Goal: Task Accomplishment & Management: Complete application form

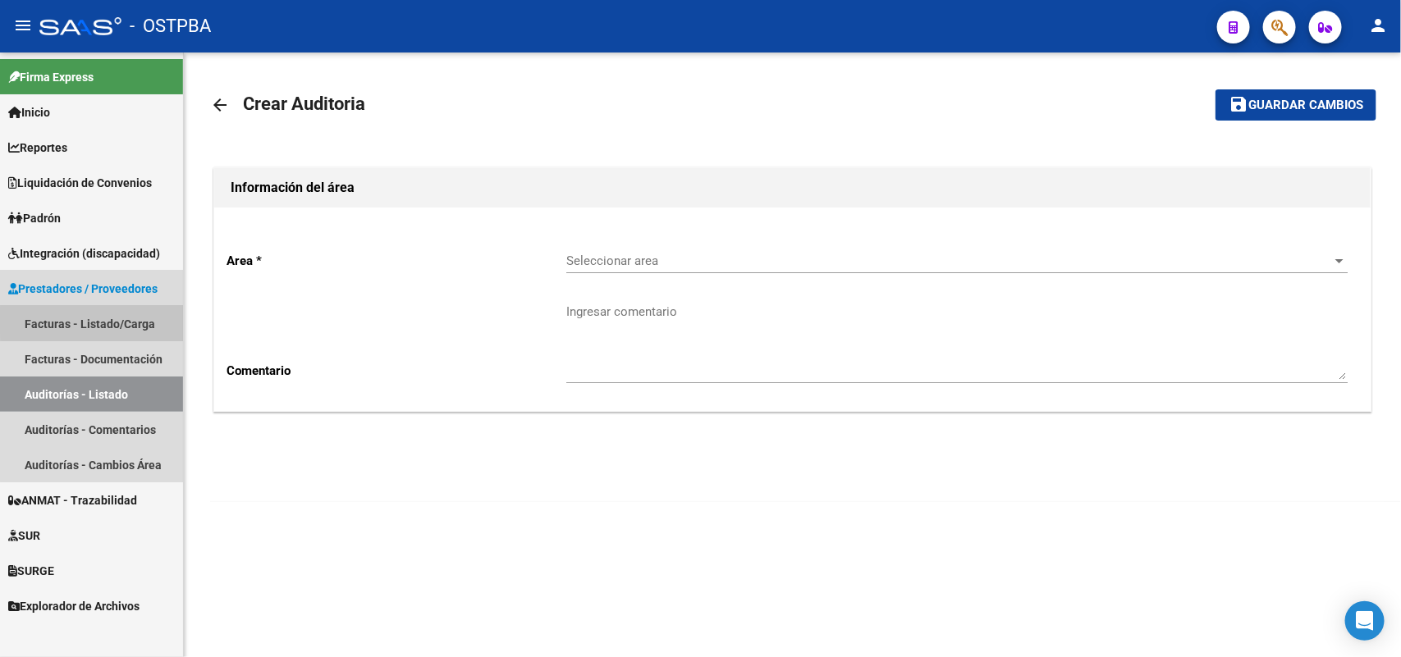
click at [130, 321] on link "Facturas - Listado/Carga" at bounding box center [91, 323] width 183 height 35
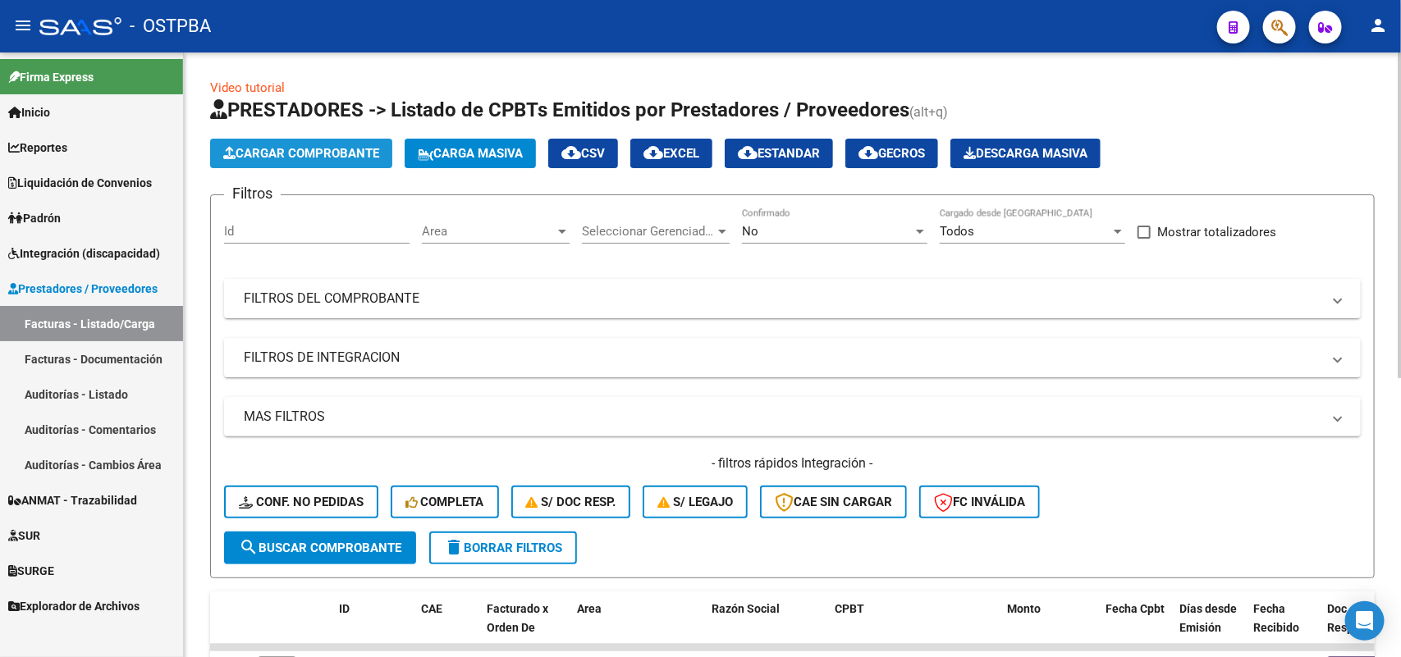
click at [304, 156] on span "Cargar Comprobante" at bounding box center [301, 153] width 156 height 15
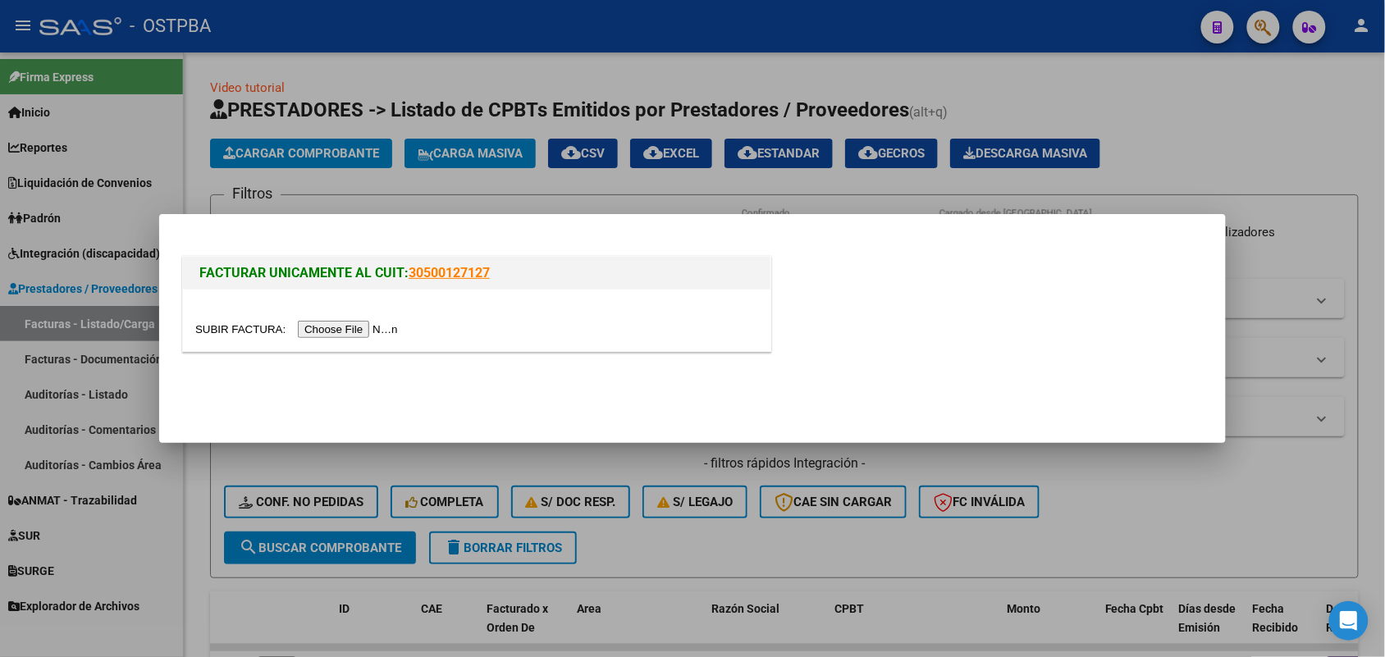
click at [354, 327] on input "file" at bounding box center [299, 329] width 208 height 17
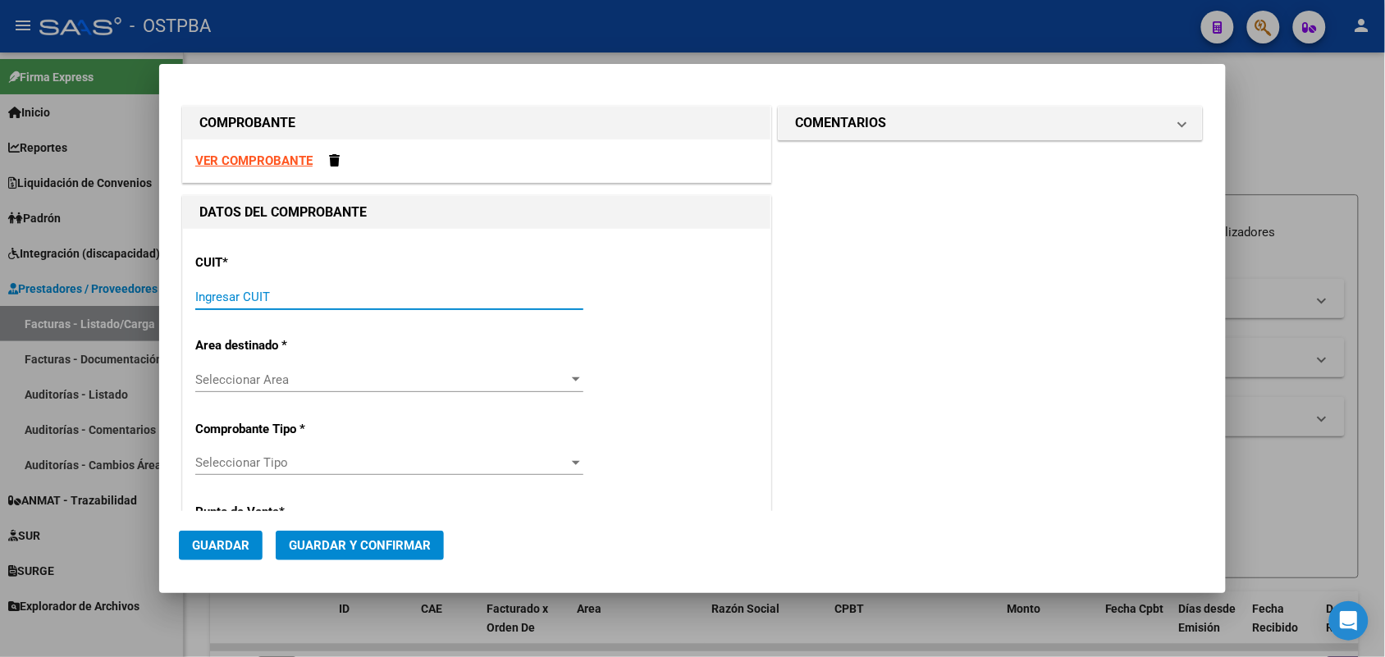
click at [219, 300] on input "Ingresar CUIT" at bounding box center [389, 297] width 388 height 15
type input "30-62698333-9"
drag, startPoint x: 288, startPoint y: 296, endPoint x: 119, endPoint y: 294, distance: 169.1
click at [119, 294] on div "COMPROBANTE VER COMPROBANTE DATOS DEL COMPROBANTE CUIT * 30-62698333-9 Ingresar…" at bounding box center [692, 328] width 1385 height 657
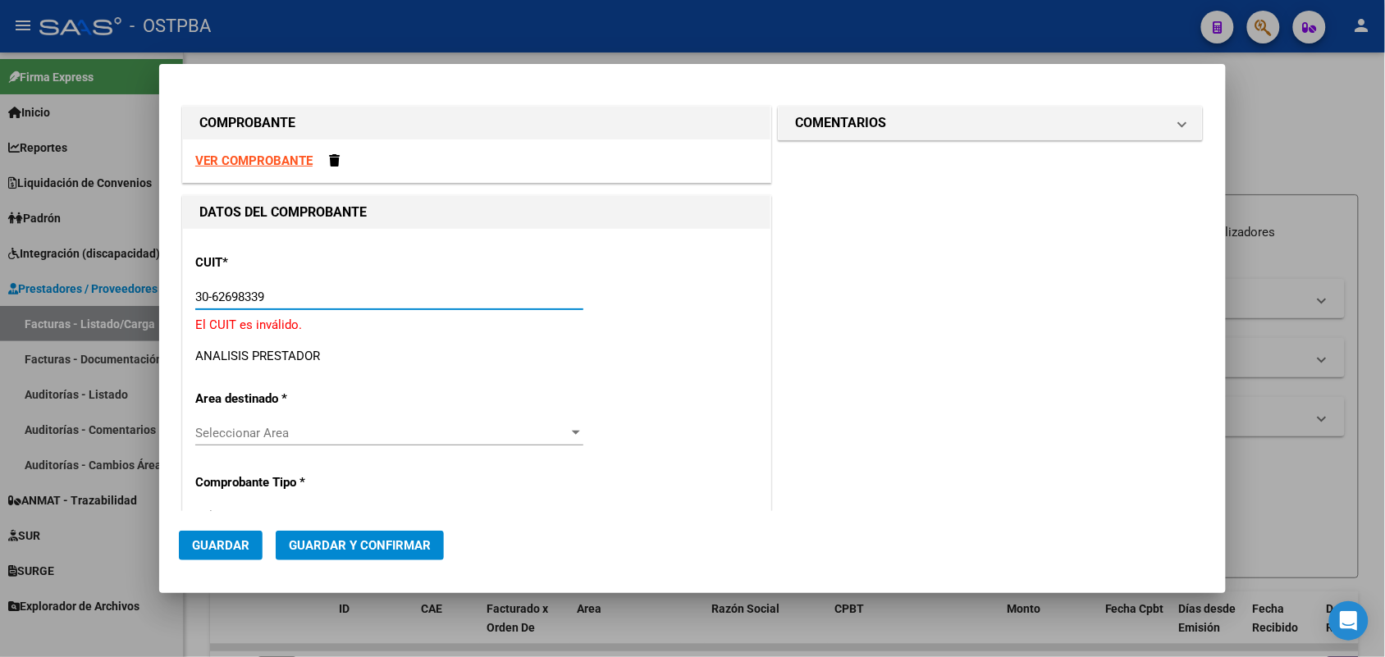
type input "30-62698339-8"
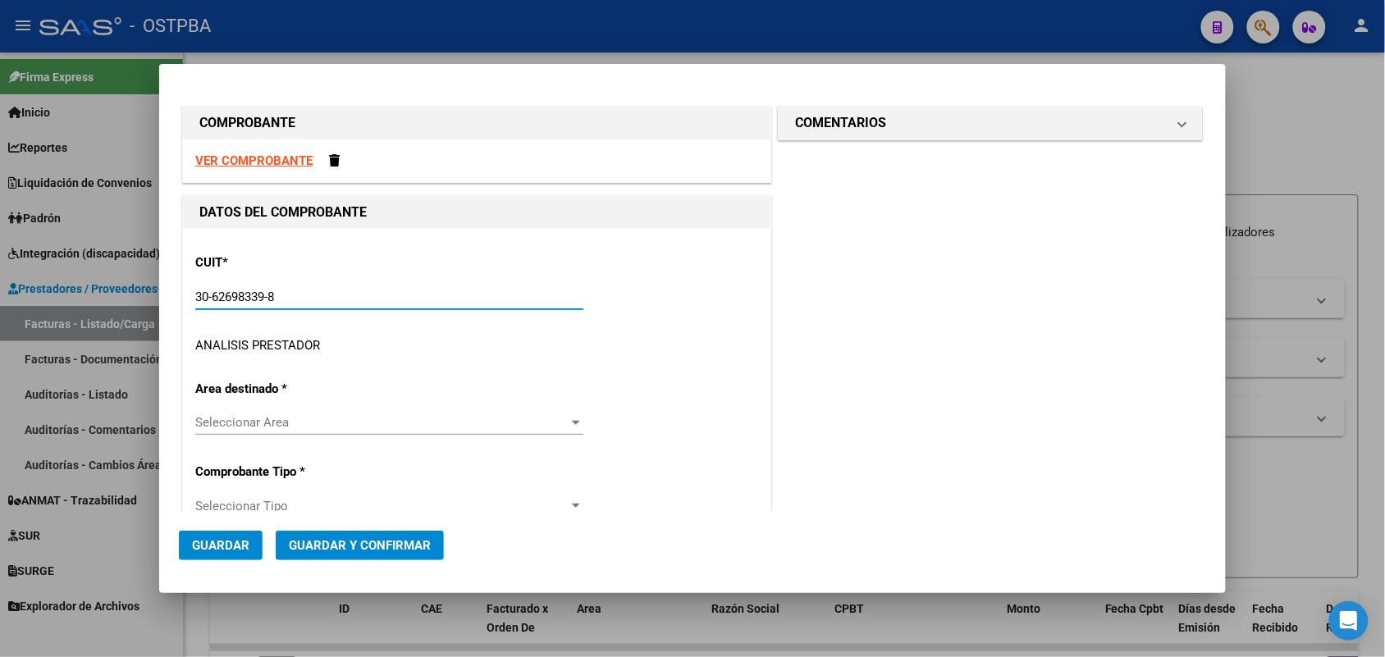
type input "188"
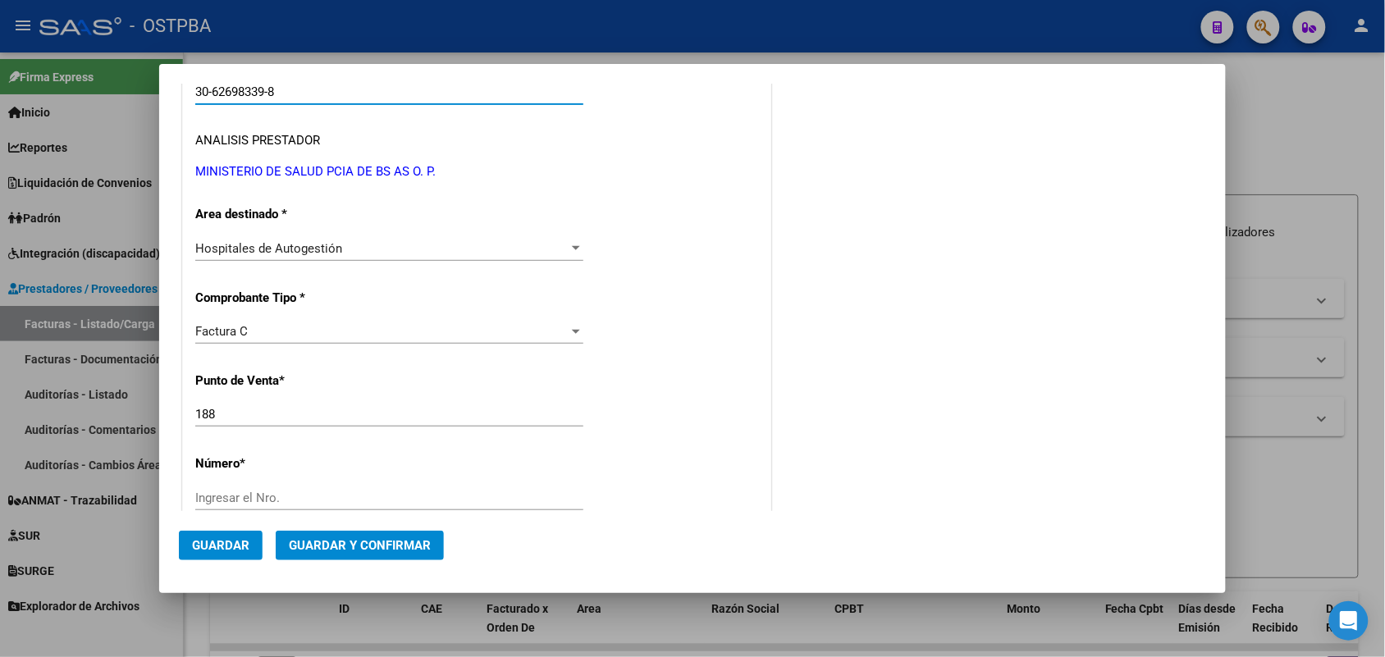
scroll to position [410, 0]
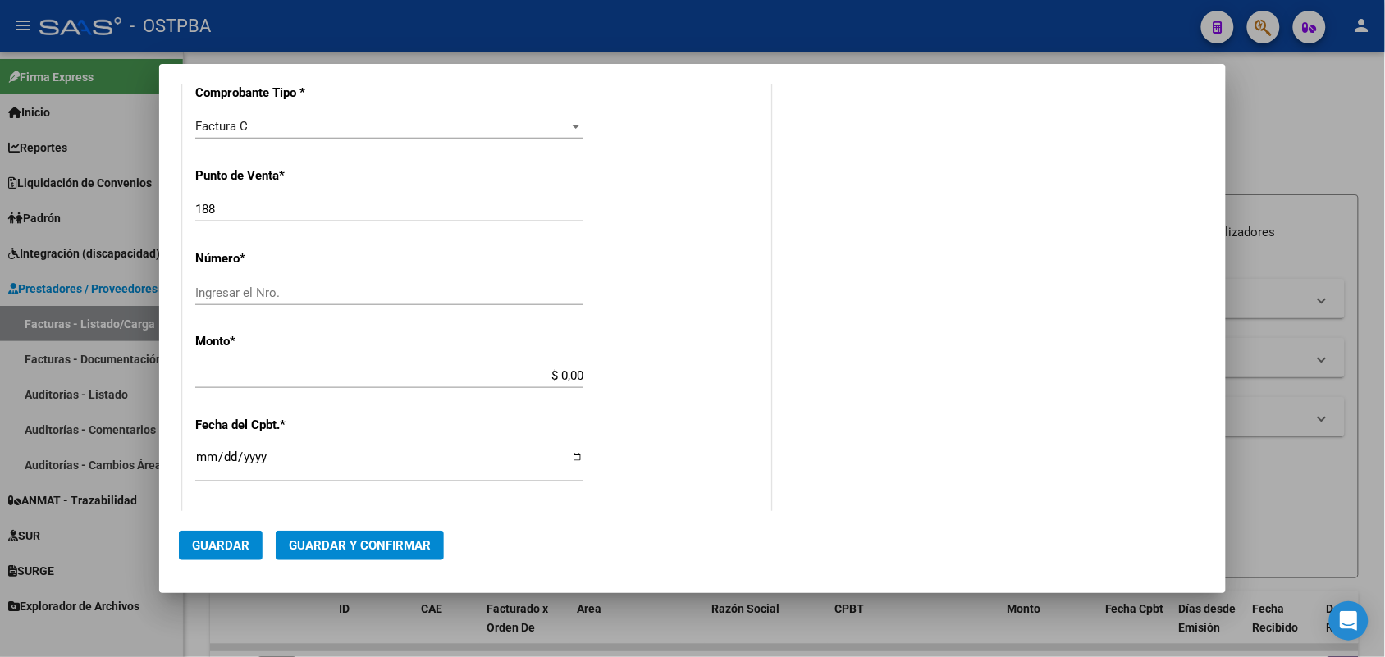
type input "30-62698339-8"
drag, startPoint x: 218, startPoint y: 207, endPoint x: 105, endPoint y: 208, distance: 112.5
click at [105, 208] on div "COMPROBANTE VER COMPROBANTE DATOS DEL COMPROBANTE CUIT * 30-62698339-8 Ingresar…" at bounding box center [692, 328] width 1385 height 657
type input "111"
click at [202, 297] on input "Ingresar el Nro." at bounding box center [389, 293] width 388 height 15
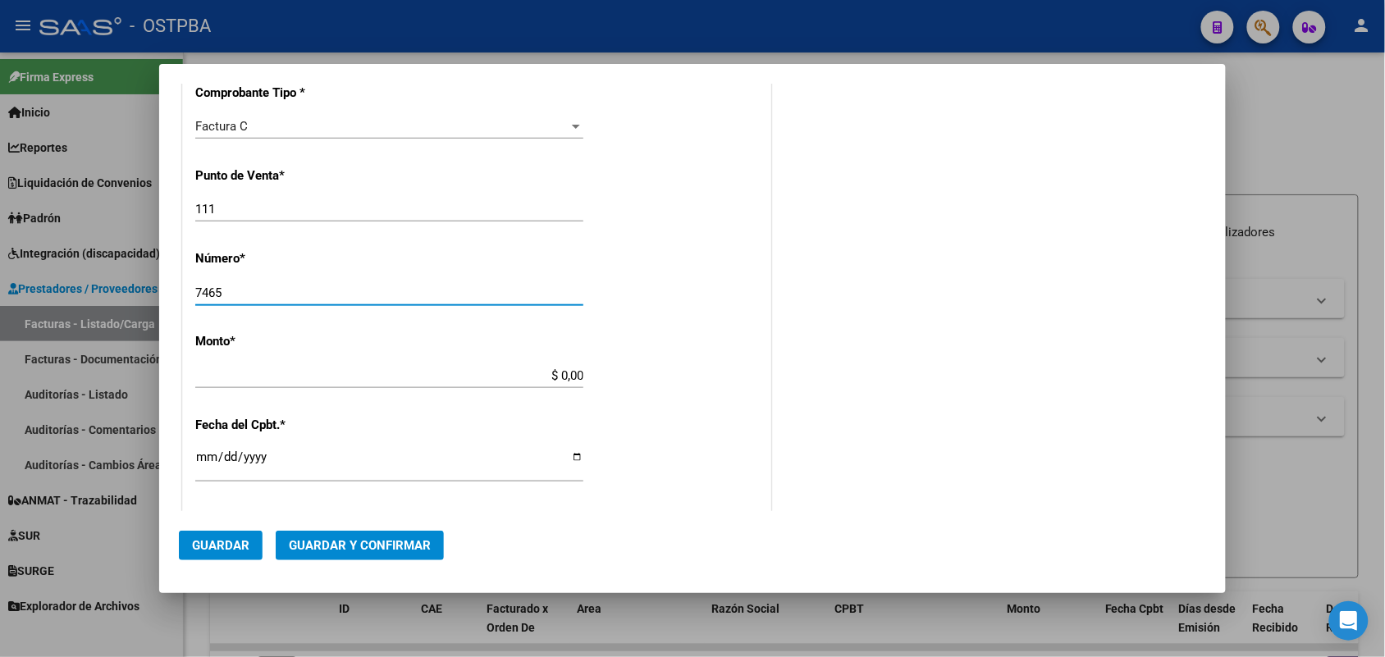
type input "7465"
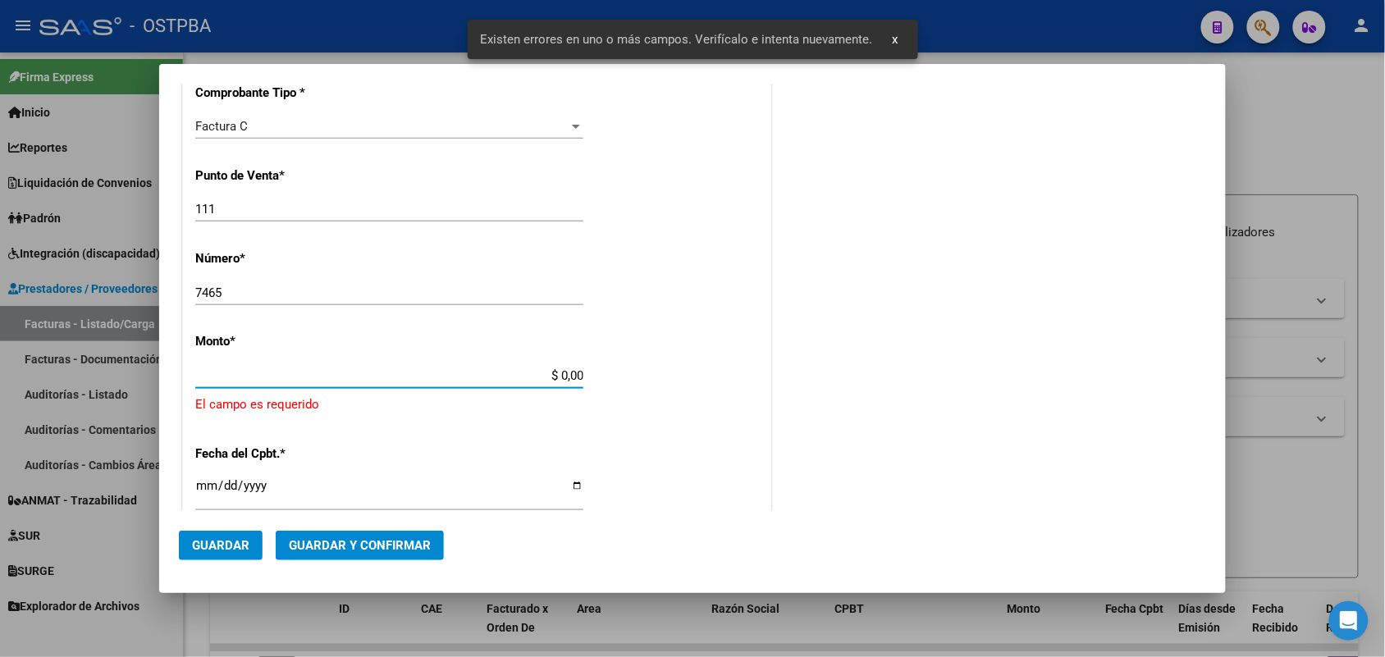
scroll to position [481, 0]
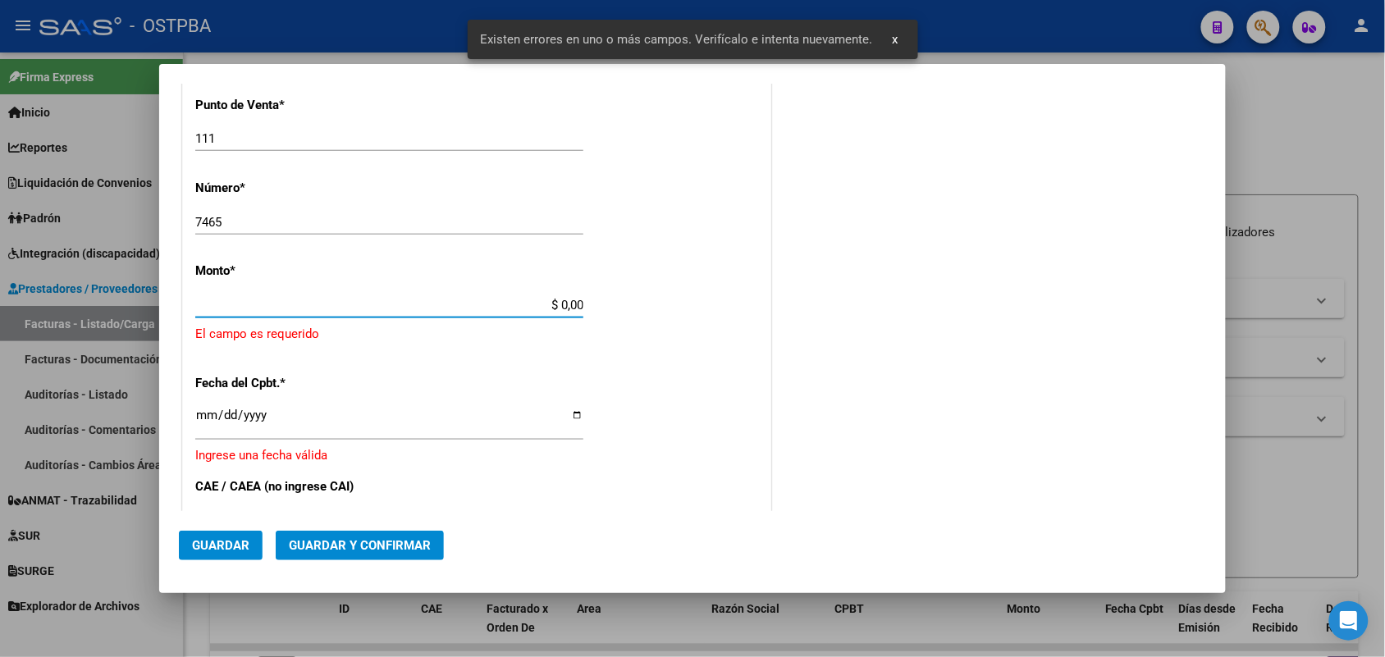
drag, startPoint x: 525, startPoint y: 374, endPoint x: 616, endPoint y: 374, distance: 90.3
click at [616, 374] on div "CUIT * 30-62698339-8 Ingresar CUIT ANALISIS PRESTADOR MINISTERIO DE SALUD PCIA …" at bounding box center [477, 349] width 588 height 1202
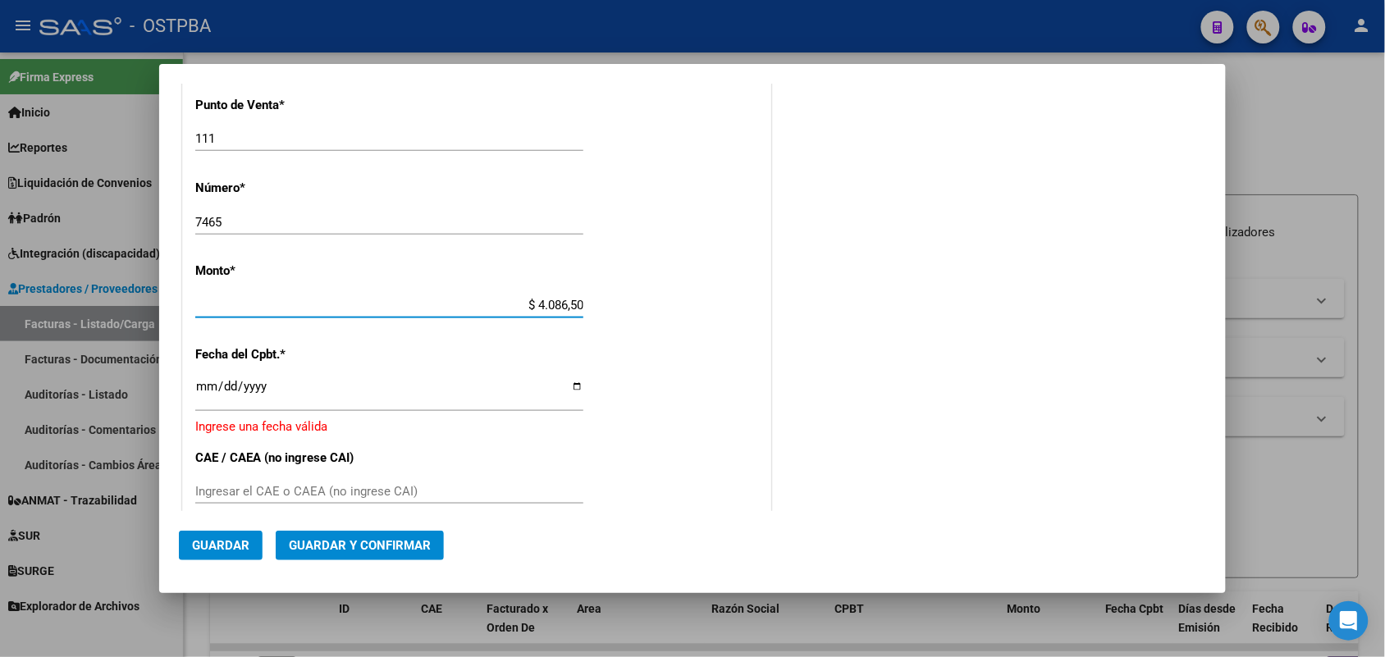
type input "$ 40.865,00"
drag, startPoint x: 209, startPoint y: 395, endPoint x: 396, endPoint y: 400, distance: 186.4
click at [211, 396] on input "Ingresar la fecha" at bounding box center [389, 393] width 388 height 26
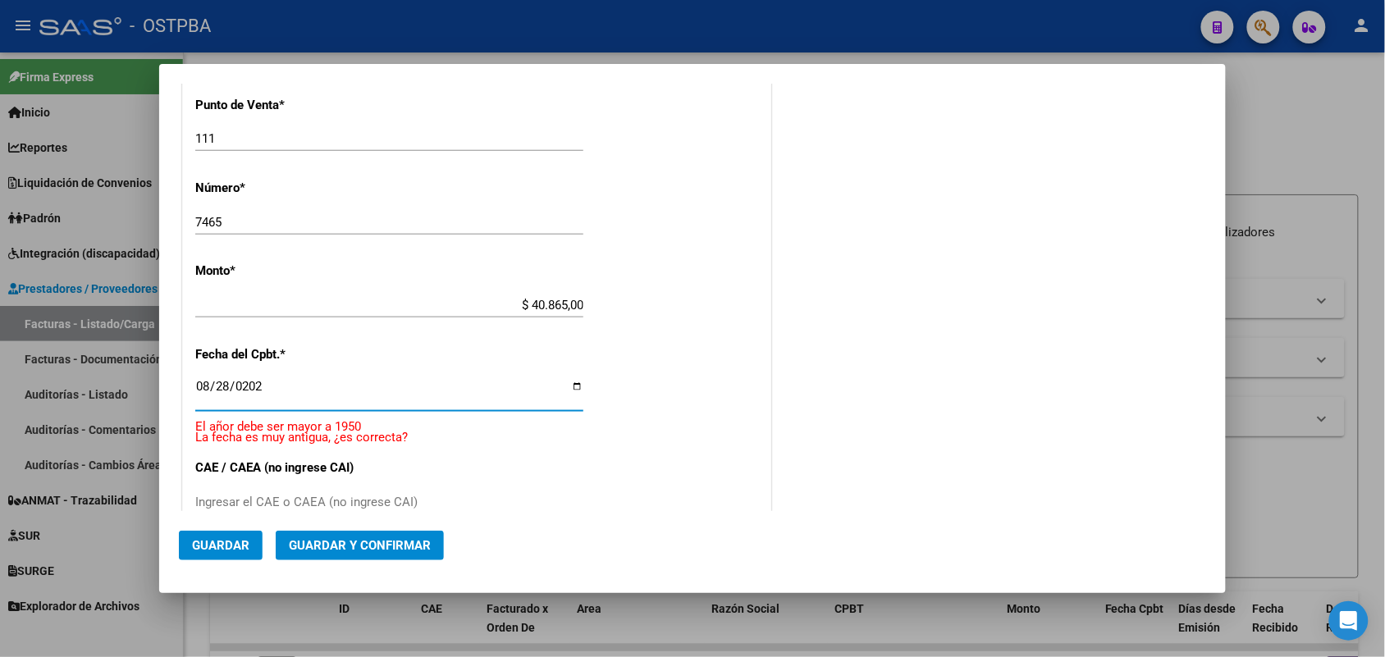
type input "2025-08-28"
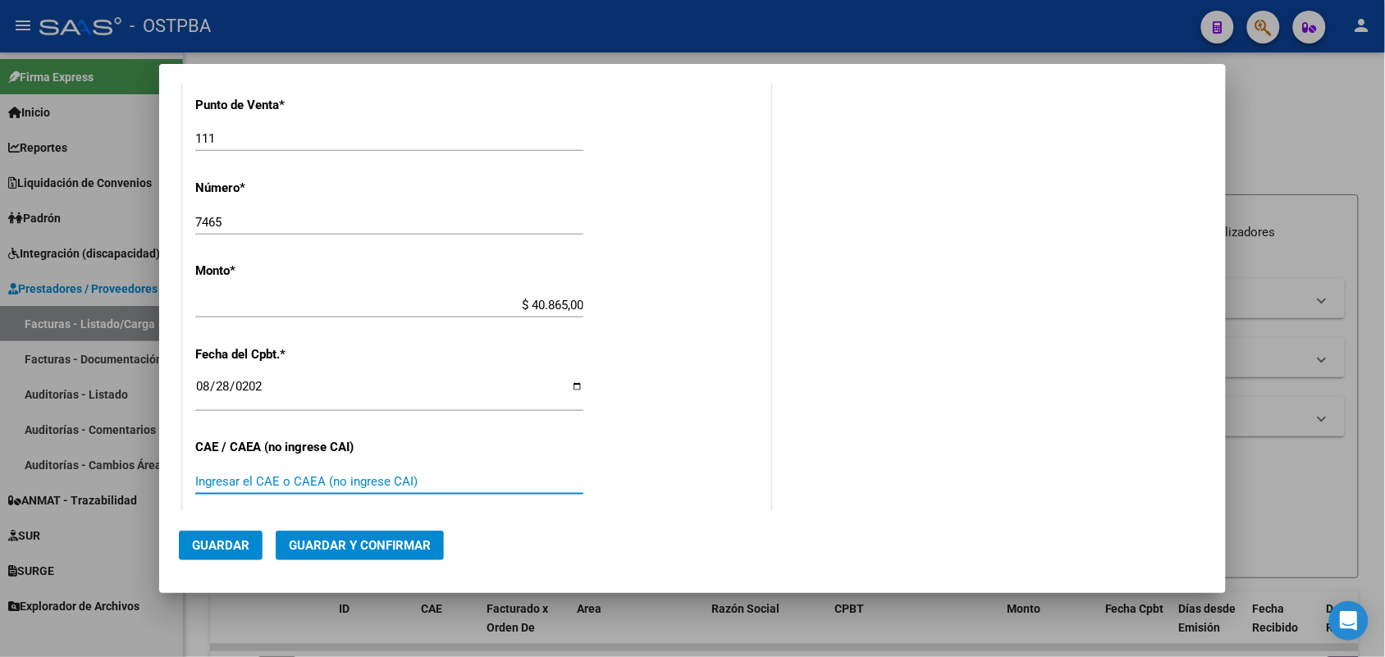
click at [222, 476] on input "Ingresar el CAE o CAEA (no ingrese CAI)" at bounding box center [389, 481] width 388 height 15
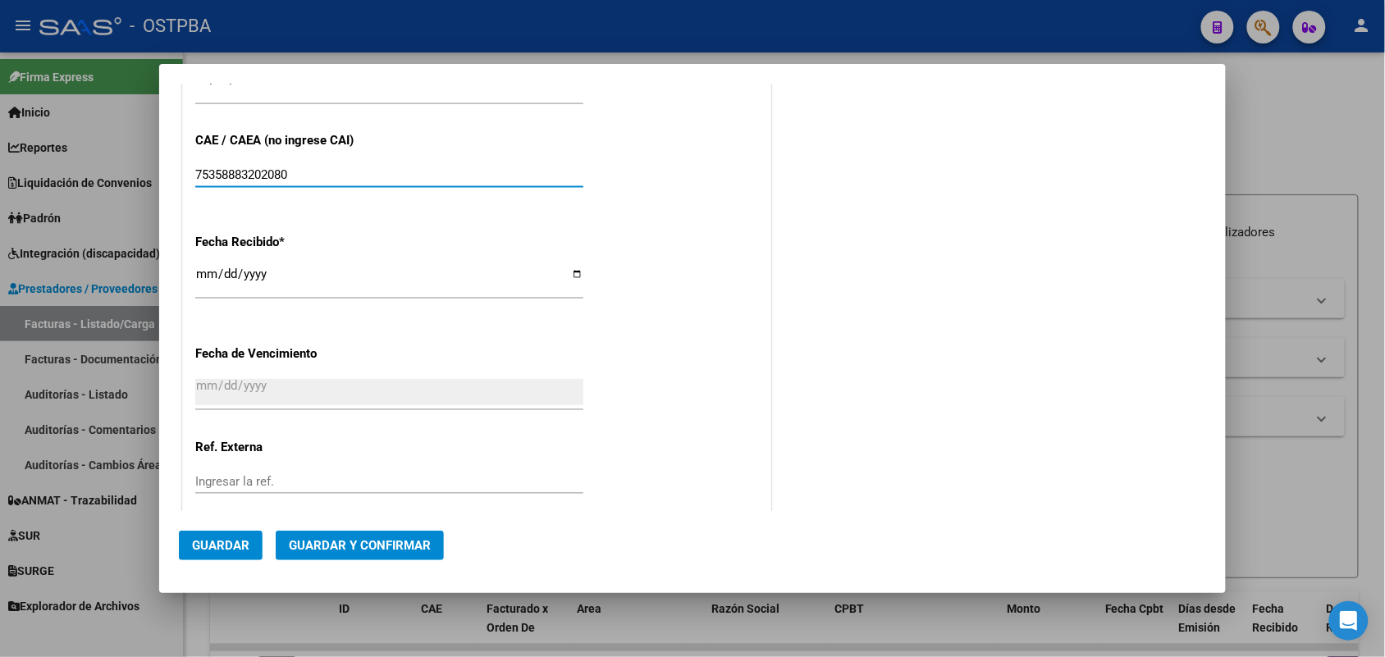
scroll to position [789, 0]
type input "75358883202080"
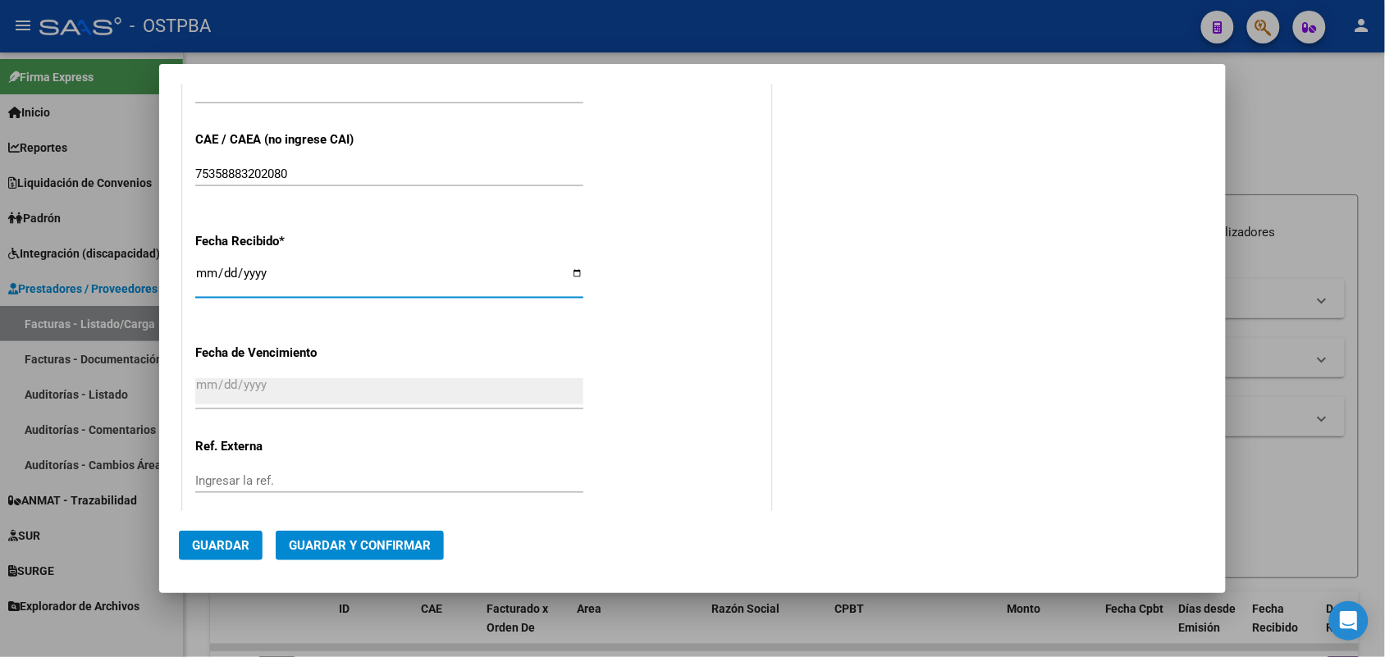
click at [208, 277] on input "[DATE]" at bounding box center [389, 280] width 388 height 26
type input "2025-09-10"
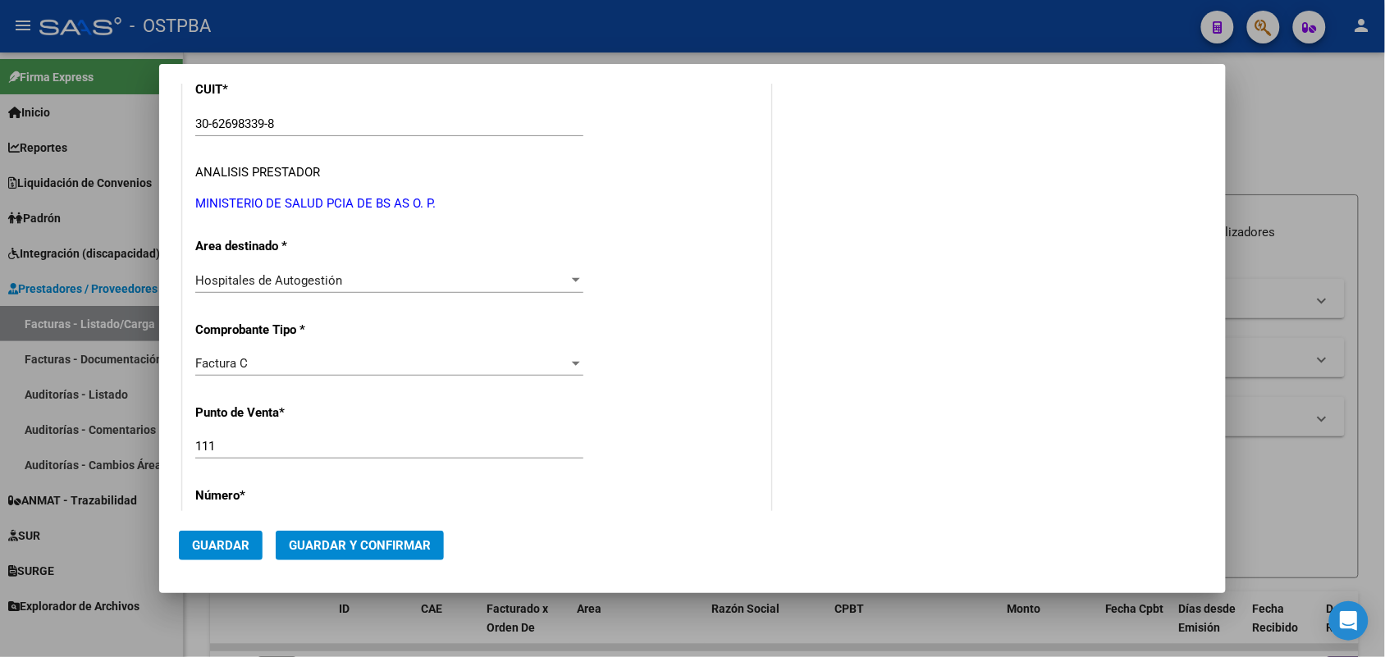
scroll to position [0, 0]
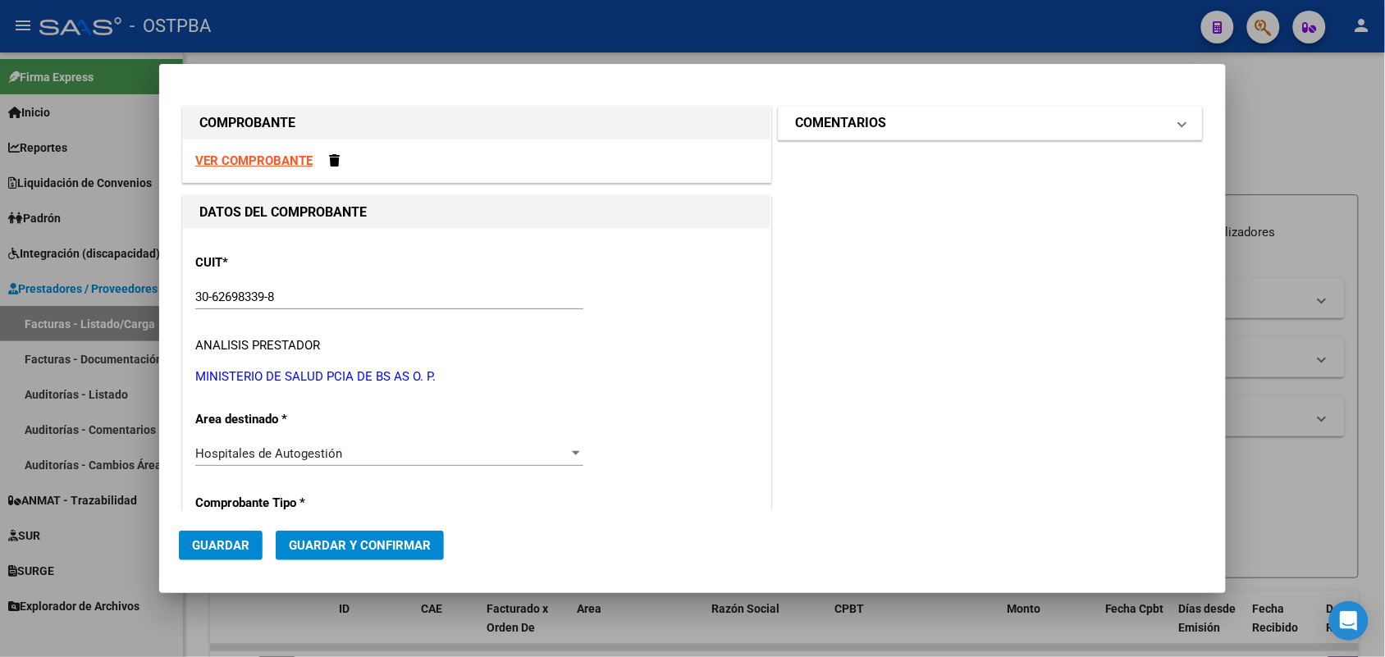
click at [1179, 121] on span at bounding box center [1182, 123] width 7 height 20
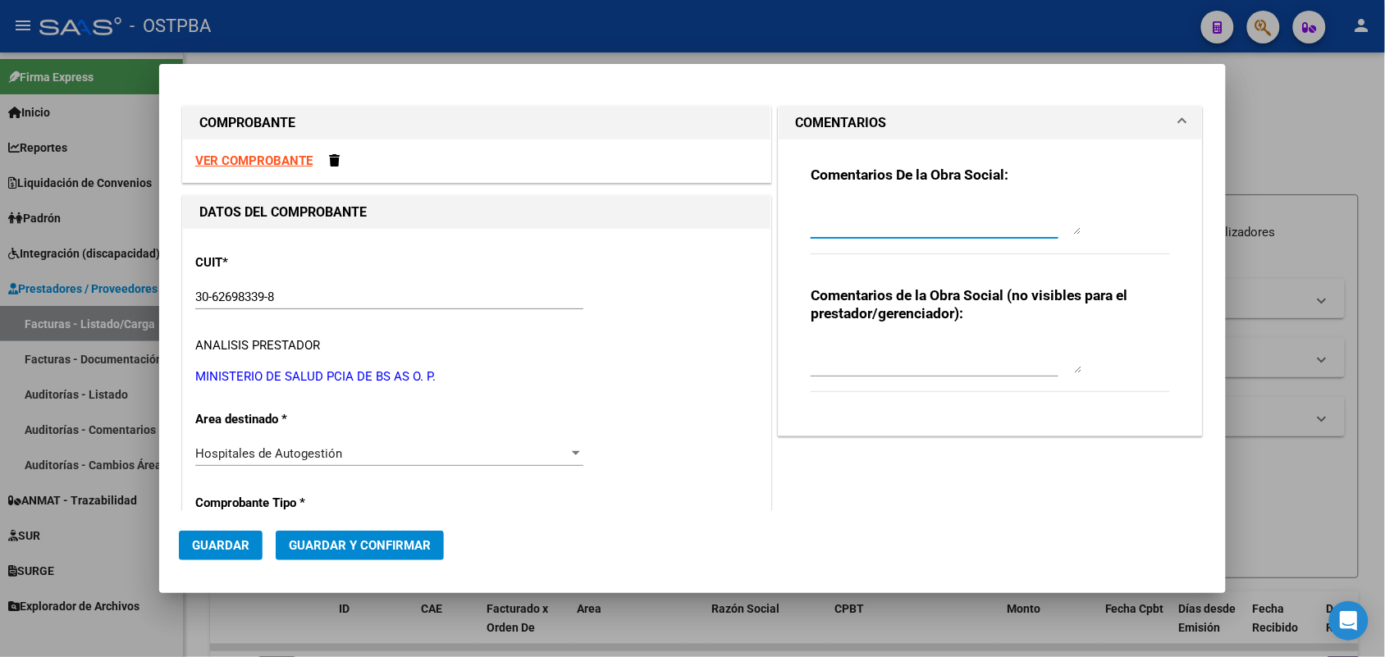
click at [811, 224] on textarea at bounding box center [946, 218] width 271 height 33
type textarea "HR 126844"
click at [240, 544] on span "Guardar" at bounding box center [220, 545] width 57 height 15
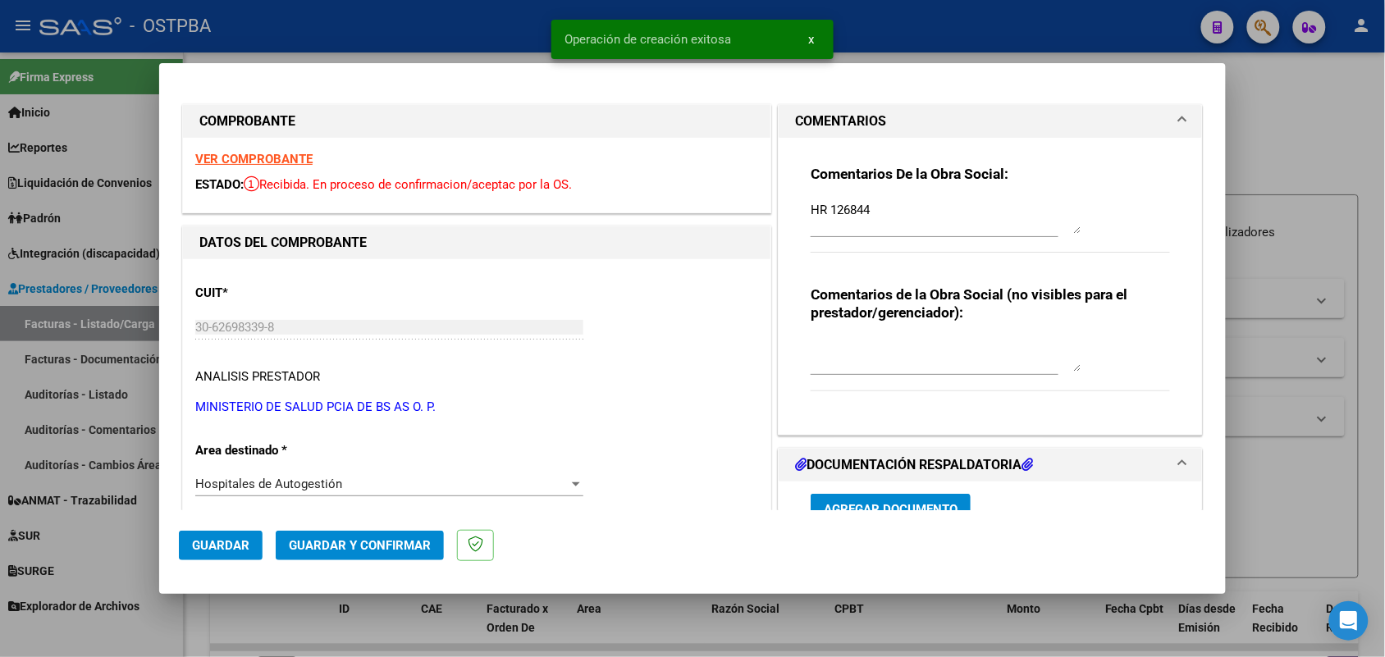
type input "2025-10-27"
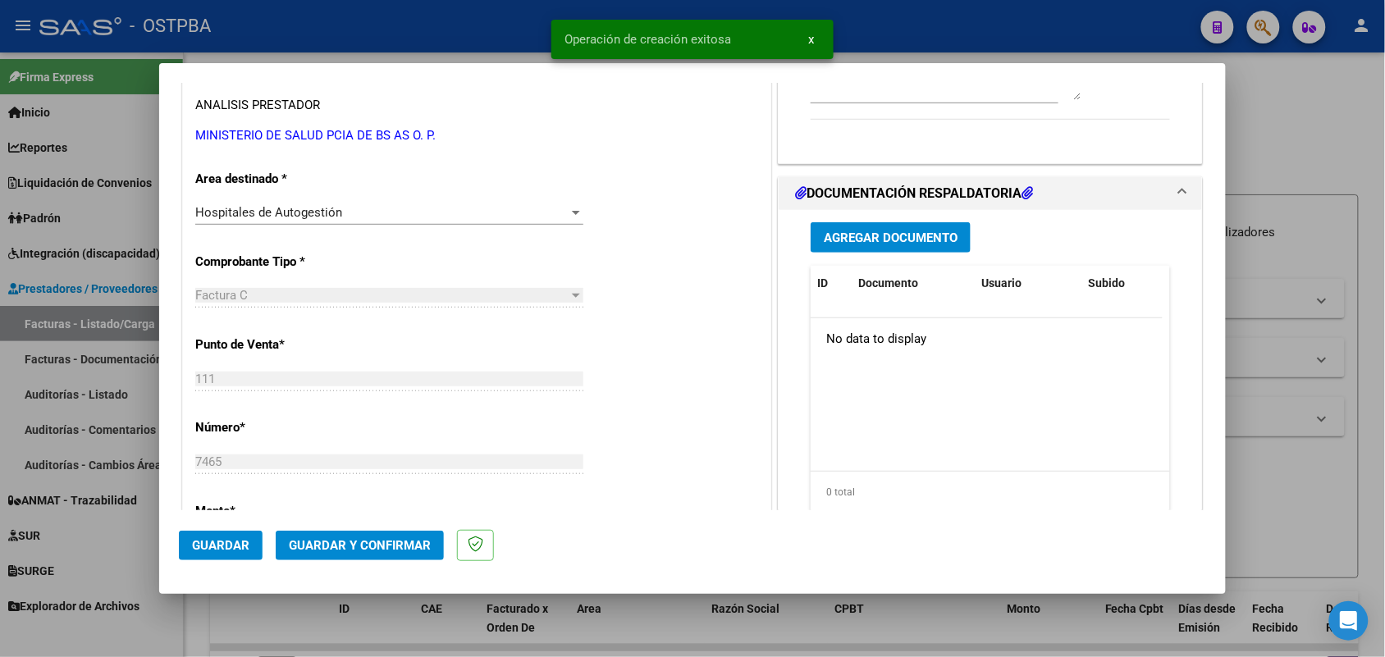
scroll to position [308, 0]
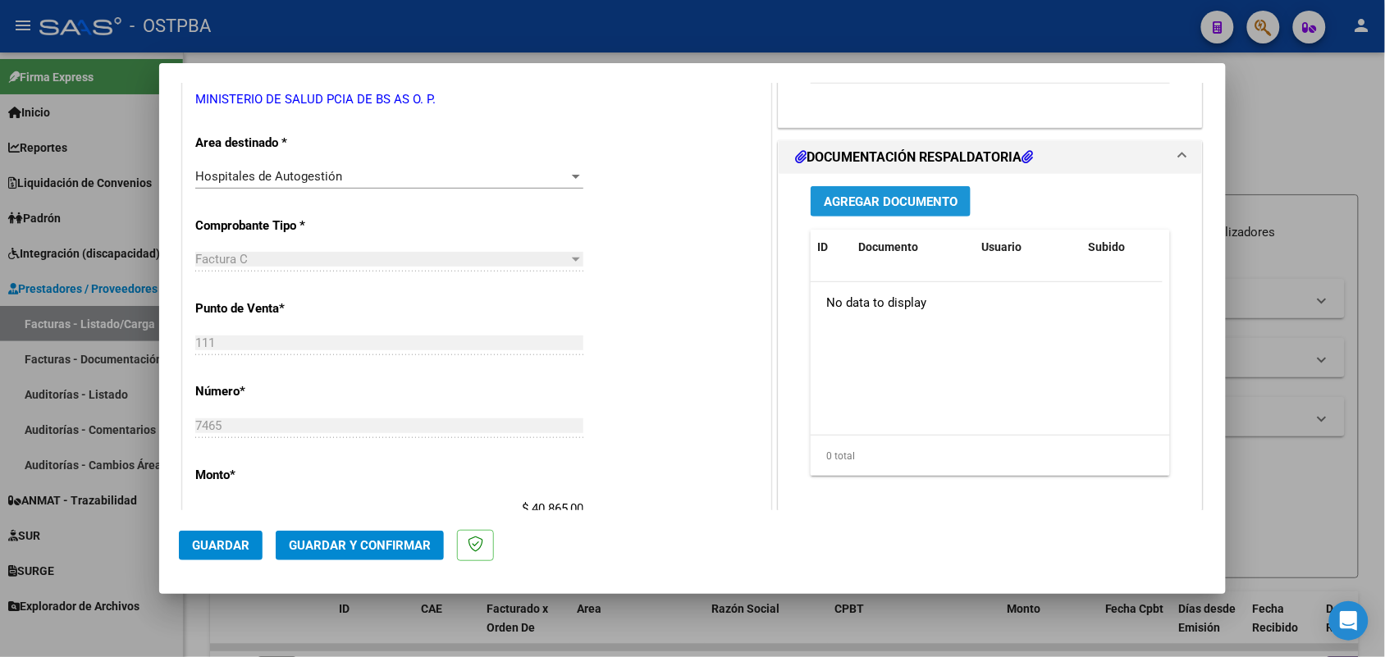
click at [866, 197] on span "Agregar Documento" at bounding box center [891, 202] width 134 height 15
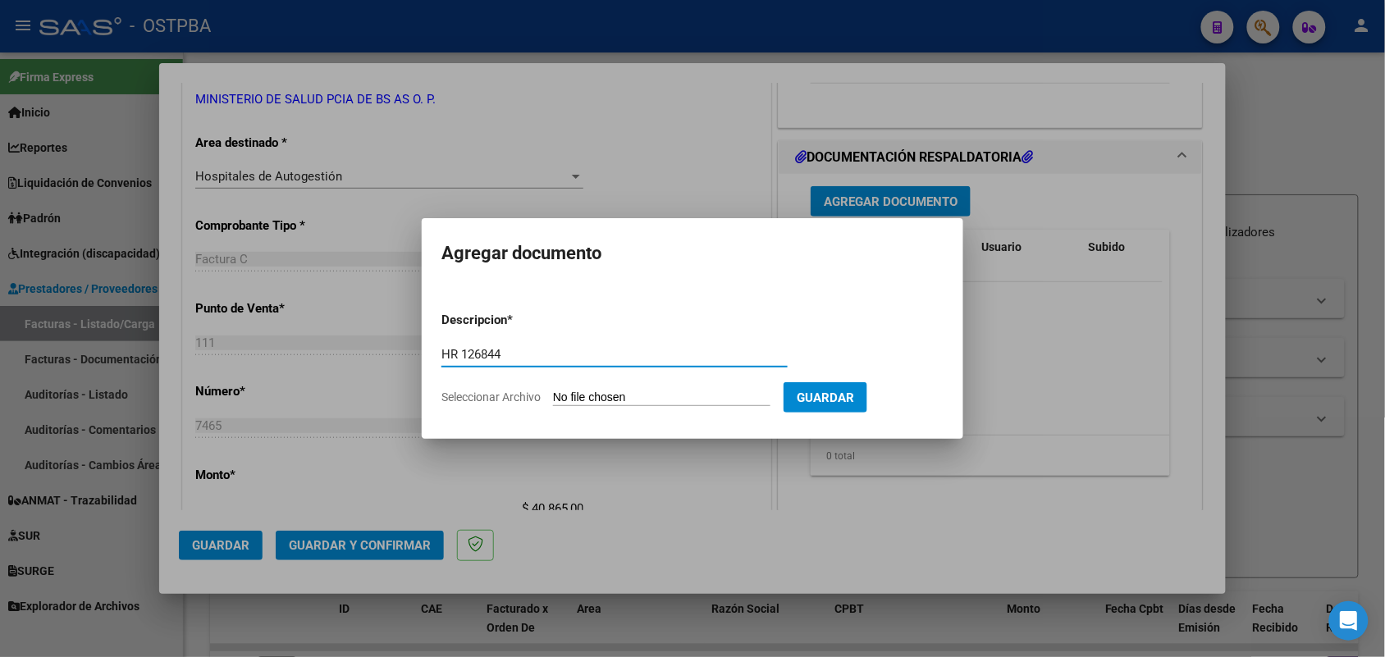
type input "HR 126844"
click at [562, 402] on input "Seleccionar Archivo" at bounding box center [662, 399] width 218 height 16
type input "C:\fakepath\HR 126844.pdf"
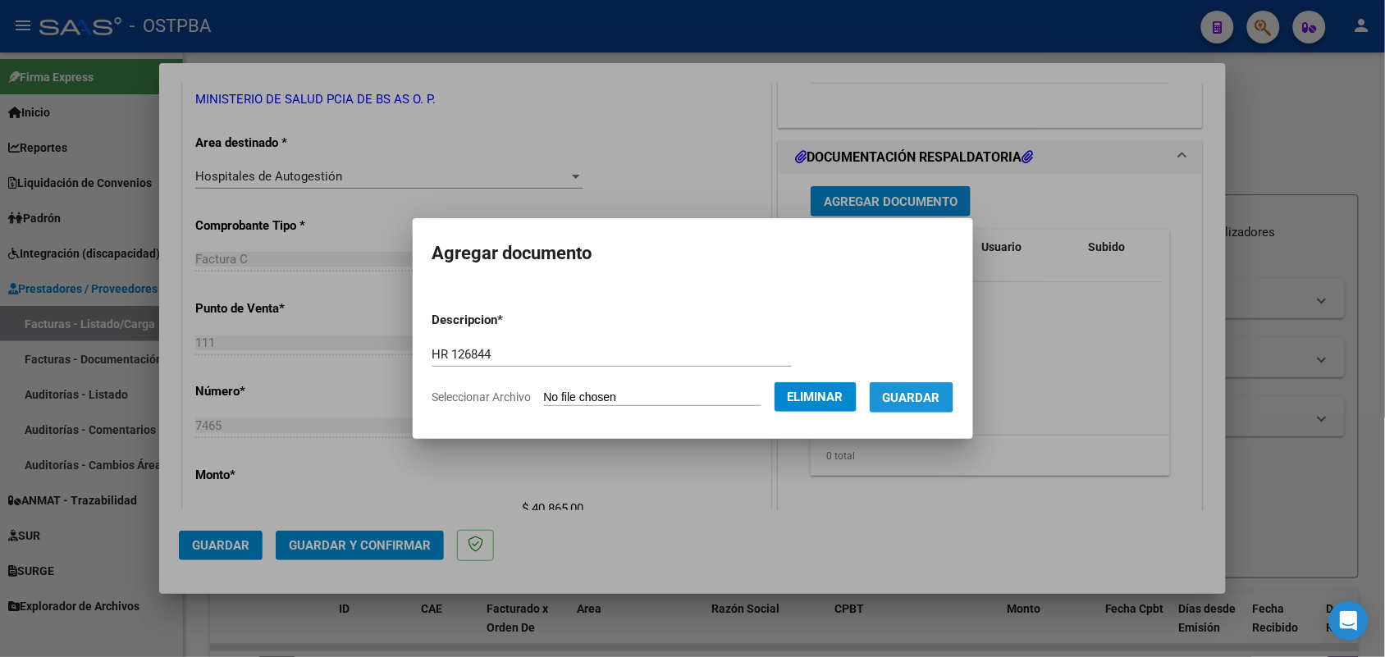
click at [909, 392] on span "Guardar" at bounding box center [911, 398] width 57 height 15
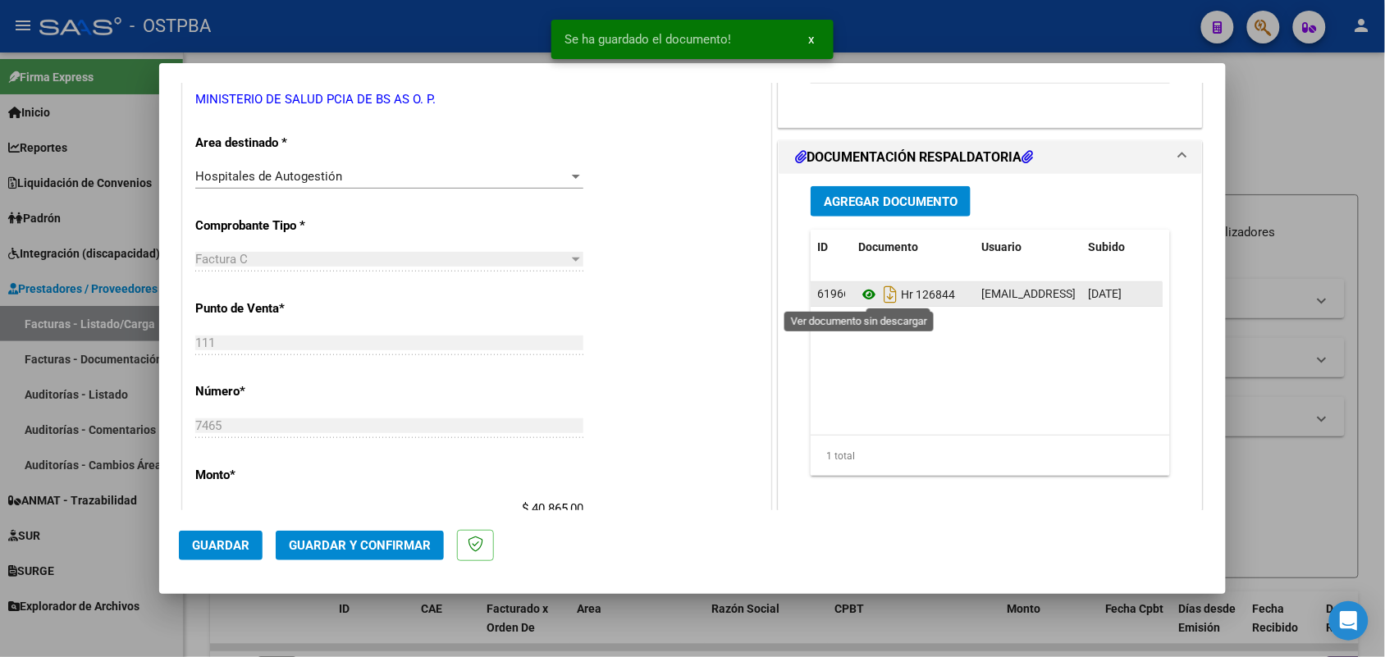
click at [859, 291] on icon at bounding box center [869, 295] width 21 height 20
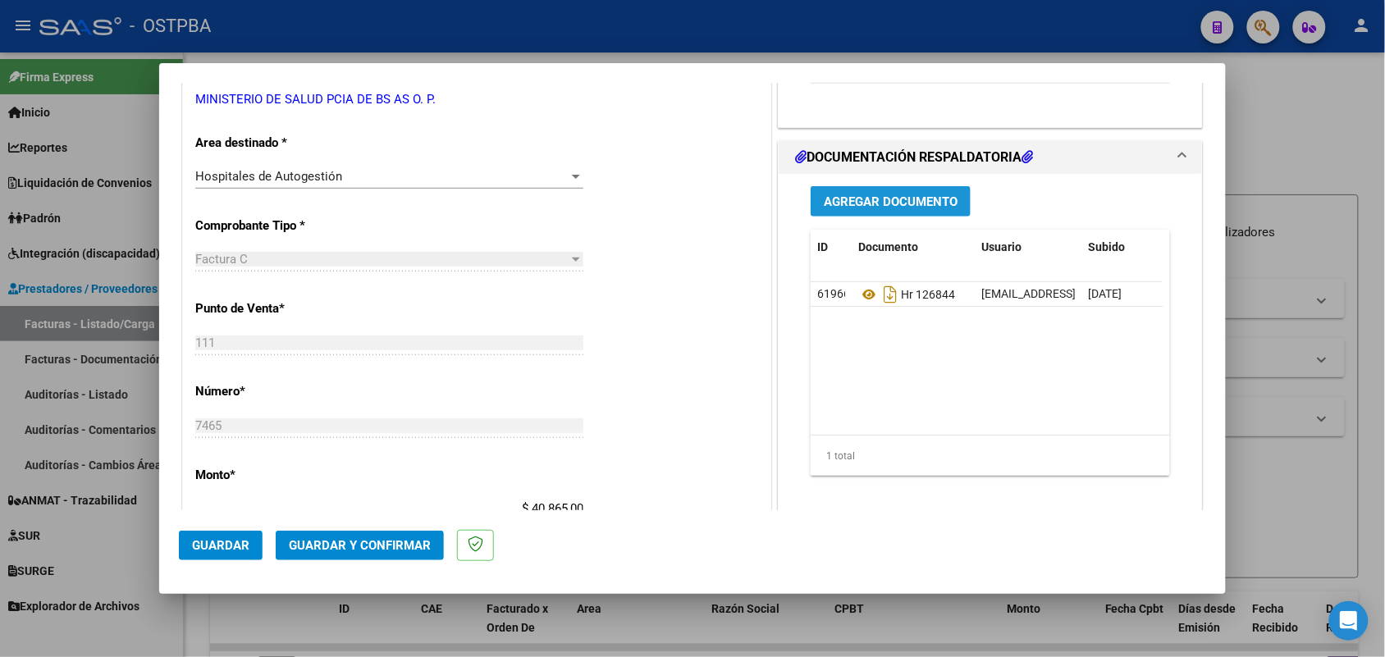
click at [831, 201] on span "Agregar Documento" at bounding box center [891, 202] width 134 height 15
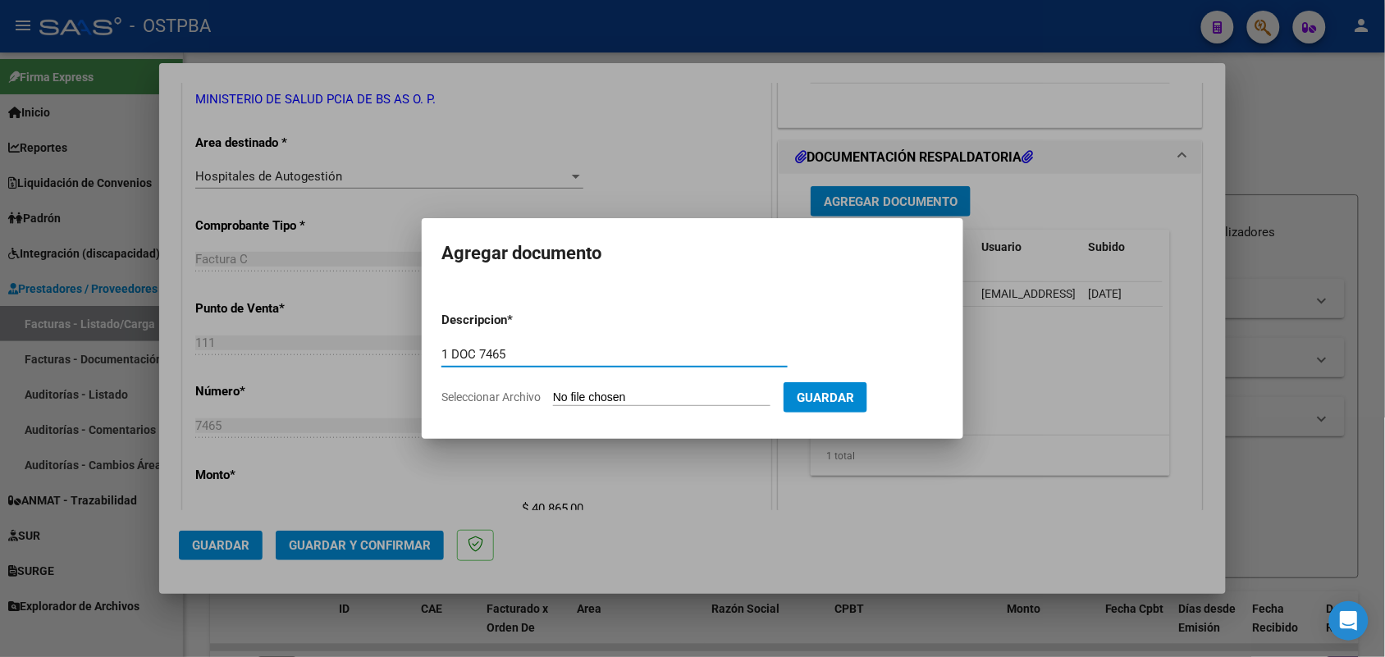
type input "1 DOC 7465"
click at [566, 396] on input "Seleccionar Archivo" at bounding box center [662, 399] width 218 height 16
type input "C:\fakepath\1 DOC 7465.pdf"
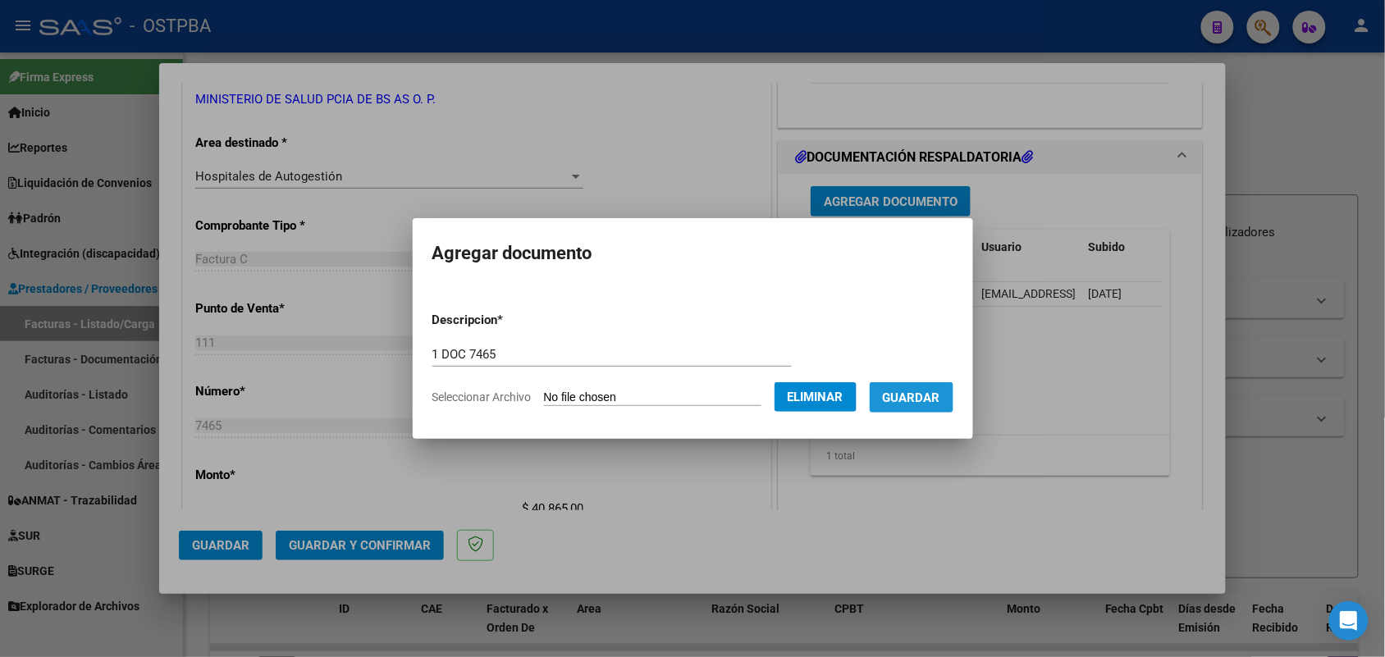
click at [941, 391] on span "Guardar" at bounding box center [911, 398] width 57 height 15
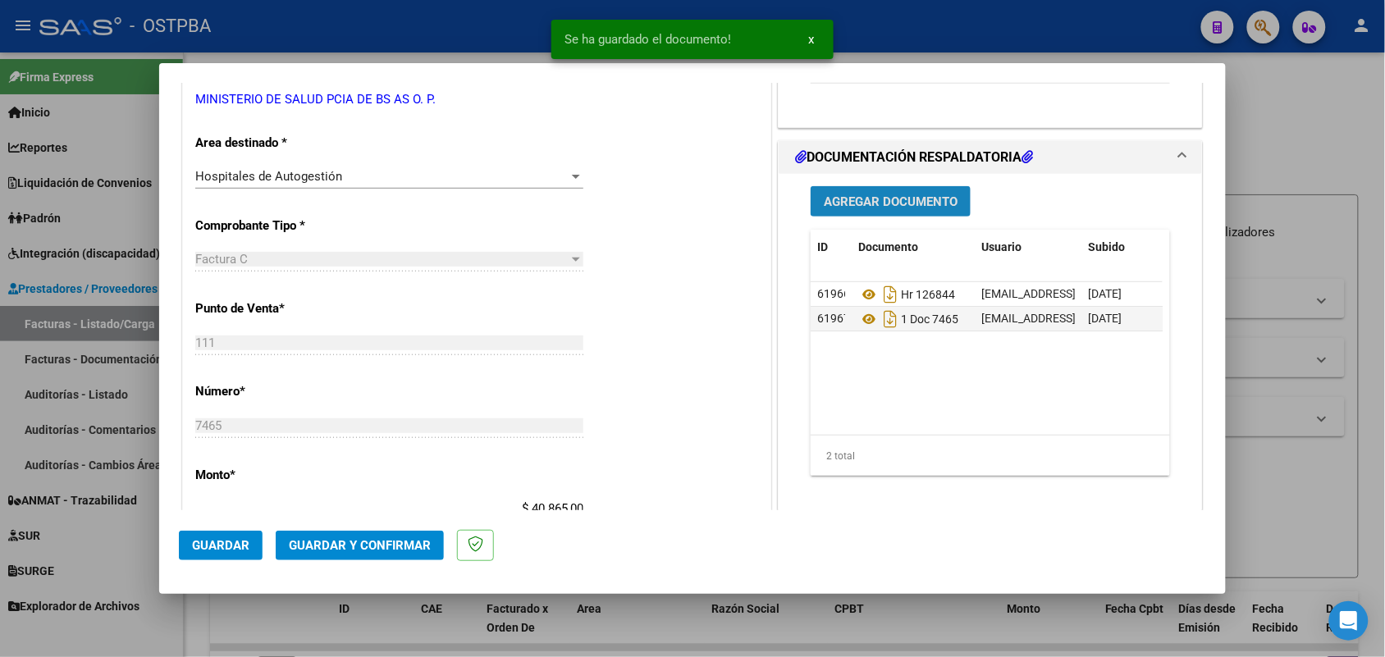
click at [882, 199] on span "Agregar Documento" at bounding box center [891, 202] width 134 height 15
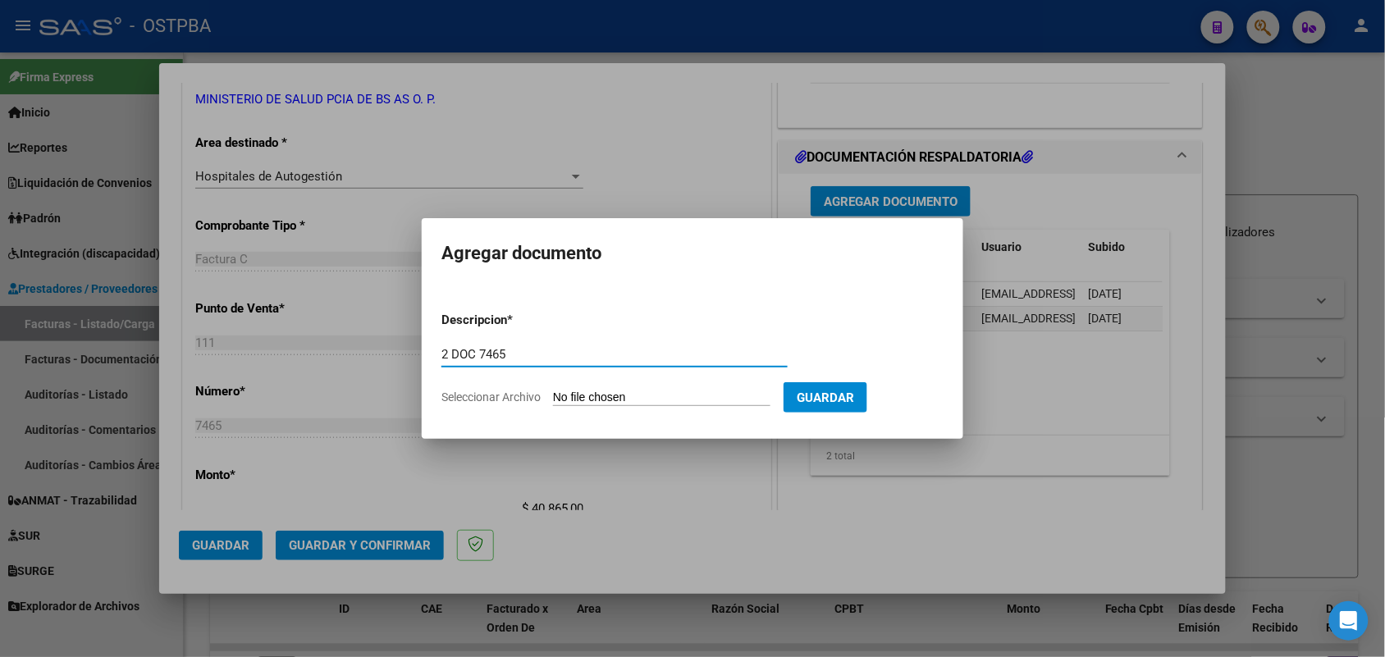
type input "2 DOC 7465"
click at [556, 395] on input "Seleccionar Archivo" at bounding box center [662, 399] width 218 height 16
type input "C:\fakepath\2 DOC 7465.pdf"
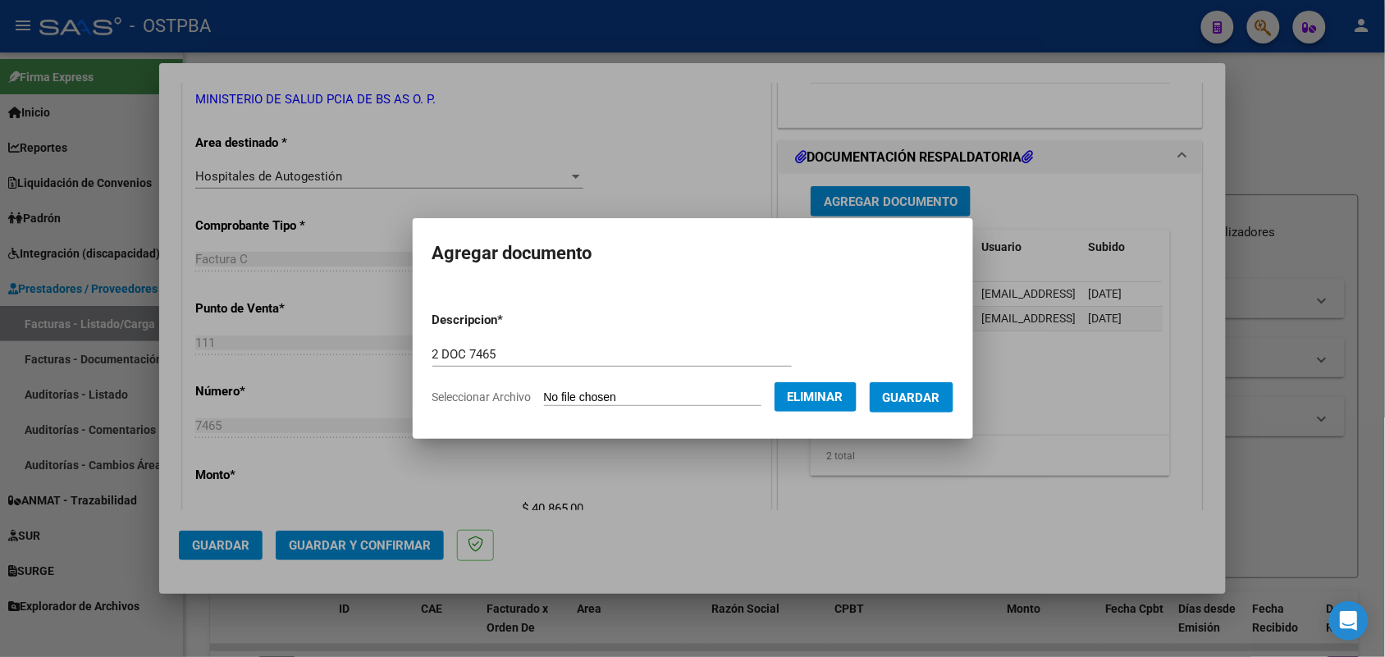
click at [921, 383] on button "Guardar" at bounding box center [912, 397] width 84 height 30
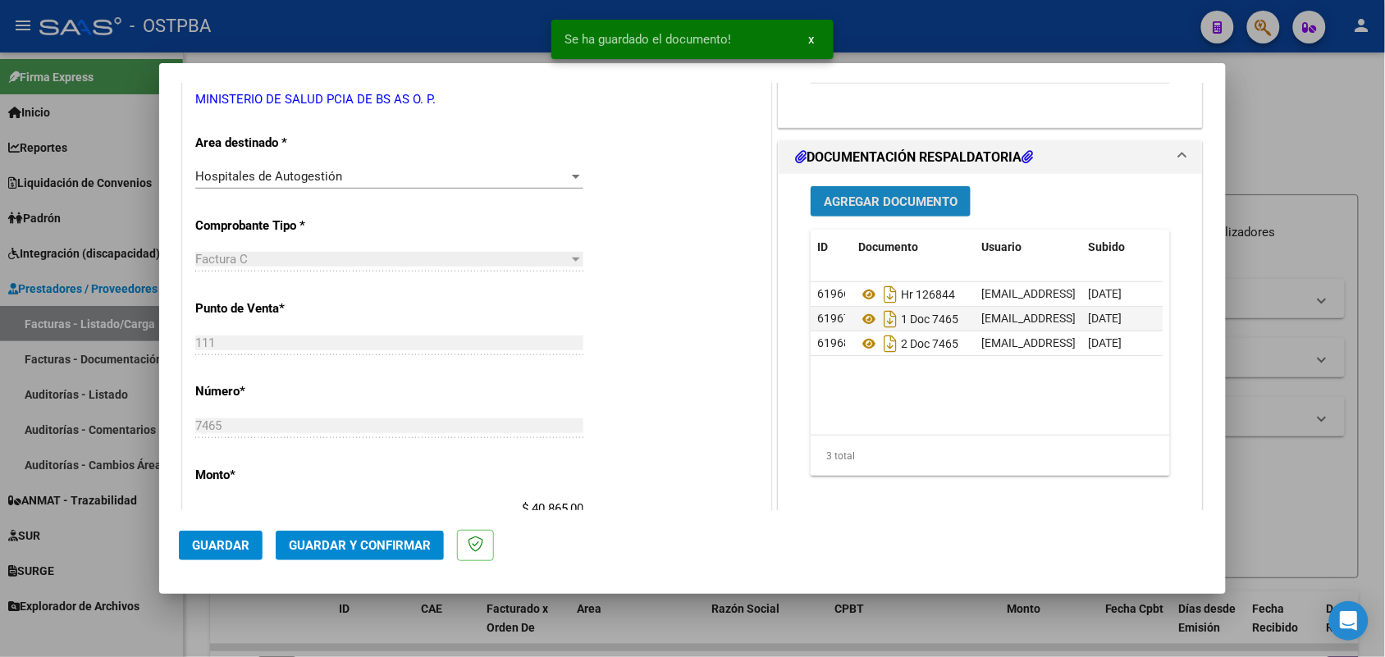
click at [863, 207] on span "Agregar Documento" at bounding box center [891, 202] width 134 height 15
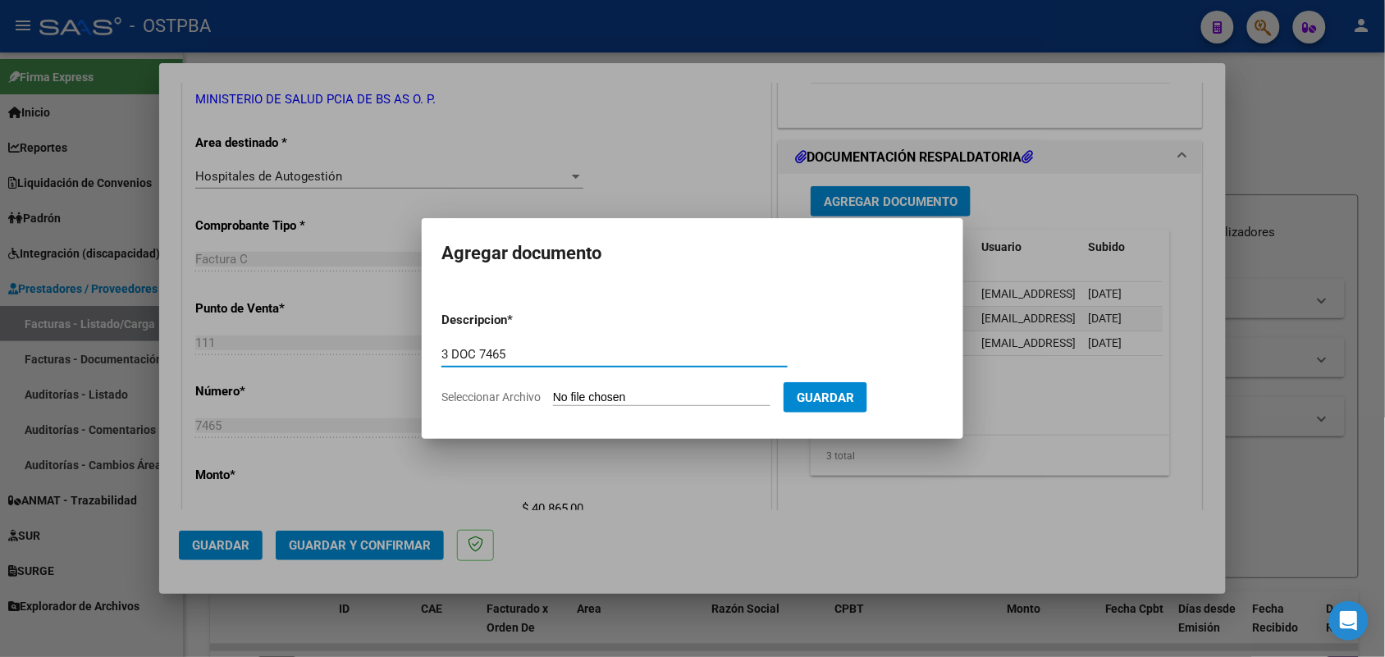
type input "3 DOC 7465"
click at [558, 392] on input "Seleccionar Archivo" at bounding box center [662, 399] width 218 height 16
type input "C:\fakepath\3 DOC 7465.pdf"
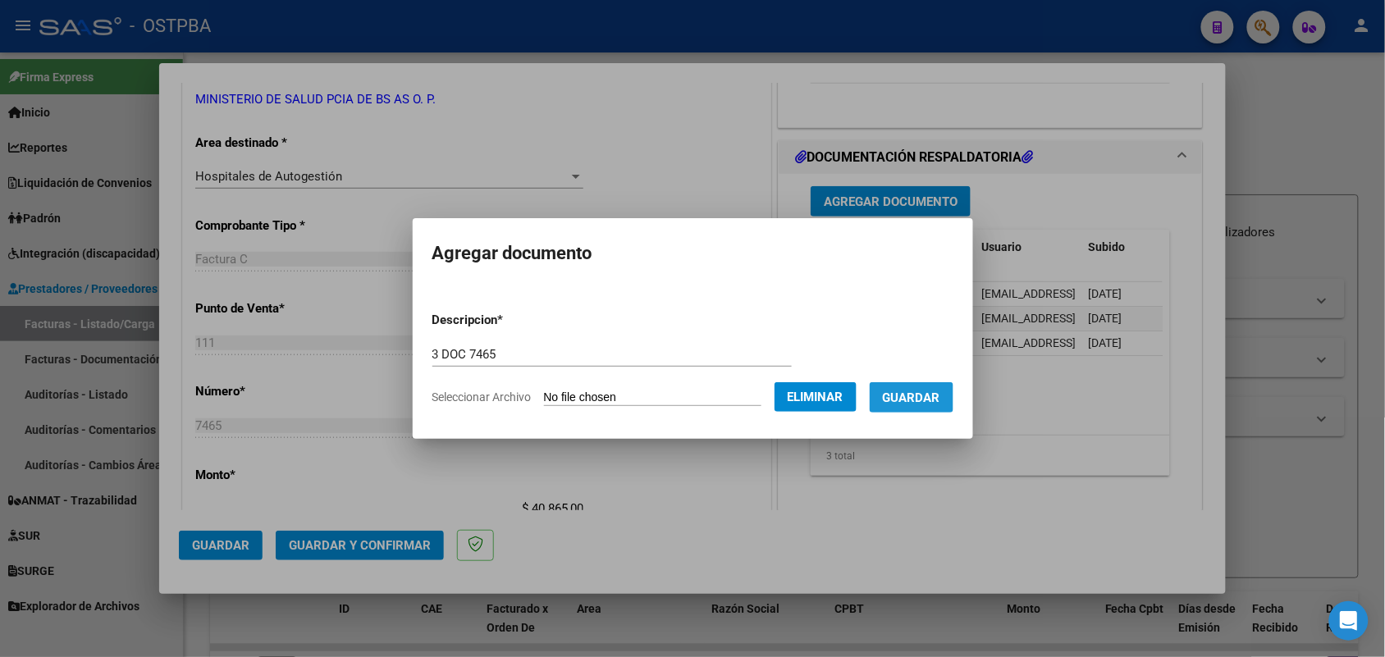
click at [925, 399] on span "Guardar" at bounding box center [911, 398] width 57 height 15
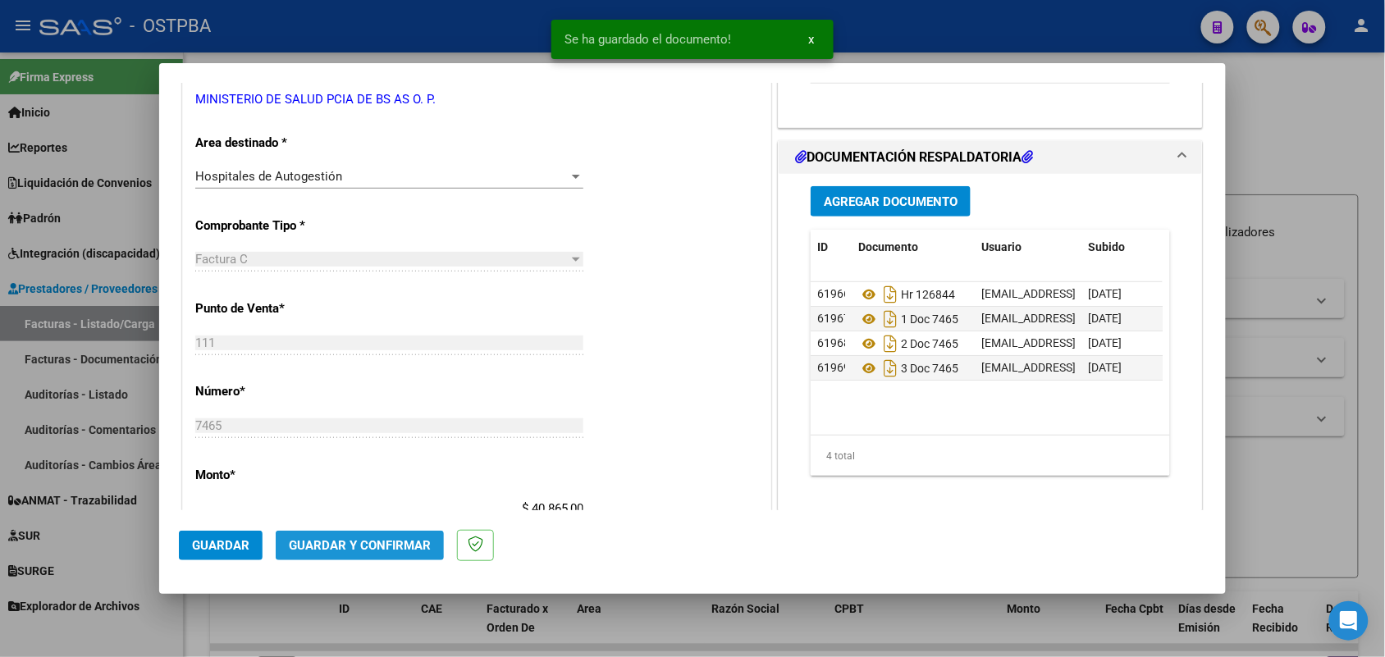
click at [358, 544] on span "Guardar y Confirmar" at bounding box center [360, 545] width 142 height 15
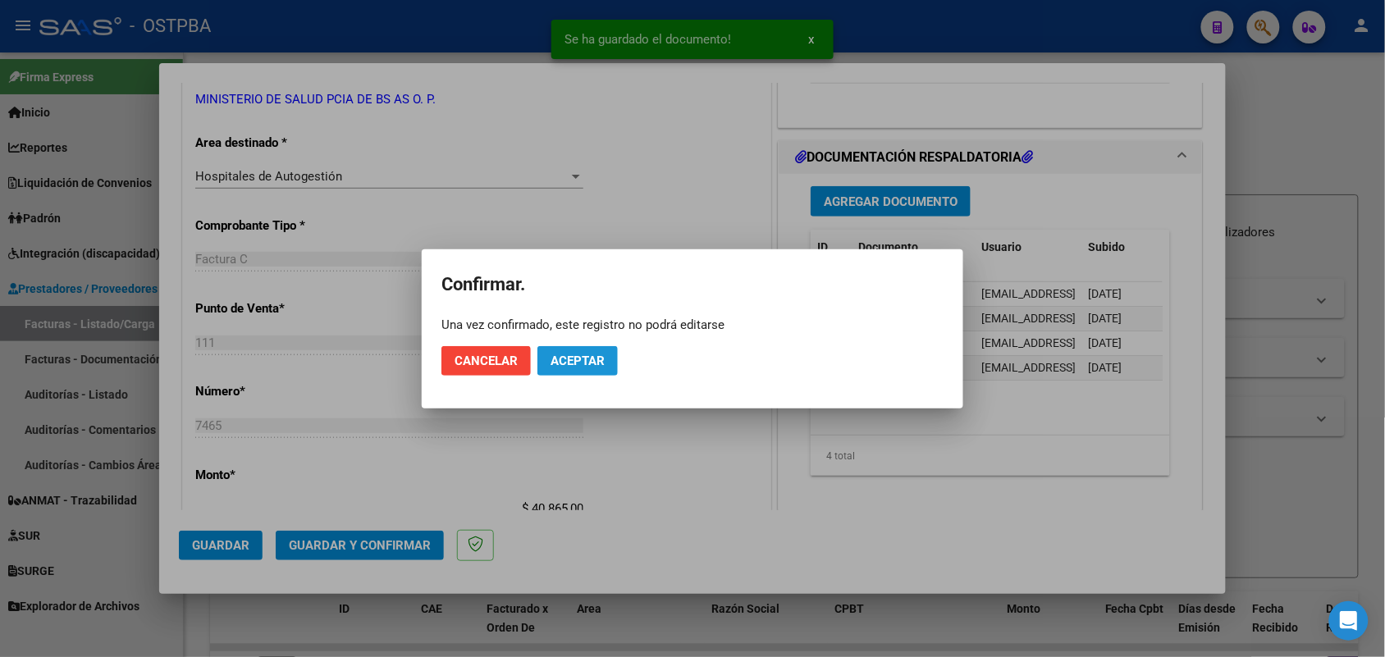
click at [577, 358] on span "Aceptar" at bounding box center [578, 361] width 54 height 15
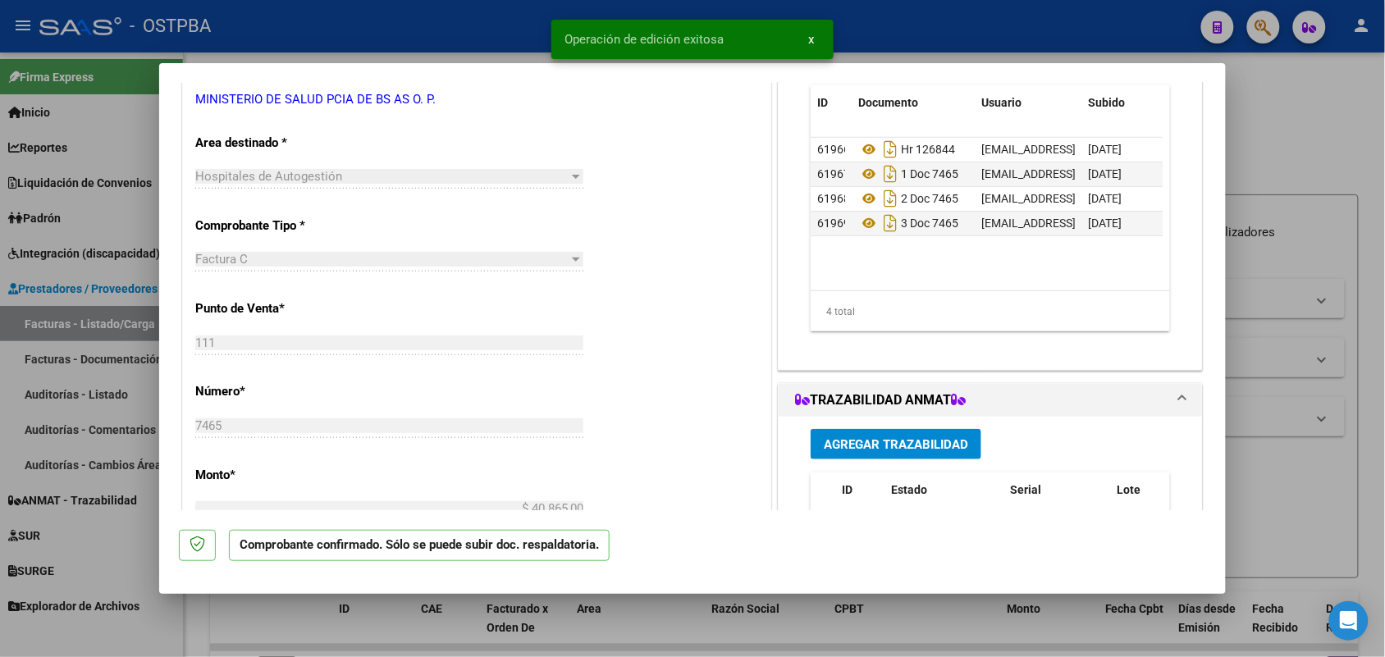
click at [132, 368] on div at bounding box center [692, 328] width 1385 height 657
type input "$ 0,00"
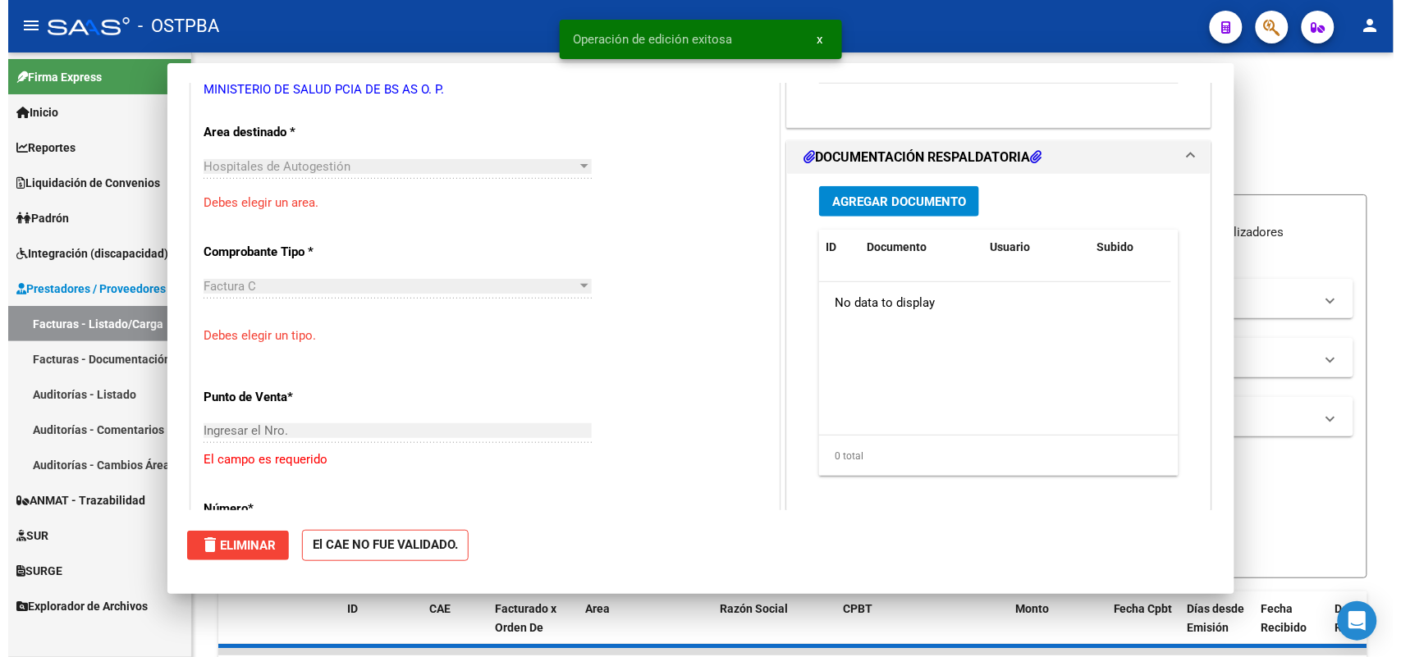
scroll to position [297, 0]
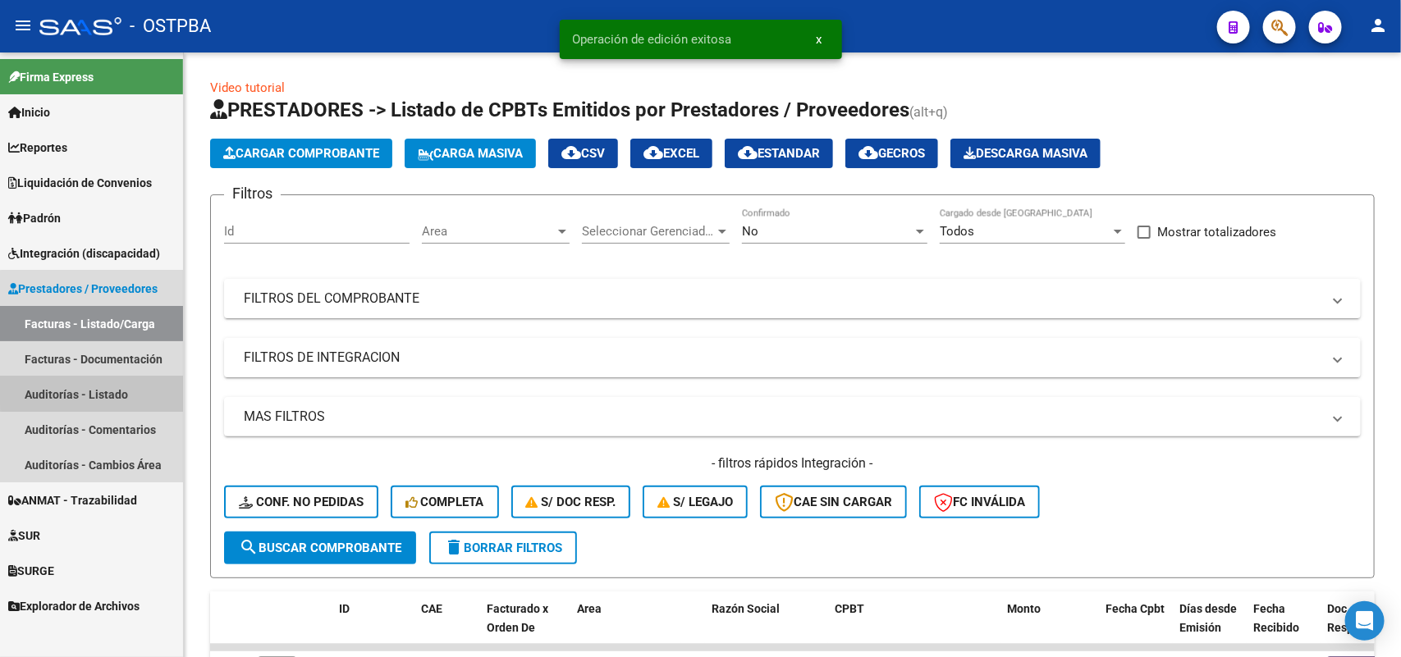
click at [120, 387] on link "Auditorías - Listado" at bounding box center [91, 394] width 183 height 35
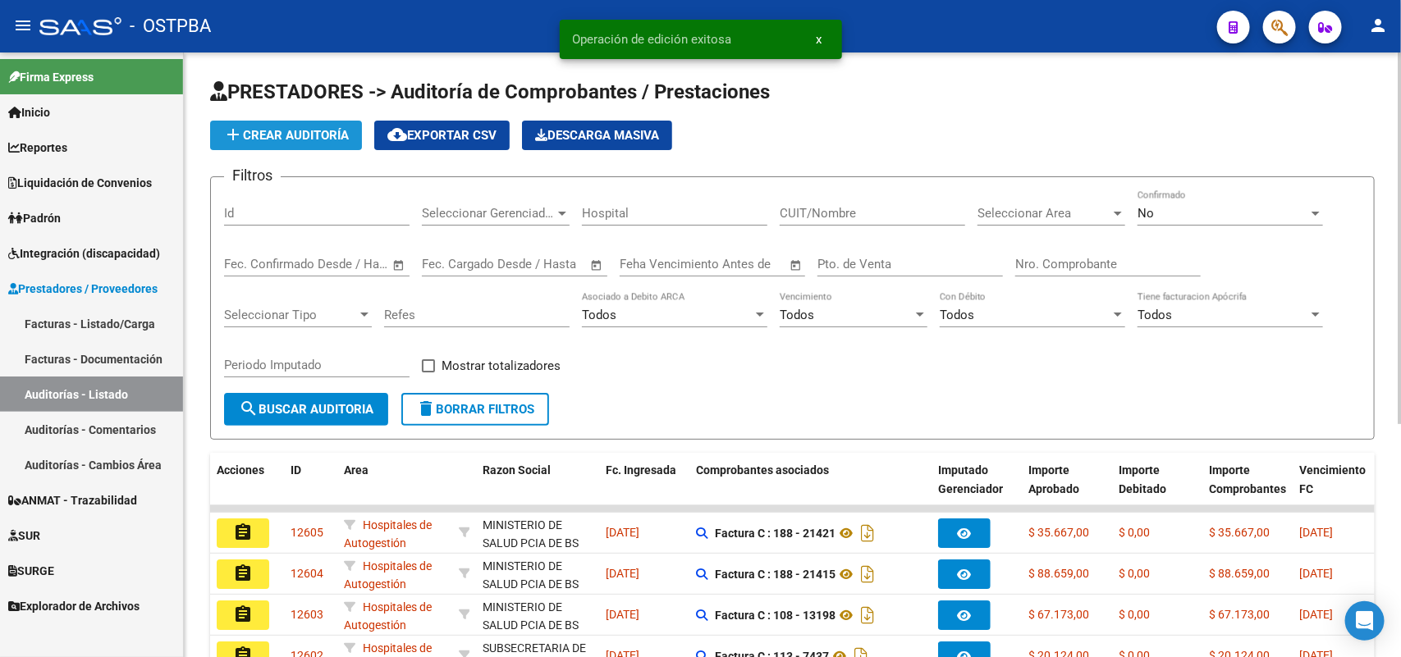
click at [318, 131] on span "add Crear Auditoría" at bounding box center [286, 135] width 126 height 15
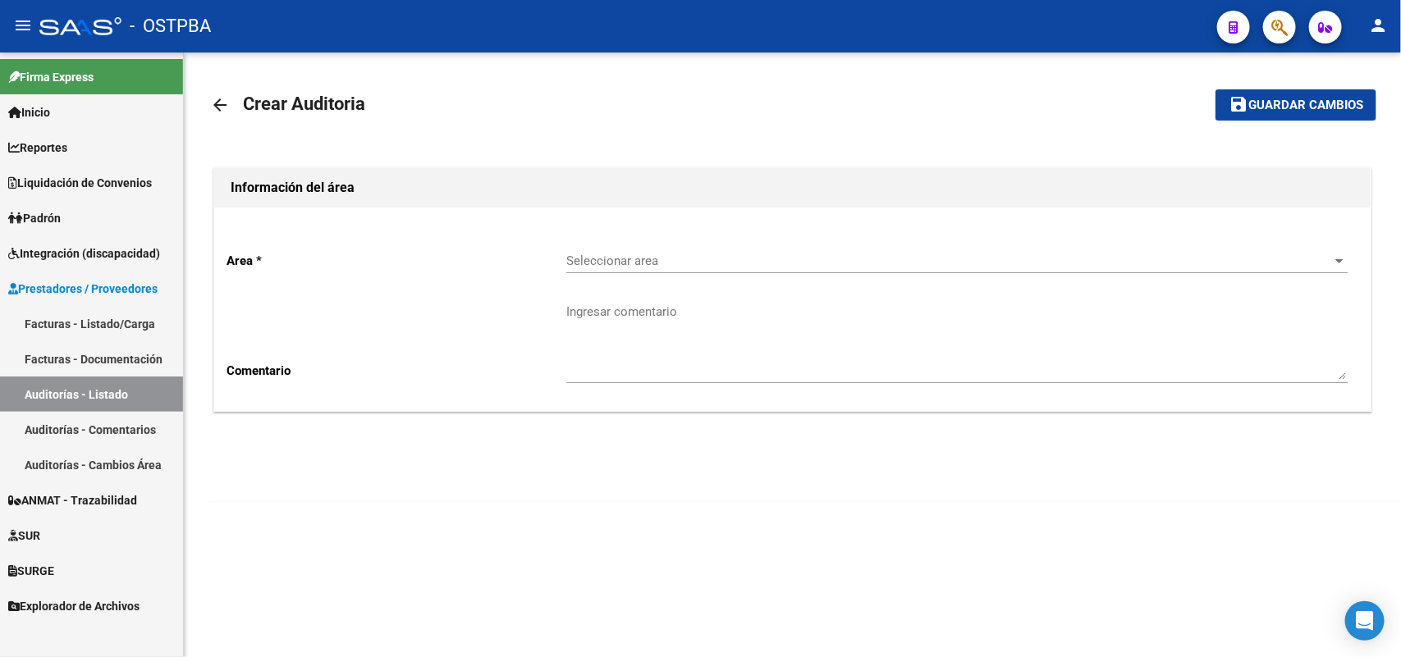
click at [124, 321] on link "Facturas - Listado/Carga" at bounding box center [91, 323] width 183 height 35
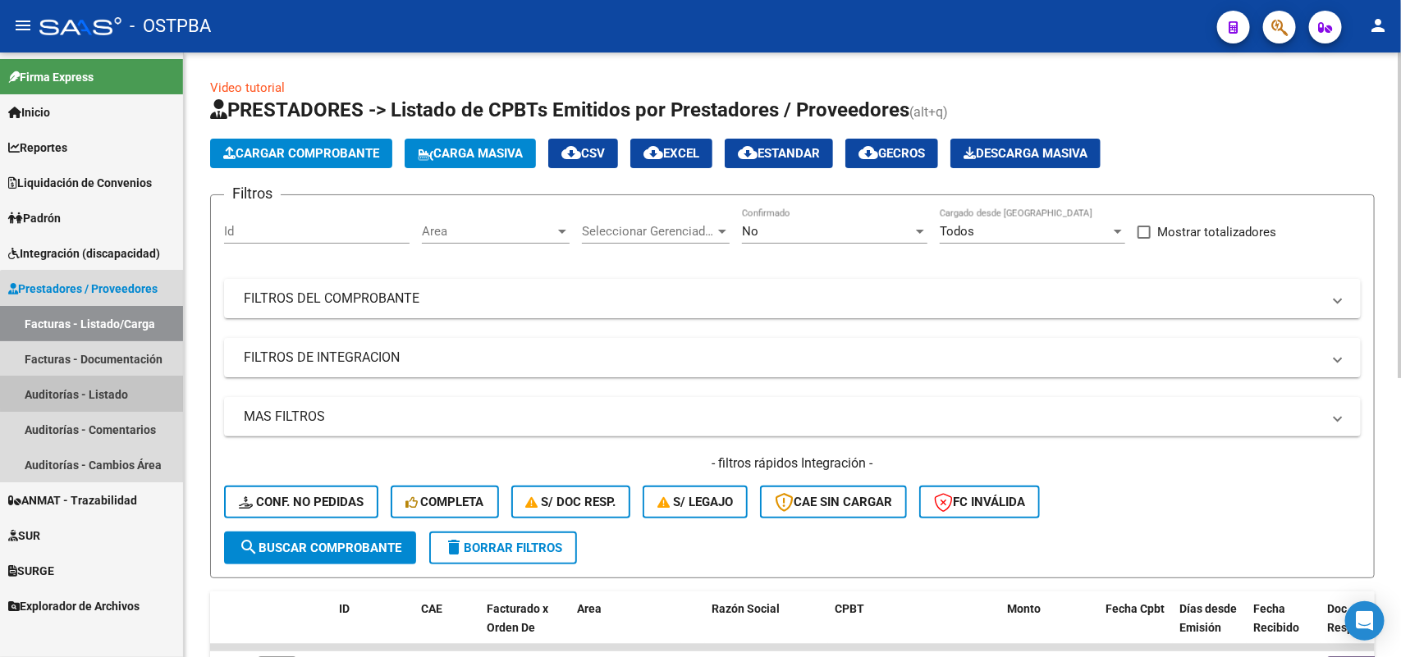
click at [107, 391] on link "Auditorías - Listado" at bounding box center [91, 394] width 183 height 35
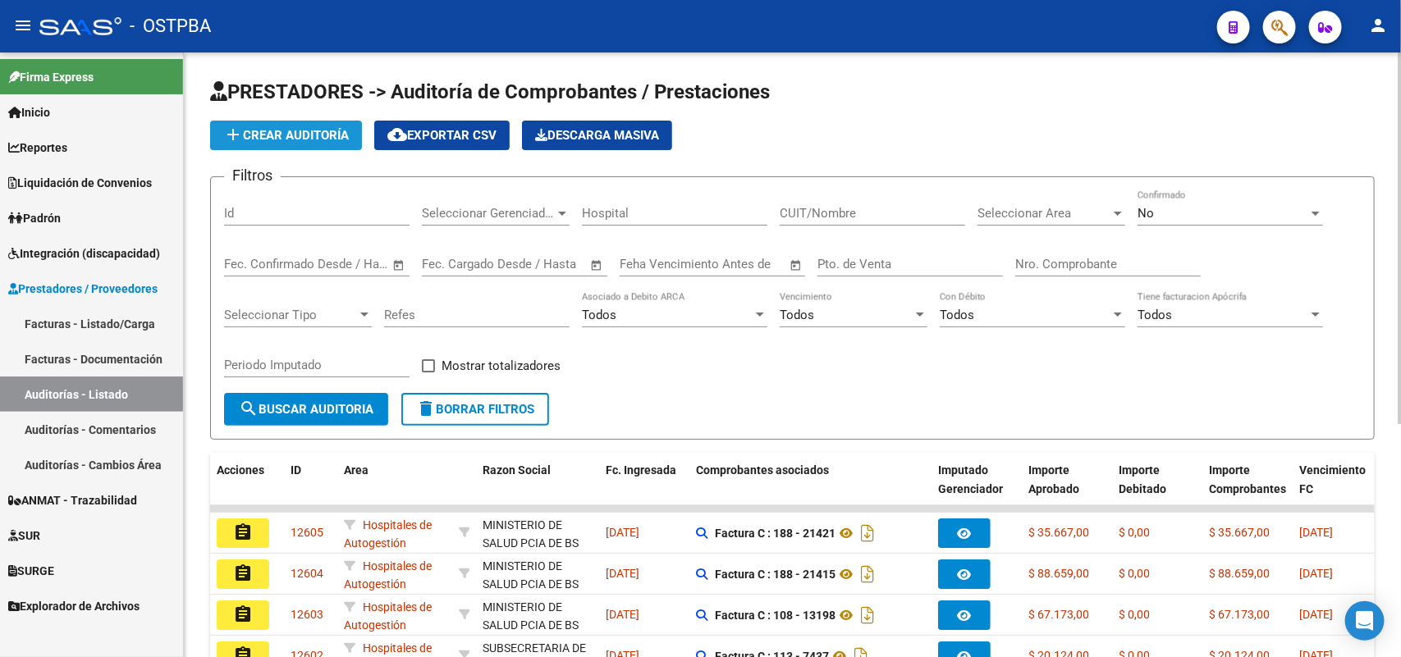
click at [297, 134] on span "add Crear Auditoría" at bounding box center [286, 135] width 126 height 15
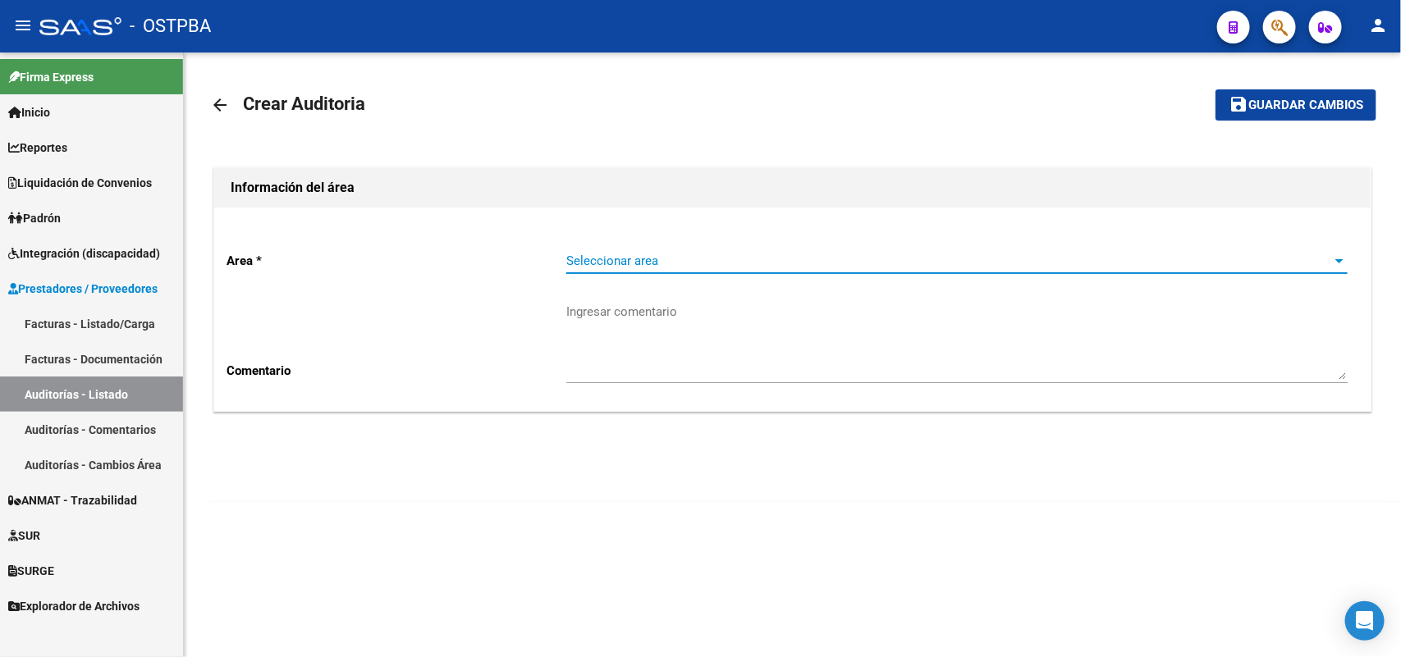
click at [611, 254] on span "Seleccionar area" at bounding box center [949, 261] width 767 height 15
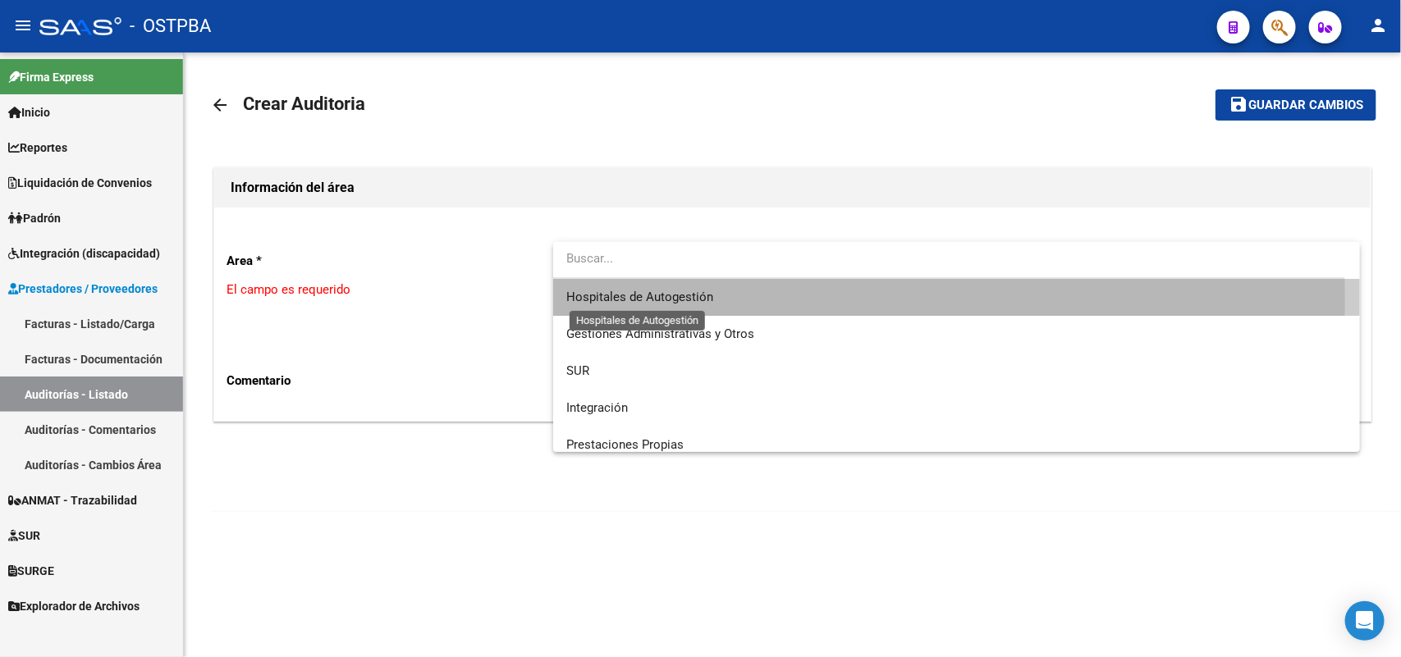
click at [648, 300] on span "Hospitales de Autogestión" at bounding box center [639, 297] width 147 height 15
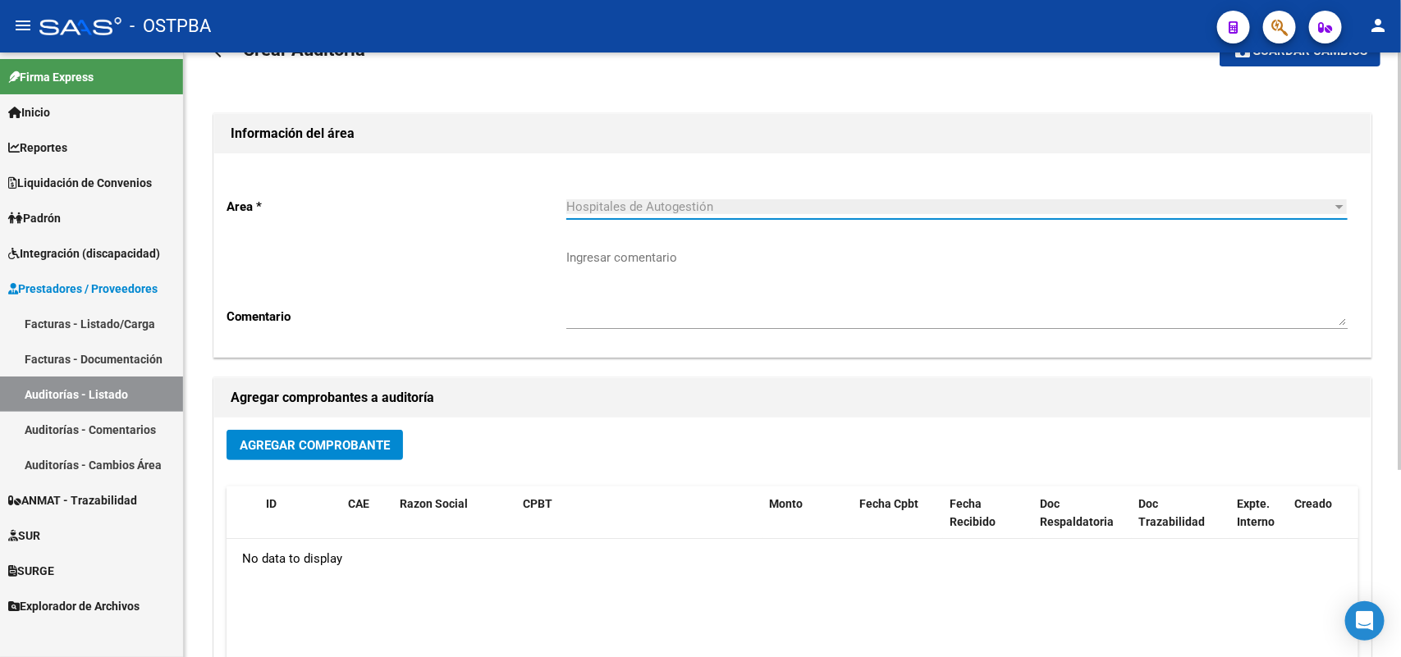
scroll to position [271, 0]
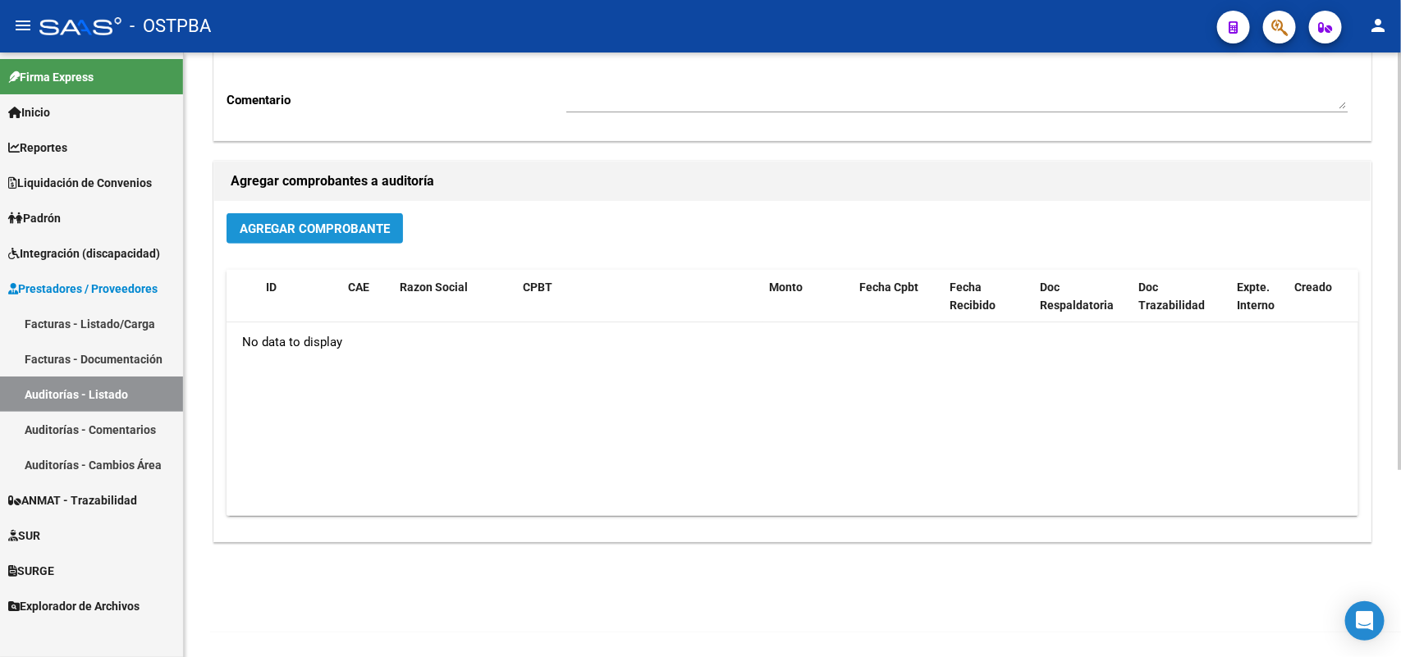
click at [339, 224] on span "Agregar Comprobante" at bounding box center [315, 229] width 150 height 15
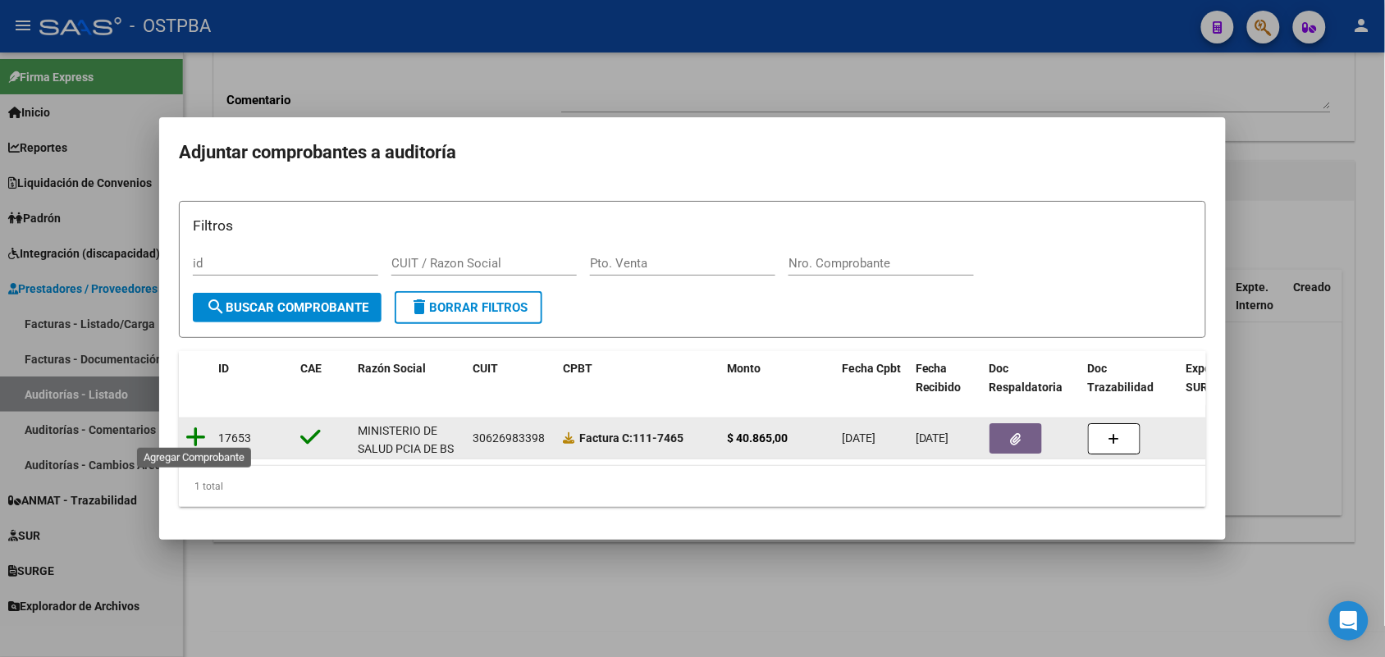
click at [190, 427] on icon at bounding box center [195, 437] width 21 height 23
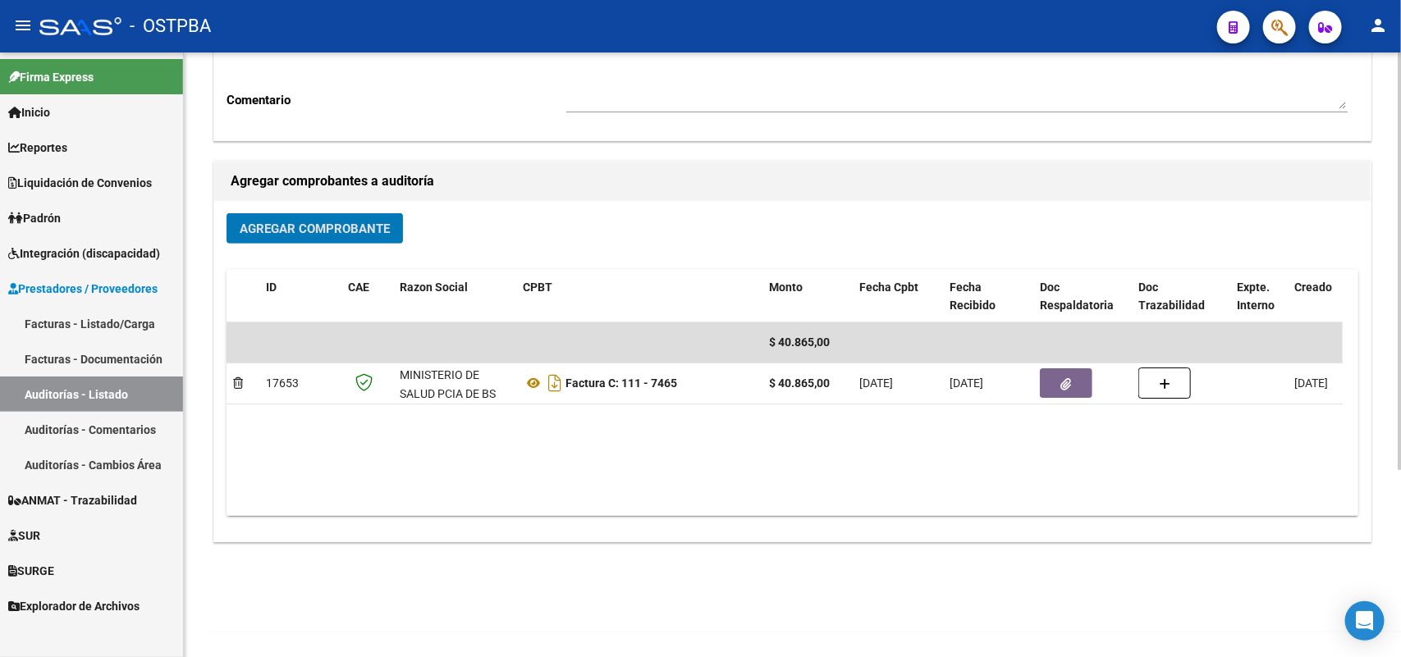
scroll to position [0, 0]
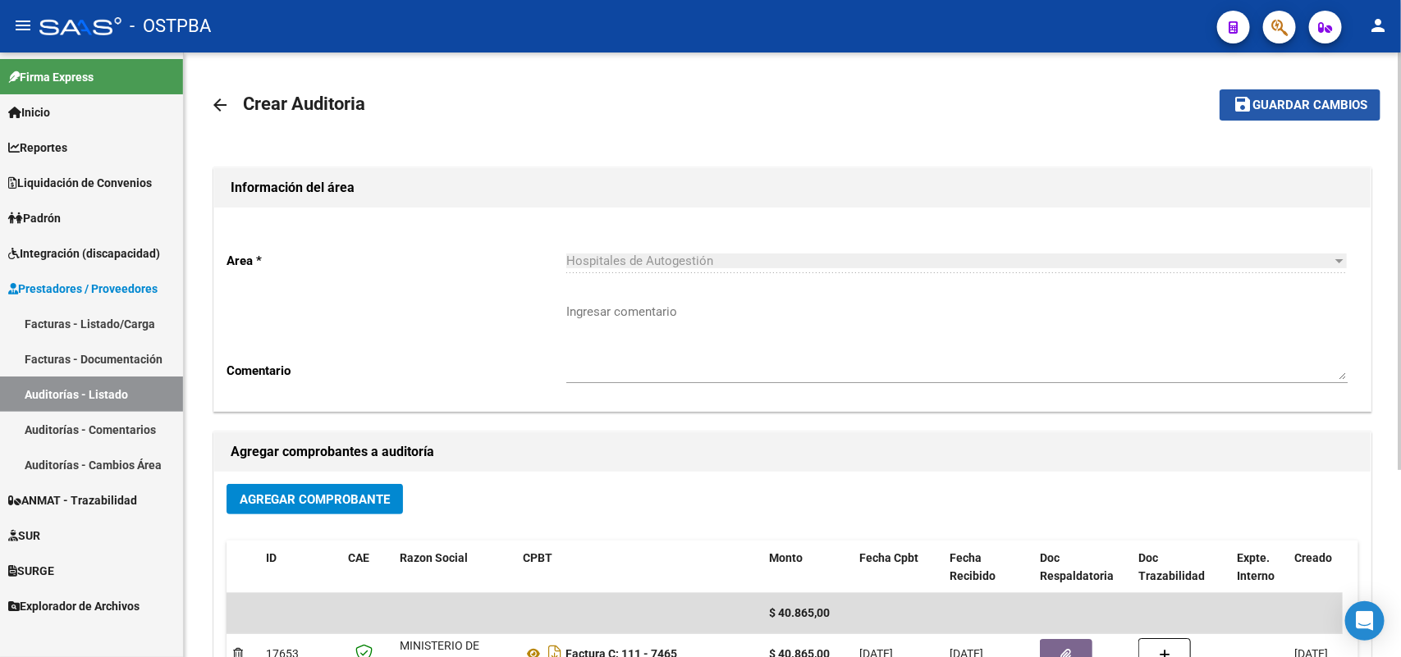
click at [1291, 107] on span "Guardar cambios" at bounding box center [1310, 105] width 115 height 15
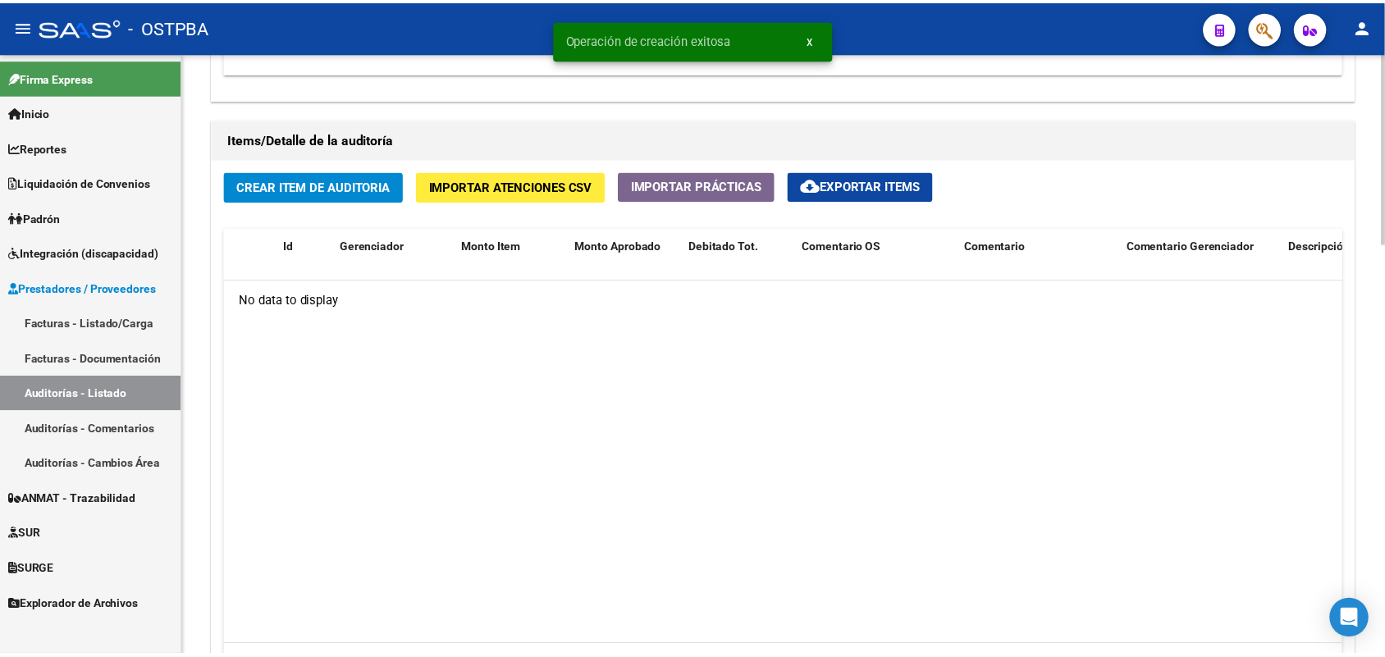
scroll to position [1231, 0]
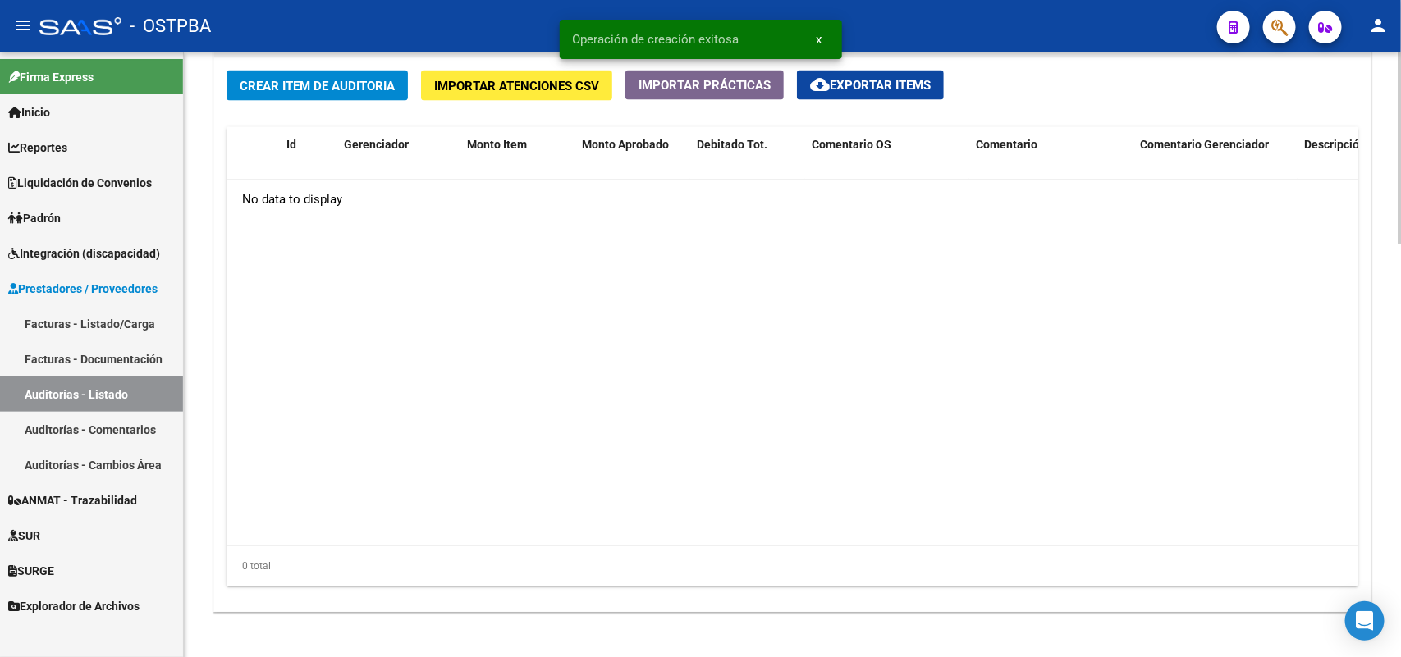
click at [341, 85] on span "Crear Item de Auditoria" at bounding box center [317, 86] width 155 height 15
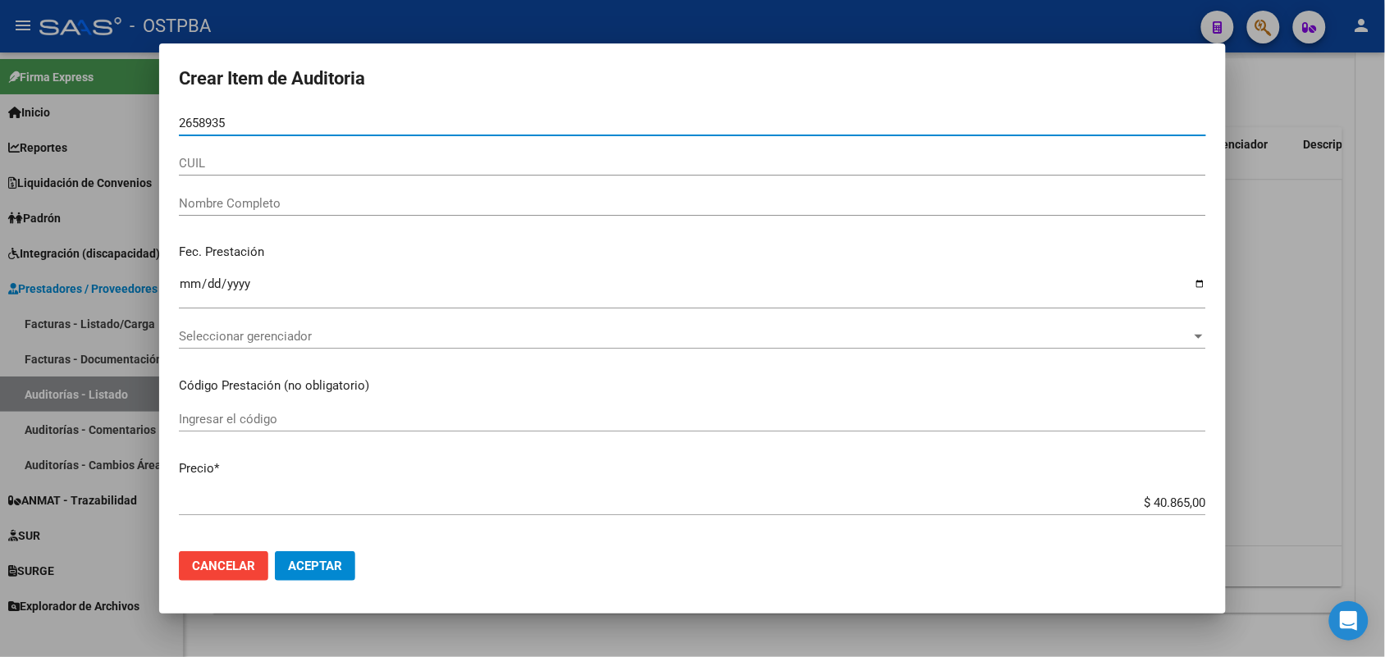
type input "26589350"
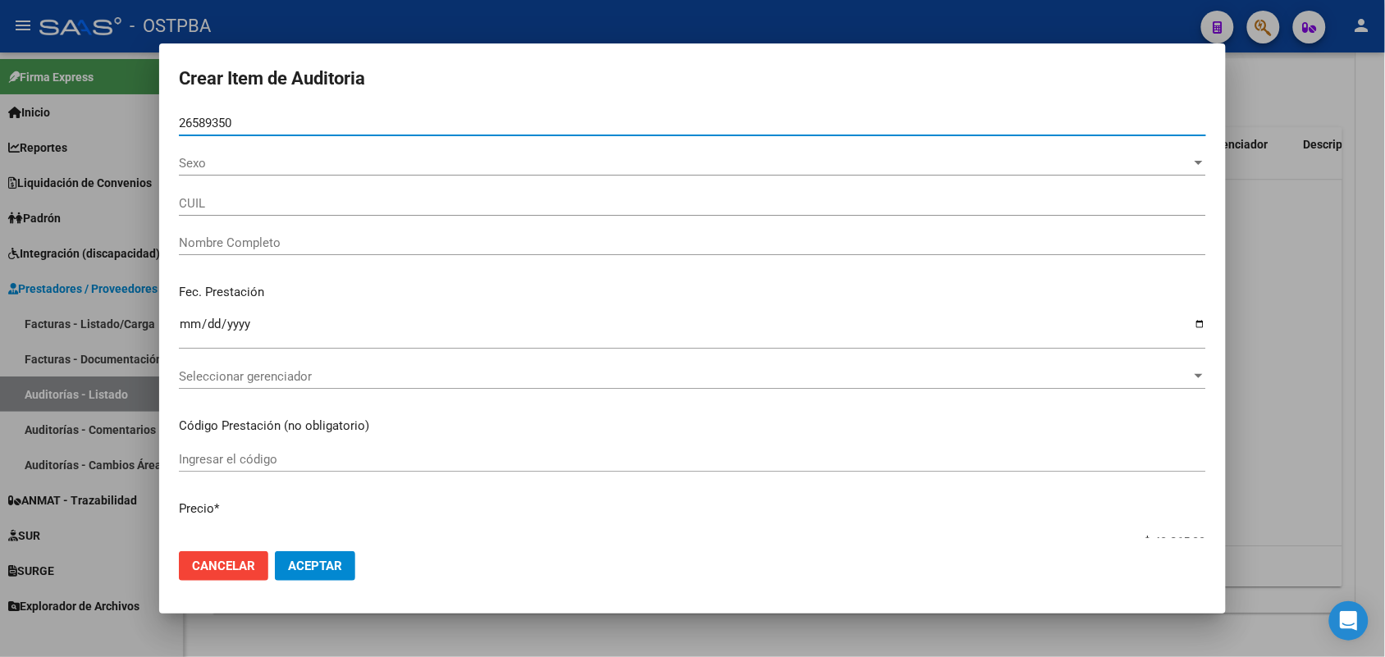
type input "27265893509"
type input "FAJARDO CARMEN ALEJANDRA"
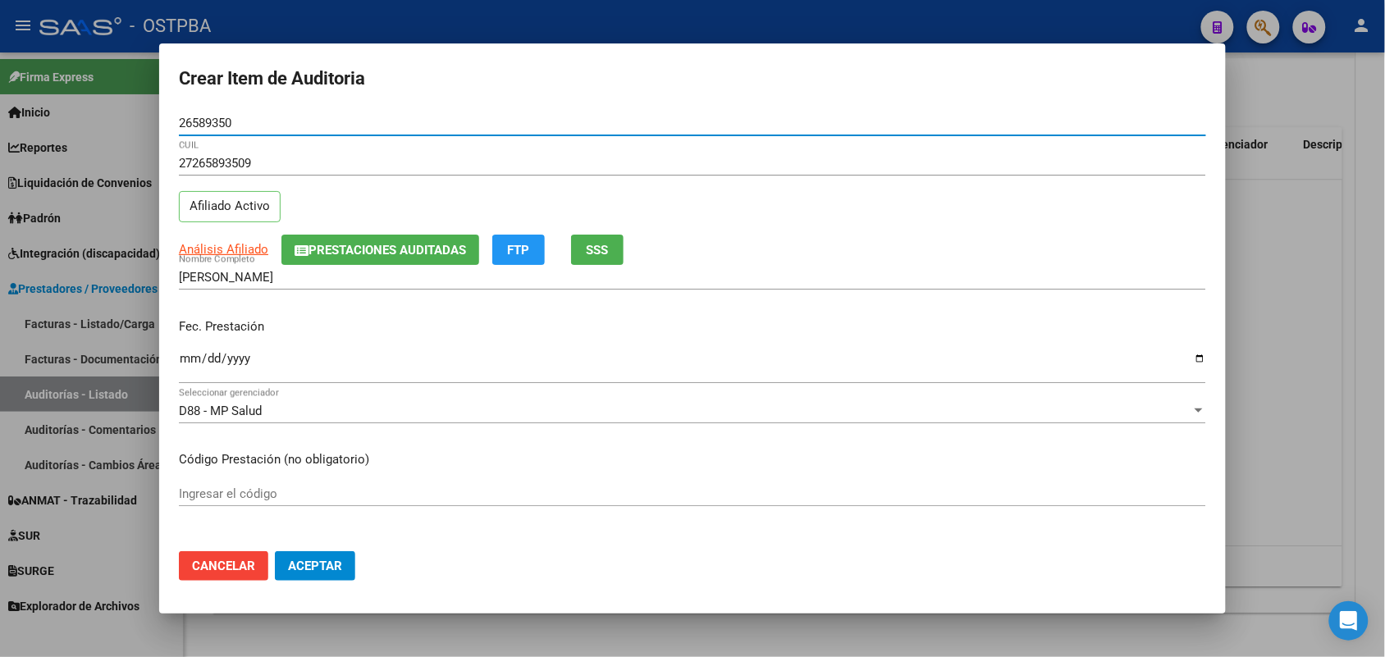
type input "26589350"
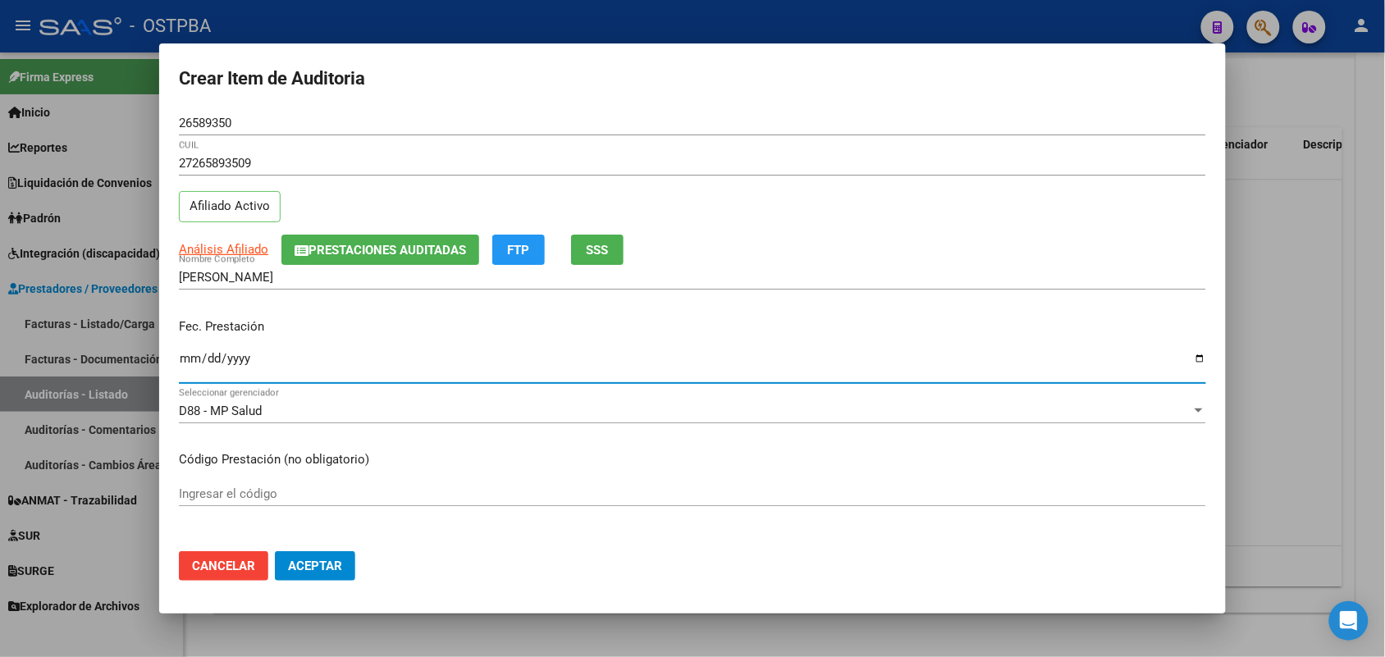
click at [185, 367] on input "Ingresar la fecha" at bounding box center [693, 365] width 1028 height 26
type input "2025-06-02"
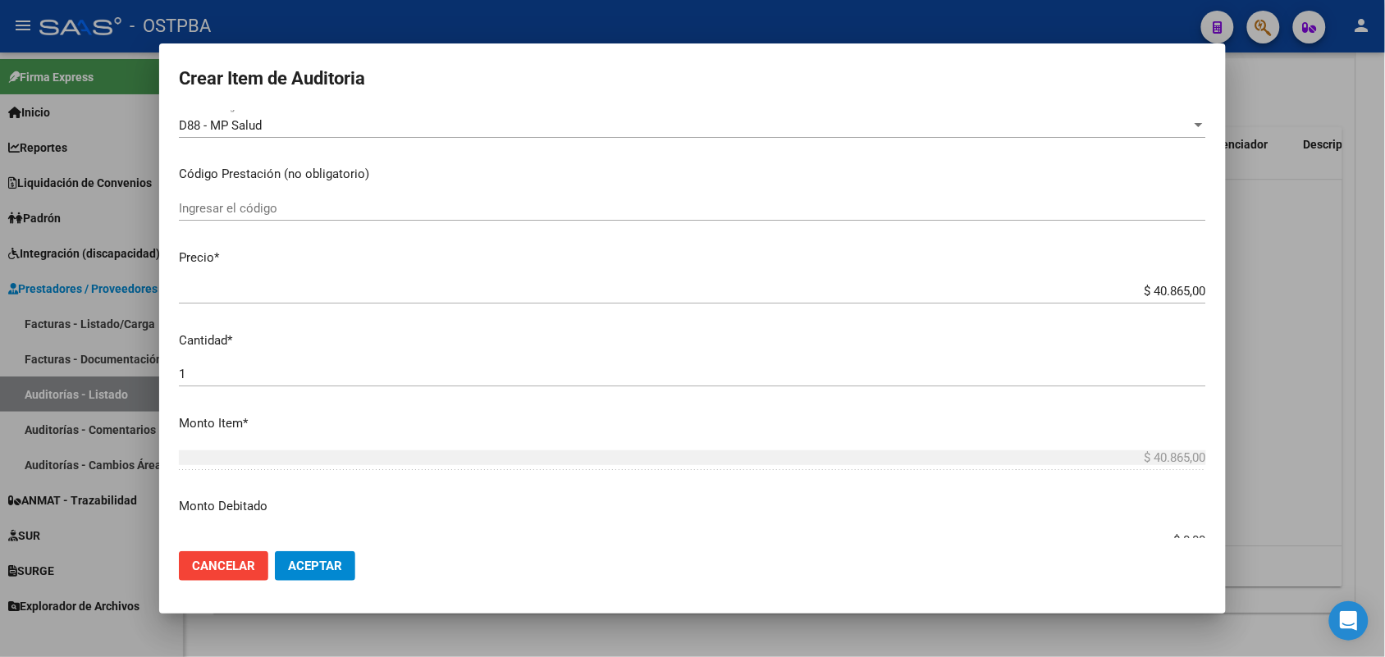
scroll to position [308, 0]
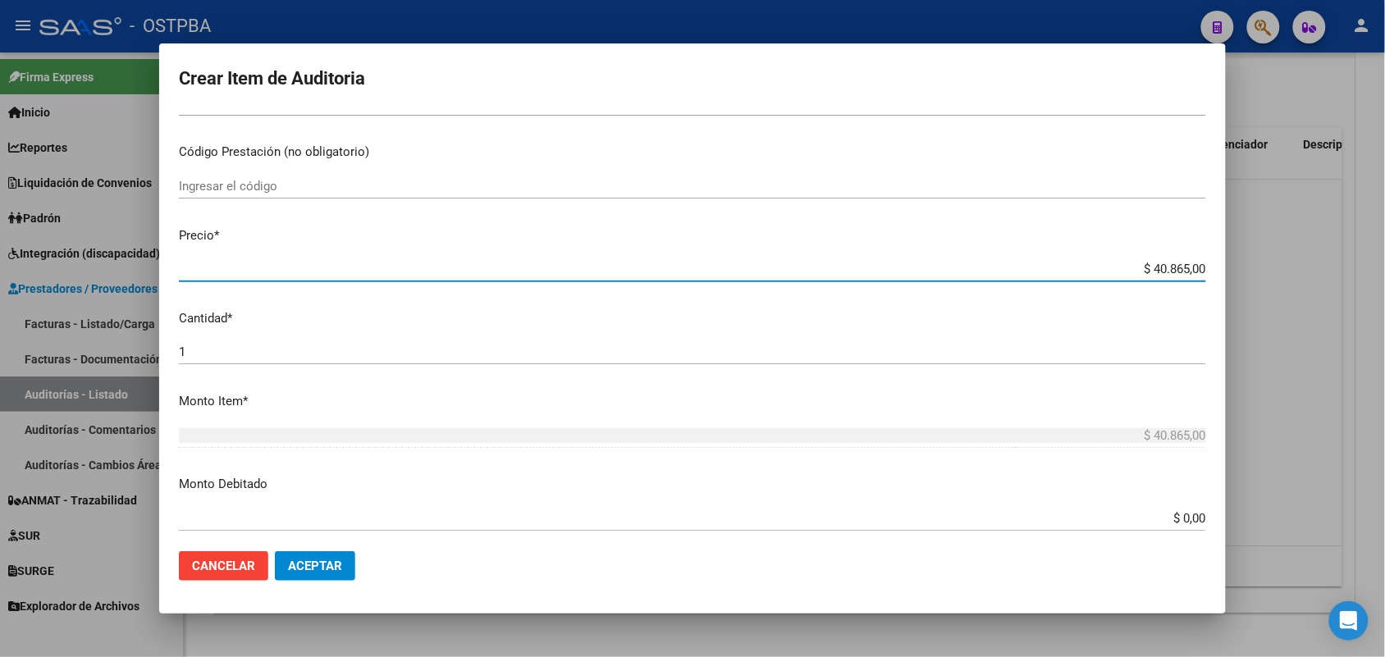
drag, startPoint x: 1120, startPoint y: 273, endPoint x: 1245, endPoint y: 268, distance: 124.8
click at [1245, 268] on div "Crear Item de Auditoria 26589350 Nro Documento 27265893509 CUIL Afiliado Activo…" at bounding box center [692, 328] width 1385 height 657
type input "$ 0,07"
type input "$ 0,72"
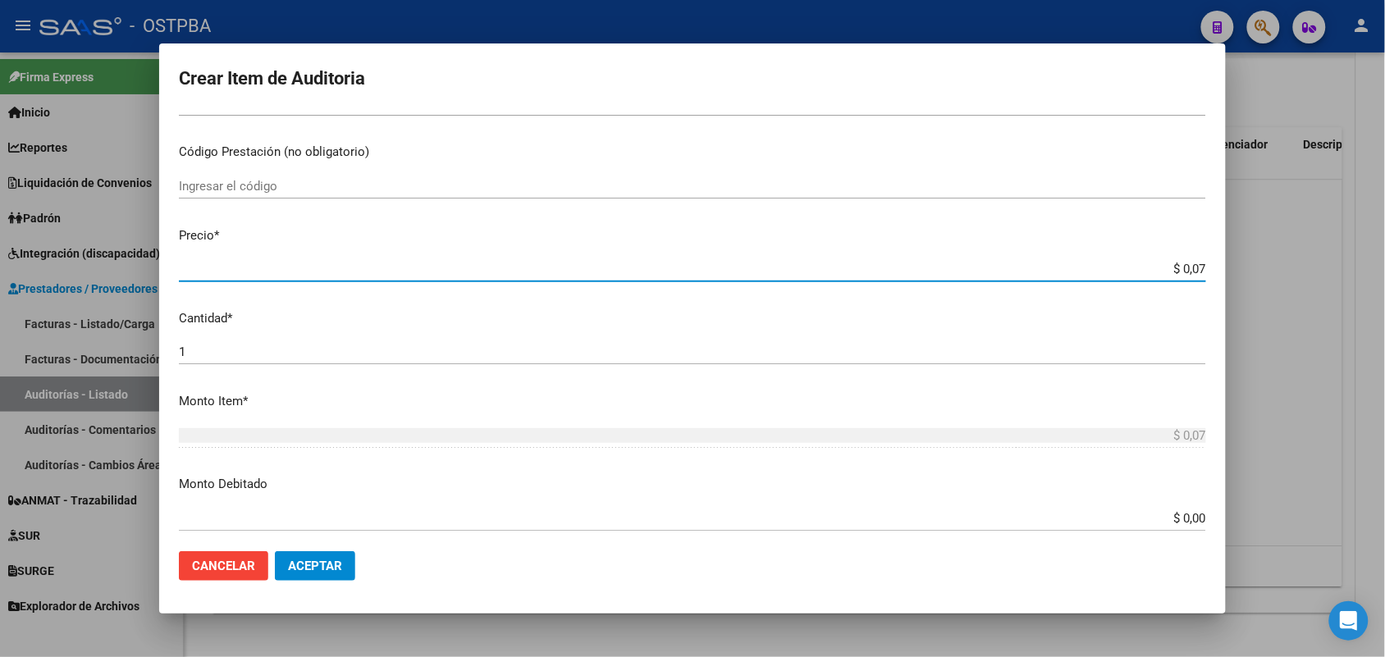
type input "$ 0,72"
type input "$ 7,24"
type input "$ 72,44"
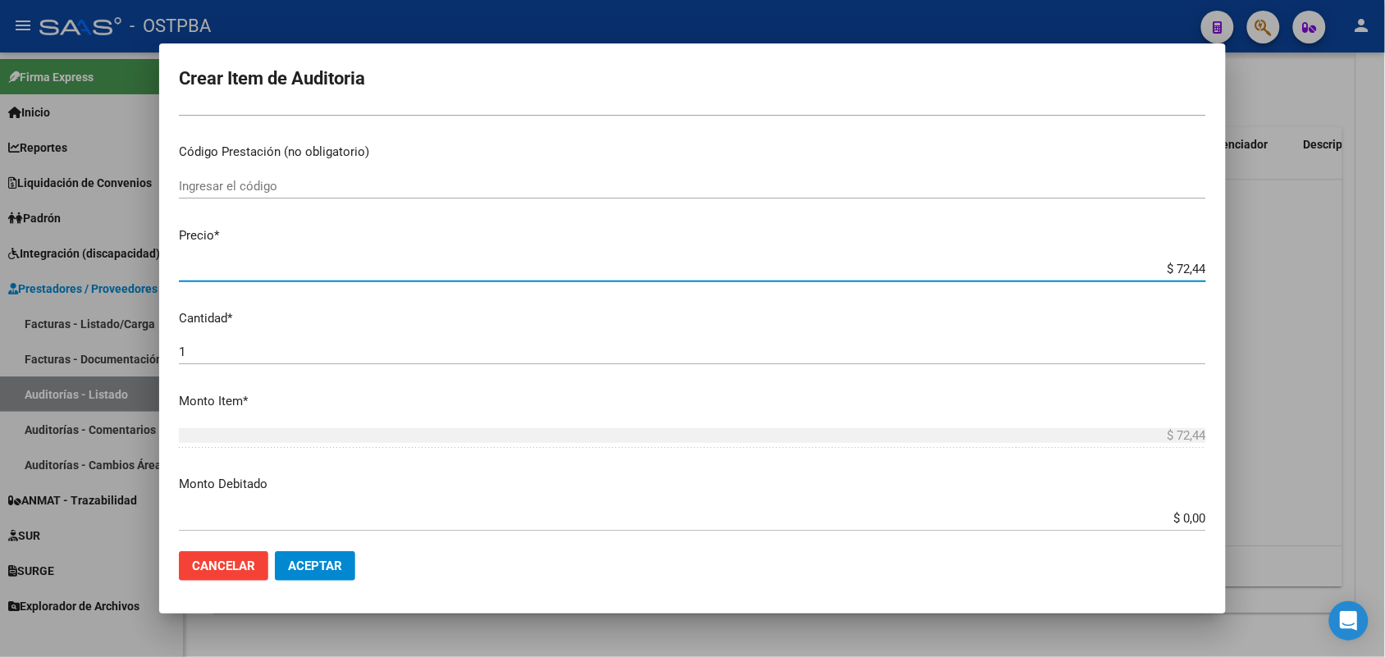
type input "$ 724,40"
type input "$ 7.244,00"
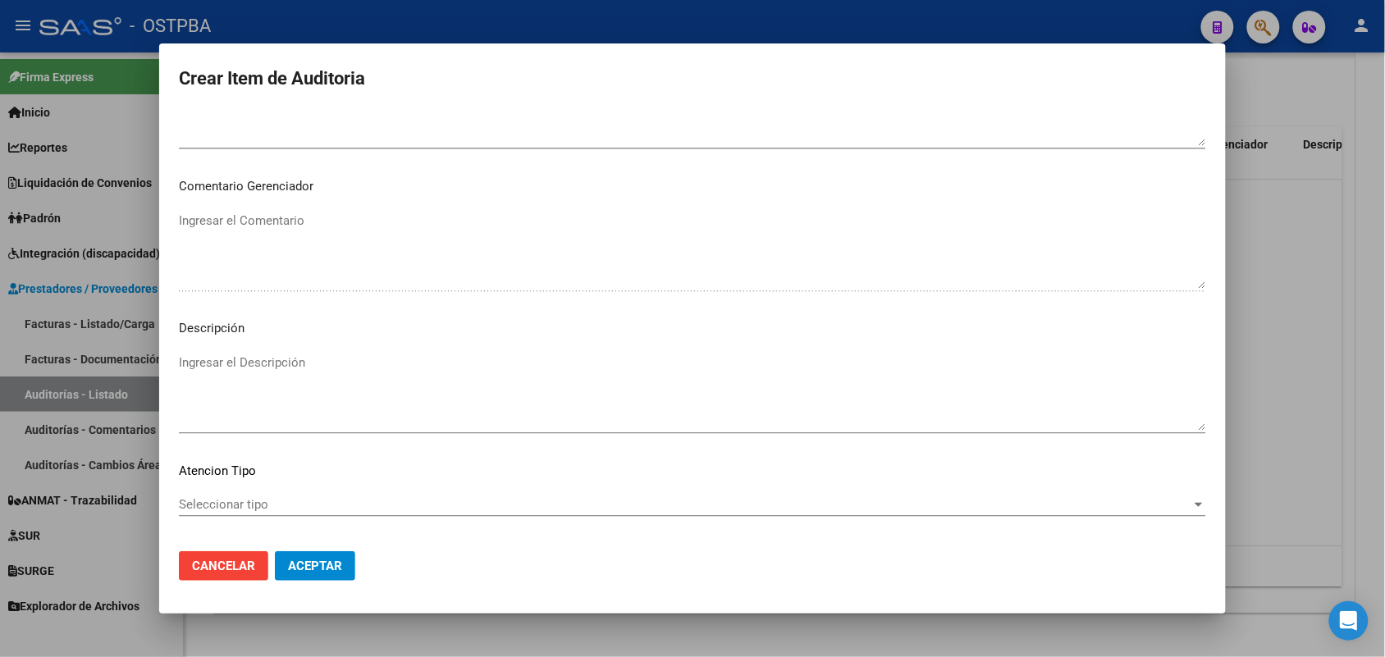
scroll to position [1026, 0]
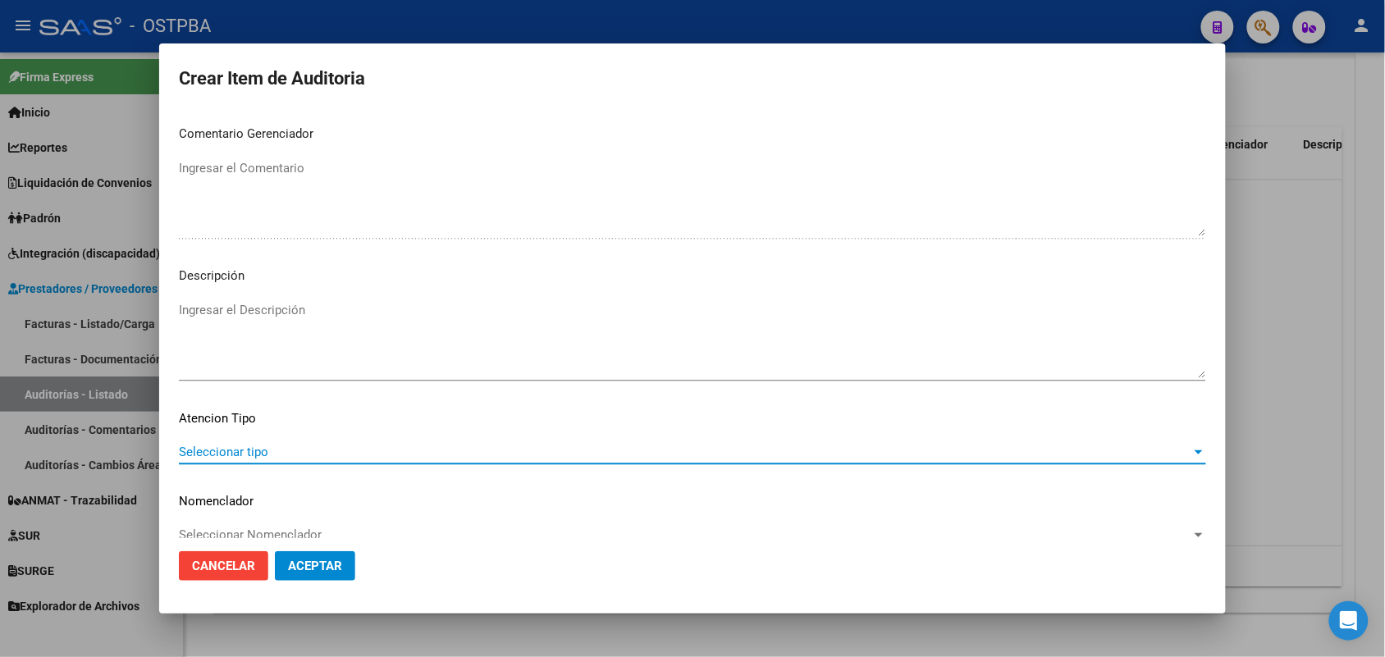
click at [234, 451] on span "Seleccionar tipo" at bounding box center [685, 452] width 1013 height 15
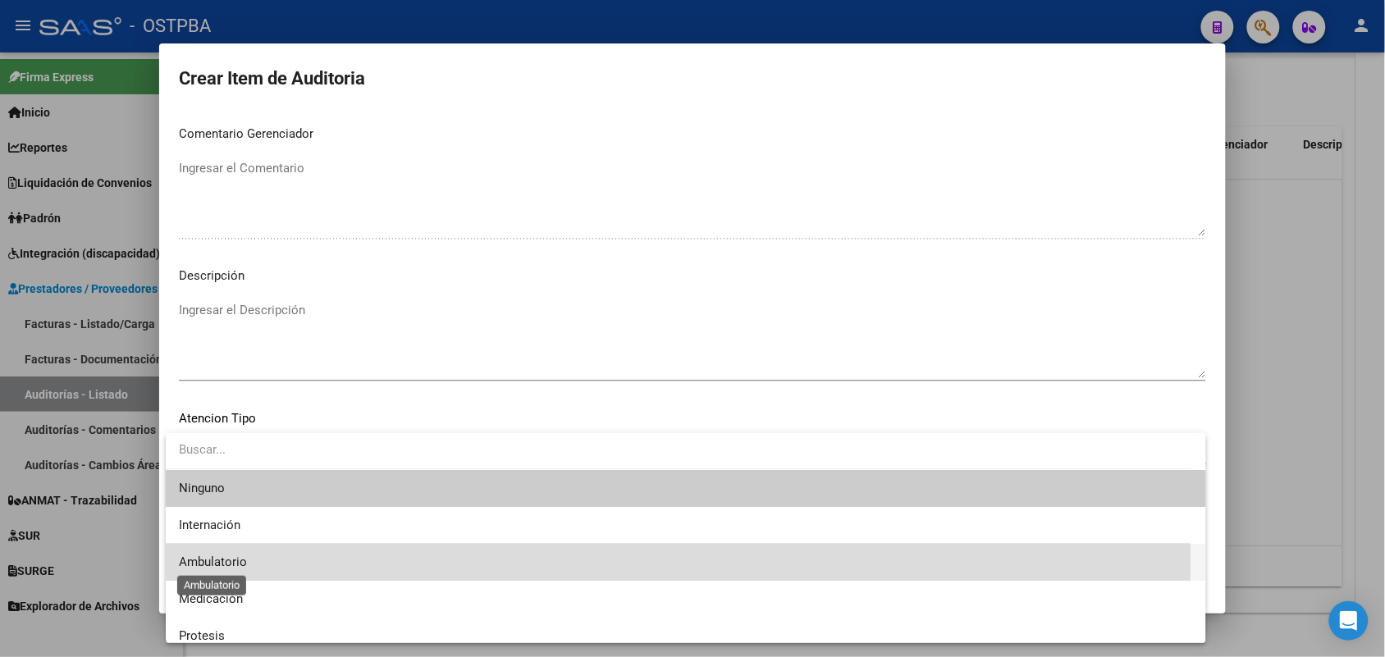
click at [228, 556] on span "Ambulatorio" at bounding box center [213, 562] width 68 height 15
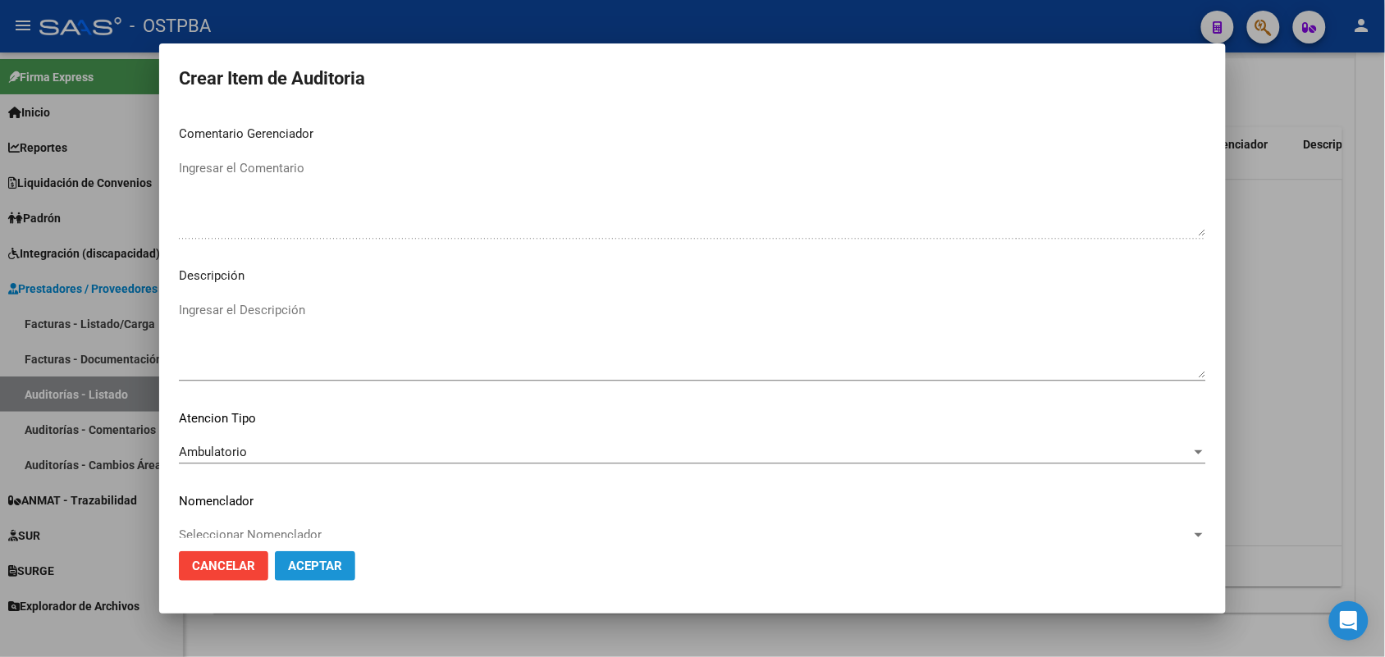
click at [314, 573] on button "Aceptar" at bounding box center [315, 567] width 80 height 30
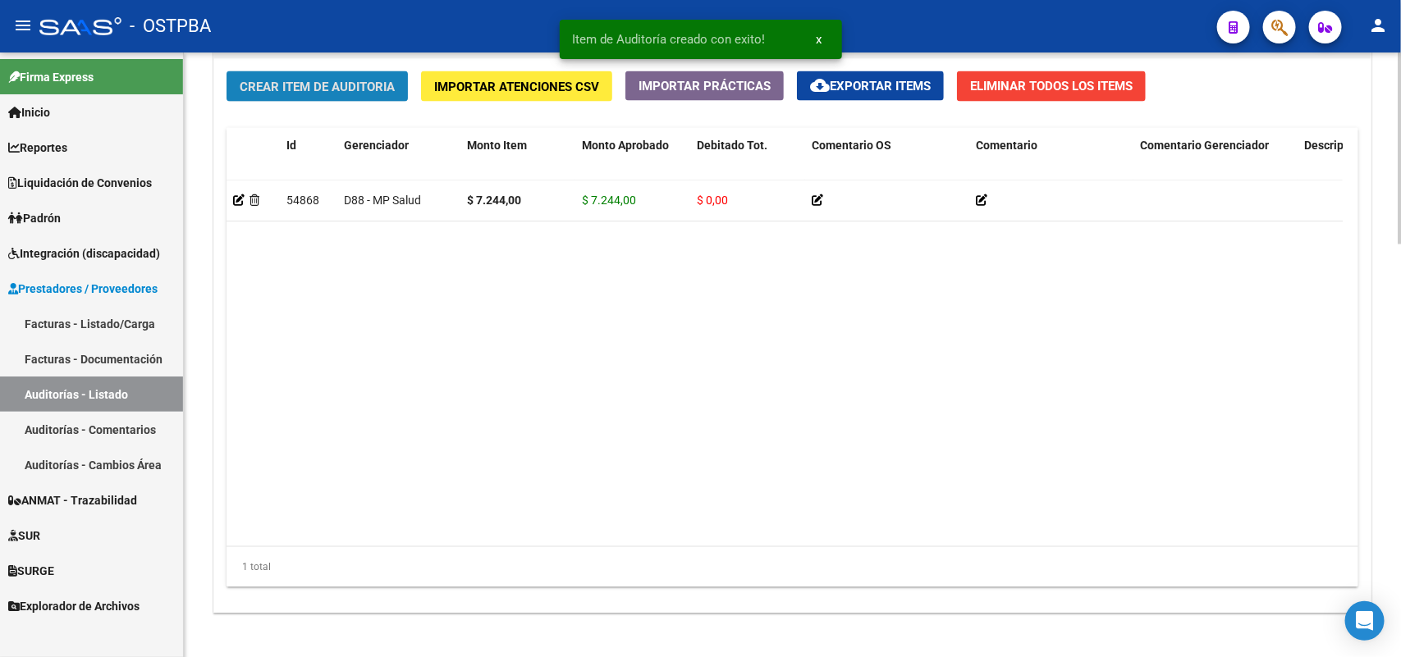
click at [386, 86] on span "Crear Item de Auditoria" at bounding box center [317, 87] width 155 height 15
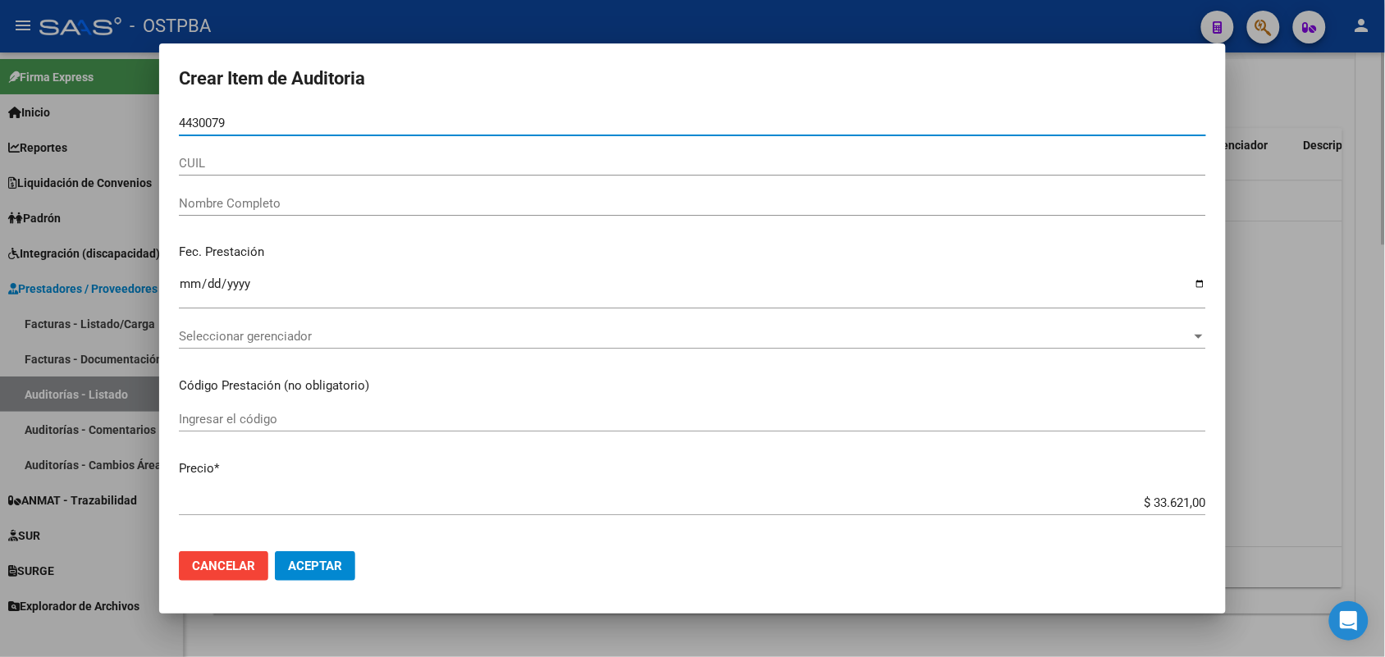
type input "44300792"
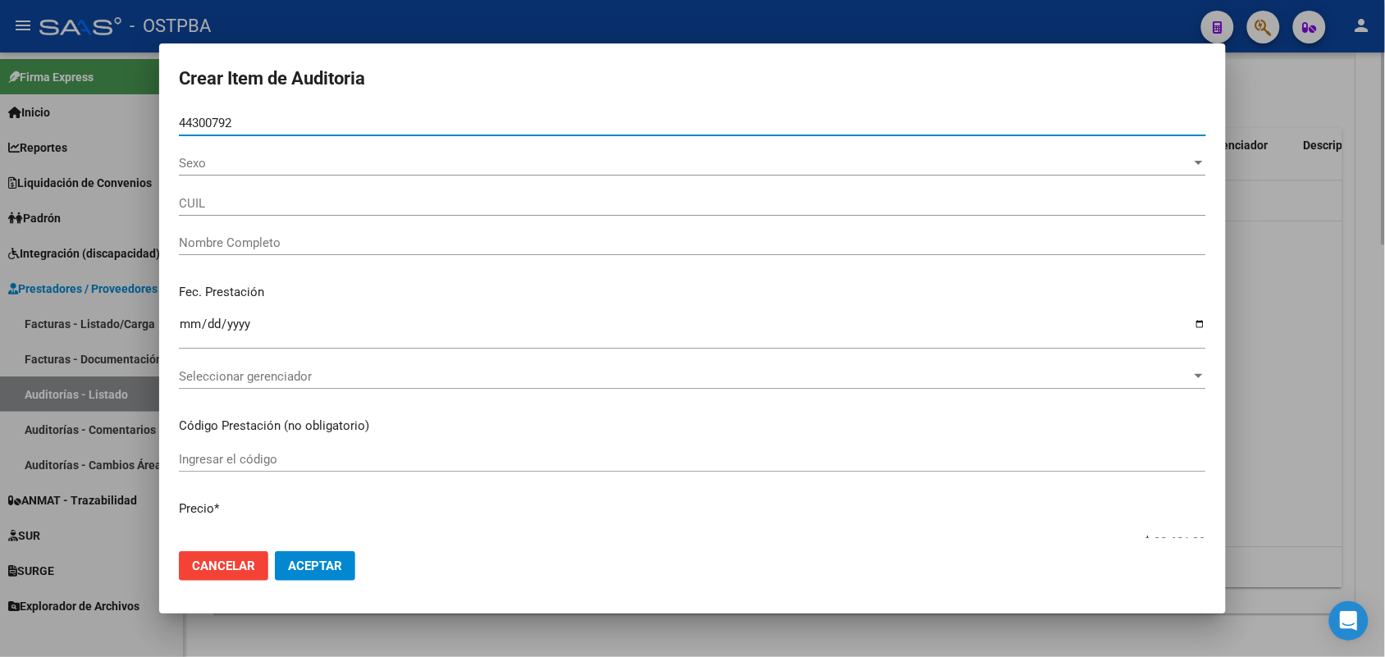
type input "20443007920"
type input "BRANDO BRUNO IVAN"
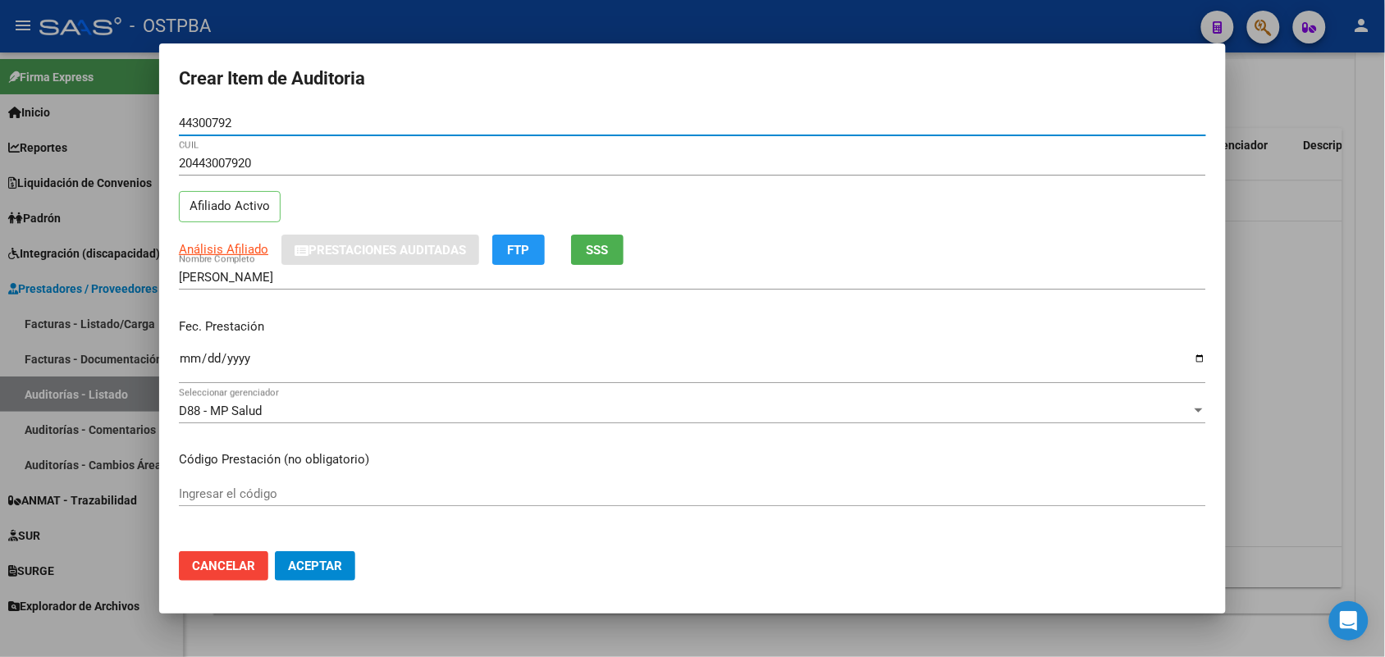
type input "44300792"
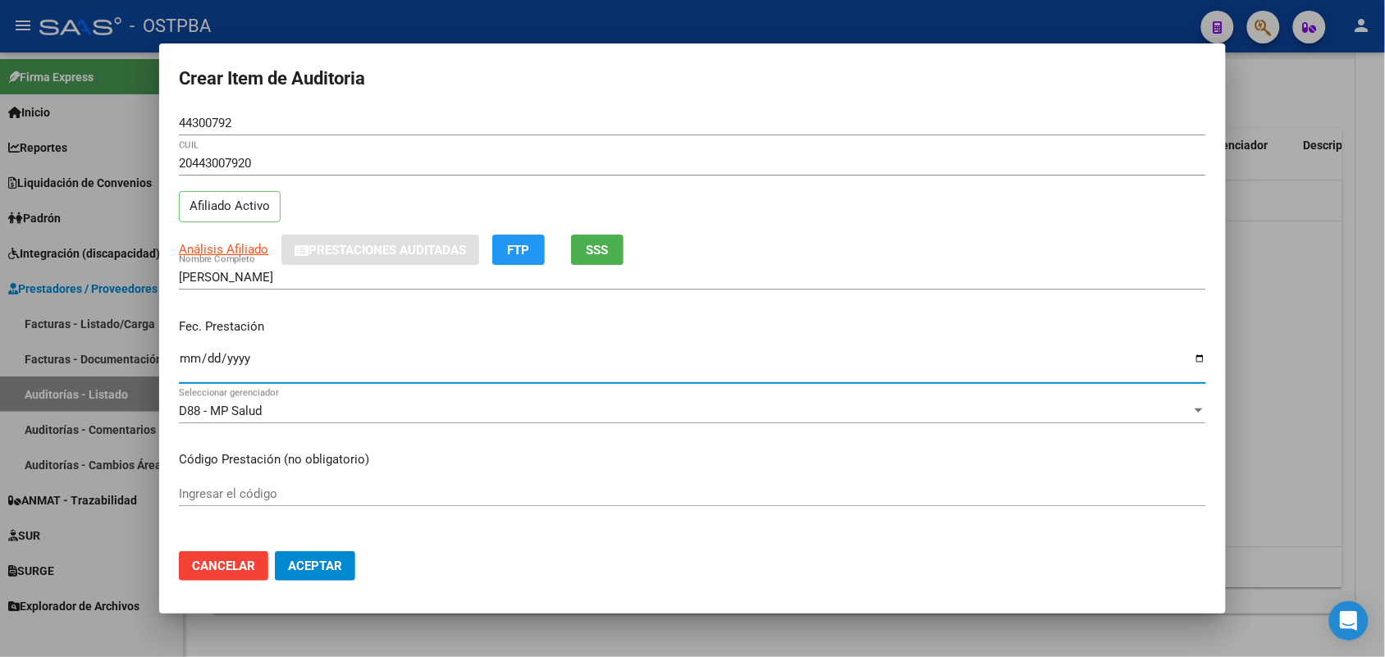
click at [185, 369] on input "Ingresar la fecha" at bounding box center [693, 365] width 1028 height 26
type input "2025-06-05"
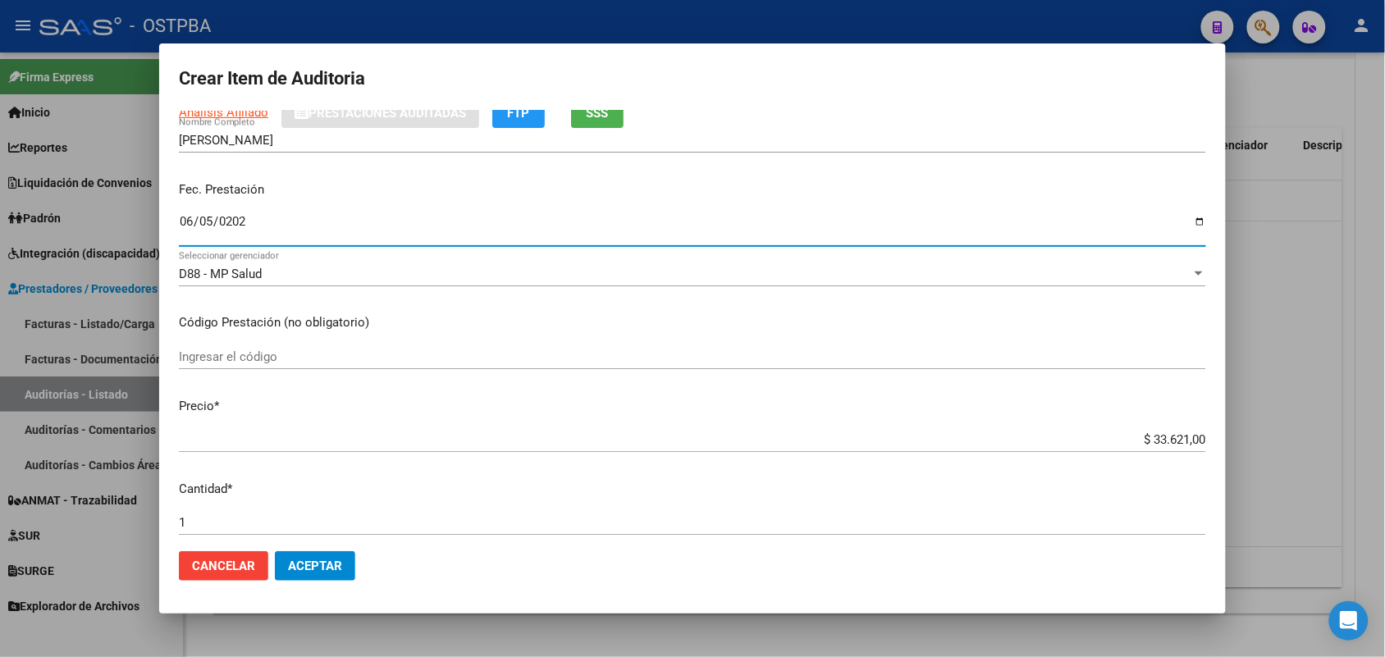
scroll to position [205, 0]
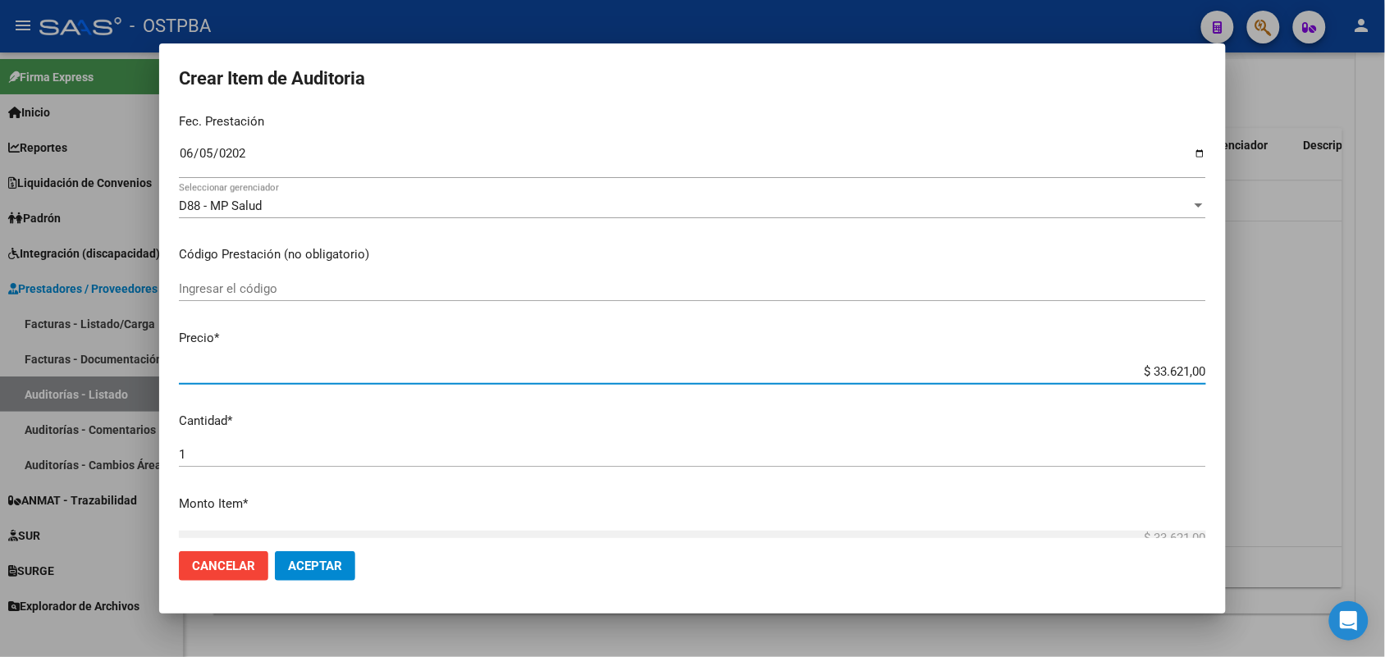
drag, startPoint x: 1129, startPoint y: 374, endPoint x: 1208, endPoint y: 365, distance: 80.1
click at [1208, 365] on mat-dialog-content "44300792 Nro Documento 20443007920 CUIL Afiliado Activo Análisis Afiliado Prest…" at bounding box center [692, 325] width 1067 height 428
type input "$ 0,07"
type input "$ 0,72"
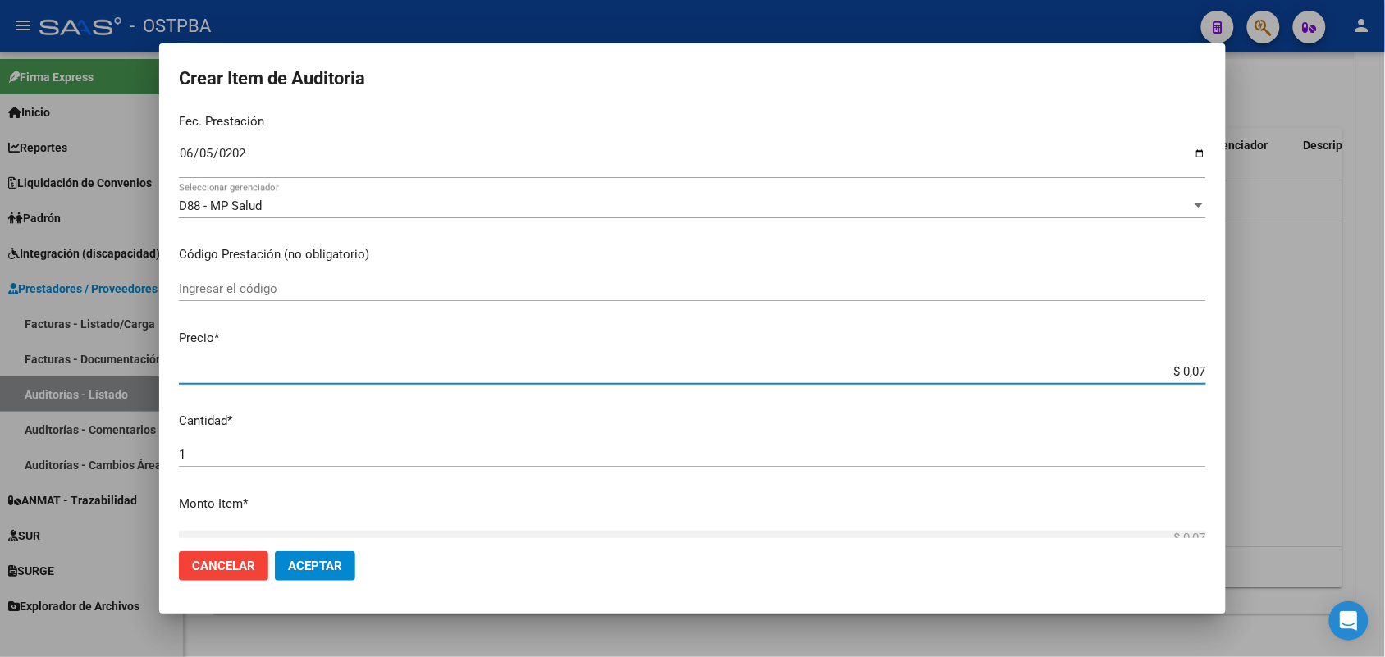
type input "$ 0,72"
type input "$ 7,24"
type input "$ 72,44"
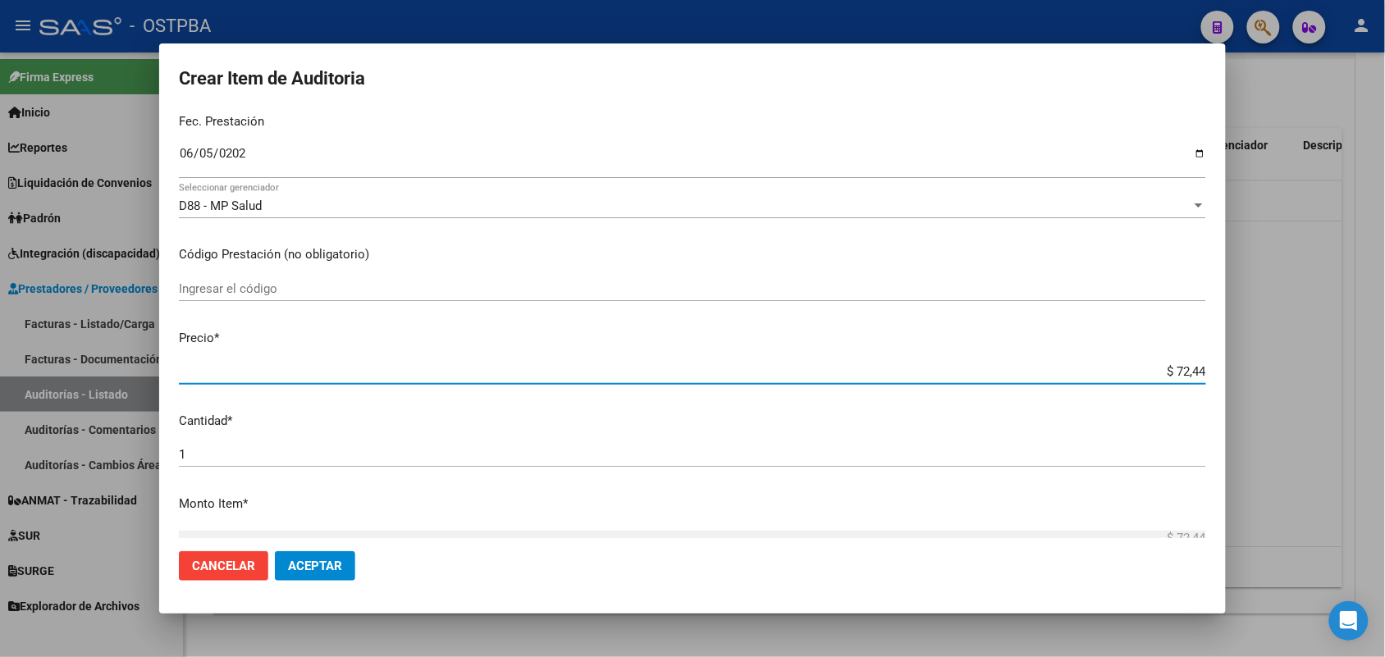
type input "$ 724,40"
type input "$ 7.244,00"
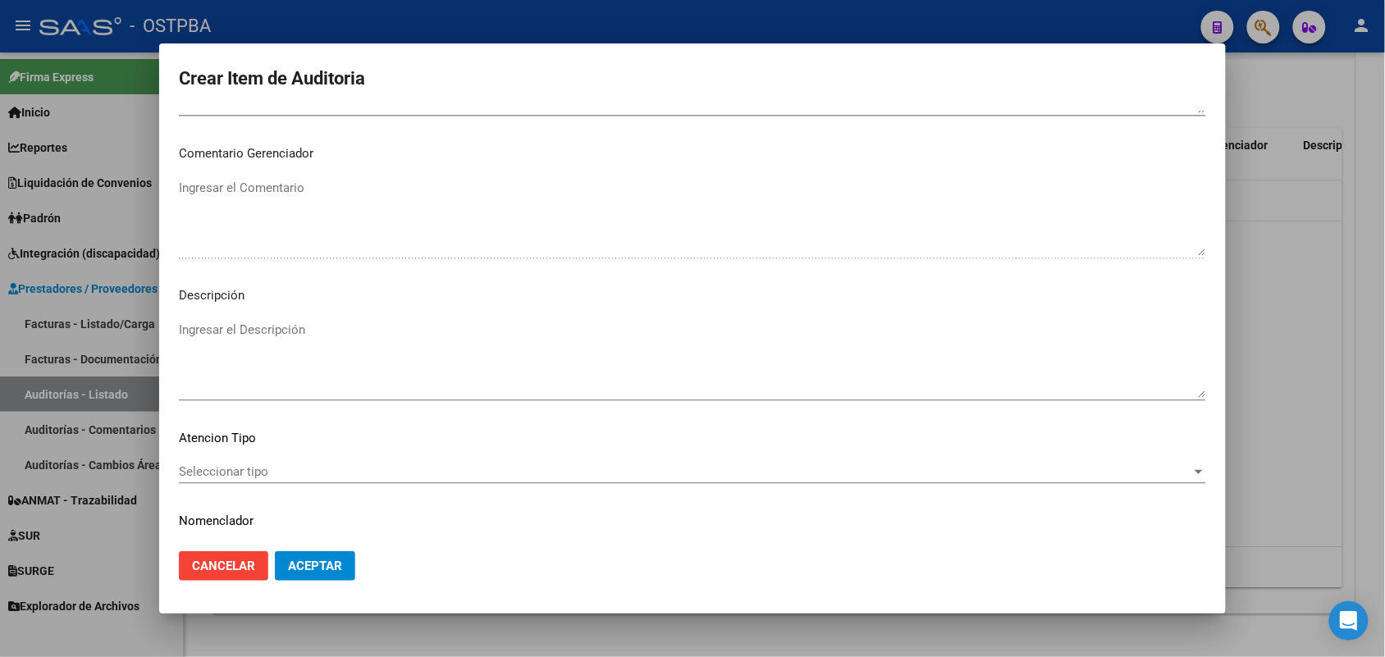
scroll to position [1049, 0]
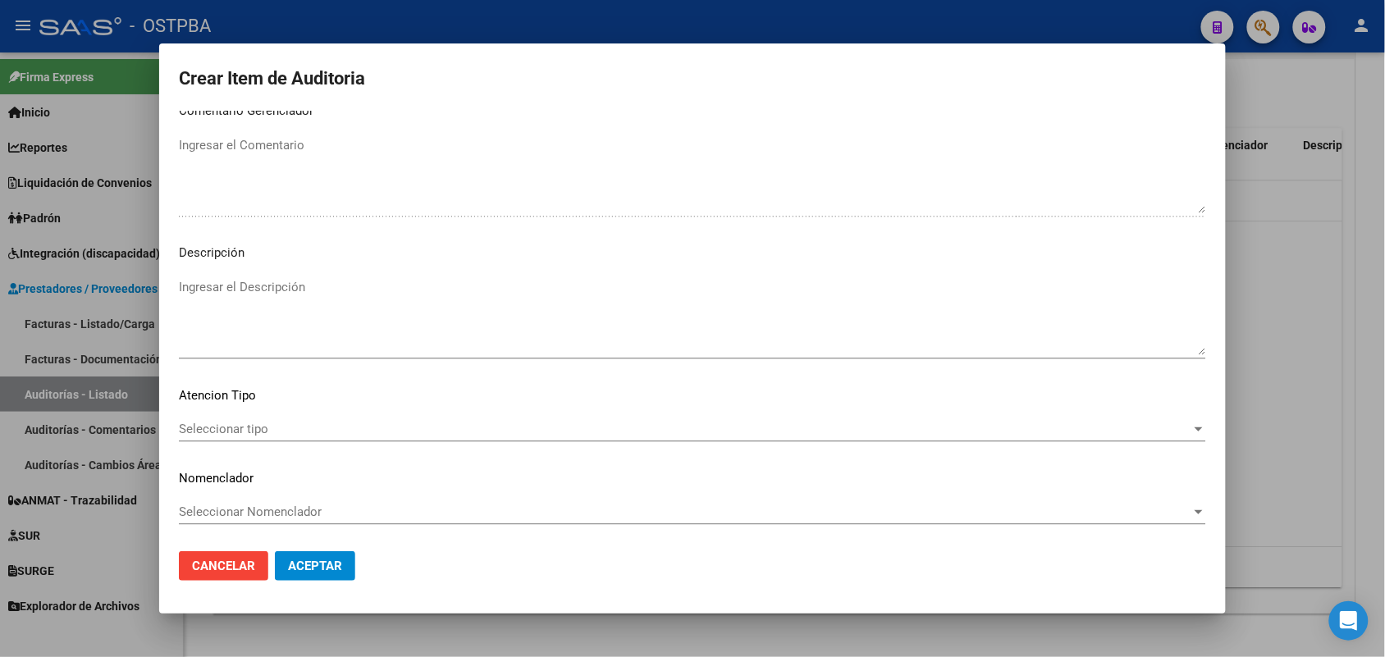
click at [256, 431] on span "Seleccionar tipo" at bounding box center [685, 429] width 1013 height 15
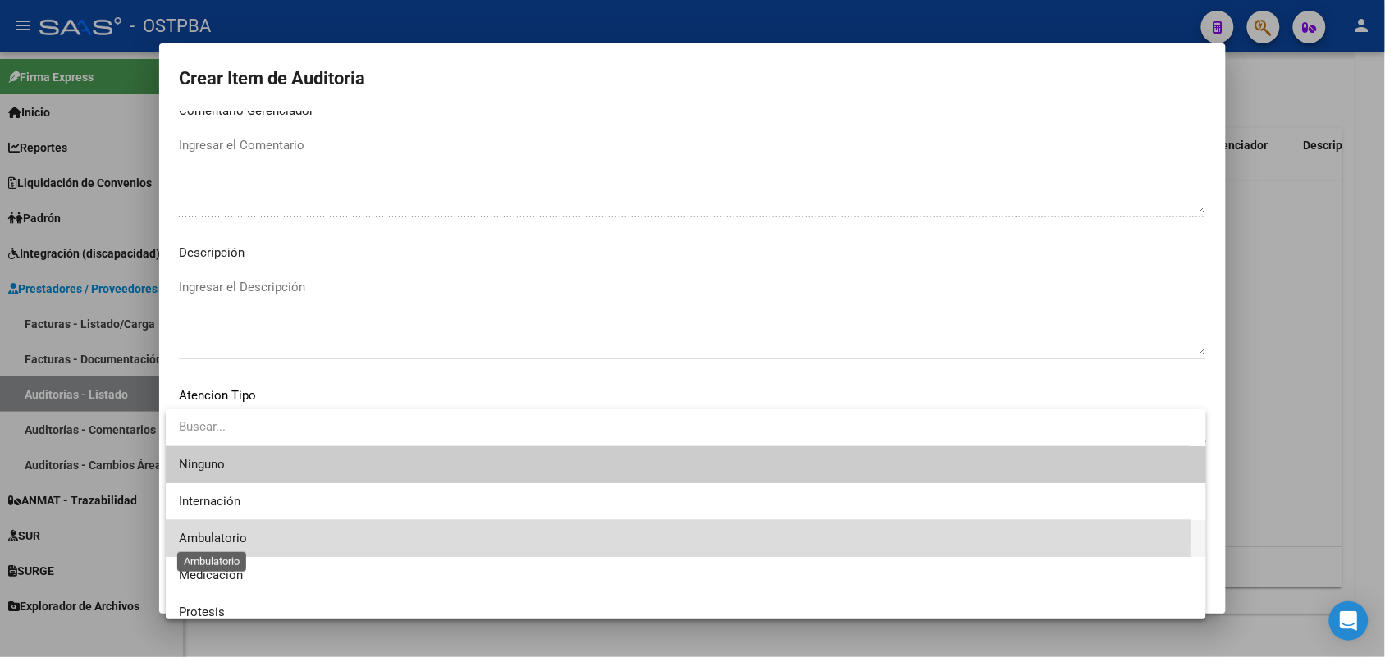
click at [231, 532] on span "Ambulatorio" at bounding box center [213, 538] width 68 height 15
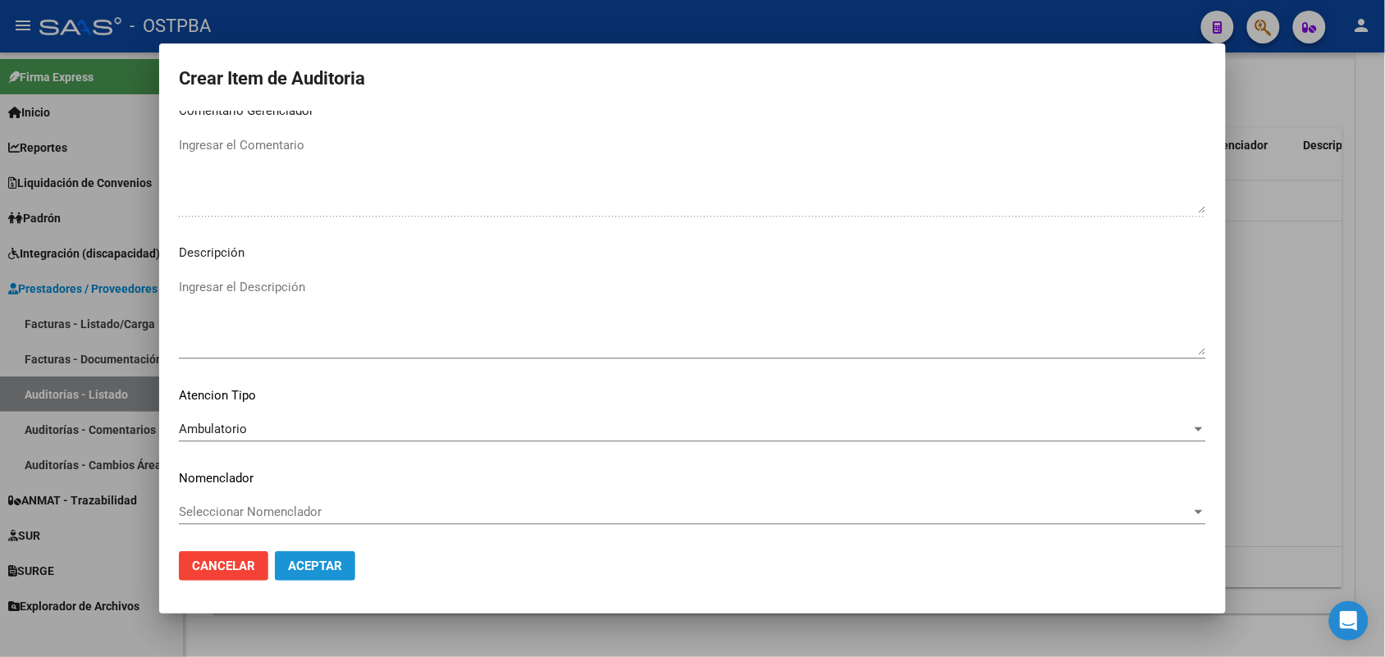
click at [328, 571] on span "Aceptar" at bounding box center [315, 566] width 54 height 15
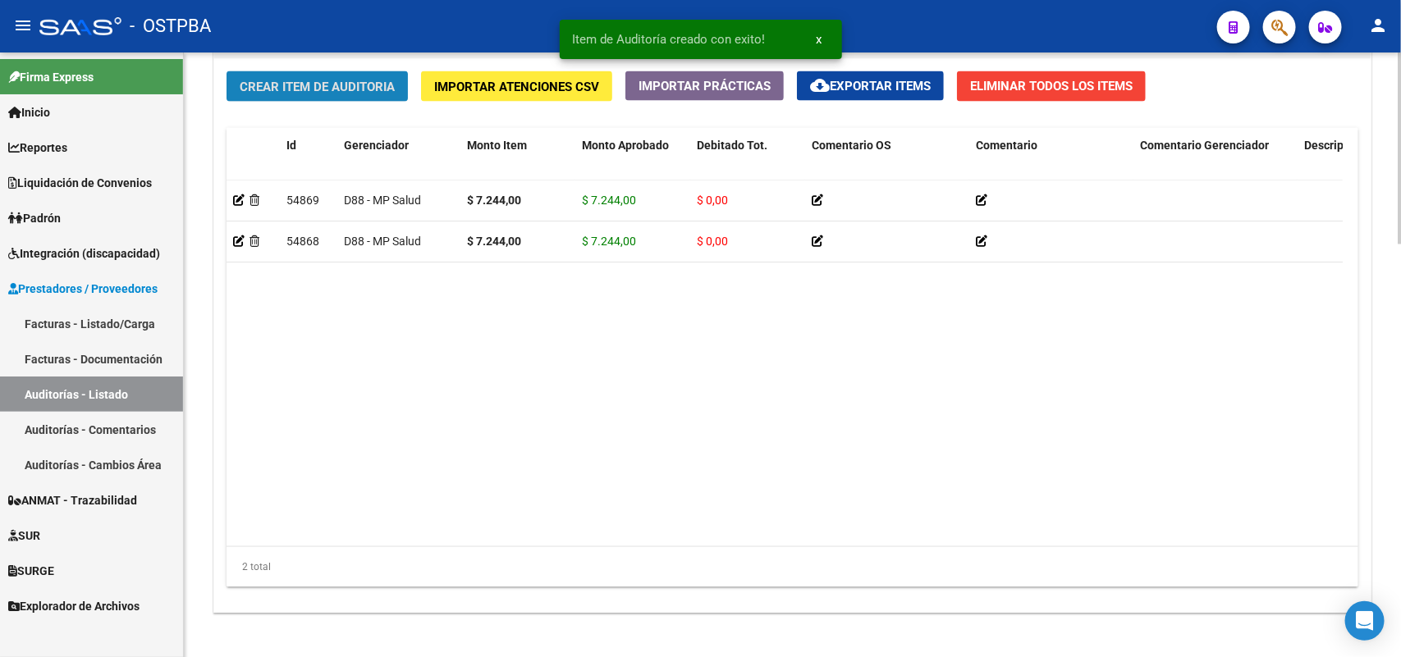
click at [345, 83] on span "Crear Item de Auditoria" at bounding box center [317, 87] width 155 height 15
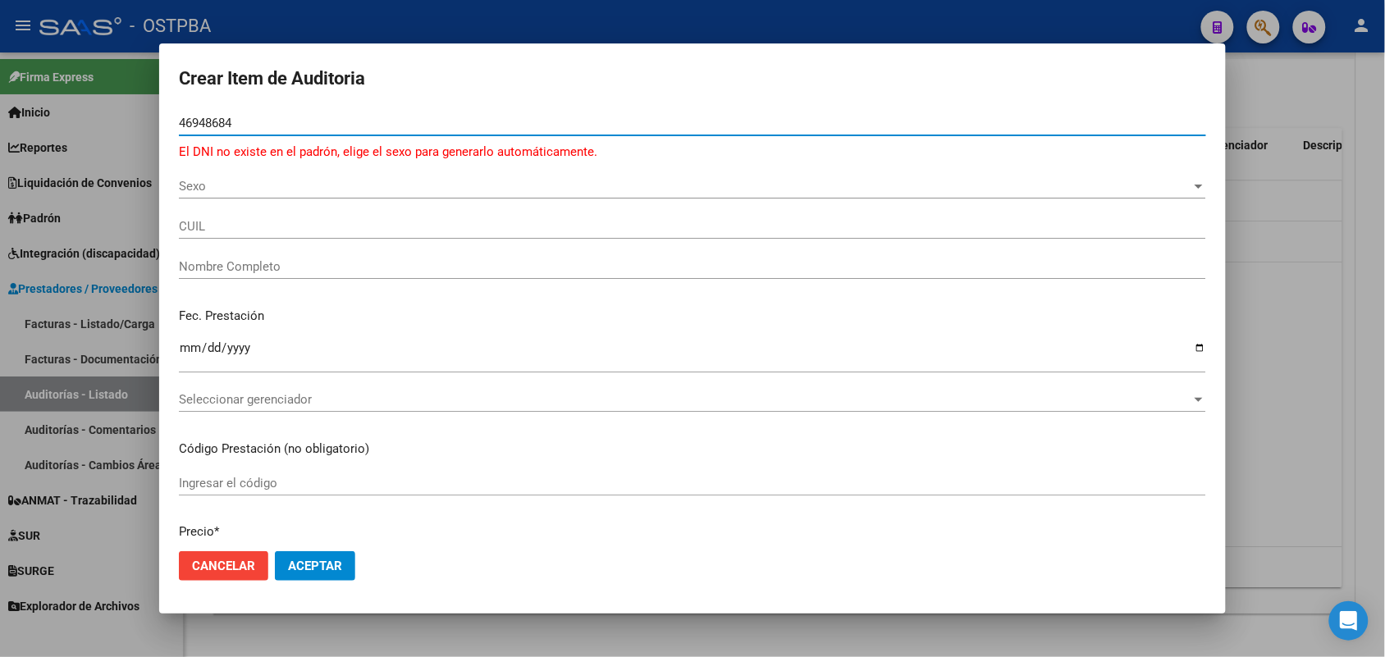
type input "46948684"
click at [80, 208] on div at bounding box center [692, 328] width 1385 height 657
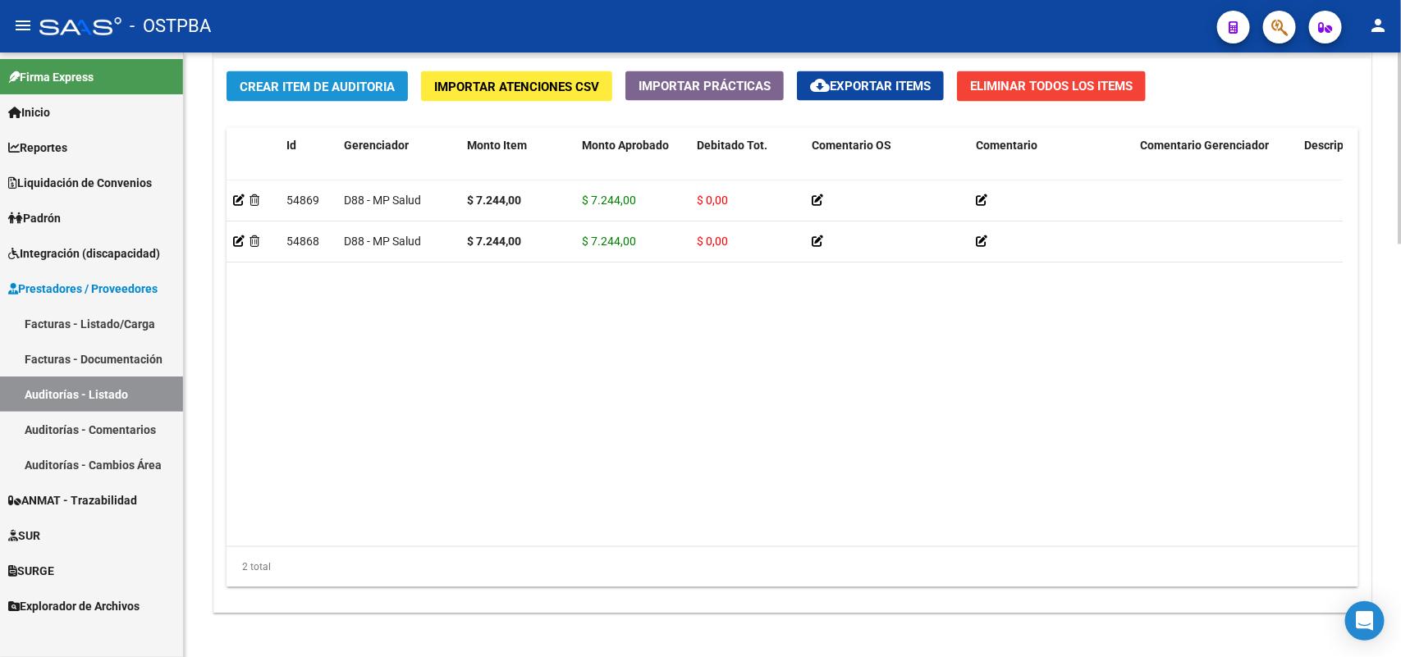
click at [371, 76] on button "Crear Item de Auditoria" at bounding box center [317, 86] width 181 height 30
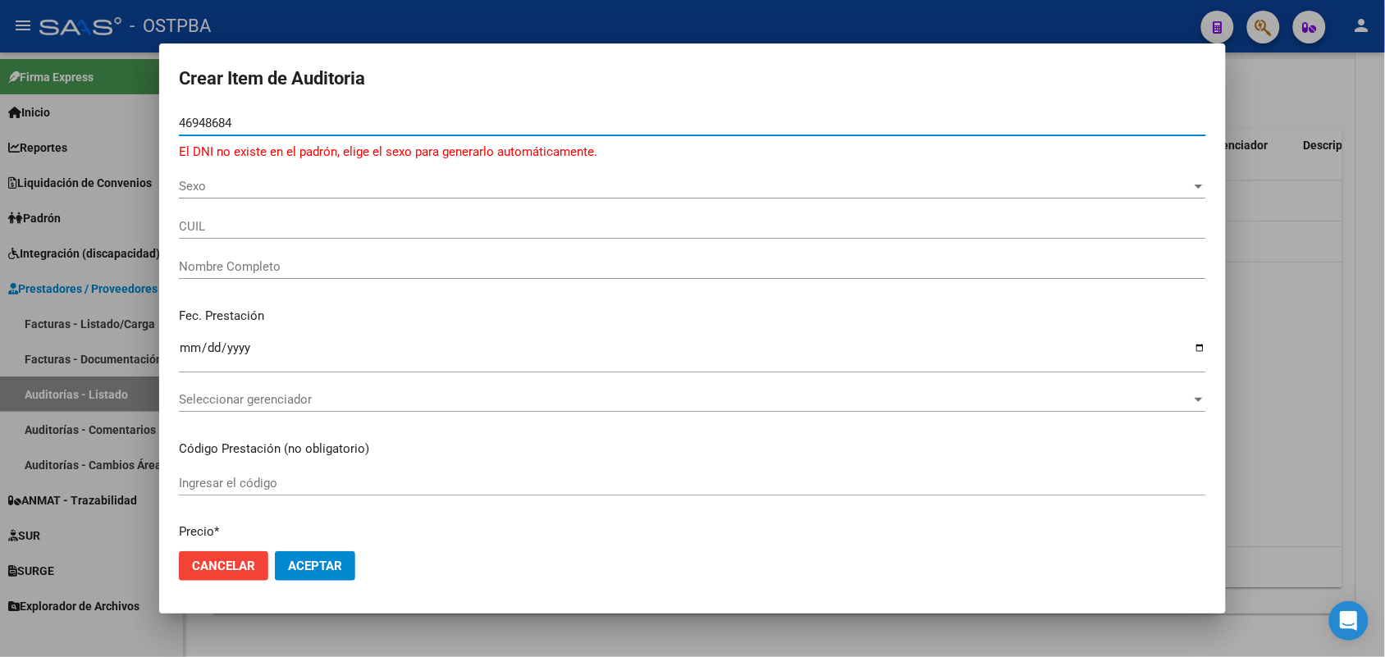
type input "46948684"
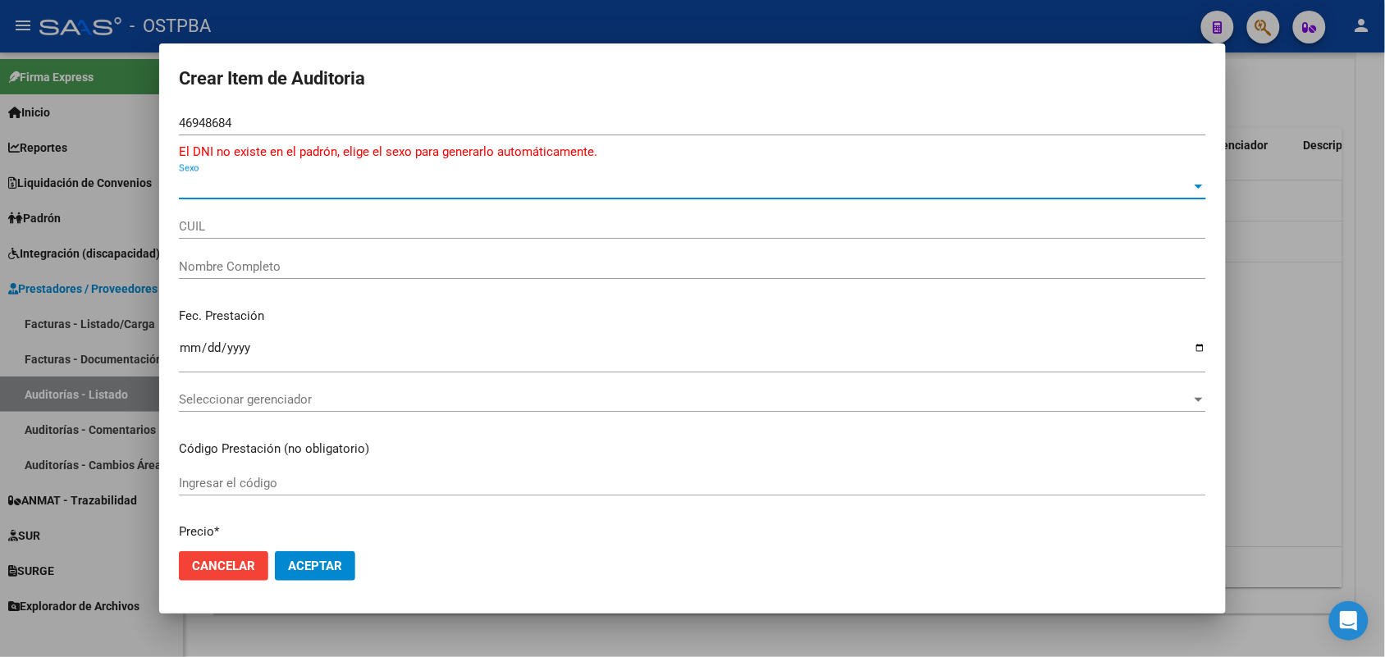
click at [187, 182] on span "Sexo" at bounding box center [685, 186] width 1013 height 15
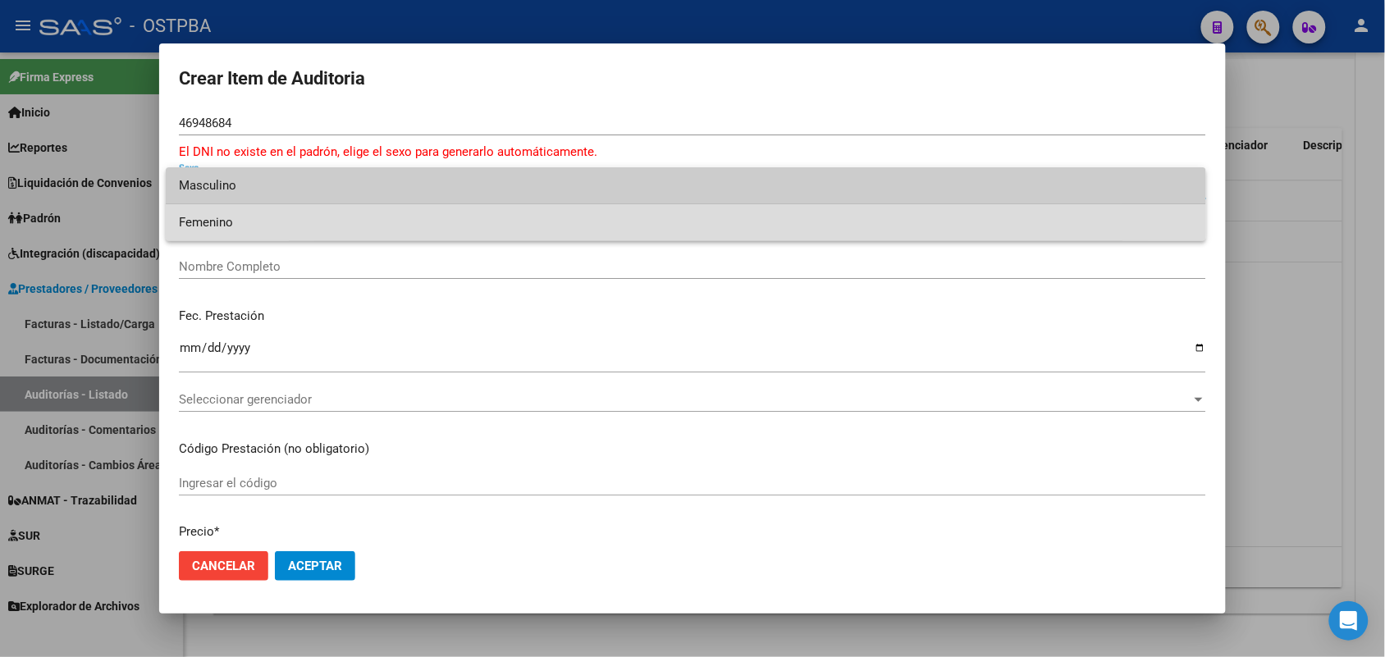
click at [227, 224] on span "Femenino" at bounding box center [686, 222] width 1014 height 37
type input "27469486848"
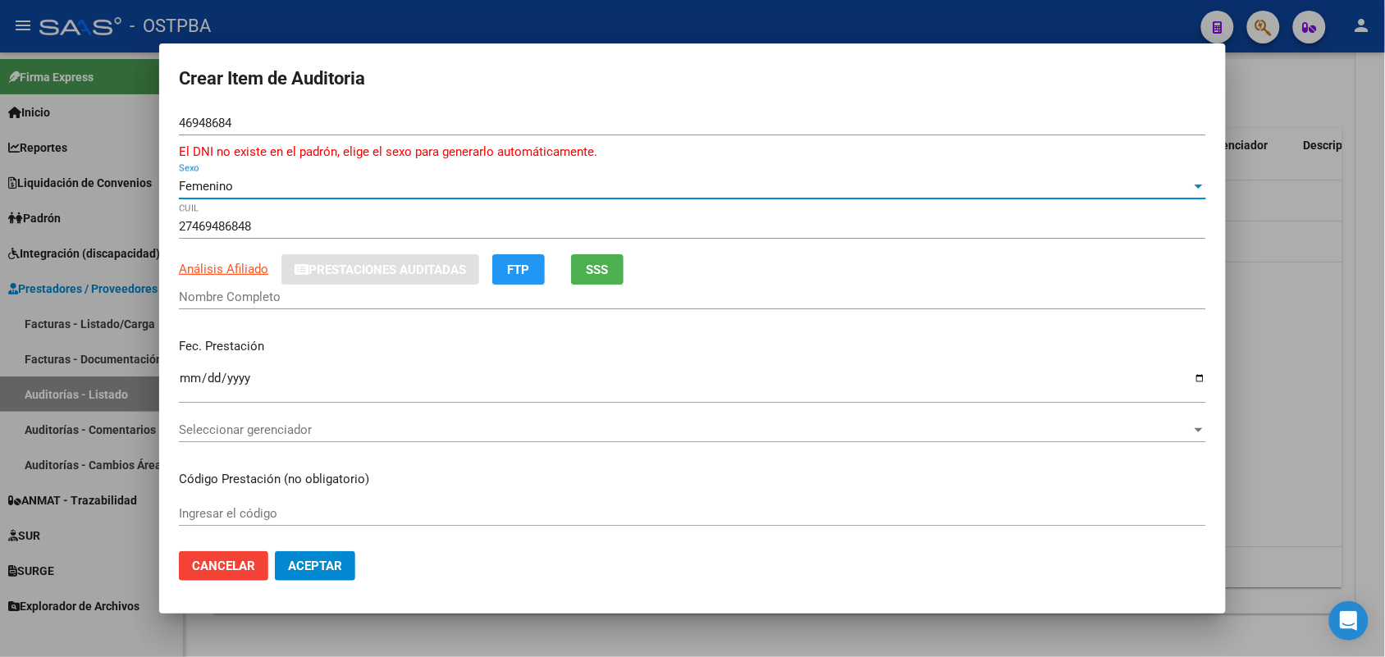
type input "JUAREZ AYELEN ABIGAIL"
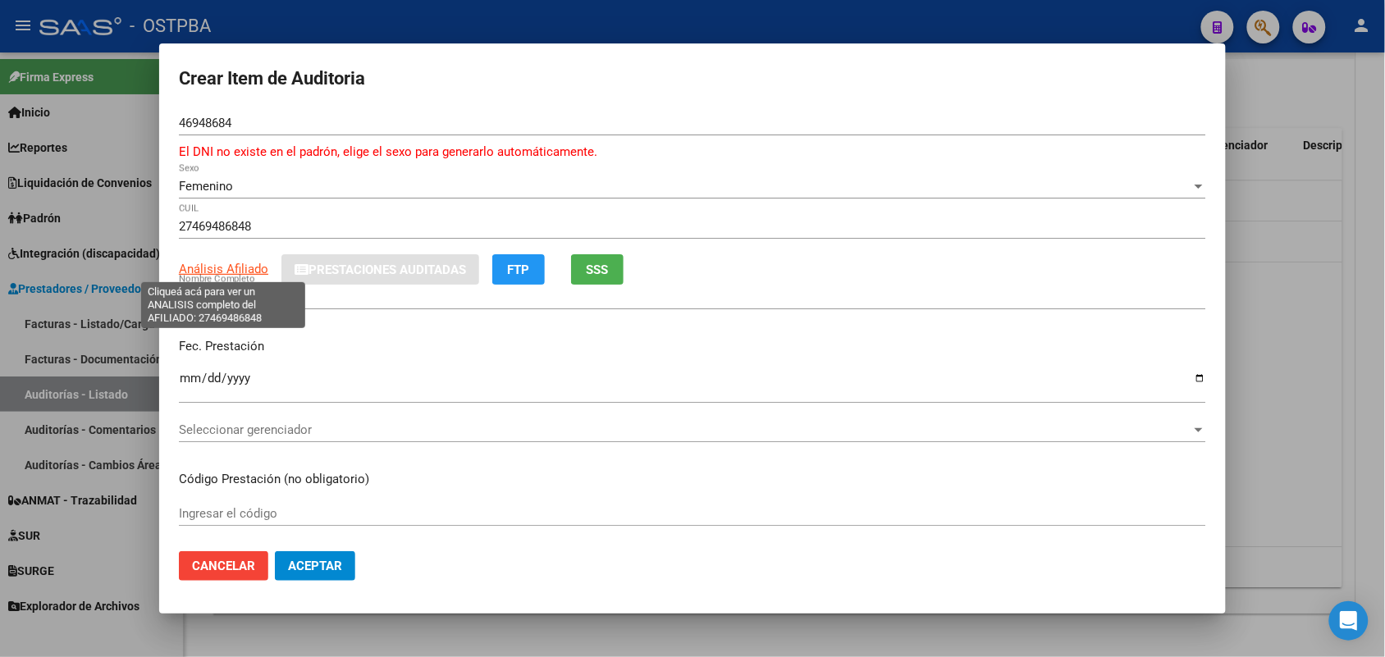
click at [245, 271] on span "Análisis Afiliado" at bounding box center [223, 269] width 89 height 15
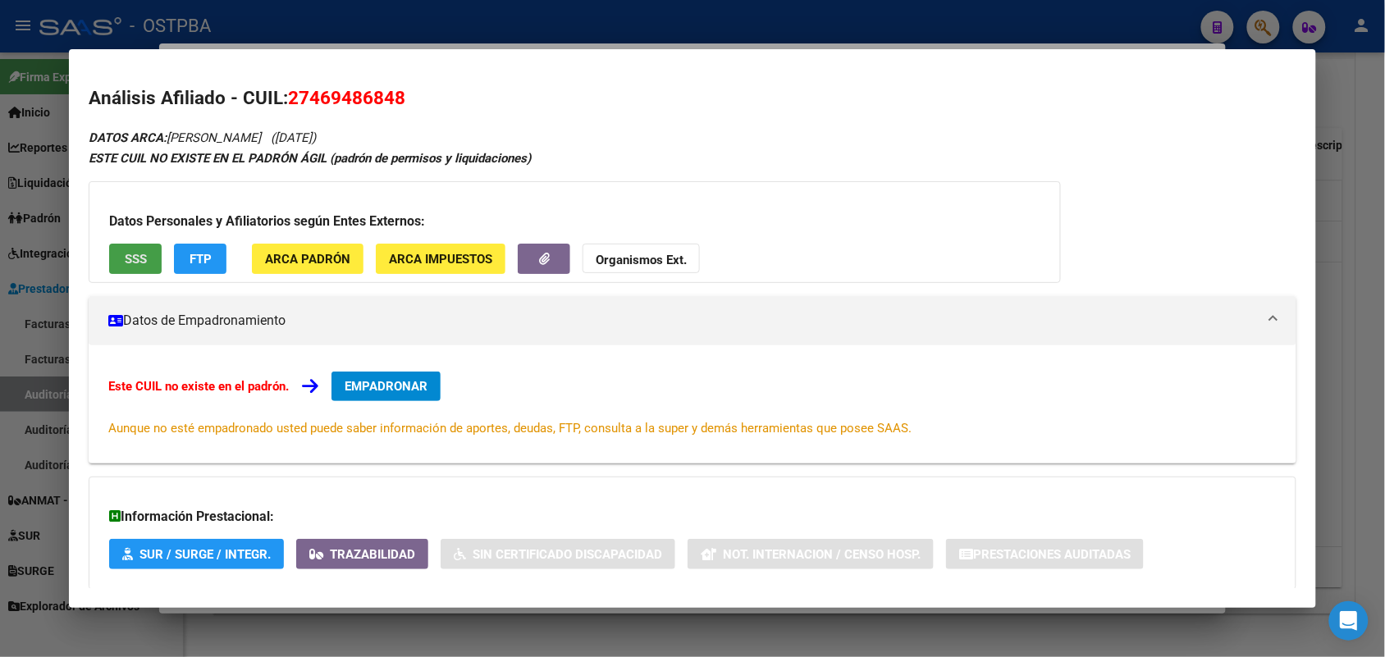
click at [144, 250] on button "SSS" at bounding box center [135, 259] width 53 height 30
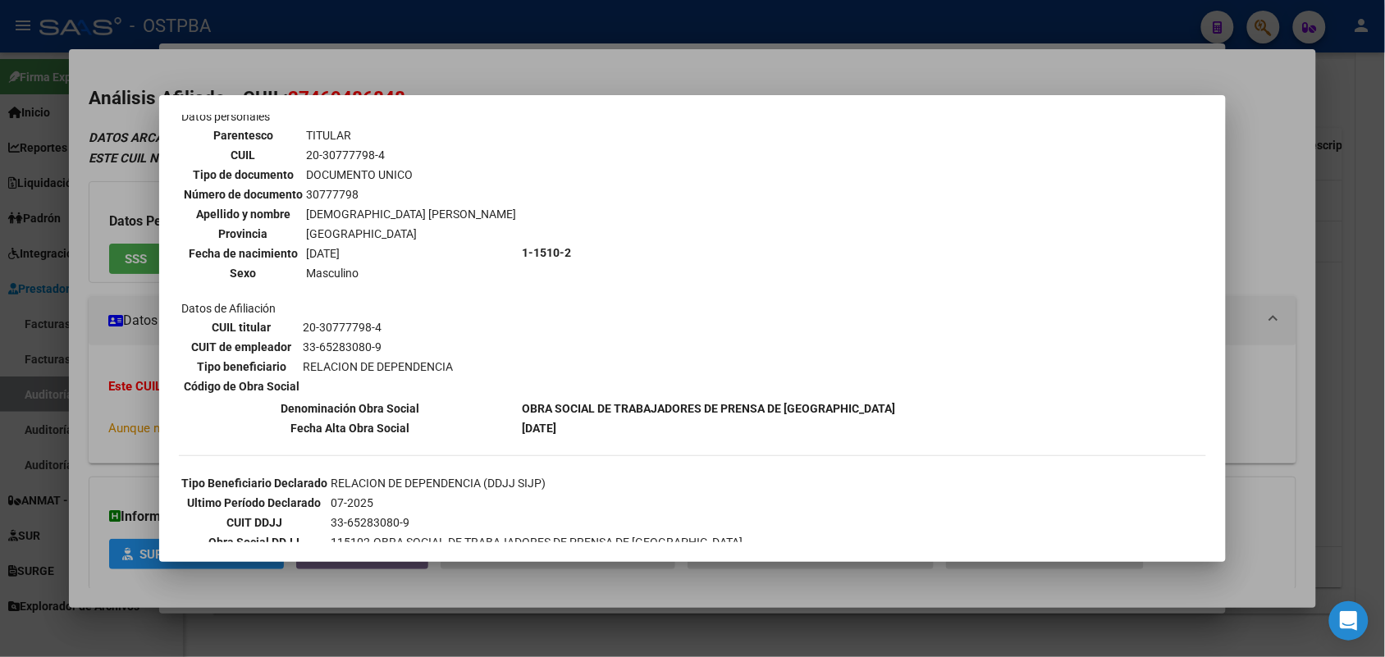
scroll to position [0, 0]
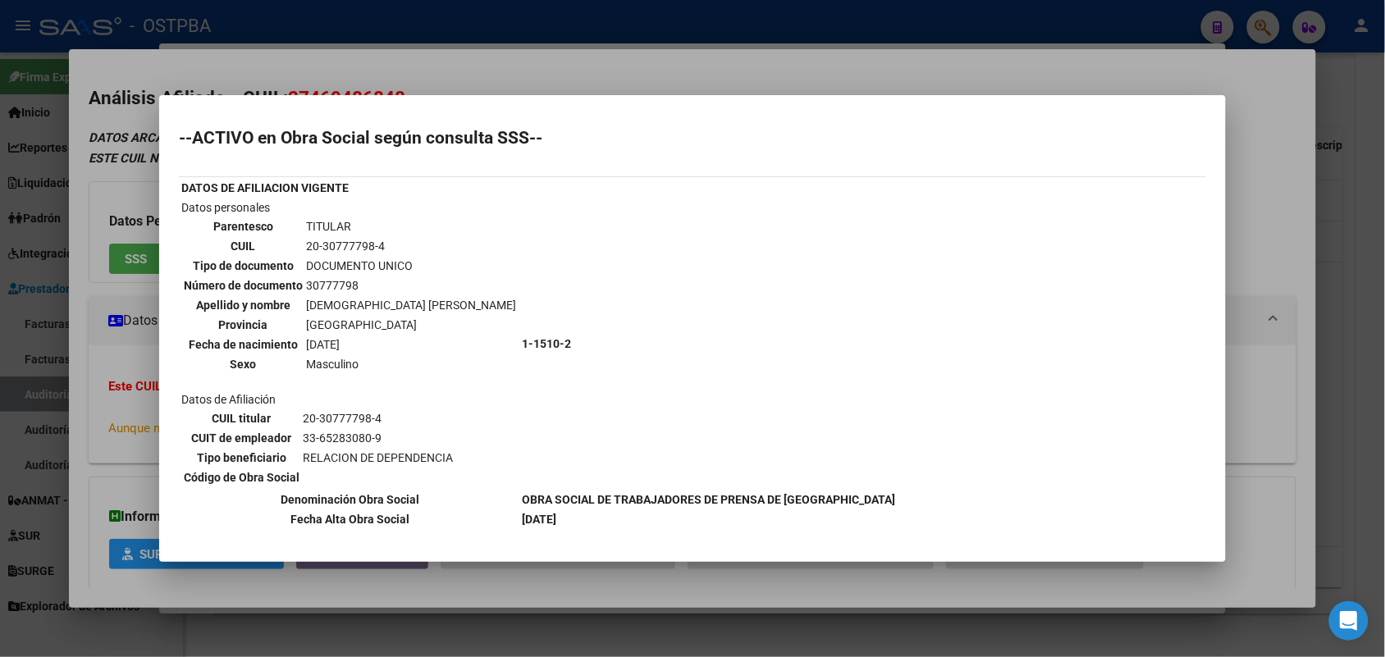
click at [115, 331] on div at bounding box center [692, 328] width 1385 height 657
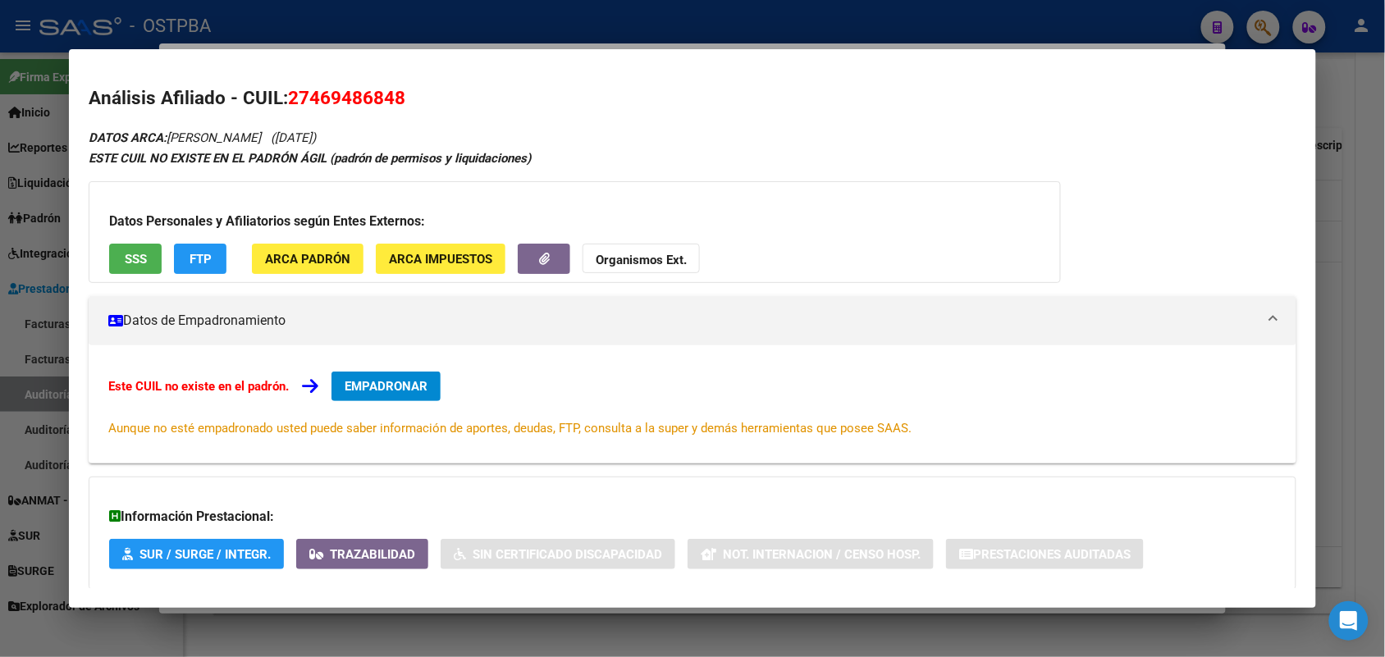
click at [35, 308] on div at bounding box center [692, 328] width 1385 height 657
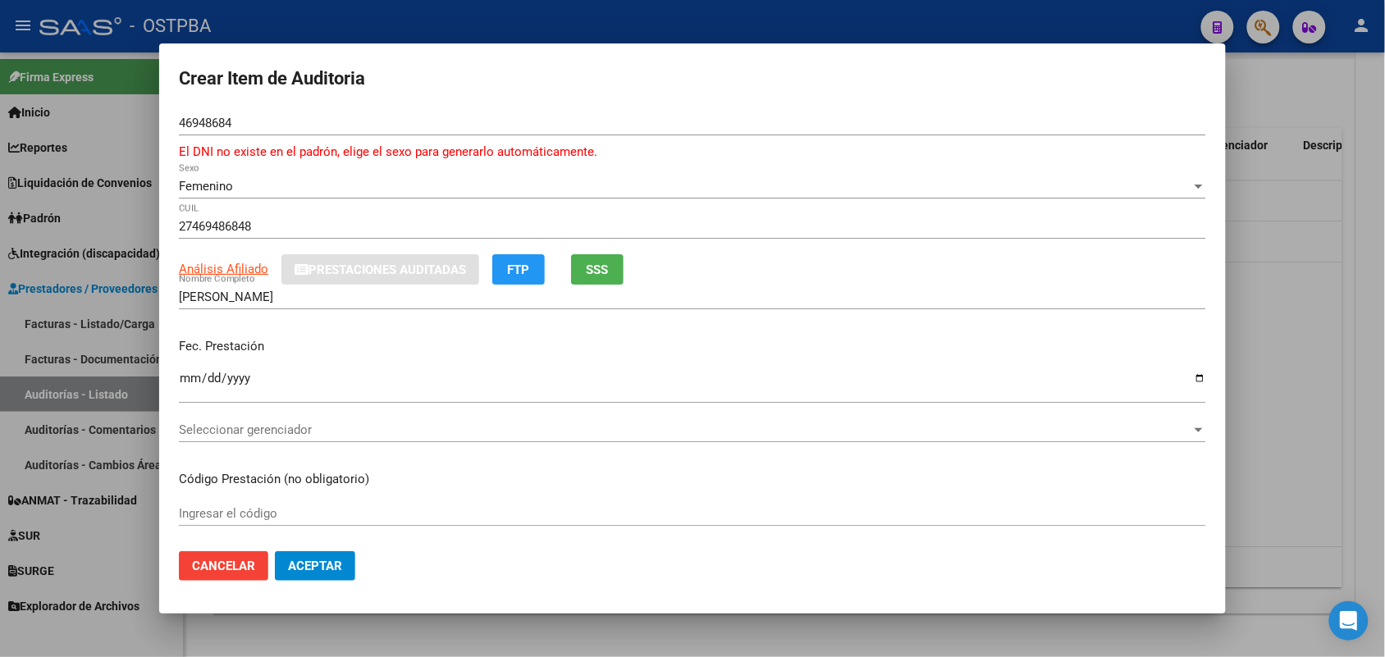
click at [109, 222] on div at bounding box center [692, 328] width 1385 height 657
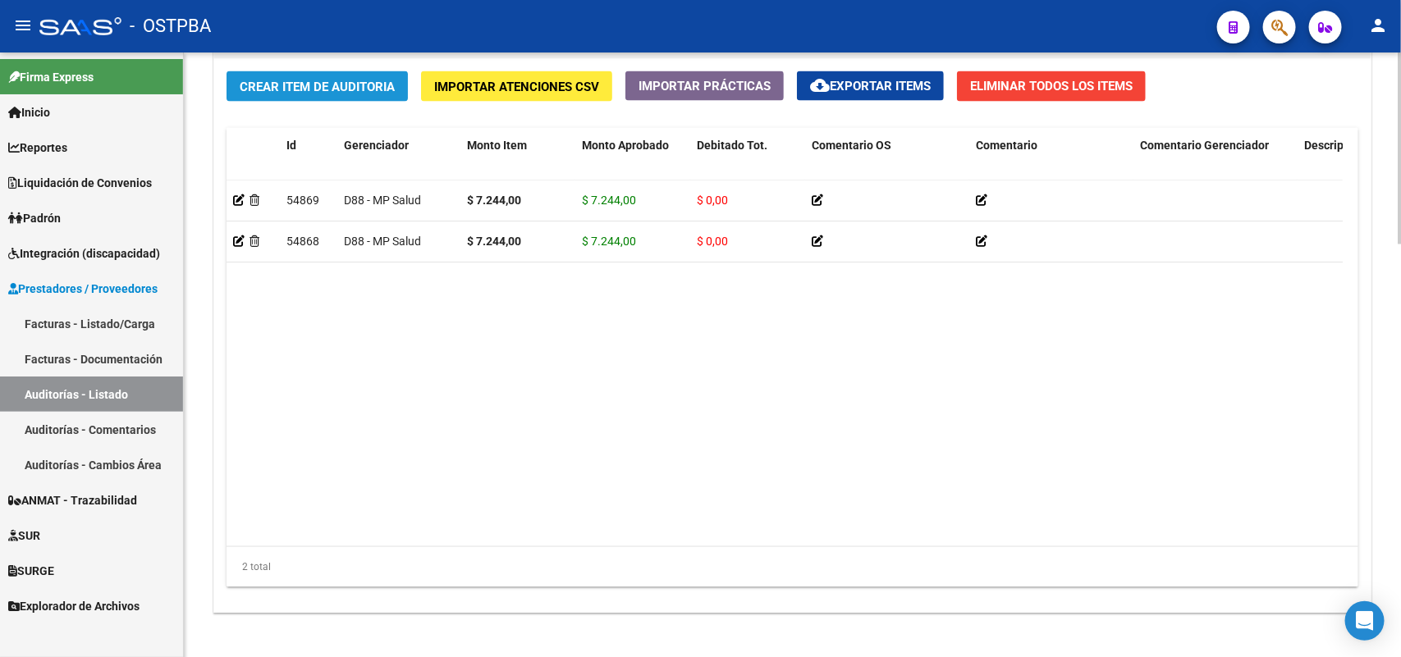
click at [378, 84] on span "Crear Item de Auditoria" at bounding box center [317, 87] width 155 height 15
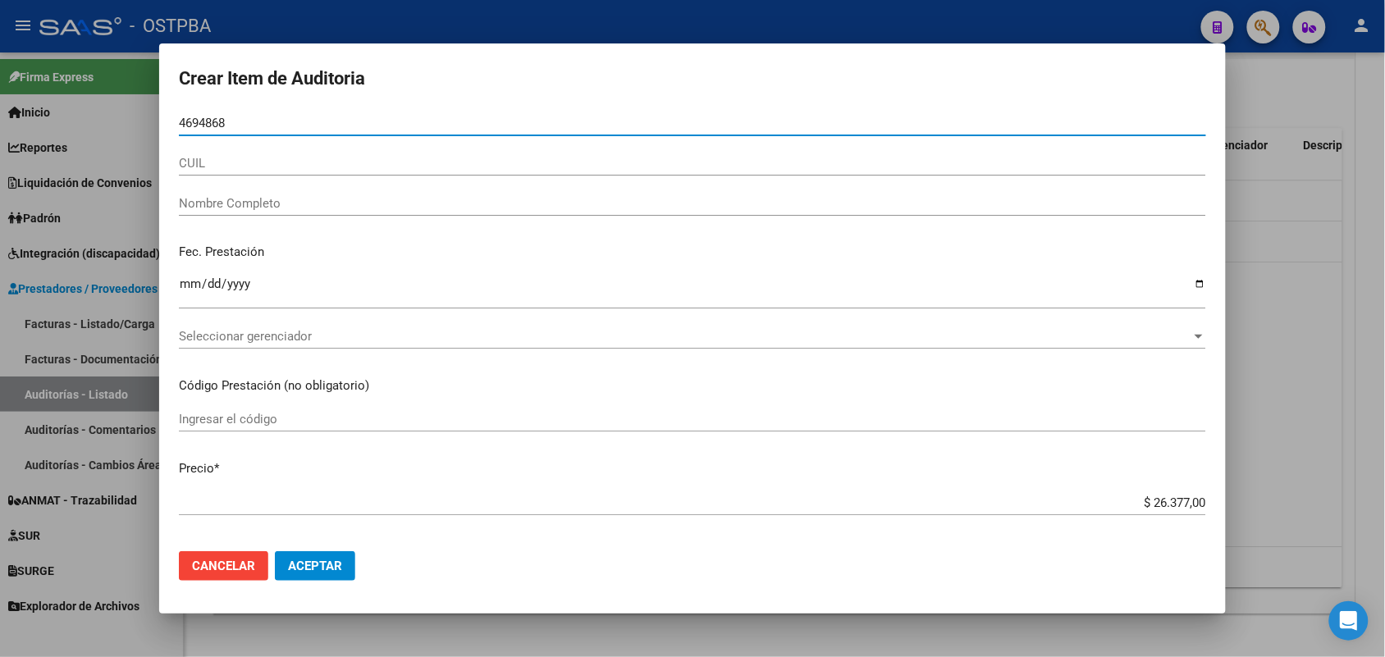
type input "46948684"
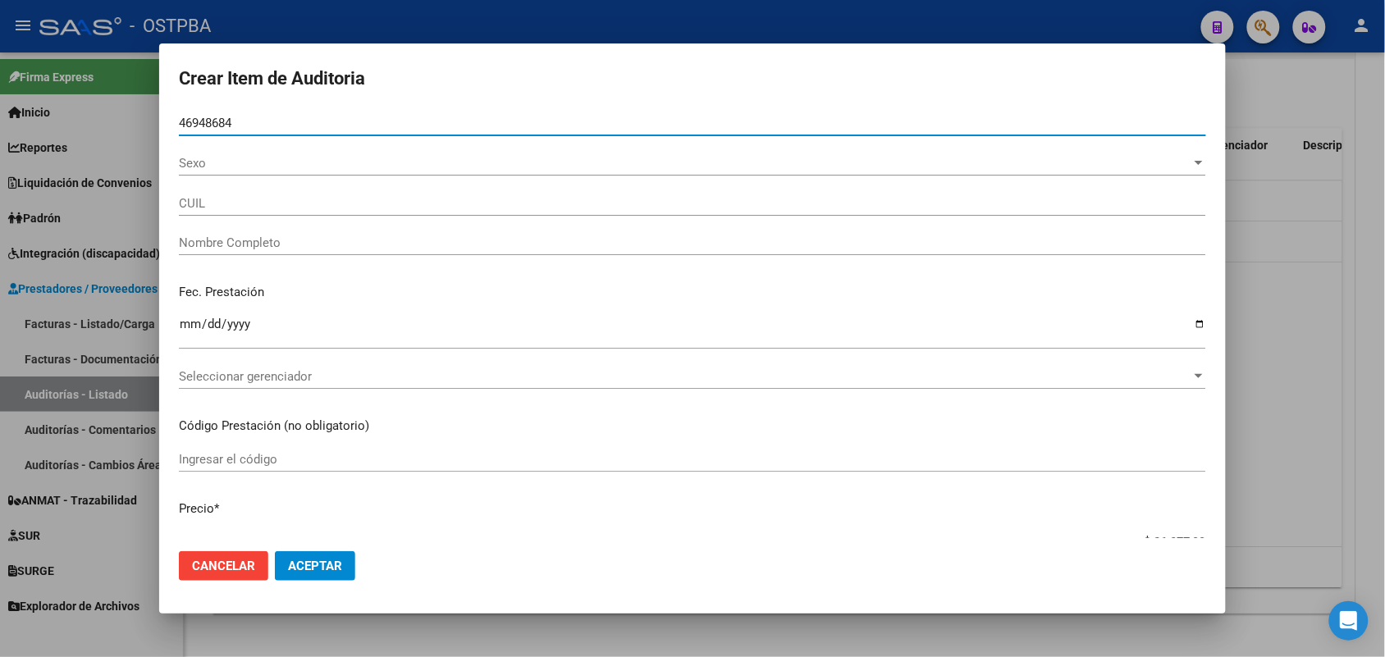
type input "27469486848"
type input "JUAREZ AYELEN ABIGAIL"
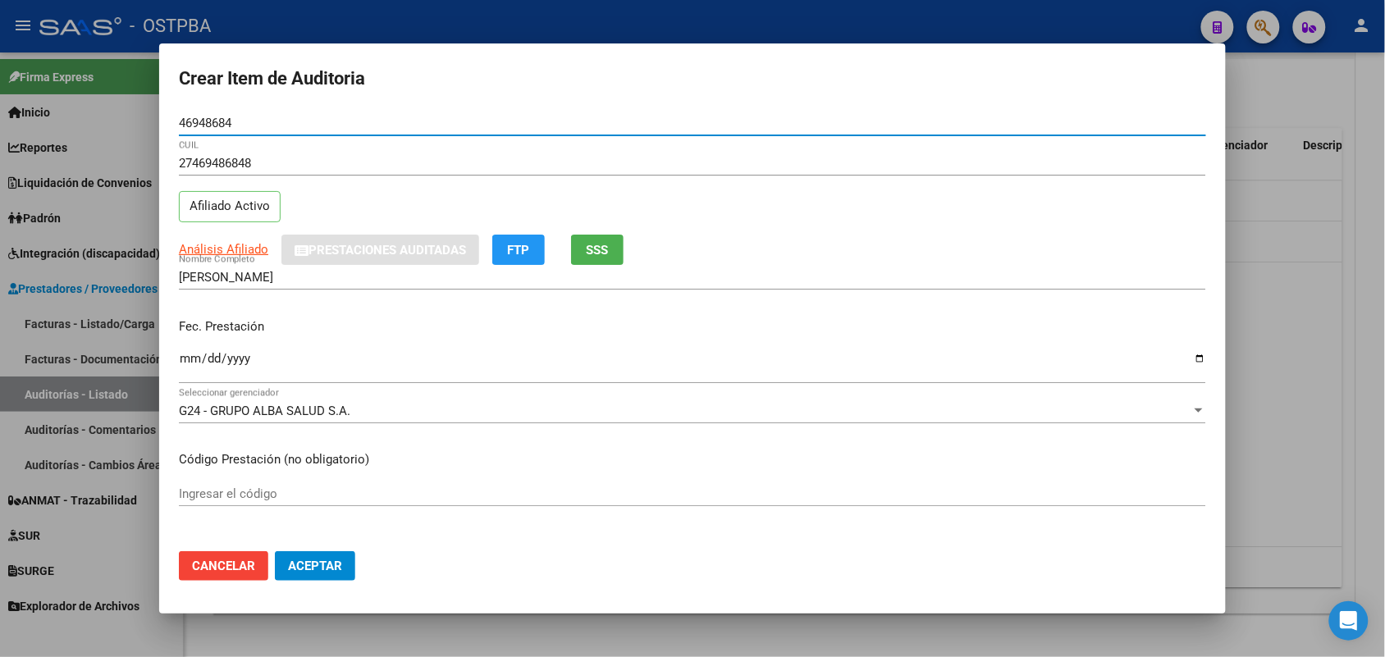
type input "46948684"
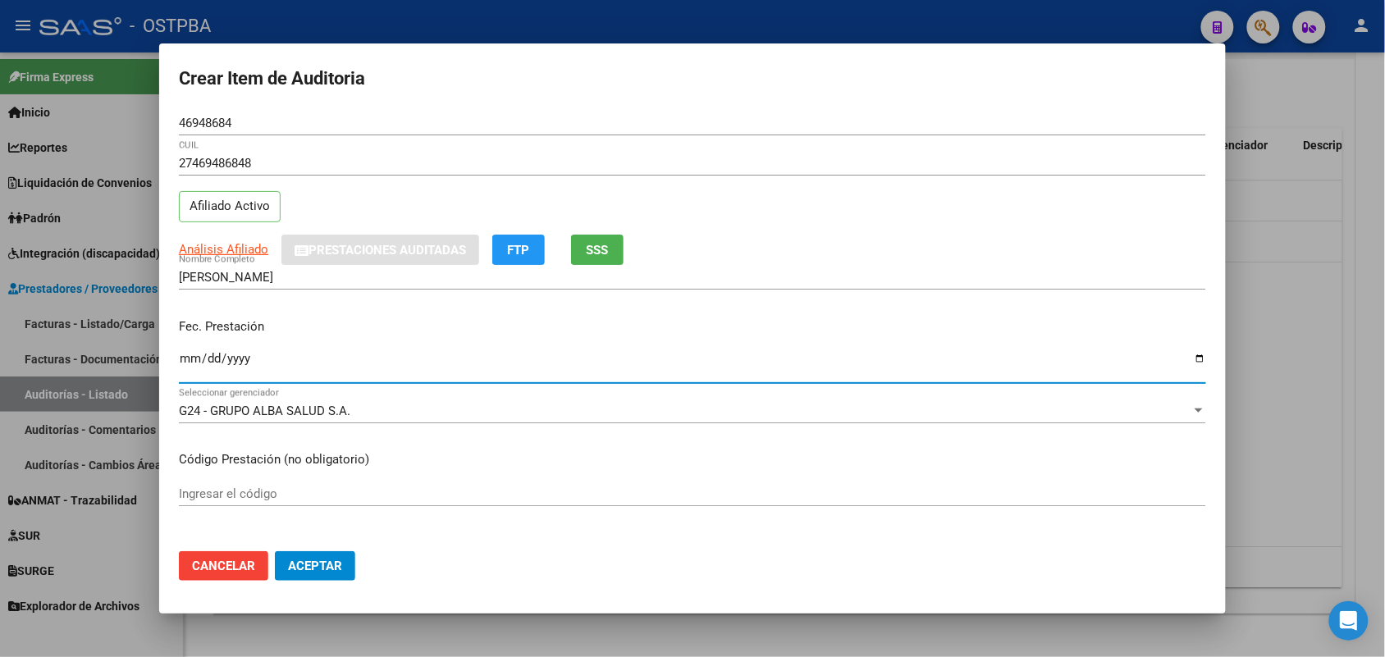
click at [193, 355] on input "Ingresar la fecha" at bounding box center [693, 365] width 1028 height 26
type input "2025-06-08"
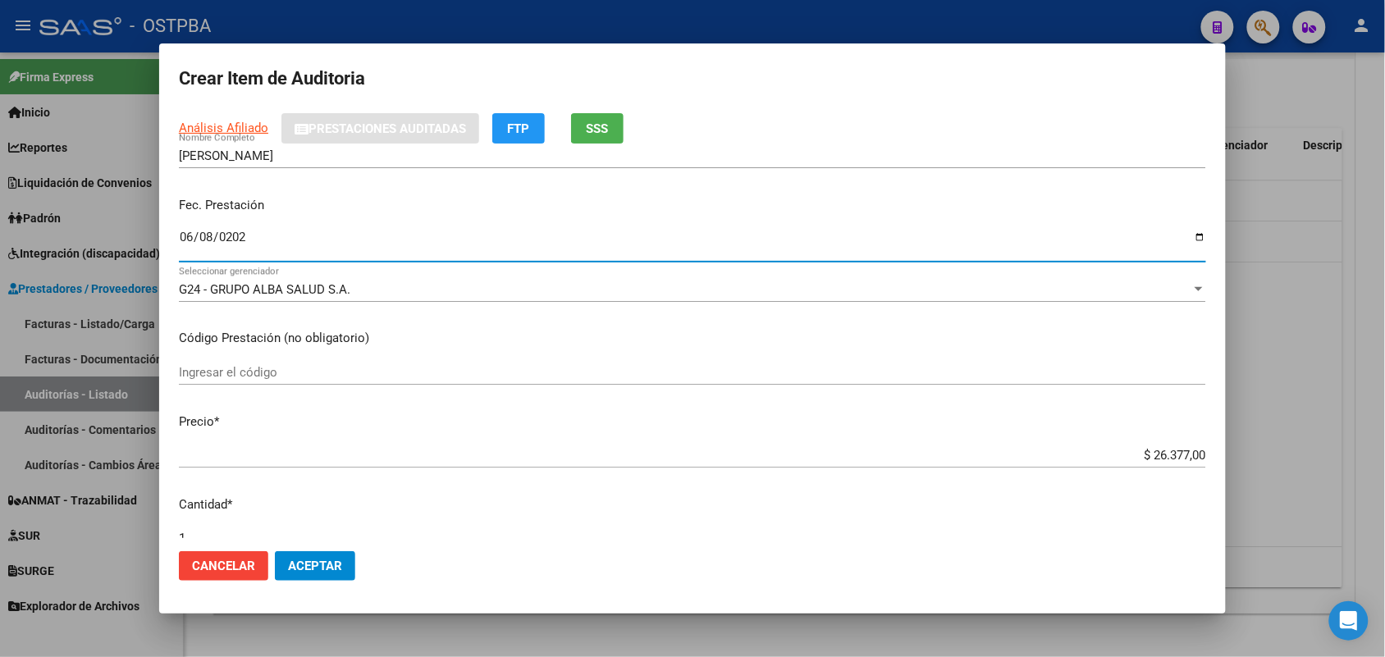
scroll to position [308, 0]
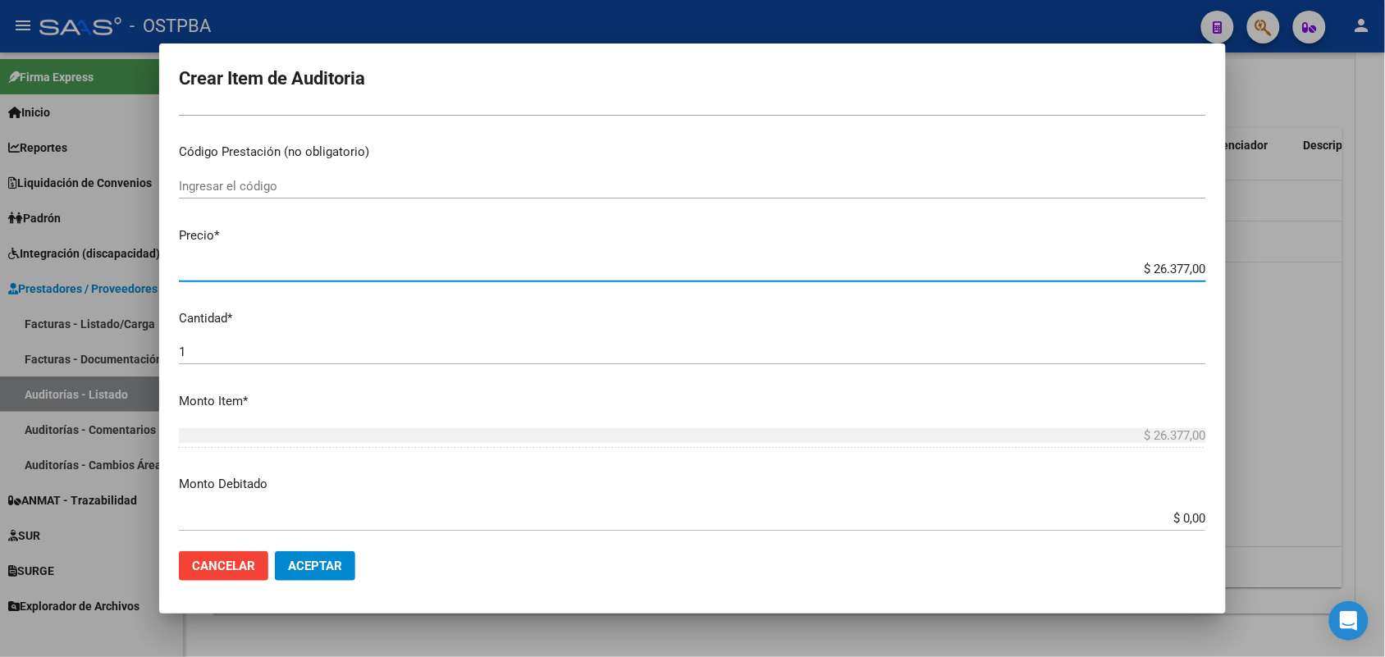
drag, startPoint x: 1127, startPoint y: 272, endPoint x: 1317, endPoint y: 284, distance: 190.8
click at [1322, 277] on div "Crear Item de Auditoria 46948684 Nro Documento 27469486848 CUIL Afiliado Activo…" at bounding box center [692, 328] width 1385 height 657
type input "$ 0,01"
type input "$ 0,11"
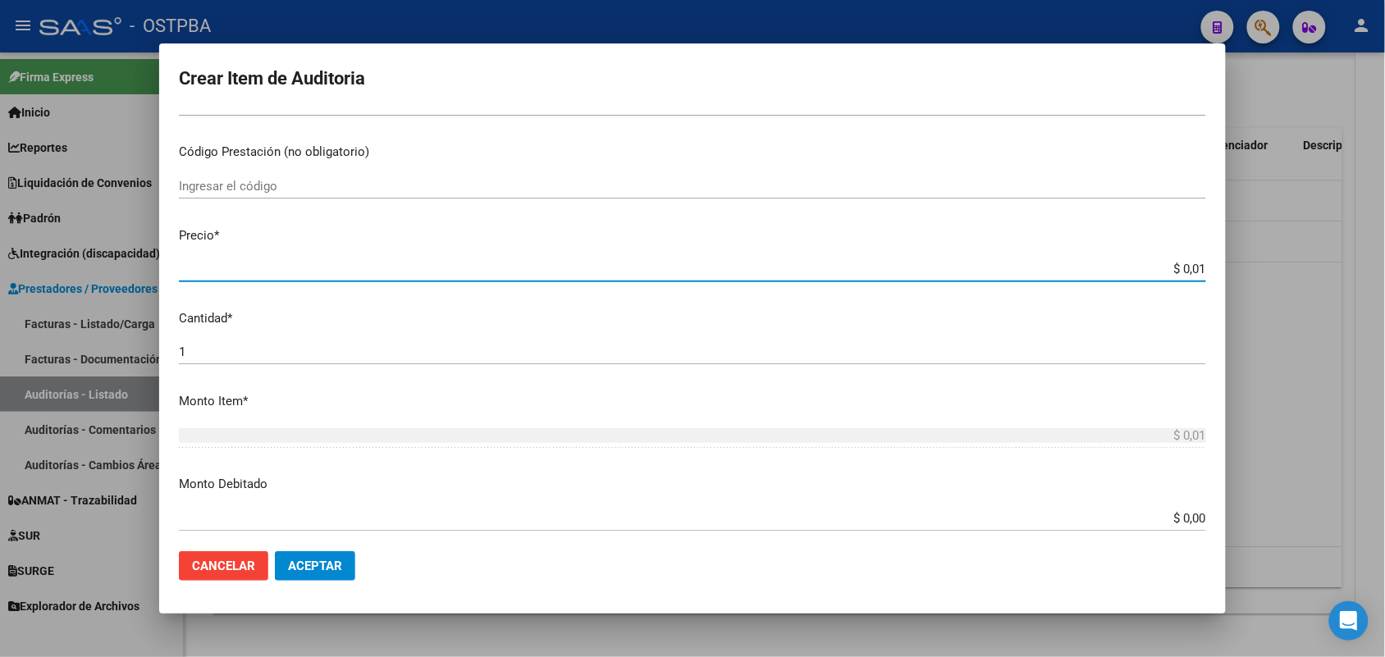
type input "$ 0,11"
type input "$ 1,18"
type input "$ 11,88"
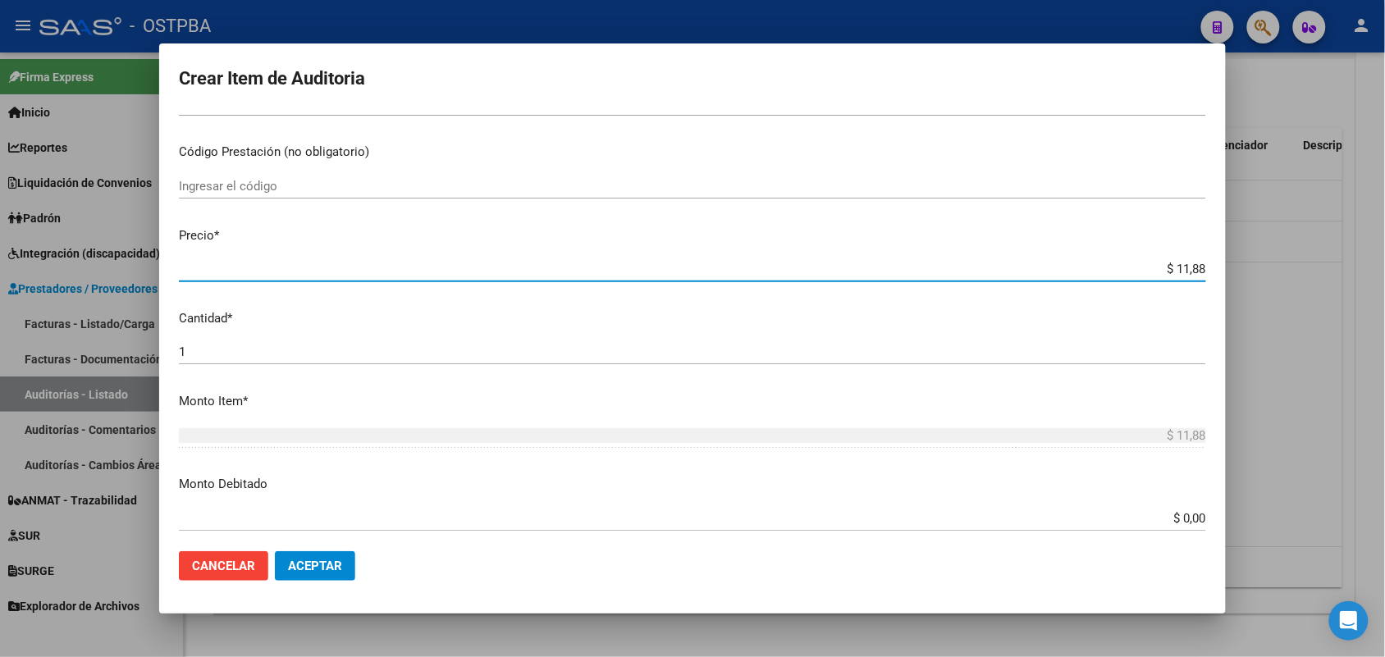
type input "$ 118,89"
type input "$ 1.188,90"
type input "$ 11.889,00"
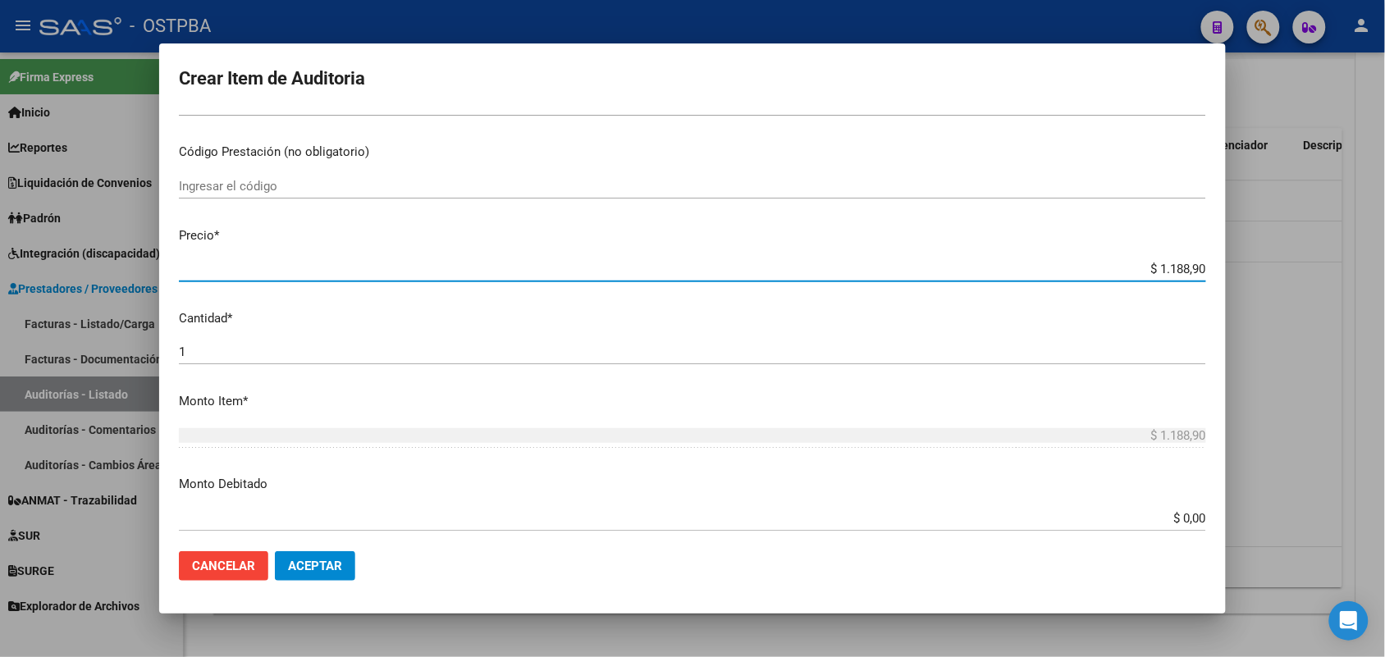
type input "$ 11.889,00"
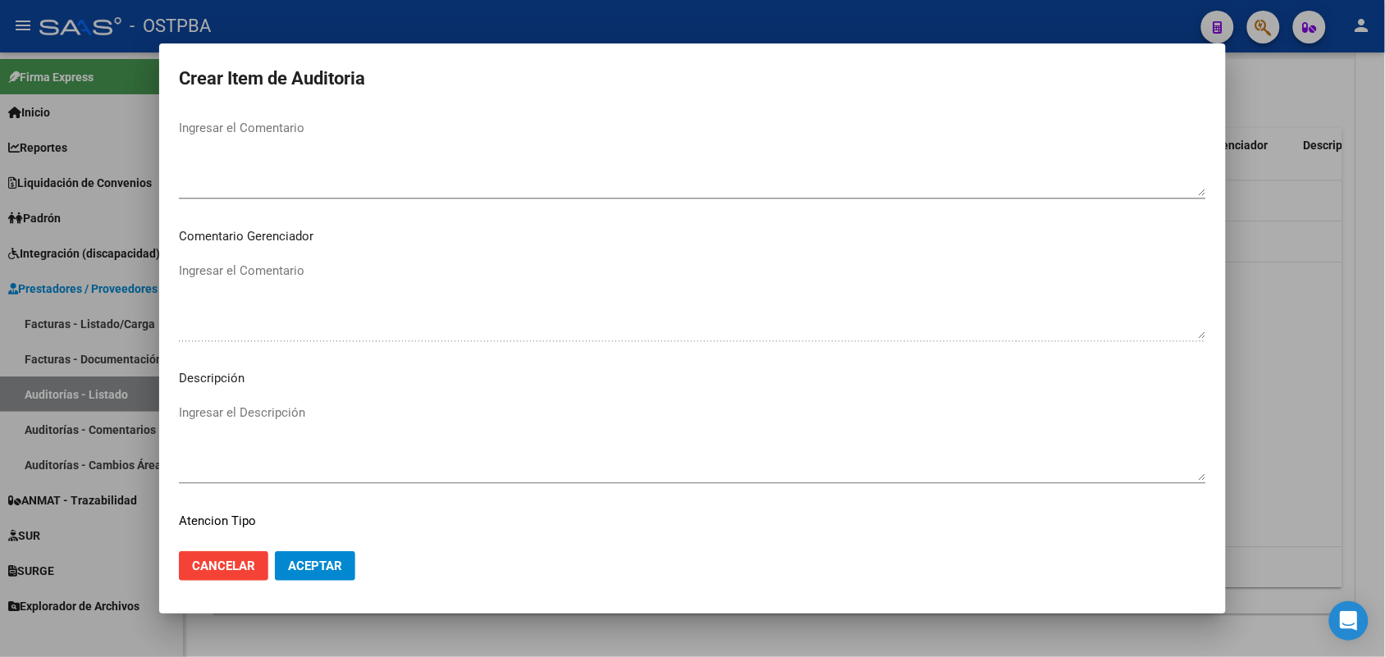
scroll to position [1049, 0]
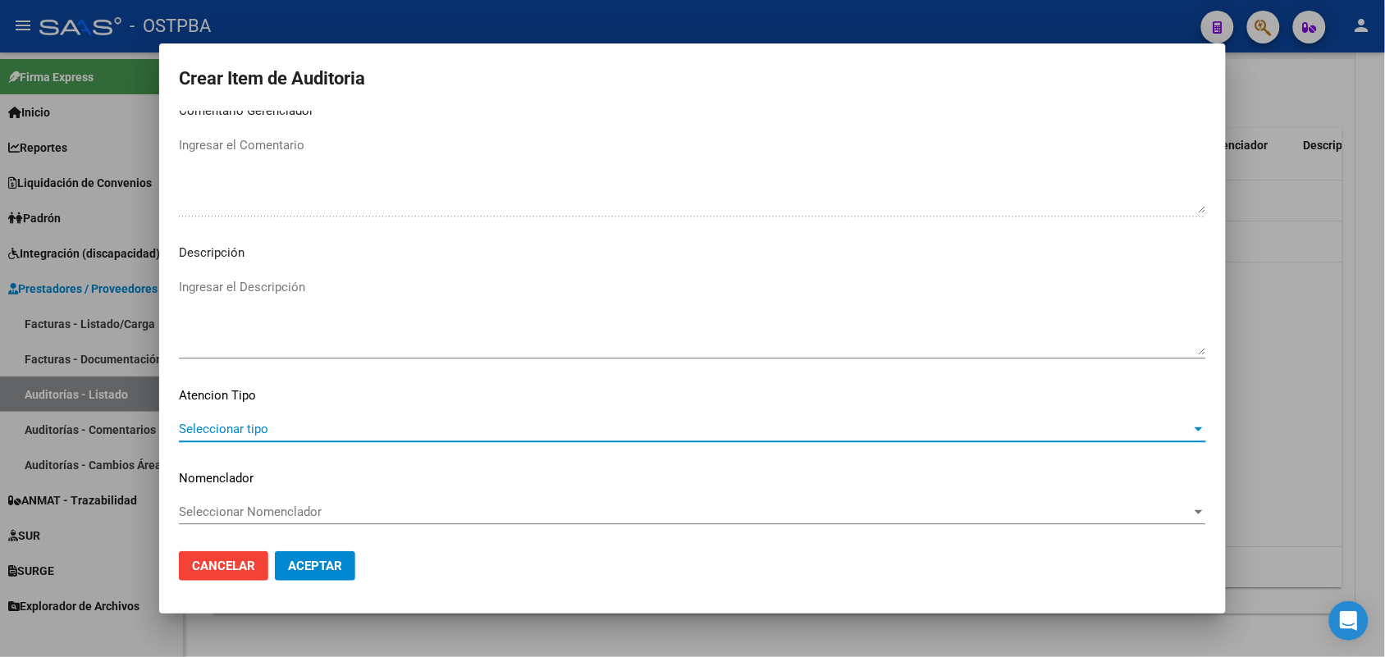
click at [246, 425] on span "Seleccionar tipo" at bounding box center [685, 429] width 1013 height 15
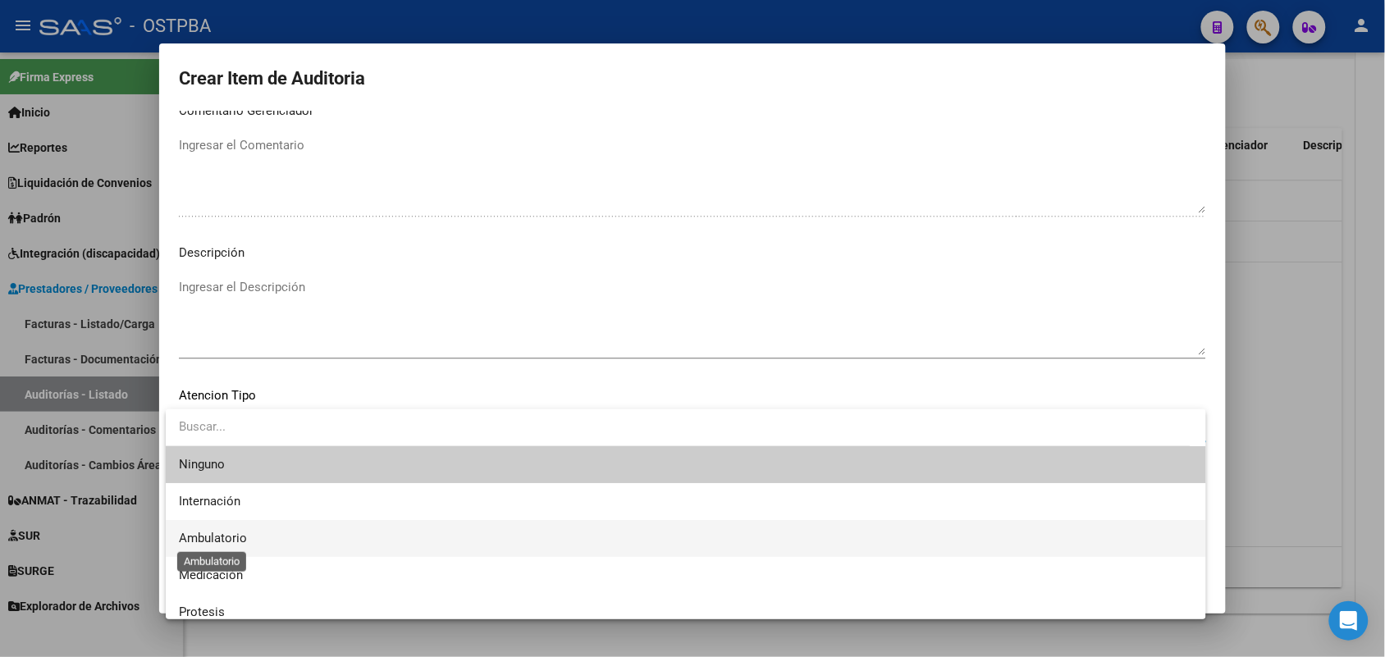
click at [240, 534] on span "Ambulatorio" at bounding box center [213, 538] width 68 height 15
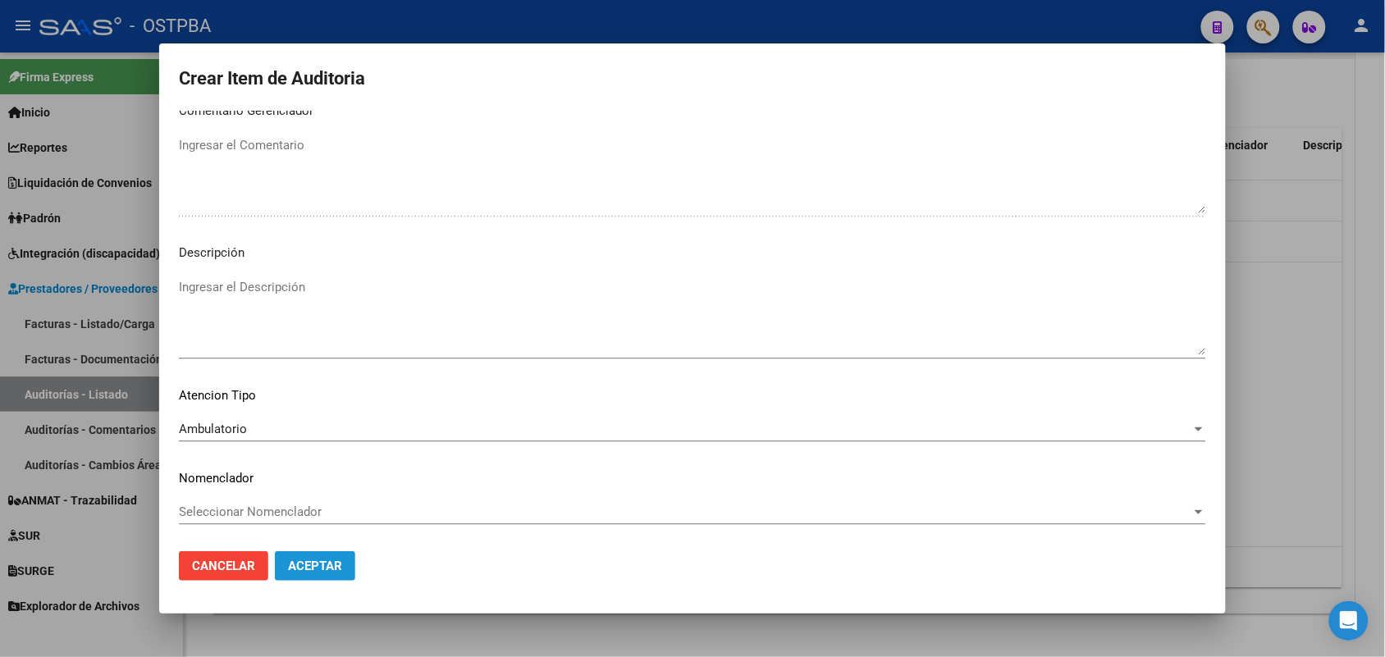
click at [313, 570] on span "Aceptar" at bounding box center [315, 566] width 54 height 15
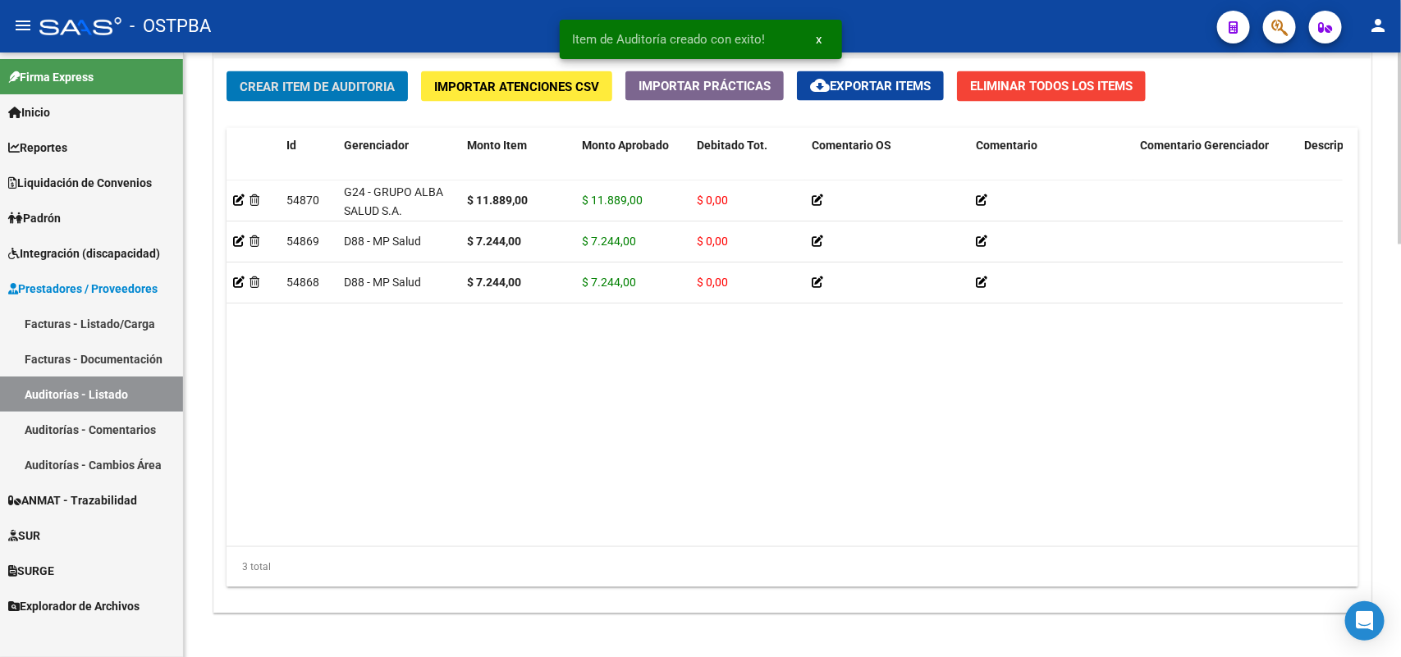
click at [380, 82] on span "Crear Item de Auditoria" at bounding box center [317, 87] width 155 height 15
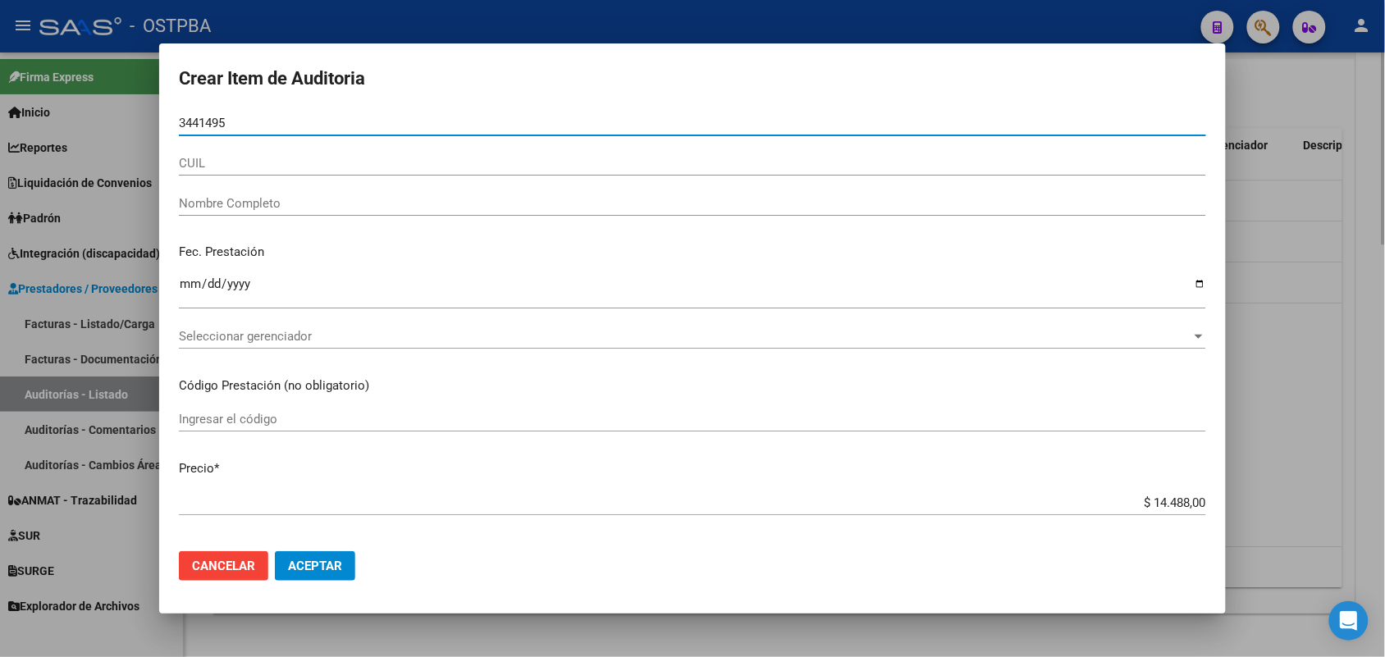
type input "34414951"
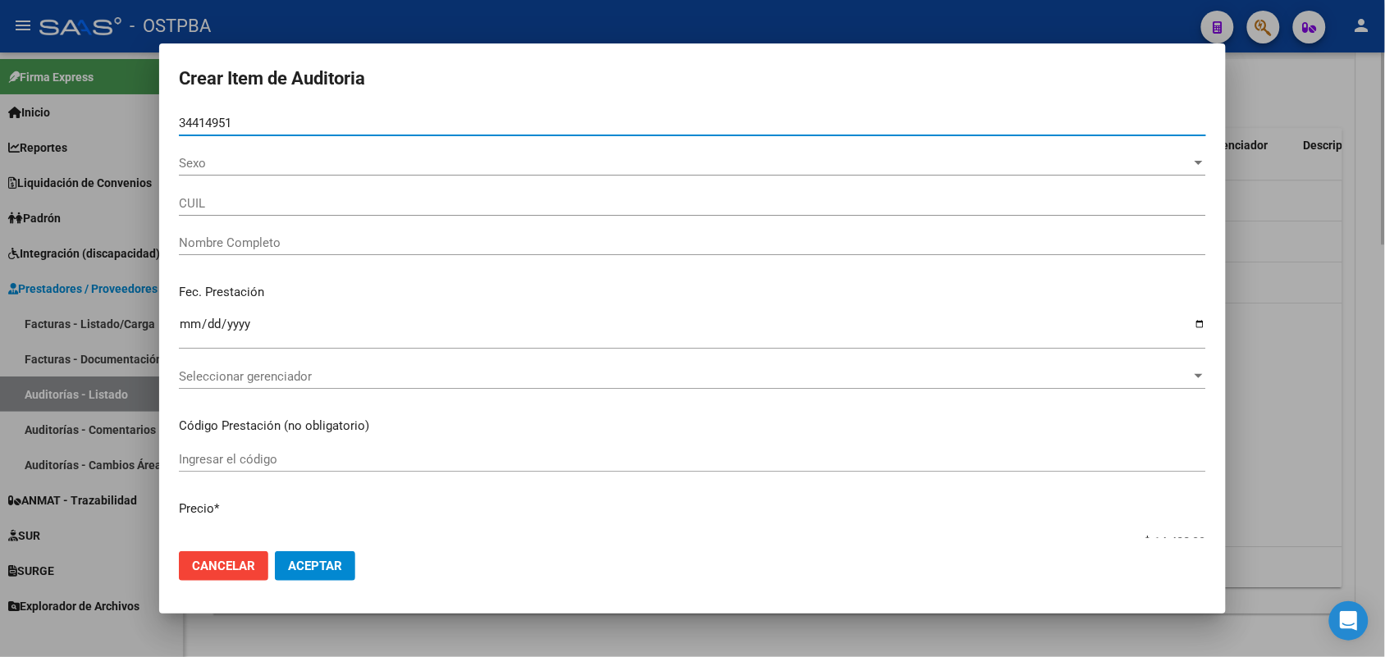
type input "27344149513"
type input "TOLEDO BLANCA DEL VALLE -"
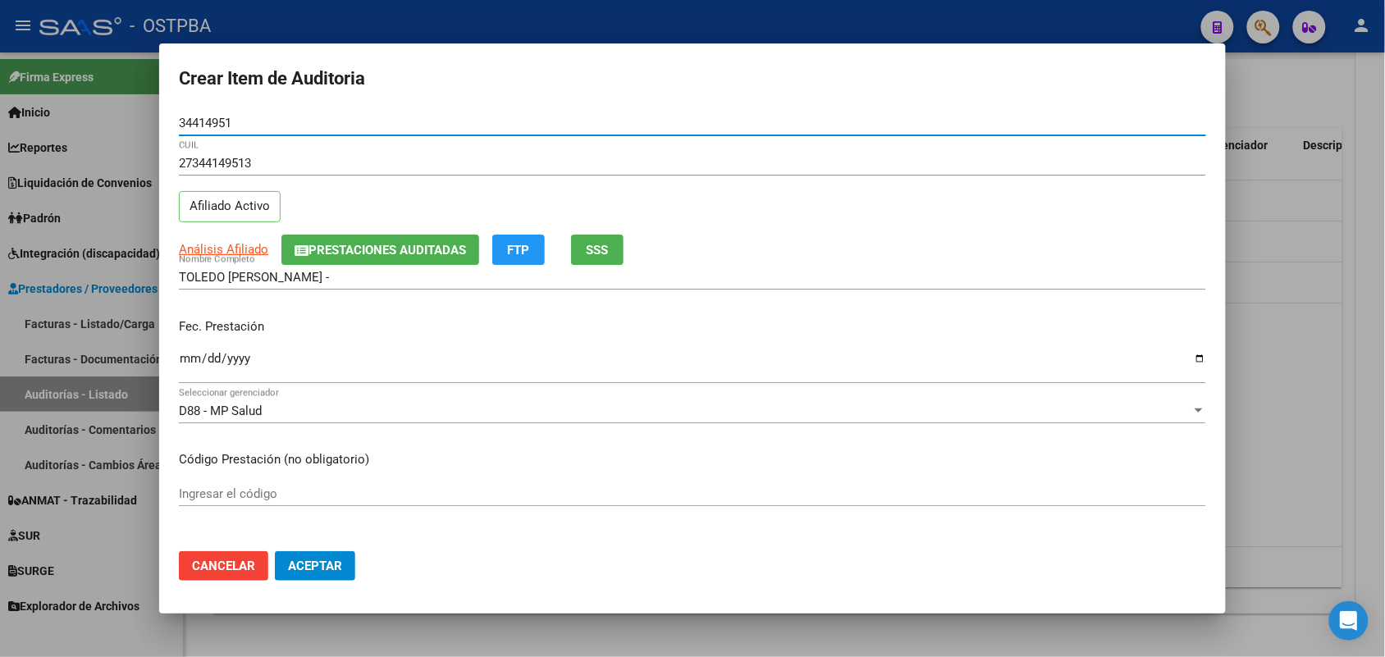
type input "34414951"
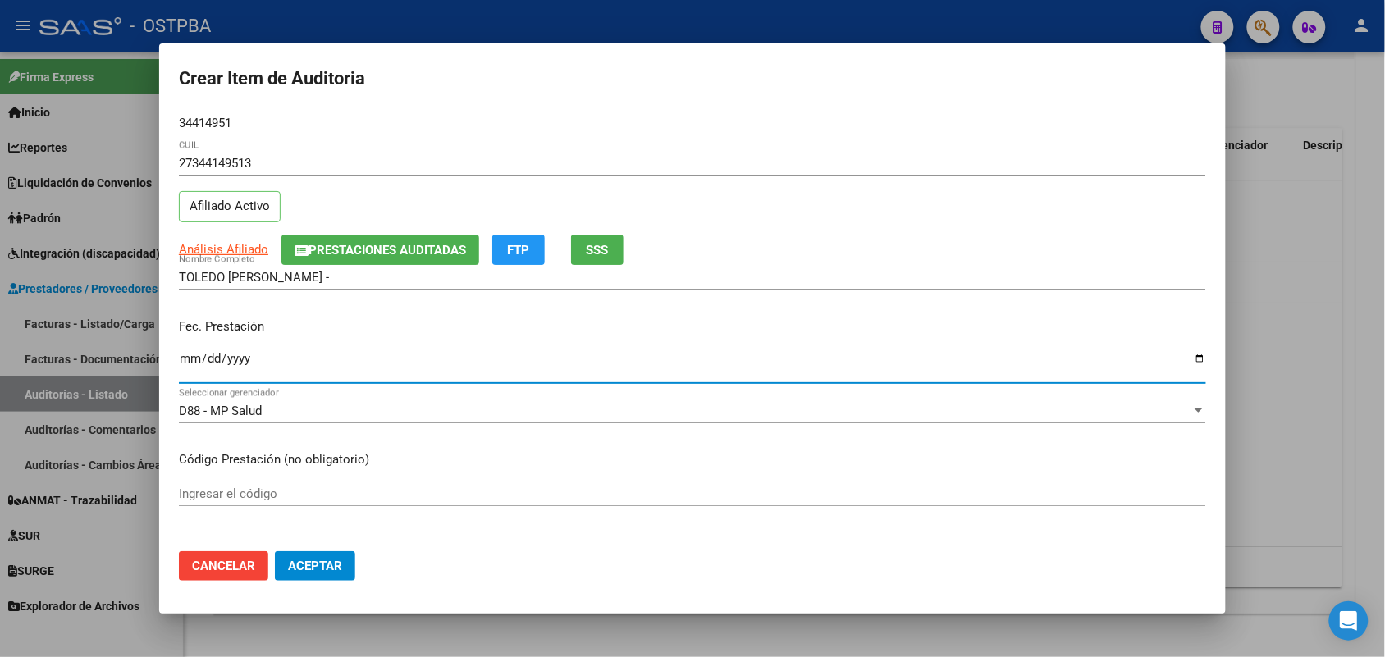
click at [189, 374] on input "Ingresar la fecha" at bounding box center [693, 365] width 1028 height 26
type input "2025-06-12"
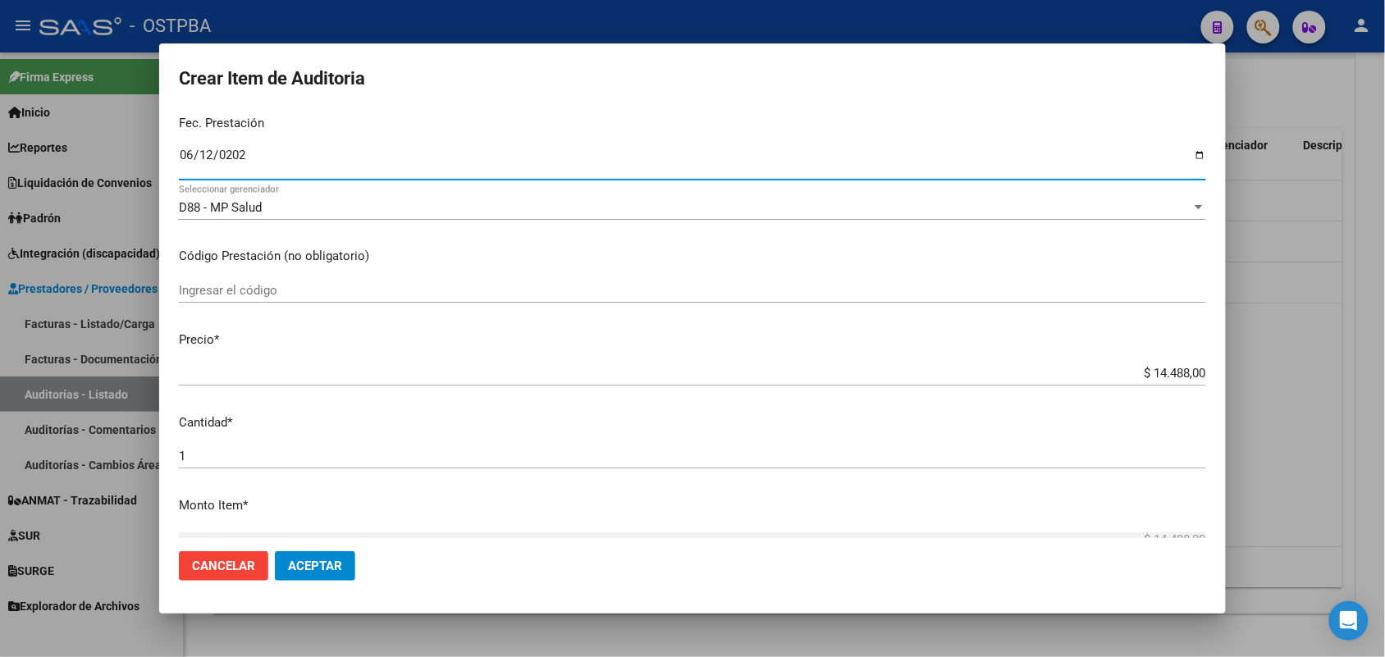
scroll to position [205, 0]
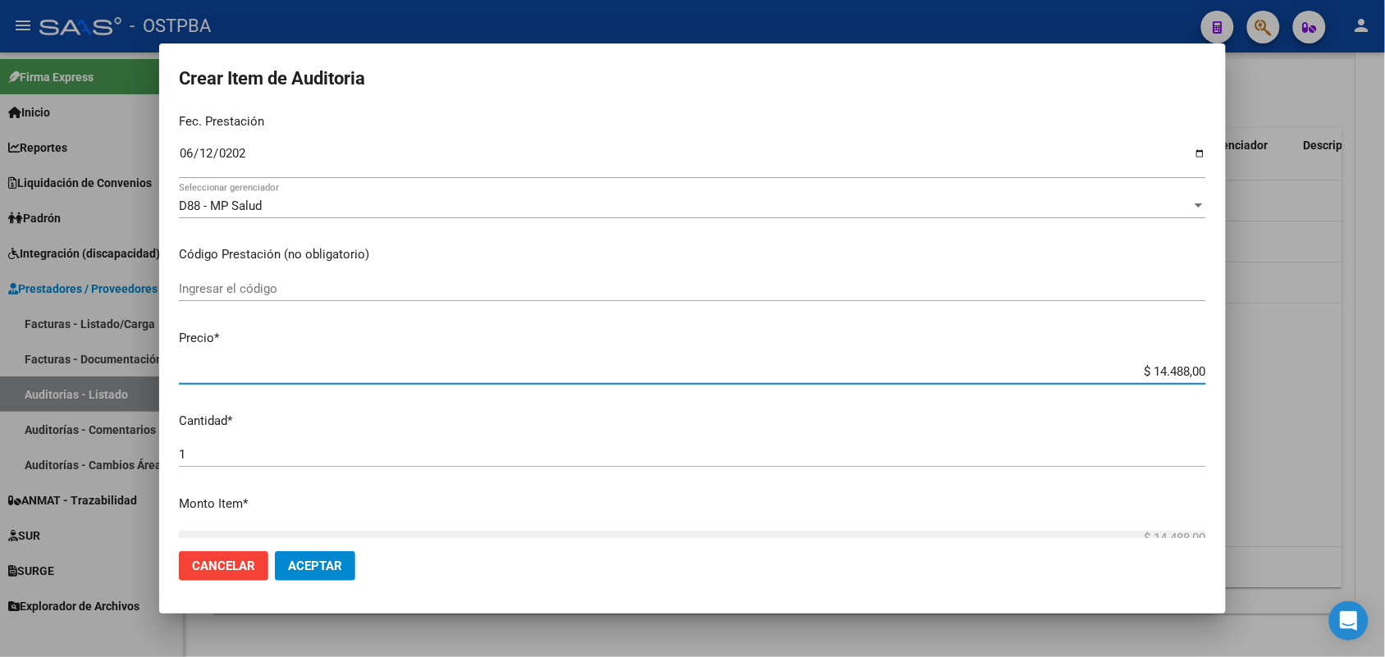
drag, startPoint x: 1120, startPoint y: 374, endPoint x: 1238, endPoint y: 383, distance: 117.7
click at [1238, 383] on div "Crear Item de Auditoria 34414951 Nro Documento 27344149513 CUIL Afiliado Activo…" at bounding box center [692, 328] width 1385 height 657
type input "$ 0,07"
type input "$ 0,72"
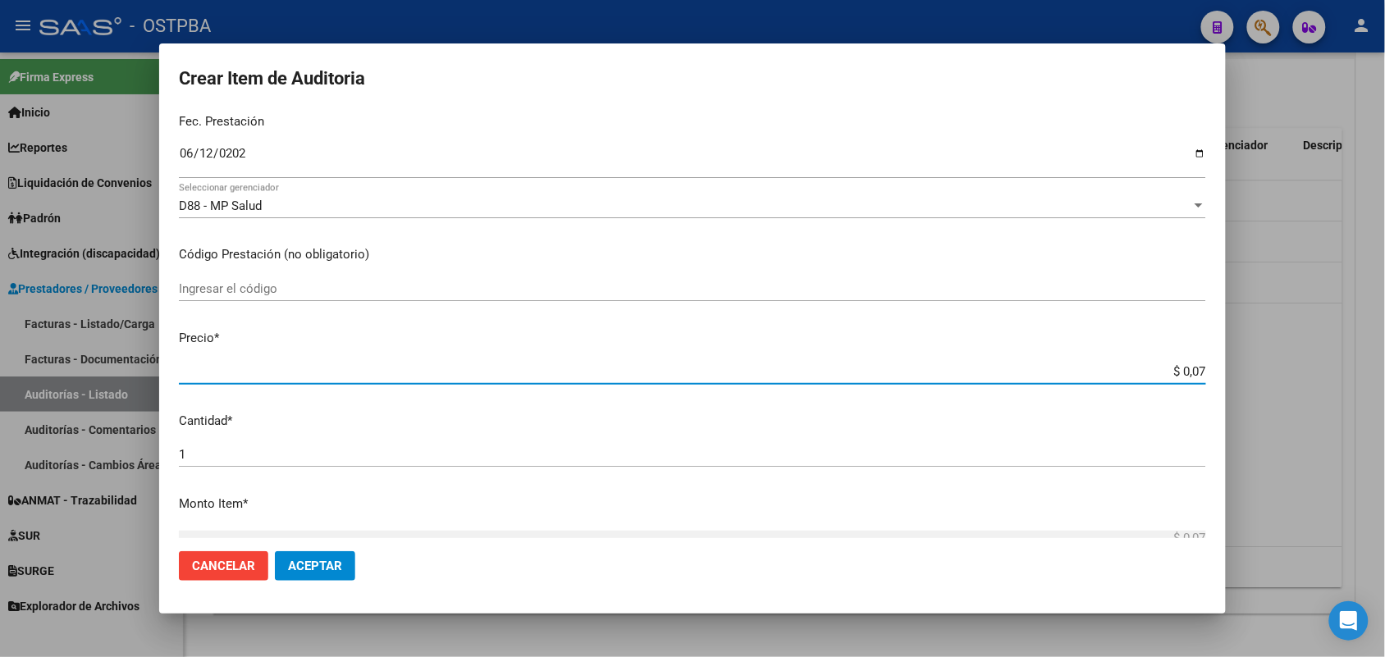
type input "$ 0,72"
type input "$ 7,24"
type input "$ 72,44"
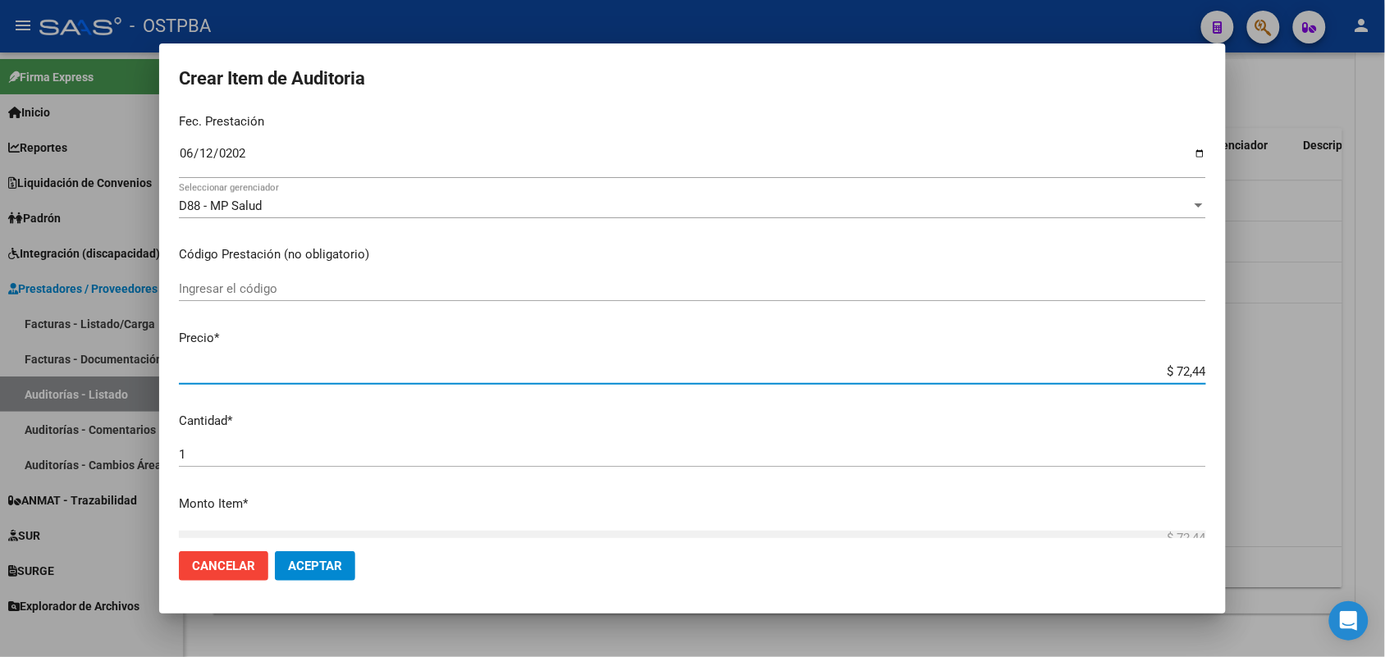
type input "$ 724,40"
type input "$ 7.244,00"
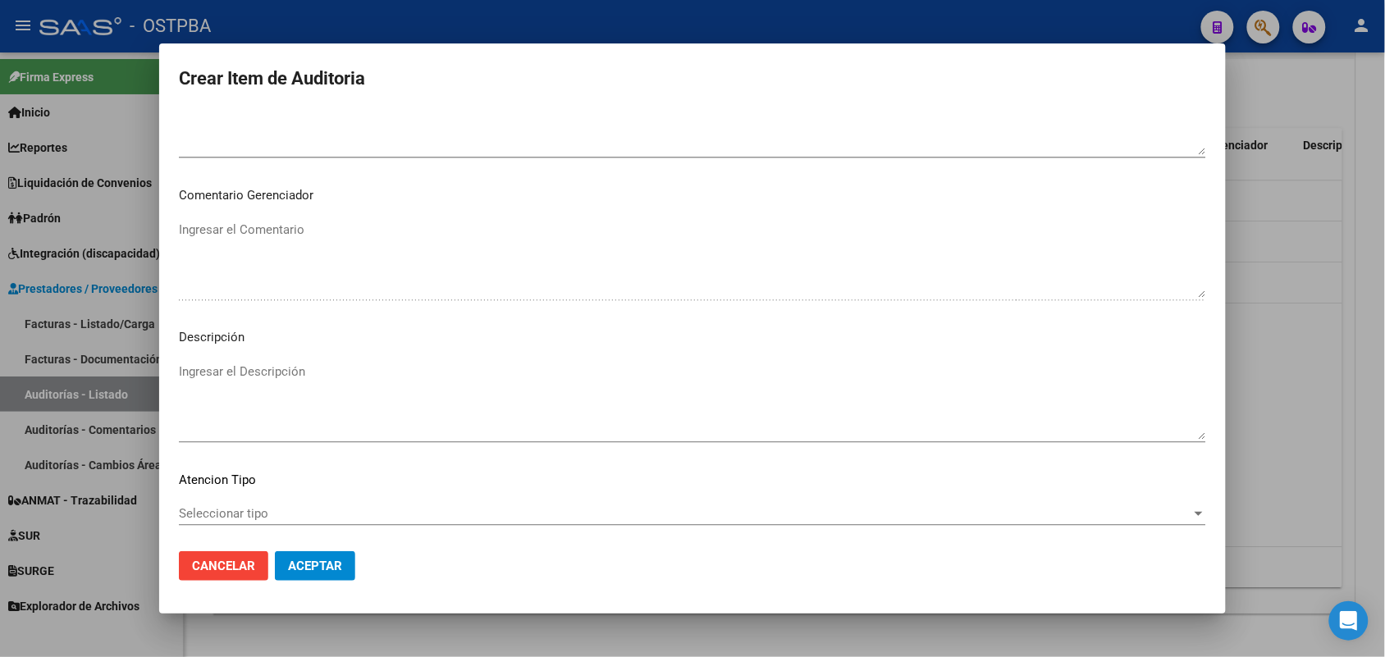
scroll to position [1049, 0]
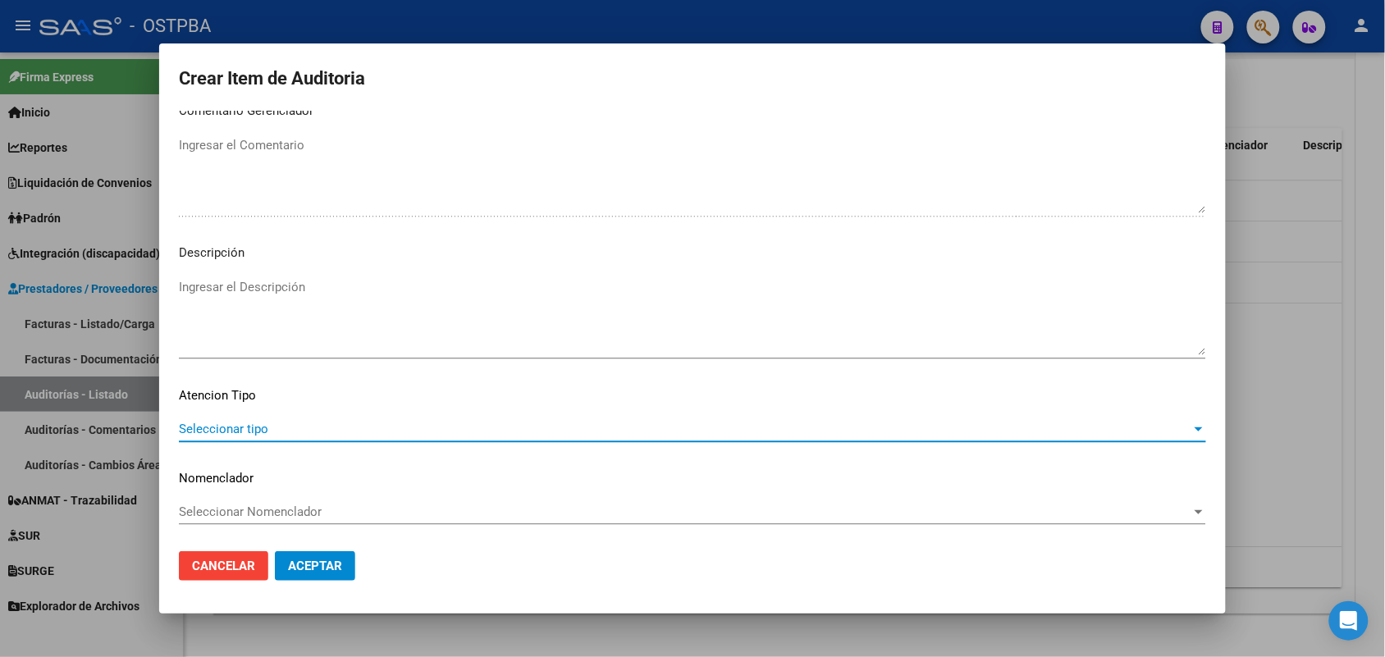
click at [245, 431] on span "Seleccionar tipo" at bounding box center [685, 429] width 1013 height 15
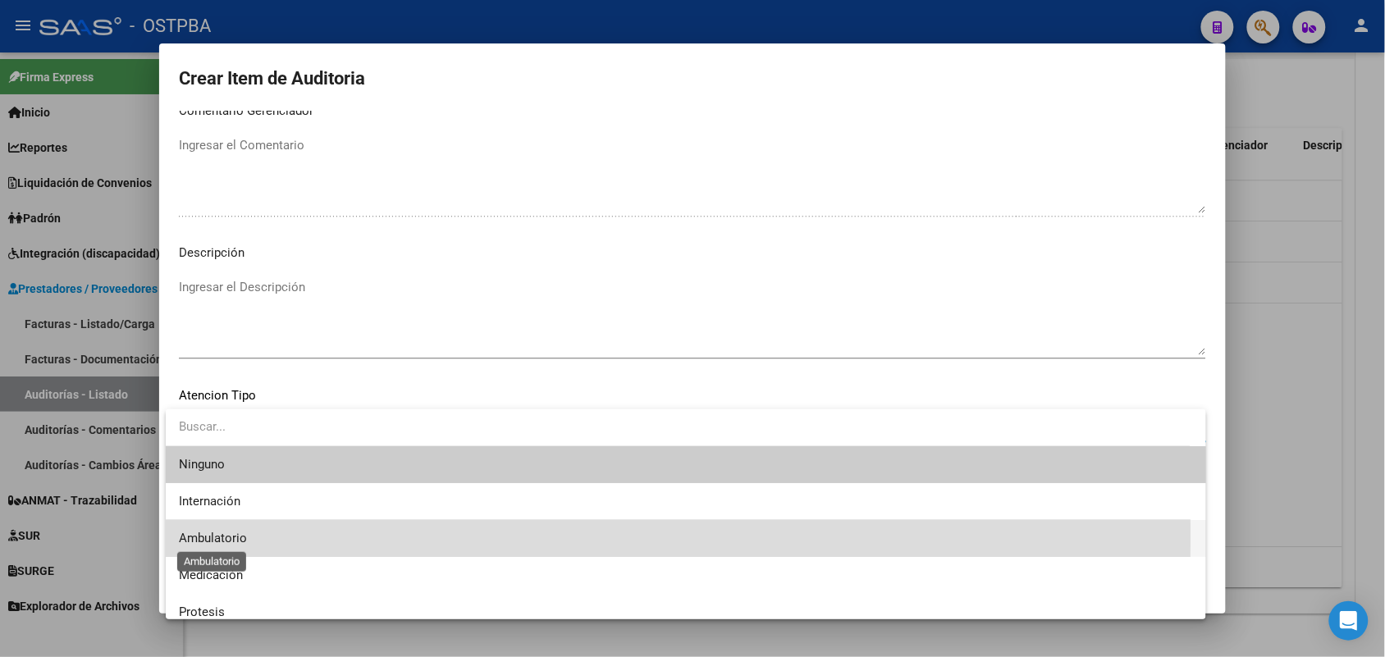
click at [232, 536] on span "Ambulatorio" at bounding box center [213, 538] width 68 height 15
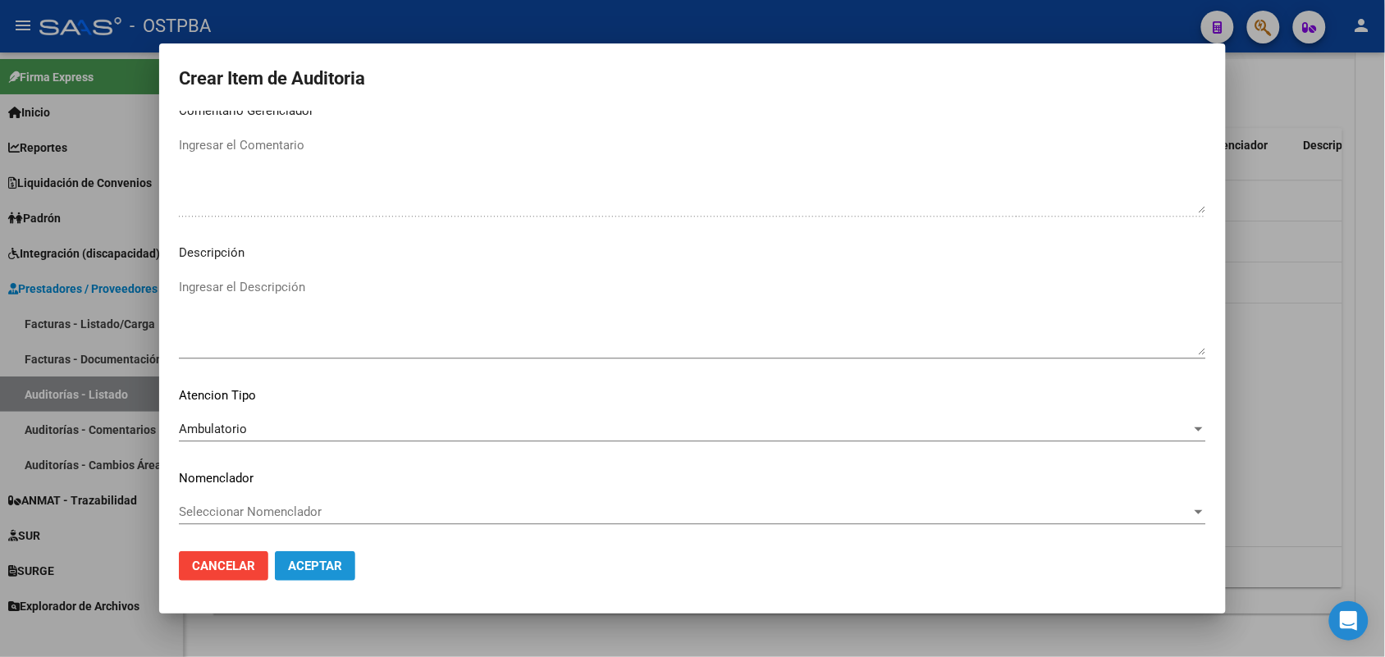
click at [316, 573] on button "Aceptar" at bounding box center [315, 567] width 80 height 30
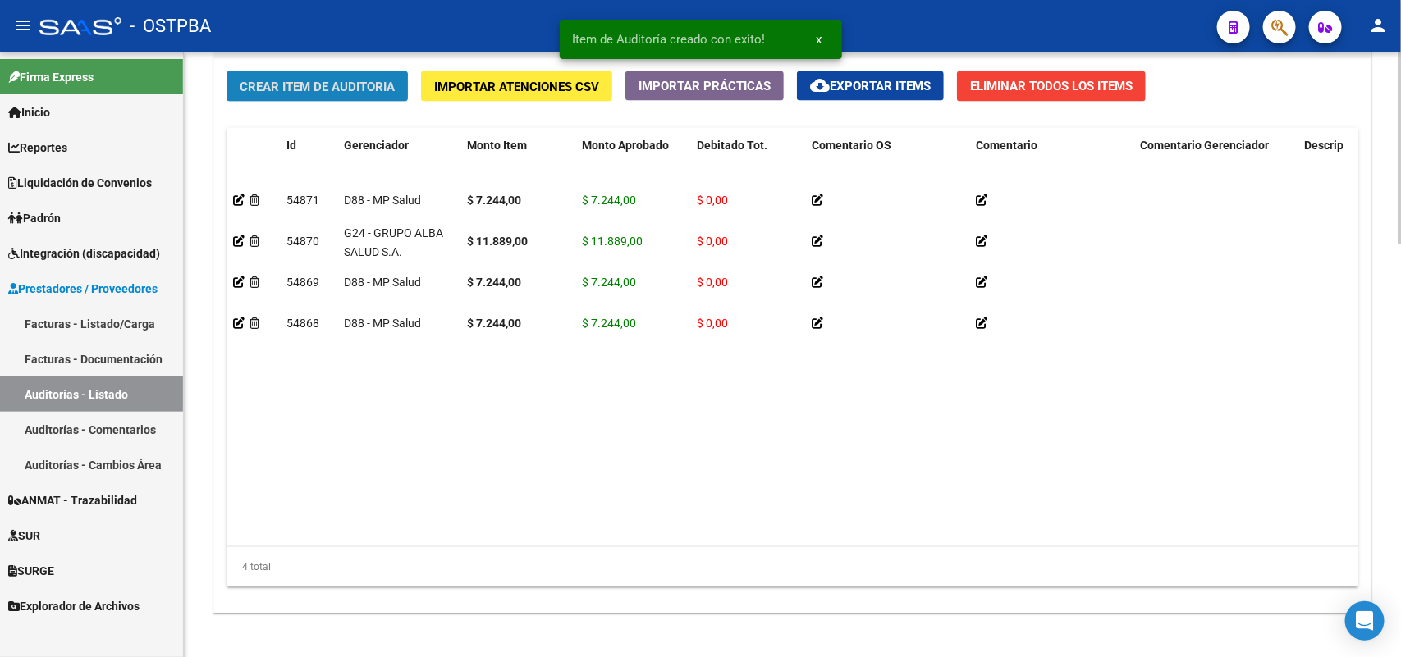
click at [391, 86] on span "Crear Item de Auditoria" at bounding box center [317, 87] width 155 height 15
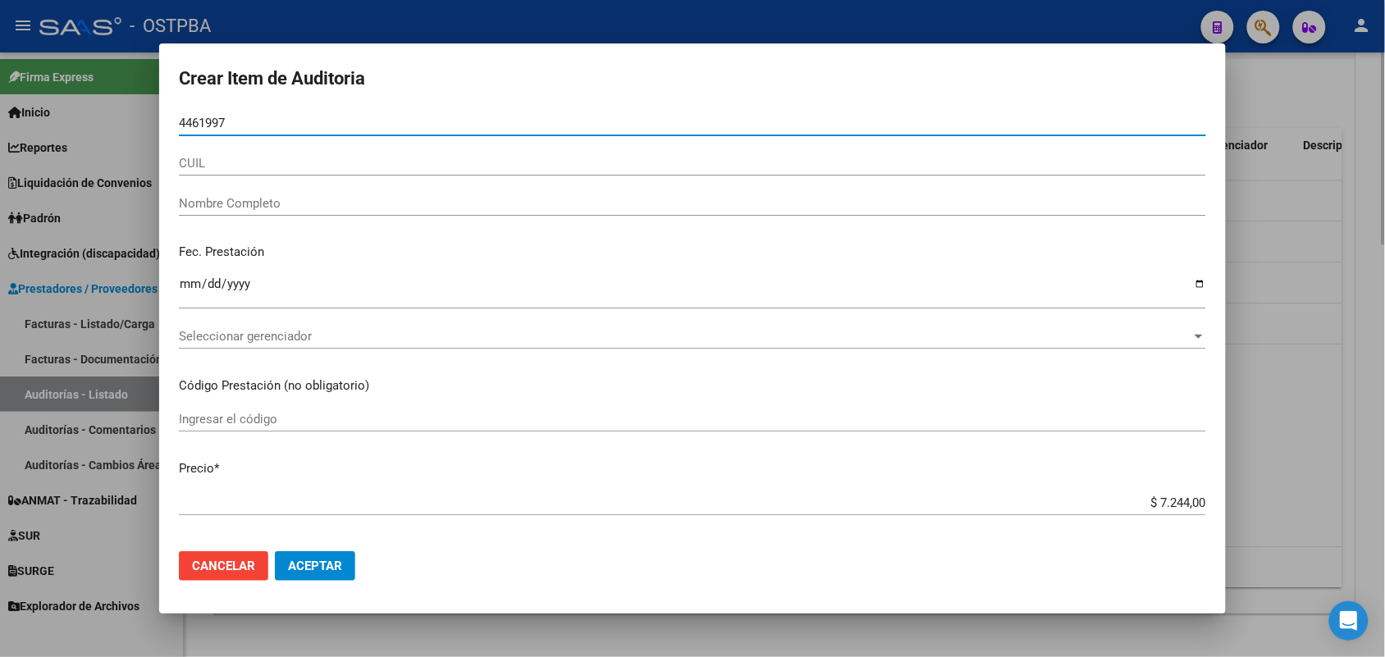
type input "44619975"
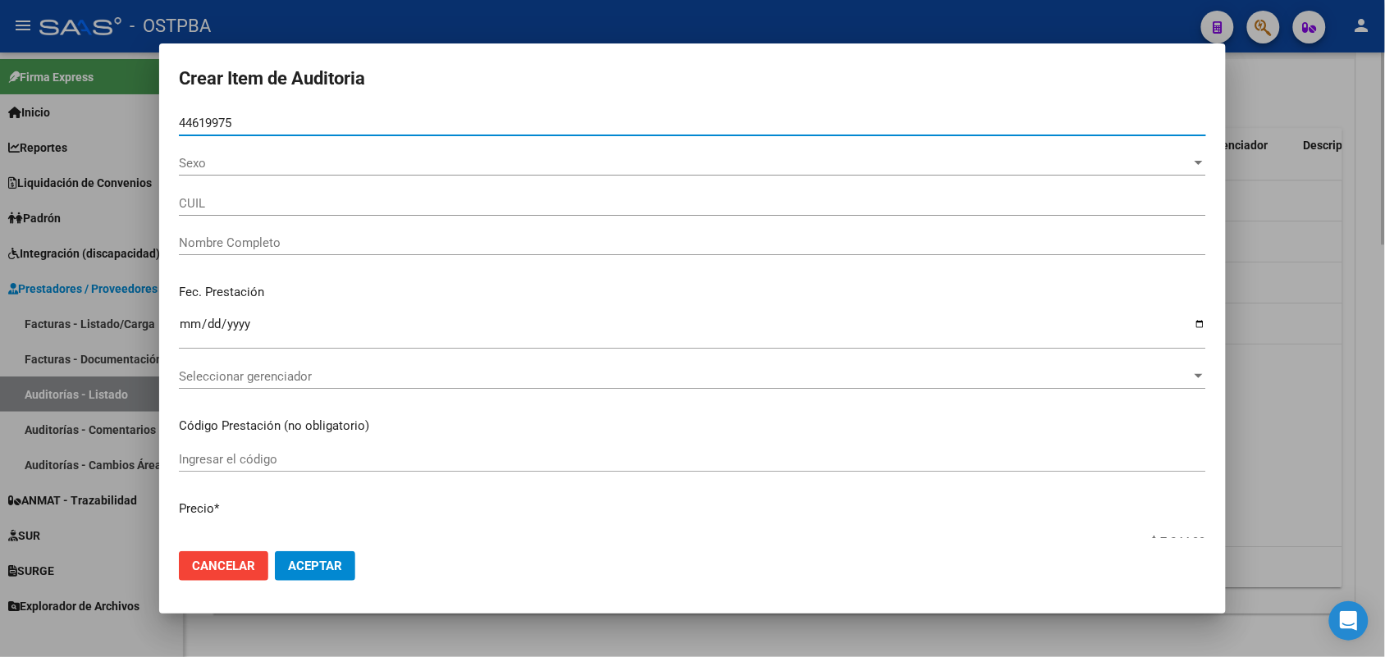
type input "27446199752"
type input "ESPINDOLA BRISA ELIZABETH -"
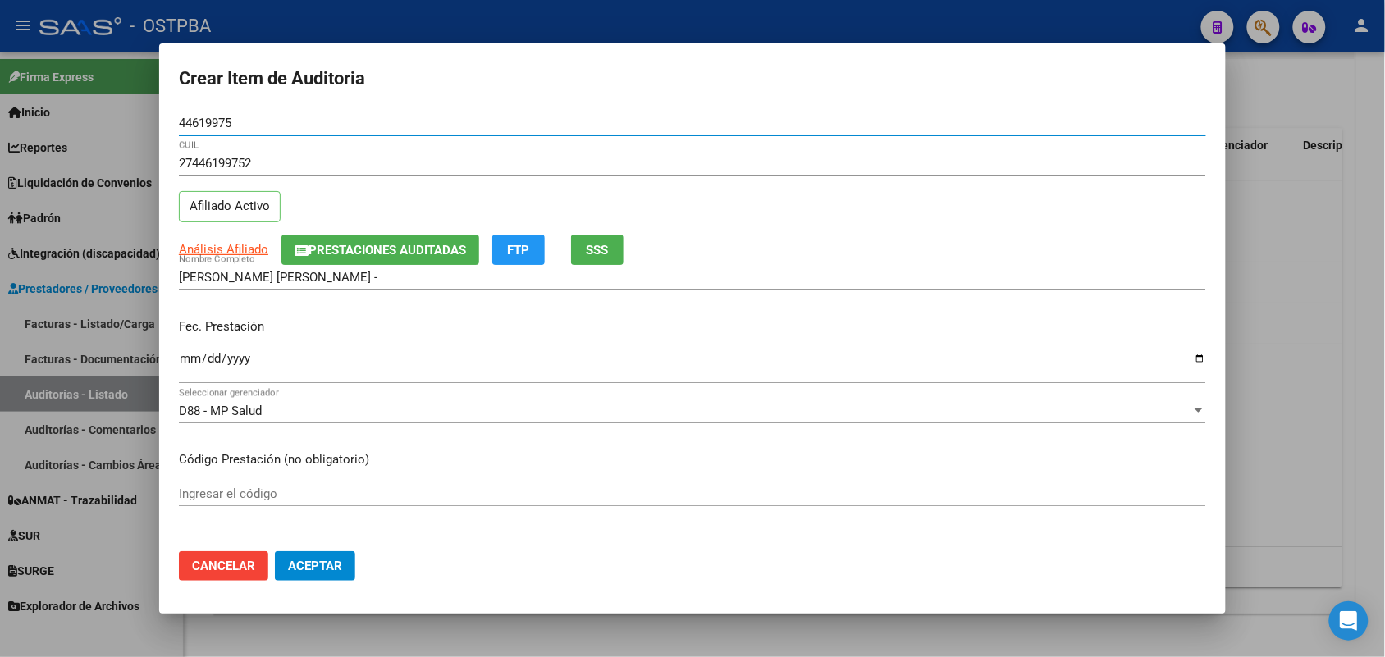
type input "44619975"
drag, startPoint x: 183, startPoint y: 355, endPoint x: 202, endPoint y: 367, distance: 22.1
click at [202, 367] on input "Ingresar la fecha" at bounding box center [693, 365] width 1028 height 26
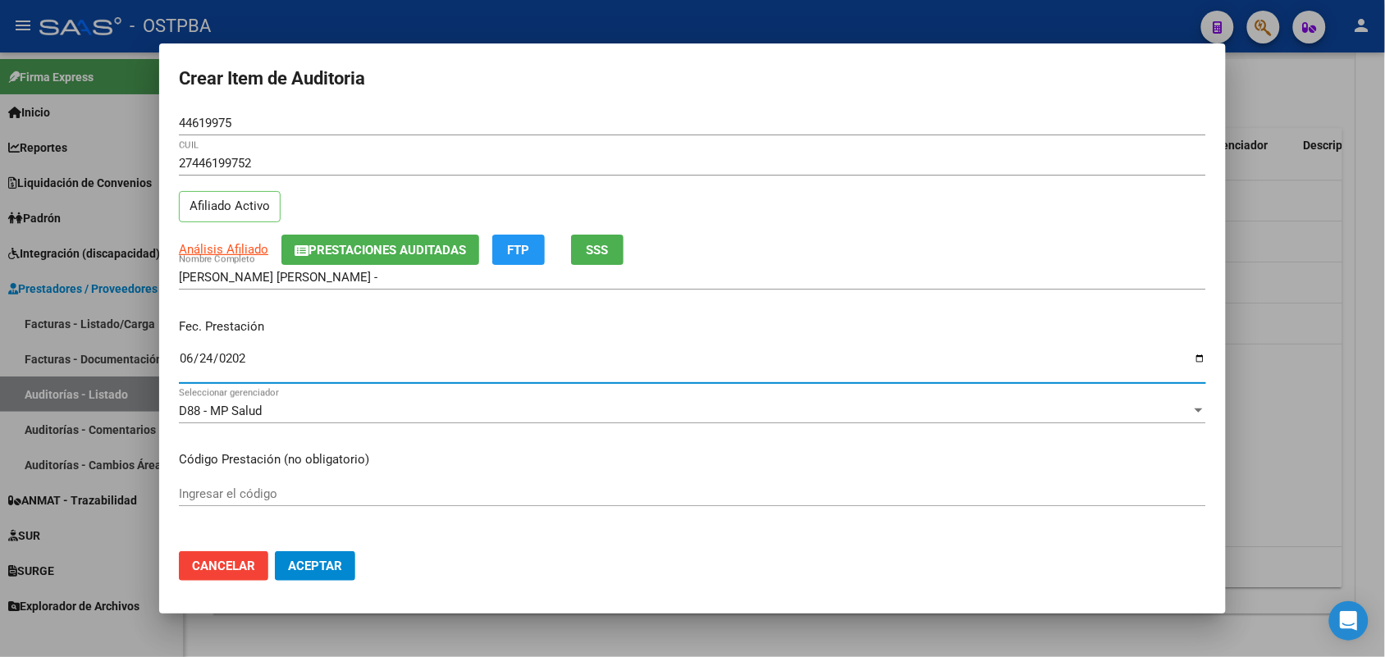
type input "2025-06-24"
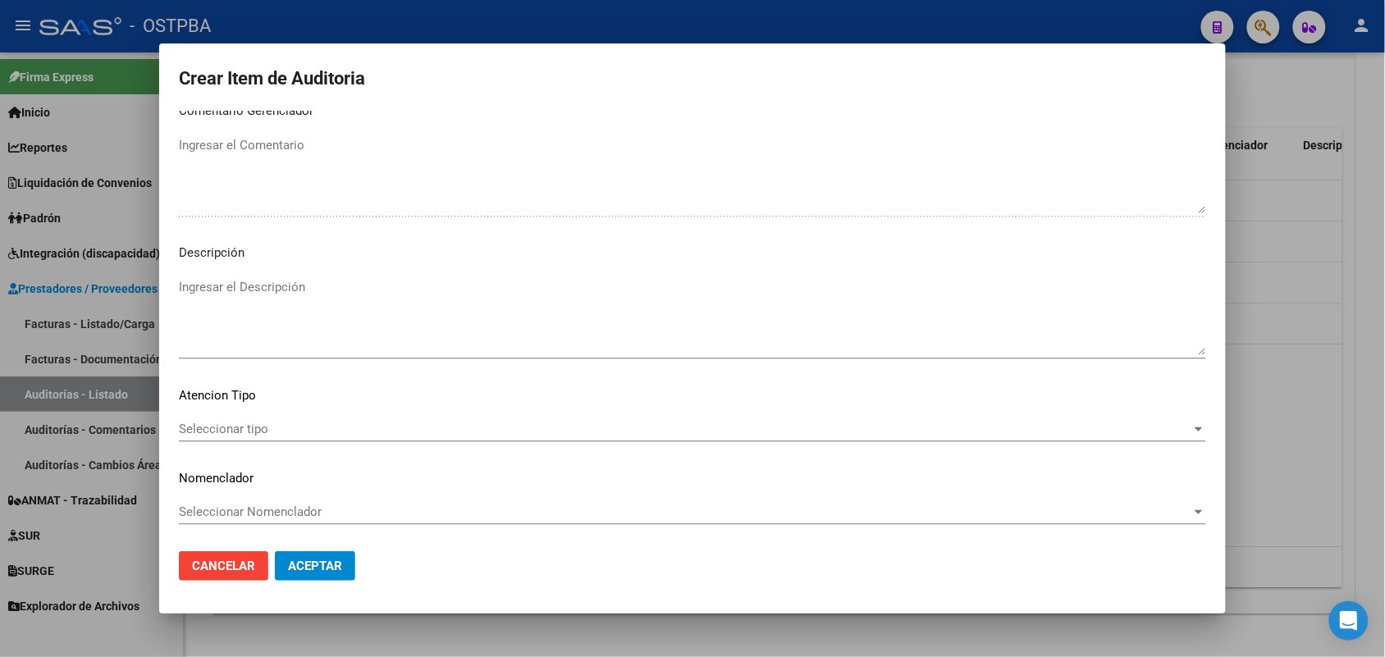
click at [205, 422] on span "Seleccionar tipo" at bounding box center [685, 429] width 1013 height 15
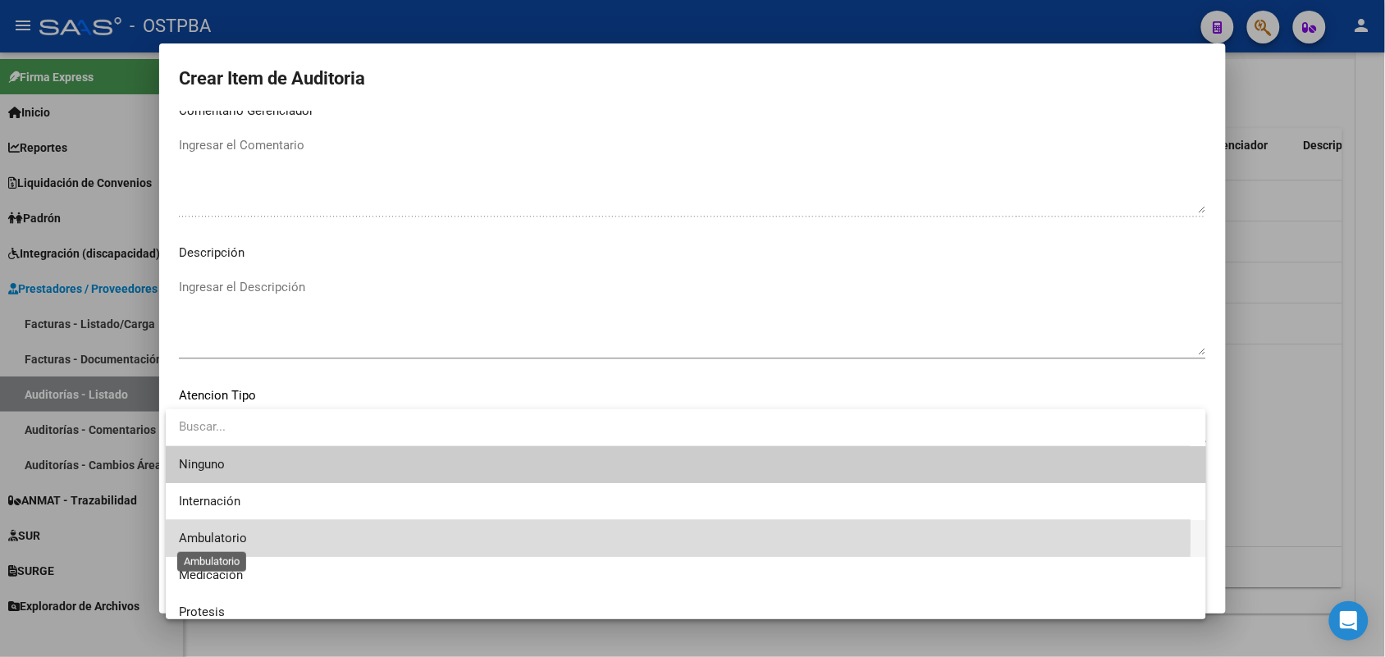
click at [240, 531] on span "Ambulatorio" at bounding box center [213, 538] width 68 height 15
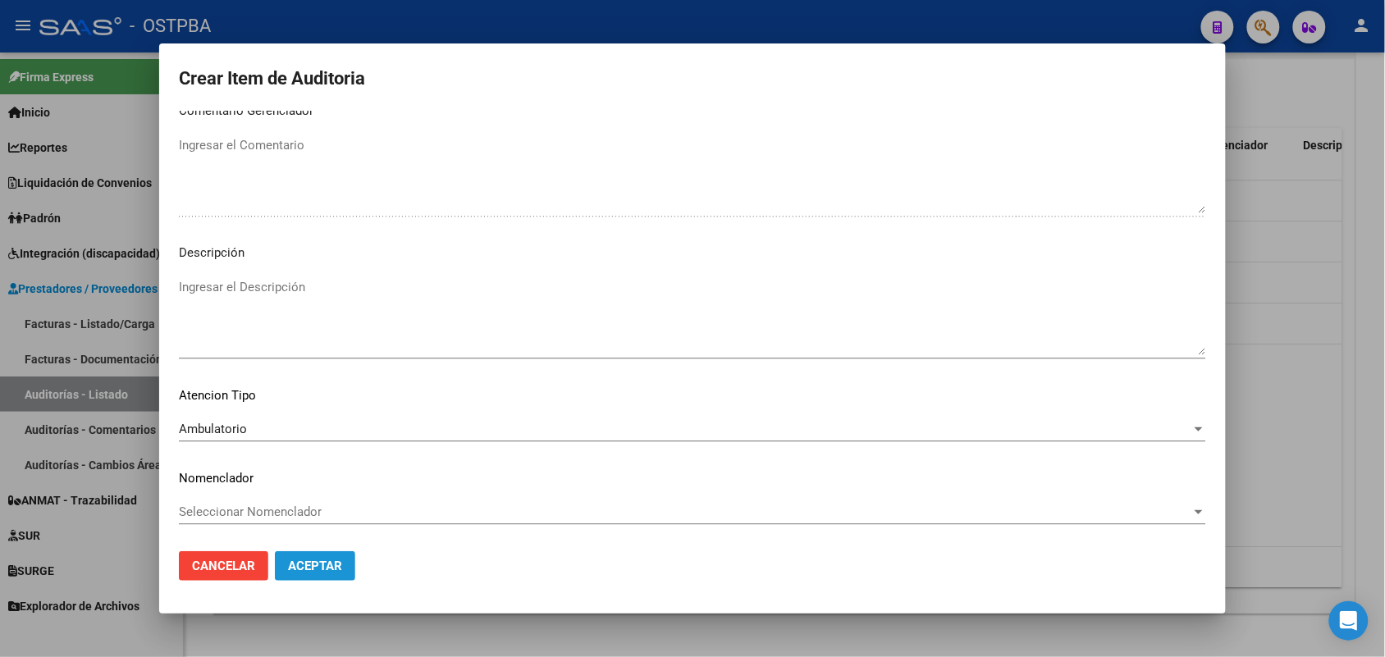
click at [308, 562] on span "Aceptar" at bounding box center [315, 566] width 54 height 15
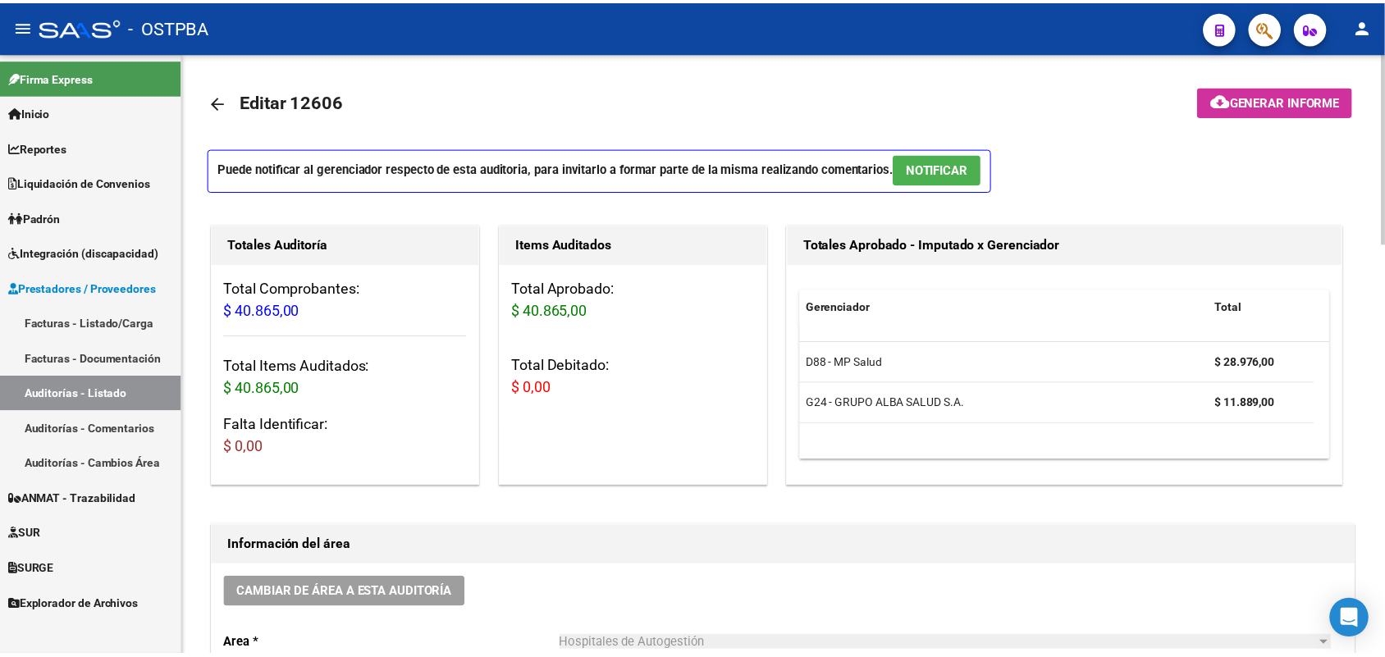
scroll to position [0, 0]
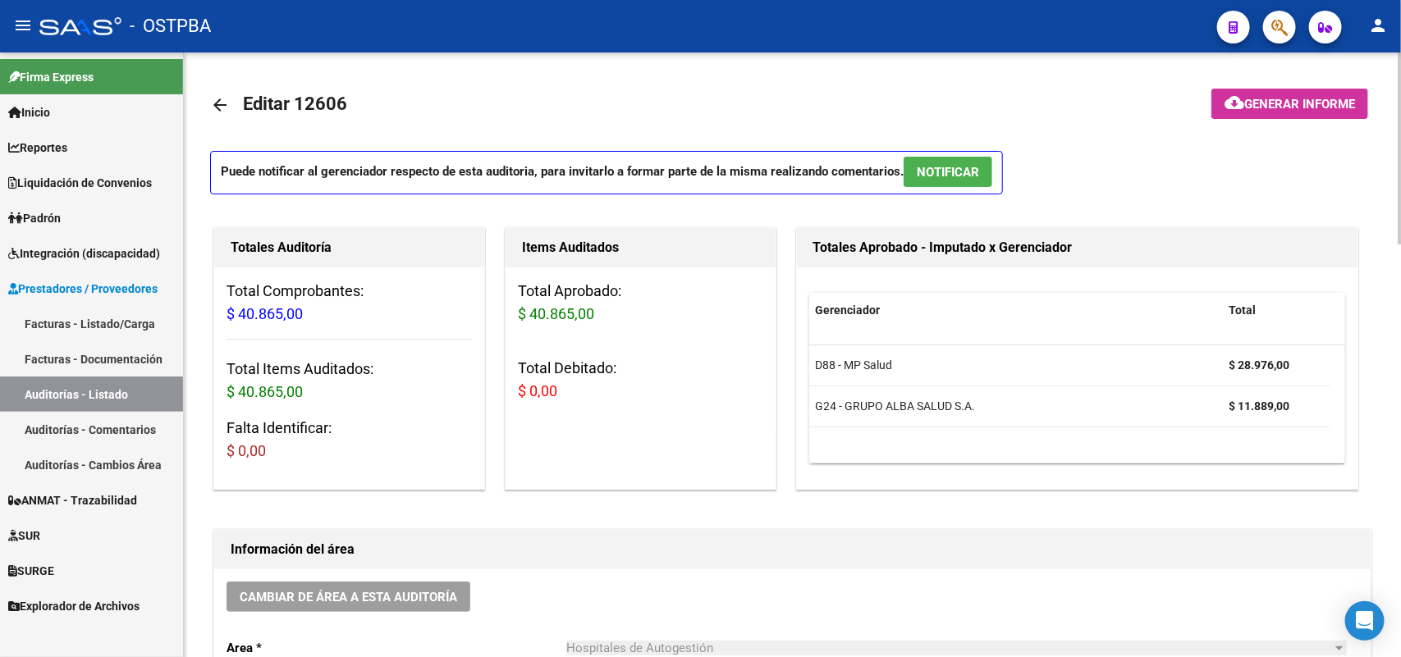
click at [1299, 98] on span "Generar informe" at bounding box center [1299, 104] width 111 height 15
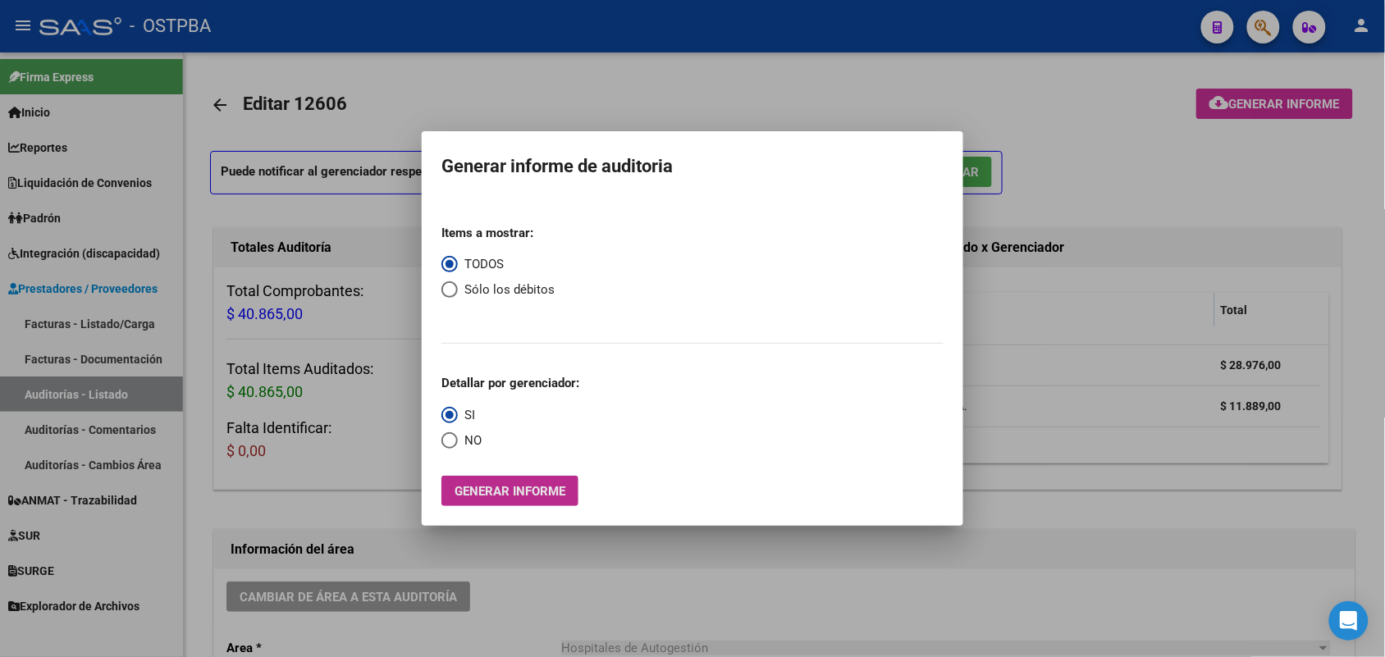
click at [503, 488] on span "Generar informe" at bounding box center [510, 491] width 111 height 15
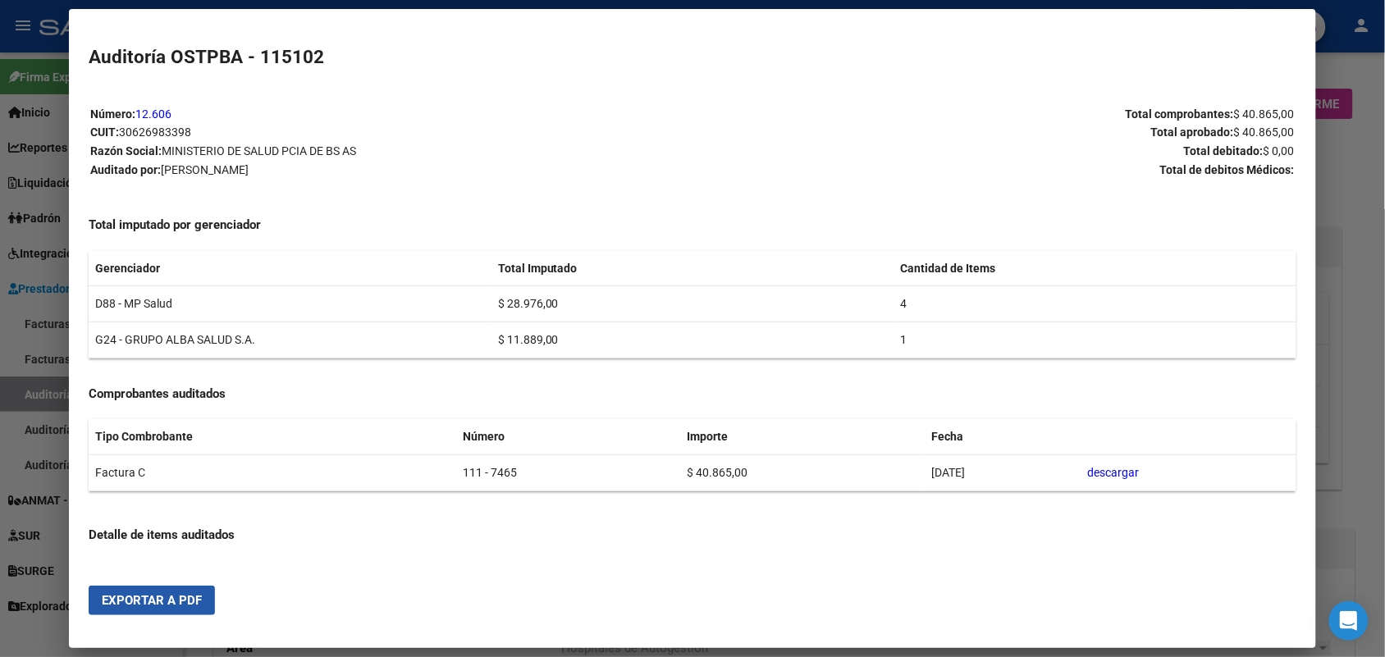
click at [144, 597] on span "Exportar a PDF" at bounding box center [152, 600] width 100 height 15
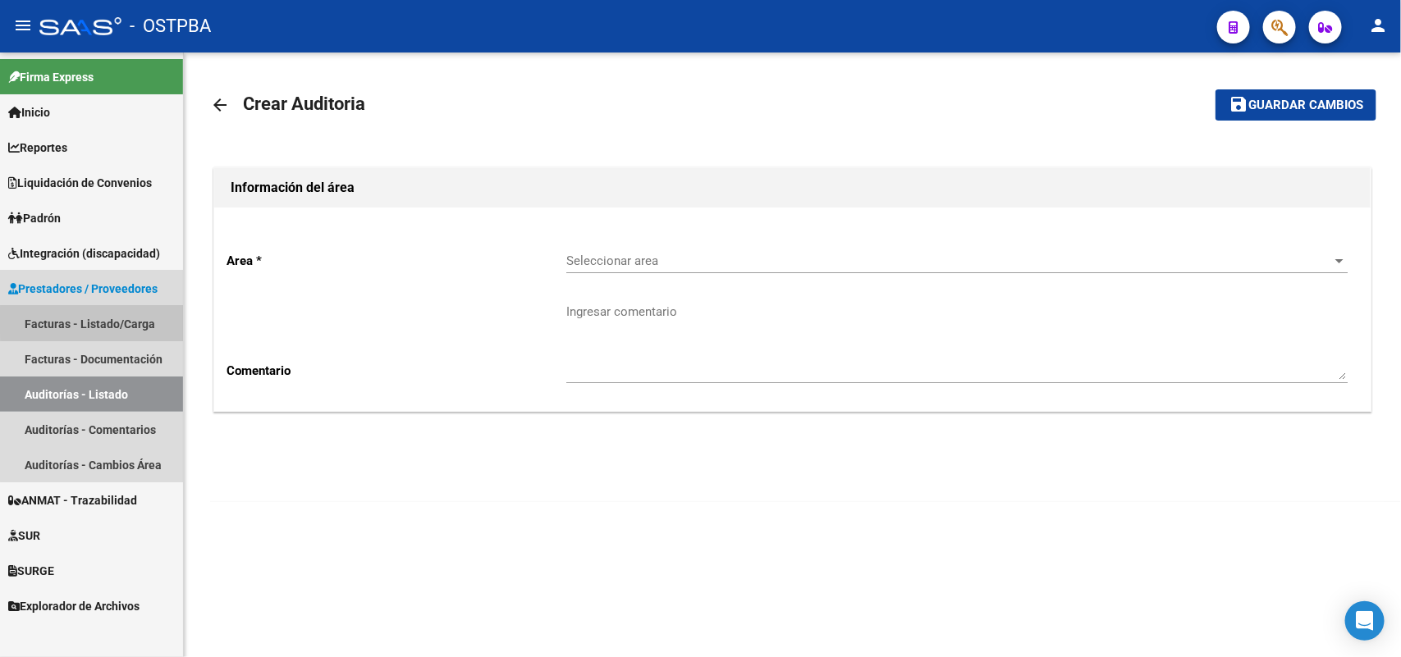
click at [129, 321] on link "Facturas - Listado/Carga" at bounding box center [91, 323] width 183 height 35
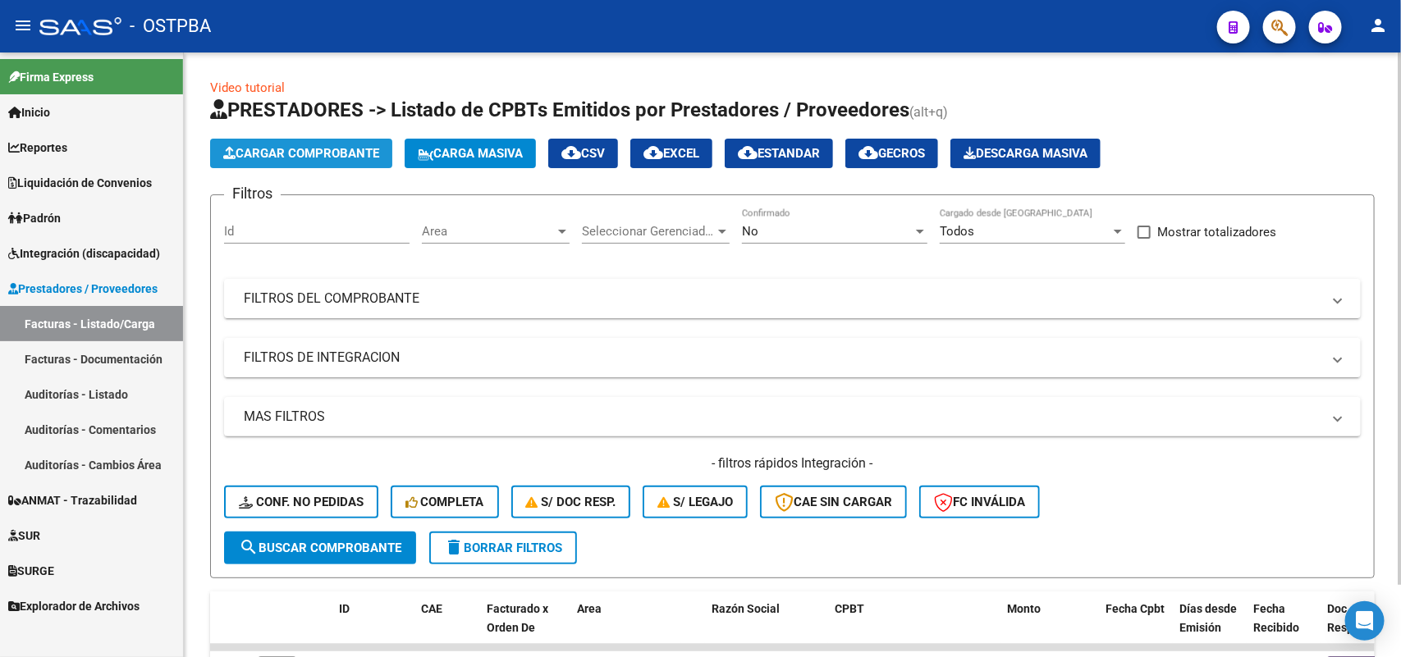
click at [333, 152] on span "Cargar Comprobante" at bounding box center [301, 153] width 156 height 15
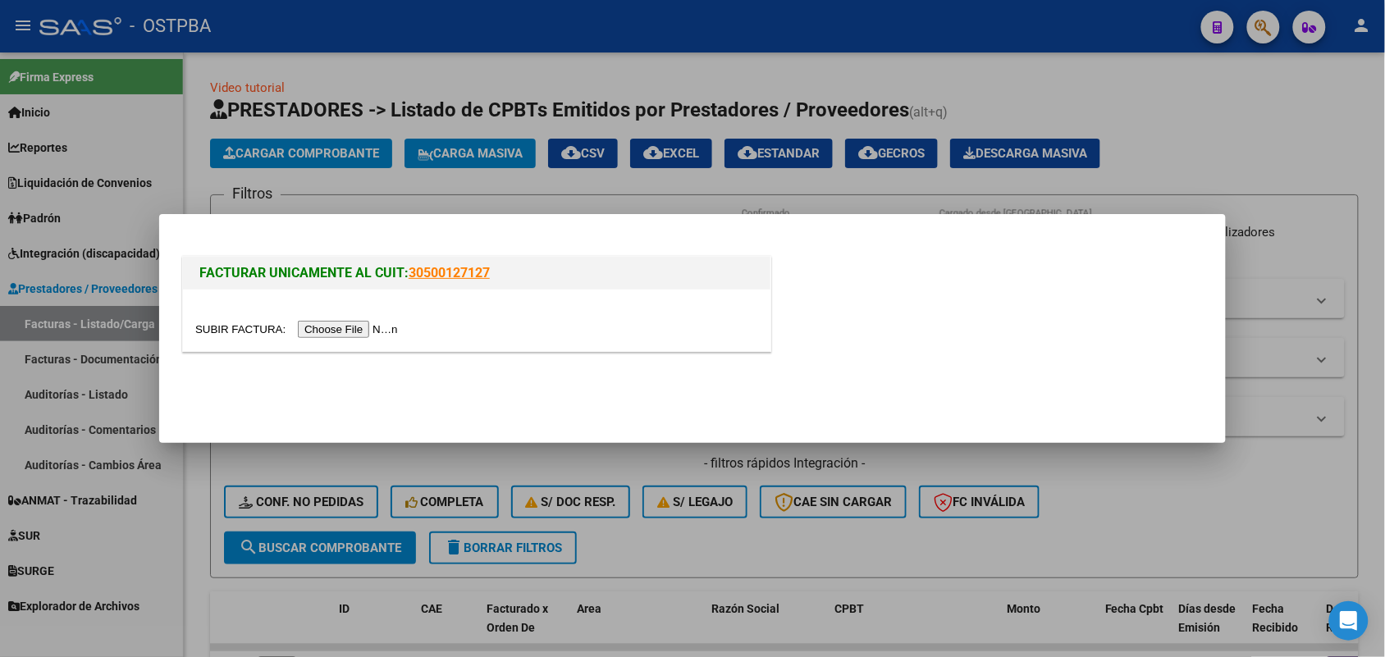
click at [347, 330] on input "file" at bounding box center [299, 329] width 208 height 17
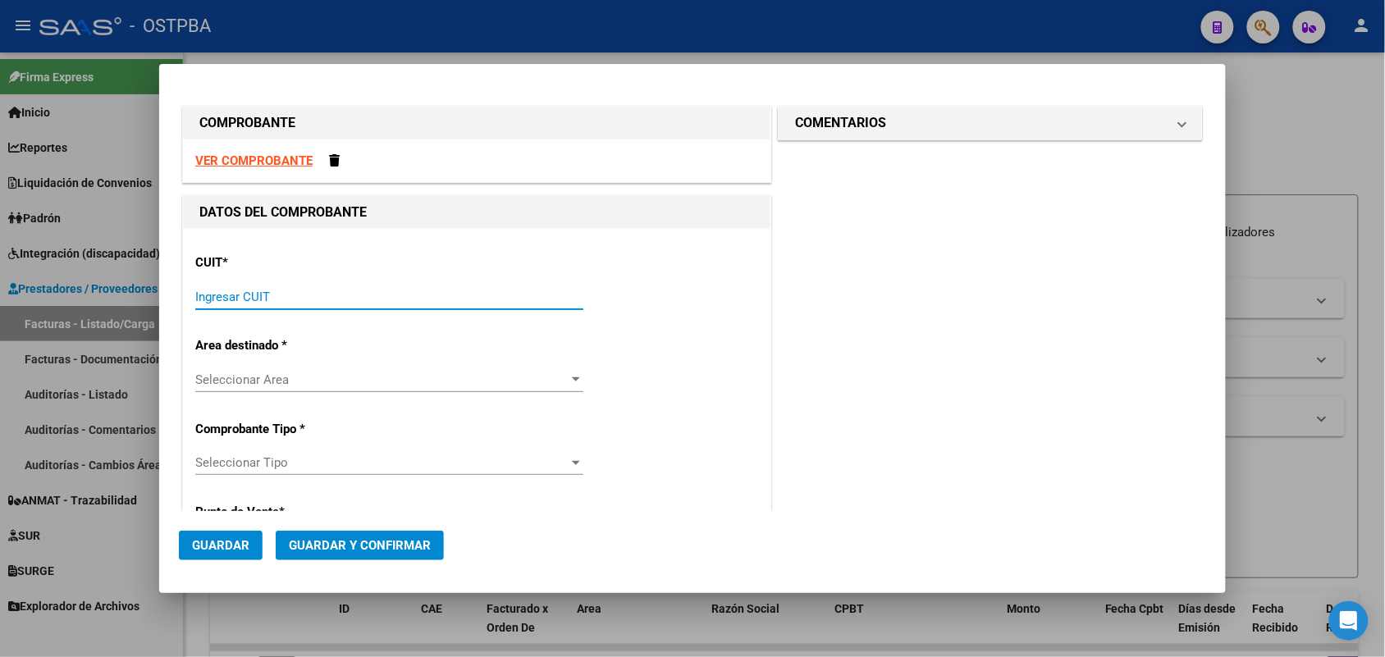
drag, startPoint x: 227, startPoint y: 296, endPoint x: 662, endPoint y: 424, distance: 453.5
click at [252, 300] on input "Ingresar CUIT" at bounding box center [389, 297] width 388 height 15
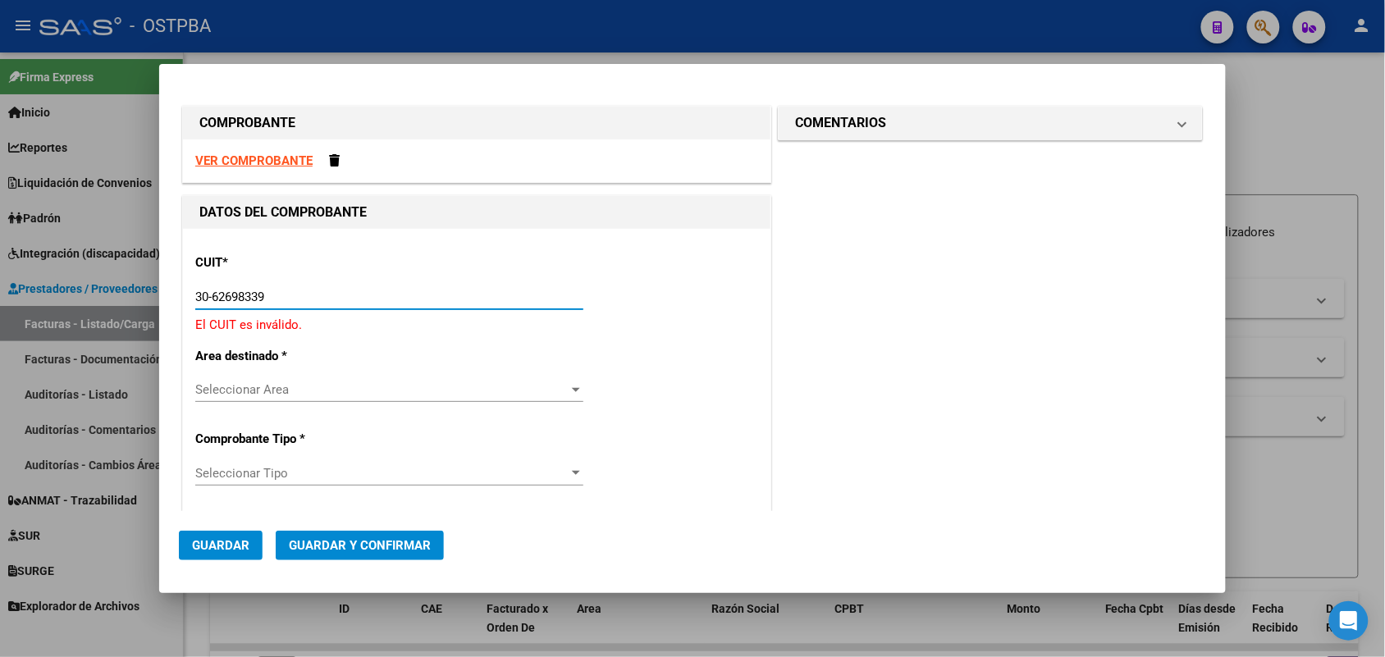
type input "30-62698339-8"
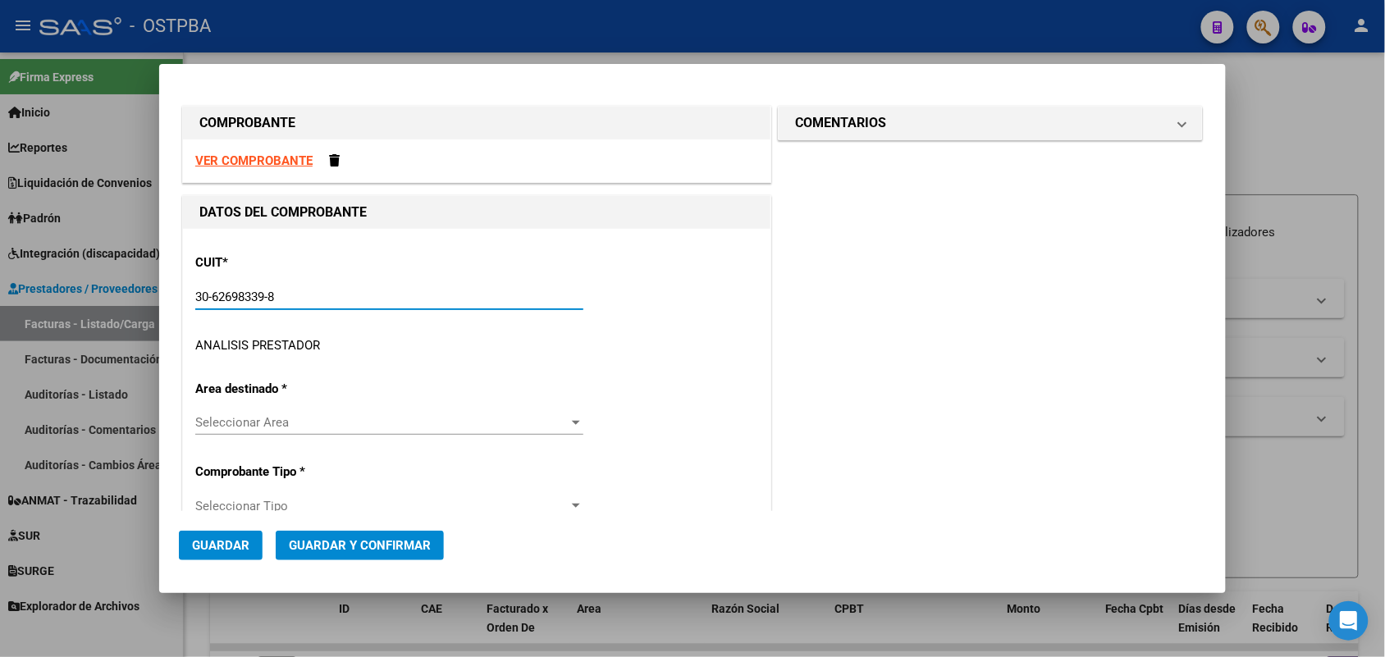
type input "111"
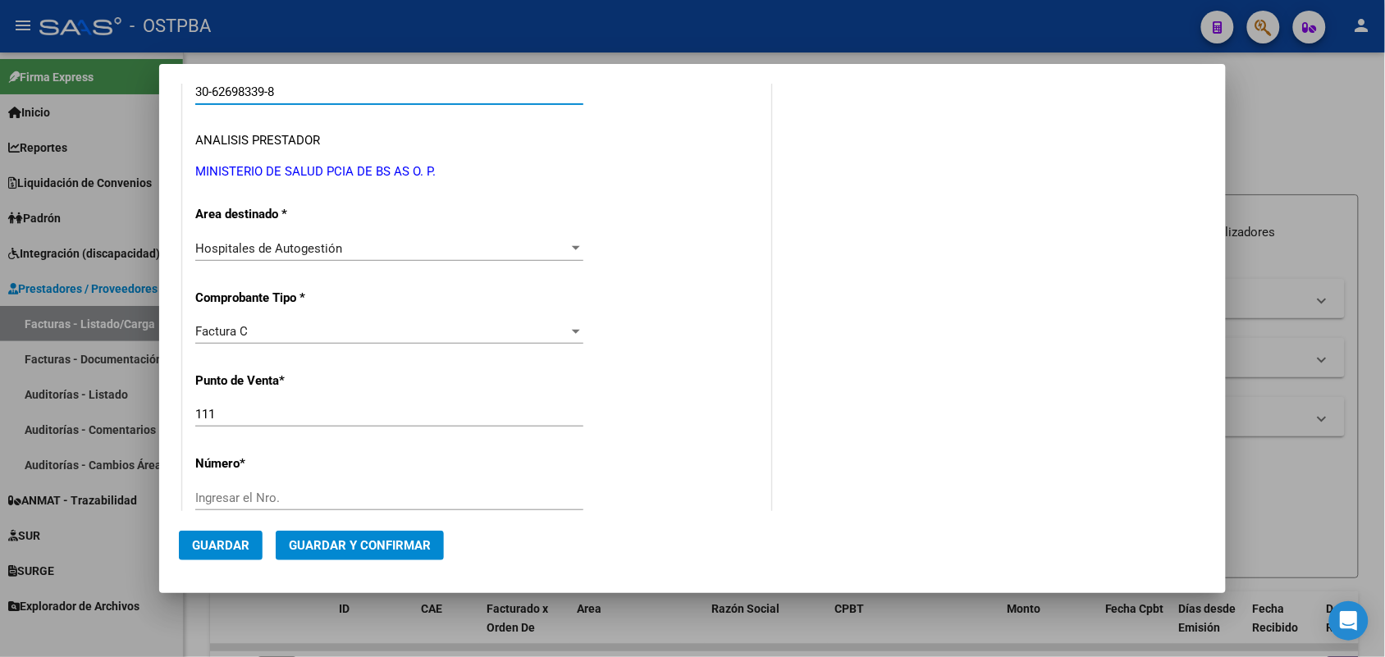
scroll to position [308, 0]
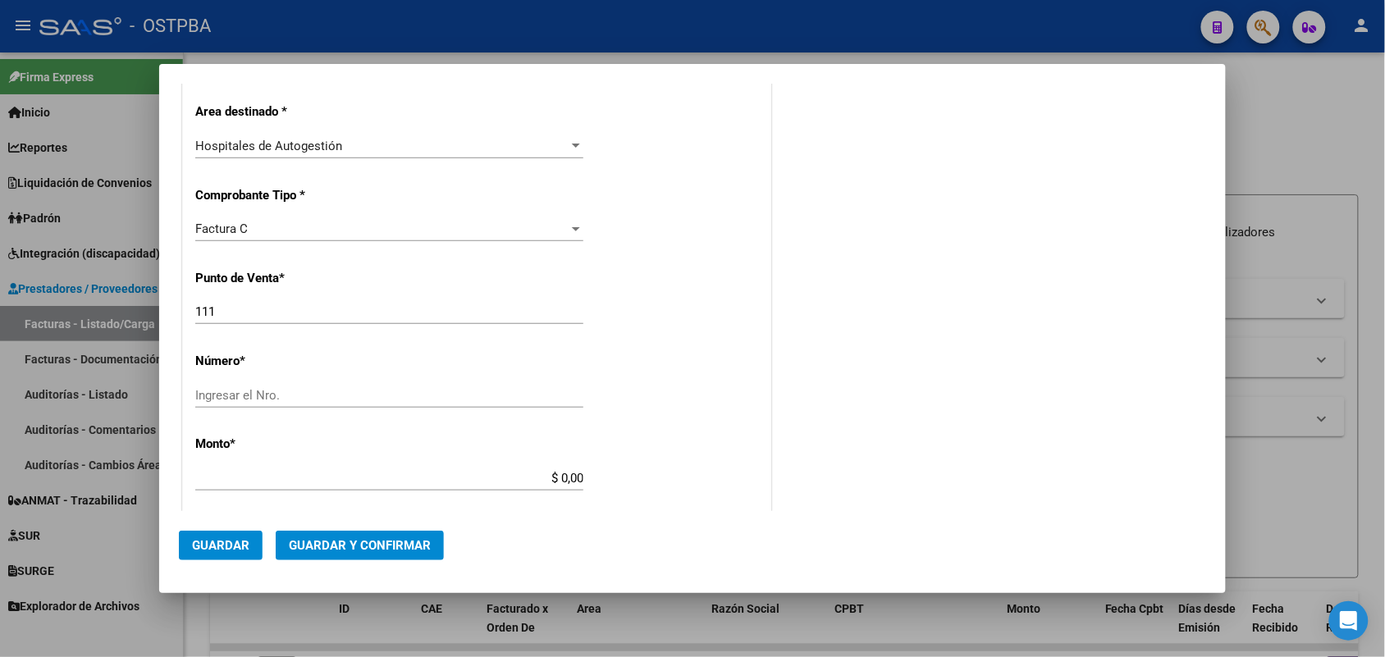
type input "30-62698339-8"
drag, startPoint x: 218, startPoint y: 313, endPoint x: 141, endPoint y: 313, distance: 76.3
click at [141, 313] on div "COMPROBANTE VER COMPROBANTE DATOS DEL COMPROBANTE CUIT * 30-62698339-8 Ingresar…" at bounding box center [692, 328] width 1385 height 657
type input "143"
click at [223, 395] on input "Ingresar el Nro." at bounding box center [389, 395] width 388 height 15
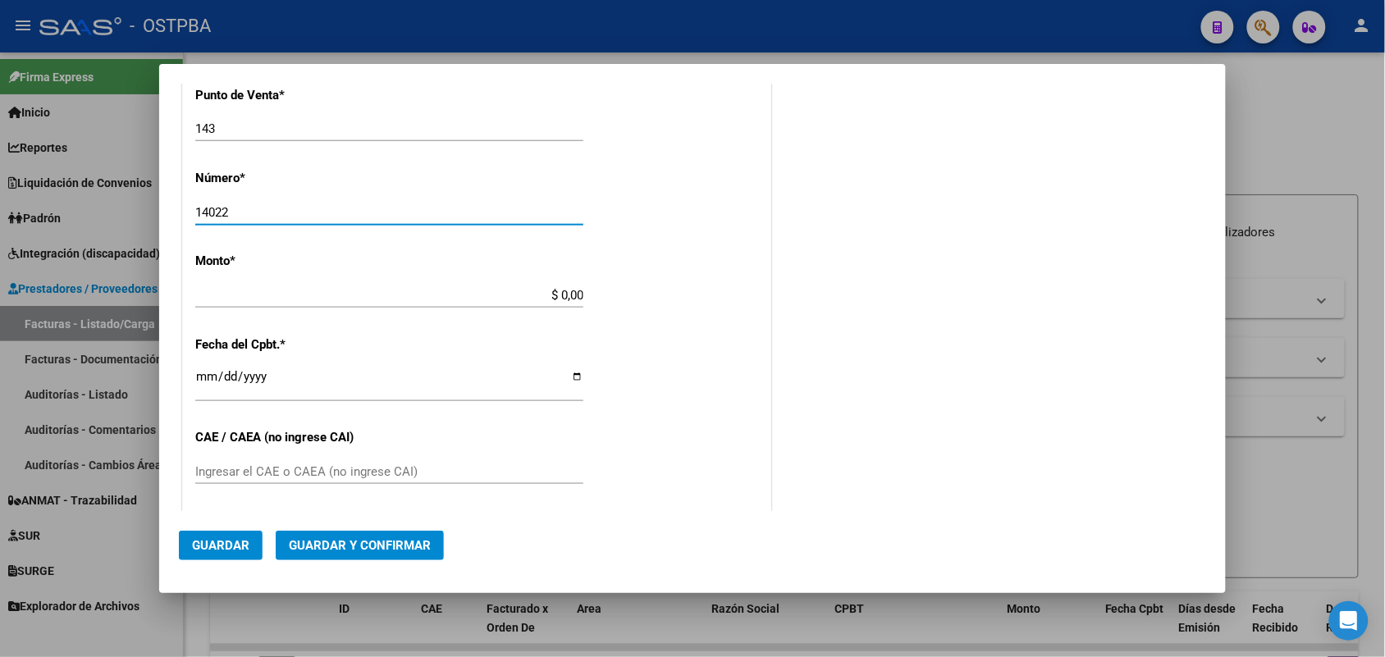
scroll to position [513, 0]
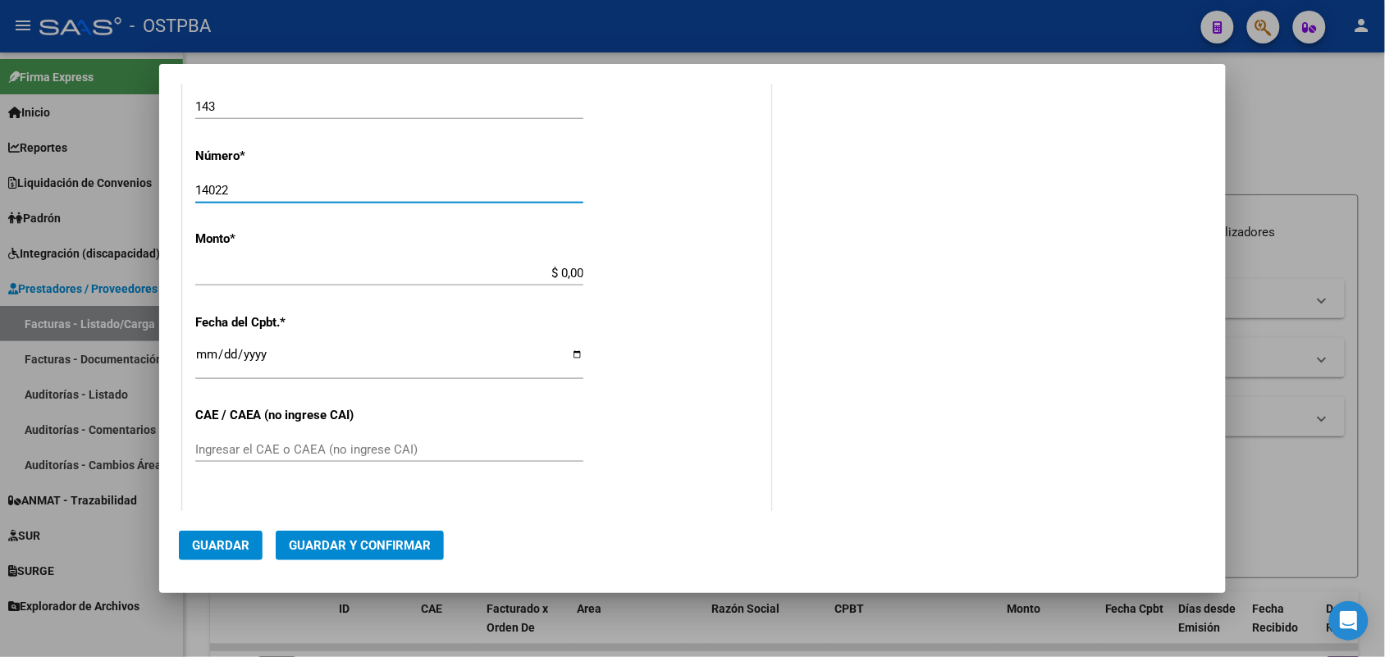
type input "14022"
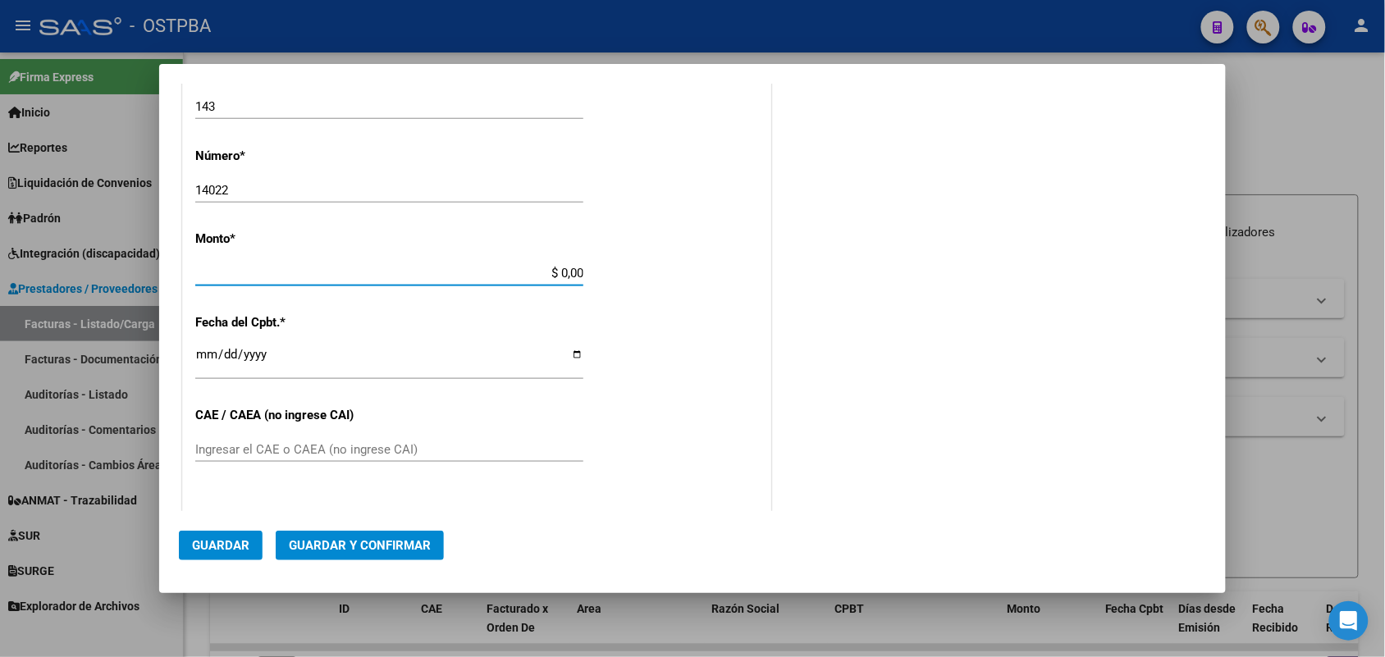
drag, startPoint x: 540, startPoint y: 273, endPoint x: 680, endPoint y: 282, distance: 139.8
click at [680, 282] on div "CUIT * 30-62698339-8 Ingresar CUIT ANALISIS PRESTADOR MINISTERIO DE SALUD PCIA …" at bounding box center [477, 298] width 588 height 1164
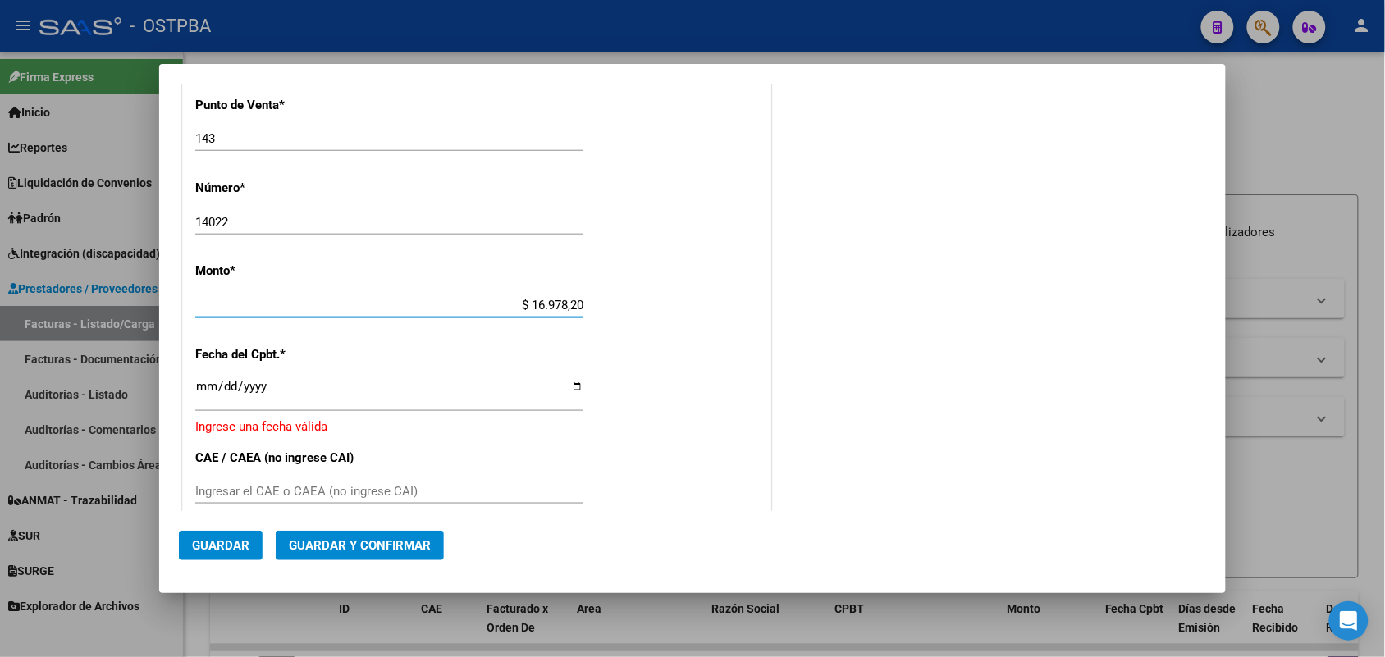
type input "$ 169.782,00"
click at [201, 387] on input "Ingresar la fecha" at bounding box center [389, 393] width 388 height 26
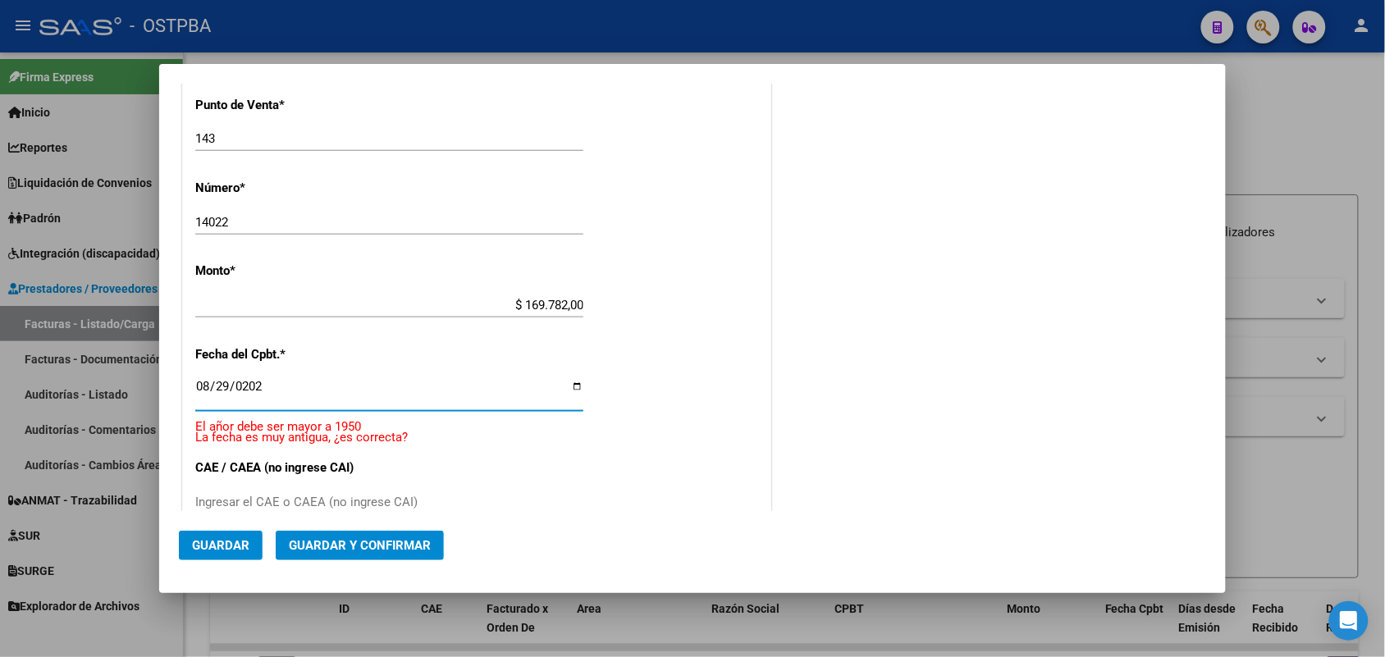
type input "[DATE]"
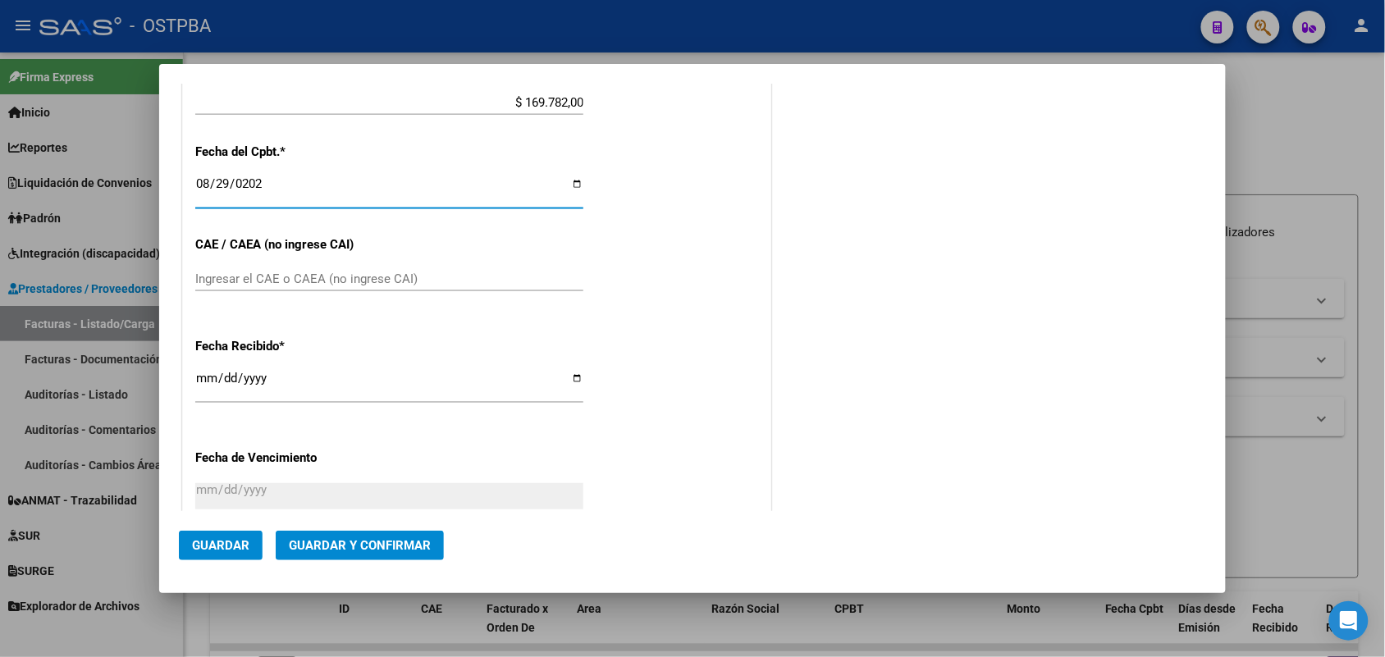
scroll to position [686, 0]
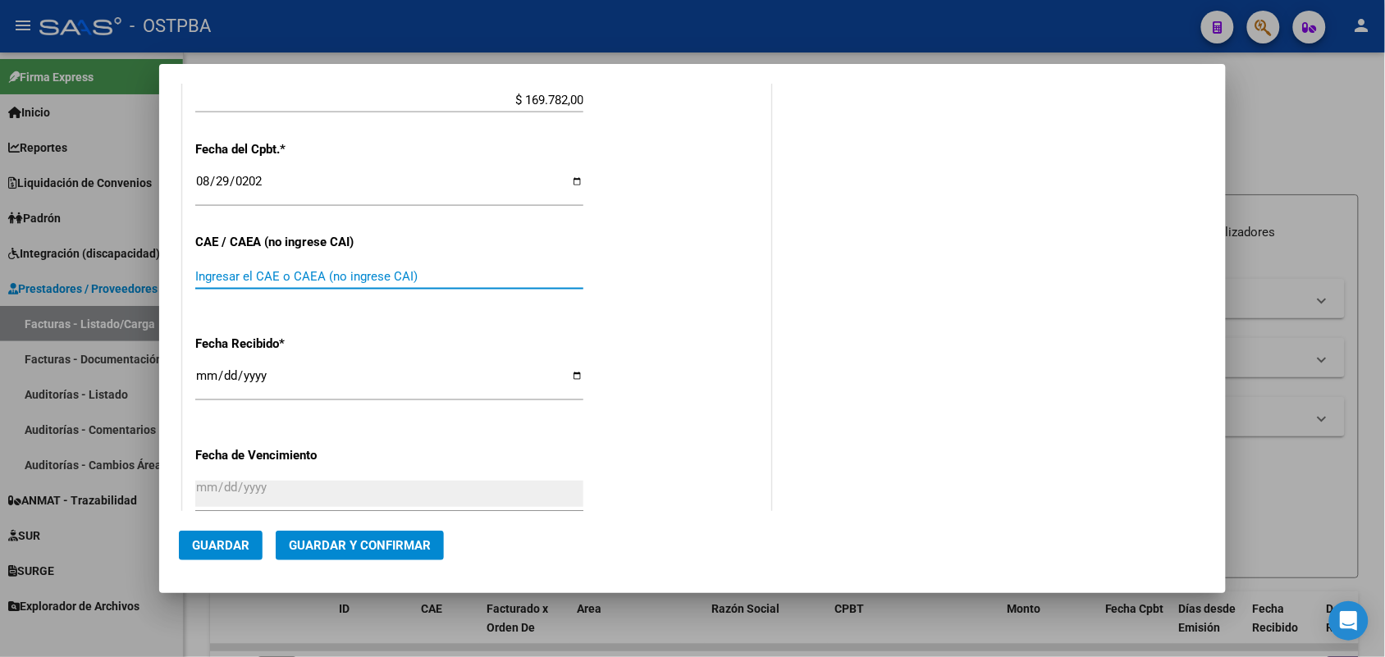
click at [210, 269] on input "Ingresar el CAE o CAEA (no ingrese CAI)" at bounding box center [389, 276] width 388 height 15
type input "75358097070590"
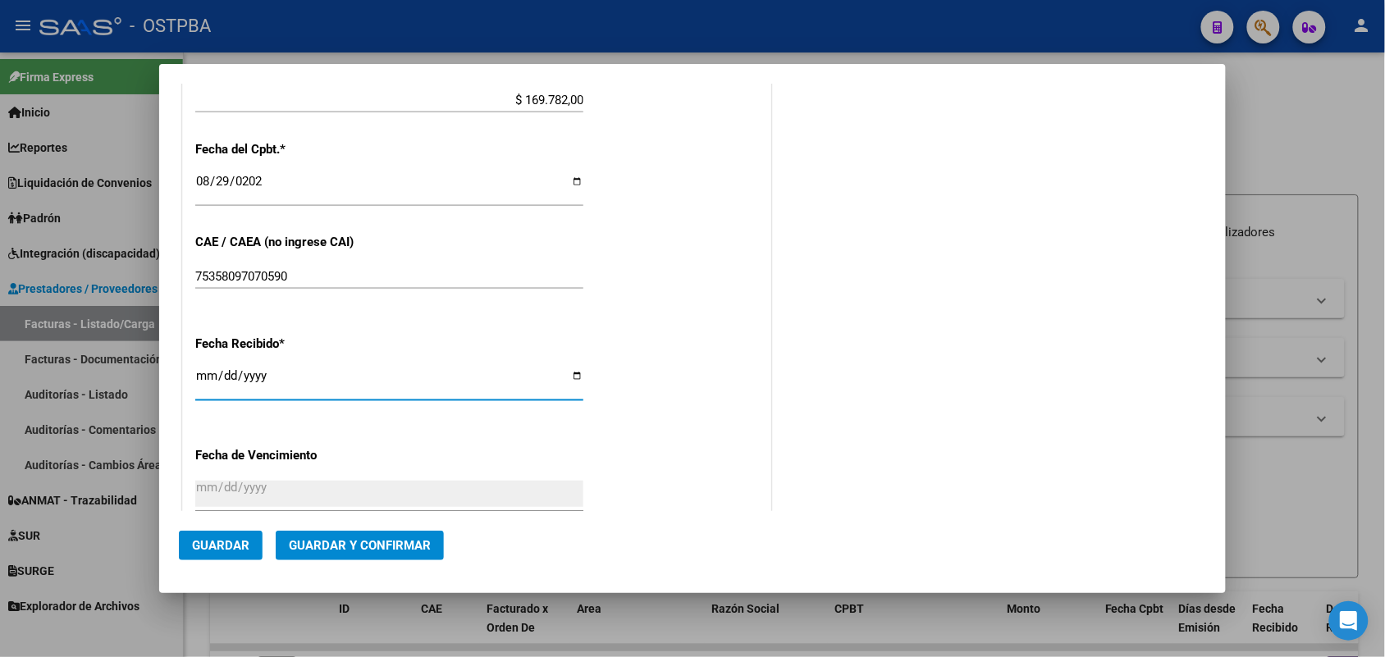
drag, startPoint x: 205, startPoint y: 380, endPoint x: 228, endPoint y: 395, distance: 27.3
click at [206, 380] on input "[DATE]" at bounding box center [389, 382] width 388 height 26
type input "[DATE]"
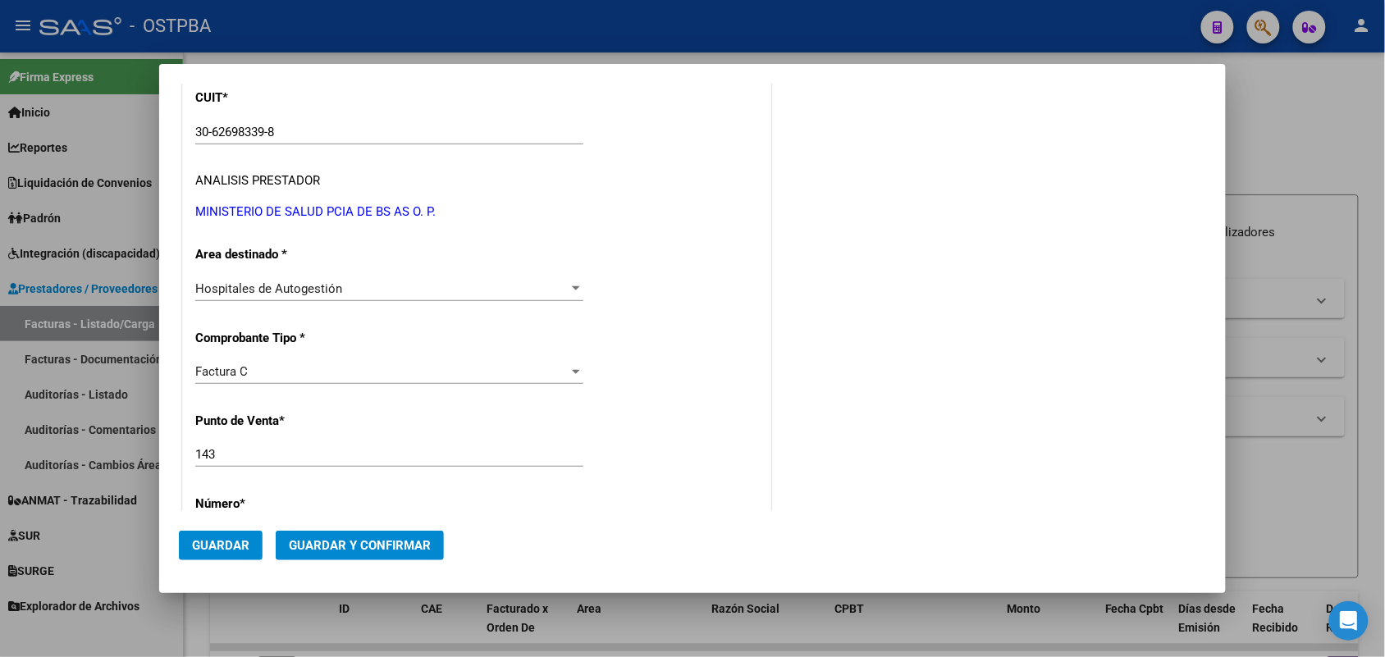
scroll to position [0, 0]
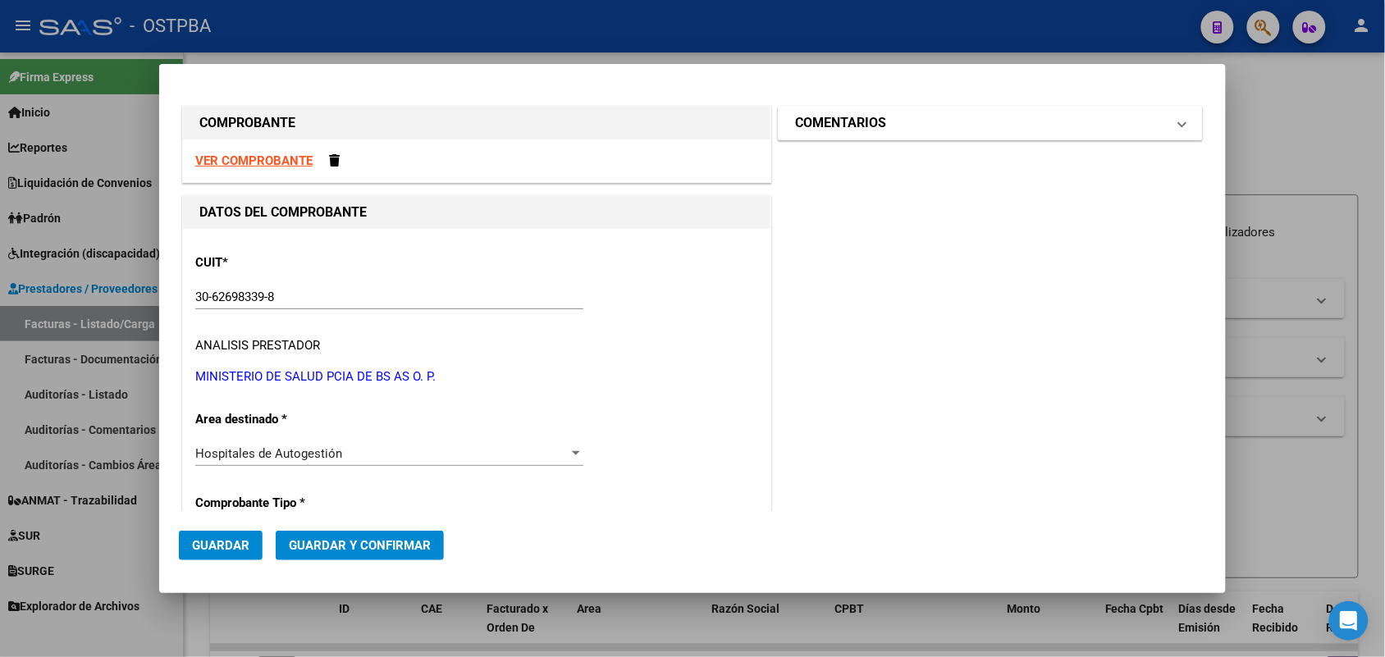
click at [1159, 121] on span "COMENTARIOS" at bounding box center [987, 123] width 384 height 20
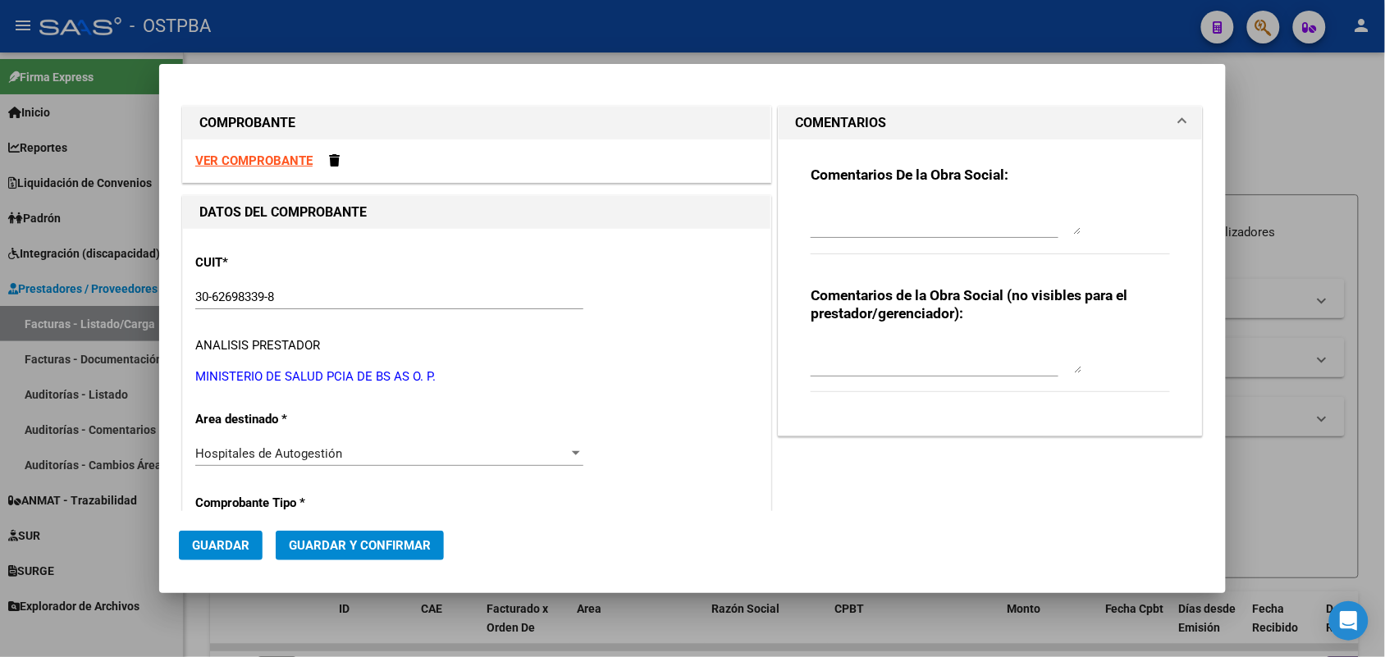
click at [872, 226] on textarea at bounding box center [946, 218] width 271 height 33
type textarea "HR 126852"
click at [234, 539] on span "Guardar" at bounding box center [220, 545] width 57 height 15
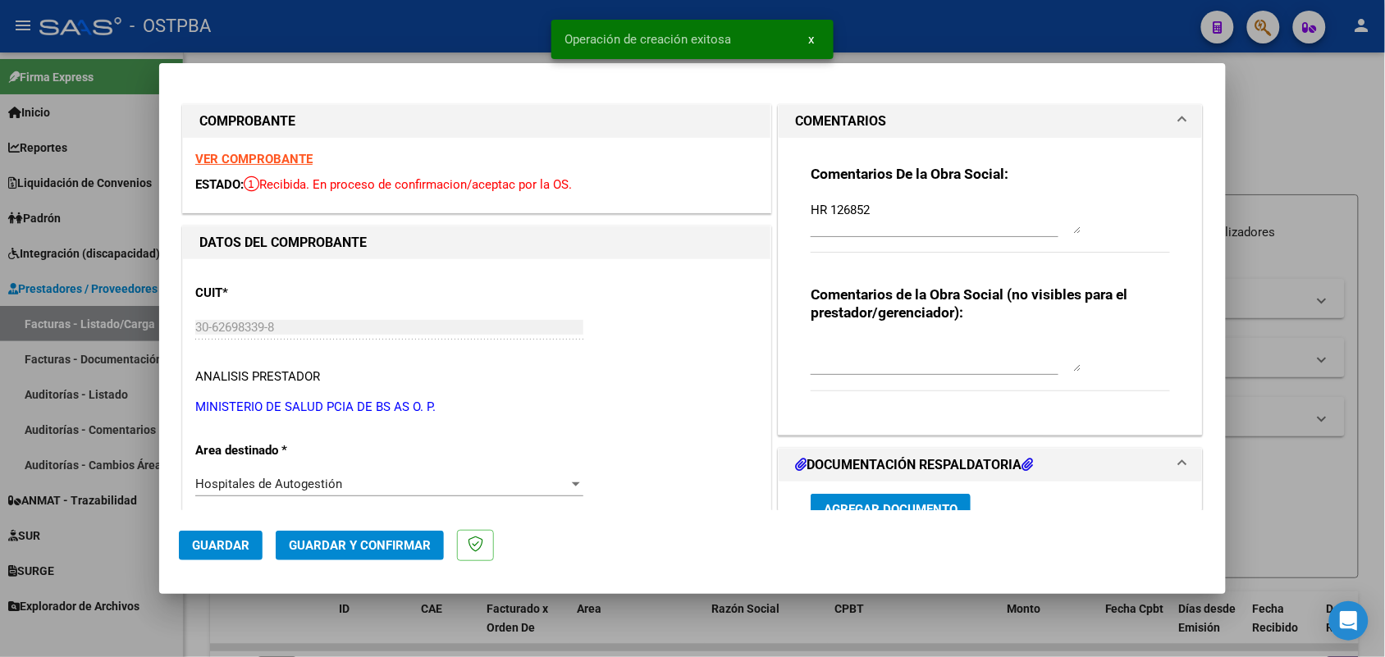
type input "[DATE]"
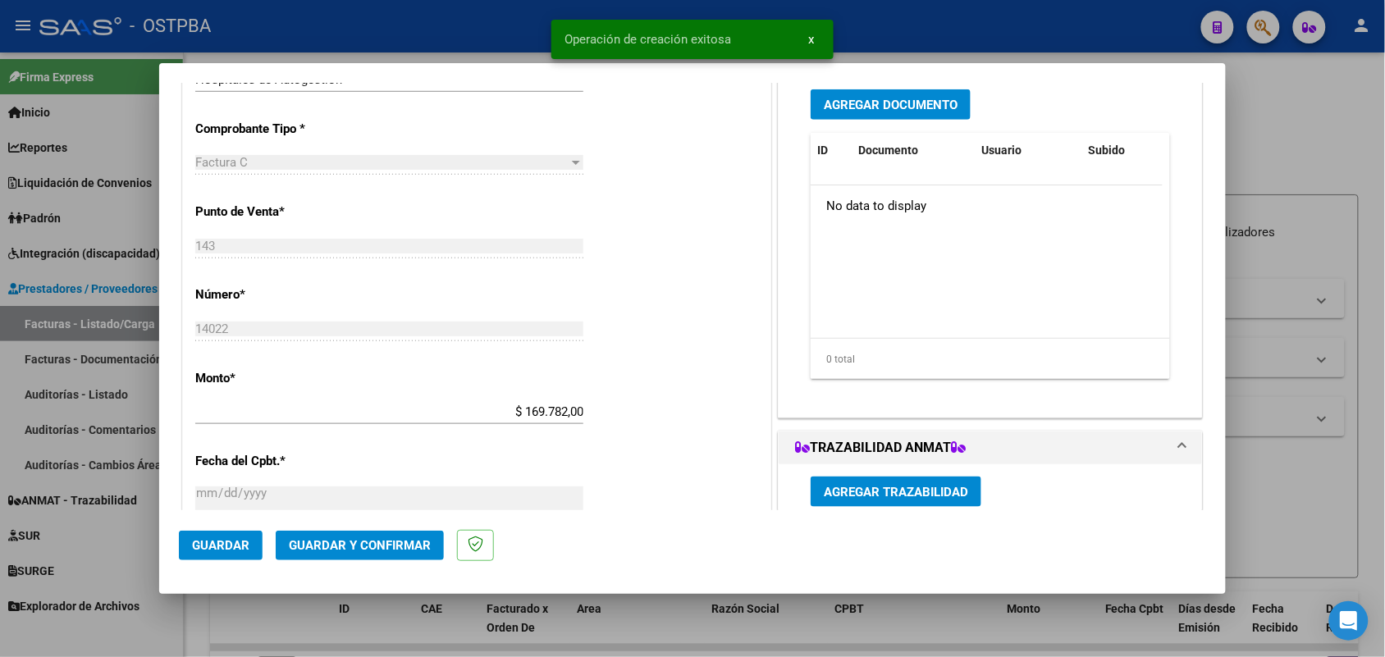
scroll to position [410, 0]
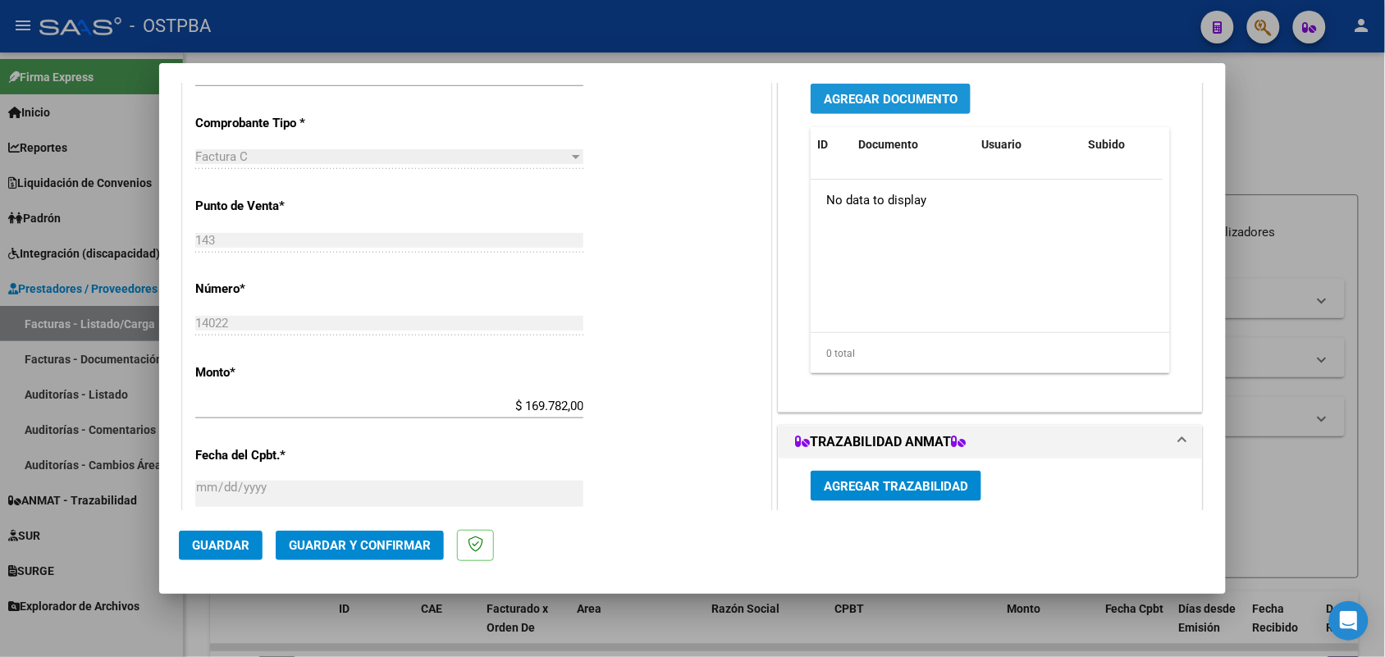
click at [883, 103] on span "Agregar Documento" at bounding box center [891, 99] width 134 height 15
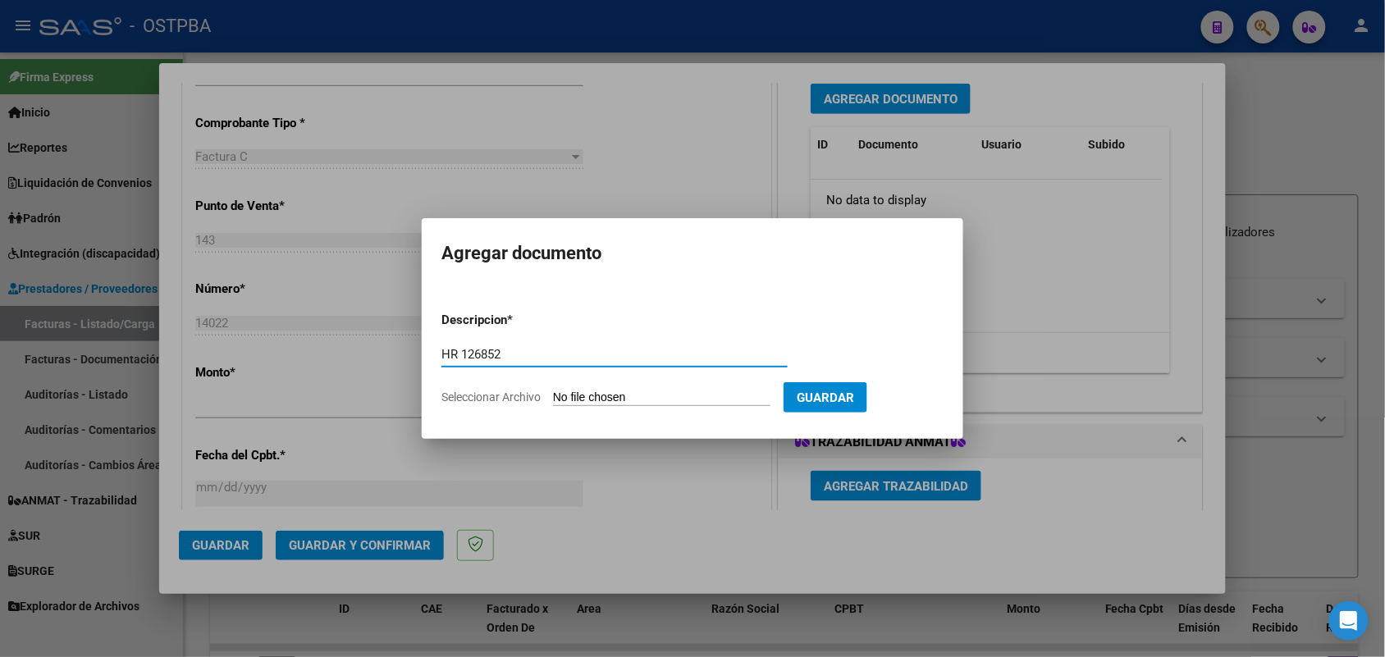
type input "HR 126852"
click at [575, 401] on input "Seleccionar Archivo" at bounding box center [662, 399] width 218 height 16
type input "C:\fakepath\HR 126852.pdf"
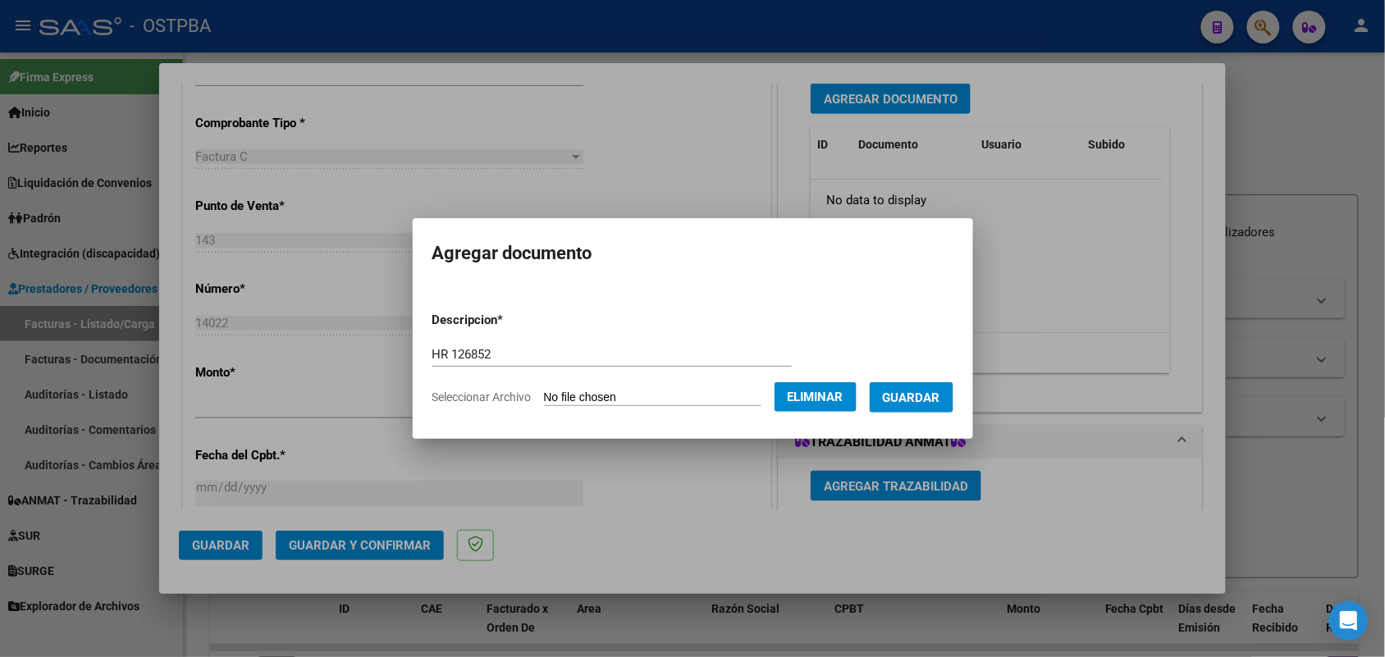
click at [930, 398] on span "Guardar" at bounding box center [911, 398] width 57 height 15
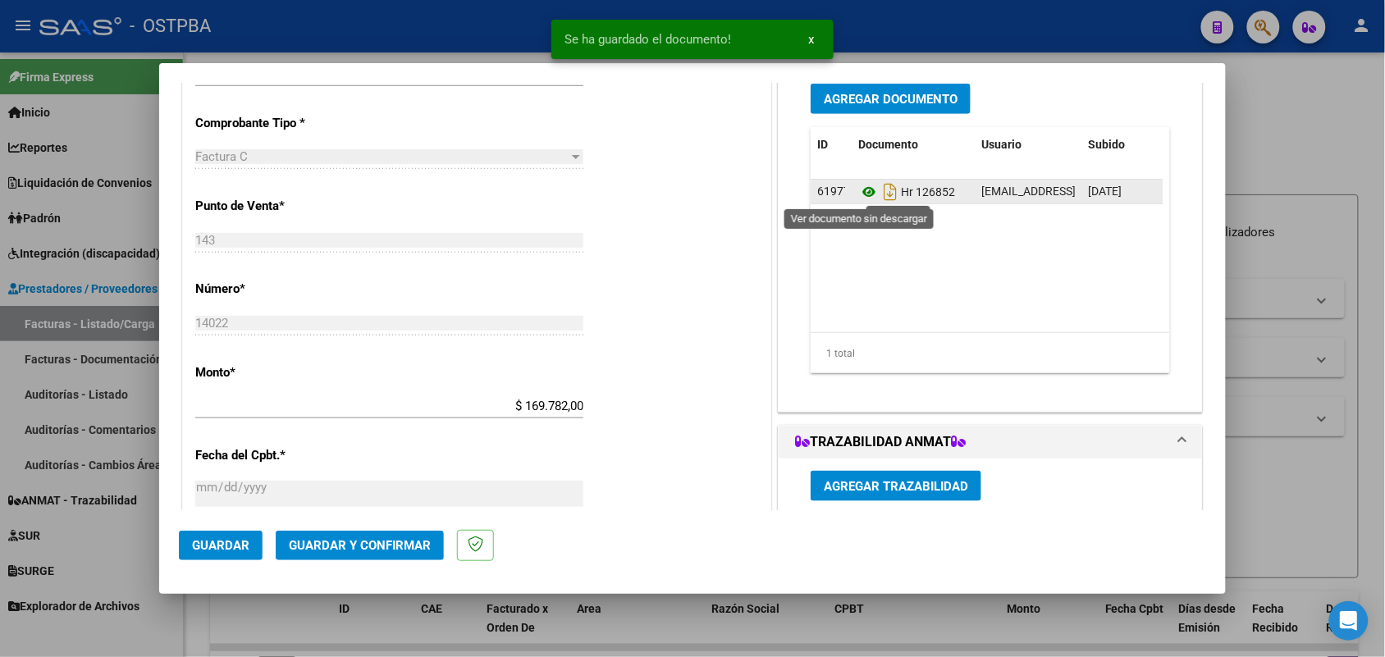
click at [862, 190] on icon at bounding box center [869, 192] width 21 height 20
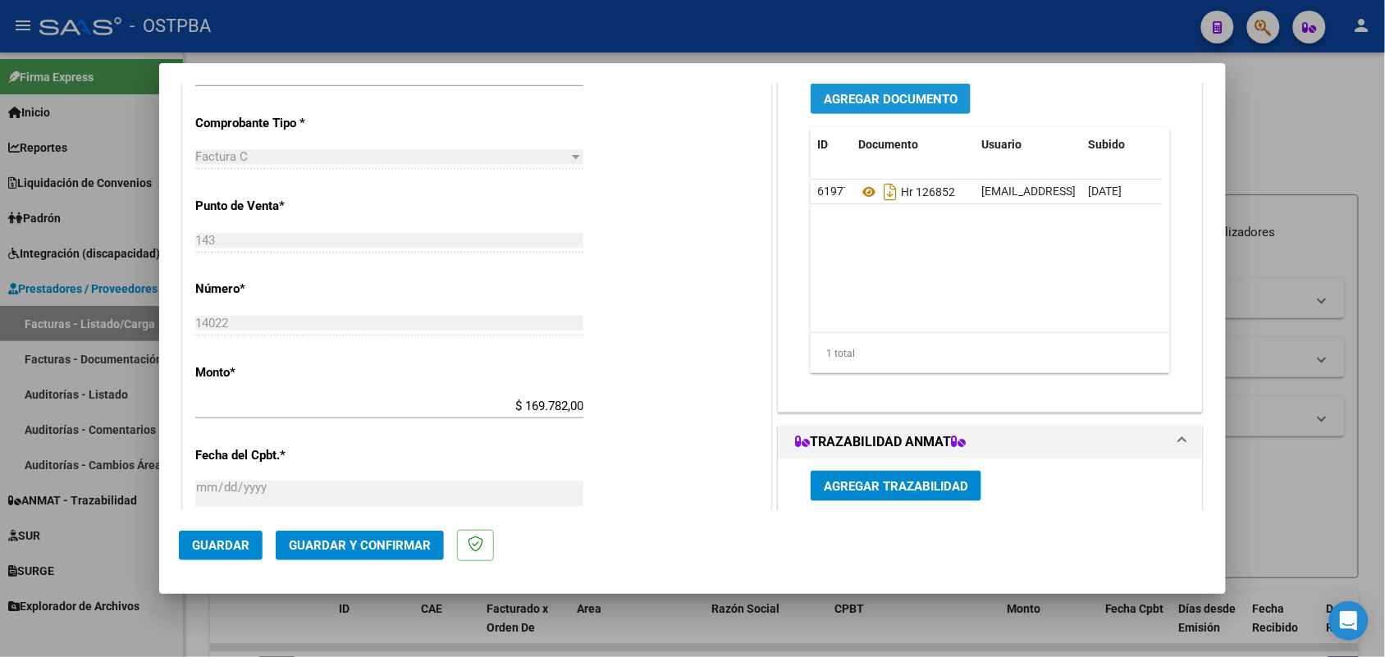
click at [909, 98] on span "Agregar Documento" at bounding box center [891, 99] width 134 height 15
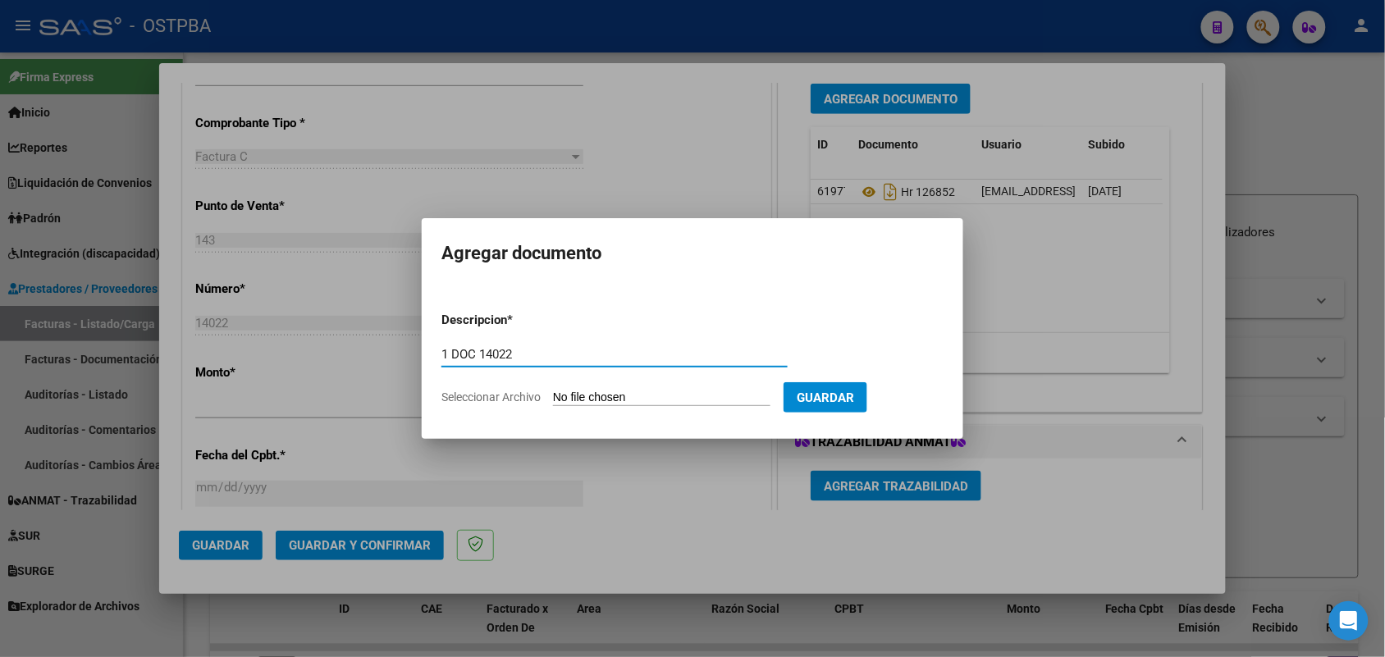
type input "1 DOC 14022"
click at [556, 391] on input "Seleccionar Archivo" at bounding box center [662, 399] width 218 height 16
type input "C:\fakepath\1 DOC 14022.pdf"
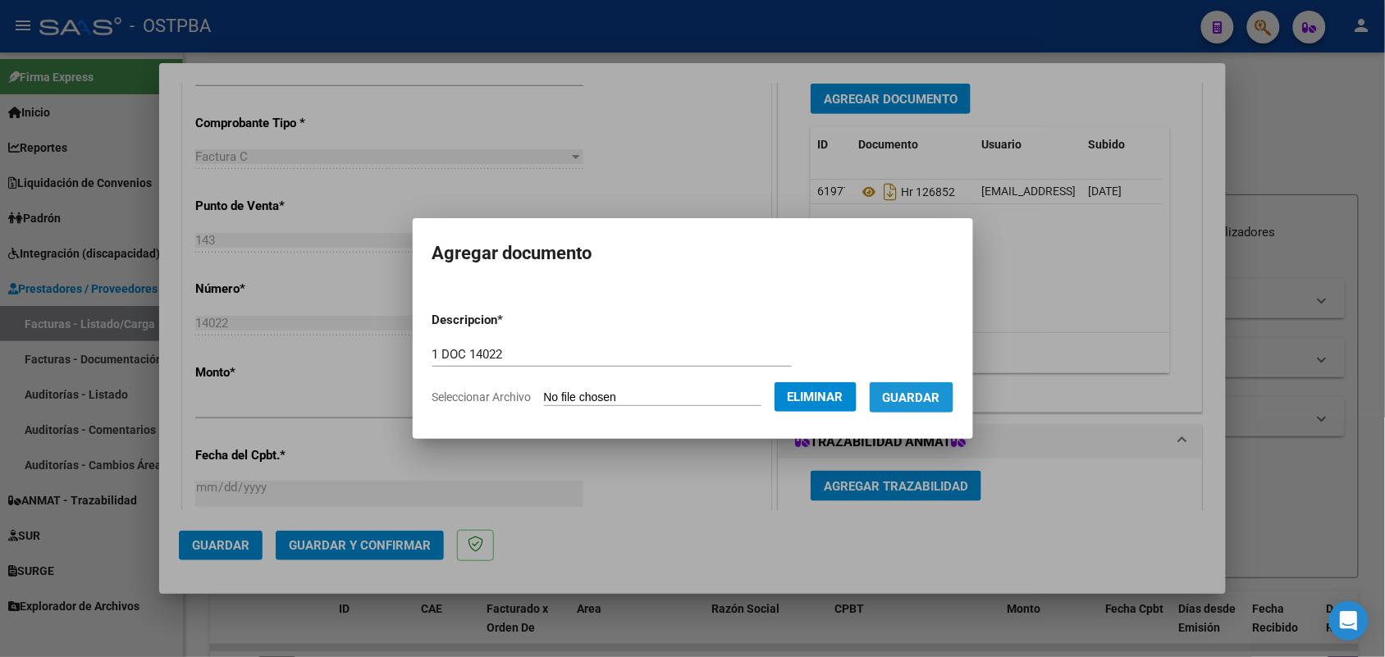
click at [909, 402] on span "Guardar" at bounding box center [911, 398] width 57 height 15
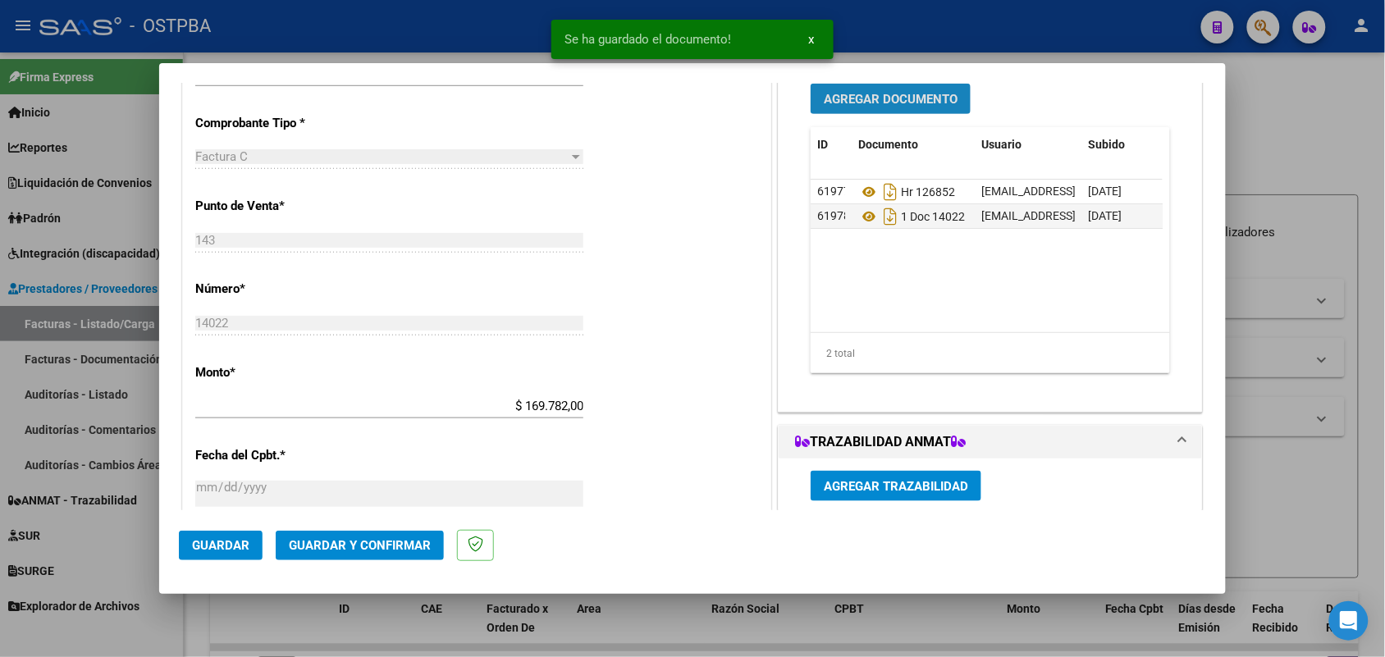
click at [877, 92] on span "Agregar Documento" at bounding box center [891, 99] width 134 height 15
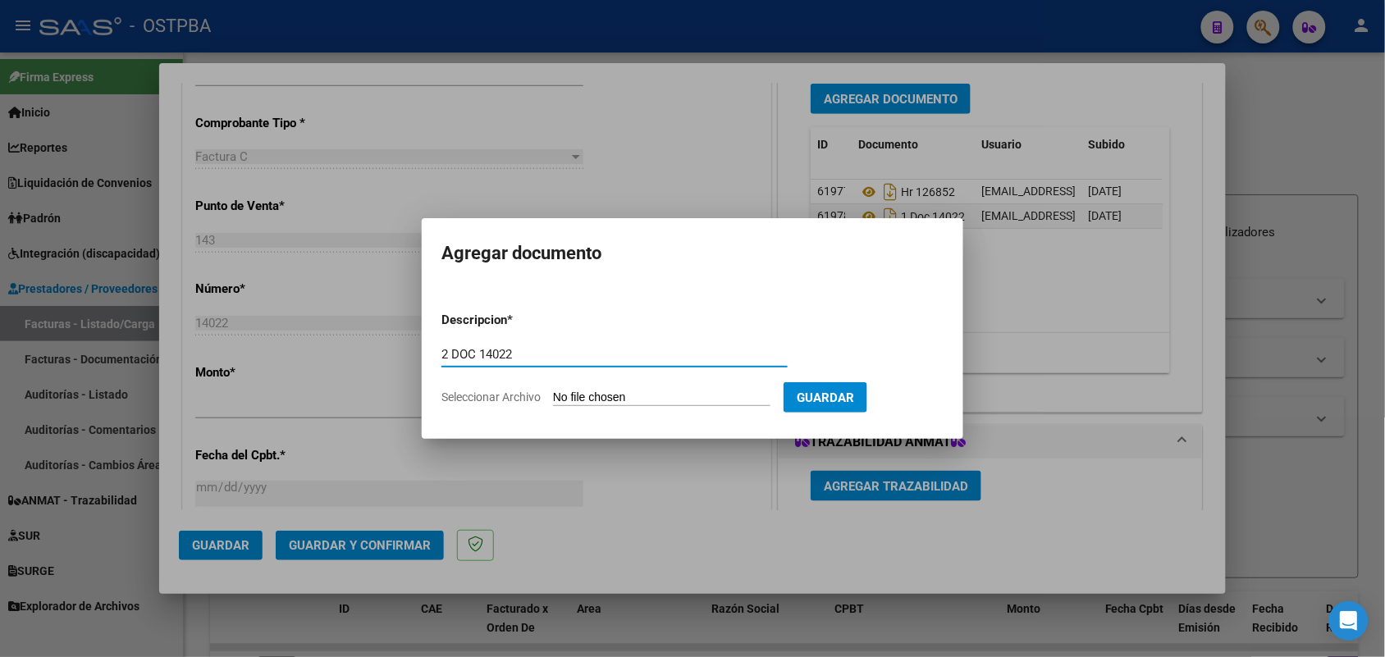
type input "2 DOC 14022"
click at [570, 392] on input "Seleccionar Archivo" at bounding box center [662, 399] width 218 height 16
type input "C:\fakepath\2 DOC 14022.pdf"
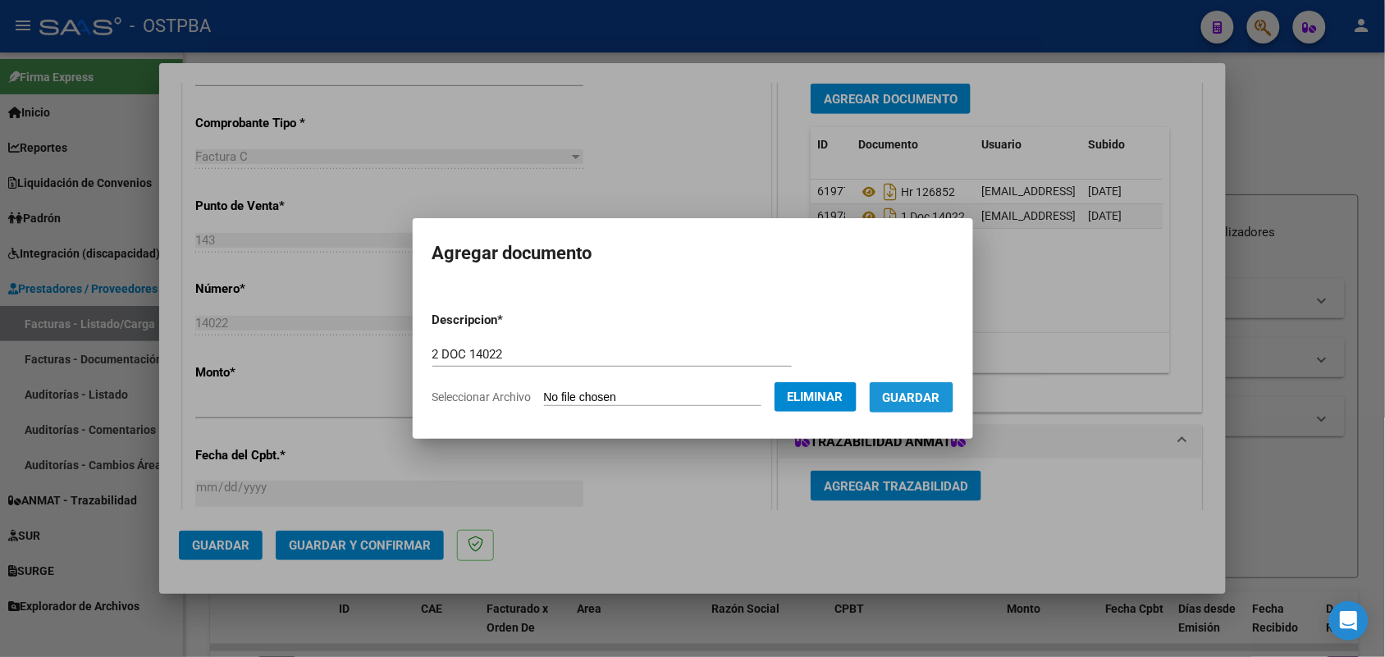
click at [926, 391] on span "Guardar" at bounding box center [911, 398] width 57 height 15
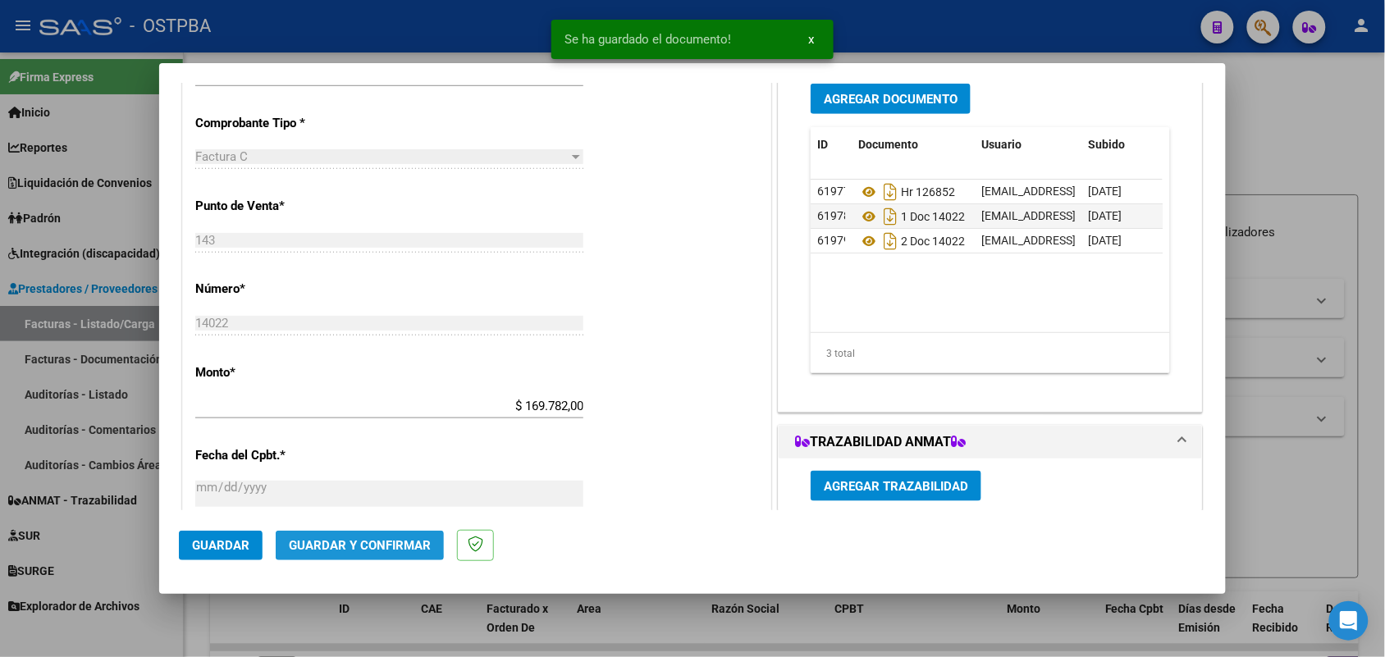
click at [354, 543] on span "Guardar y Confirmar" at bounding box center [360, 545] width 142 height 15
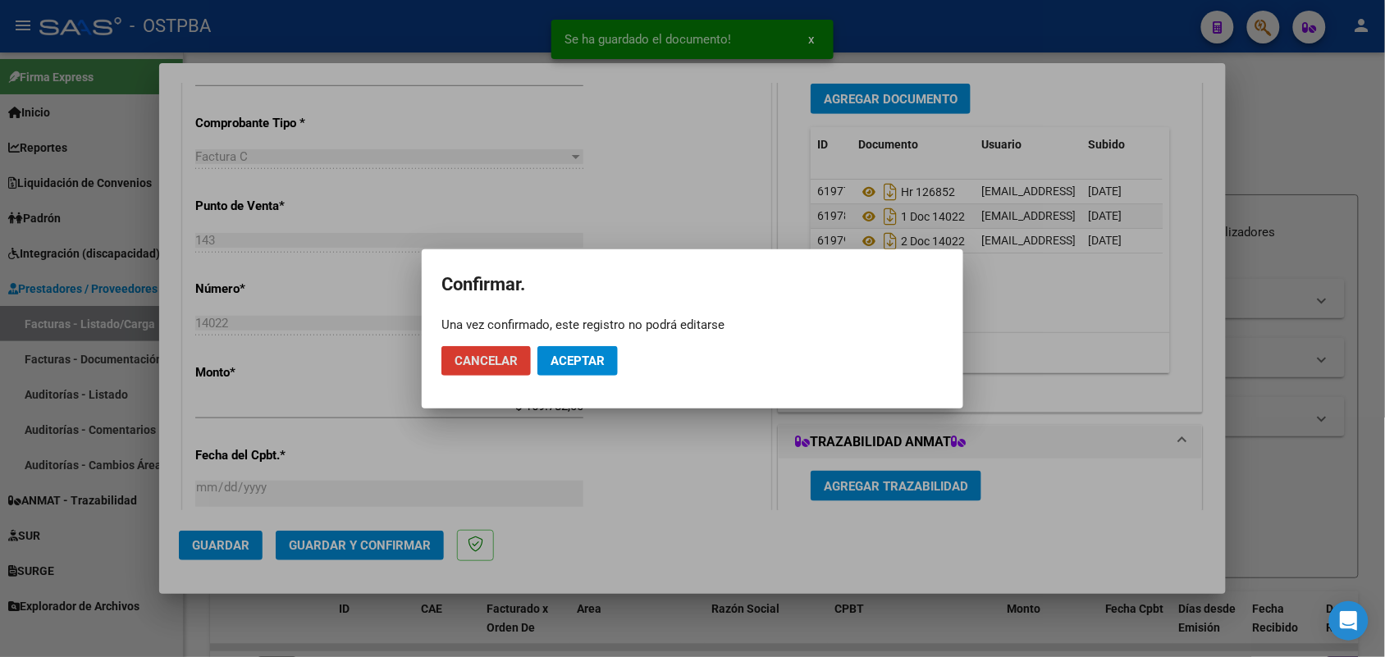
click at [575, 362] on span "Aceptar" at bounding box center [578, 361] width 54 height 15
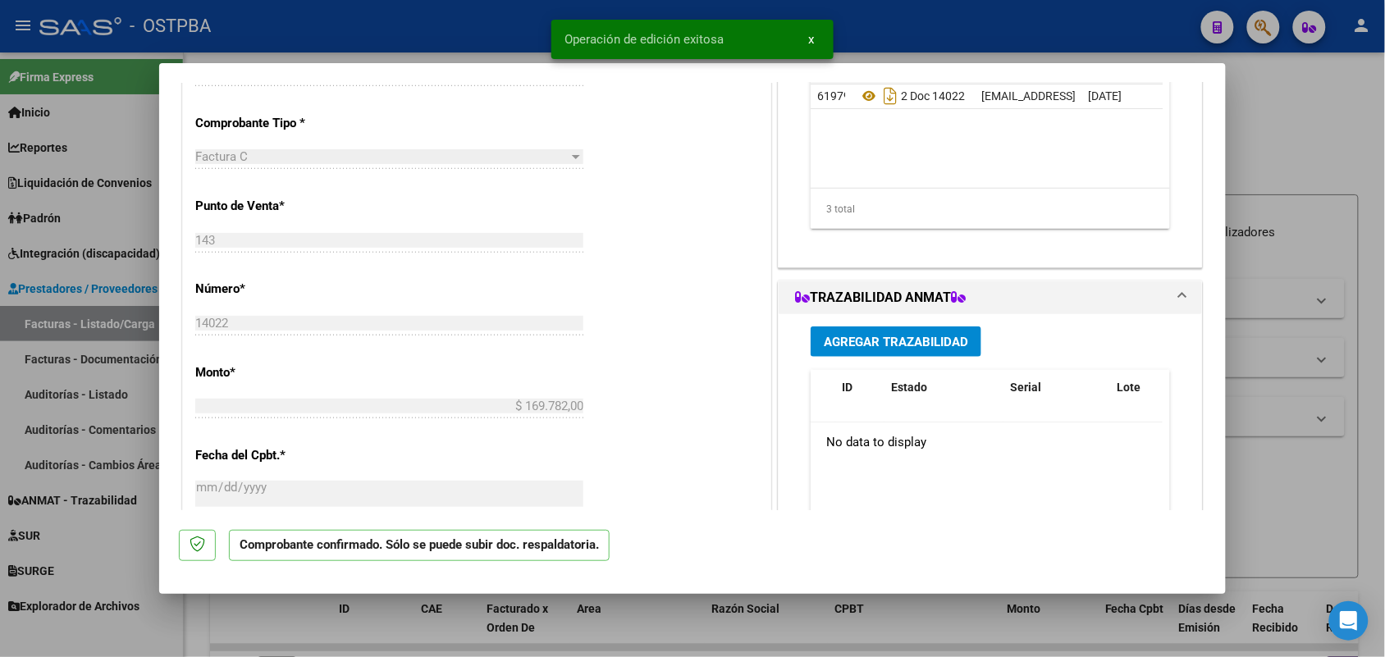
click at [112, 271] on div at bounding box center [692, 328] width 1385 height 657
type input "$ 0,00"
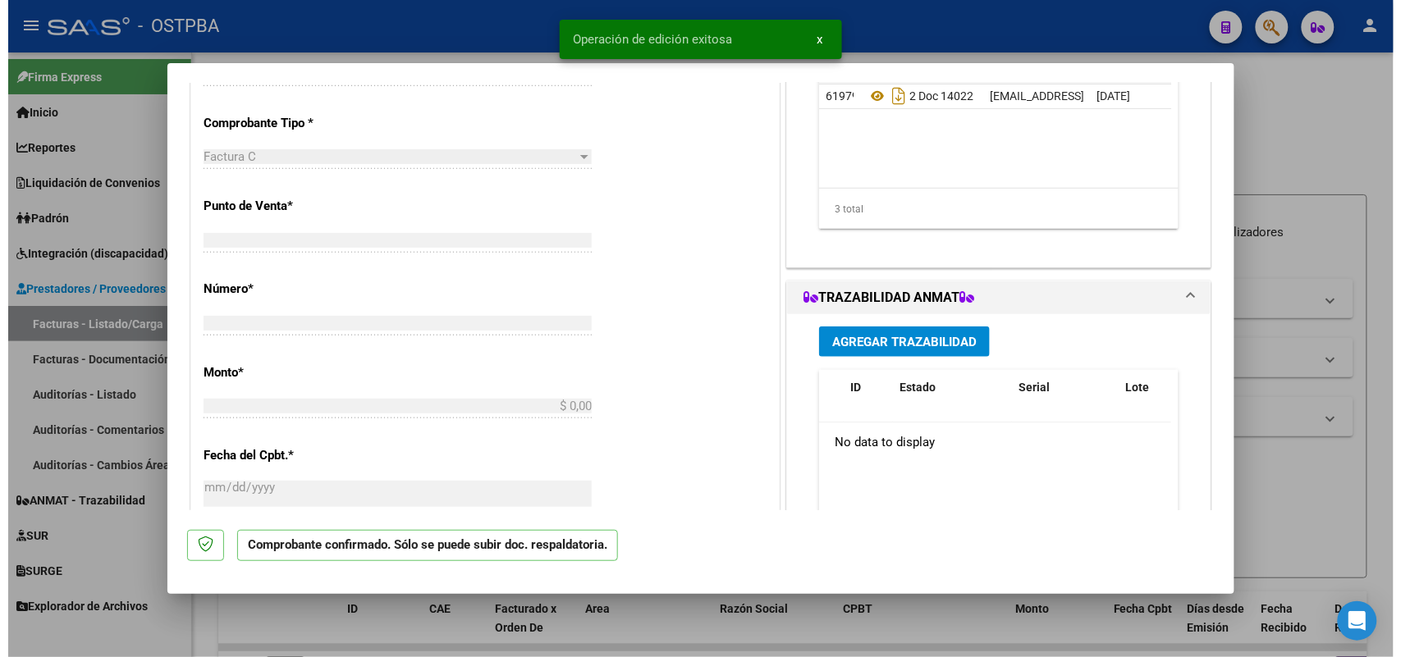
scroll to position [400, 0]
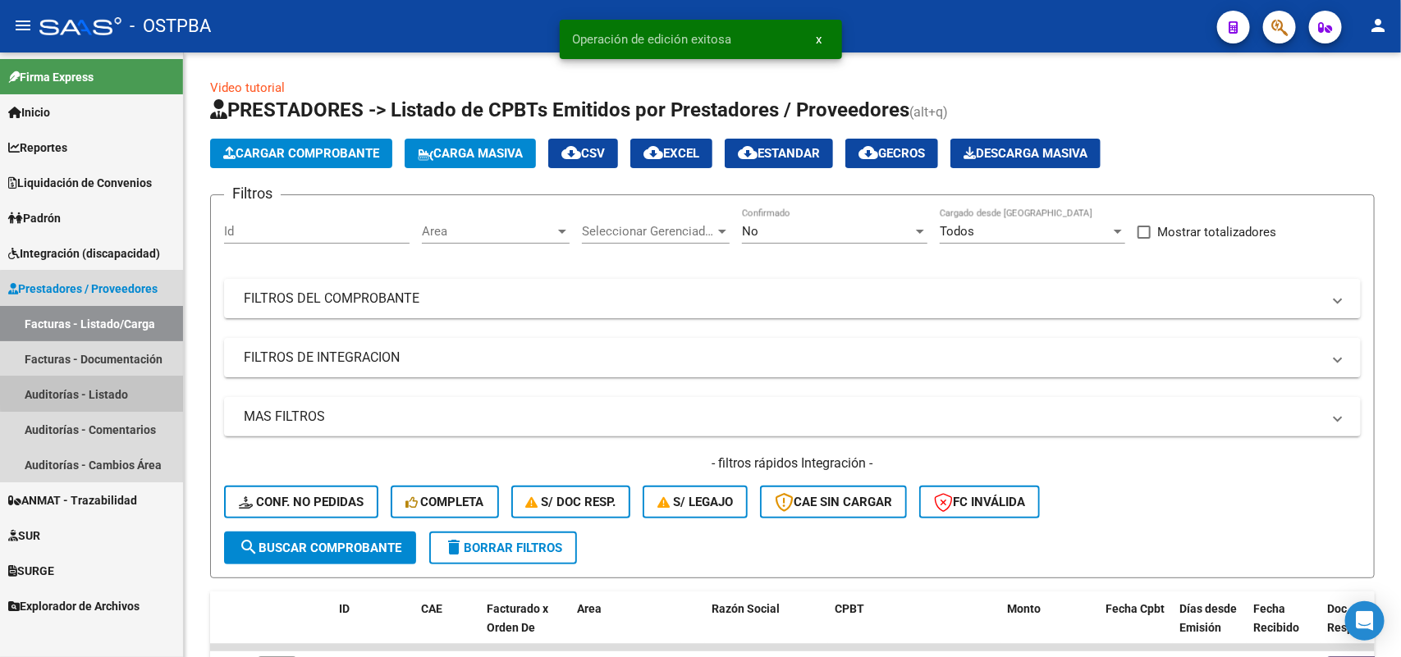
click at [111, 388] on link "Auditorías - Listado" at bounding box center [91, 394] width 183 height 35
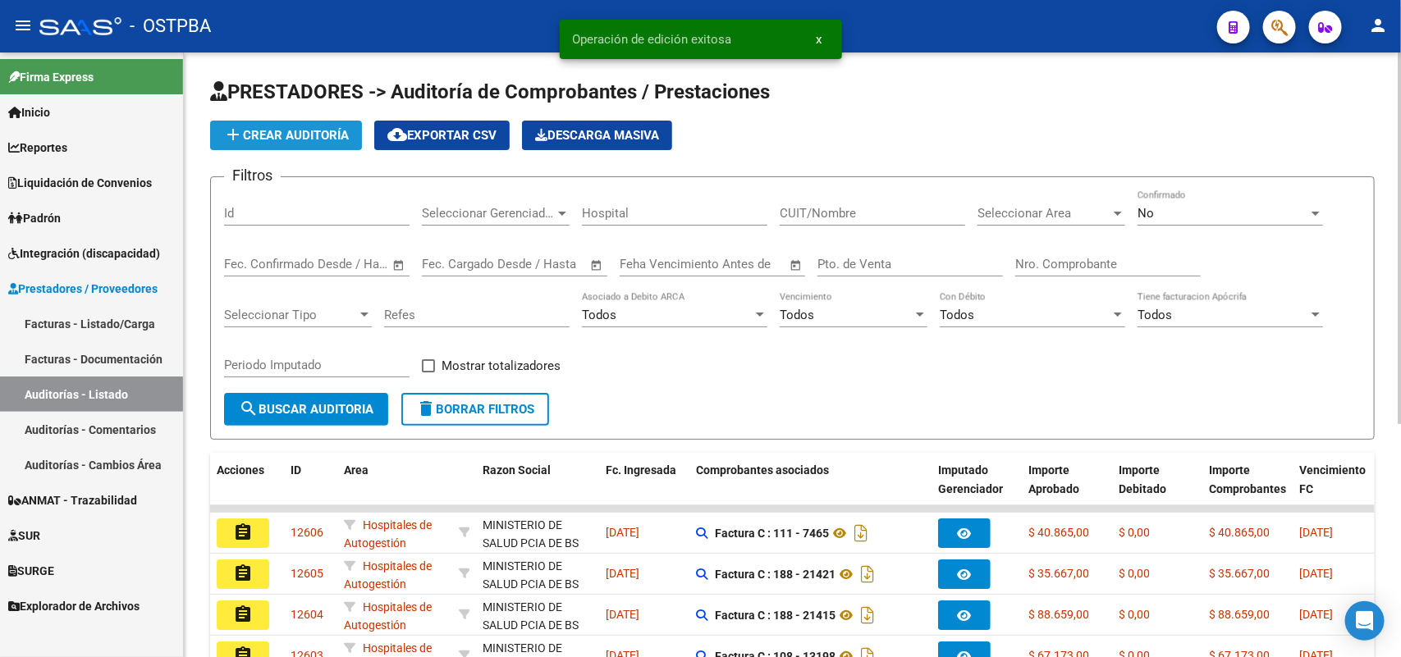
click at [268, 135] on span "add Crear Auditoría" at bounding box center [286, 135] width 126 height 15
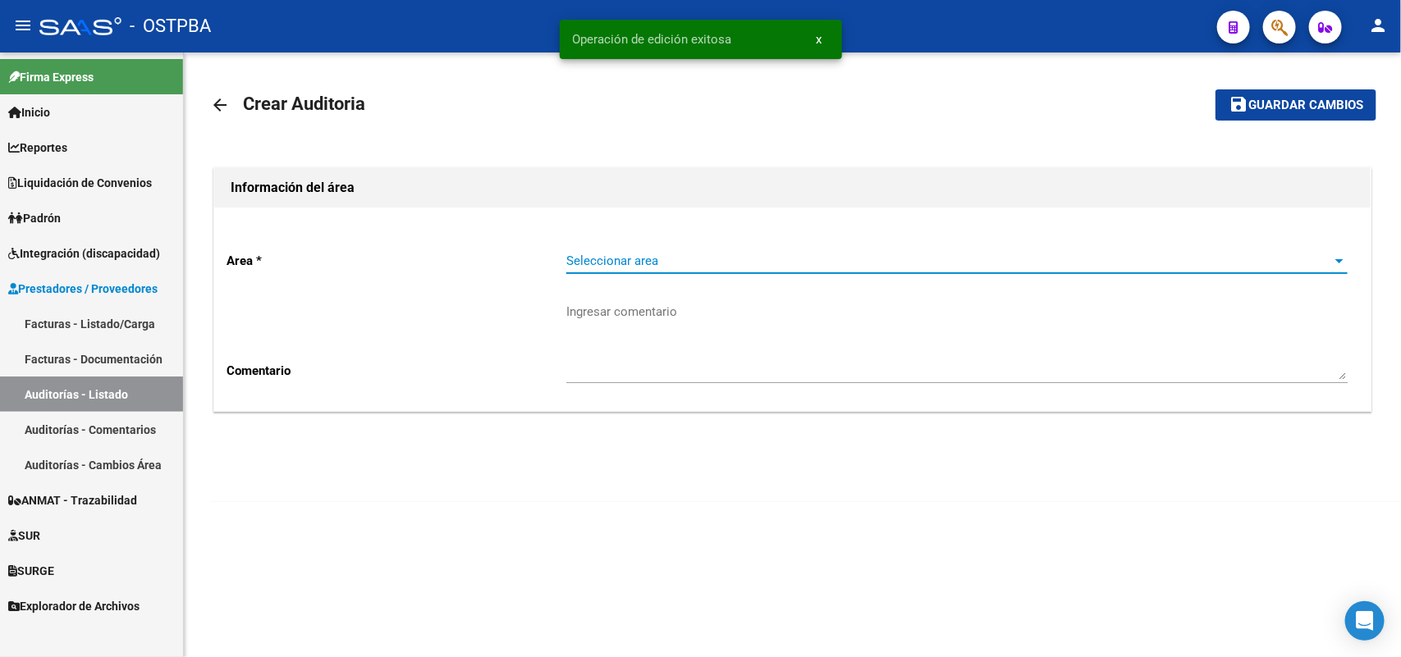
click at [585, 259] on span "Seleccionar area" at bounding box center [949, 261] width 767 height 15
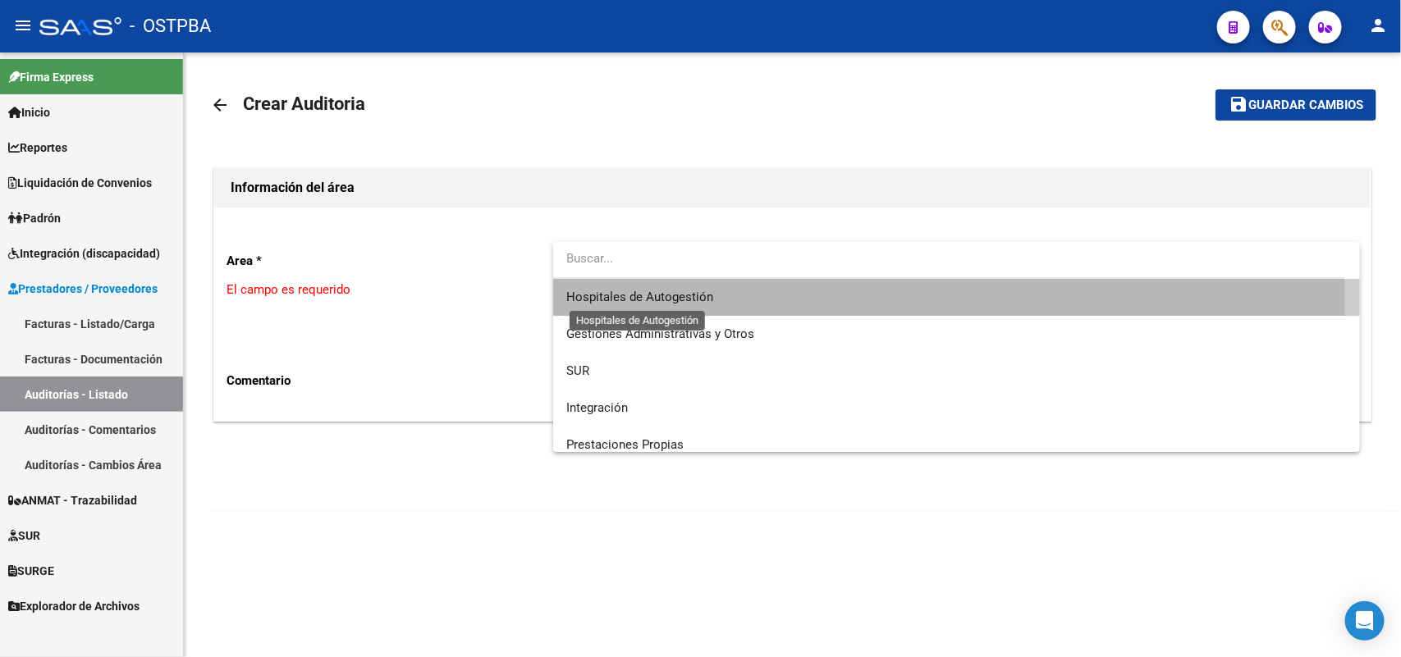
click at [579, 302] on span "Hospitales de Autogestión" at bounding box center [639, 297] width 147 height 15
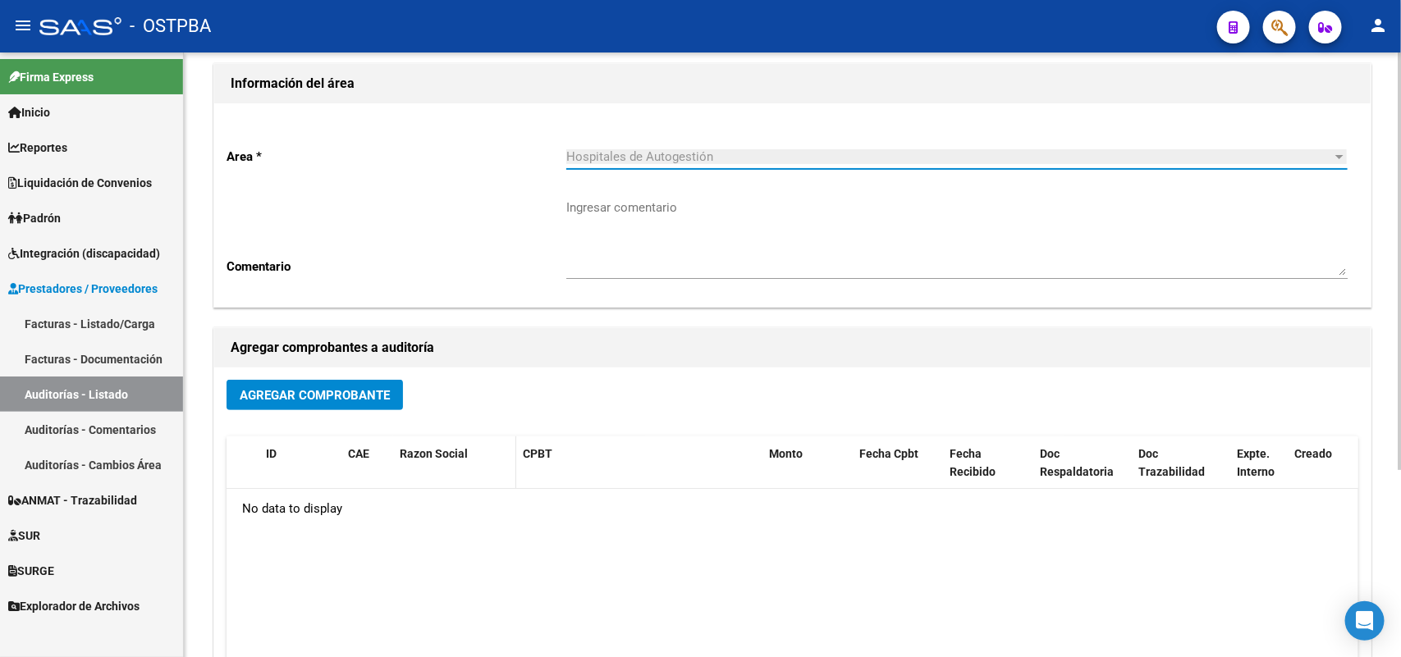
scroll to position [271, 0]
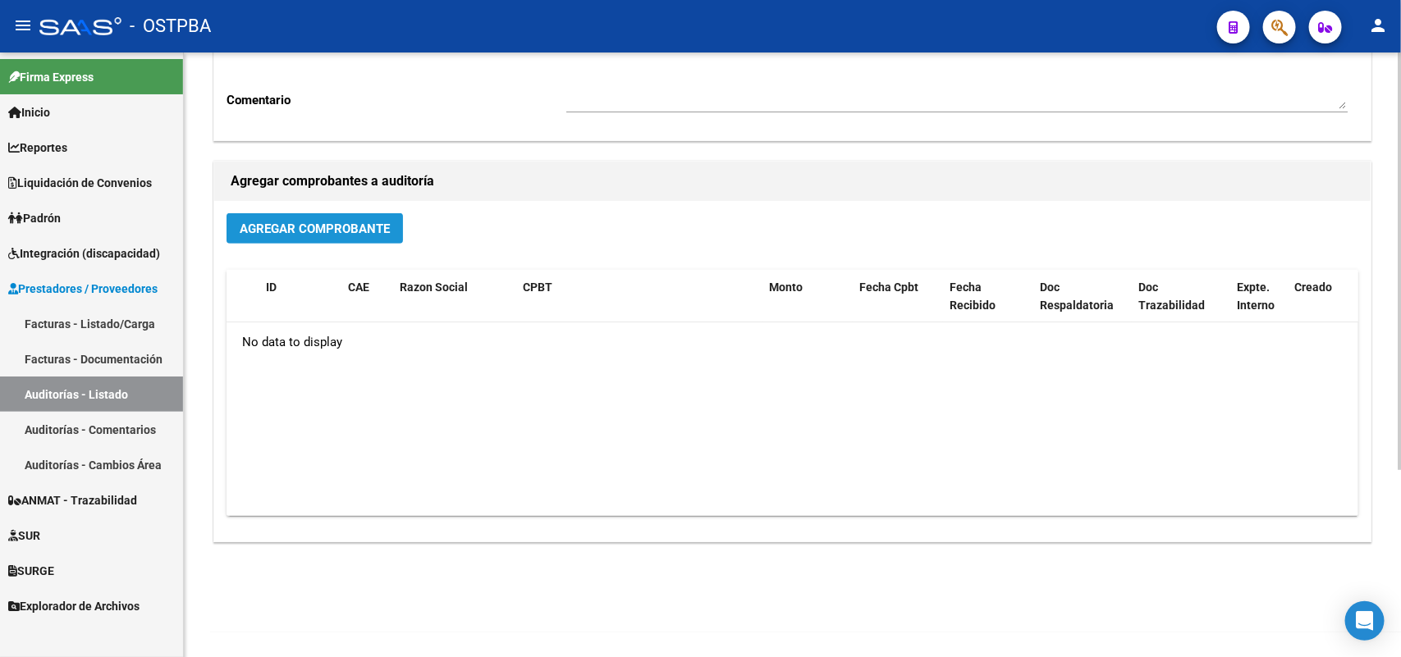
click at [349, 232] on span "Agregar Comprobante" at bounding box center [315, 229] width 150 height 15
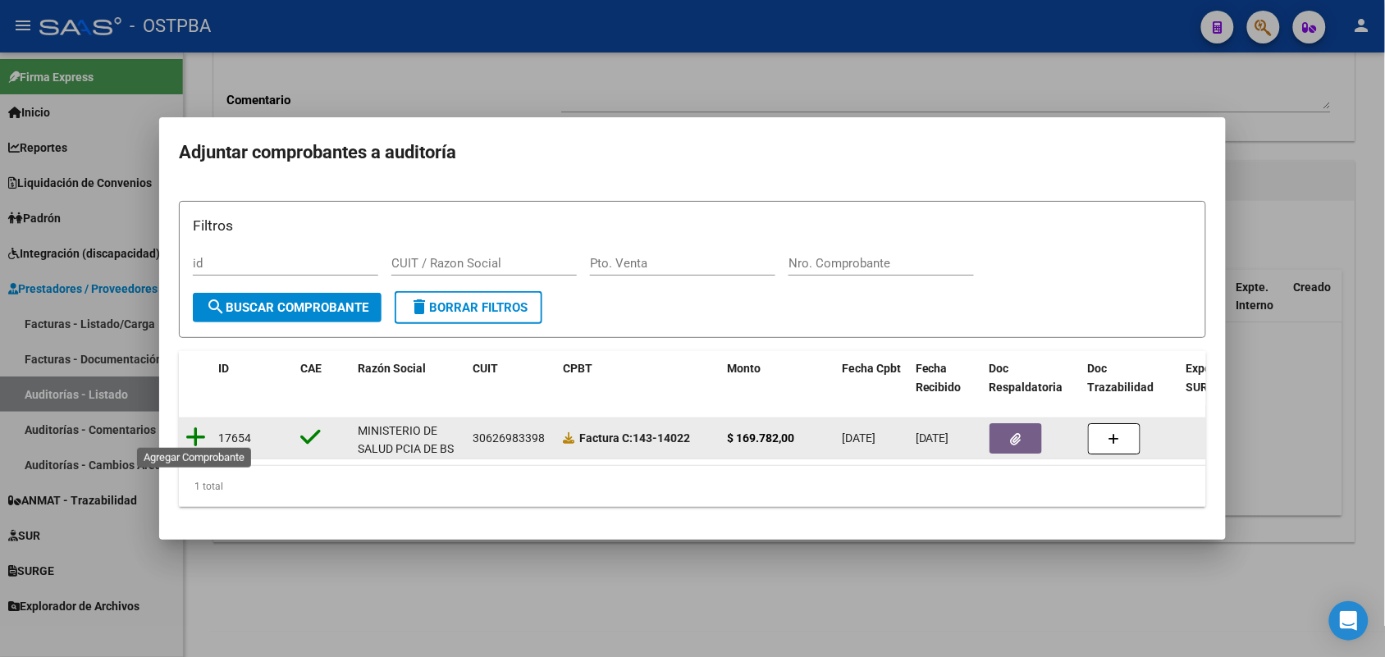
click at [193, 431] on icon at bounding box center [195, 437] width 21 height 23
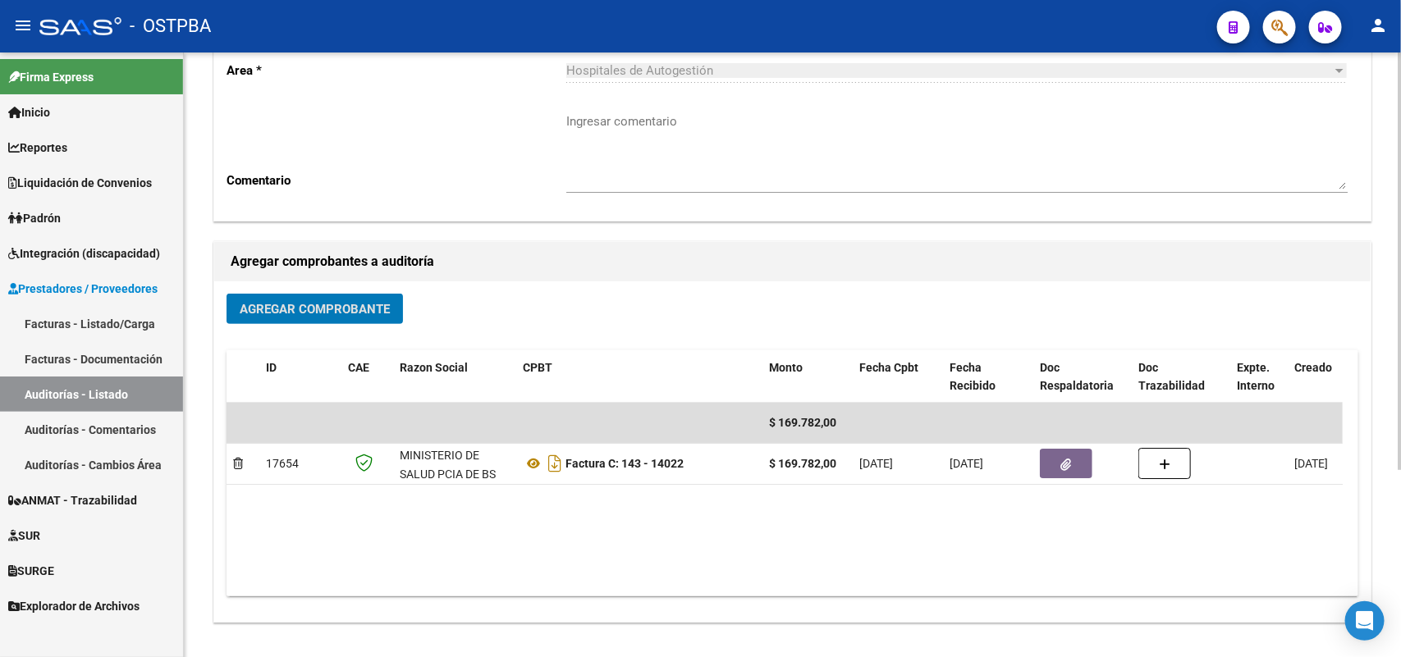
scroll to position [0, 0]
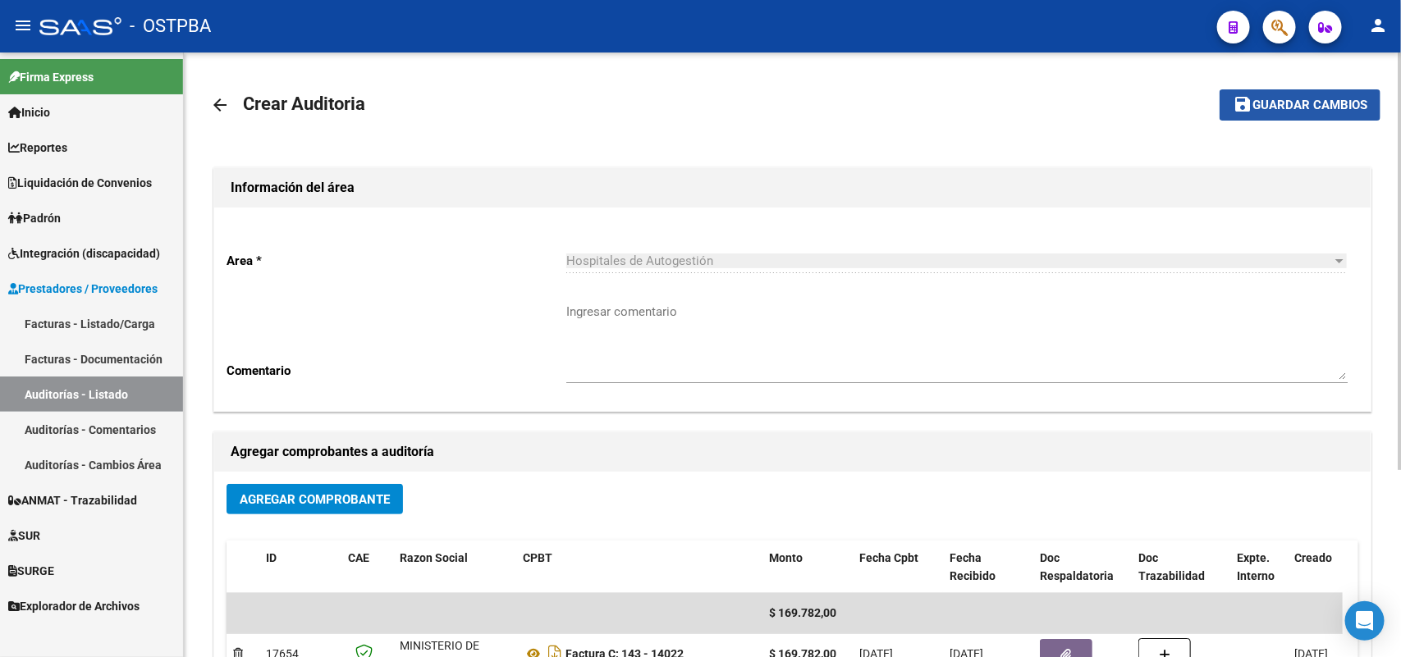
click at [1305, 107] on span "Guardar cambios" at bounding box center [1310, 105] width 115 height 15
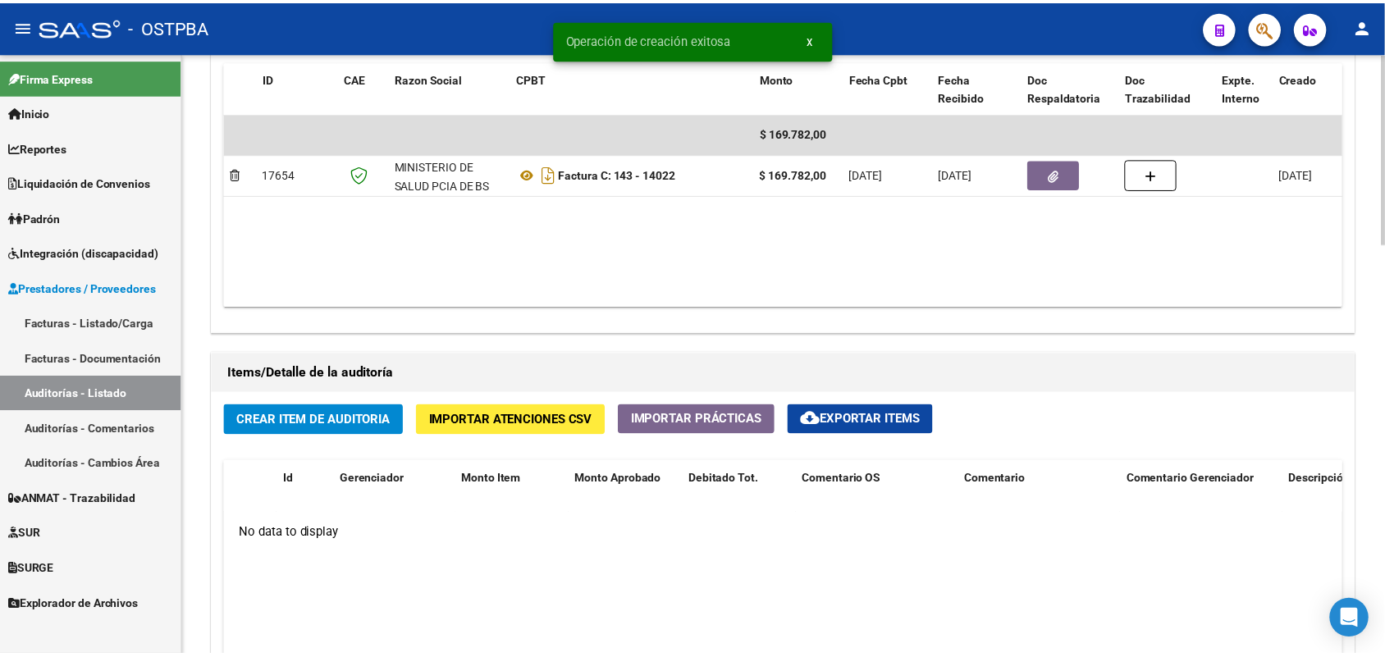
scroll to position [923, 0]
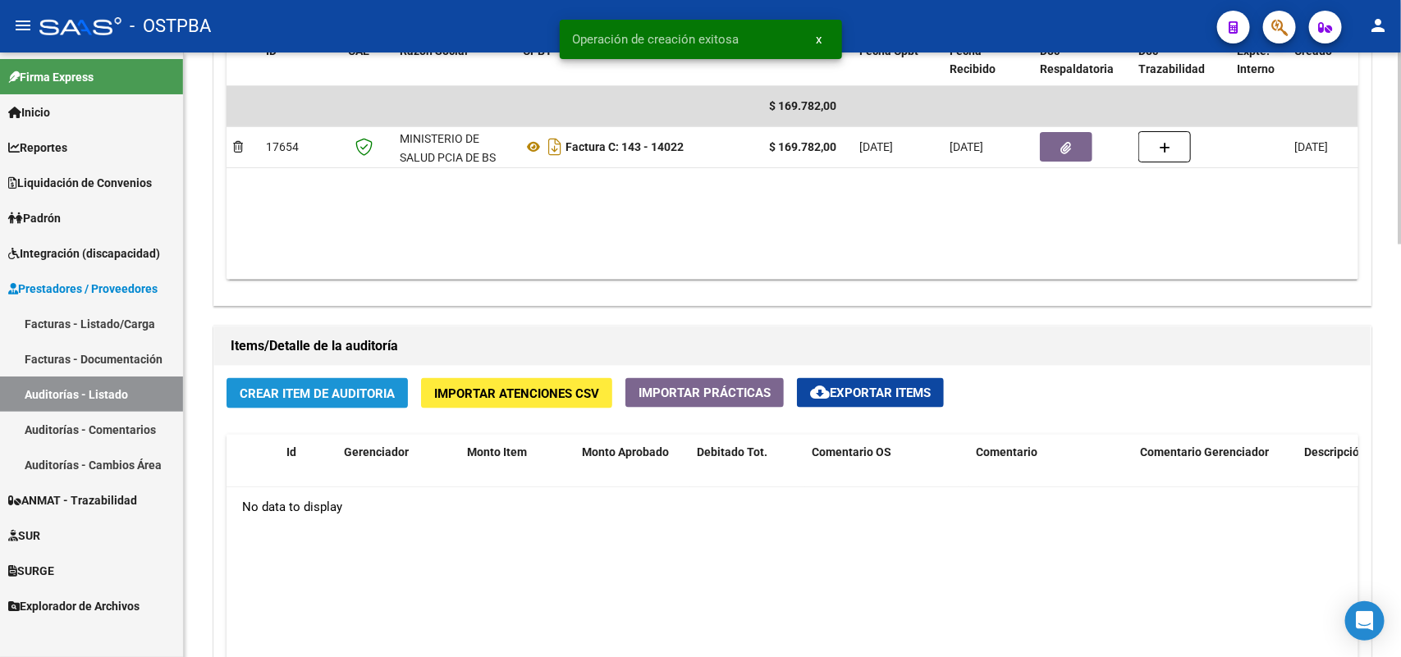
click at [318, 391] on span "Crear Item de Auditoria" at bounding box center [317, 394] width 155 height 15
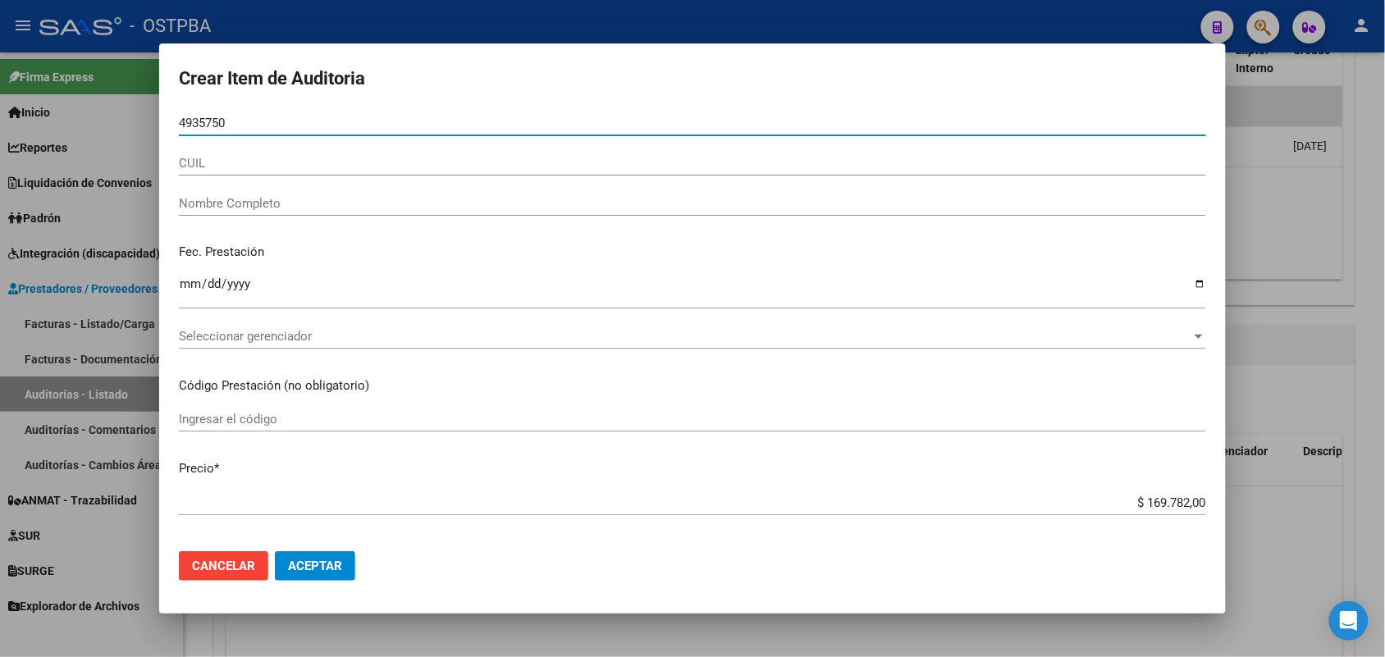
type input "49357509"
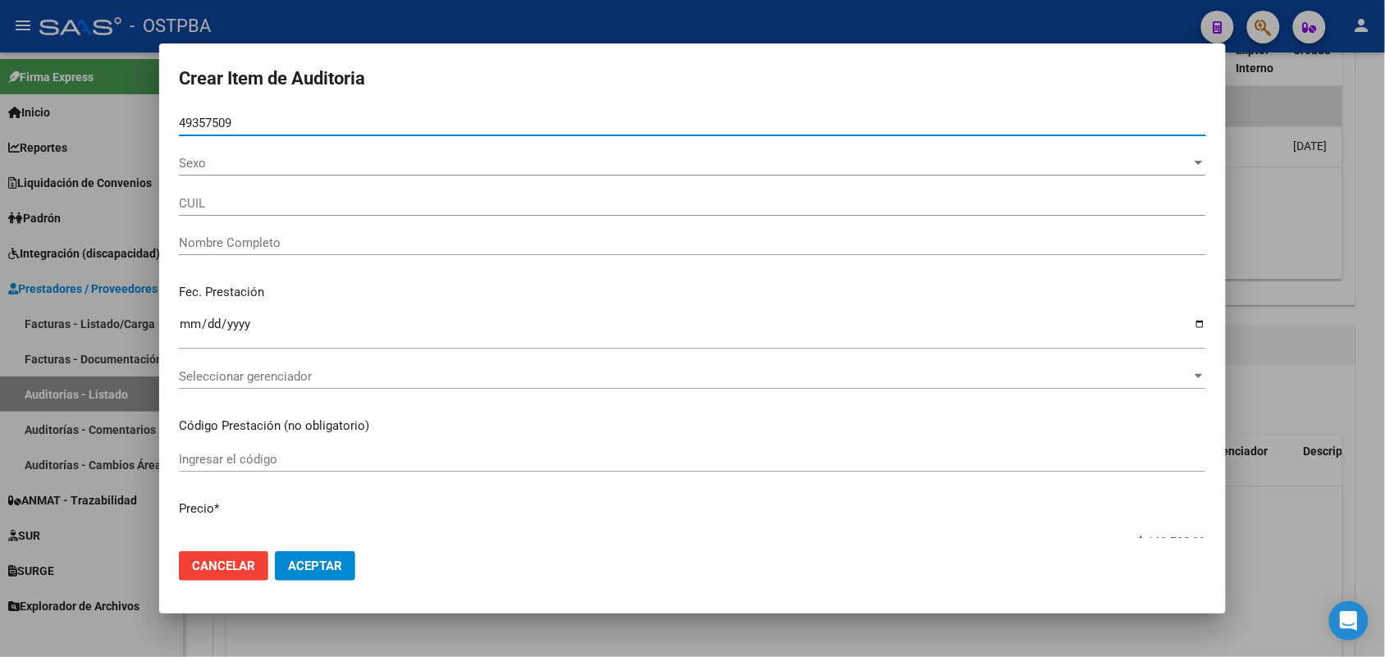
type input "27493575096"
type input "[PERSON_NAME] [PERSON_NAME]"
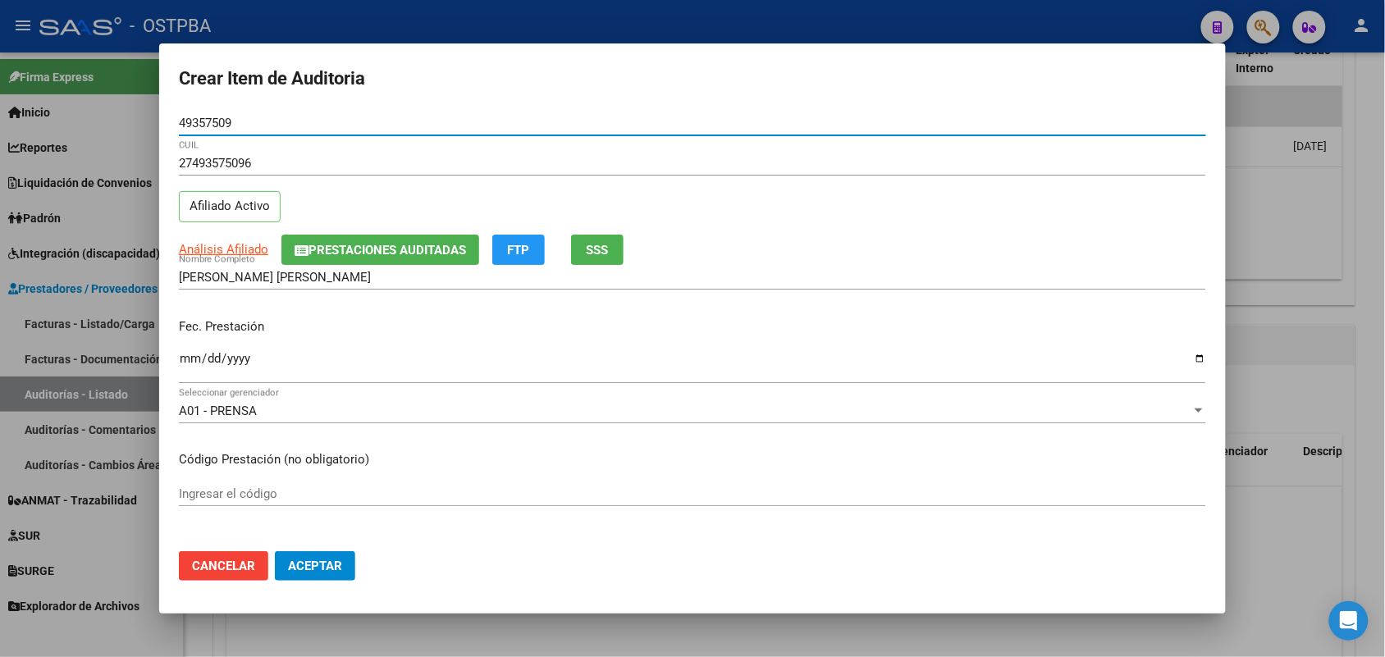
type input "49357509"
click at [185, 364] on input "Ingresar la fecha" at bounding box center [693, 365] width 1028 height 26
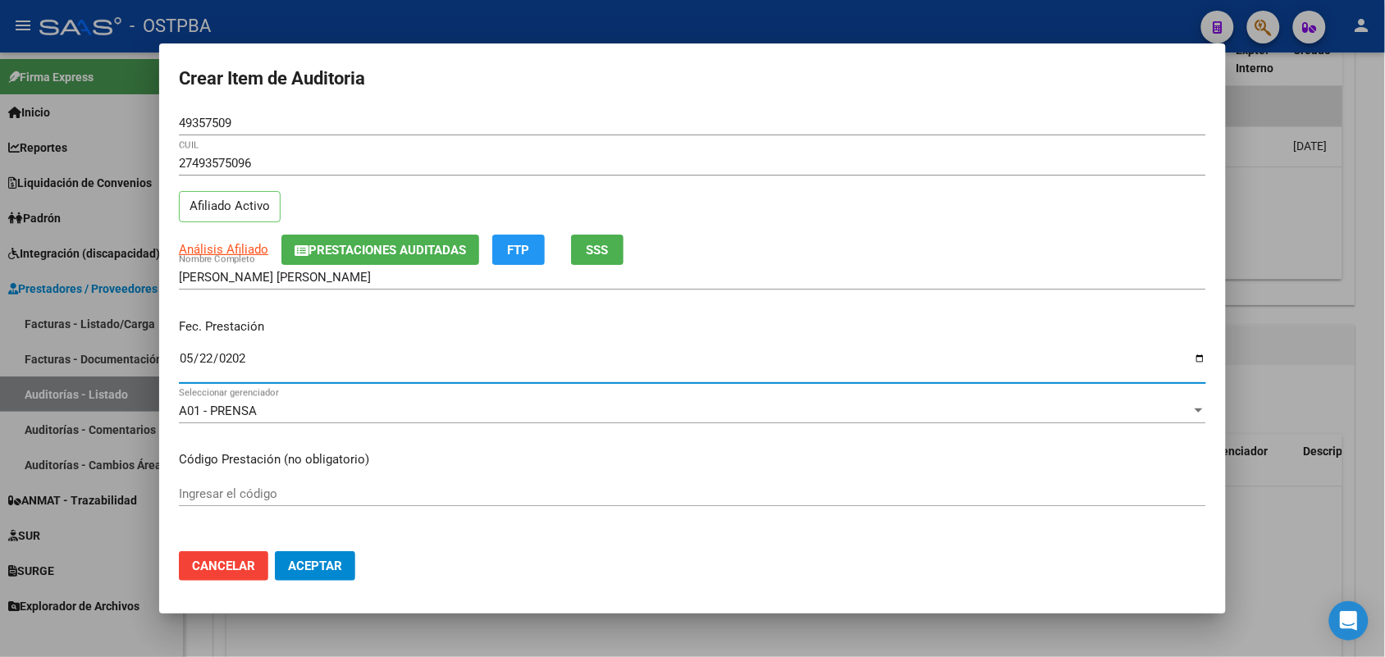
type input "[DATE]"
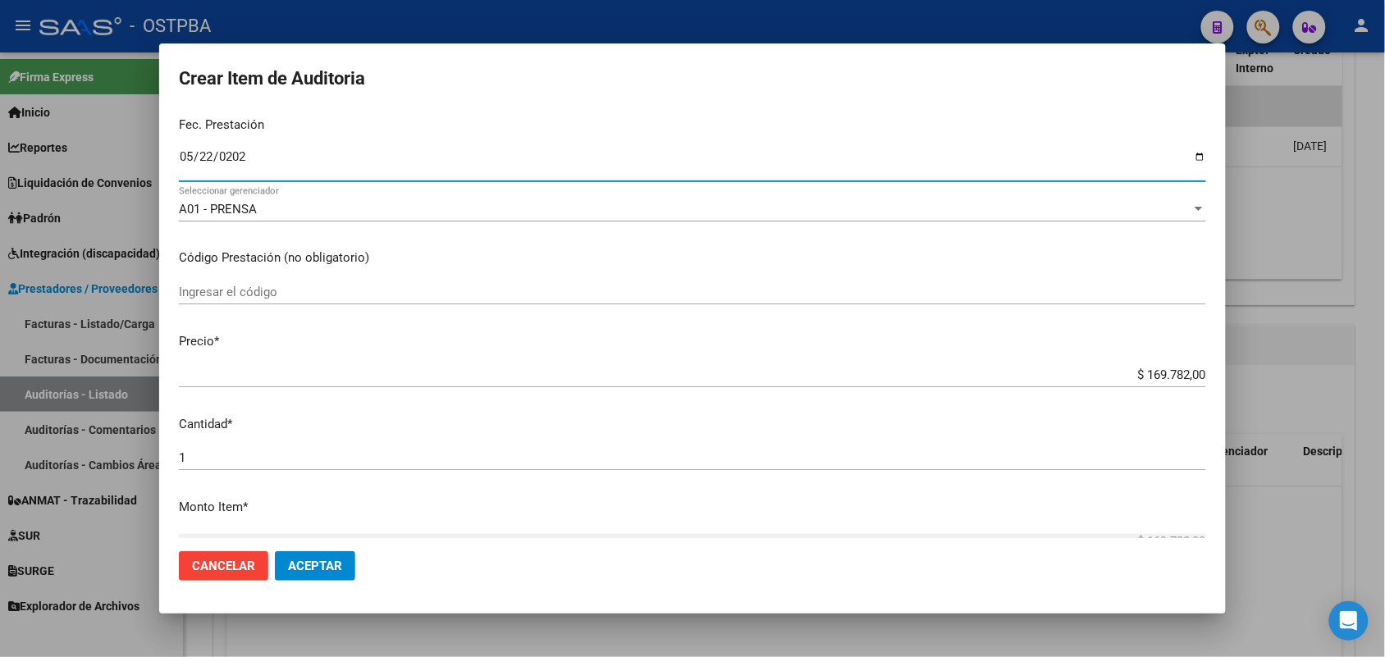
scroll to position [205, 0]
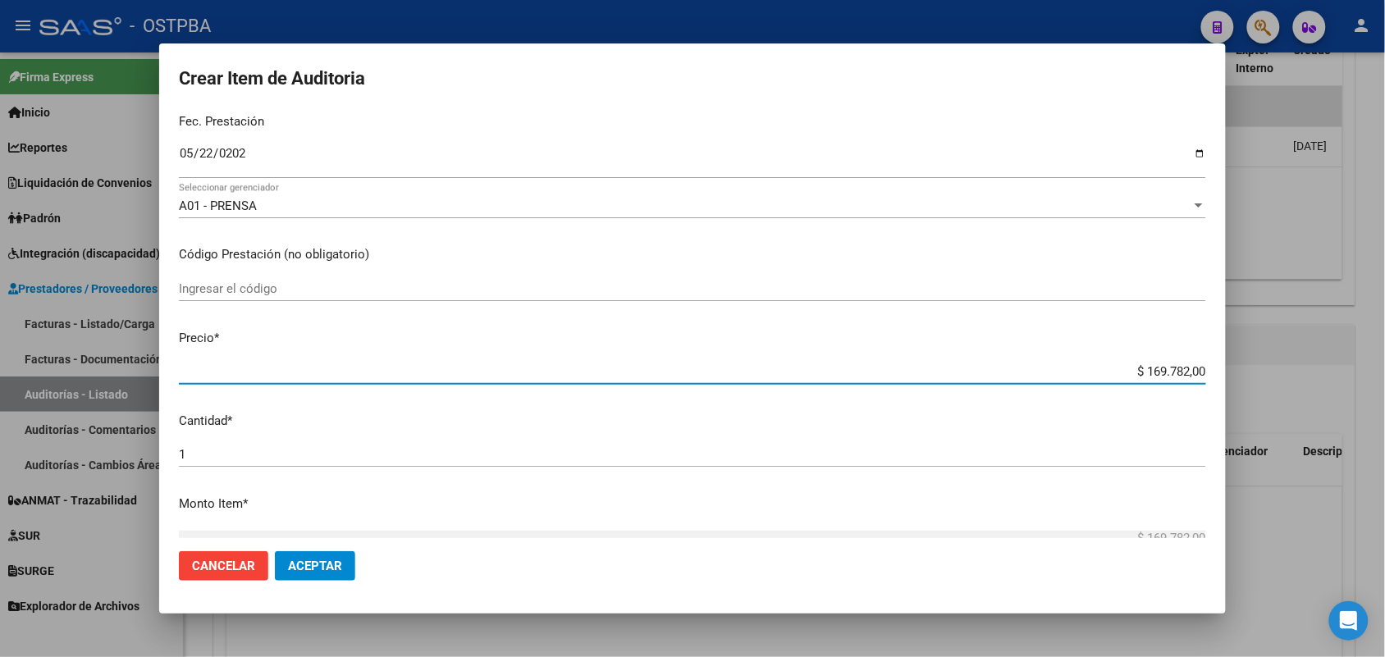
drag, startPoint x: 1109, startPoint y: 374, endPoint x: 1309, endPoint y: 373, distance: 200.3
click at [1309, 373] on div "Crear Item de Auditoria 49357509 Nro Documento 27493575096 CUIL Afiliado Activo…" at bounding box center [692, 328] width 1385 height 657
type input "$ 0,01"
type input "$ 0,10"
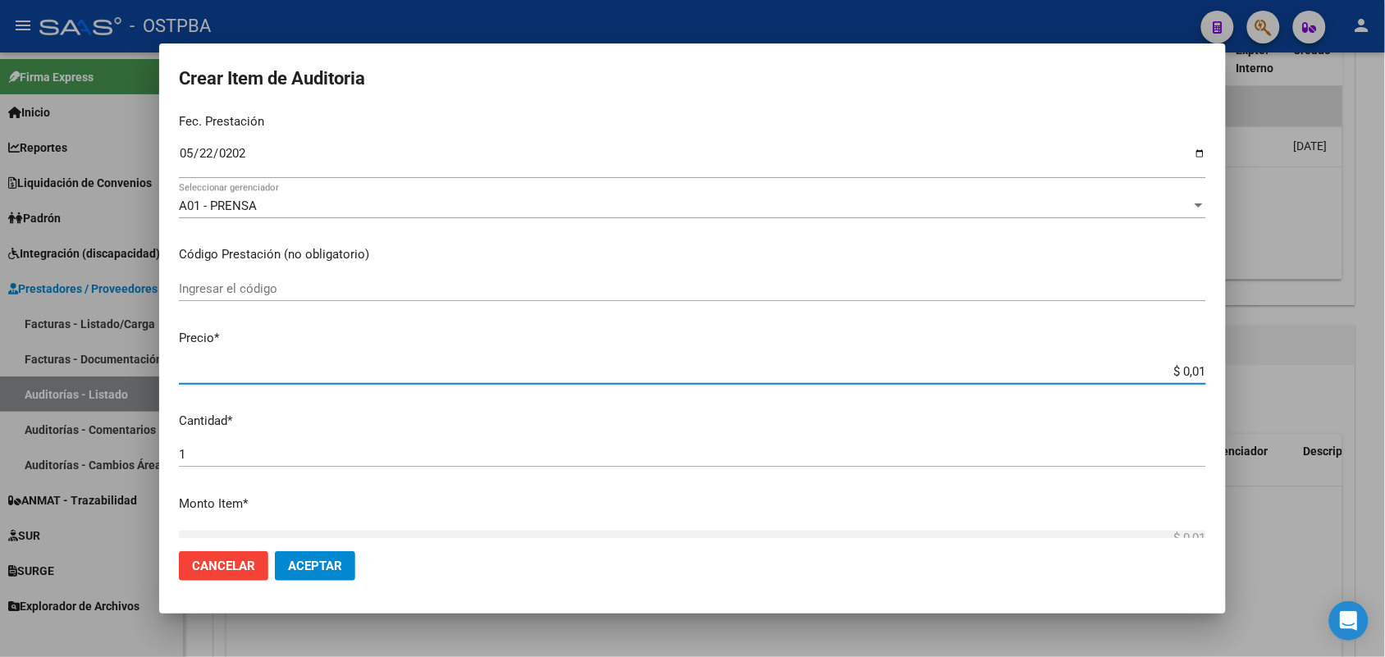
type input "$ 0,10"
type input "$ 1,07"
type input "$ 10,79"
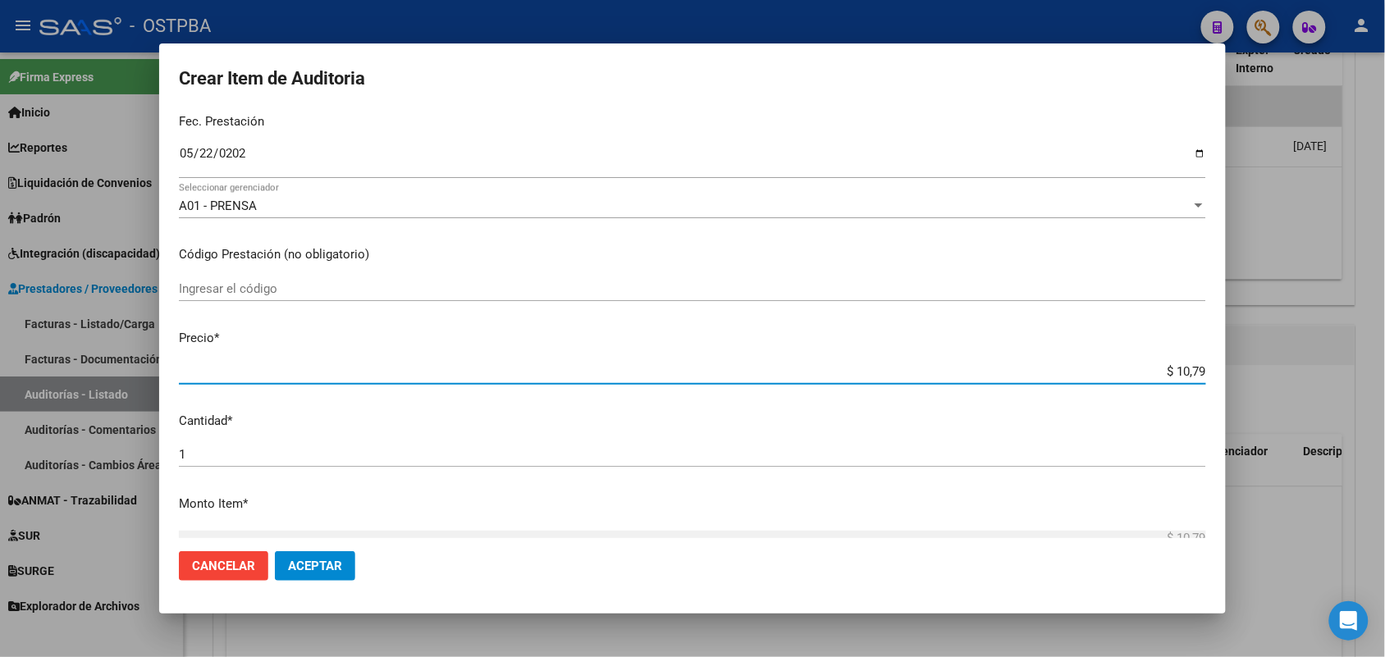
type input "$ 107,93"
type input "$ 1.079,36"
type input "$ 10.793,60"
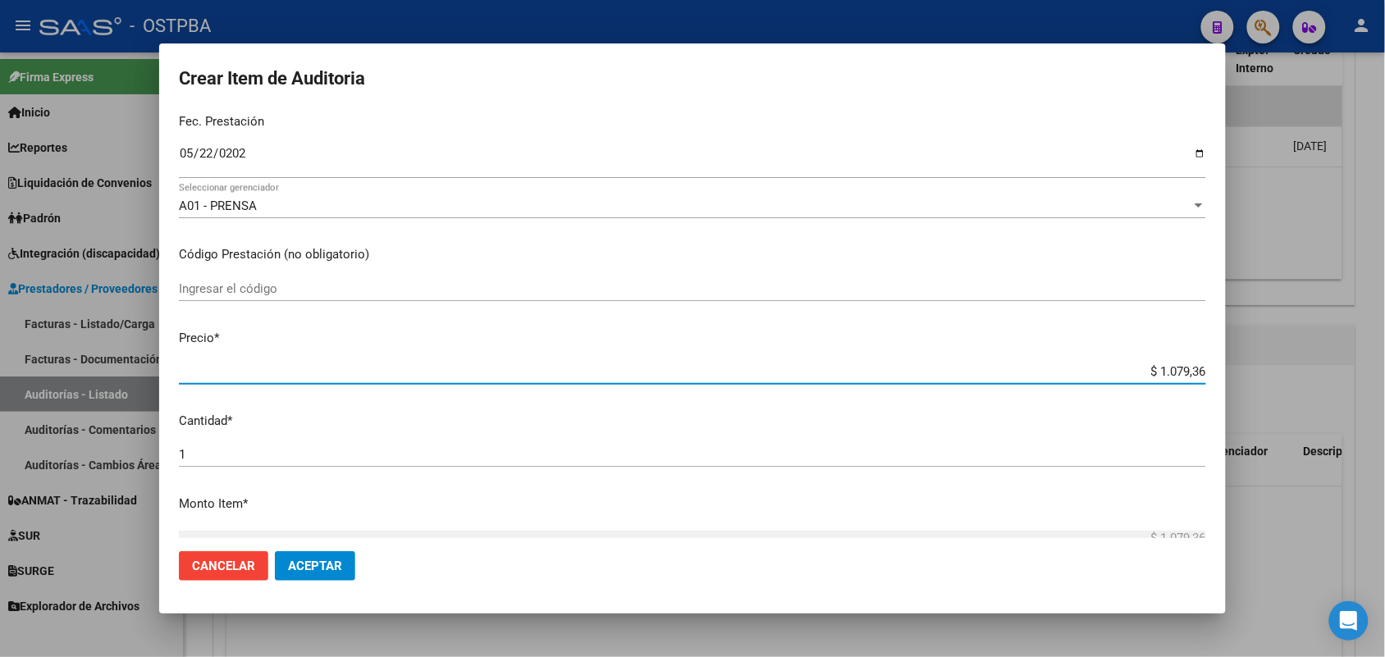
type input "$ 10.793,60"
type input "$ 107.936,00"
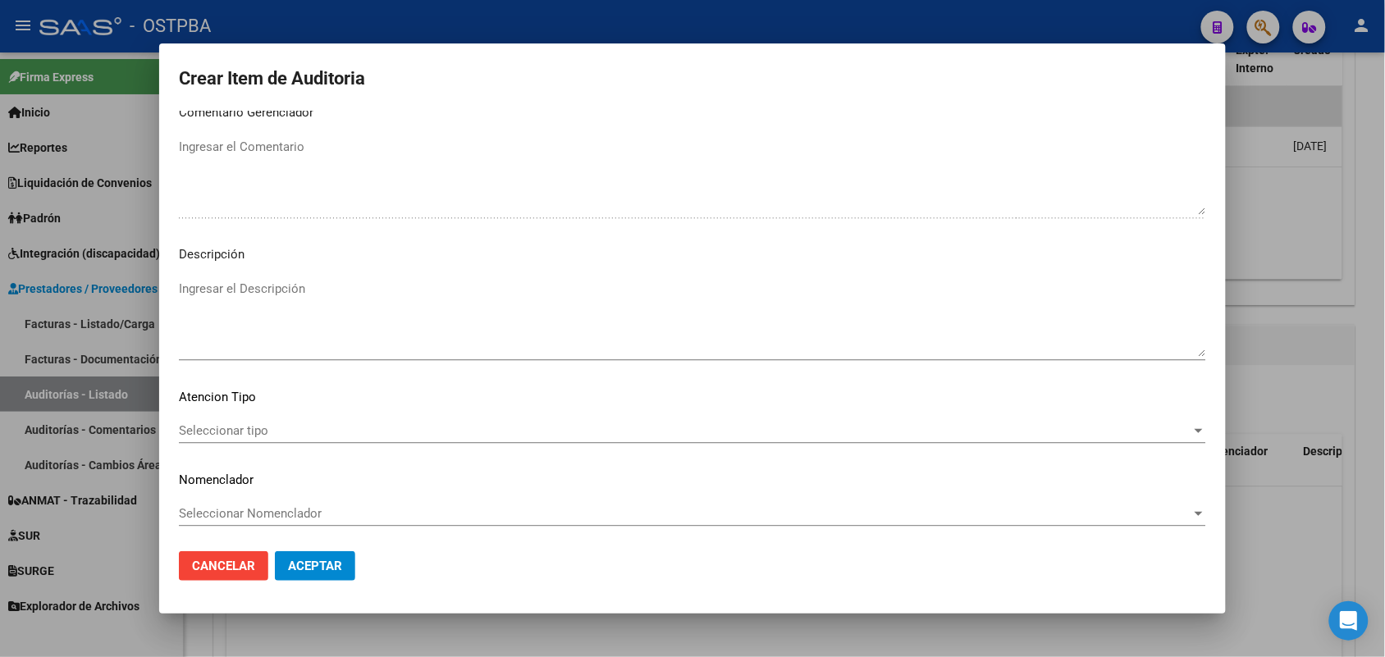
scroll to position [1049, 0]
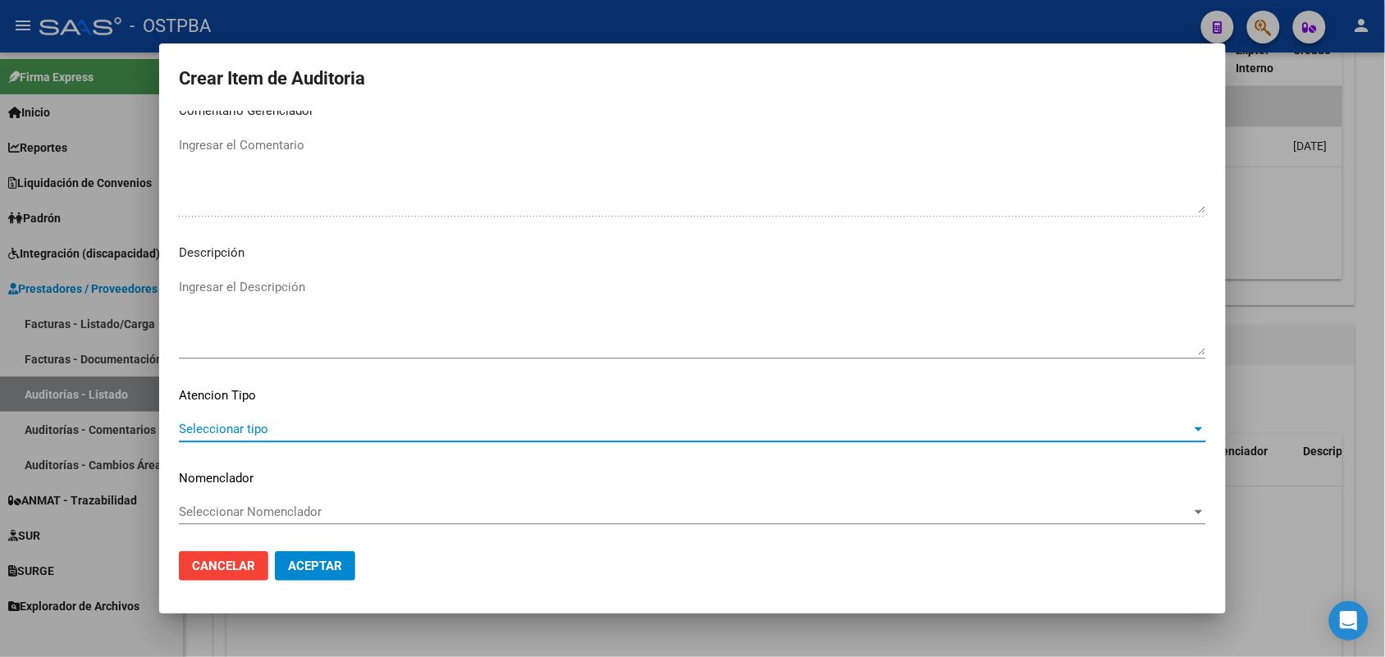
click at [245, 428] on span "Seleccionar tipo" at bounding box center [685, 429] width 1013 height 15
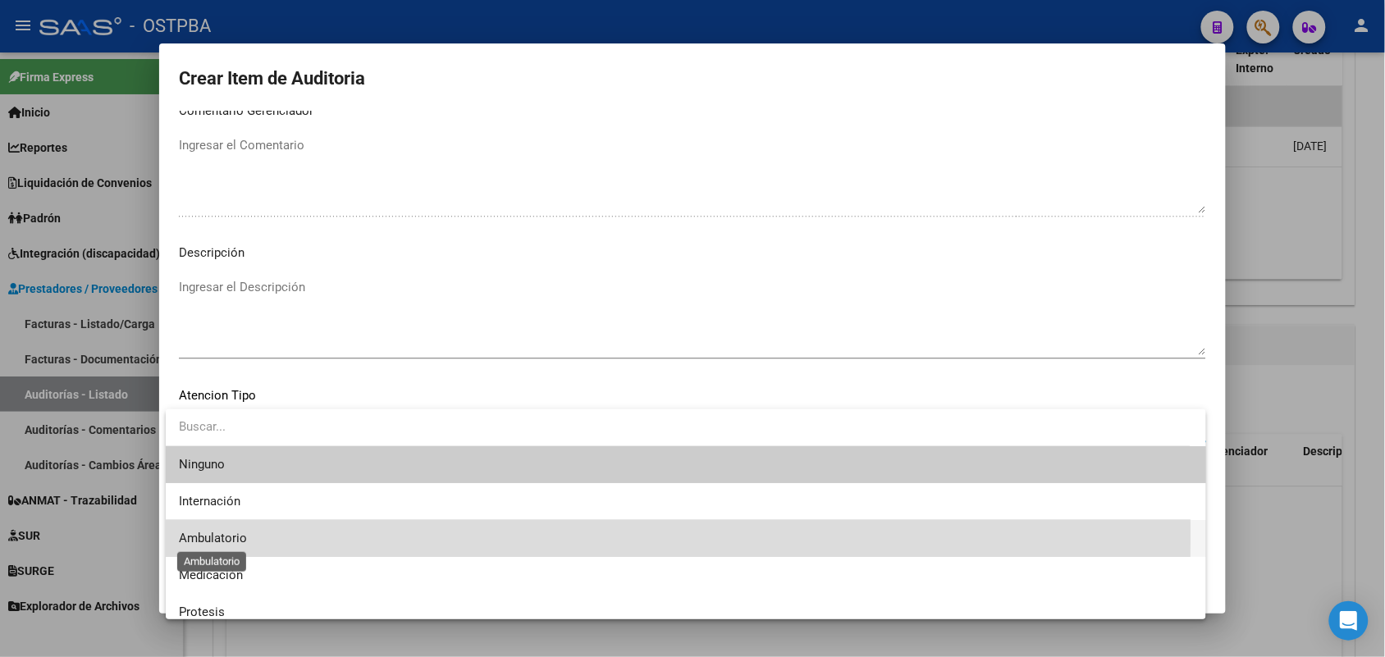
click at [227, 534] on span "Ambulatorio" at bounding box center [213, 538] width 68 height 15
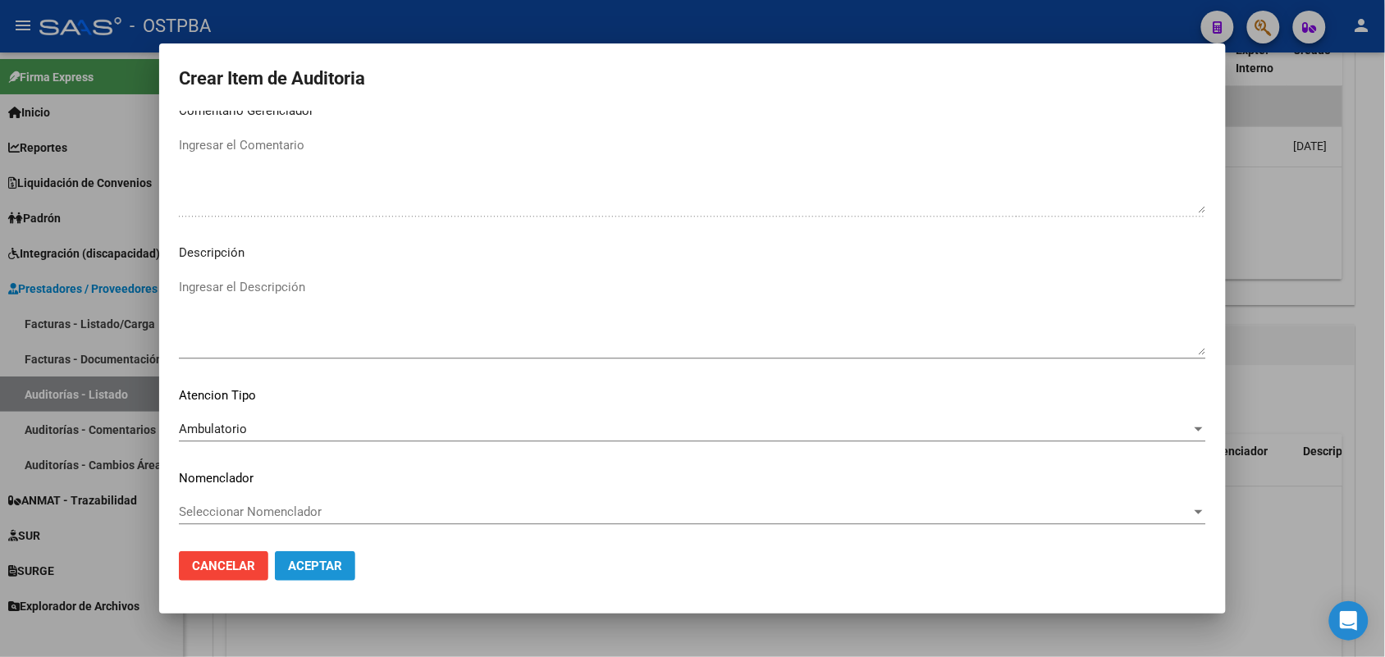
click at [318, 565] on span "Aceptar" at bounding box center [315, 566] width 54 height 15
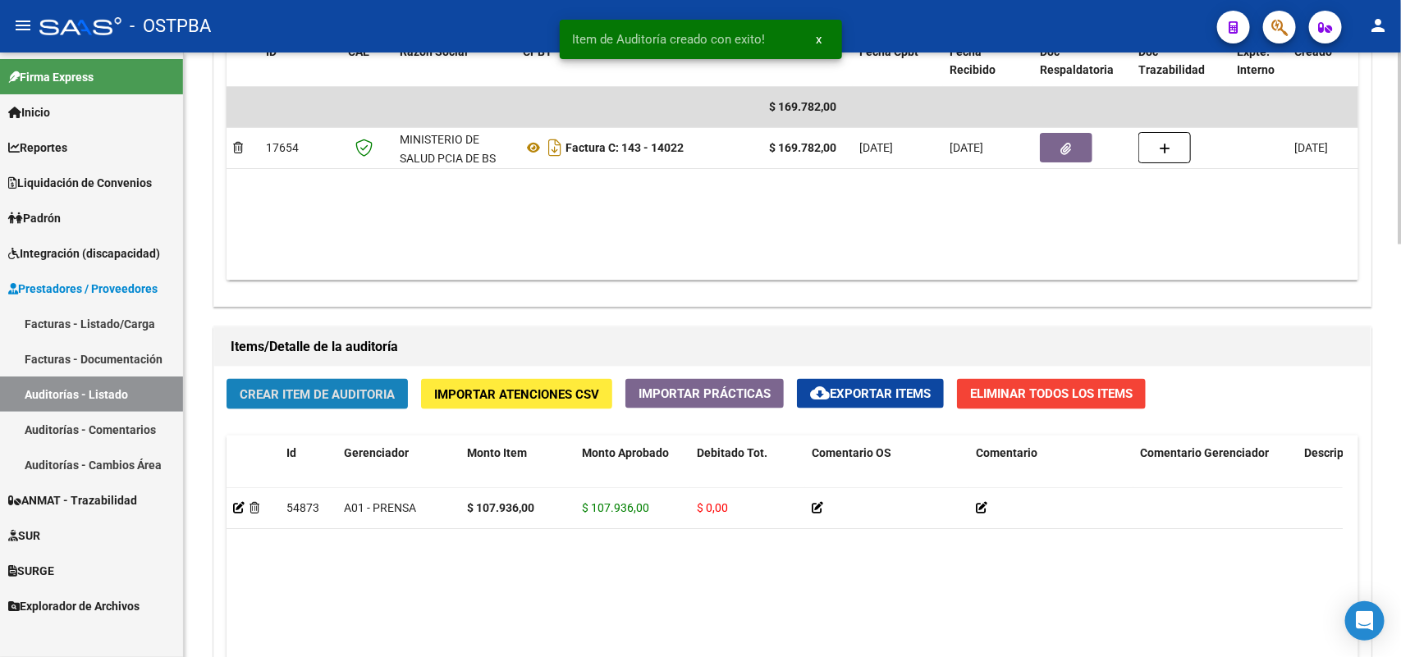
click at [341, 388] on span "Crear Item de Auditoria" at bounding box center [317, 394] width 155 height 15
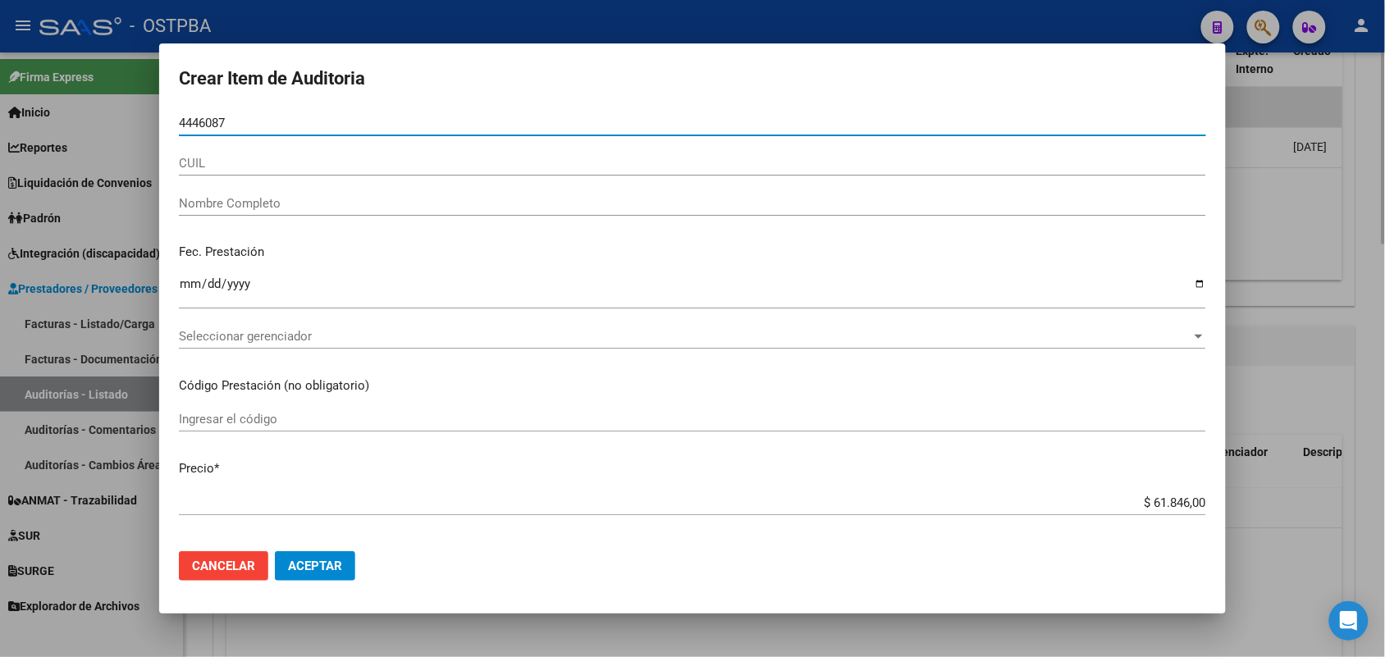
type input "44460874"
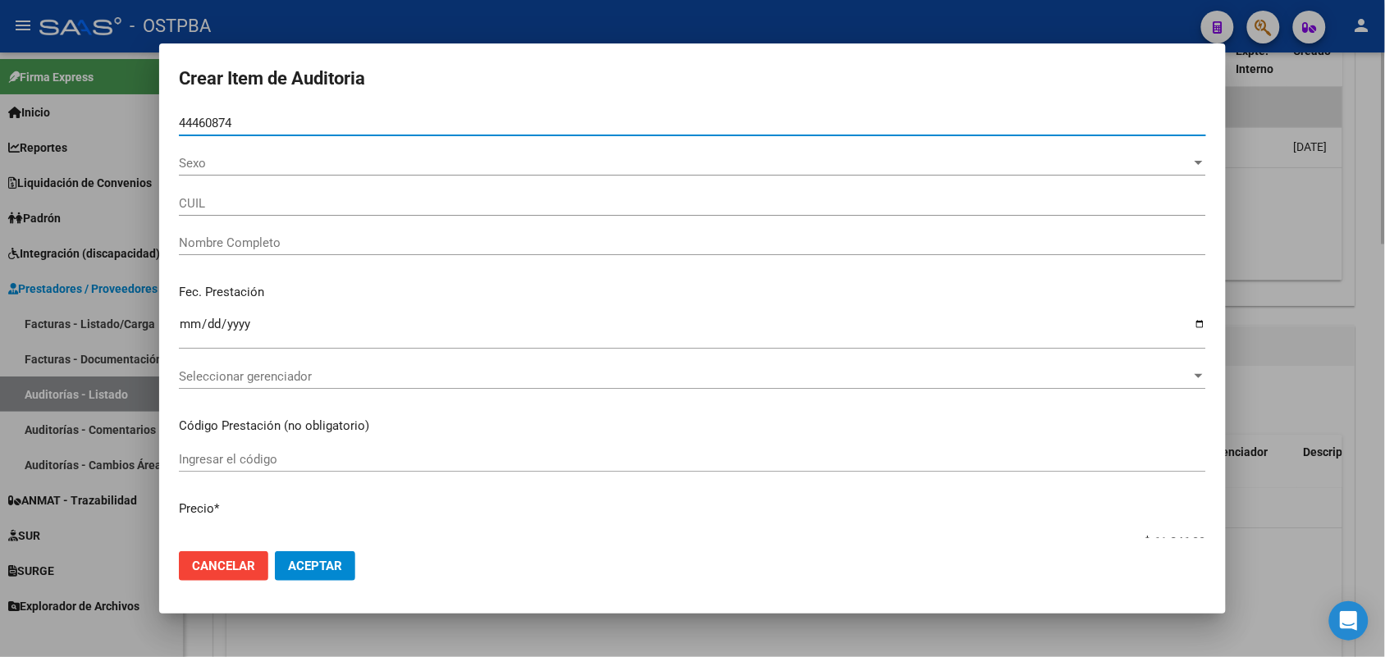
type input "27444608744"
type input "[PERSON_NAME]"
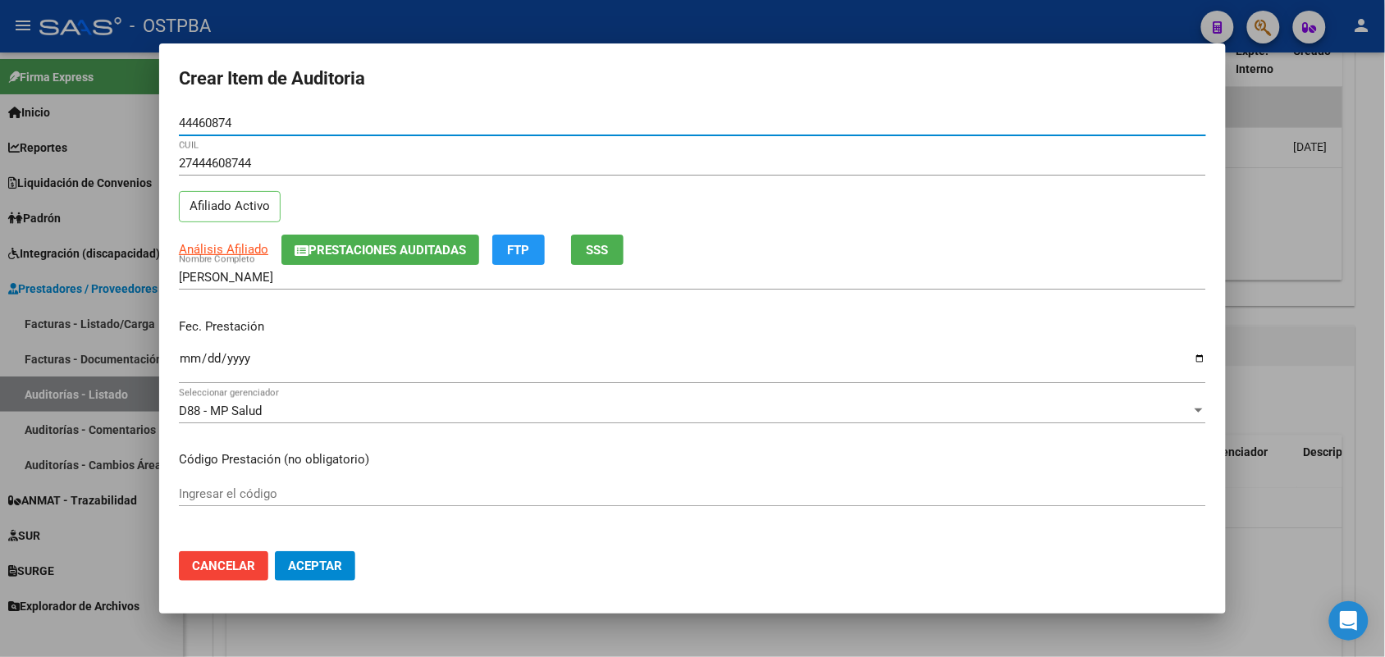
type input "44460874"
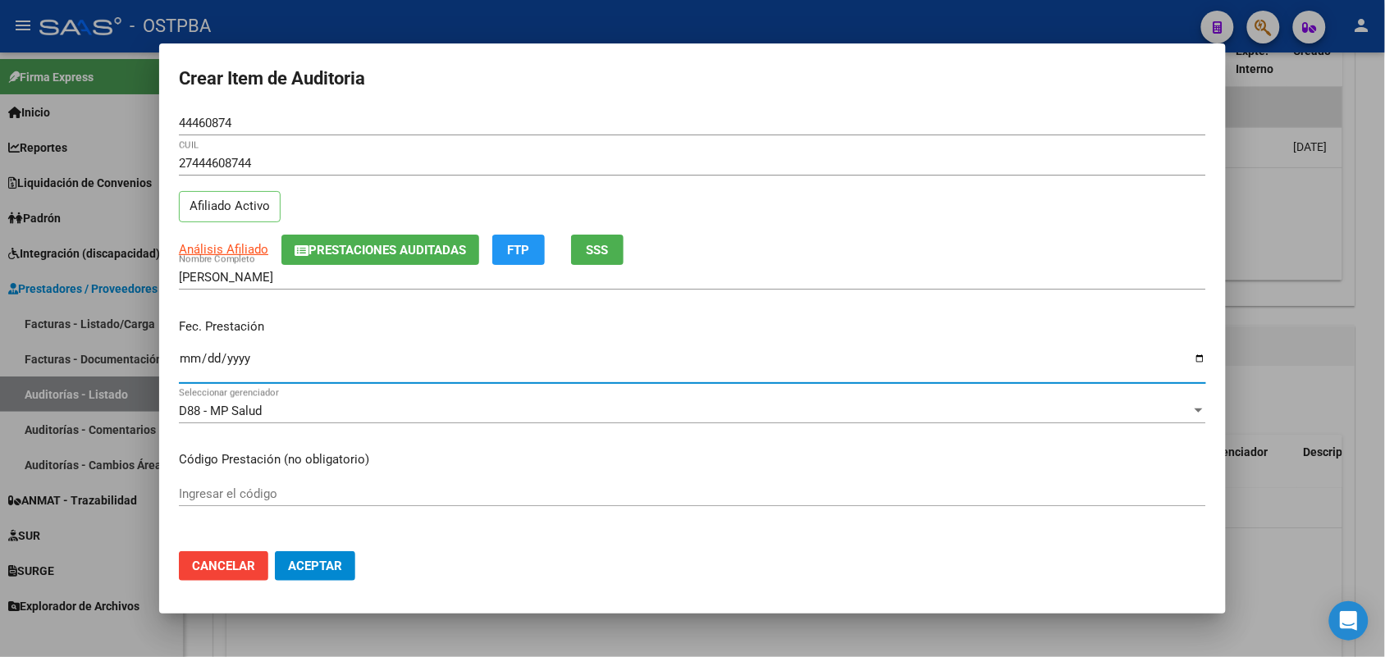
click at [193, 366] on input "Ingresar la fecha" at bounding box center [693, 365] width 1028 height 26
type input "[DATE]"
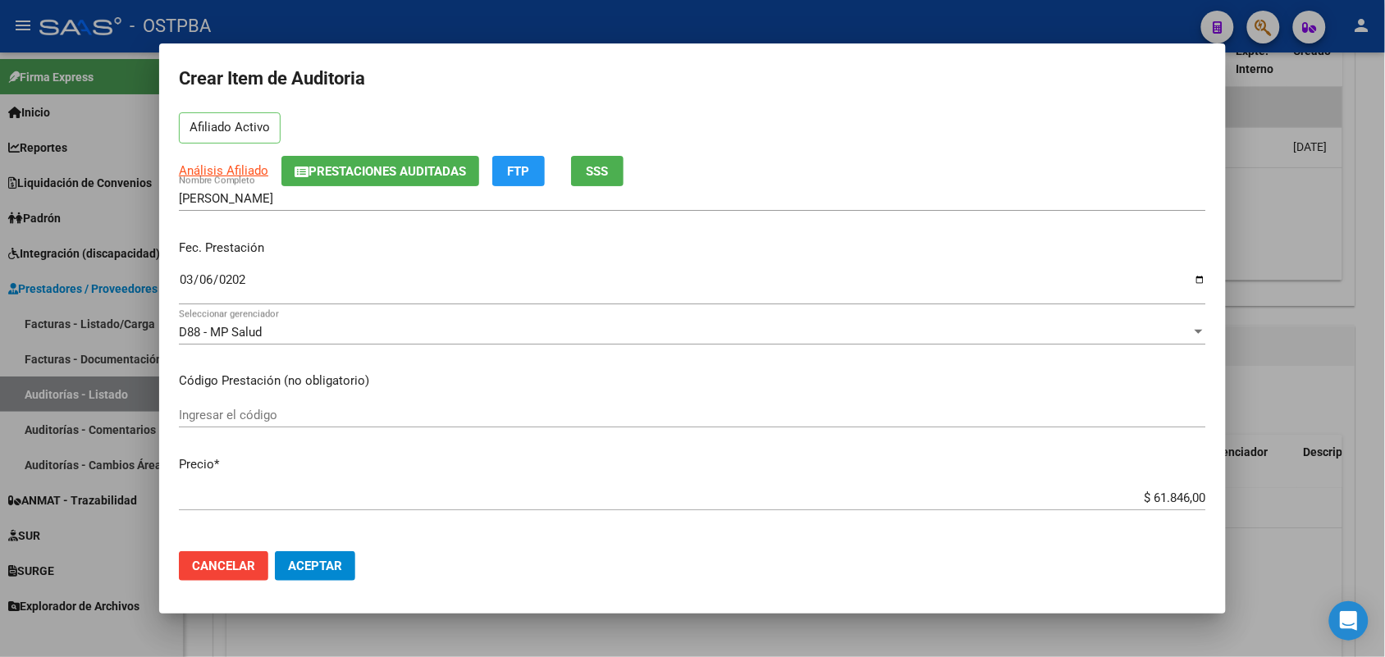
scroll to position [103, 0]
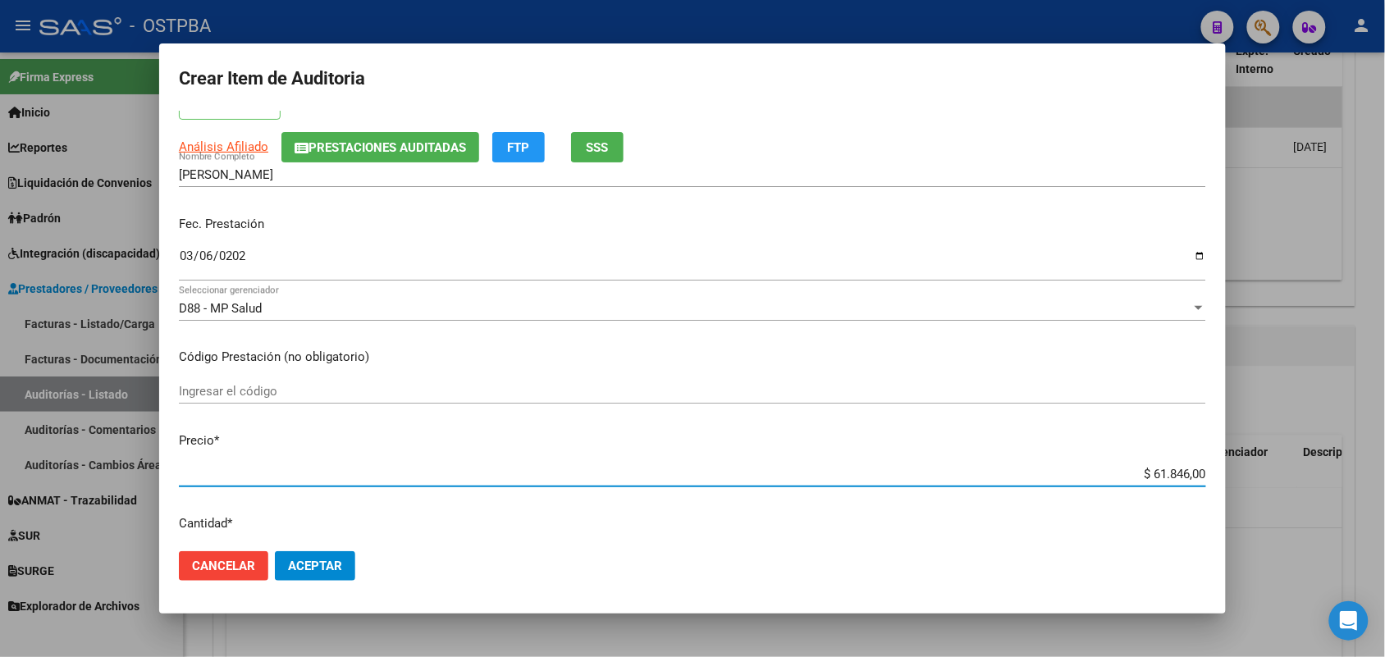
drag, startPoint x: 1122, startPoint y: 476, endPoint x: 1320, endPoint y: 483, distance: 197.9
click at [1320, 483] on div "Crear Item de Auditoria 44460874 Nro Documento 27444608744 CUIL Afiliado Activo…" at bounding box center [692, 328] width 1385 height 657
type input "$ 0,04"
type input "$ 0,41"
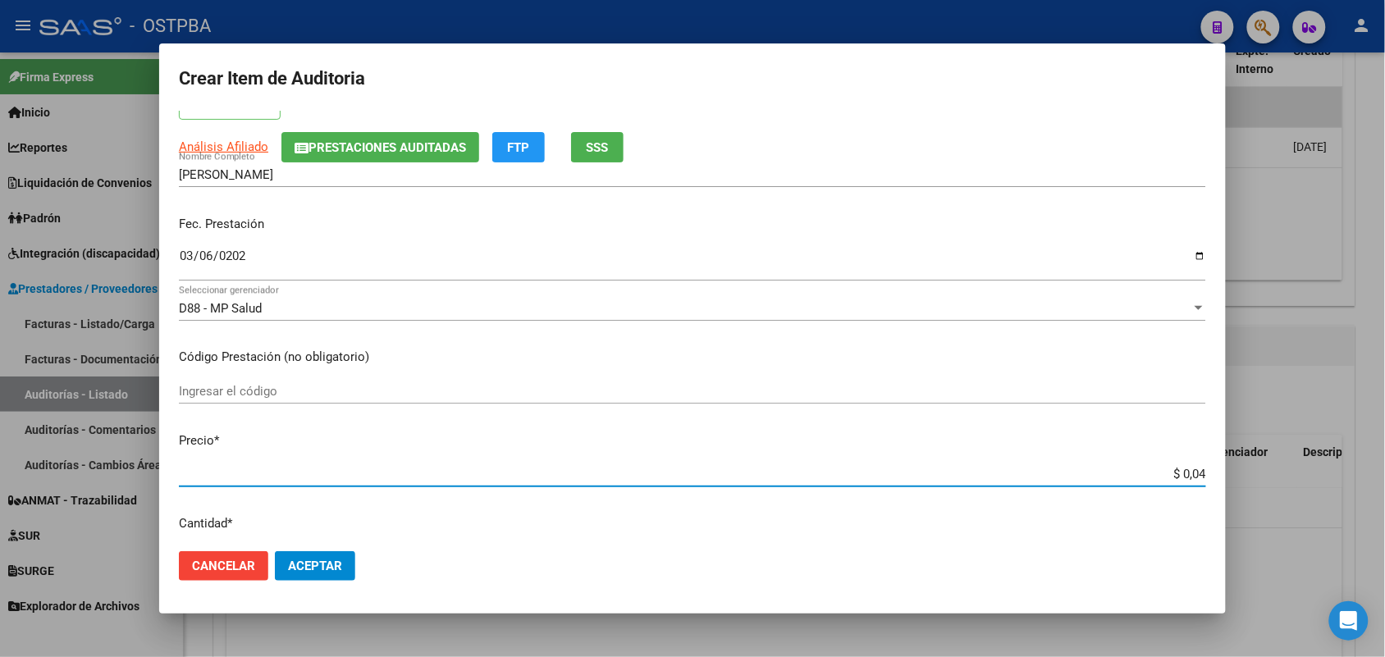
type input "$ 0,41"
type input "$ 4,17"
type input "$ 41,79"
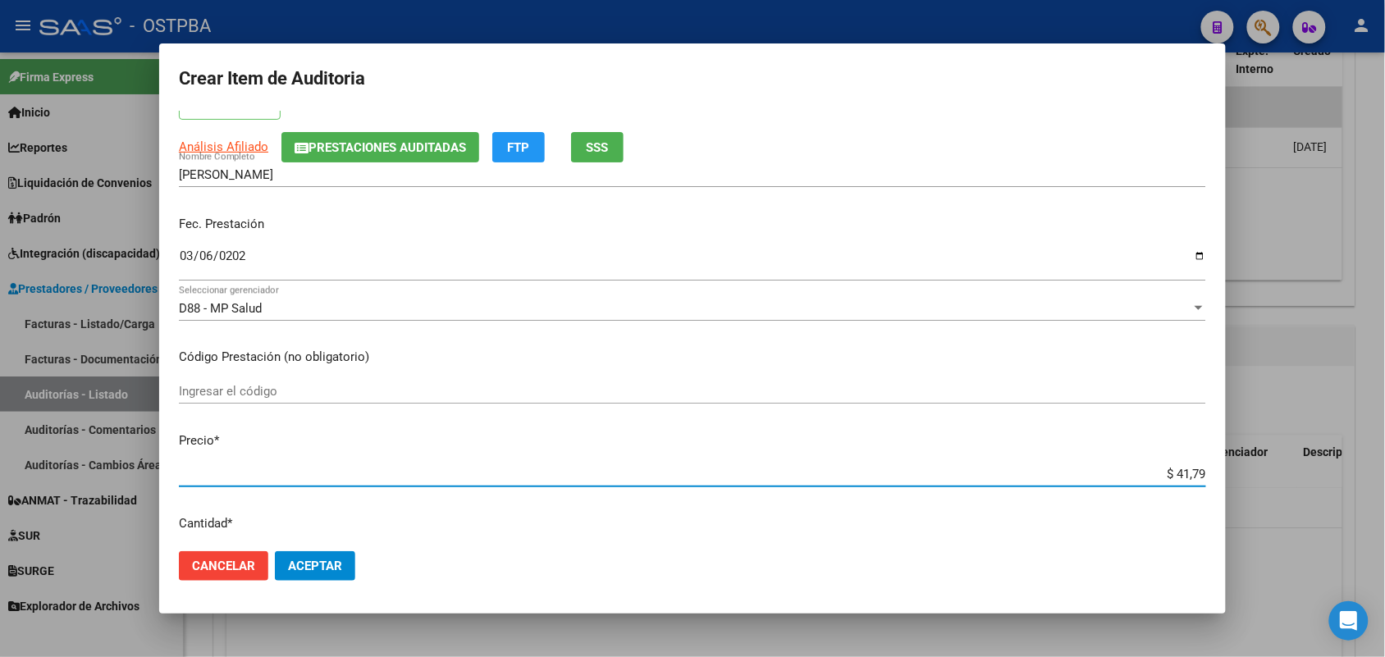
type input "$ 417,97"
type input "$ 4.179,70"
type input "$ 41.797,00"
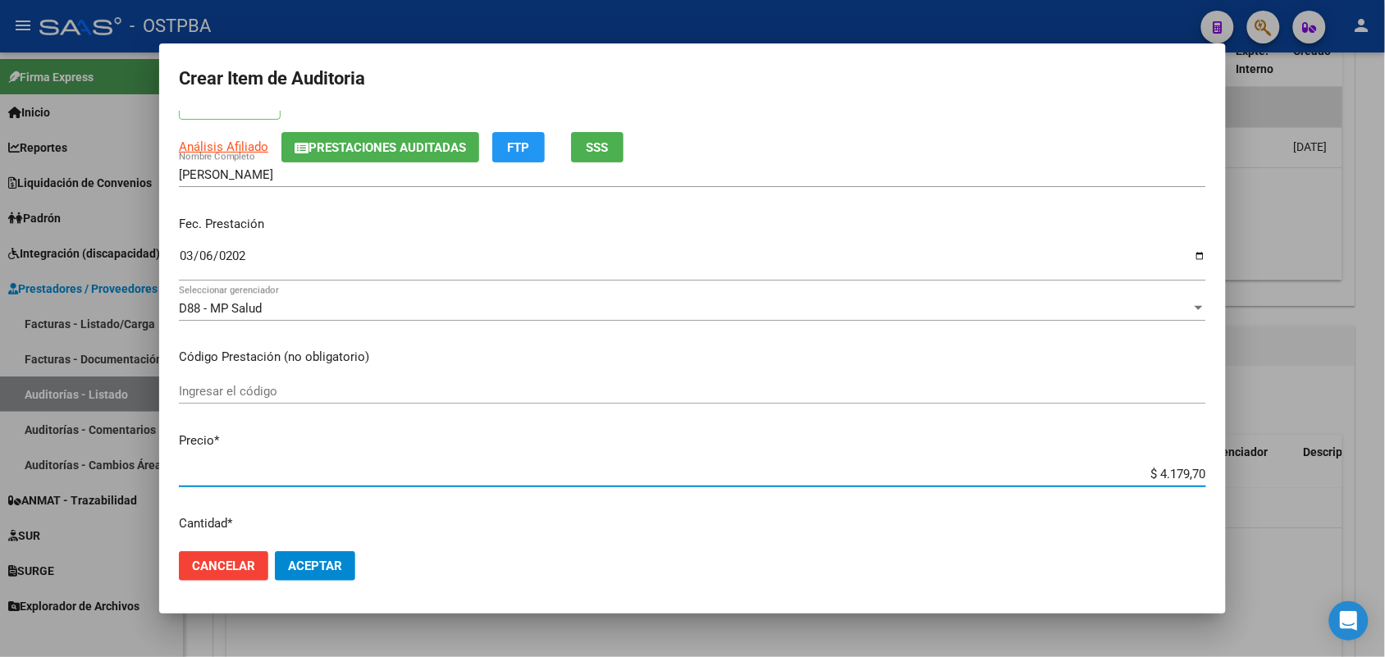
type input "$ 41.797,00"
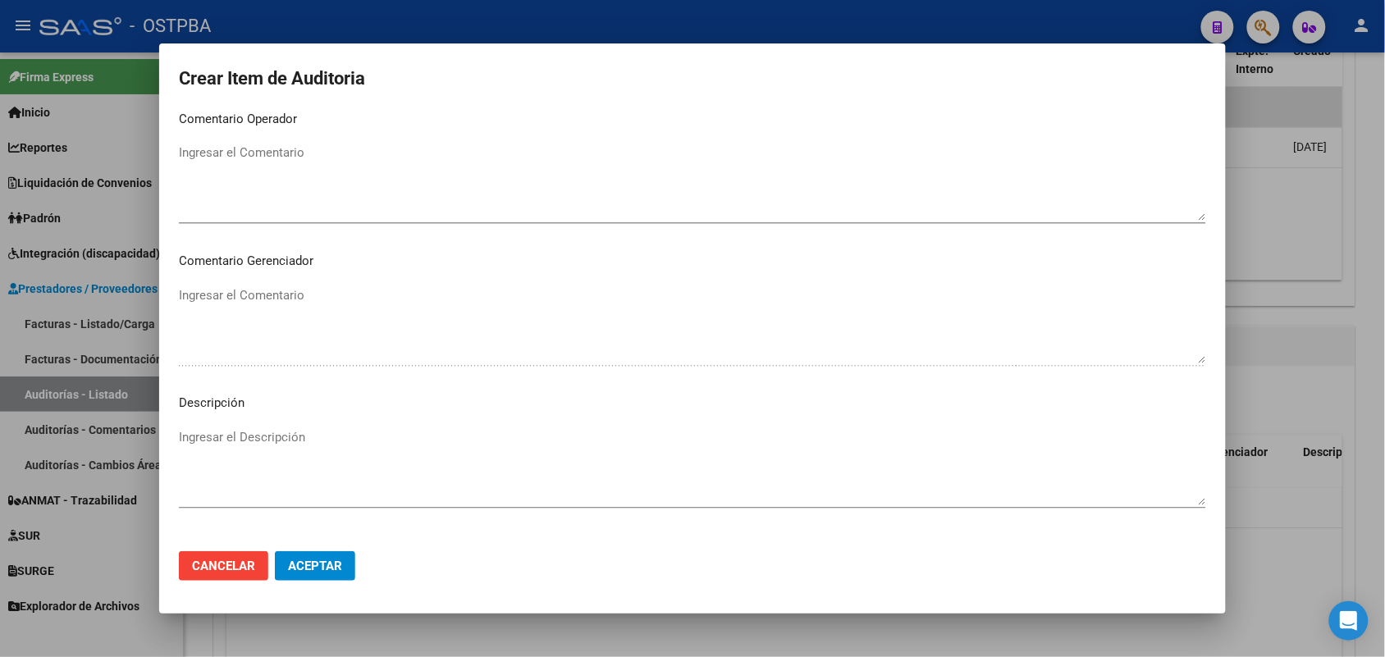
scroll to position [1049, 0]
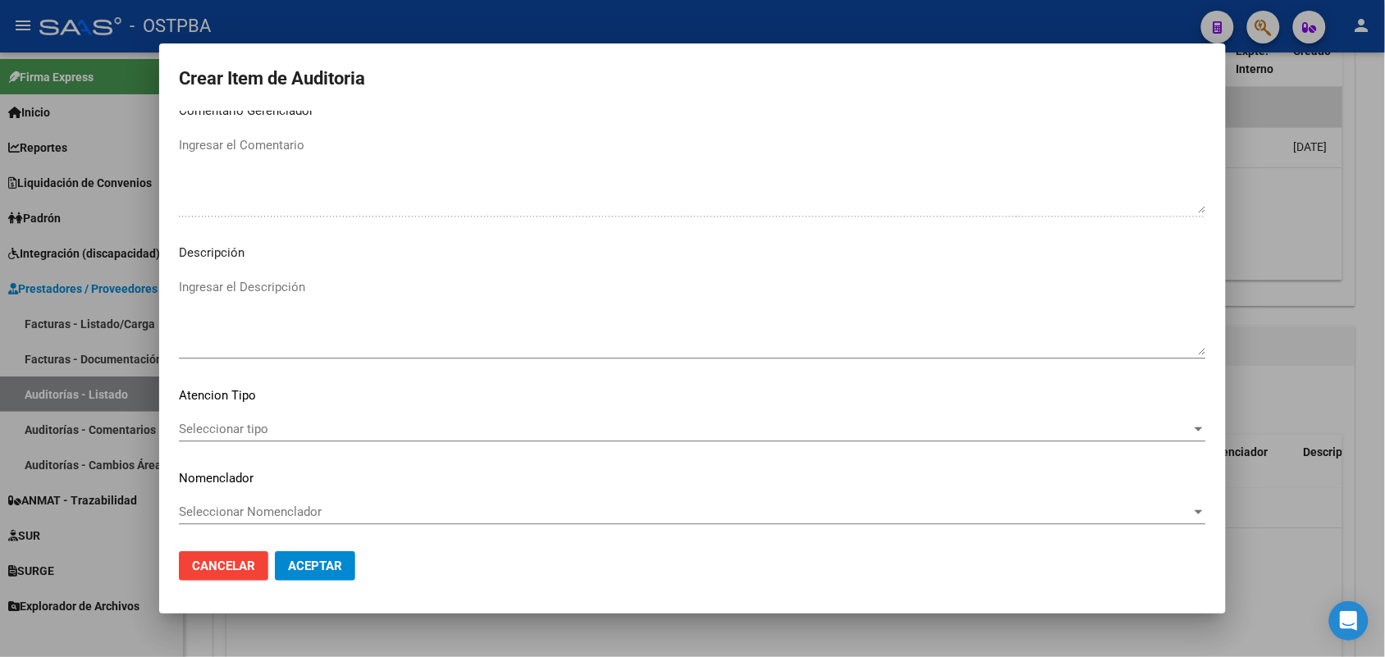
click at [232, 419] on div "Seleccionar tipo Seleccionar tipo" at bounding box center [693, 429] width 1028 height 25
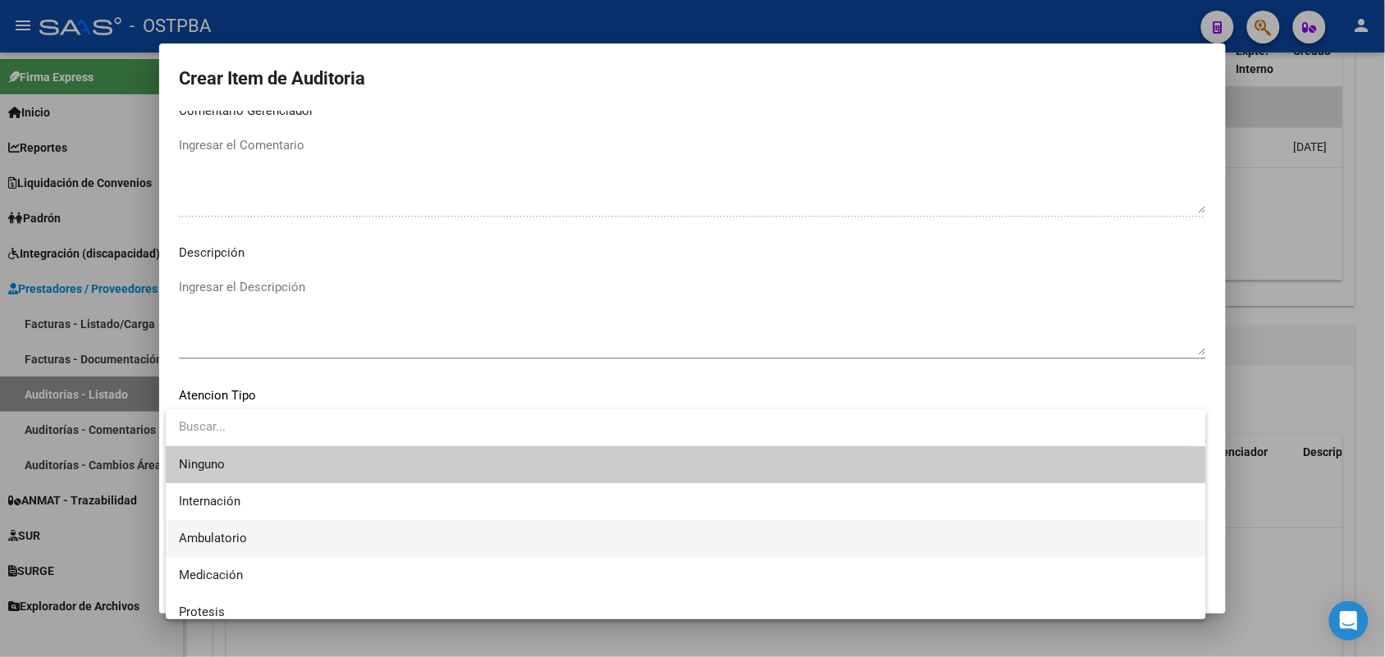
click at [222, 530] on span "Ambulatorio" at bounding box center [686, 538] width 1014 height 37
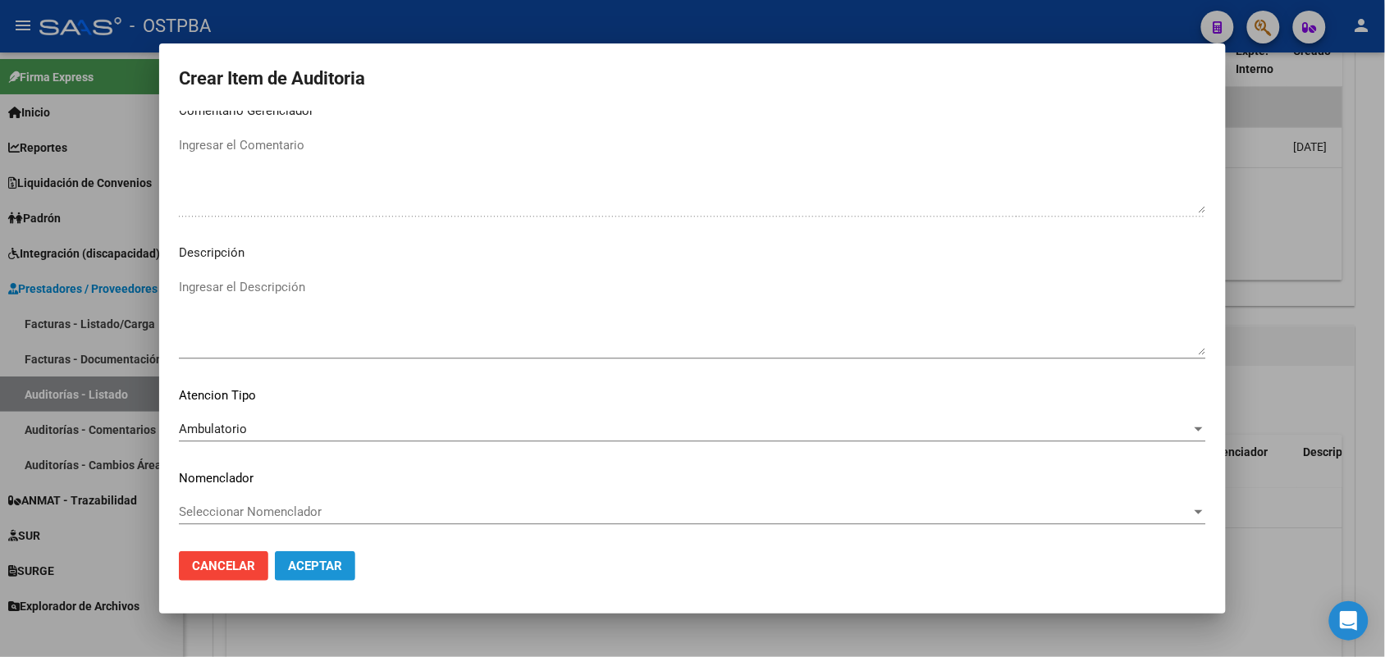
click at [300, 564] on span "Aceptar" at bounding box center [315, 566] width 54 height 15
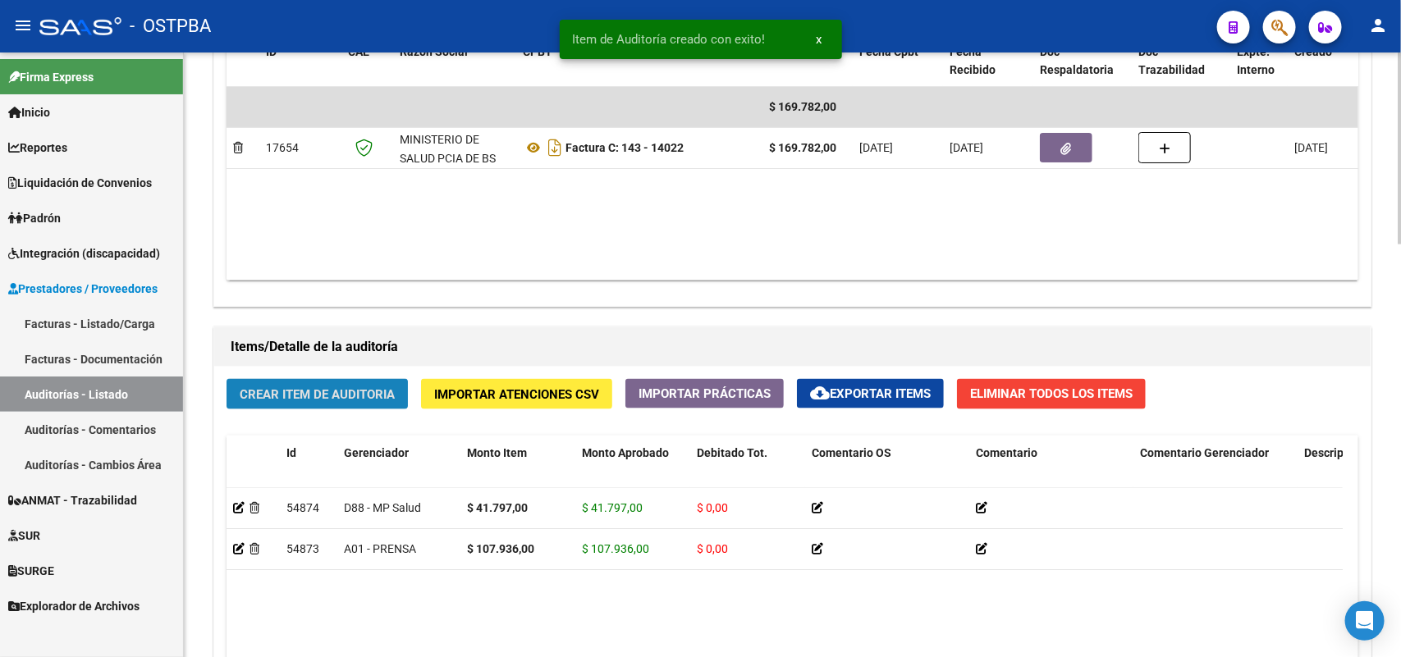
click at [354, 392] on span "Crear Item de Auditoria" at bounding box center [317, 394] width 155 height 15
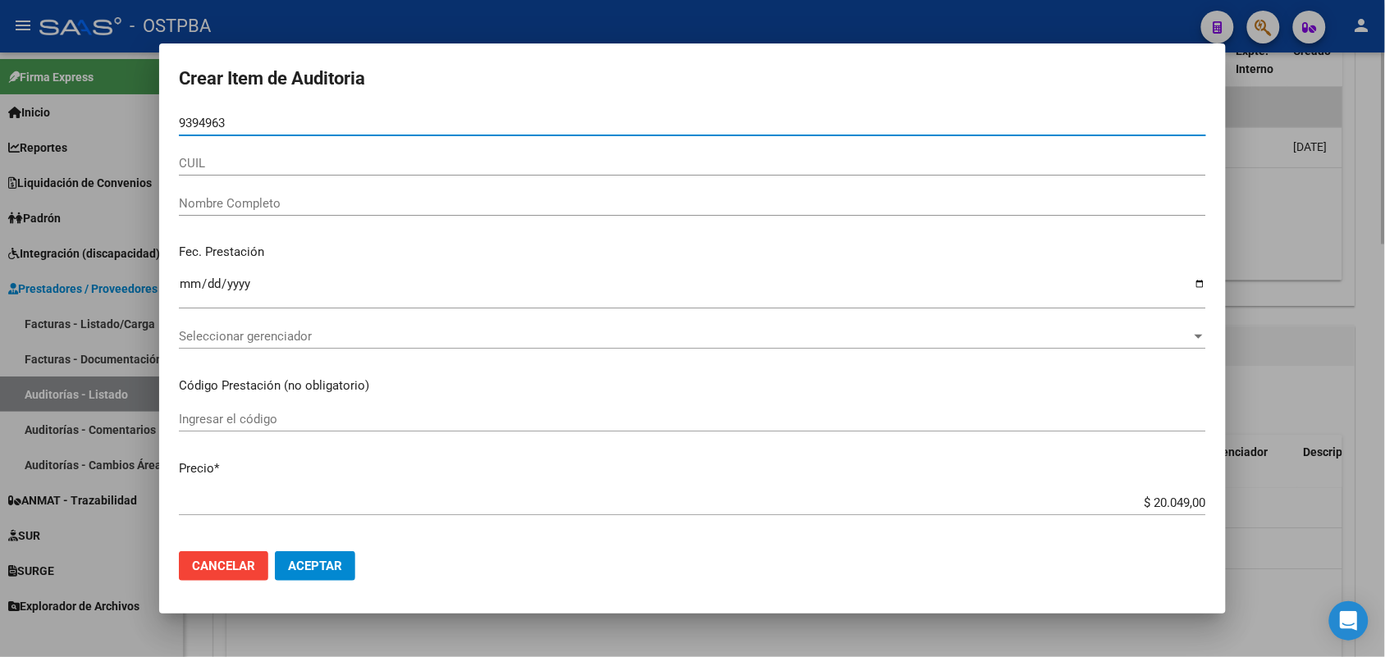
type input "93949639"
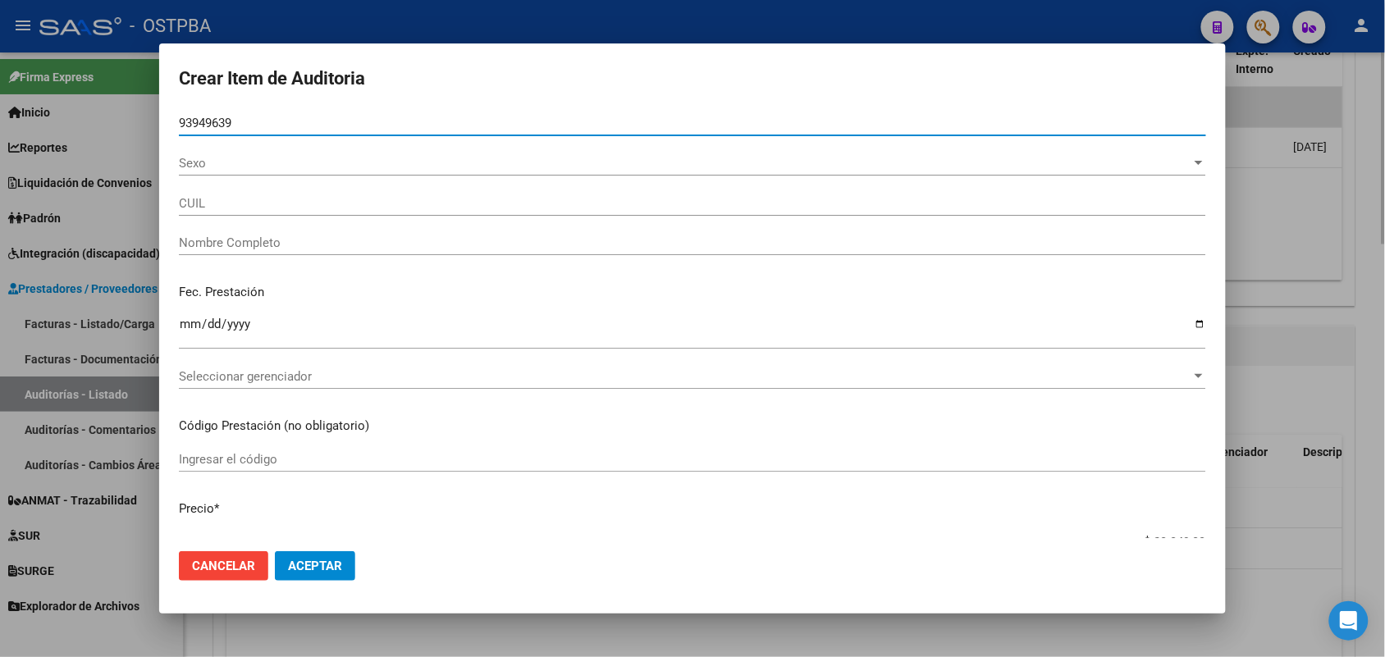
type input "23939496394"
type input "[PERSON_NAME]"
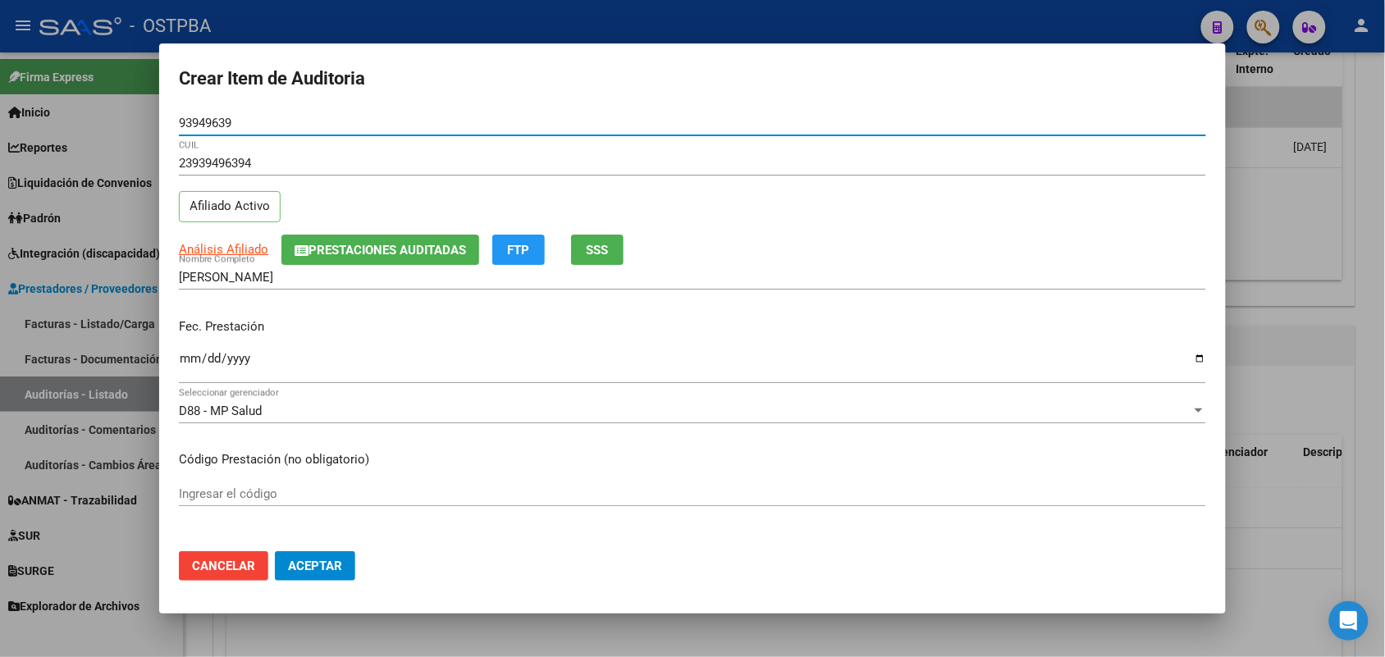
type input "93949639"
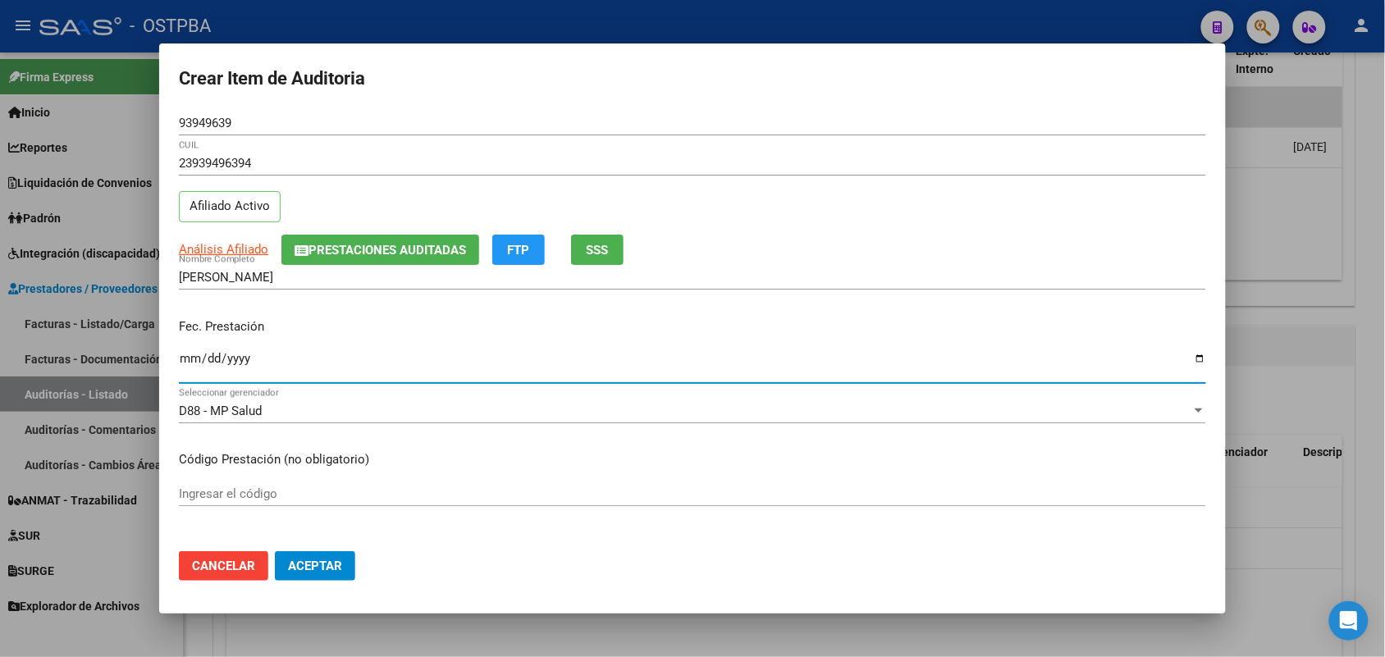
click at [189, 367] on input "Ingresar la fecha" at bounding box center [693, 365] width 1028 height 26
type input "[DATE]"
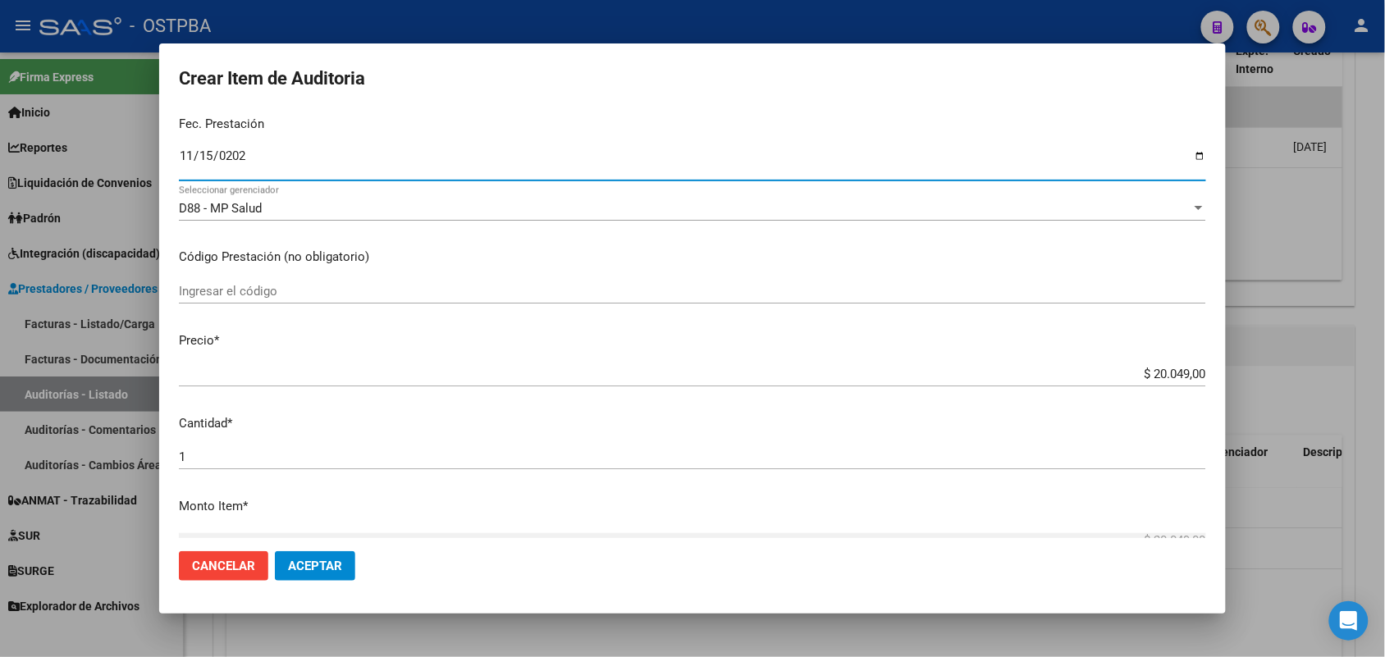
scroll to position [205, 0]
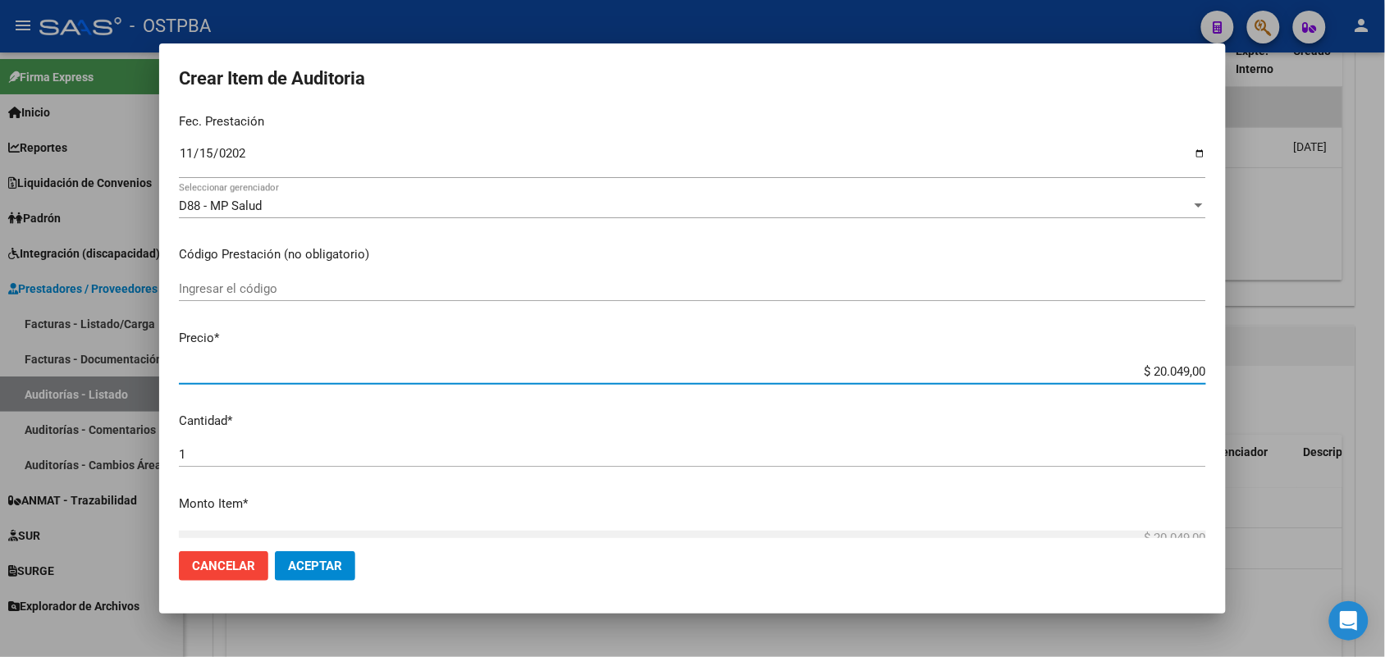
drag, startPoint x: 1105, startPoint y: 366, endPoint x: 1330, endPoint y: 388, distance: 226.0
click at [1330, 388] on div "Crear Item de Auditoria 93949639 Nro Documento 23939496394 CUIL Afiliado Activo…" at bounding box center [692, 328] width 1385 height 657
type input "$ 0,07"
type input "$ 0,71"
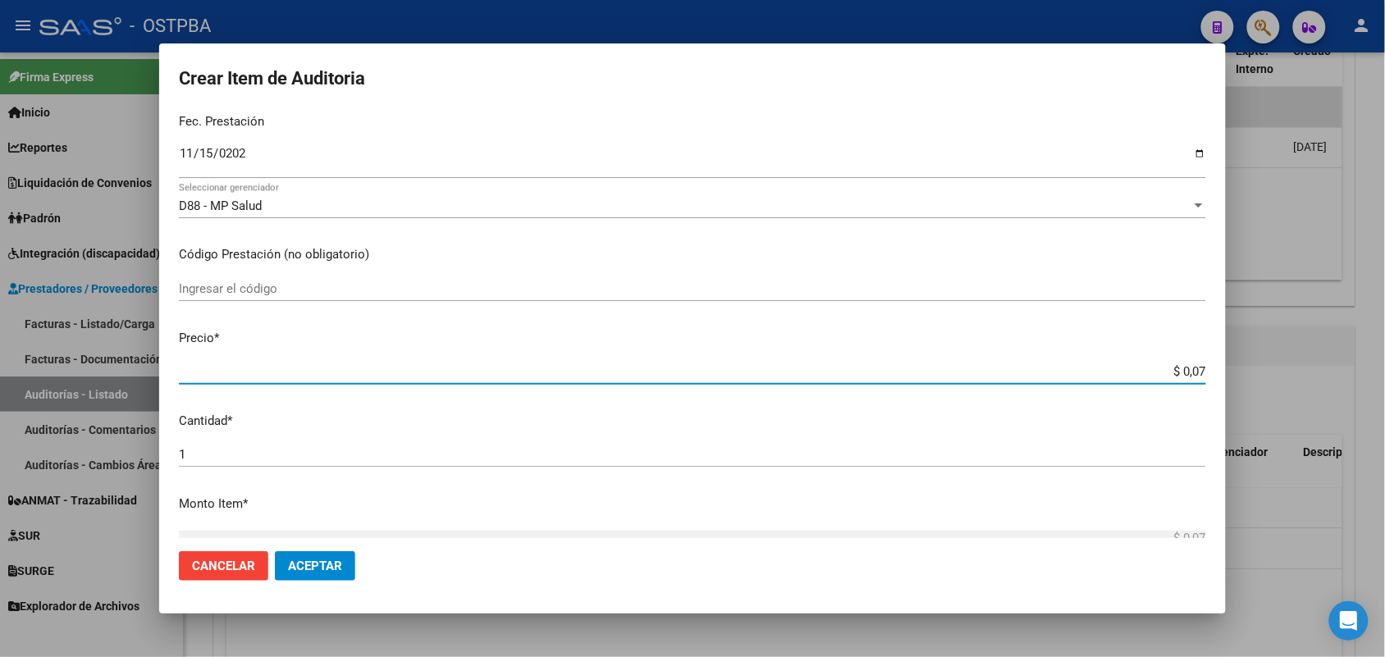
type input "$ 0,71"
type input "$ 7,17"
type input "$ 71,70"
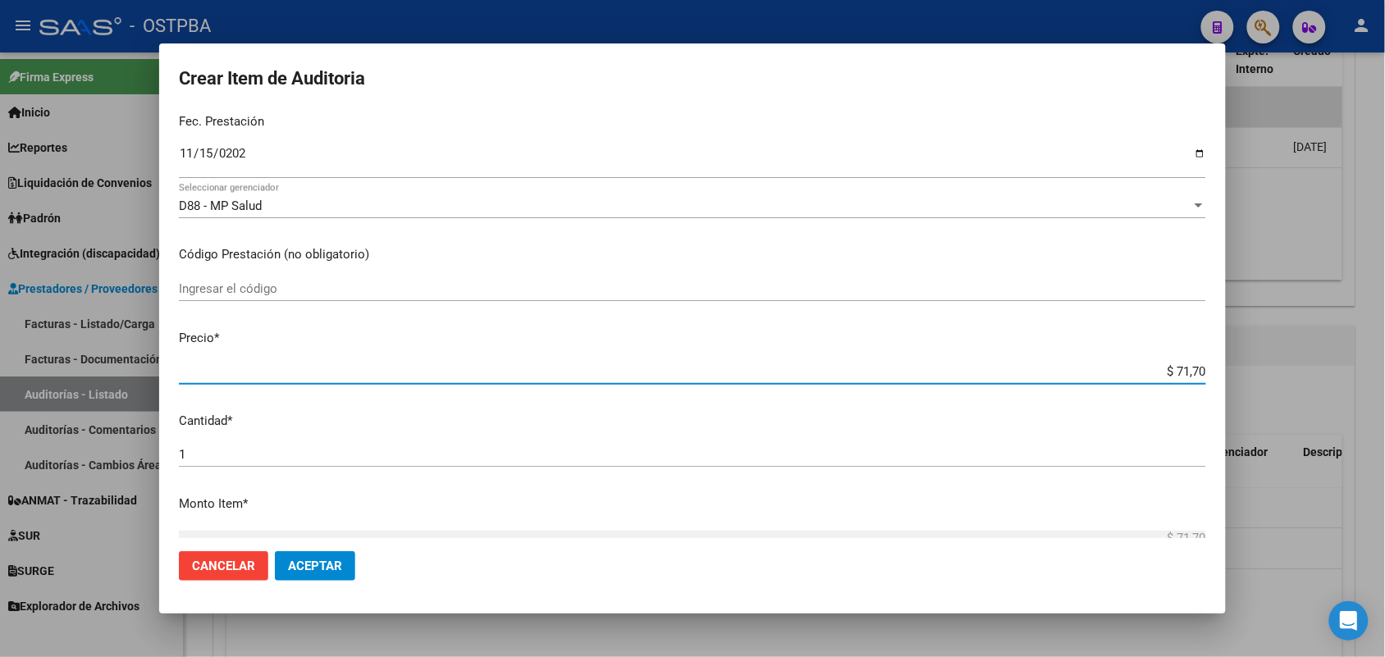
type input "$ 717,00"
type input "$ 7.170,00"
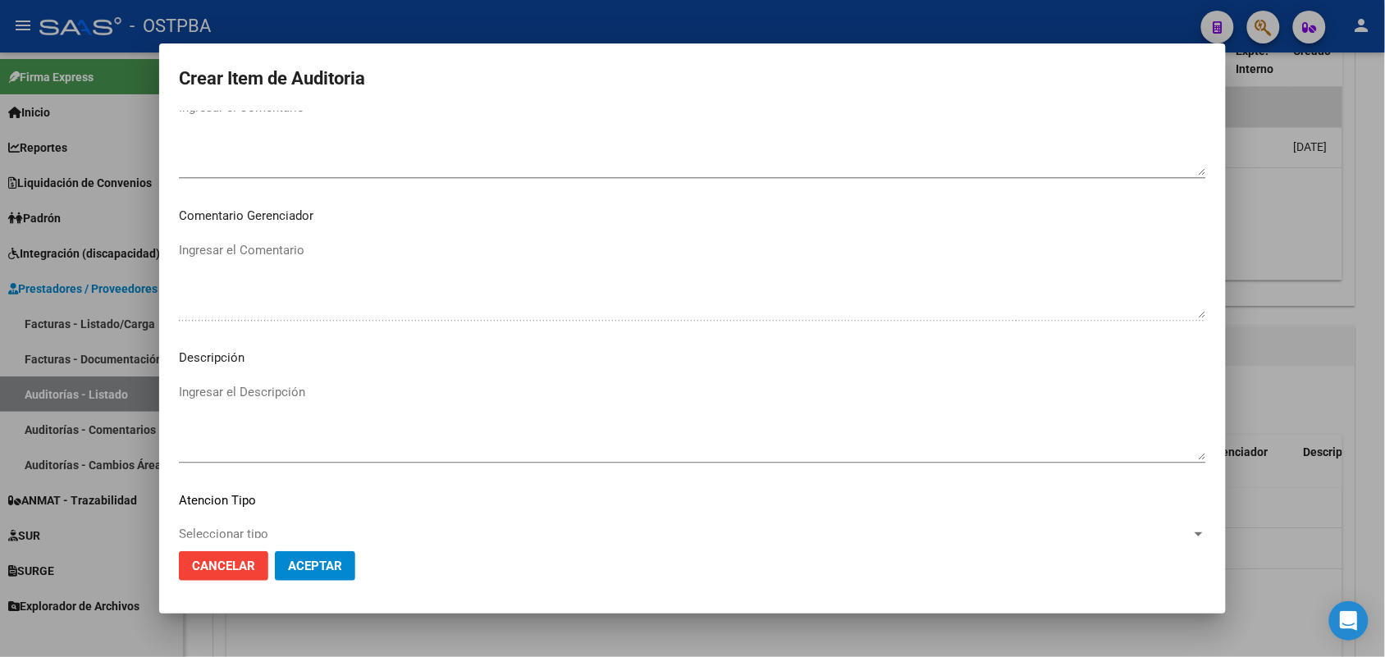
scroll to position [1049, 0]
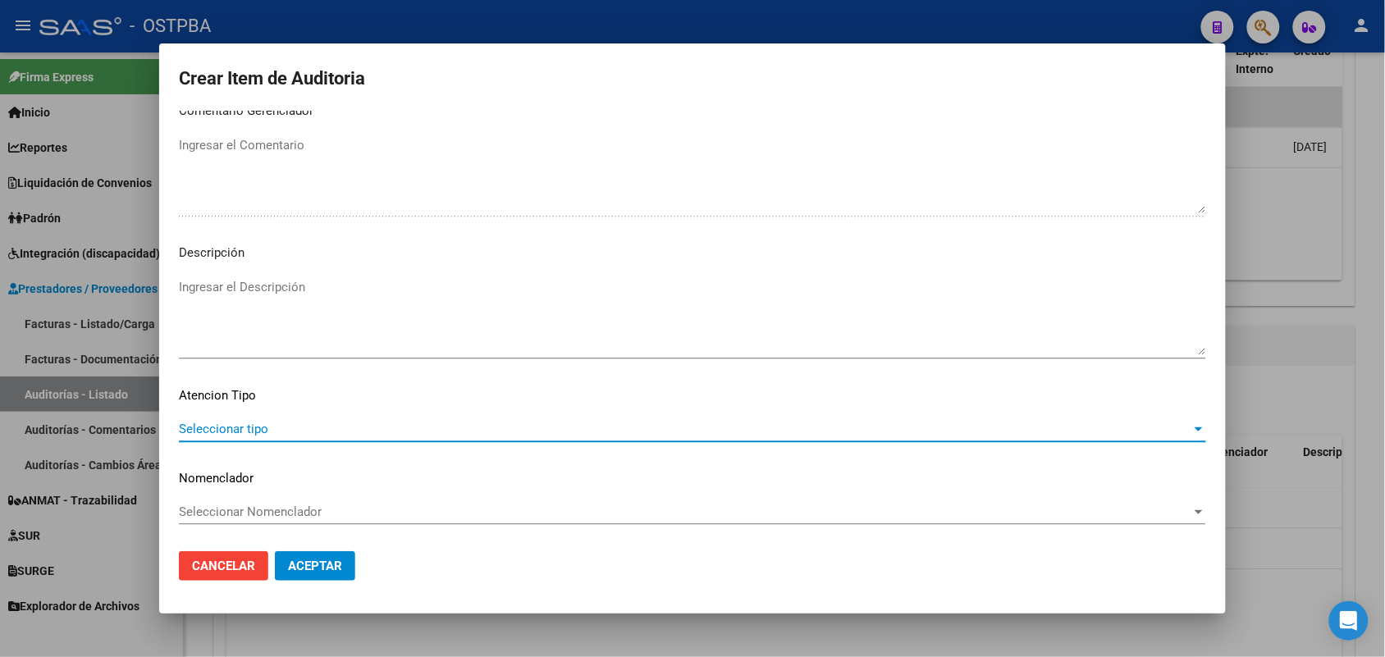
click at [240, 432] on span "Seleccionar tipo" at bounding box center [685, 429] width 1013 height 15
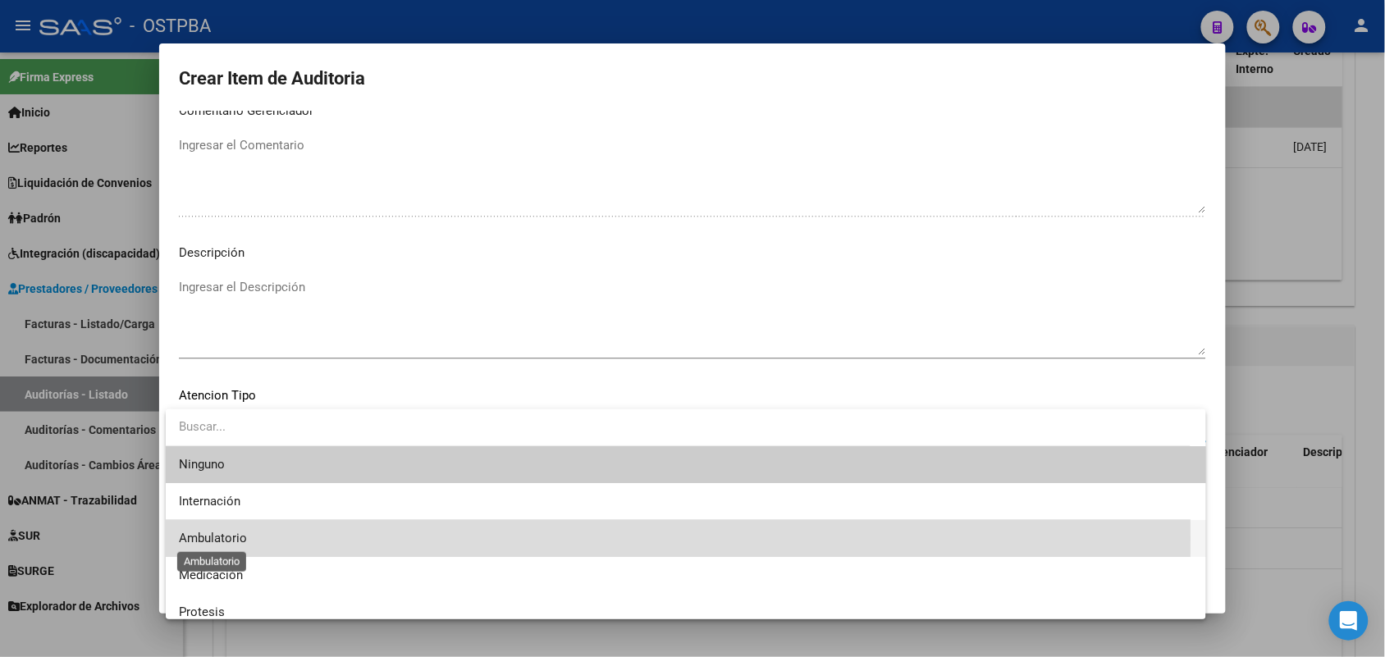
click at [230, 538] on span "Ambulatorio" at bounding box center [213, 538] width 68 height 15
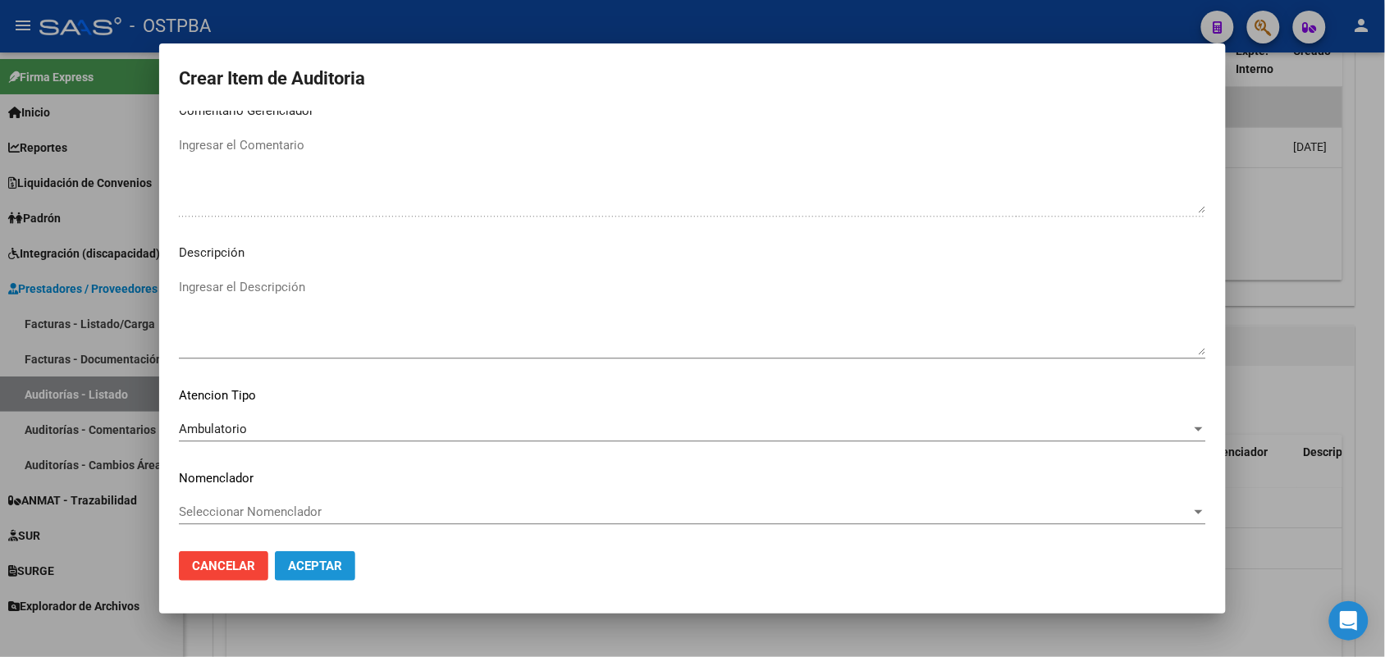
click at [301, 559] on span "Aceptar" at bounding box center [315, 566] width 54 height 15
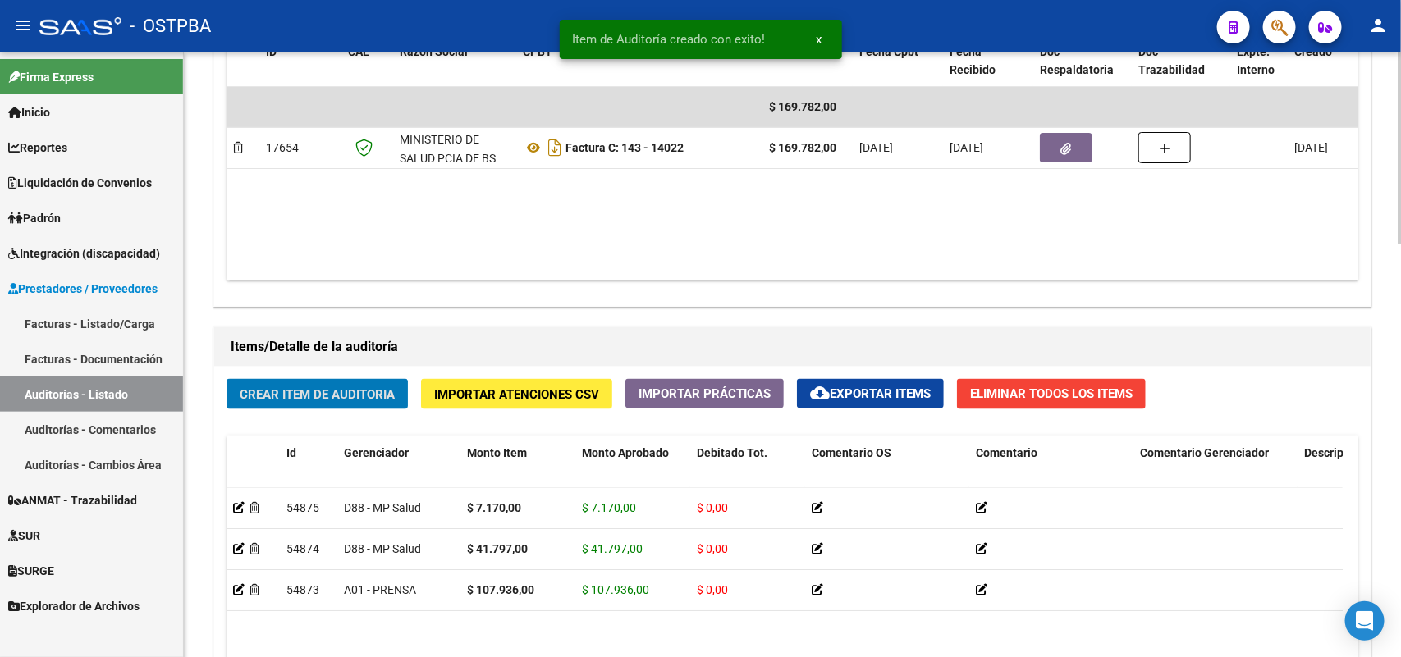
click at [330, 382] on button "Crear Item de Auditoria" at bounding box center [317, 394] width 181 height 30
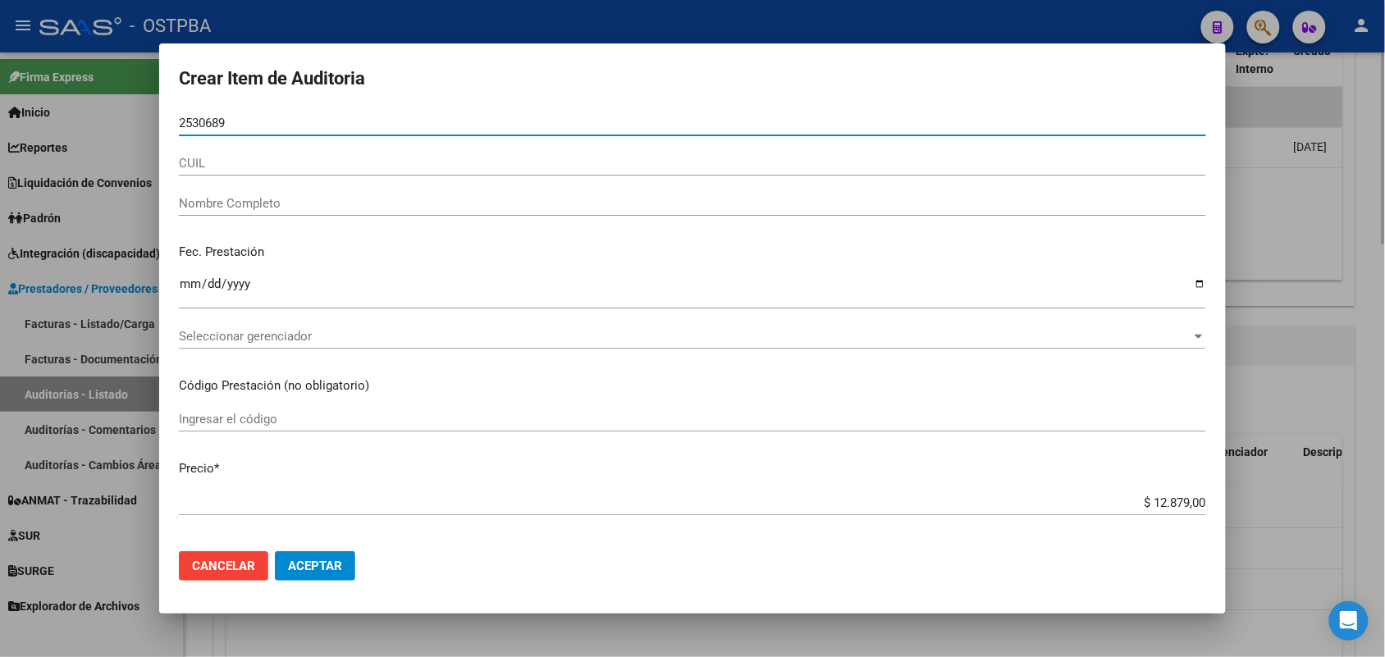
type input "25306899"
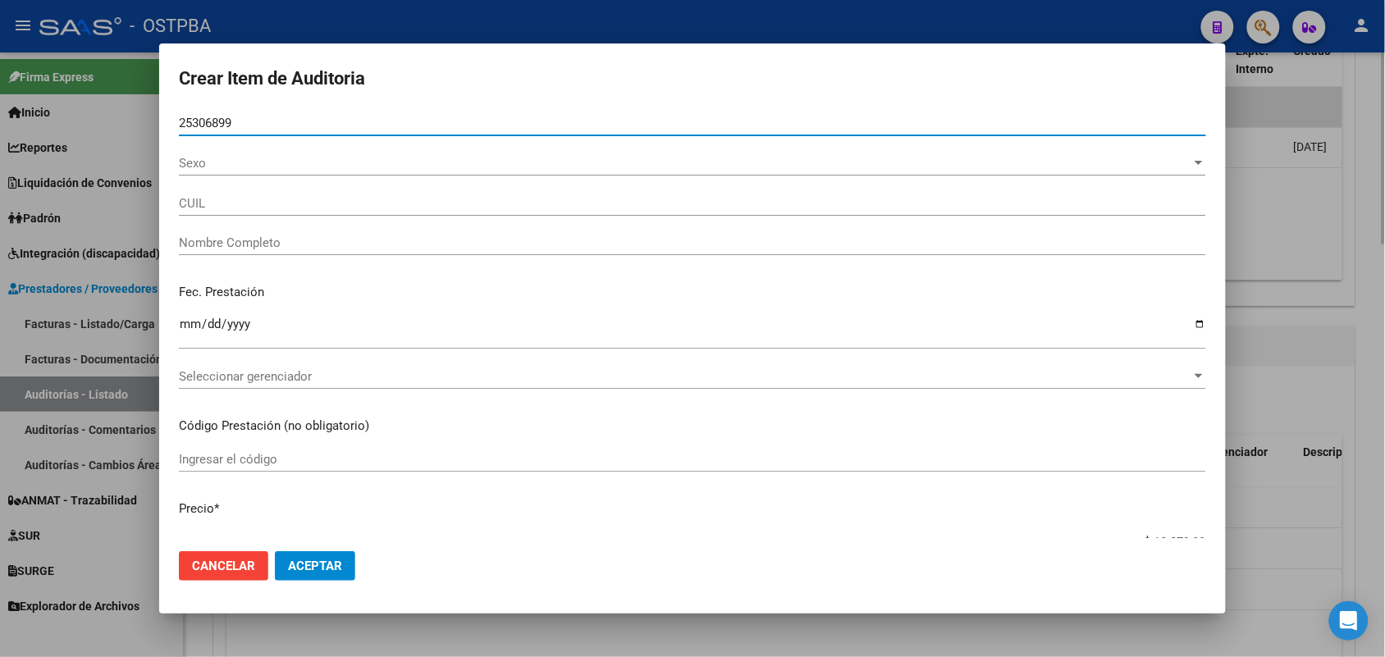
type input "27253068995"
type input "[PERSON_NAME] [PERSON_NAME] -"
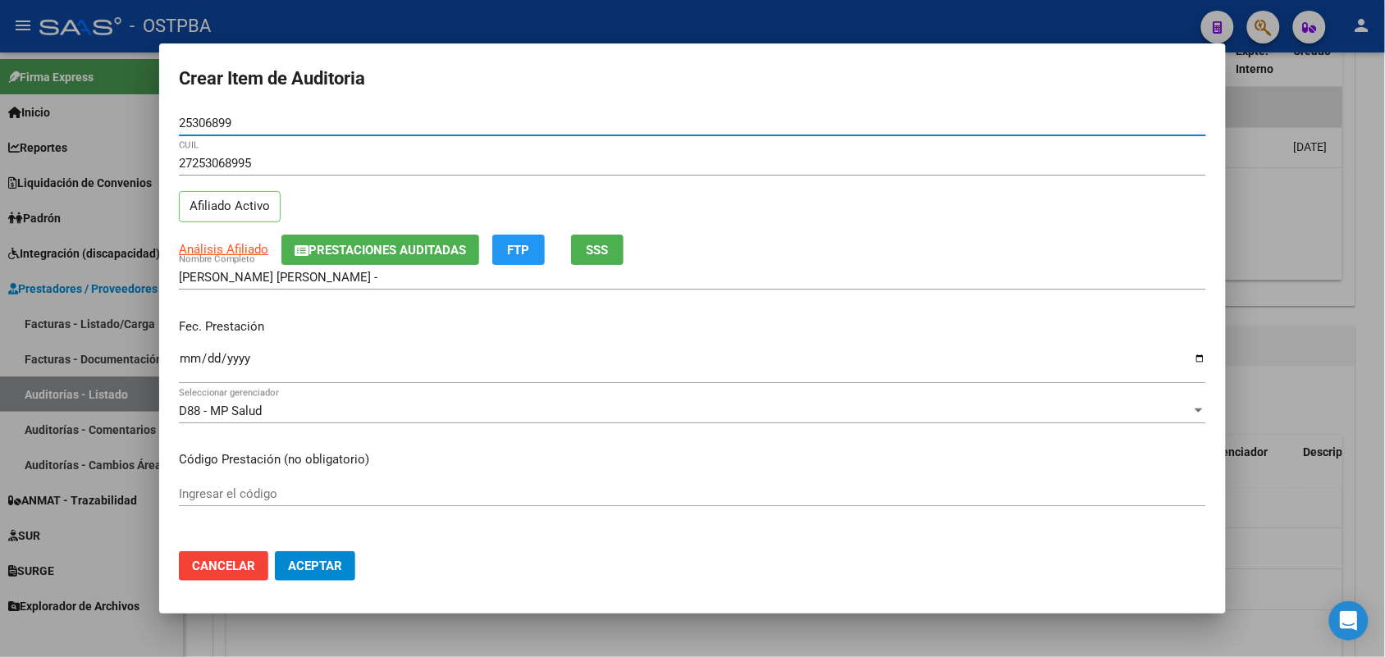
type input "25306899"
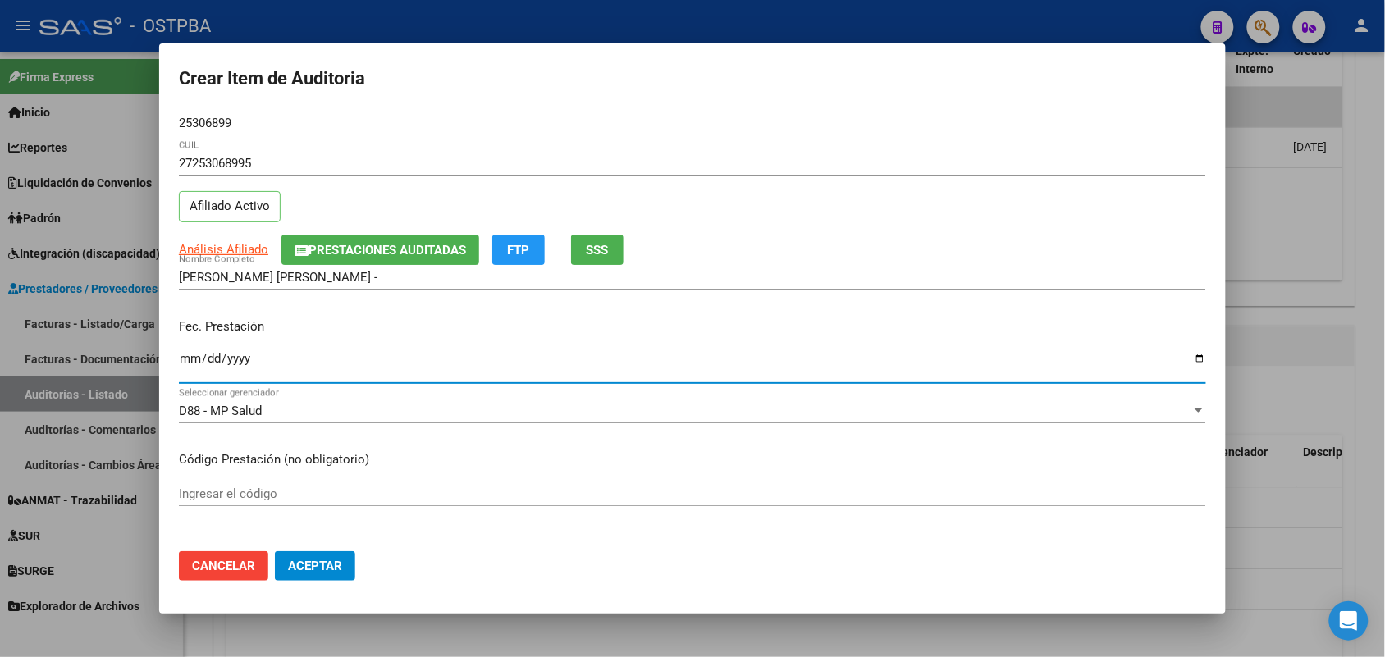
click at [185, 364] on input "Ingresar la fecha" at bounding box center [693, 365] width 1028 height 26
type input "[DATE]"
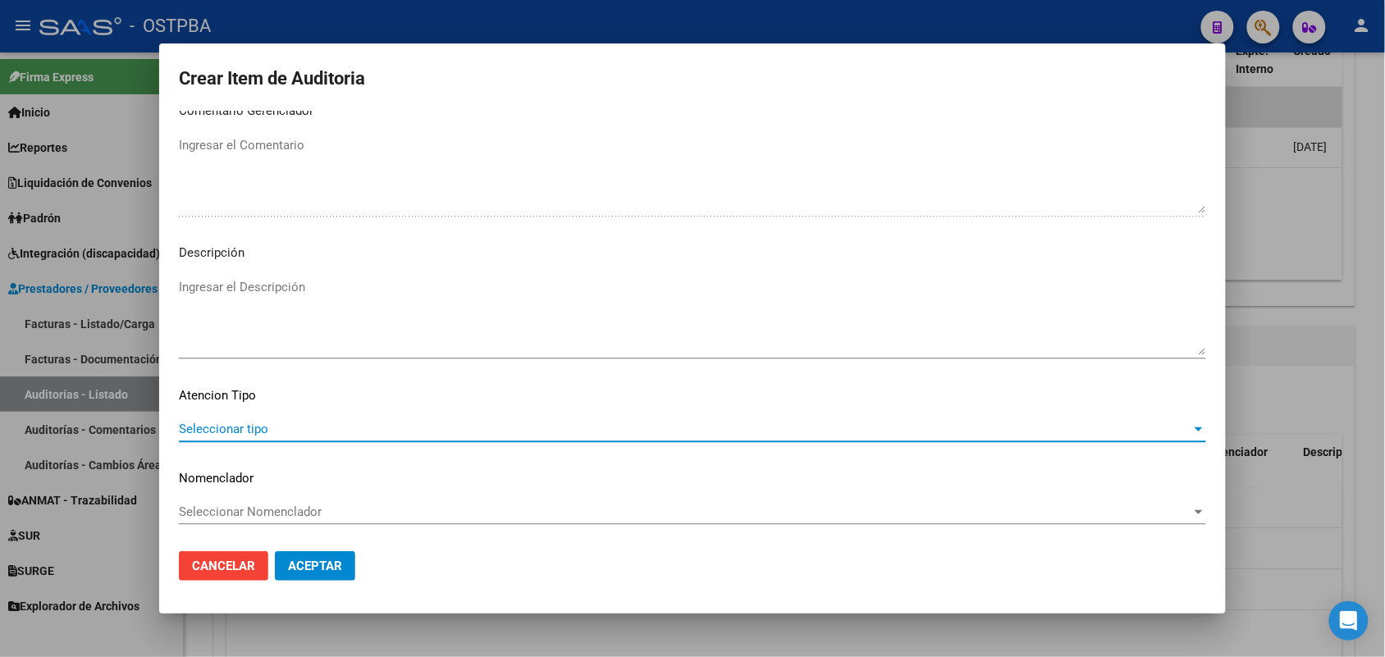
click at [255, 424] on span "Seleccionar tipo" at bounding box center [685, 429] width 1013 height 15
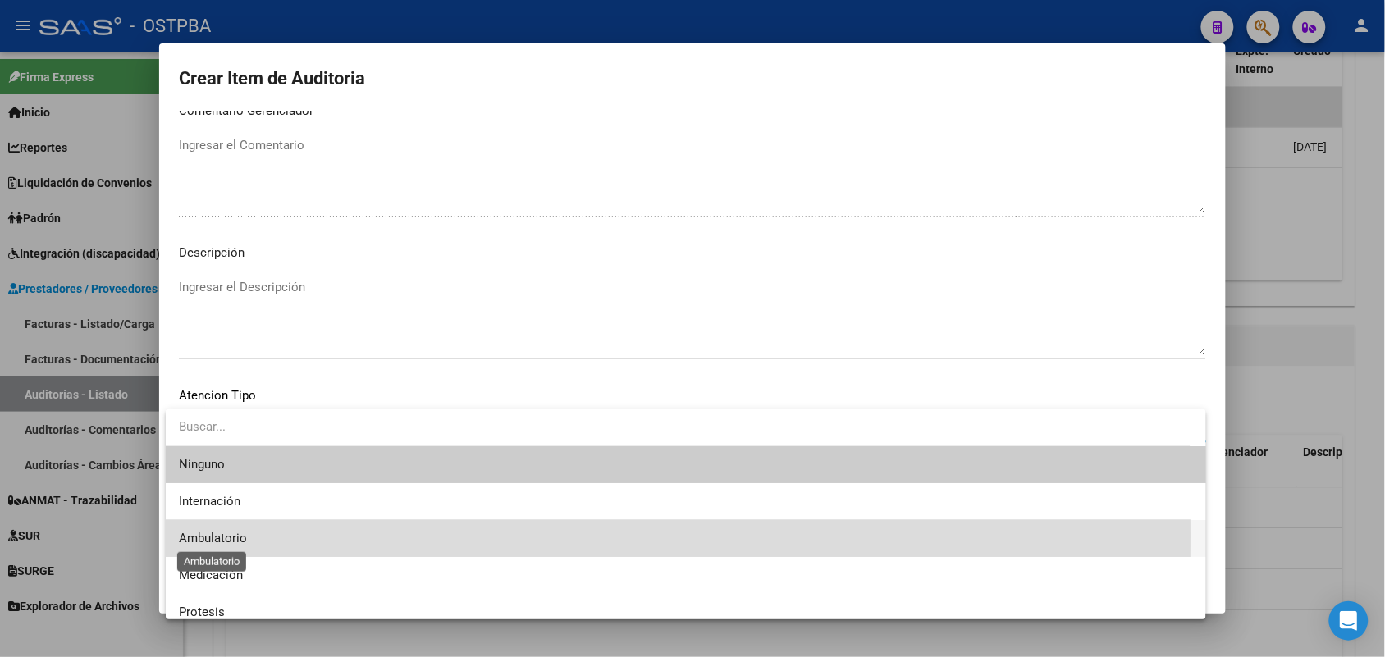
click at [240, 535] on span "Ambulatorio" at bounding box center [213, 538] width 68 height 15
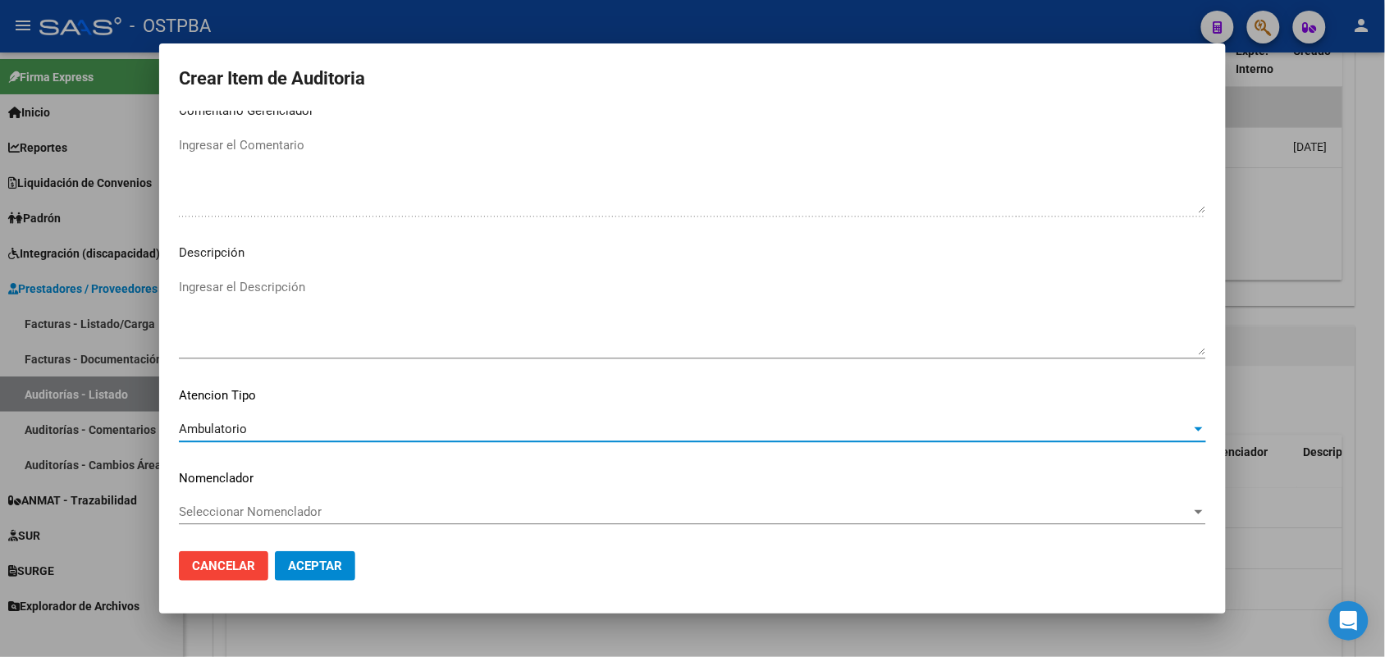
click at [298, 570] on span "Aceptar" at bounding box center [315, 566] width 54 height 15
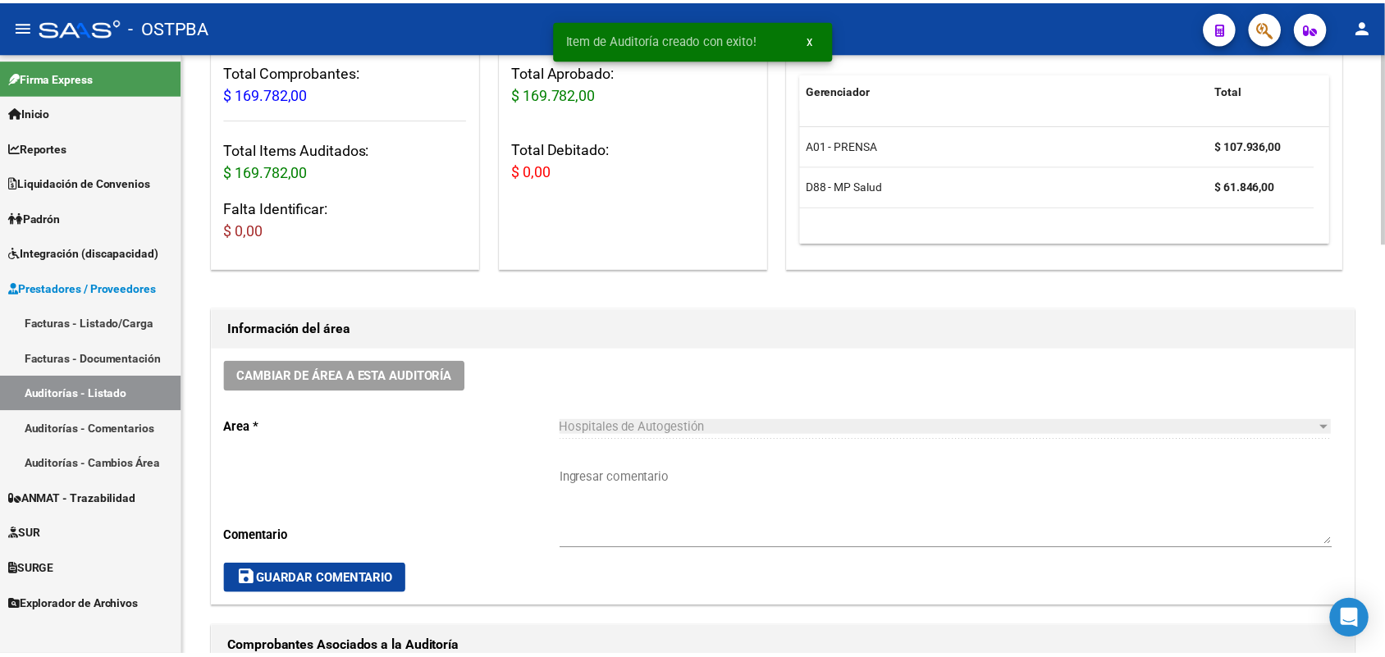
scroll to position [0, 0]
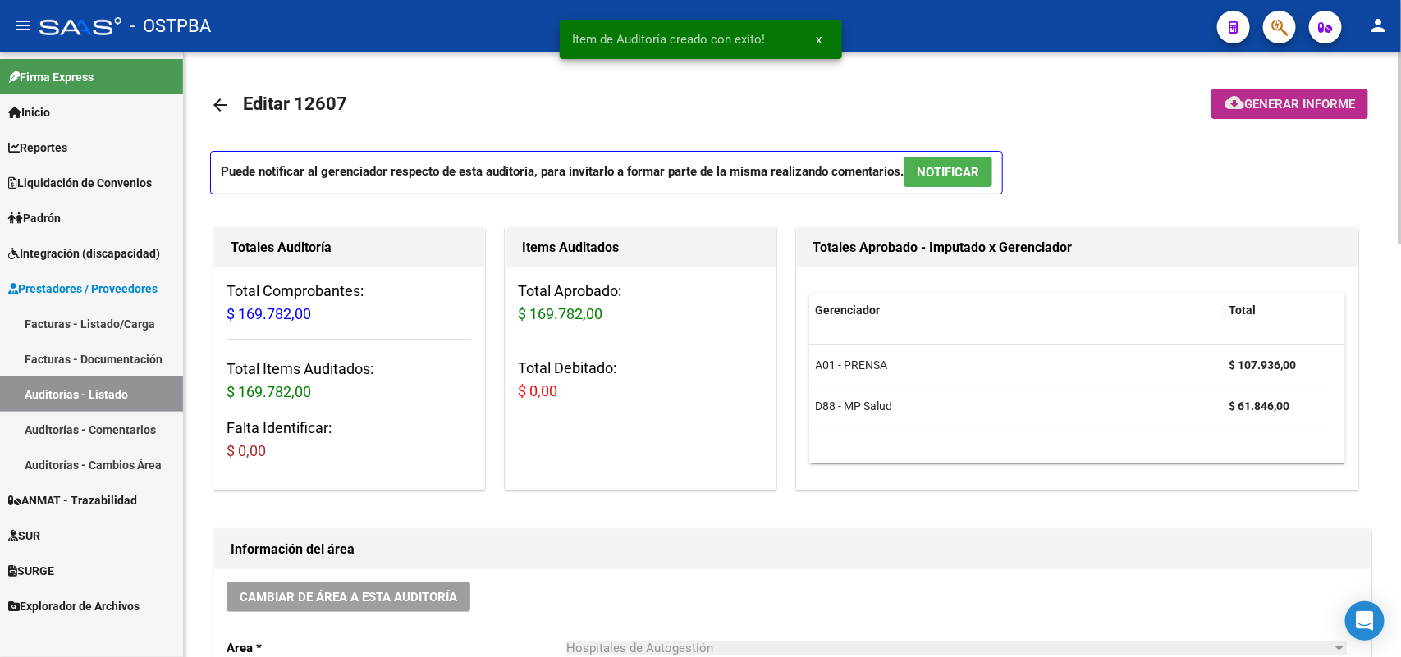
click at [1276, 92] on button "cloud_download Generar informe" at bounding box center [1289, 104] width 157 height 30
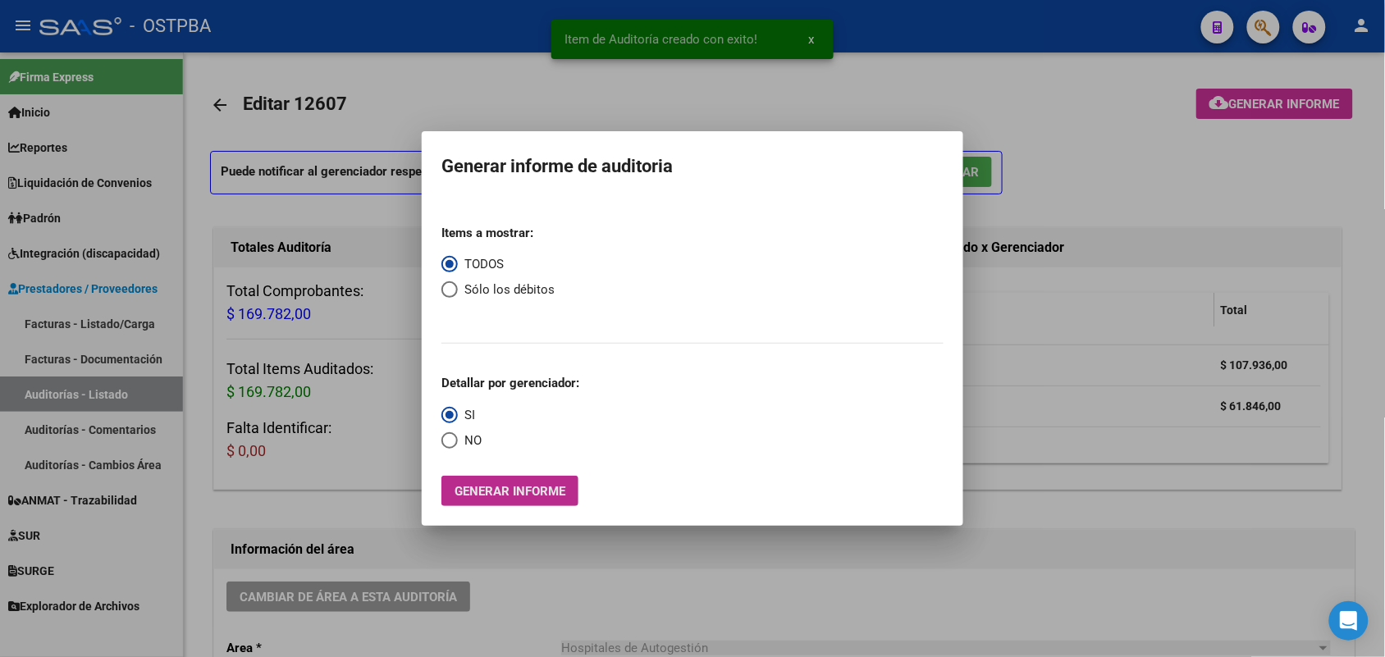
click at [515, 497] on span "Generar informe" at bounding box center [510, 491] width 111 height 15
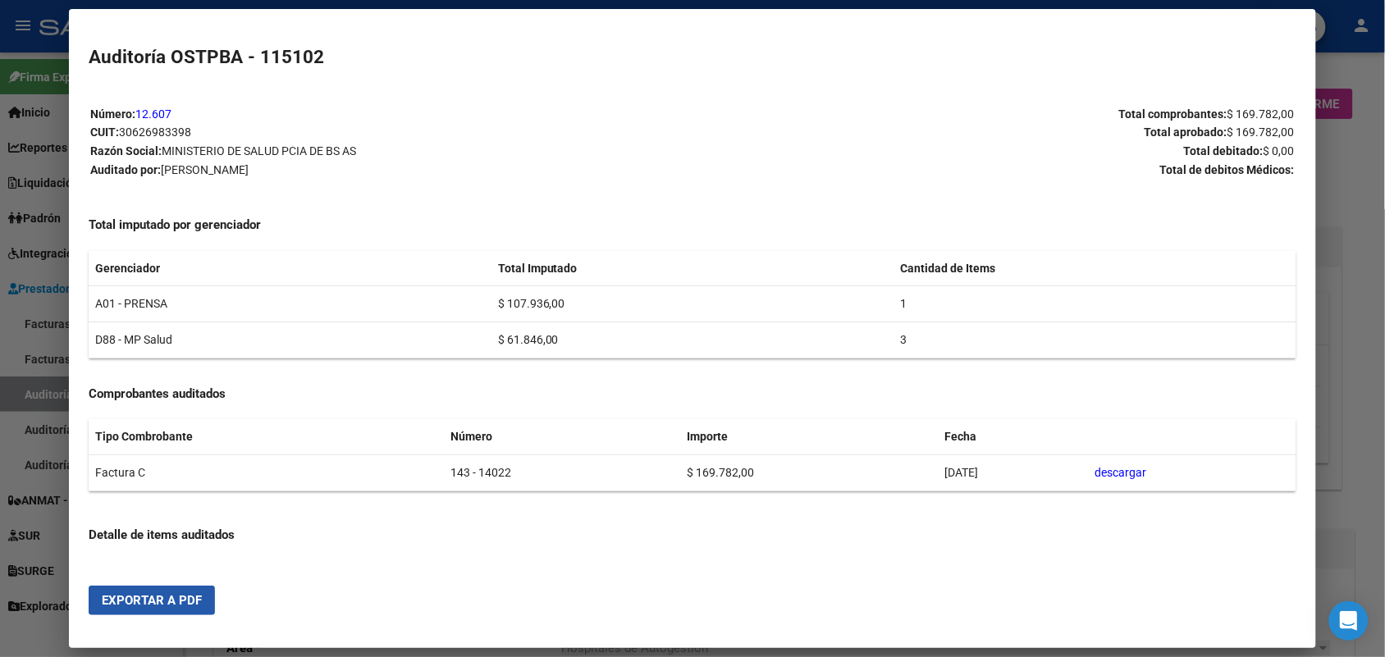
click at [103, 593] on span "Exportar a PDF" at bounding box center [152, 600] width 100 height 15
click at [1348, 153] on div at bounding box center [692, 328] width 1385 height 657
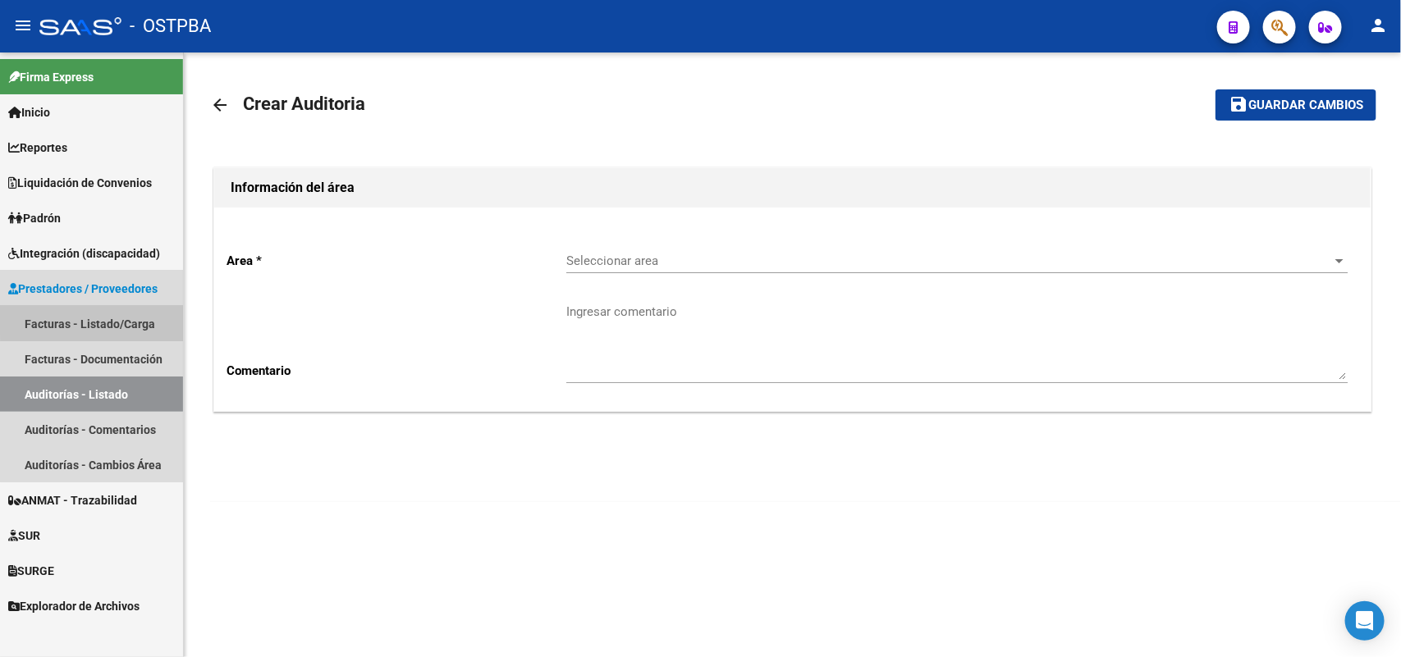
click at [133, 316] on link "Facturas - Listado/Carga" at bounding box center [91, 323] width 183 height 35
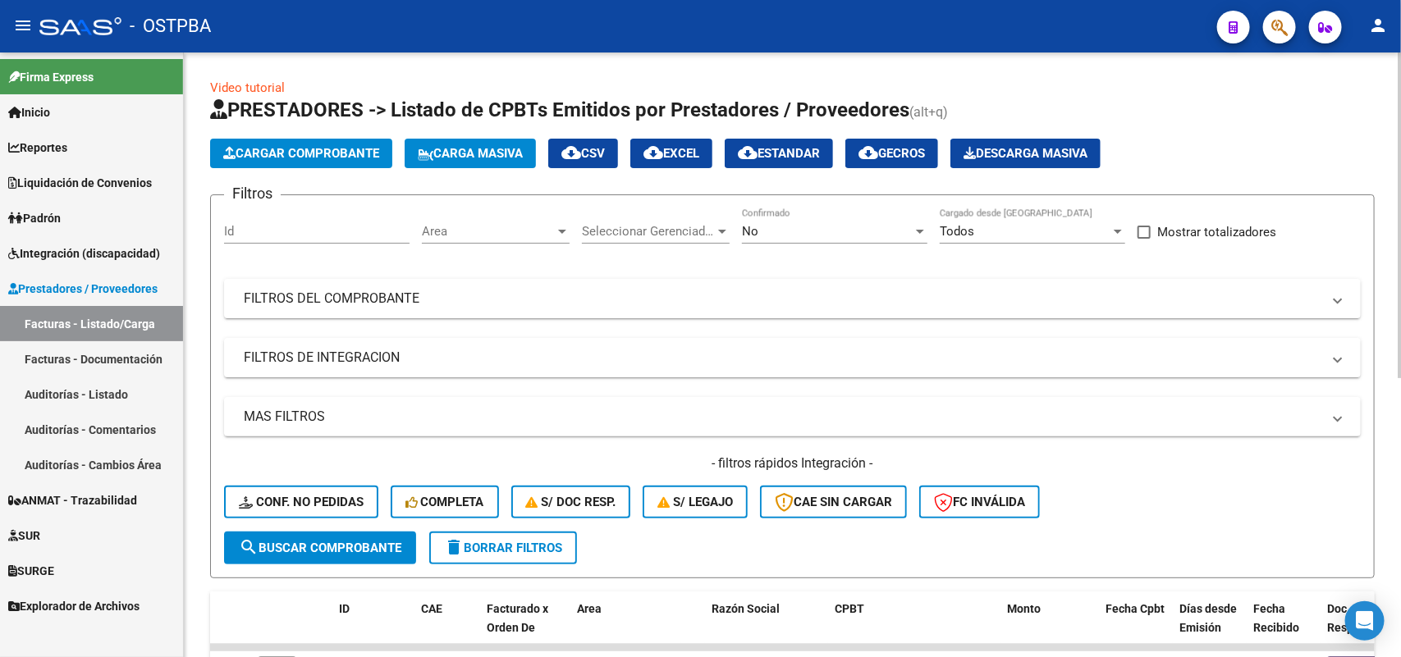
click at [347, 153] on span "Cargar Comprobante" at bounding box center [301, 153] width 156 height 15
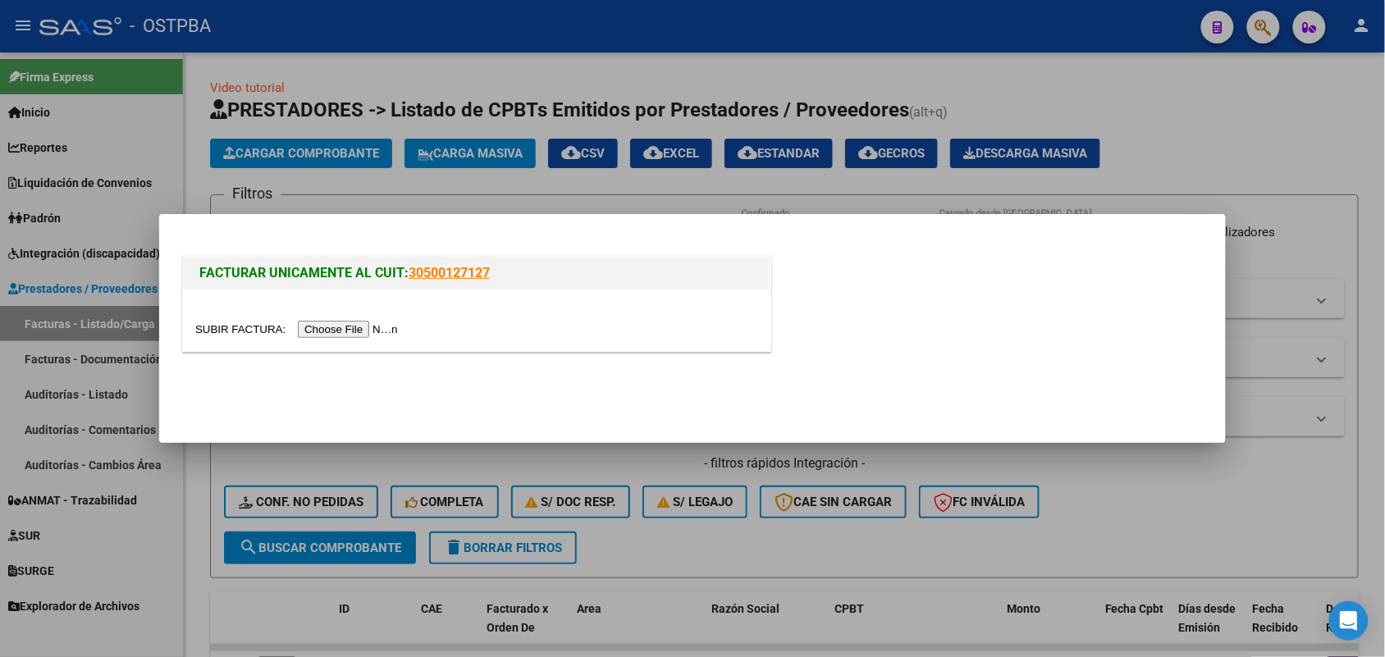
click at [387, 332] on input "file" at bounding box center [299, 329] width 208 height 17
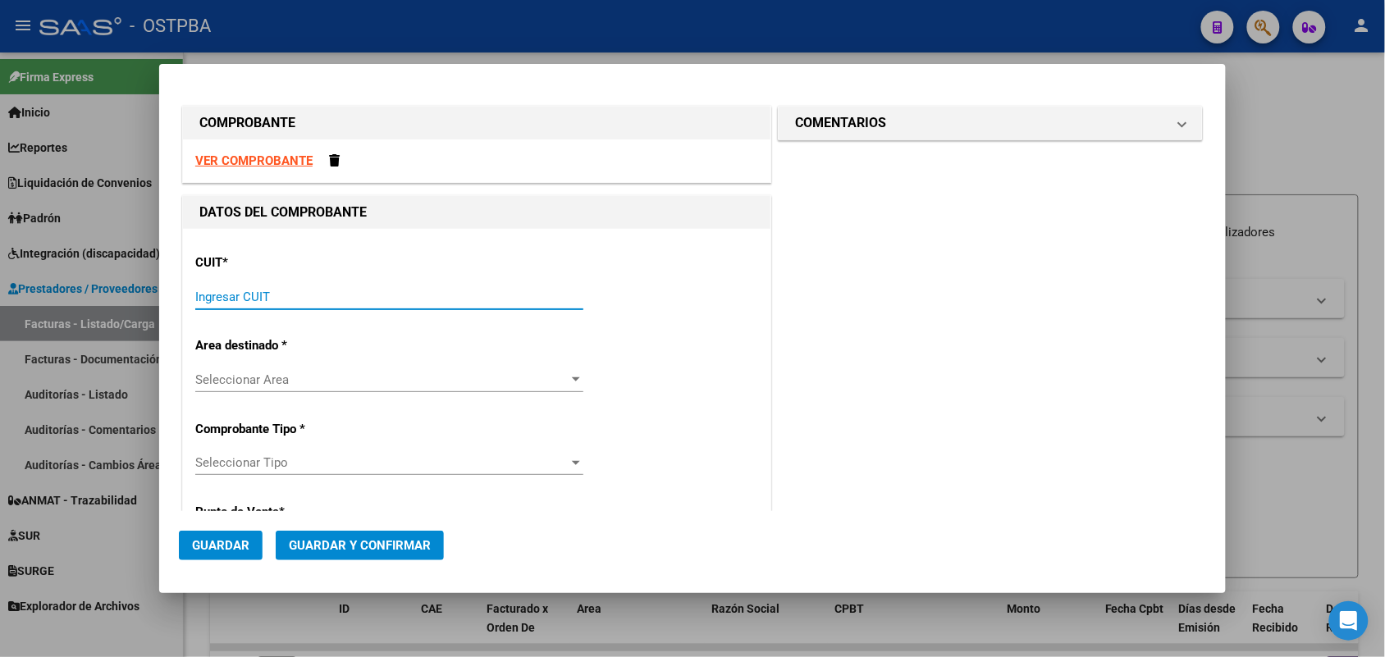
click at [208, 298] on input "Ingresar CUIT" at bounding box center [389, 297] width 388 height 15
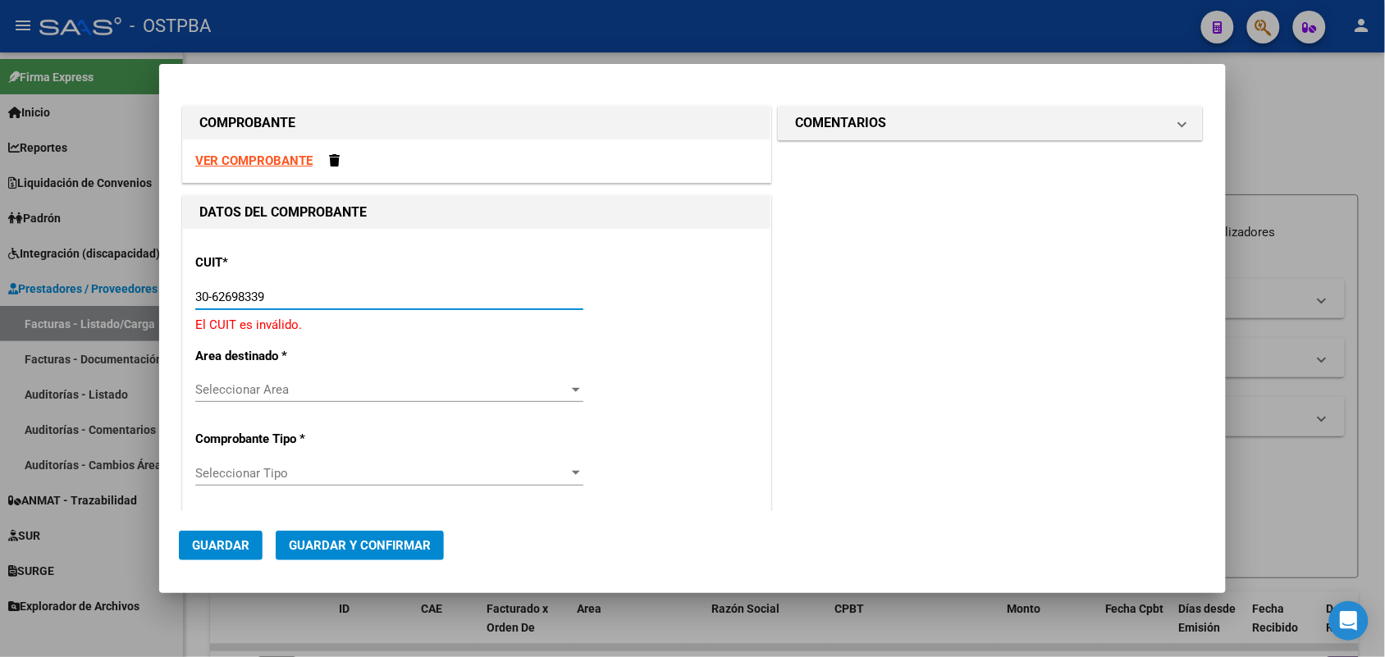
type input "30-62698339-8"
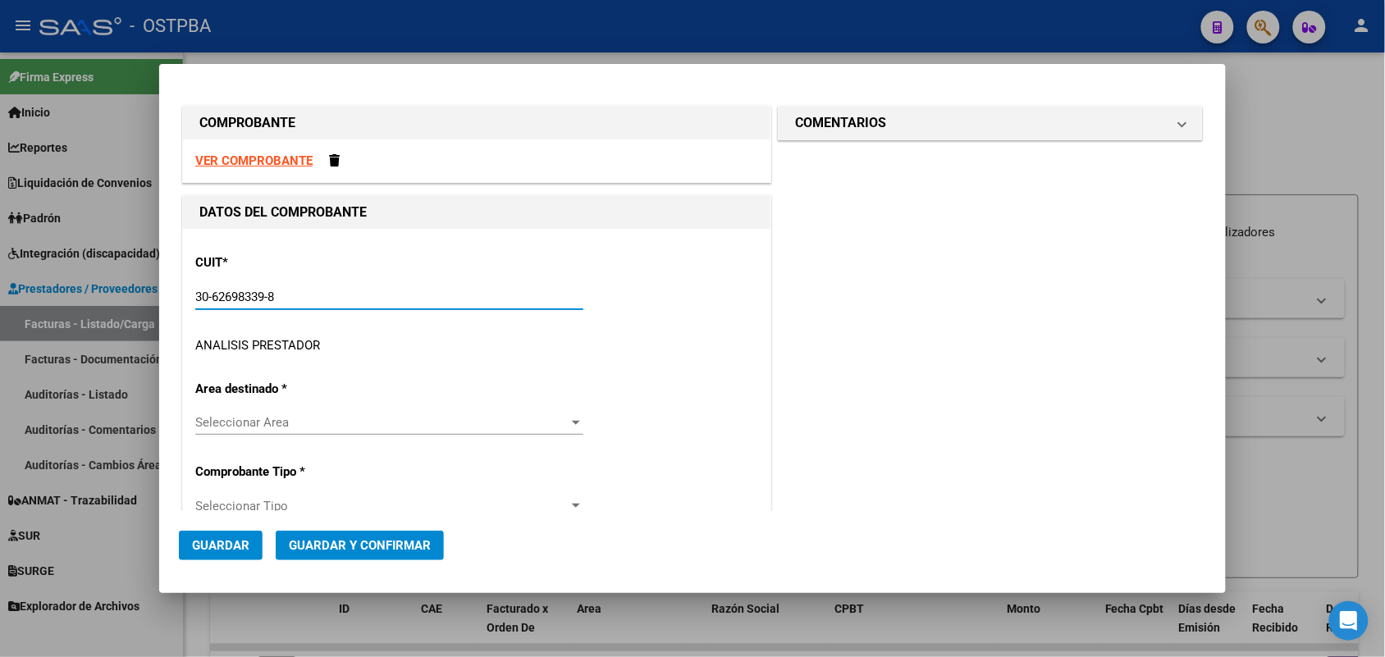
type input "143"
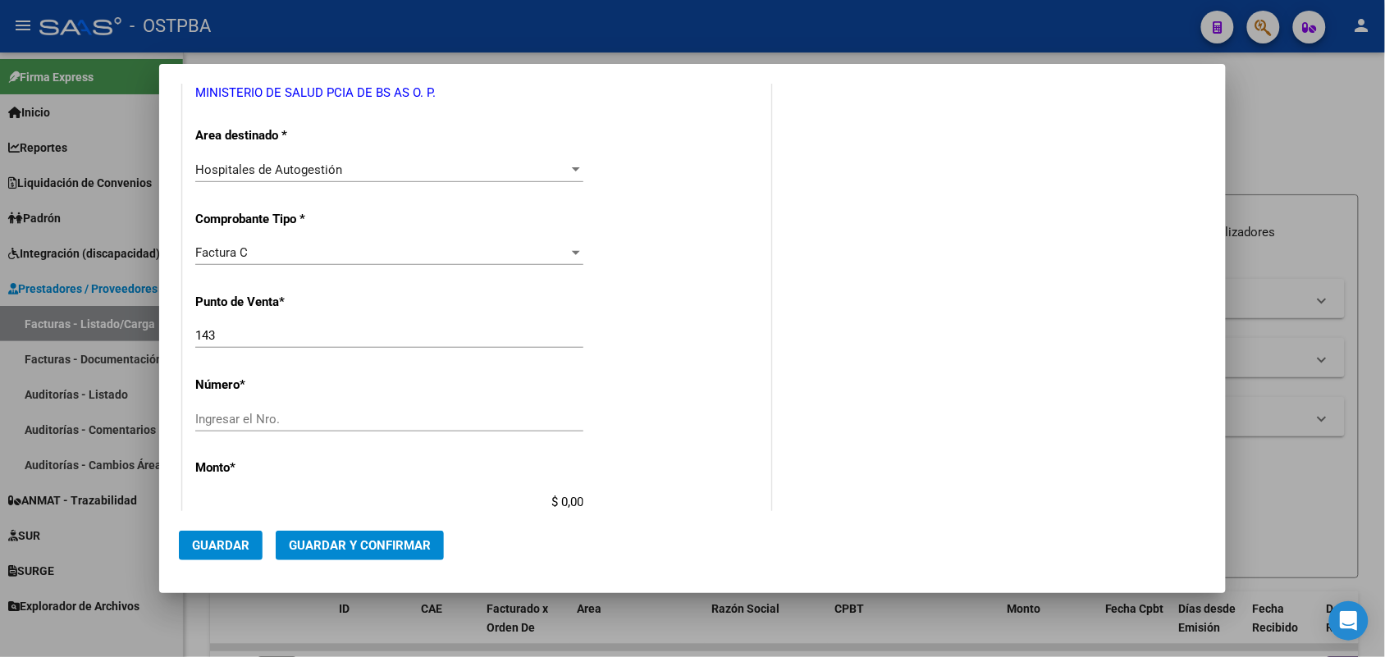
scroll to position [308, 0]
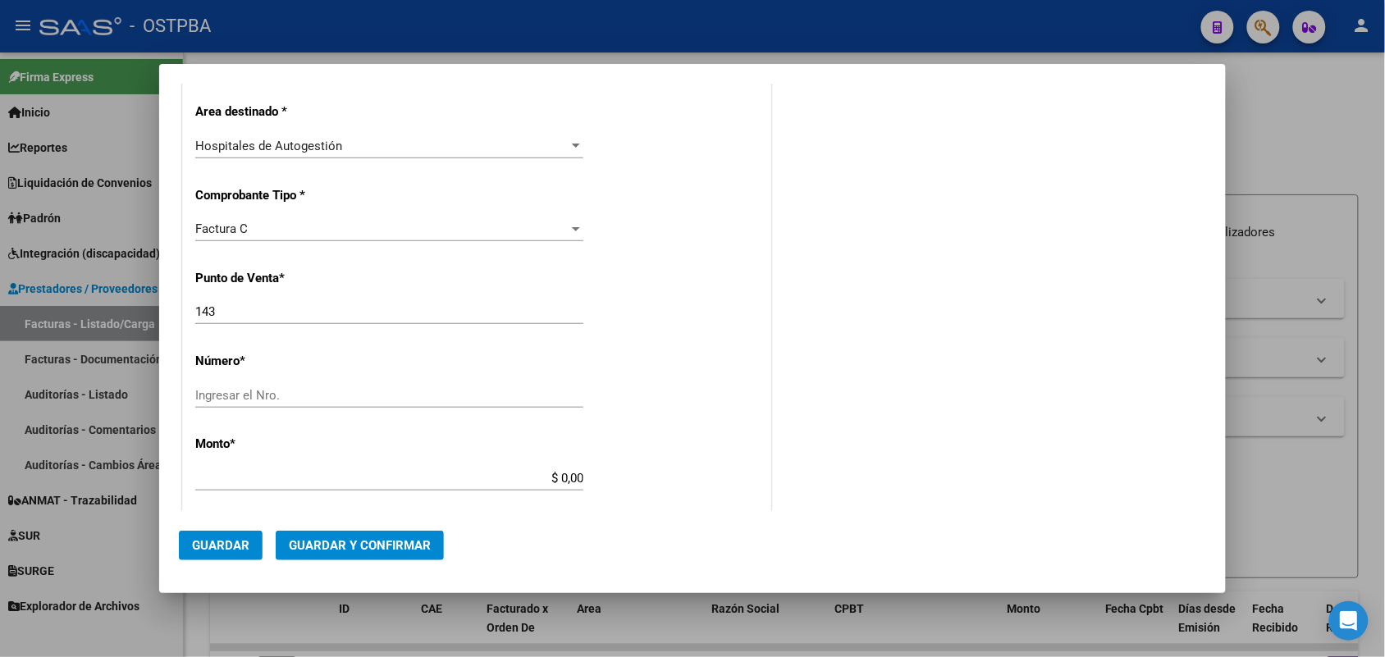
type input "30-62698339-8"
drag, startPoint x: 223, startPoint y: 308, endPoint x: 168, endPoint y: 310, distance: 55.0
click at [168, 310] on mat-dialog-content "COMPROBANTE VER COMPROBANTE DATOS DEL COMPROBANTE CUIT * 30-62698339-8 Ingresar…" at bounding box center [692, 298] width 1067 height 428
type input "169"
click at [255, 392] on input "Ingresar el Nro." at bounding box center [389, 395] width 388 height 15
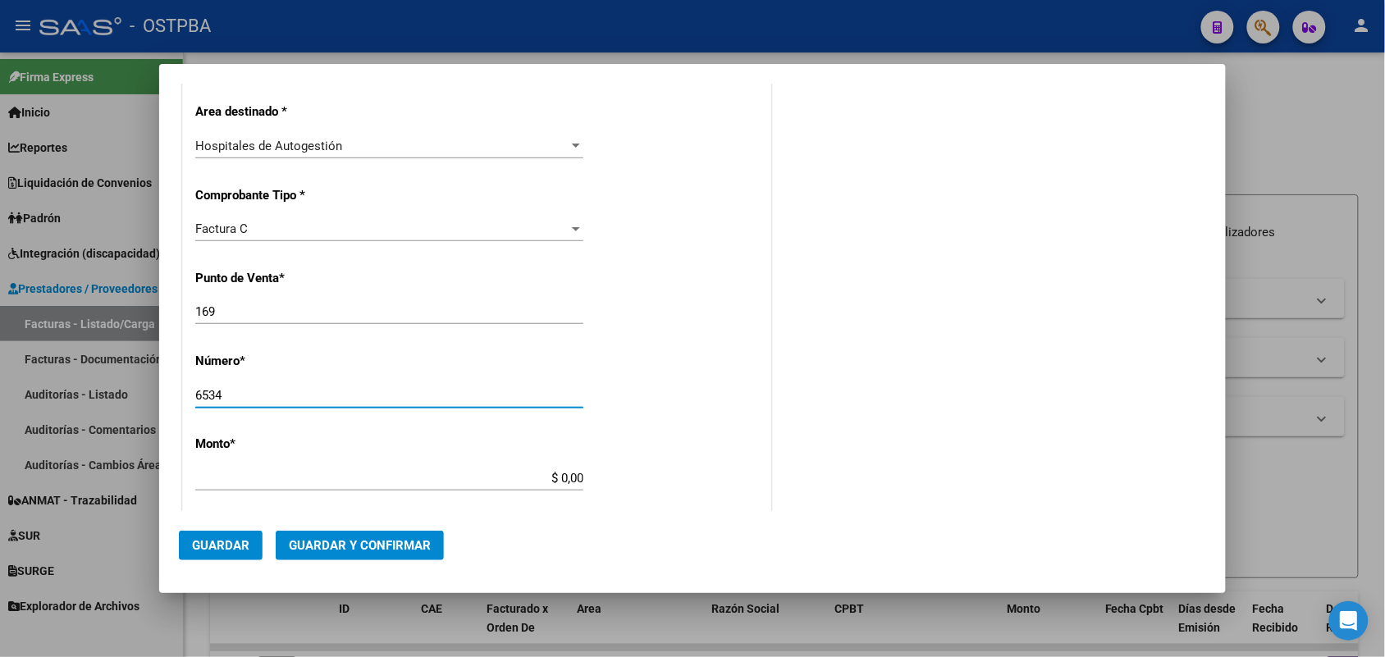
type input "6534"
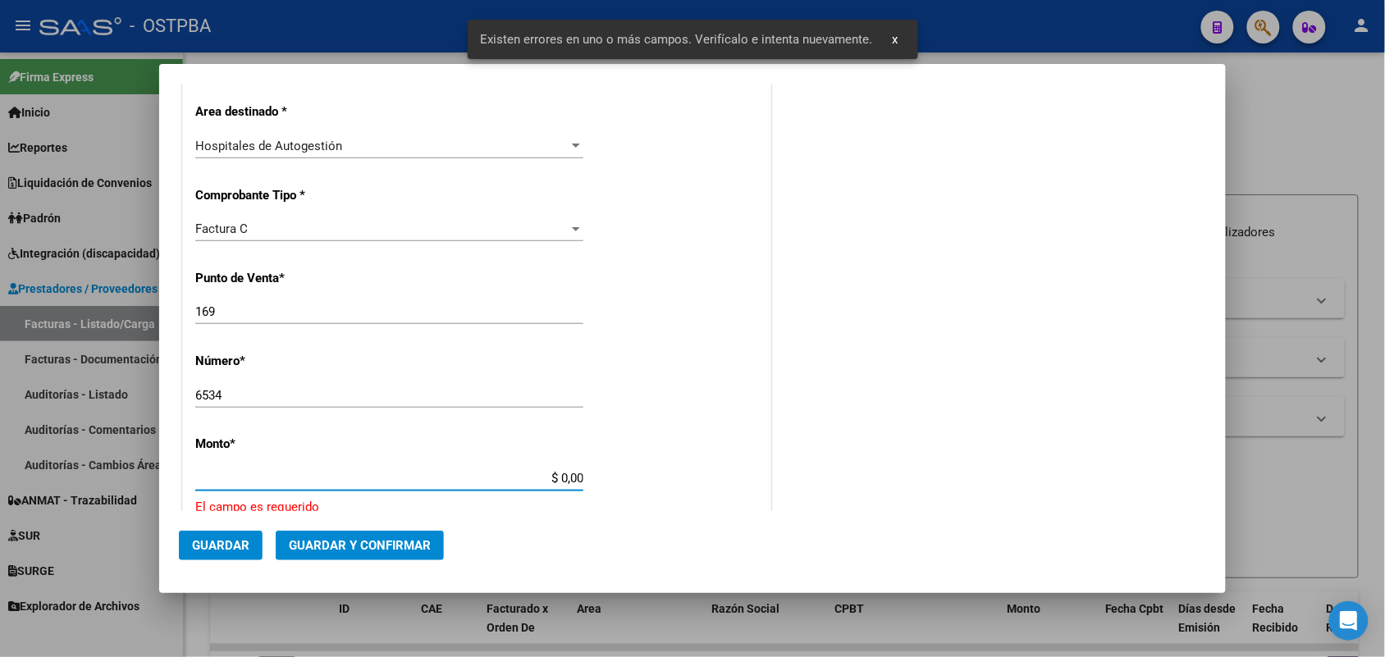
drag, startPoint x: 530, startPoint y: 474, endPoint x: 679, endPoint y: 473, distance: 148.6
click at [679, 473] on div "CUIT * 30-62698339-8 Ingresar CUIT ANALISIS PRESTADOR MINISTERIO DE SALUD PCIA …" at bounding box center [477, 522] width 588 height 1202
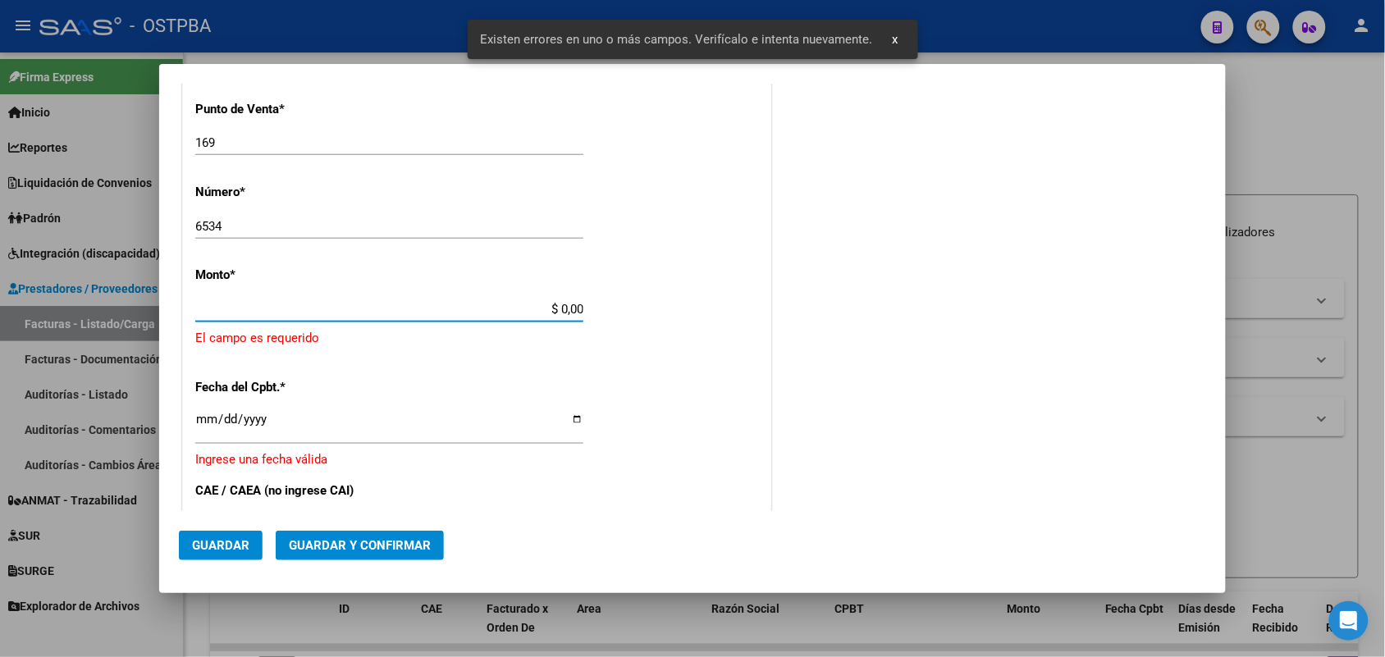
scroll to position [481, 0]
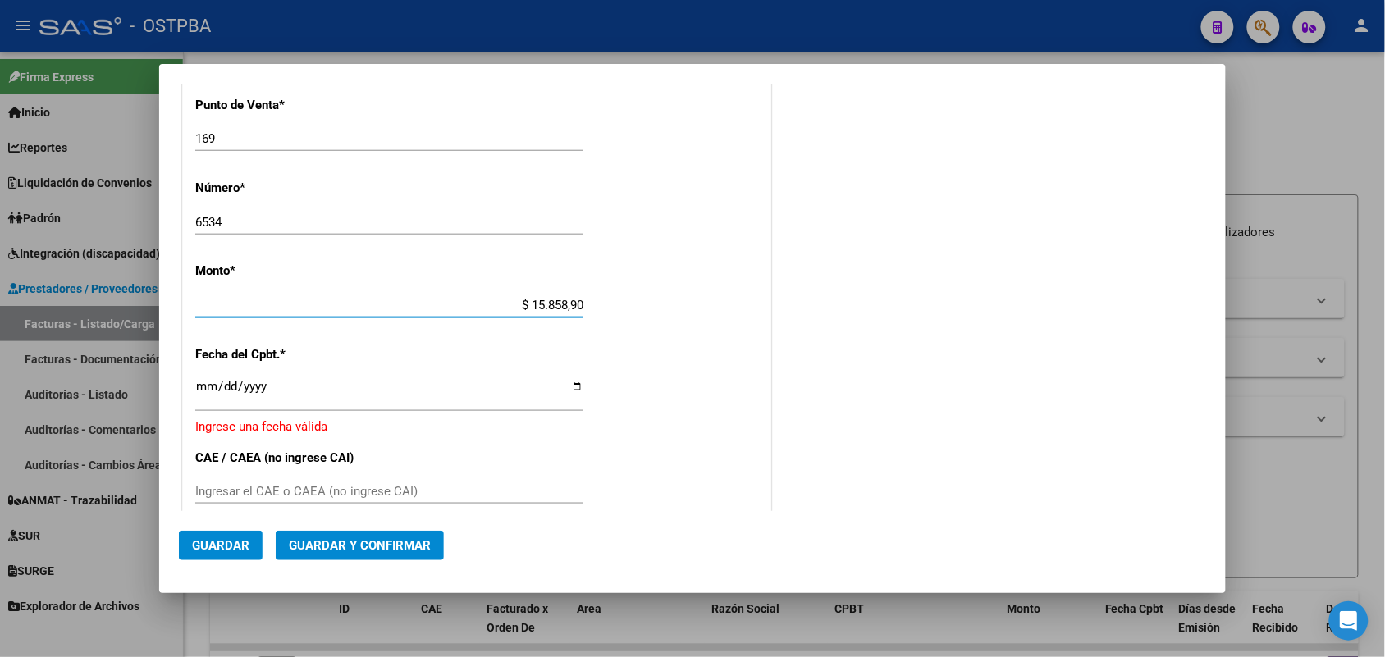
type input "$ 158.589,00"
click at [209, 394] on input "Ingresar la fecha" at bounding box center [389, 393] width 388 height 26
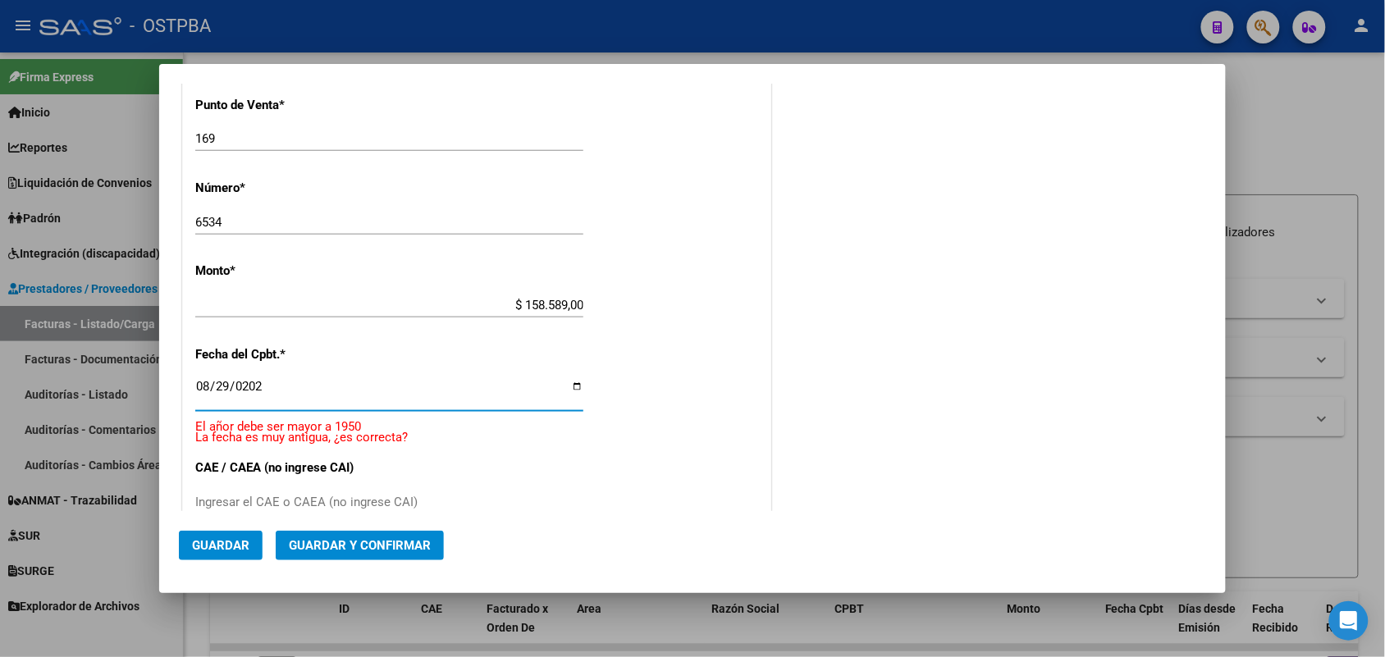
type input "[DATE]"
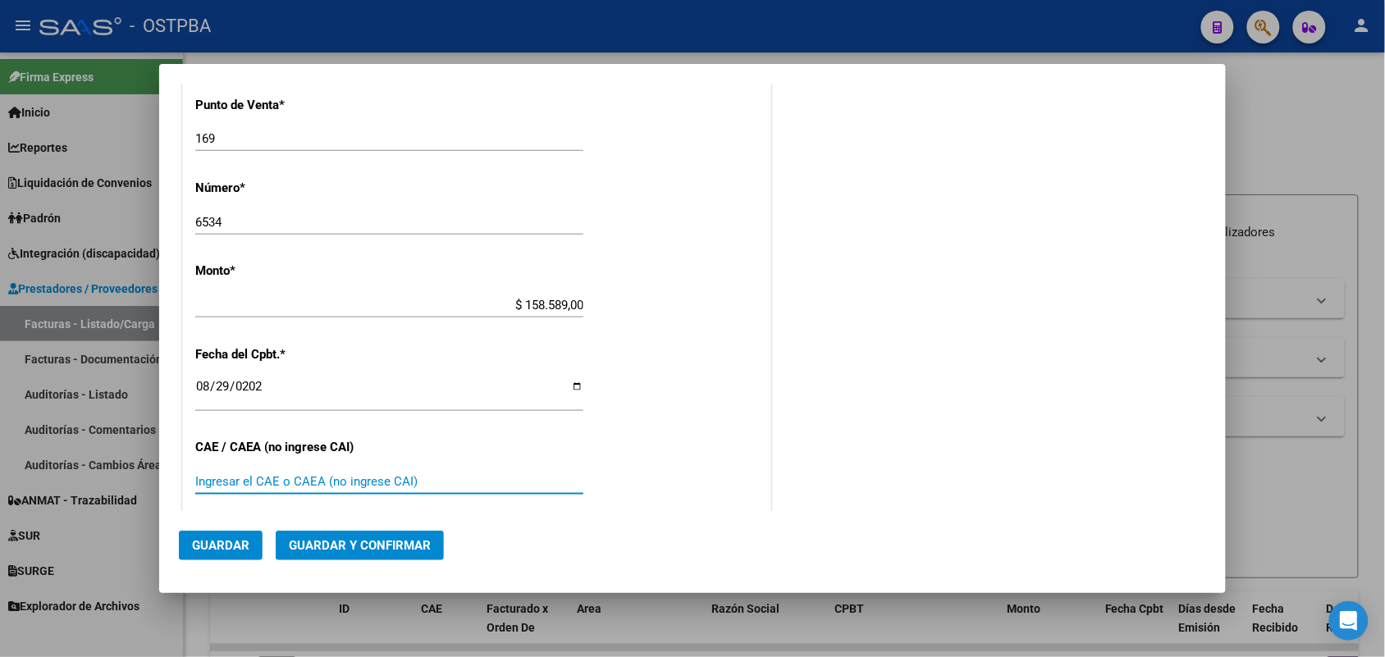
drag, startPoint x: 212, startPoint y: 485, endPoint x: 239, endPoint y: 485, distance: 27.1
click at [213, 485] on input "Ingresar el CAE o CAEA (no ingrese CAI)" at bounding box center [389, 481] width 388 height 15
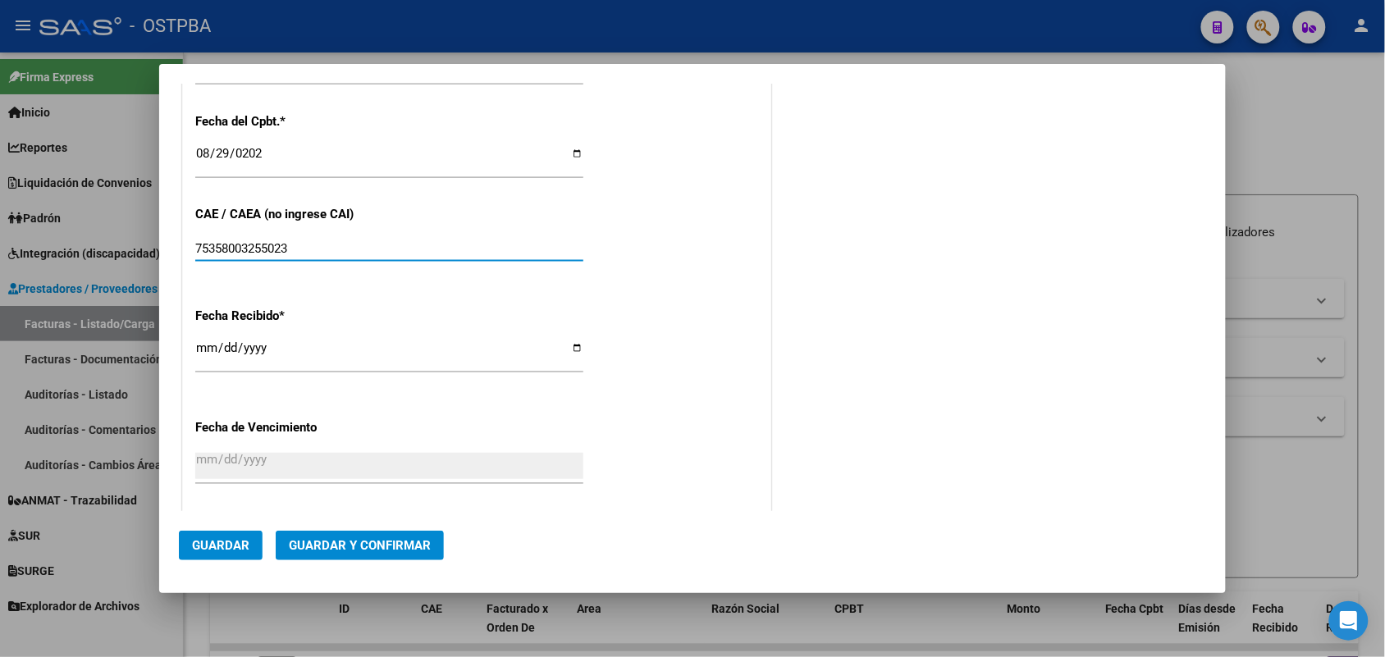
scroll to position [680, 0]
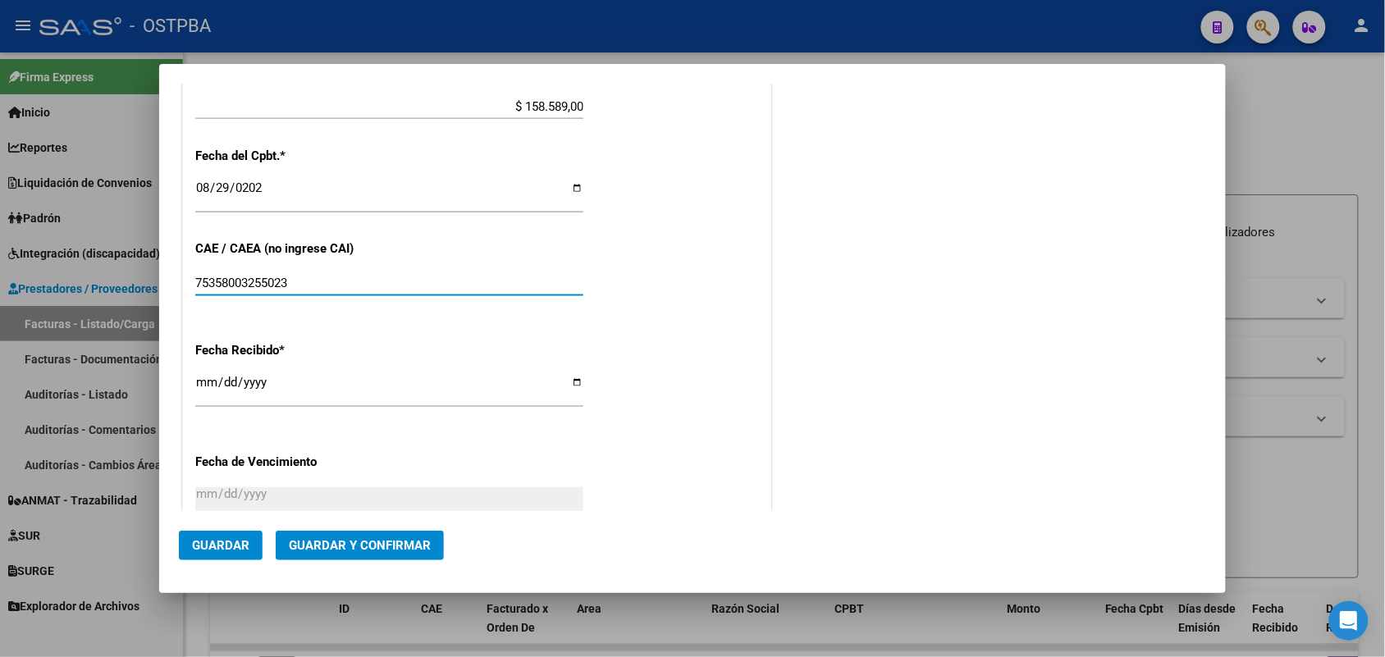
type input "75358003255023"
click at [208, 390] on input "[DATE]" at bounding box center [389, 389] width 388 height 26
type input "[DATE]"
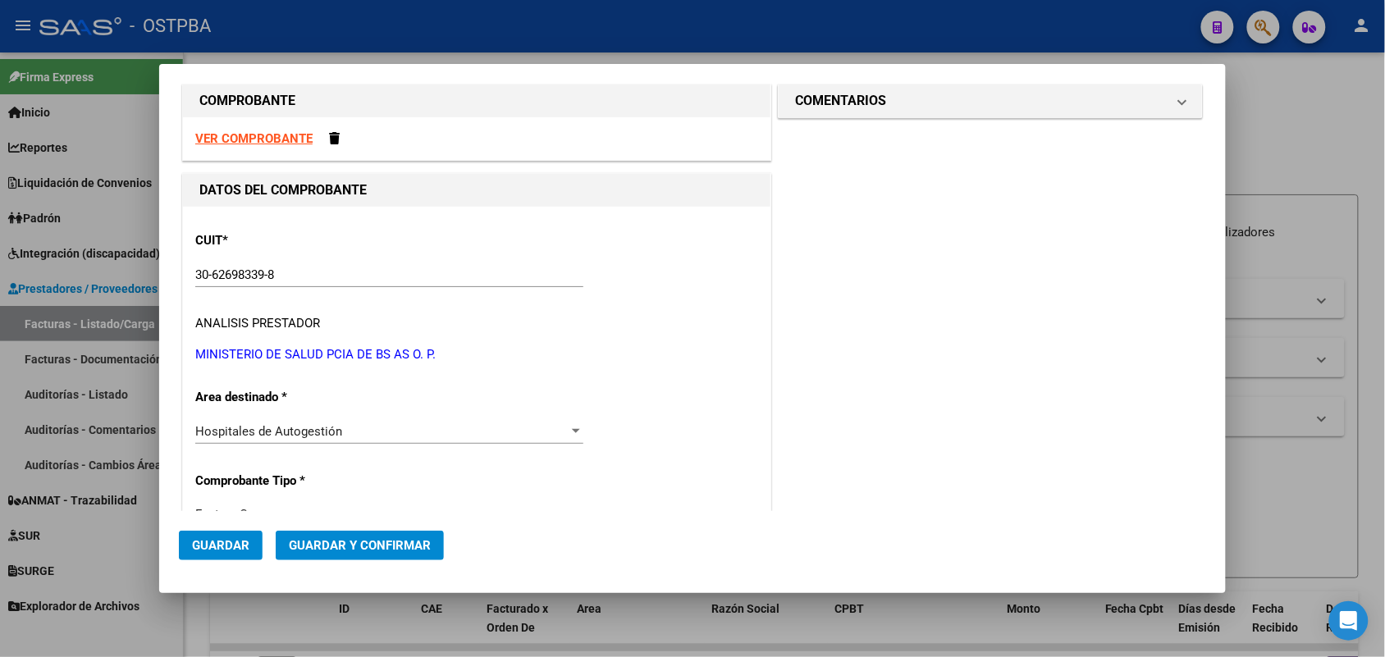
scroll to position [0, 0]
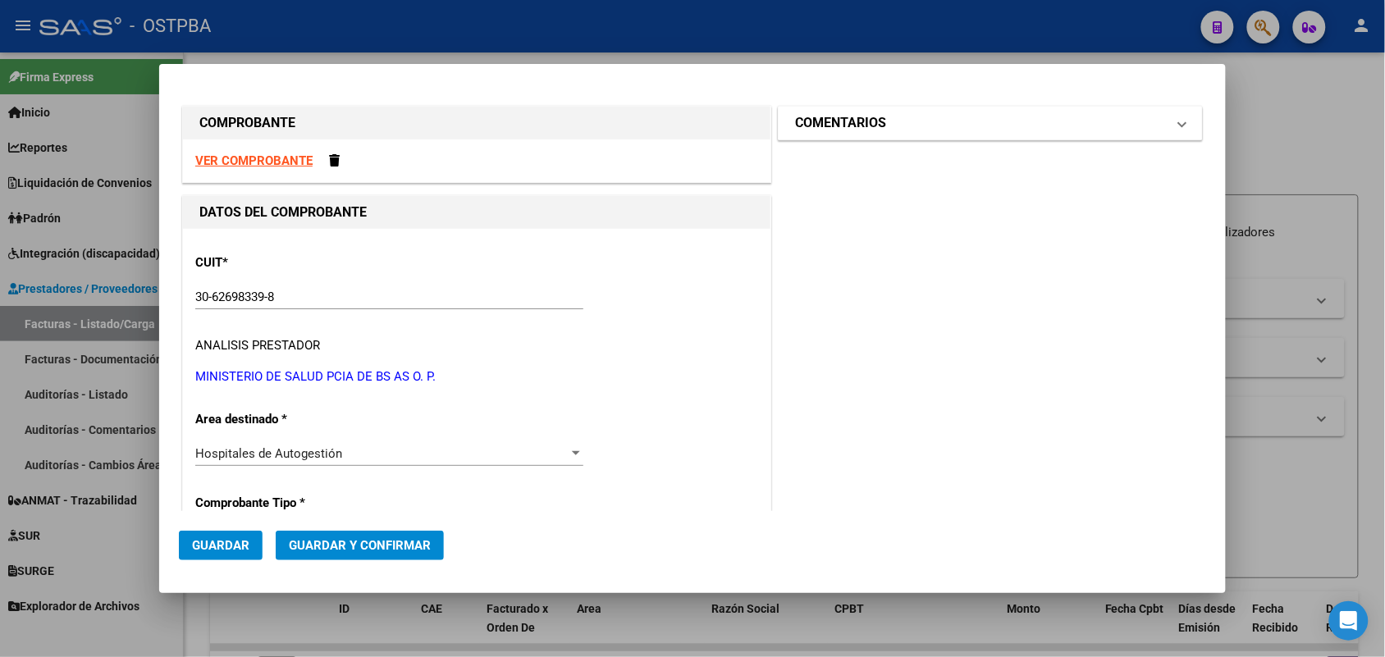
click at [1179, 121] on span at bounding box center [1182, 123] width 7 height 20
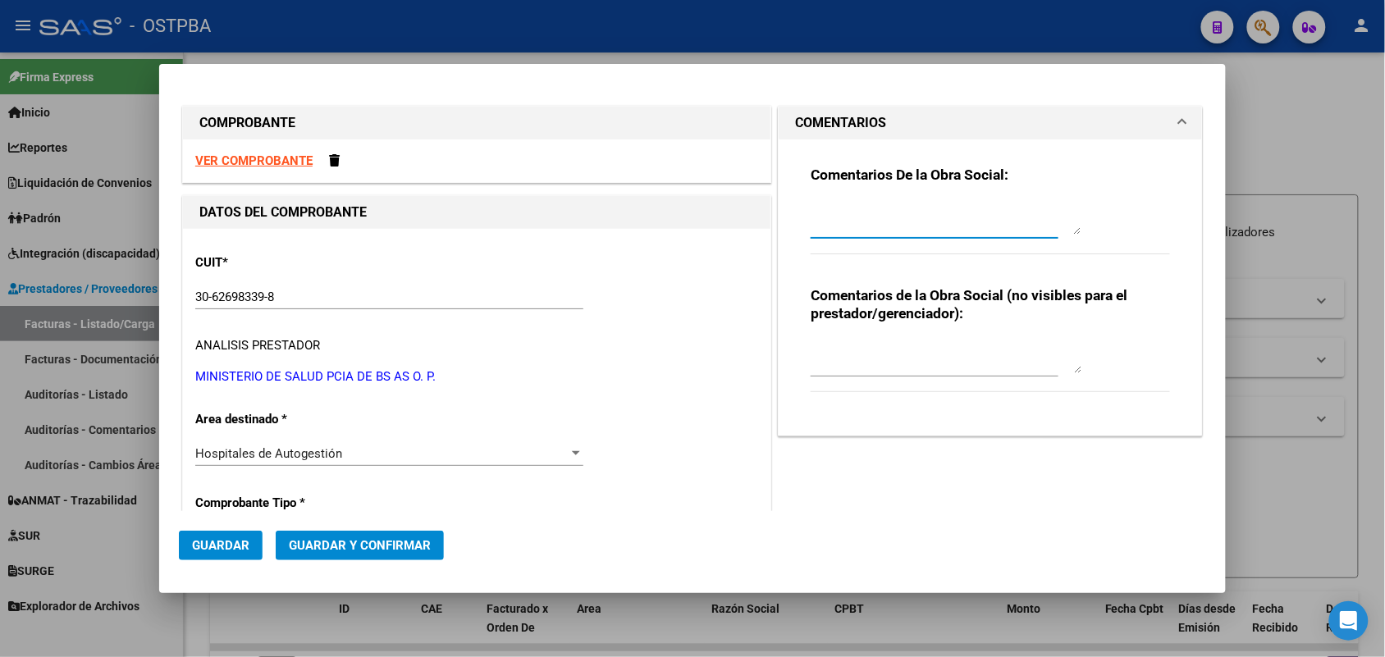
click at [838, 230] on textarea at bounding box center [946, 218] width 271 height 33
type textarea "HR 126857"
click at [232, 551] on span "Guardar" at bounding box center [220, 545] width 57 height 15
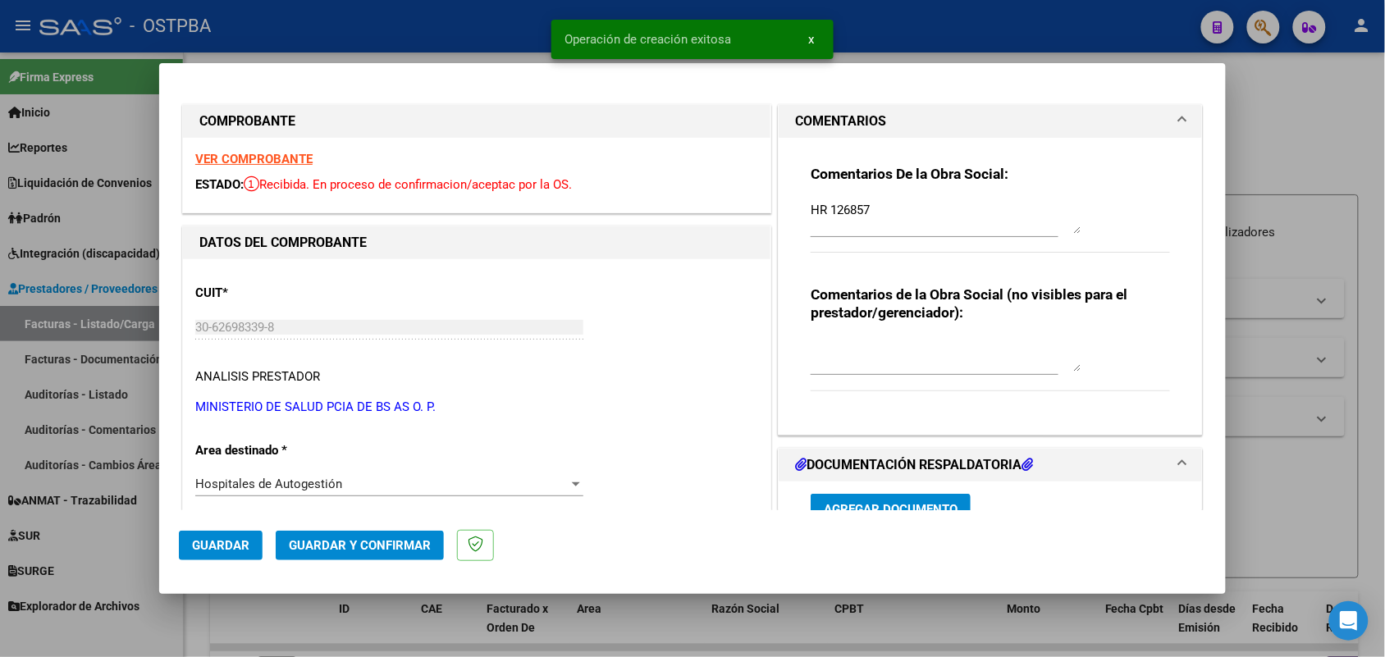
type input "[DATE]"
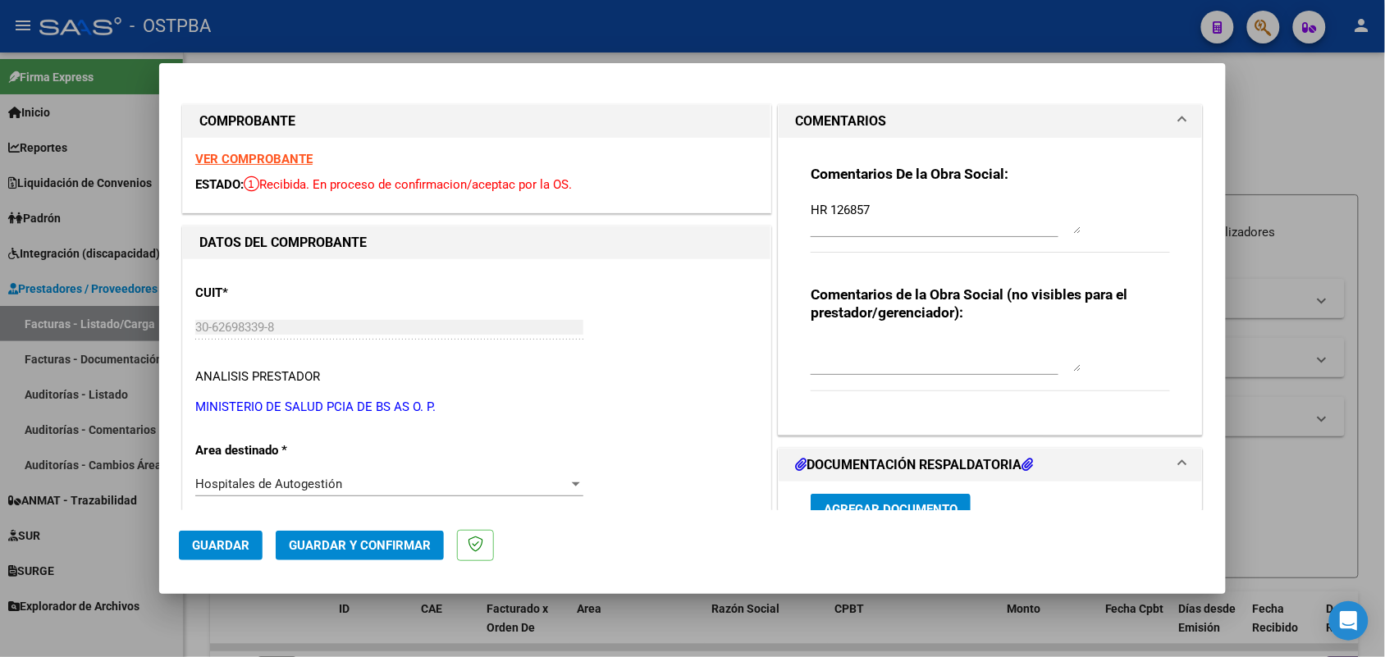
drag, startPoint x: 884, startPoint y: 372, endPoint x: 886, endPoint y: 386, distance: 14.2
click at [886, 386] on div at bounding box center [935, 363] width 248 height 55
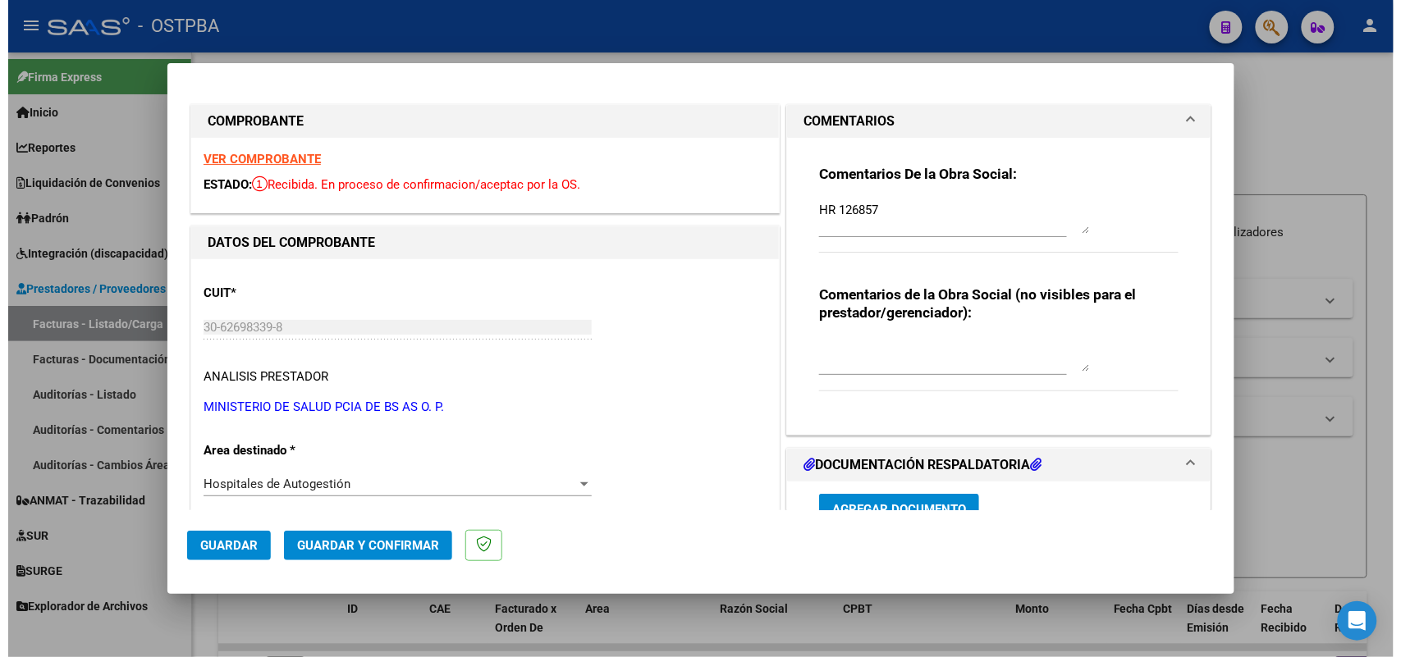
scroll to position [308, 0]
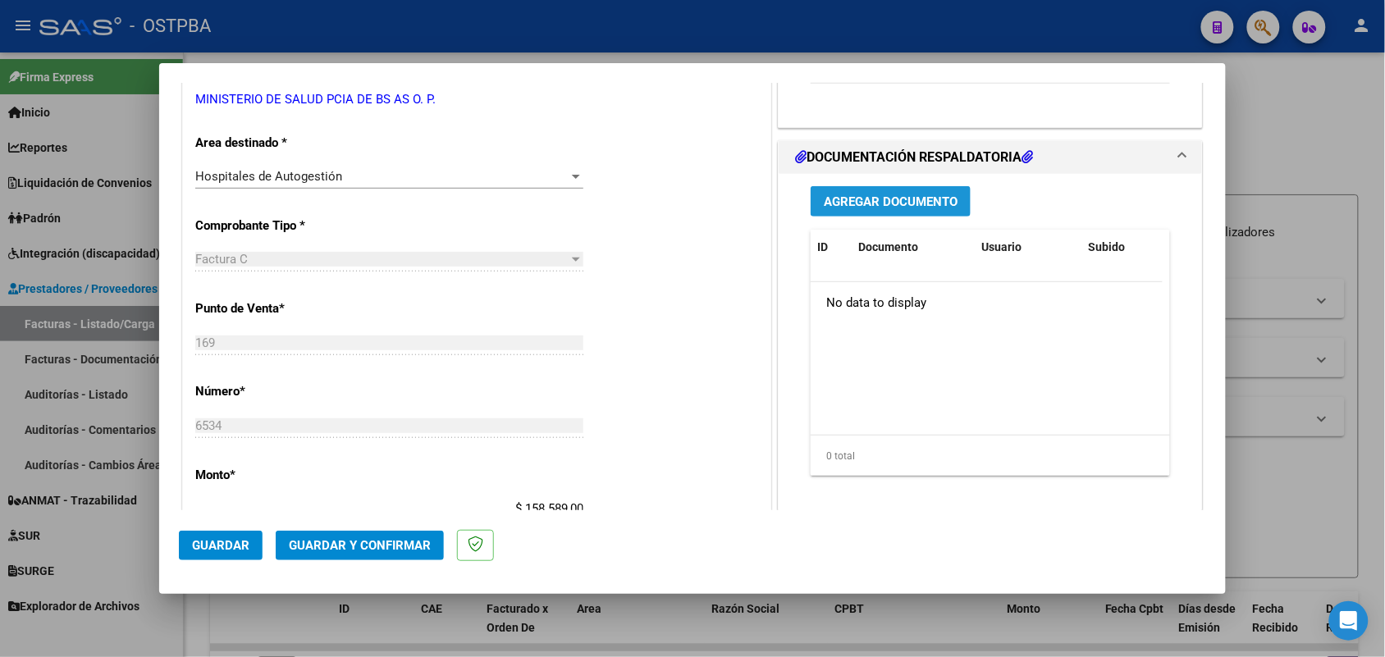
click at [858, 195] on span "Agregar Documento" at bounding box center [891, 202] width 134 height 15
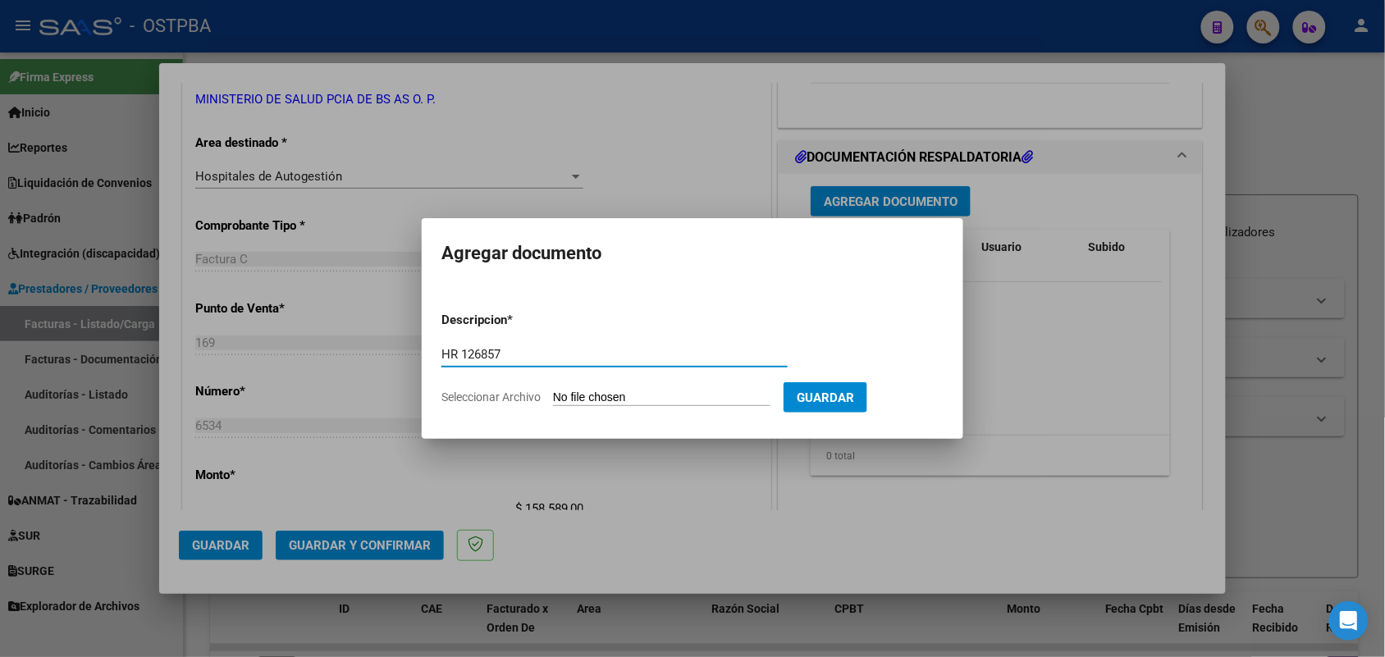
type input "HR 126857"
click at [565, 403] on form "Descripcion * HR 126857 Escriba aquí una descripcion Seleccionar Archivo Guardar" at bounding box center [693, 359] width 502 height 120
click at [569, 398] on input "Seleccionar Archivo" at bounding box center [662, 399] width 218 height 16
type input "C:\fakepath\HR 126857.pdf"
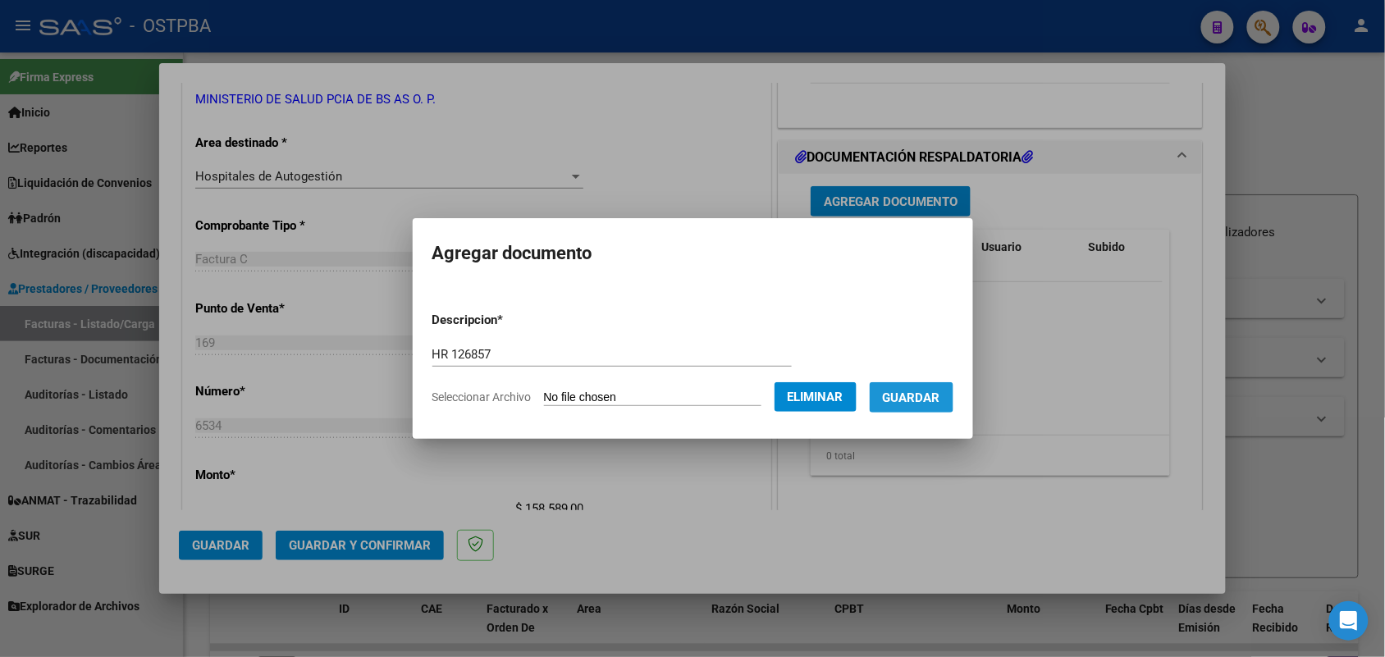
click at [922, 396] on span "Guardar" at bounding box center [911, 398] width 57 height 15
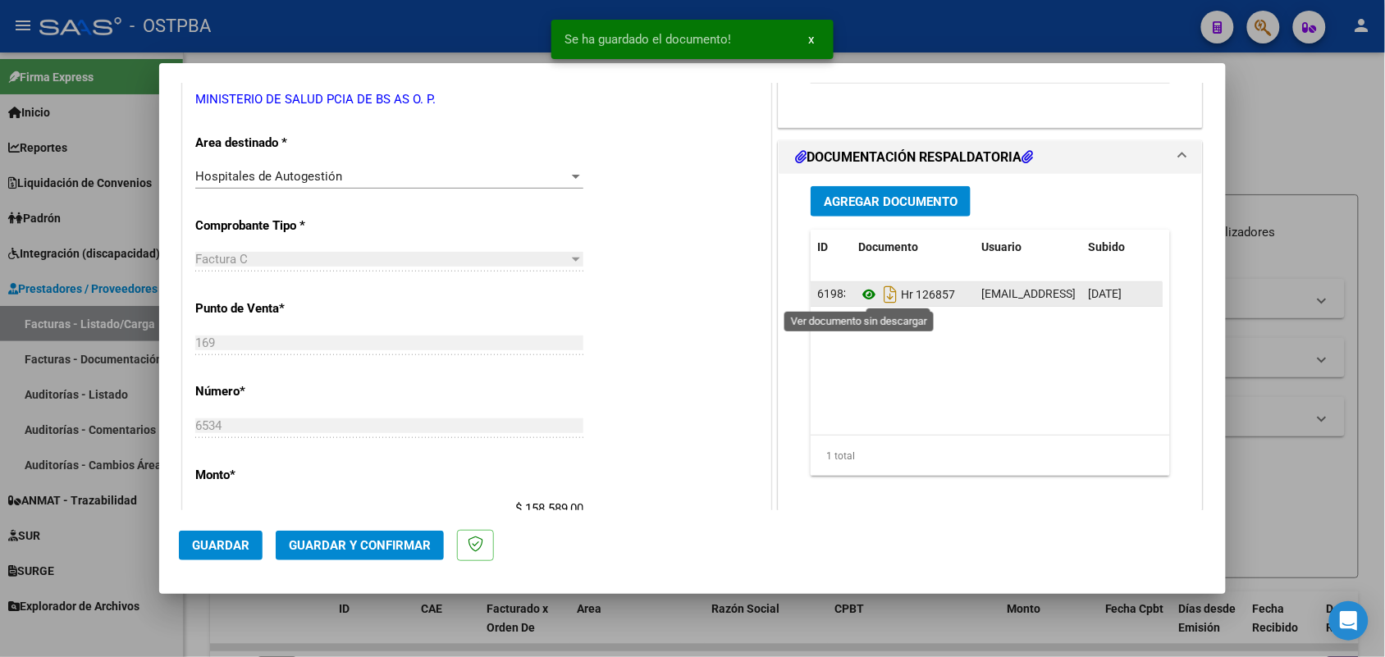
click at [859, 295] on icon at bounding box center [869, 295] width 21 height 20
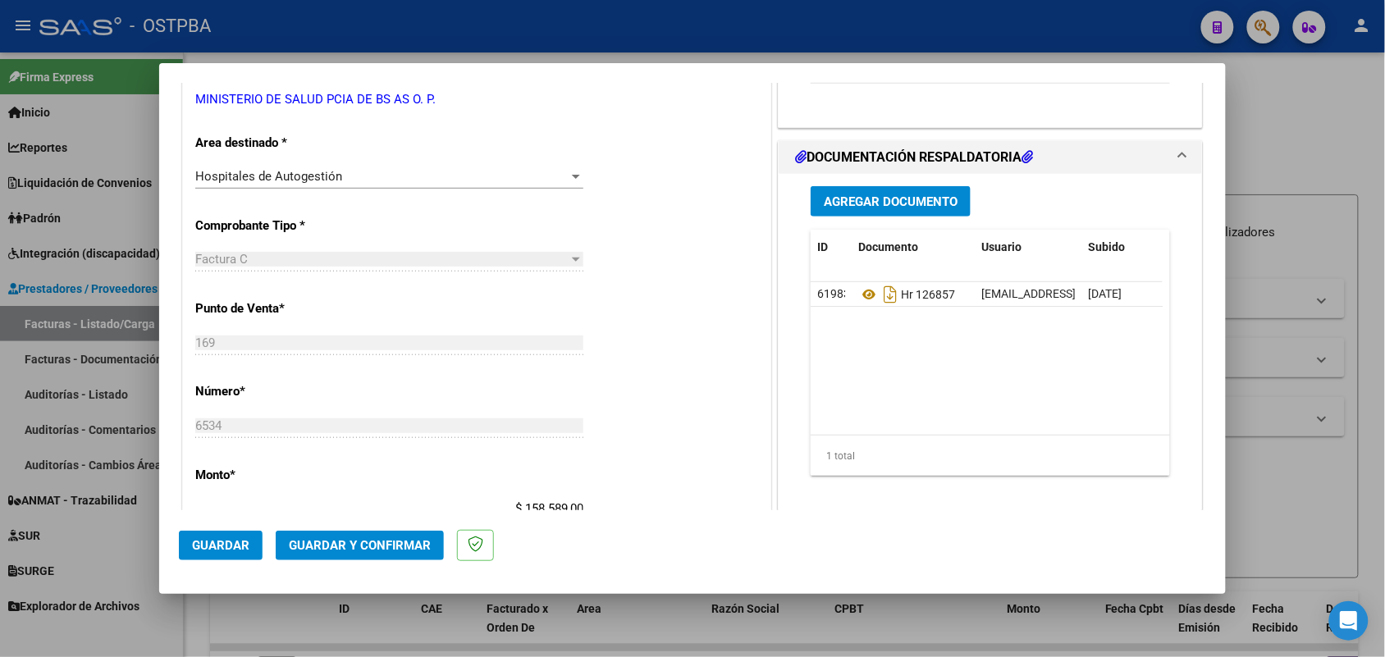
click at [895, 205] on span "Agregar Documento" at bounding box center [891, 202] width 134 height 15
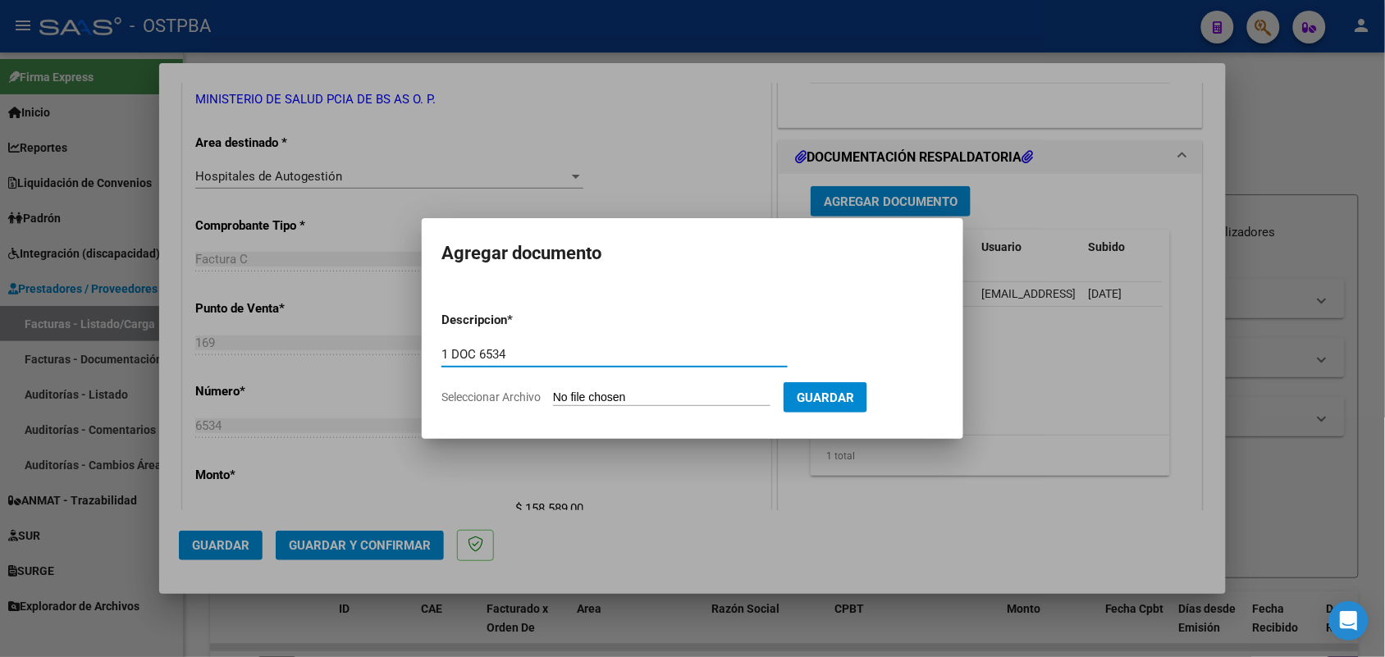
type input "1 DOC 6534"
click at [564, 402] on input "Seleccionar Archivo" at bounding box center [662, 399] width 218 height 16
type input "C:\fakepath\1 DOC 6534.pdf"
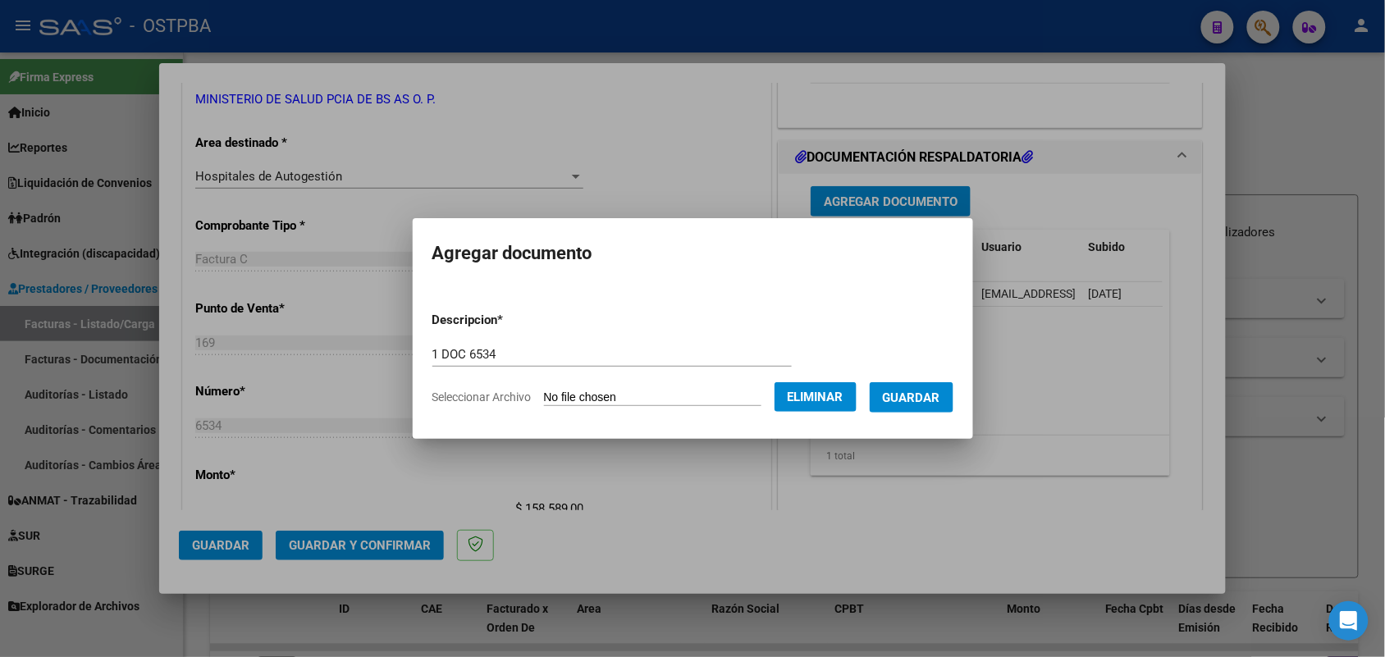
click at [916, 401] on span "Guardar" at bounding box center [911, 398] width 57 height 15
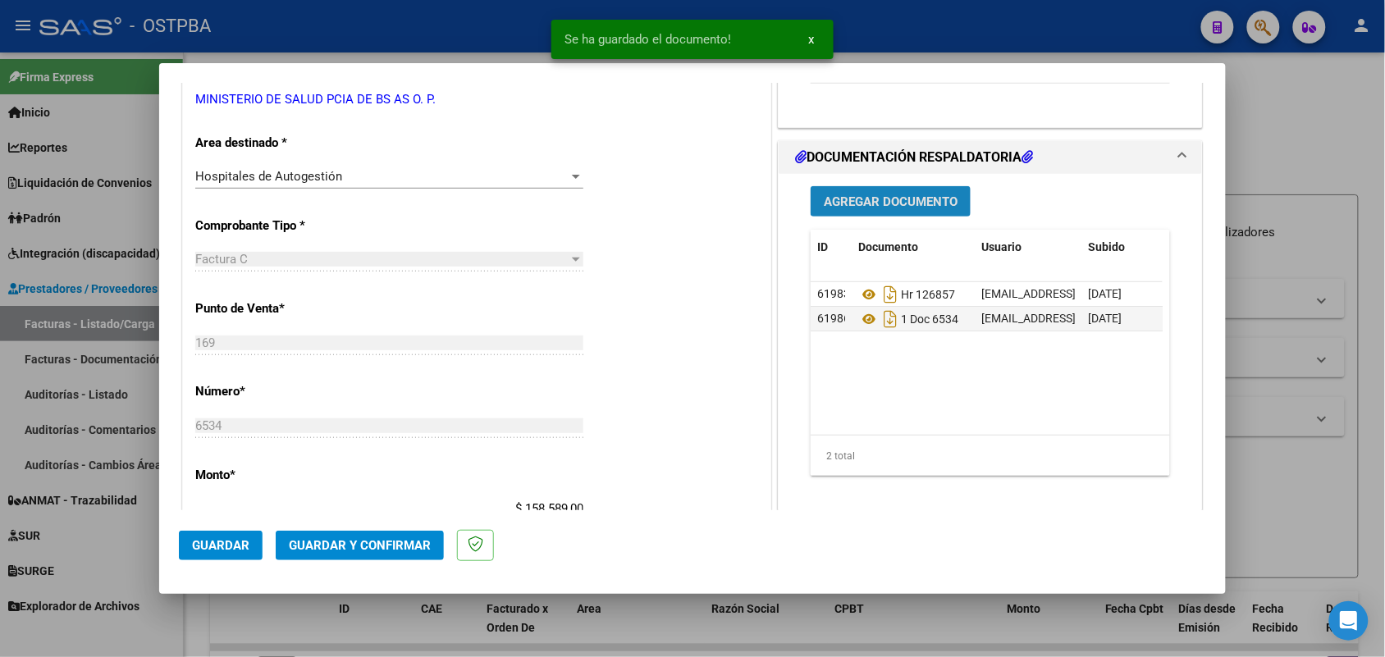
click at [871, 193] on button "Agregar Documento" at bounding box center [891, 201] width 160 height 30
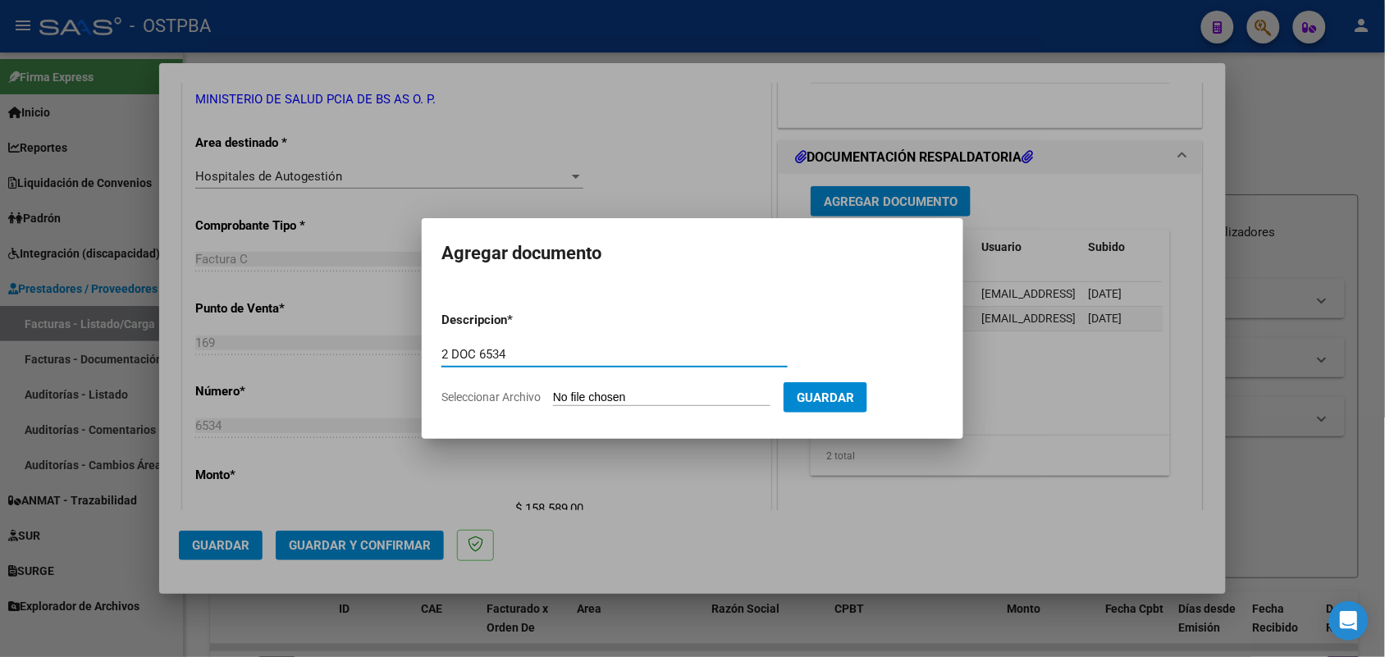
type input "2 DOC 6534"
click at [560, 395] on input "Seleccionar Archivo" at bounding box center [662, 399] width 218 height 16
type input "C:\fakepath\2 DOC 6534.pdf"
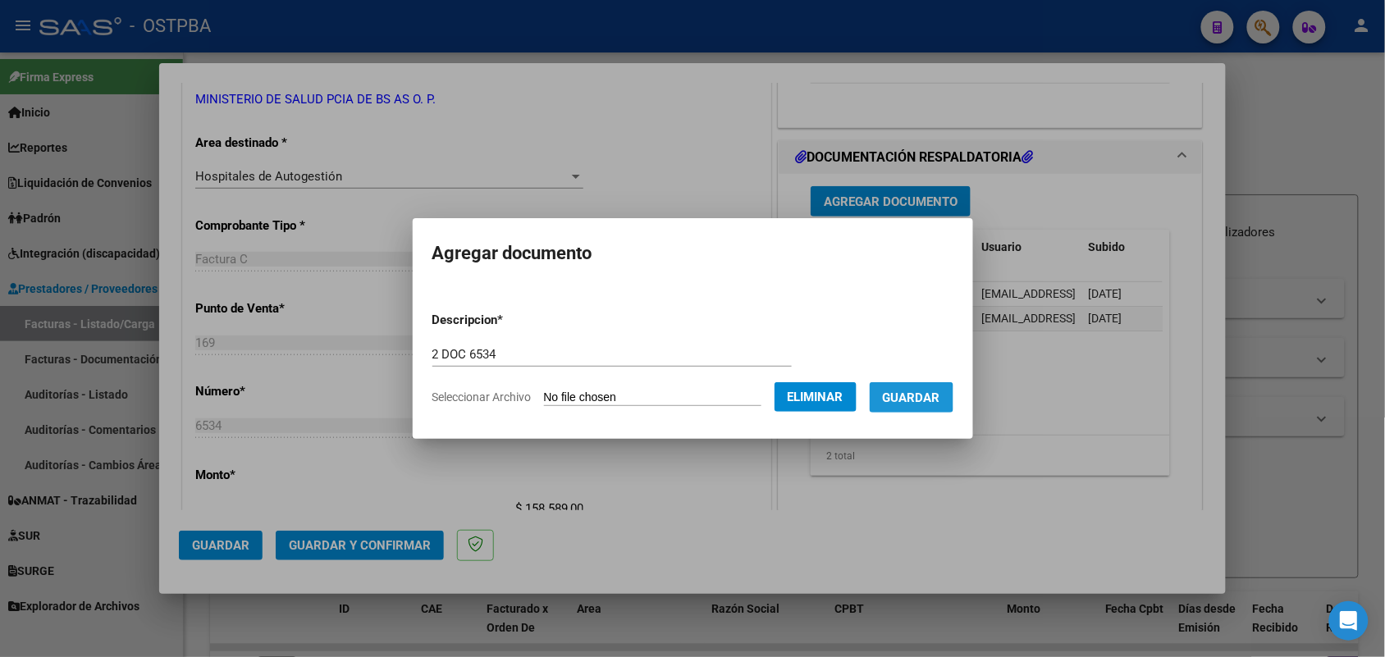
click at [919, 398] on span "Guardar" at bounding box center [911, 398] width 57 height 15
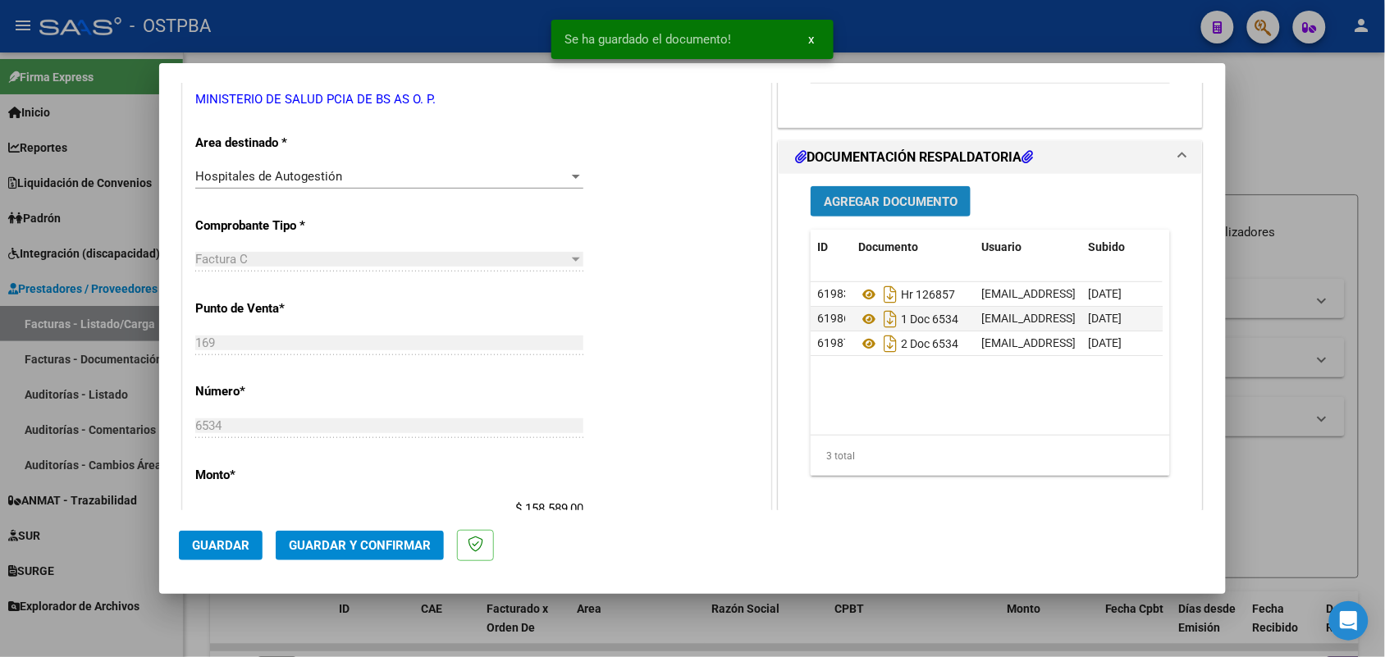
click at [876, 204] on span "Agregar Documento" at bounding box center [891, 202] width 134 height 15
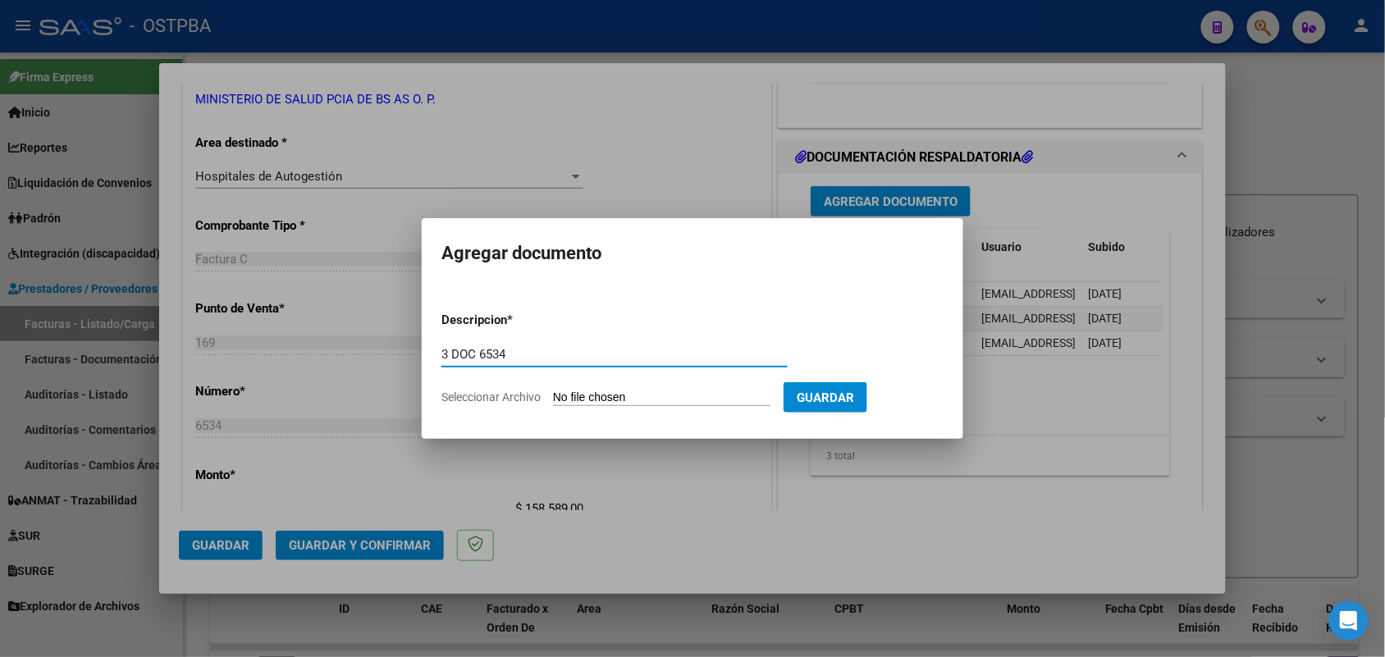
type input "3 DOC 6534"
click at [572, 401] on input "Seleccionar Archivo" at bounding box center [662, 399] width 218 height 16
type input "C:\fakepath\3 DOC 6534.pdf"
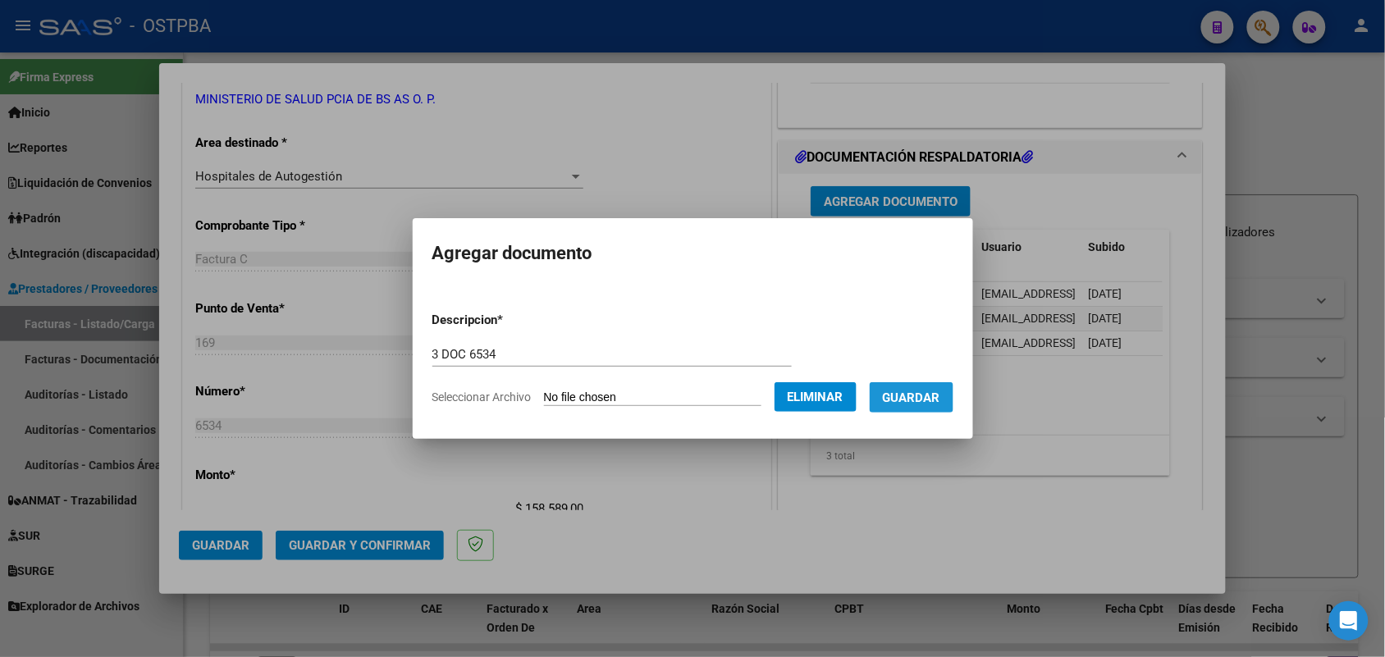
click at [936, 387] on button "Guardar" at bounding box center [912, 397] width 84 height 30
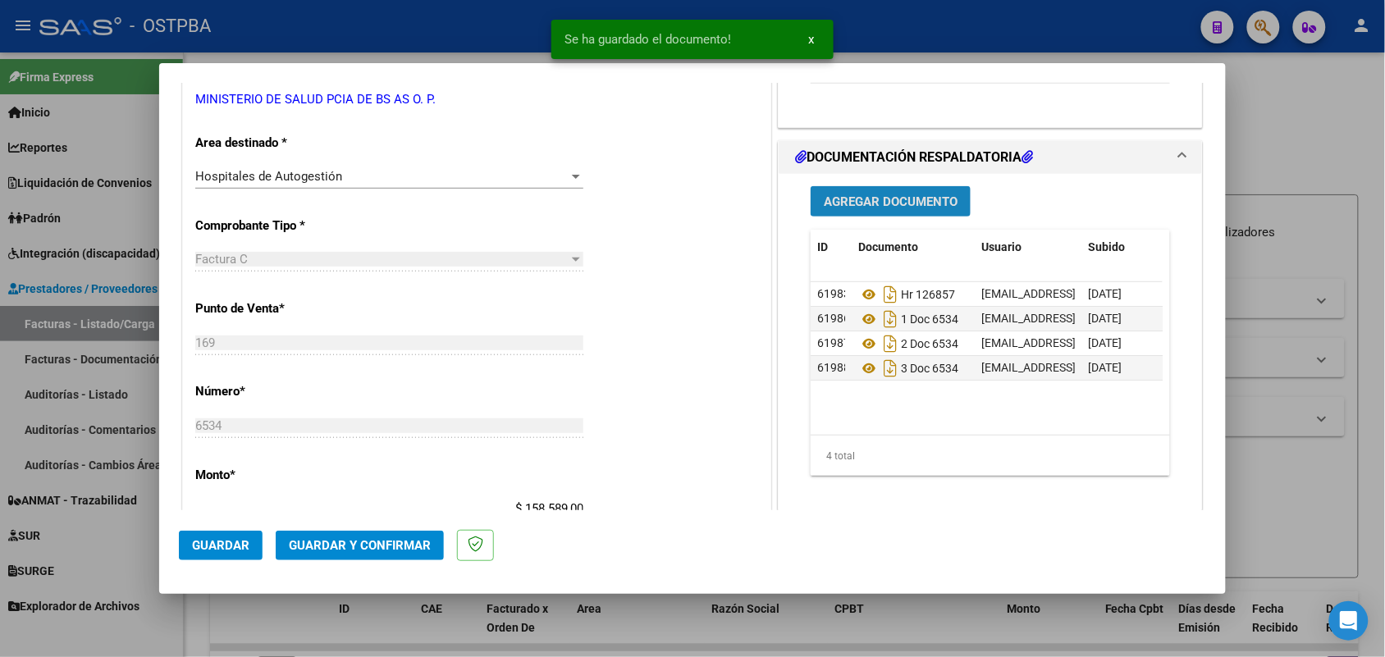
click at [893, 199] on span "Agregar Documento" at bounding box center [891, 202] width 134 height 15
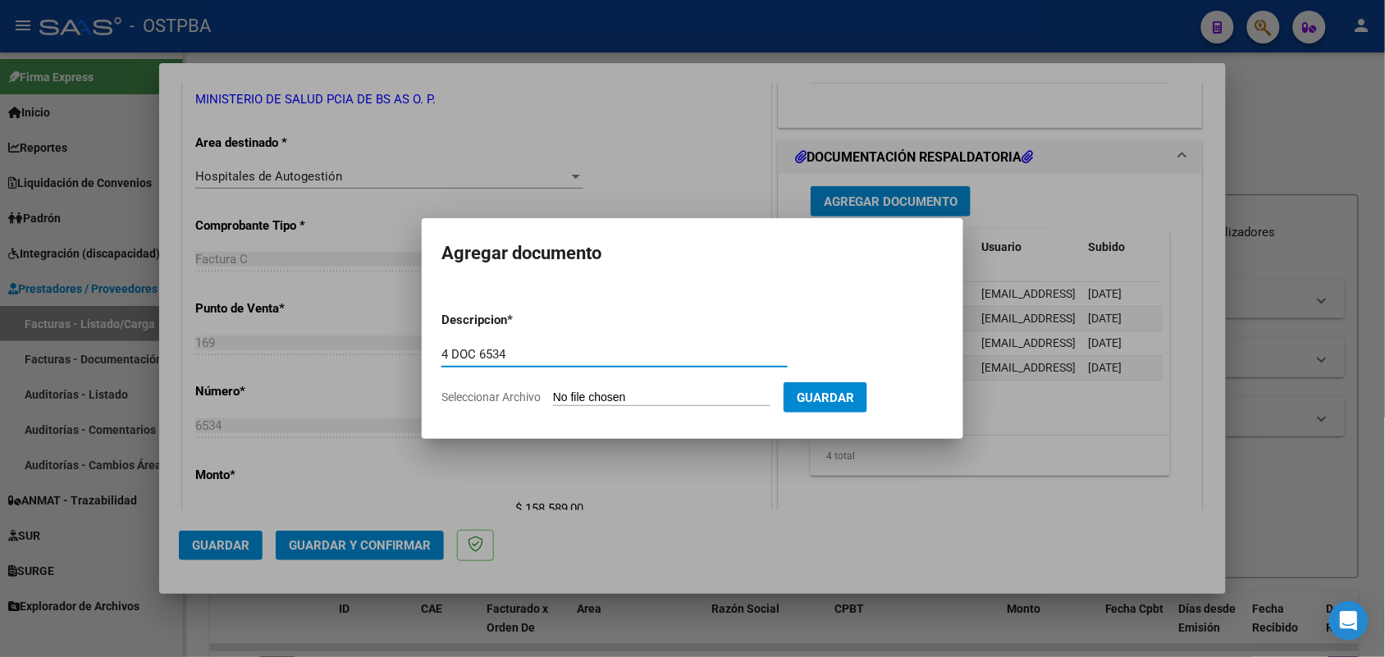
type input "4 DOC 6534"
click at [564, 401] on input "Seleccionar Archivo" at bounding box center [662, 399] width 218 height 16
type input "C:\fakepath\4 DOC 6534.pdf"
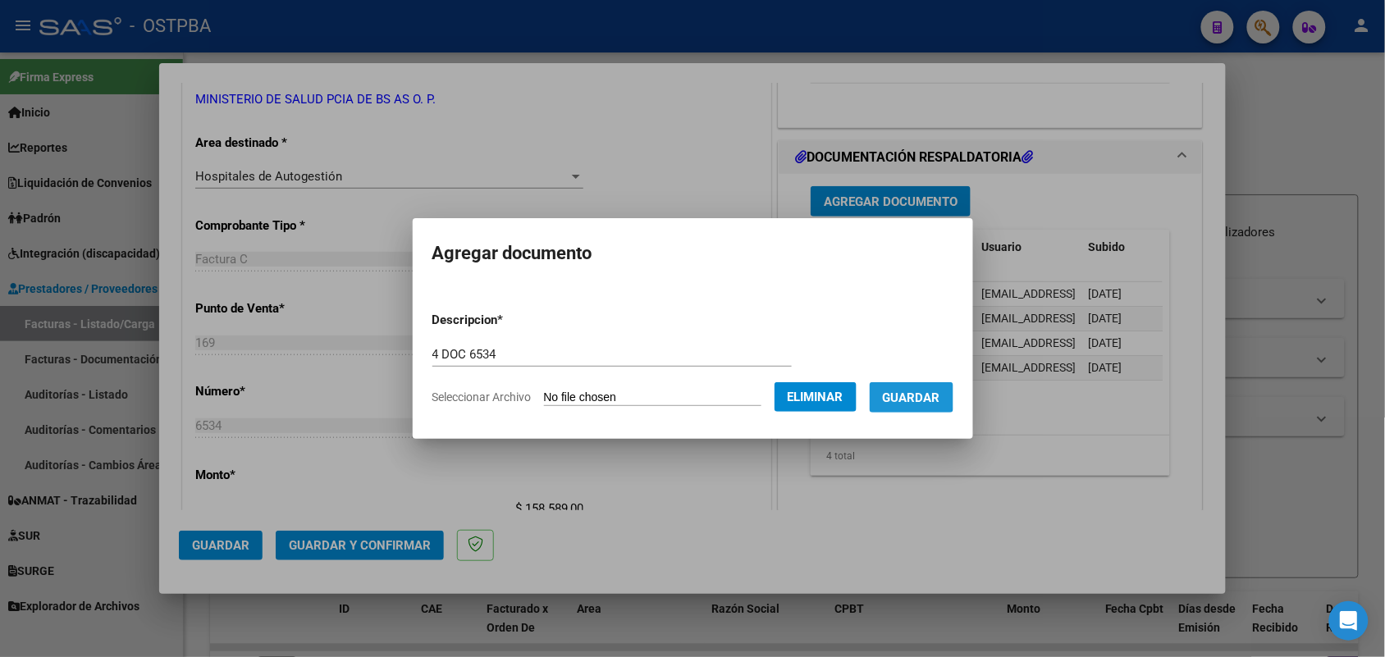
click at [928, 394] on span "Guardar" at bounding box center [911, 398] width 57 height 15
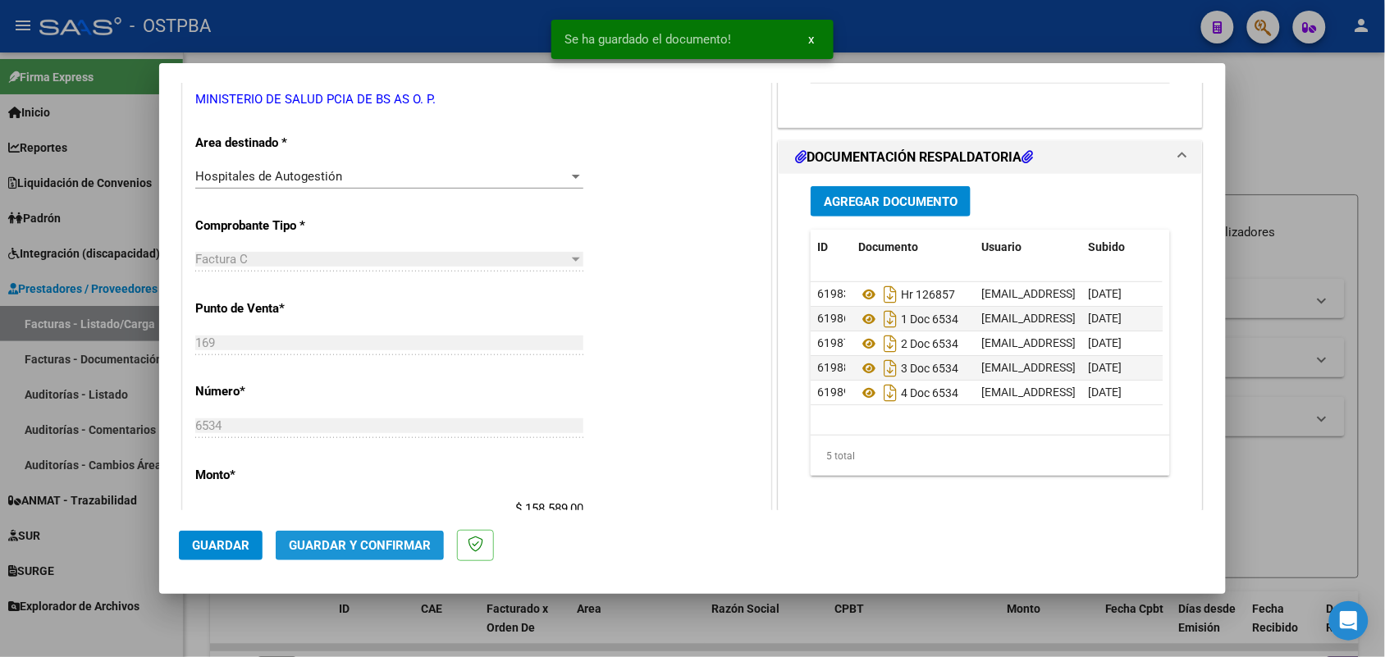
click at [355, 546] on span "Guardar y Confirmar" at bounding box center [360, 545] width 142 height 15
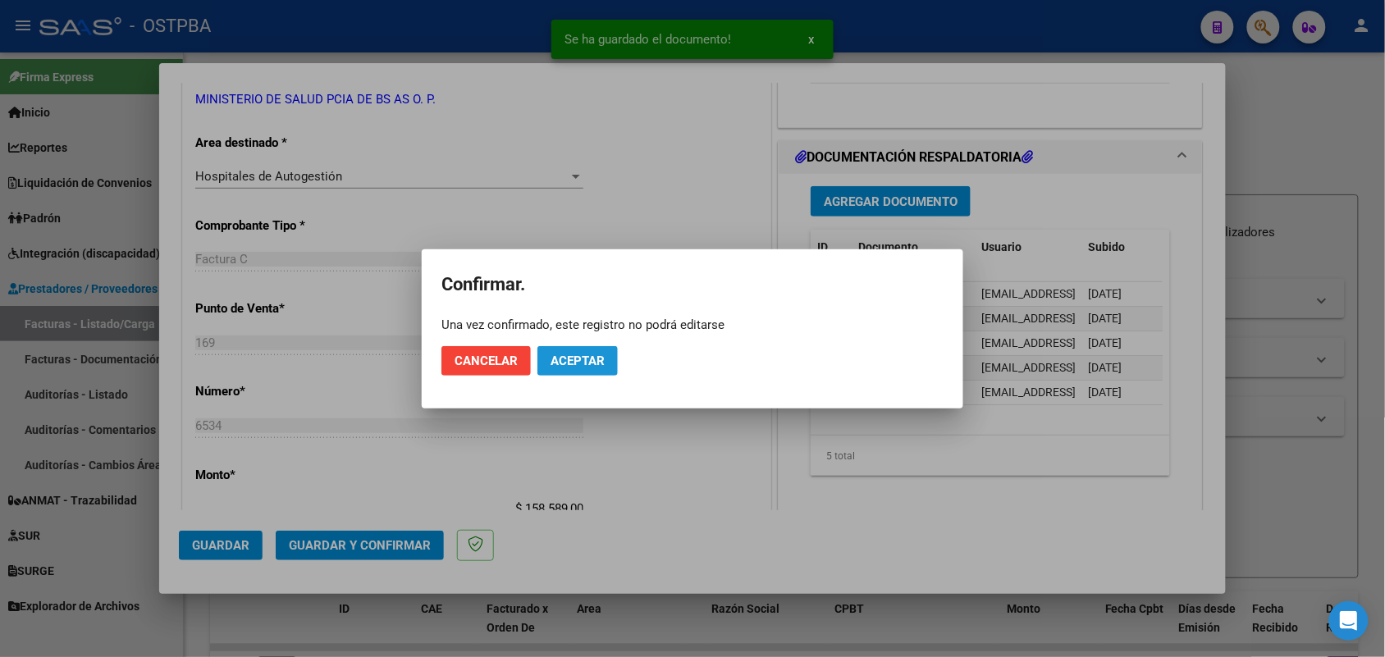
click at [599, 350] on button "Aceptar" at bounding box center [578, 361] width 80 height 30
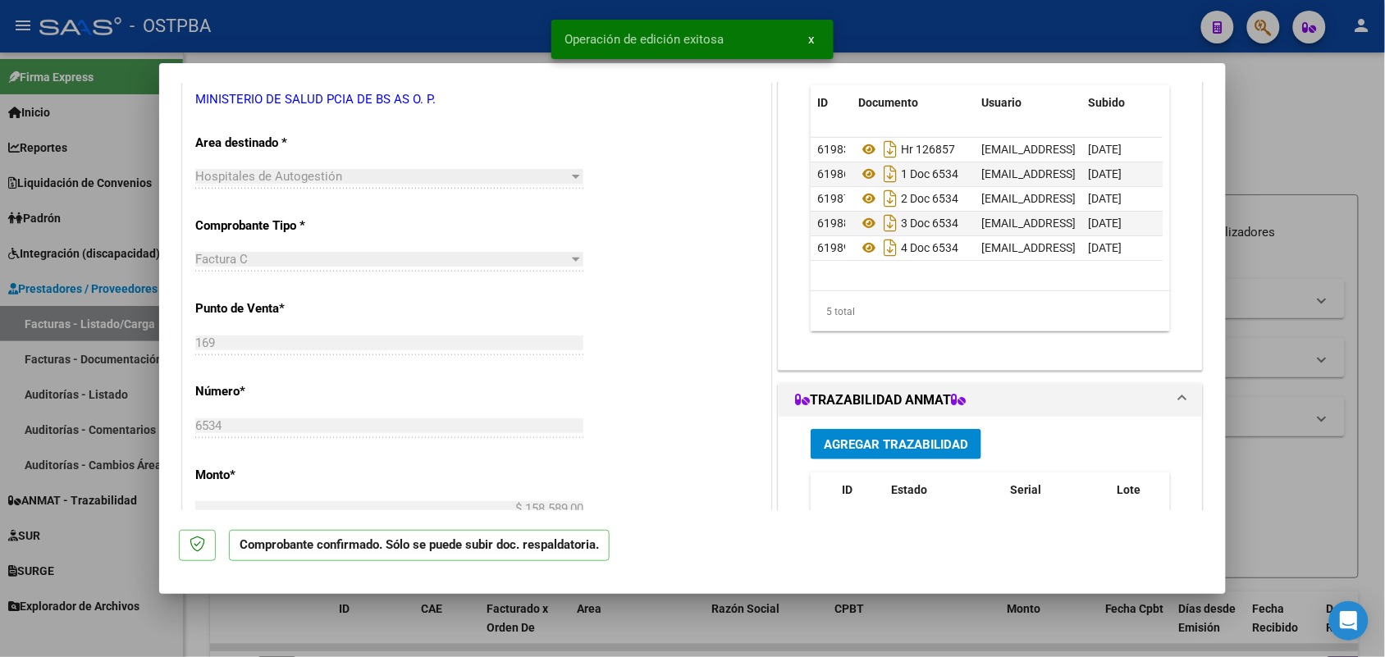
click at [140, 404] on div at bounding box center [692, 328] width 1385 height 657
type input "$ 0,00"
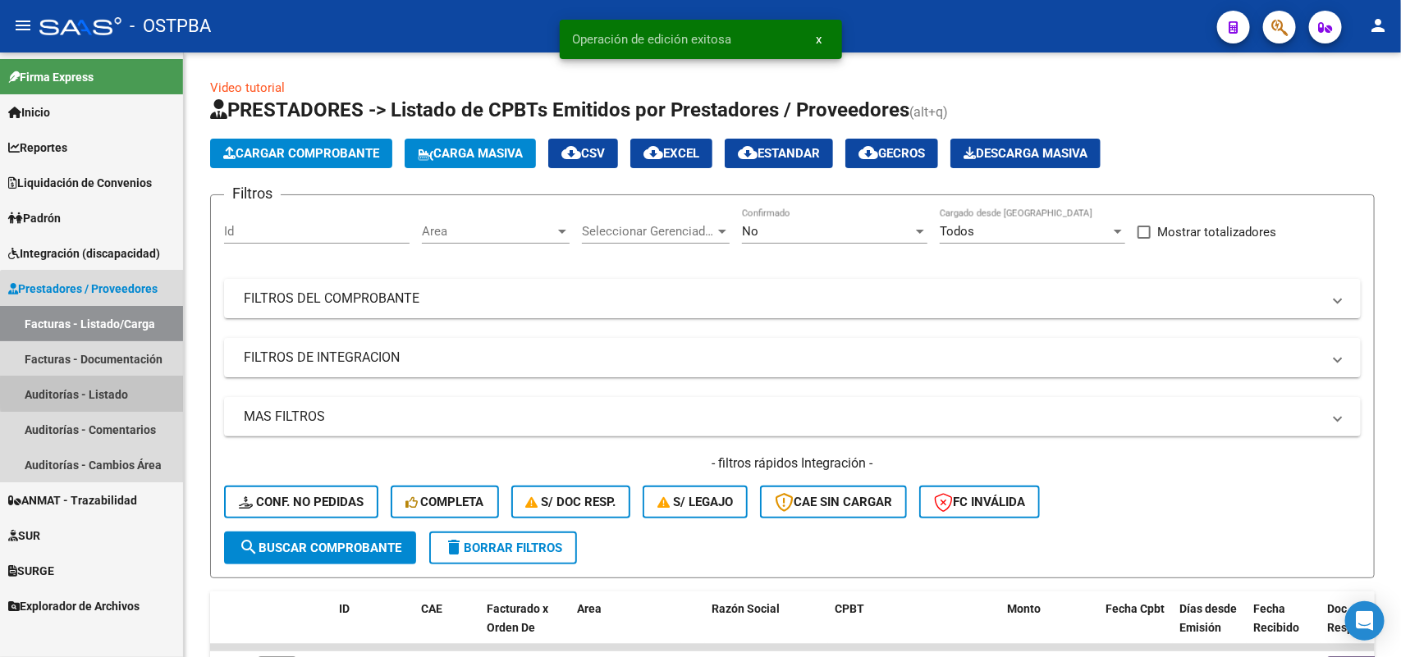
click at [112, 392] on link "Auditorías - Listado" at bounding box center [91, 394] width 183 height 35
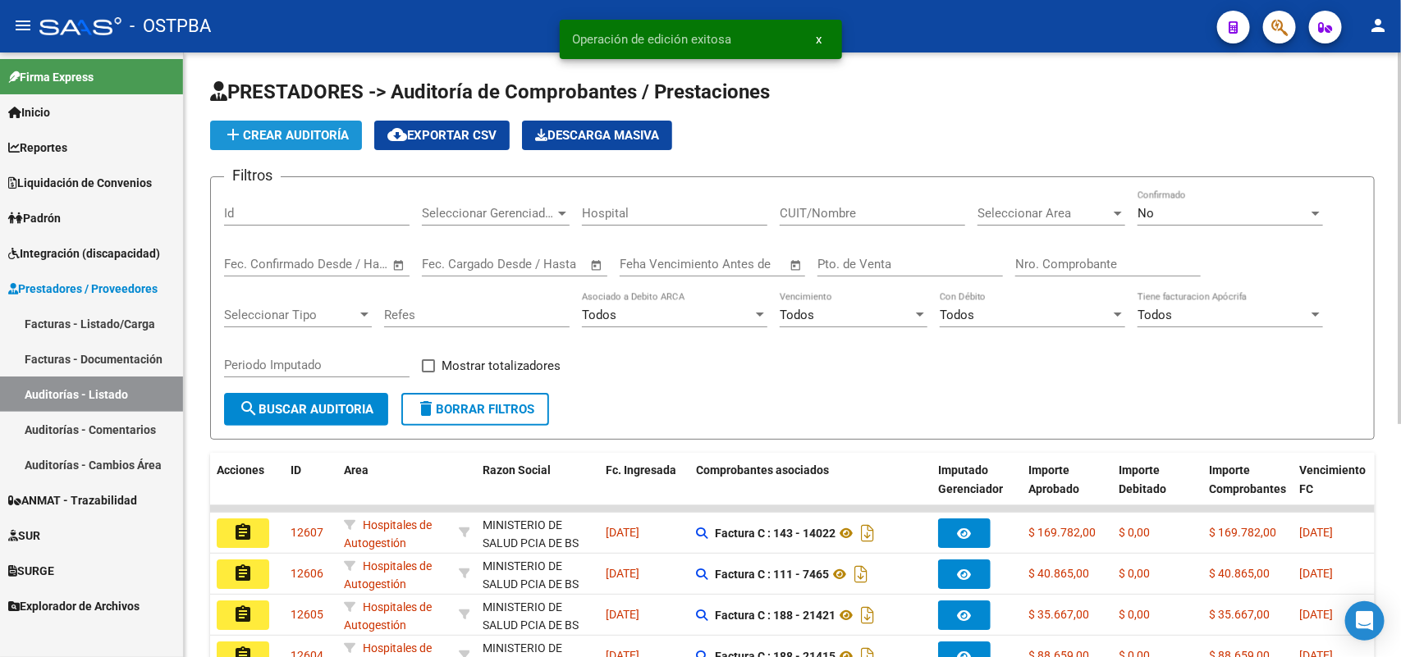
click at [321, 125] on button "add Crear Auditoría" at bounding box center [286, 136] width 152 height 30
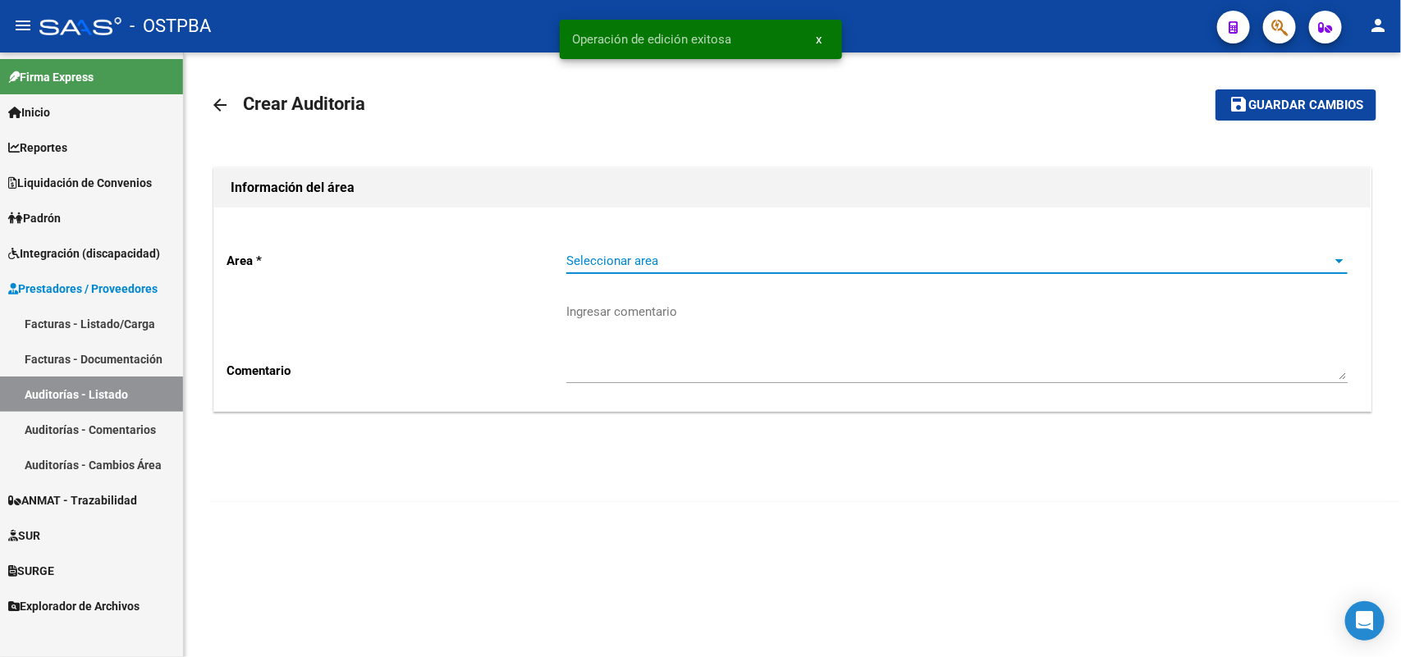
click at [639, 263] on span "Seleccionar area" at bounding box center [949, 261] width 767 height 15
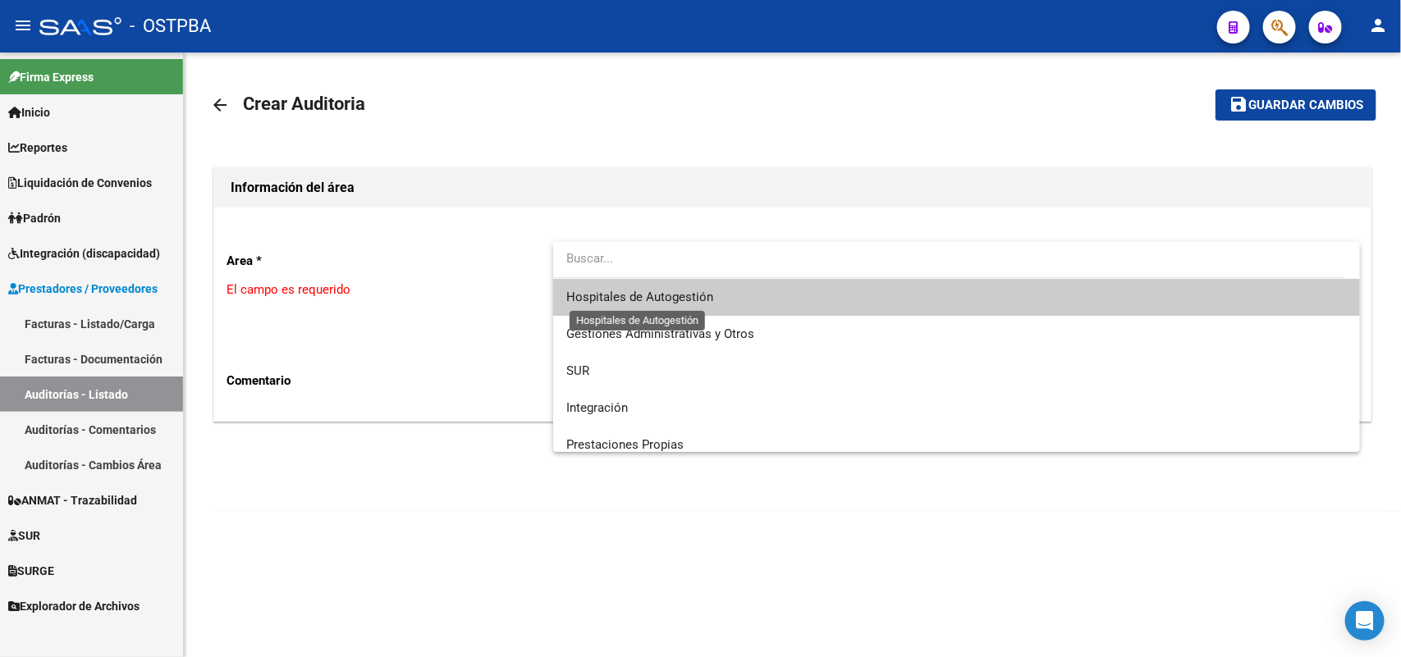
click at [618, 298] on span "Hospitales de Autogestión" at bounding box center [639, 297] width 147 height 15
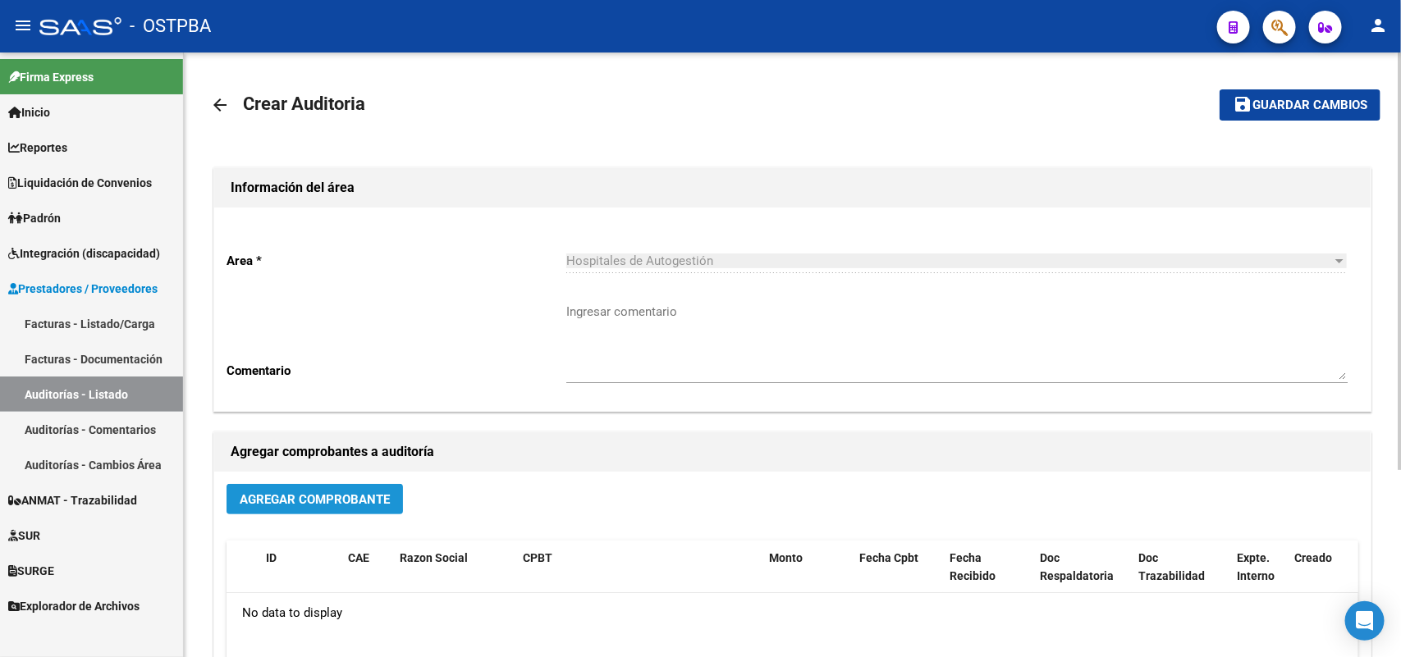
click at [293, 497] on span "Agregar Comprobante" at bounding box center [315, 499] width 150 height 15
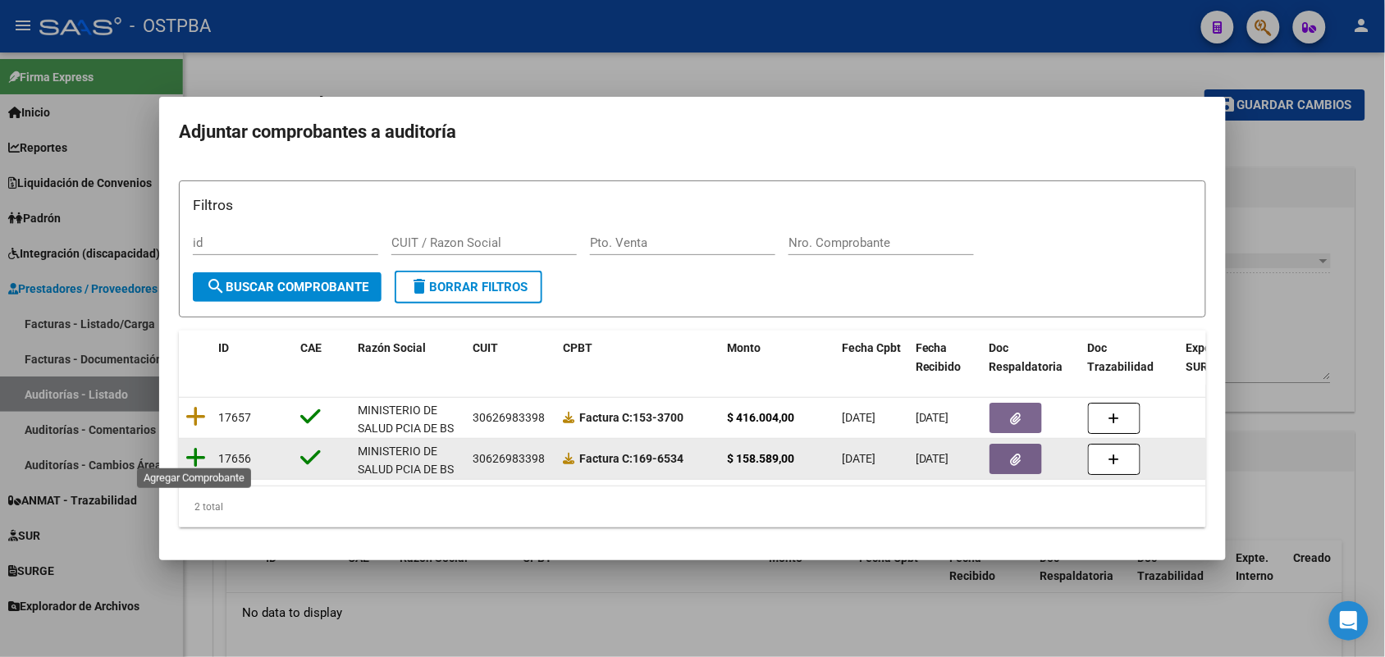
click at [198, 452] on icon at bounding box center [195, 458] width 21 height 23
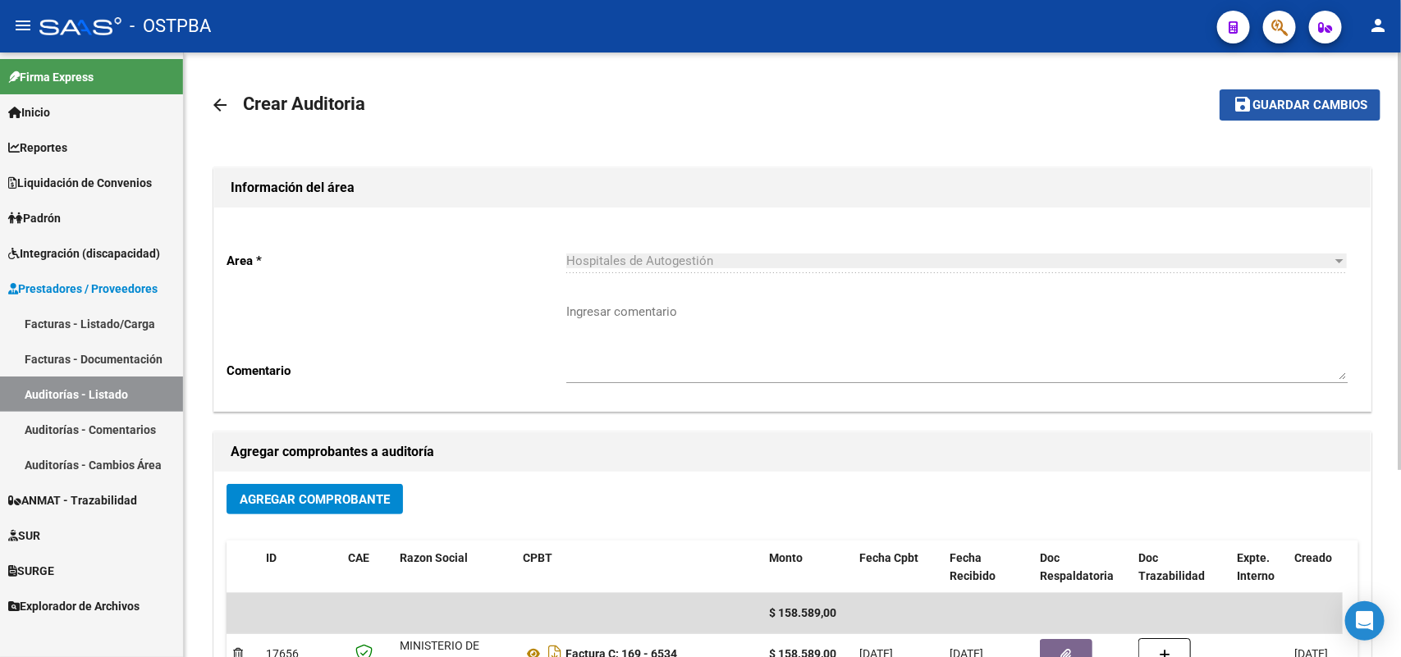
click at [1311, 100] on span "Guardar cambios" at bounding box center [1310, 105] width 115 height 15
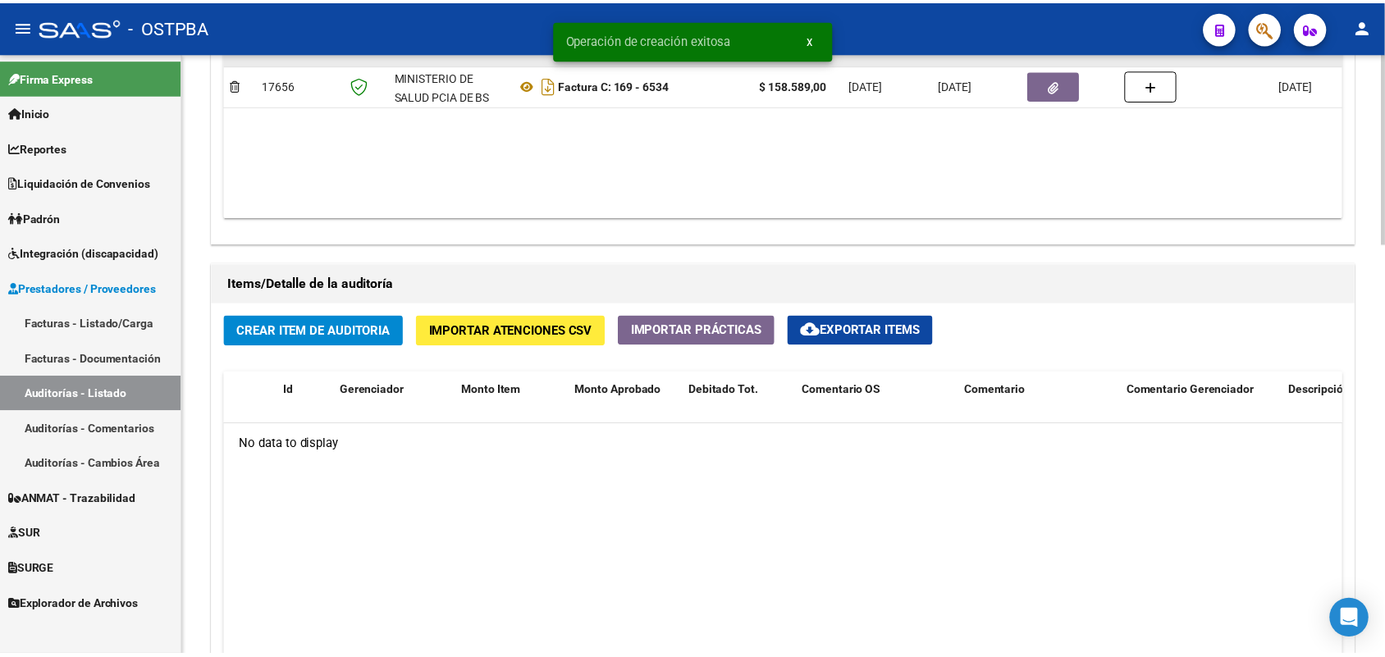
scroll to position [1026, 0]
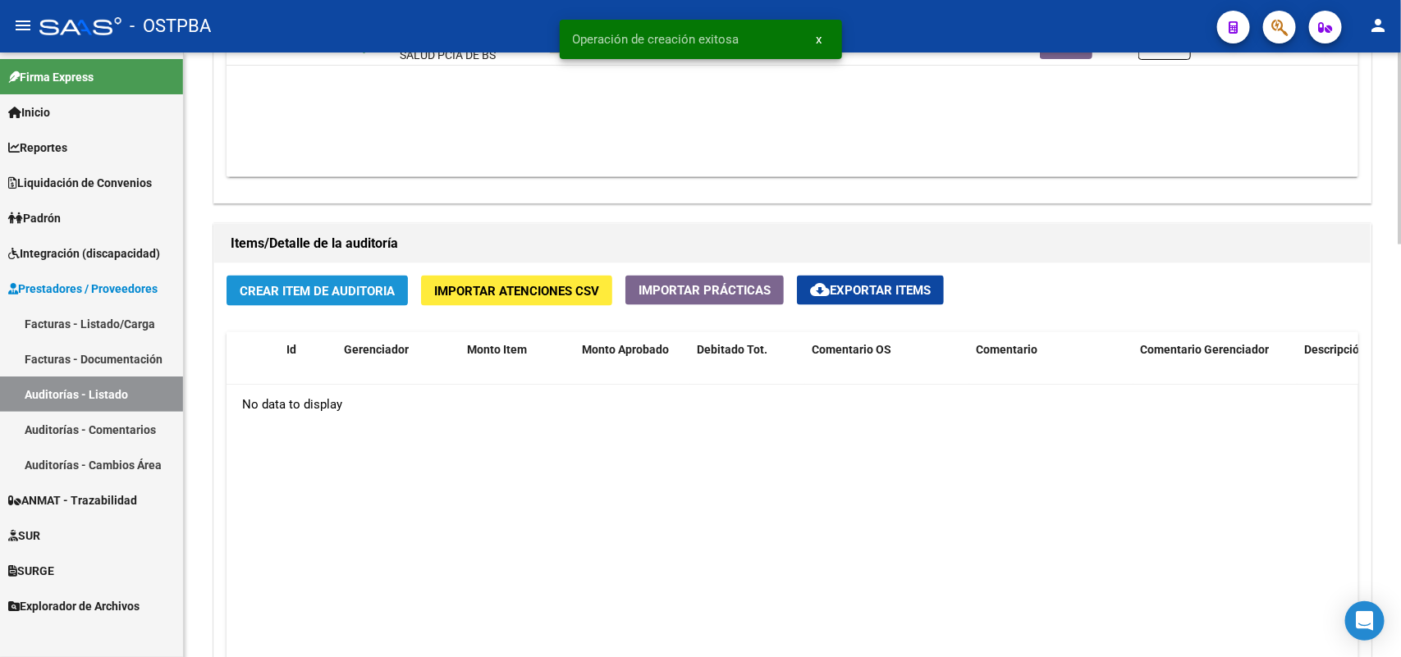
click at [327, 289] on span "Crear Item de Auditoria" at bounding box center [317, 291] width 155 height 15
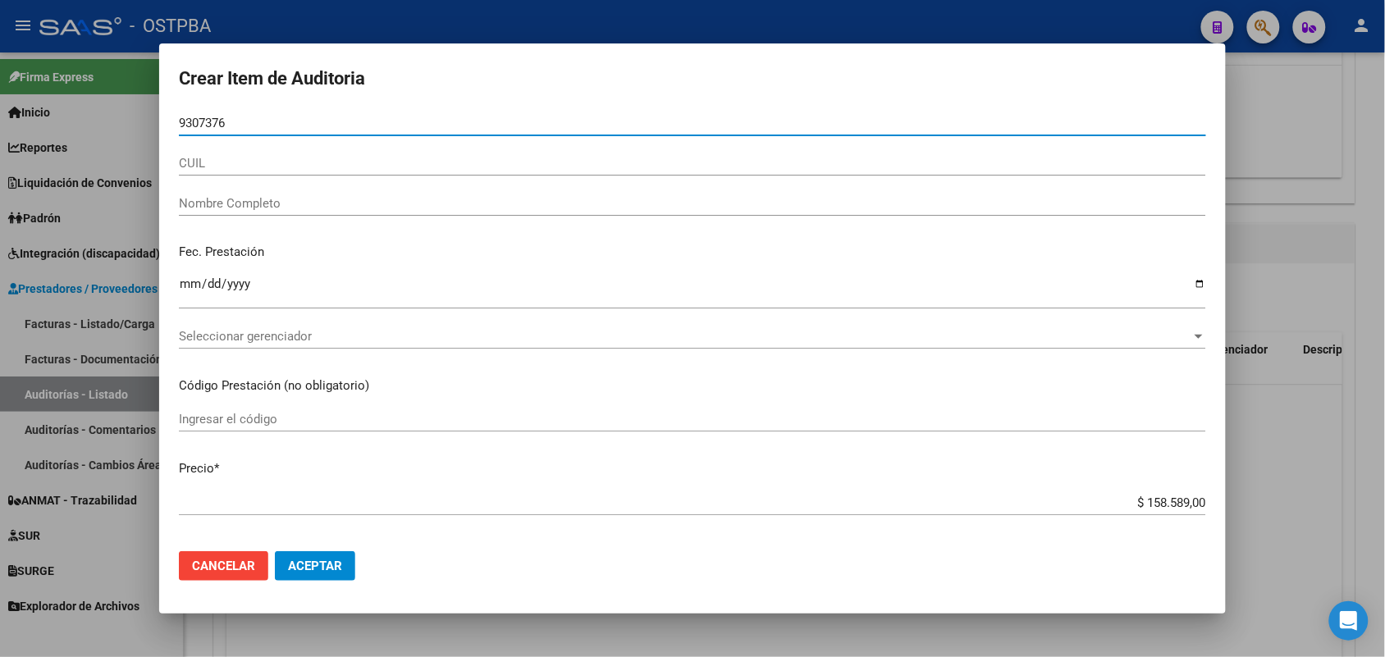
type input "93073768"
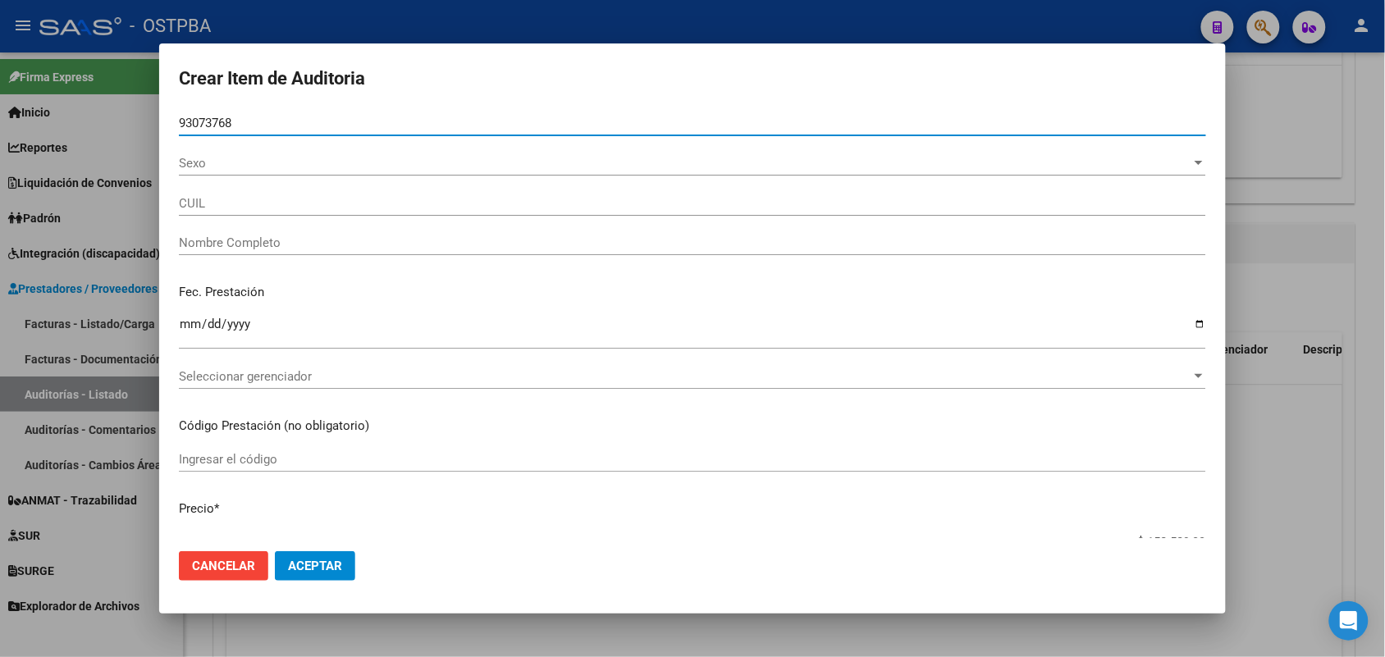
type input "27930737688"
type input "CORDOBA MARECO VALENTINA"
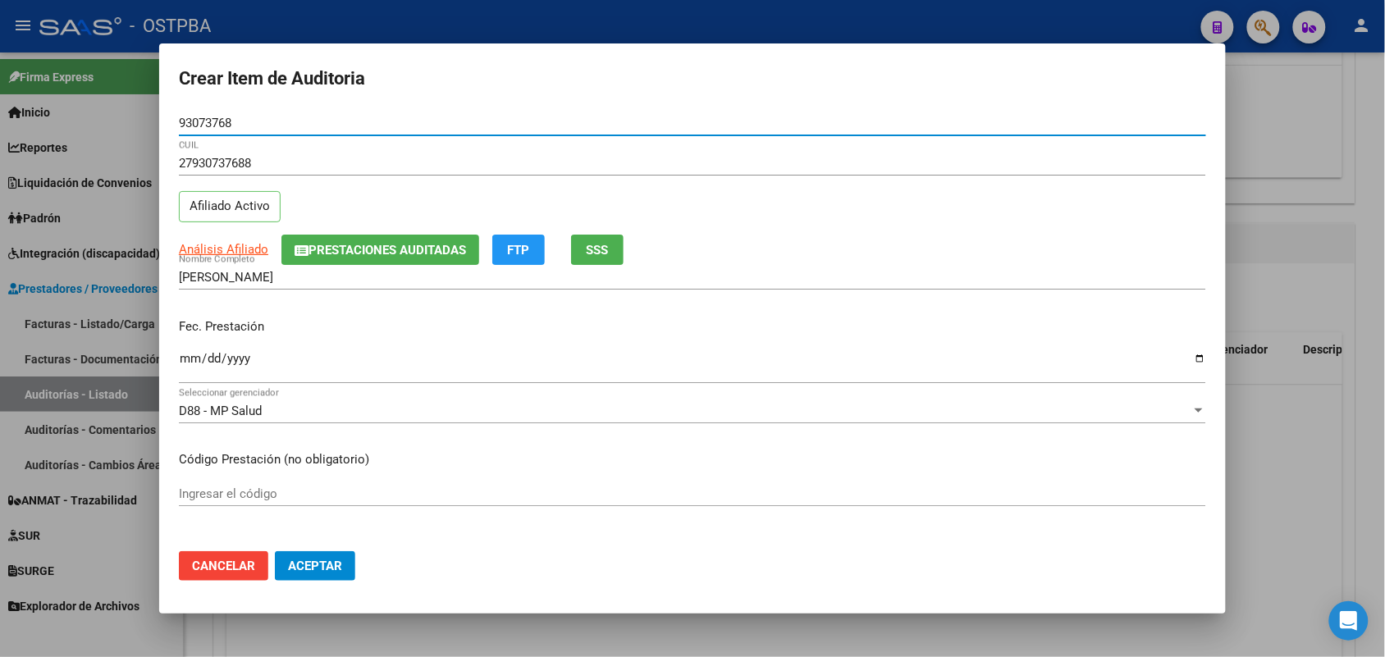
type input "93073768"
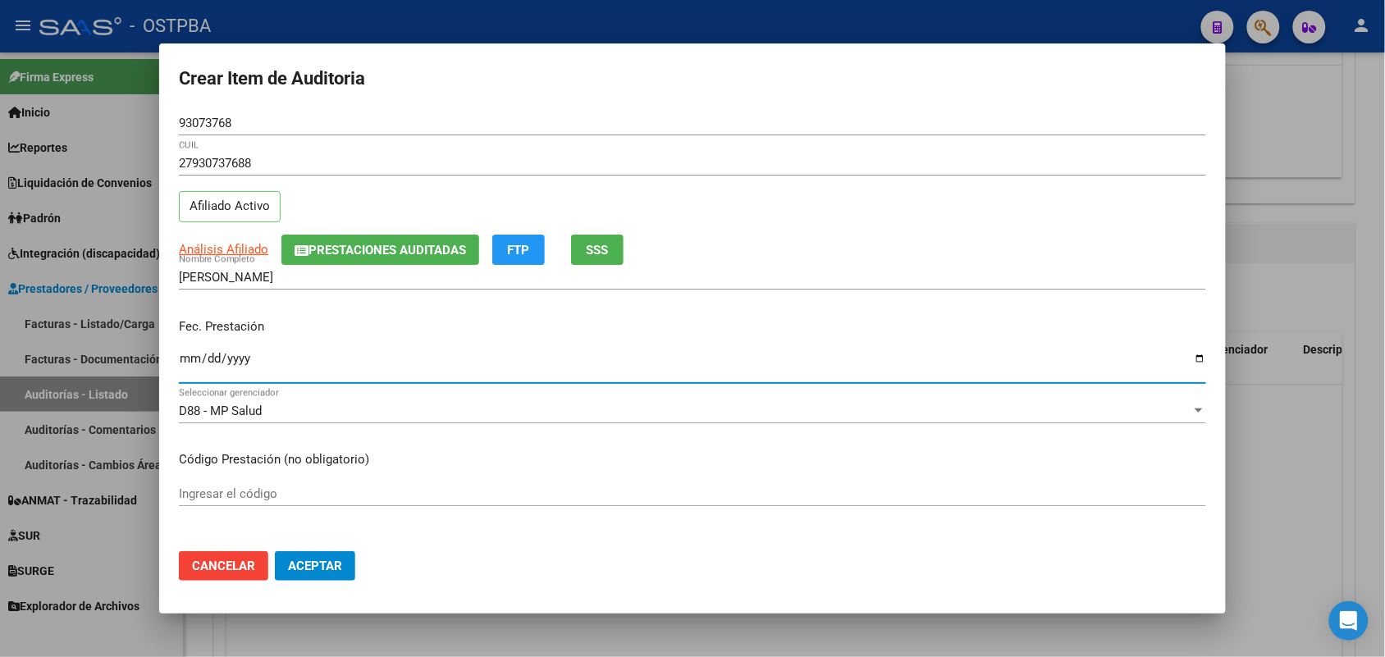
click at [186, 363] on input "Ingresar la fecha" at bounding box center [693, 365] width 1028 height 26
type input "2025-03-13"
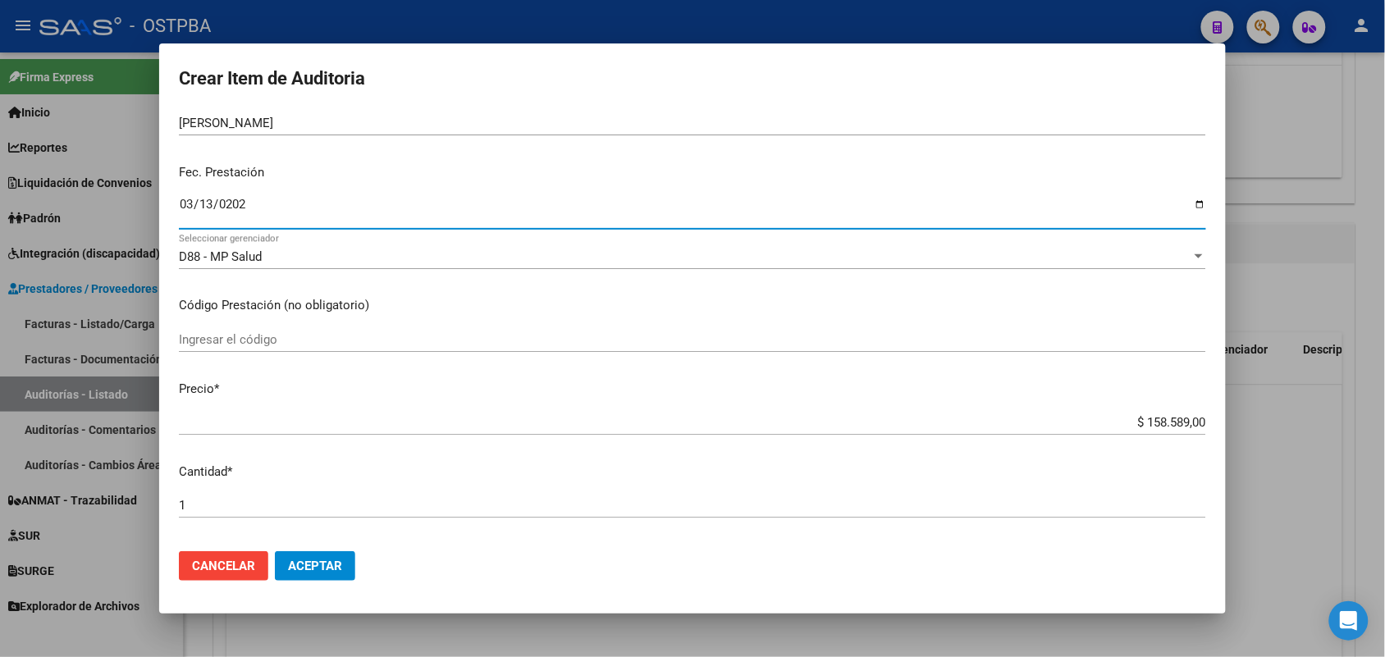
scroll to position [205, 0]
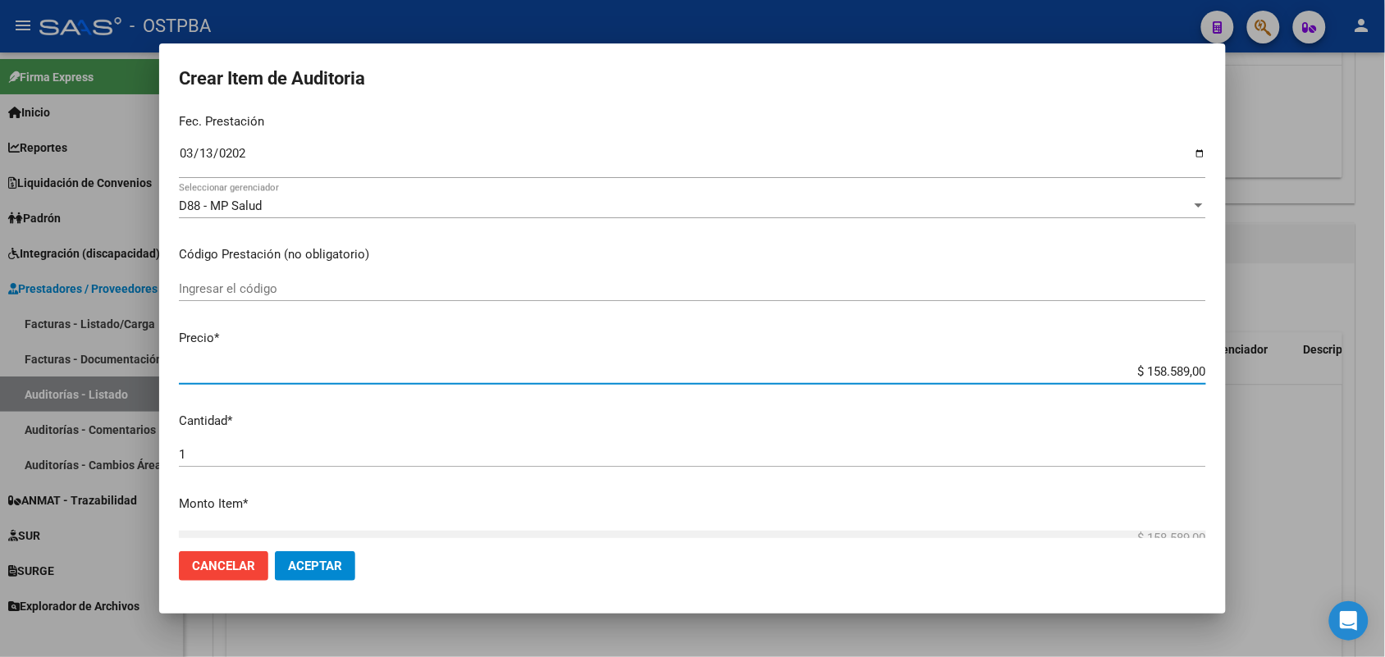
drag, startPoint x: 1118, startPoint y: 372, endPoint x: 1276, endPoint y: 366, distance: 158.5
click at [1276, 366] on div "Crear Item de Auditoria 93073768 Nro Documento 27930737688 CUIL Afiliado Activo…" at bounding box center [692, 328] width 1385 height 657
type input "$ 0,01"
type input "$ 0,17"
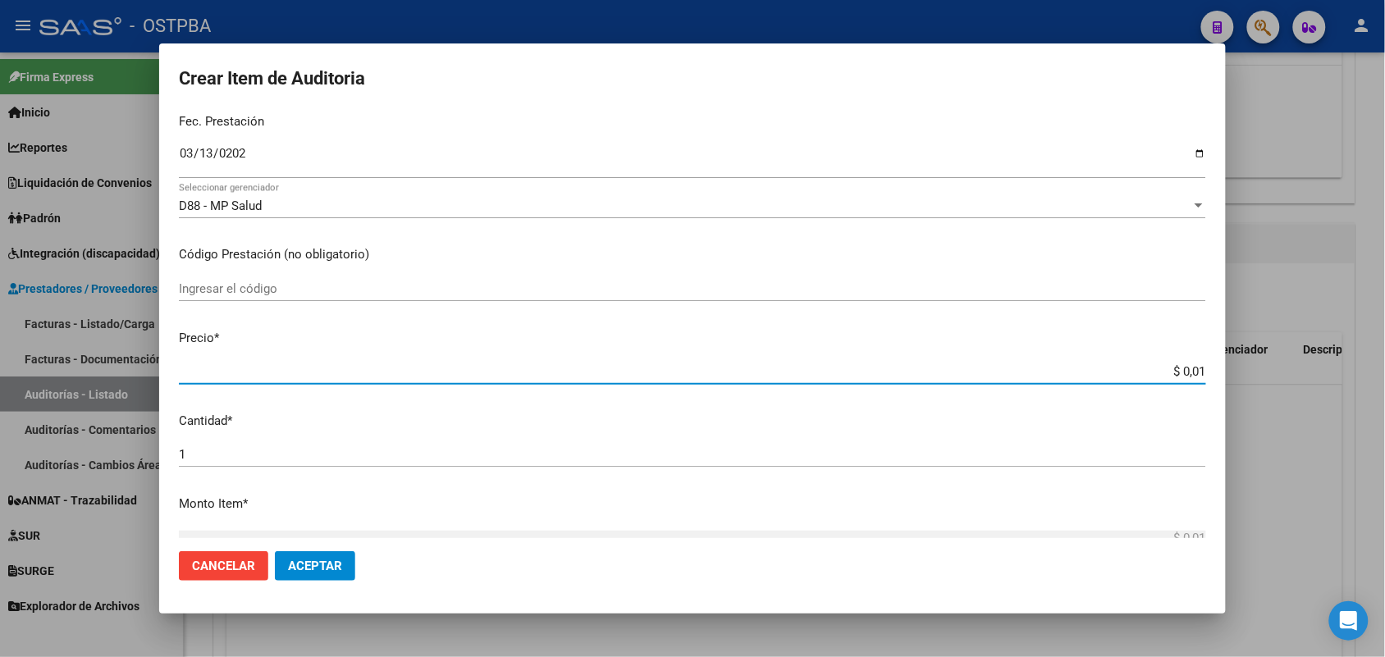
type input "$ 0,17"
type input "$ 1,79"
type input "$ 17,97"
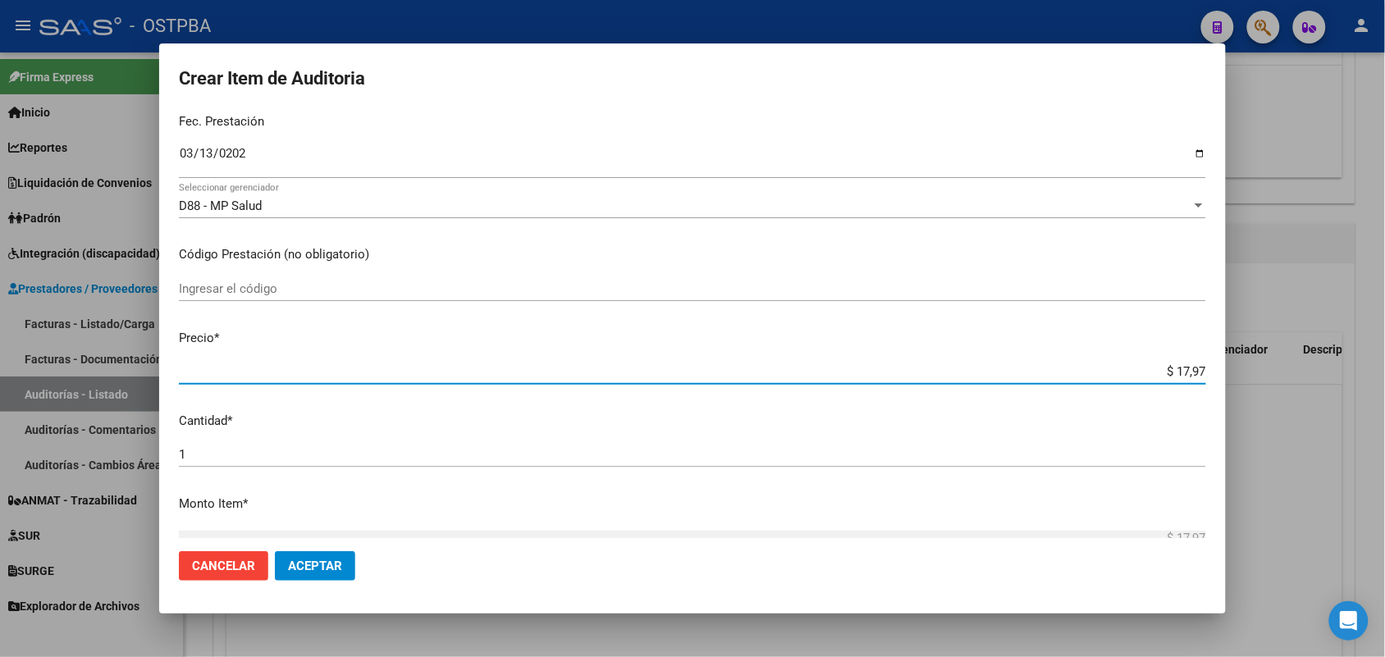
type input "$ 179,70"
type input "$ 1.797,00"
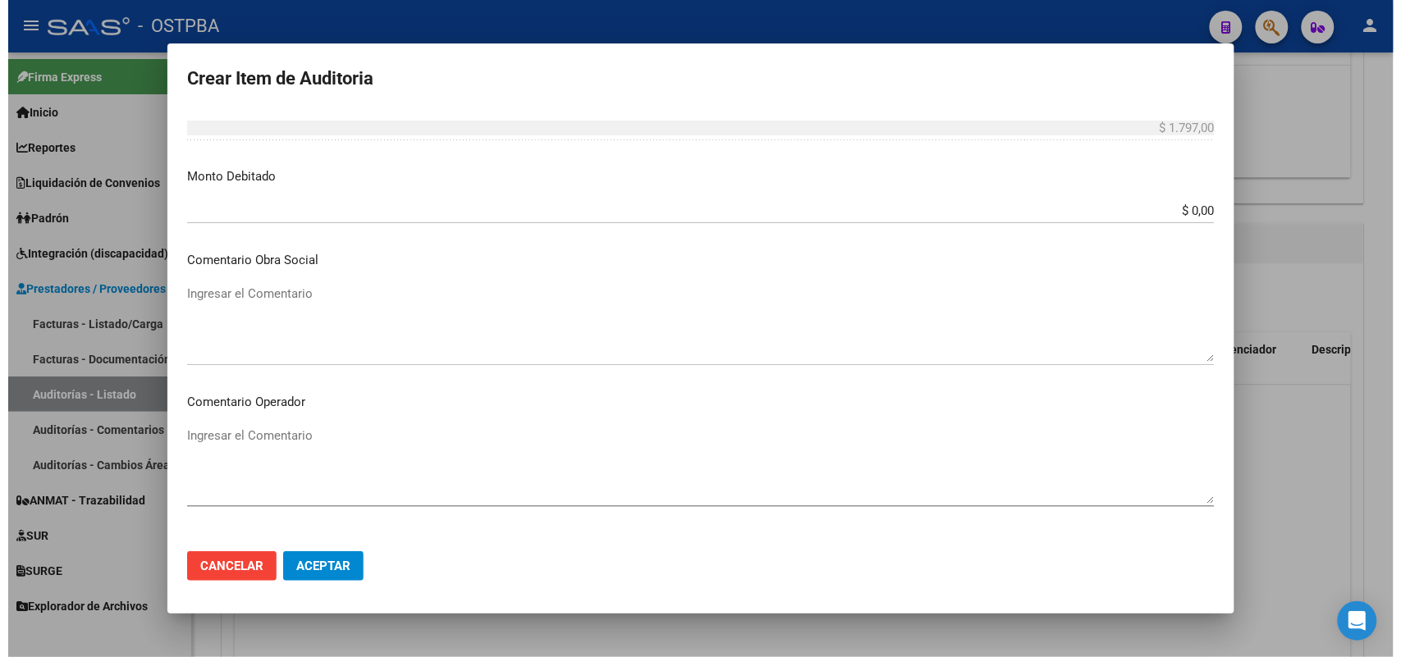
scroll to position [1049, 0]
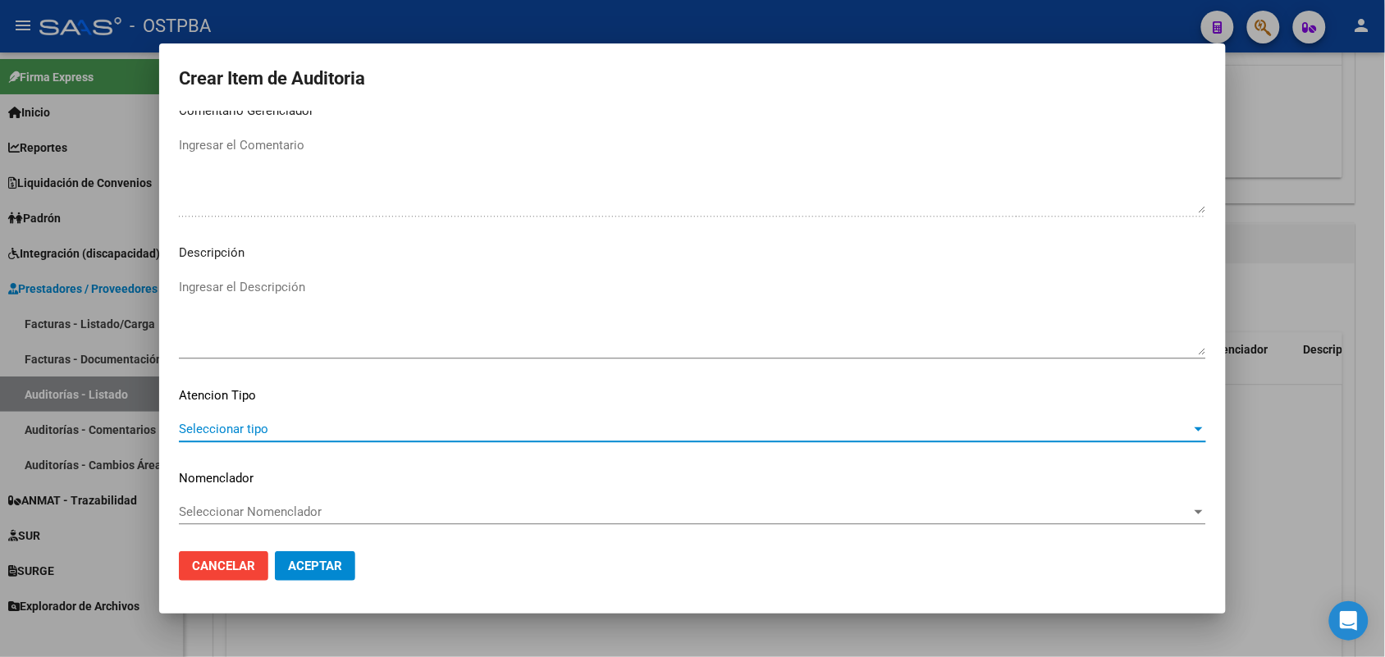
click at [260, 425] on span "Seleccionar tipo" at bounding box center [685, 429] width 1013 height 15
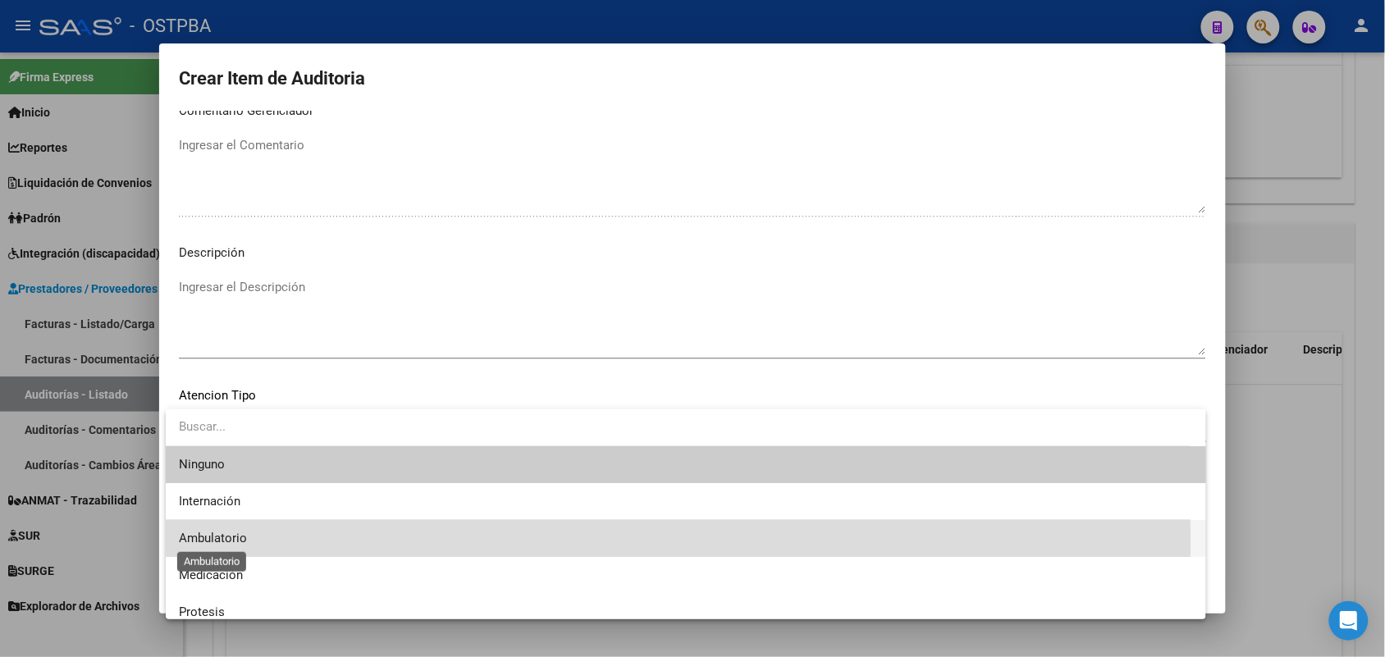
click at [243, 543] on span "Ambulatorio" at bounding box center [213, 538] width 68 height 15
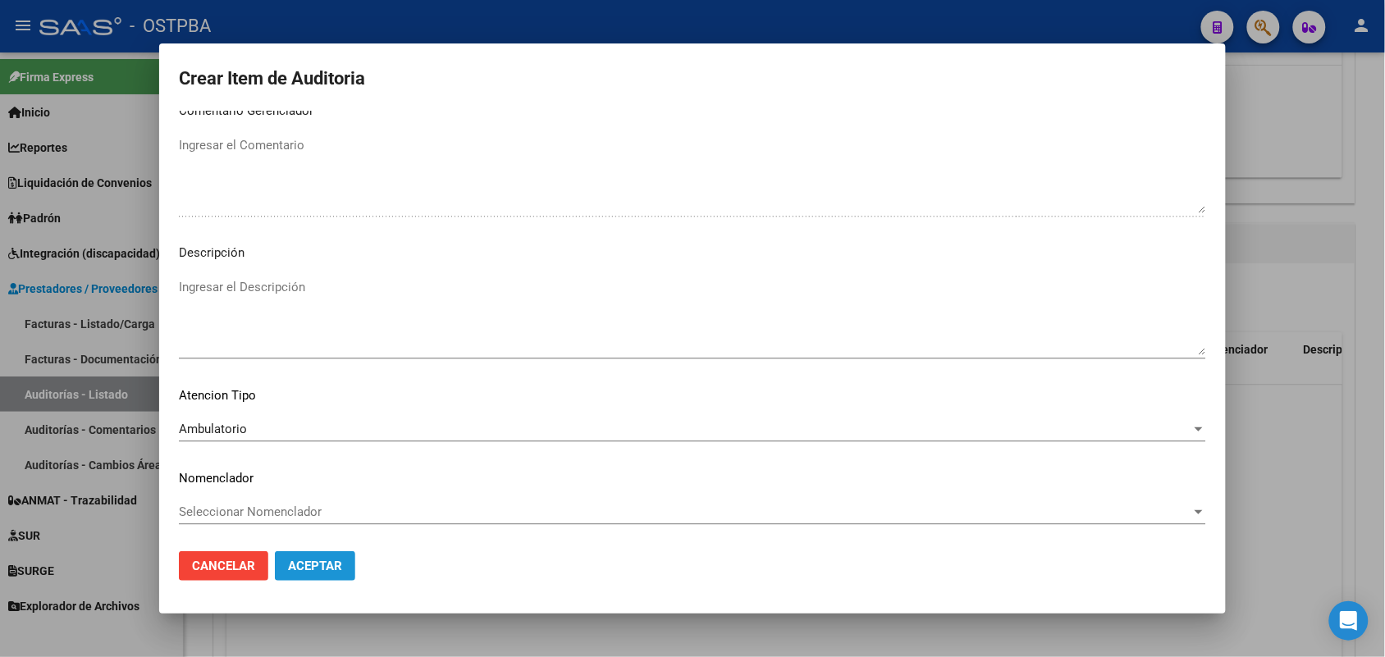
click at [300, 570] on span "Aceptar" at bounding box center [315, 566] width 54 height 15
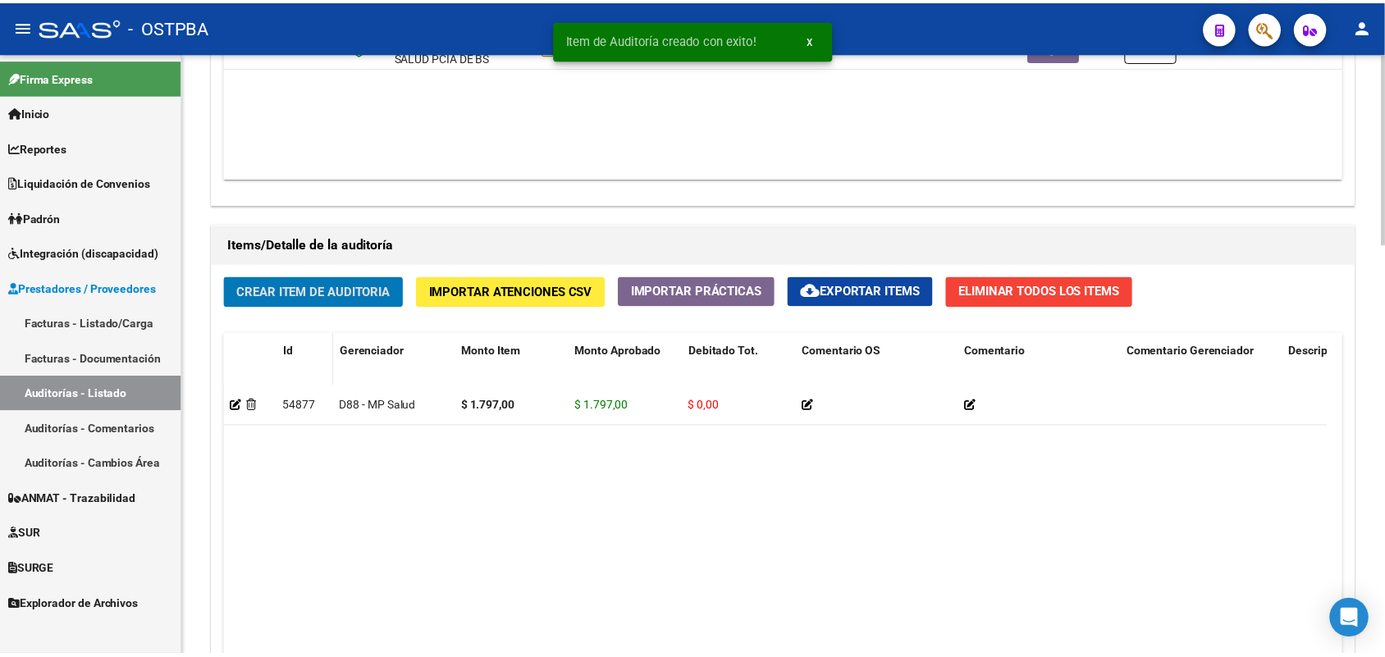
scroll to position [1027, 0]
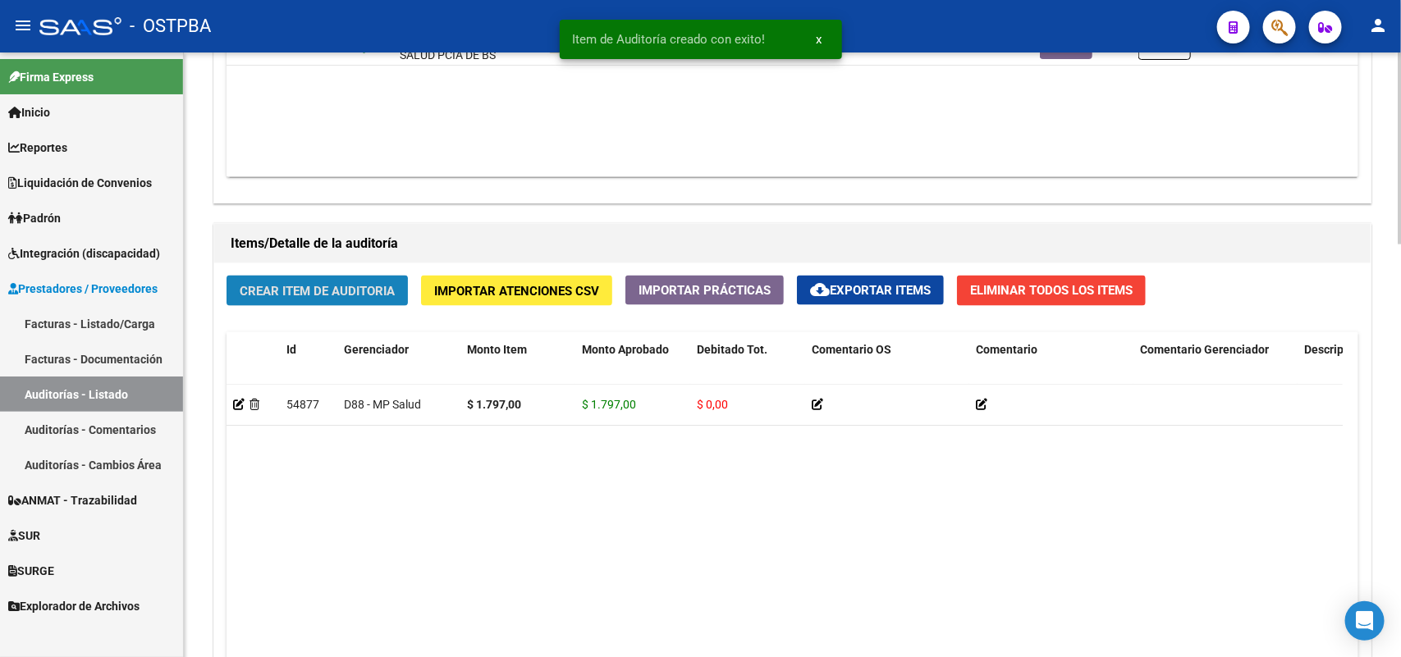
click at [324, 294] on span "Crear Item de Auditoria" at bounding box center [317, 291] width 155 height 15
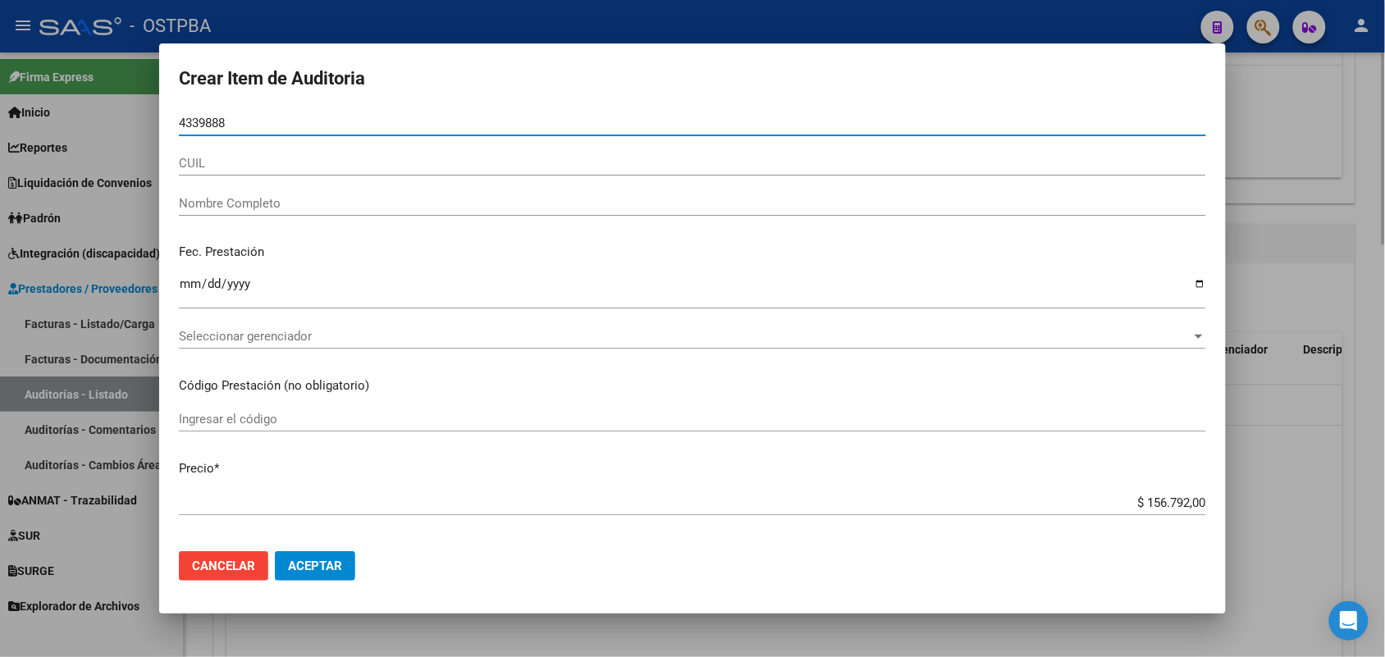
type input "43398881"
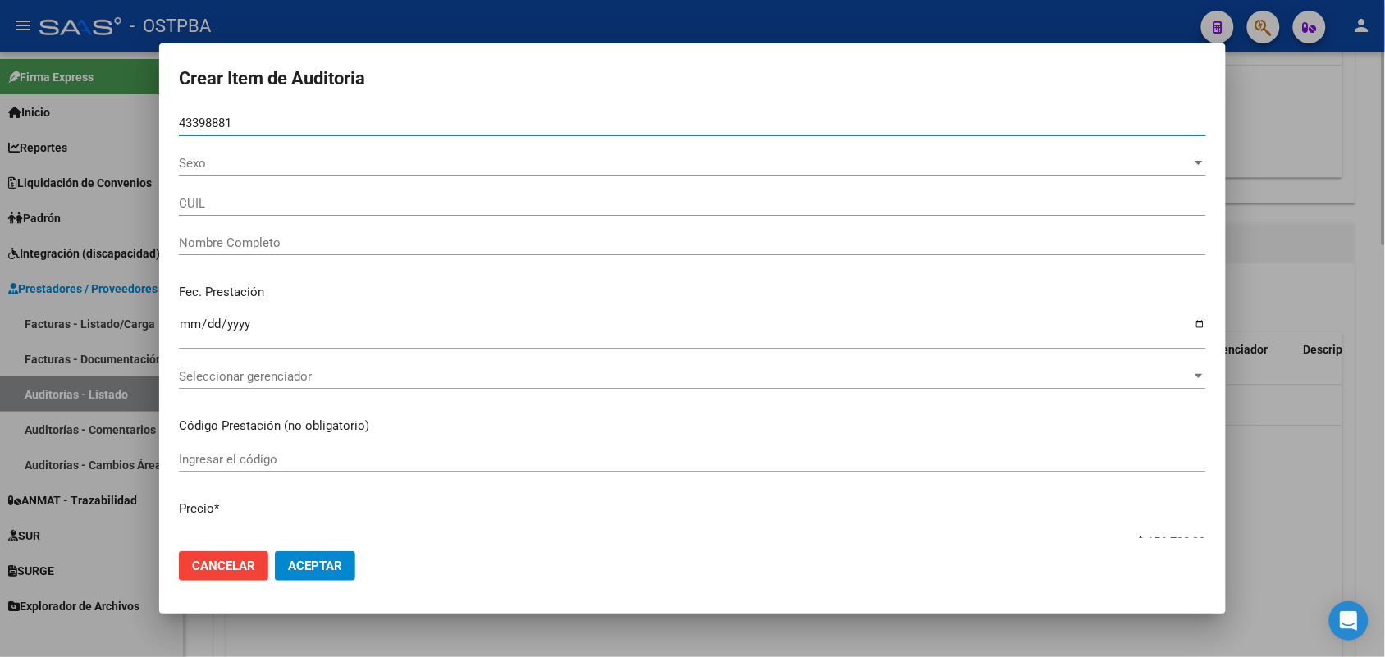
type input "27433988812"
type input "CORONEL AYLEN ORIANA"
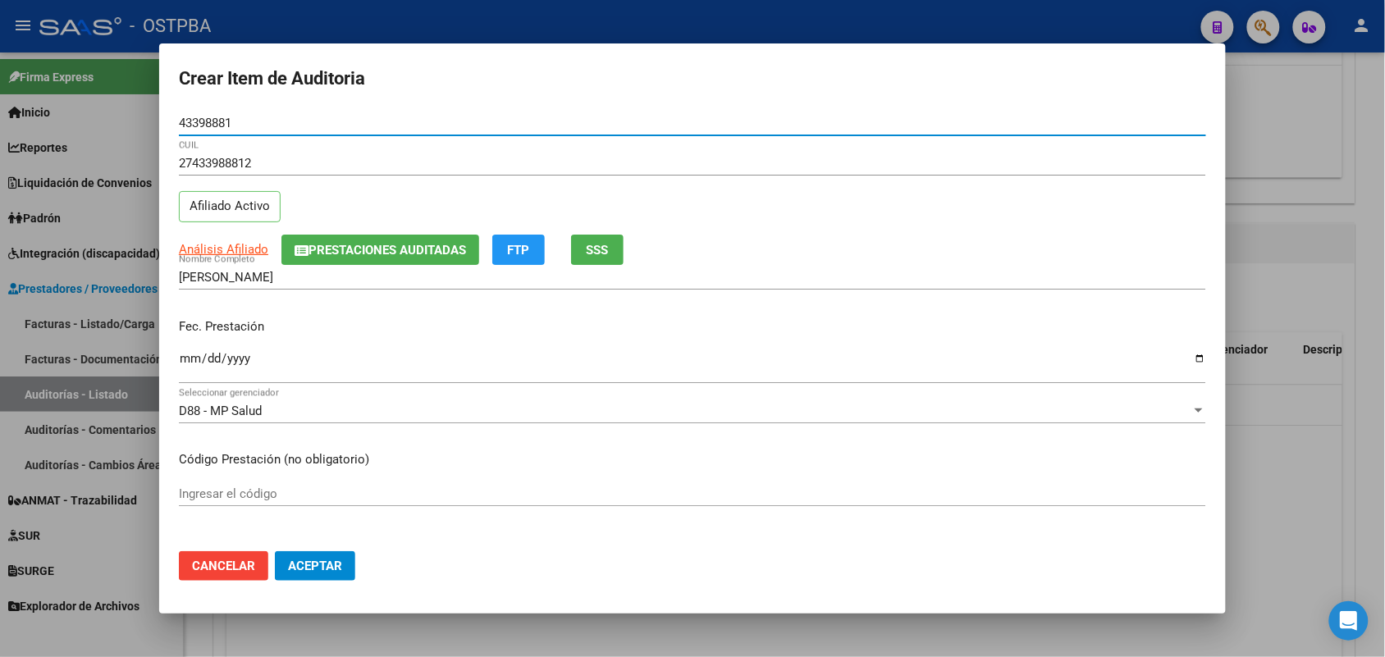
type input "43398881"
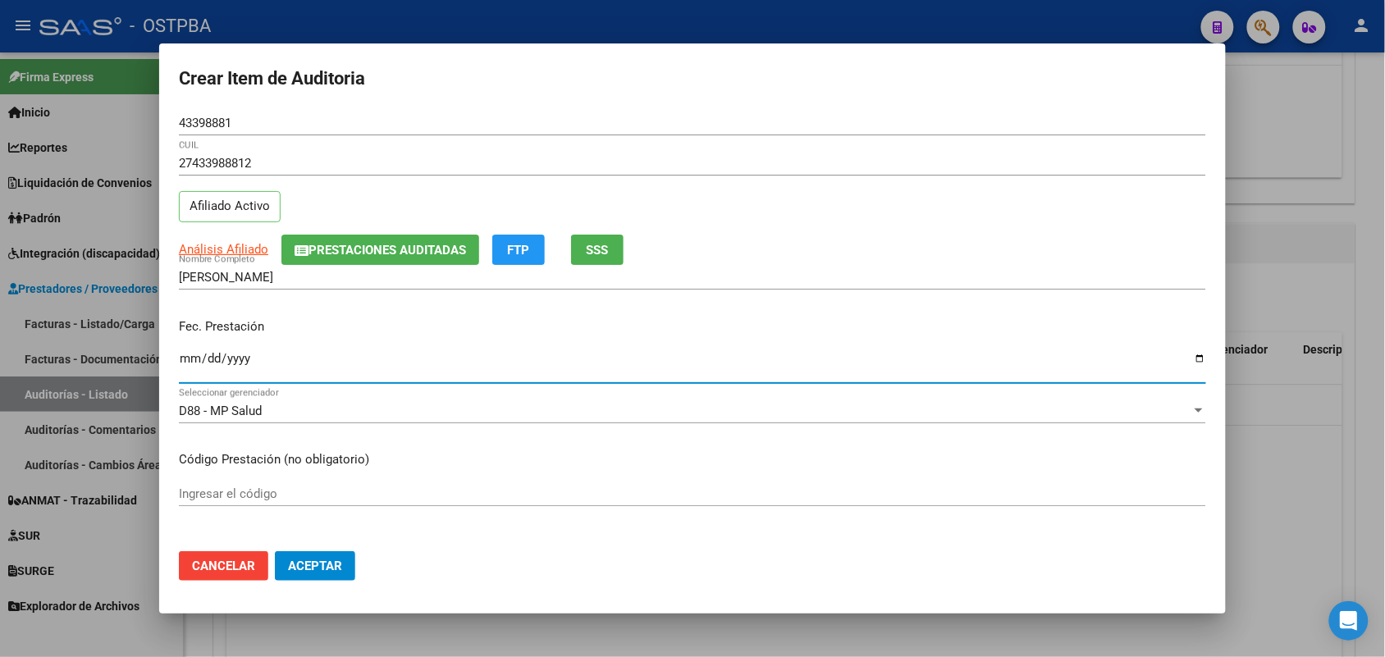
click at [189, 367] on input "Ingresar la fecha" at bounding box center [693, 365] width 1028 height 26
type input "2025-04-08"
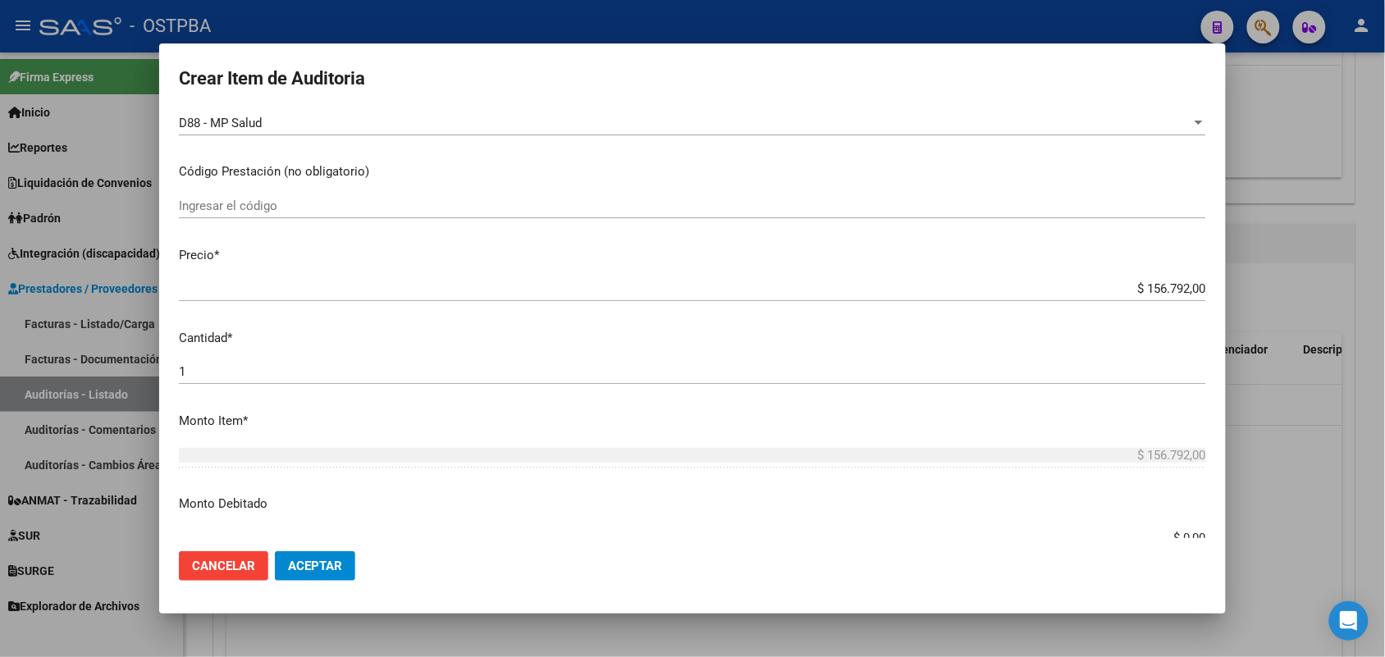
scroll to position [308, 0]
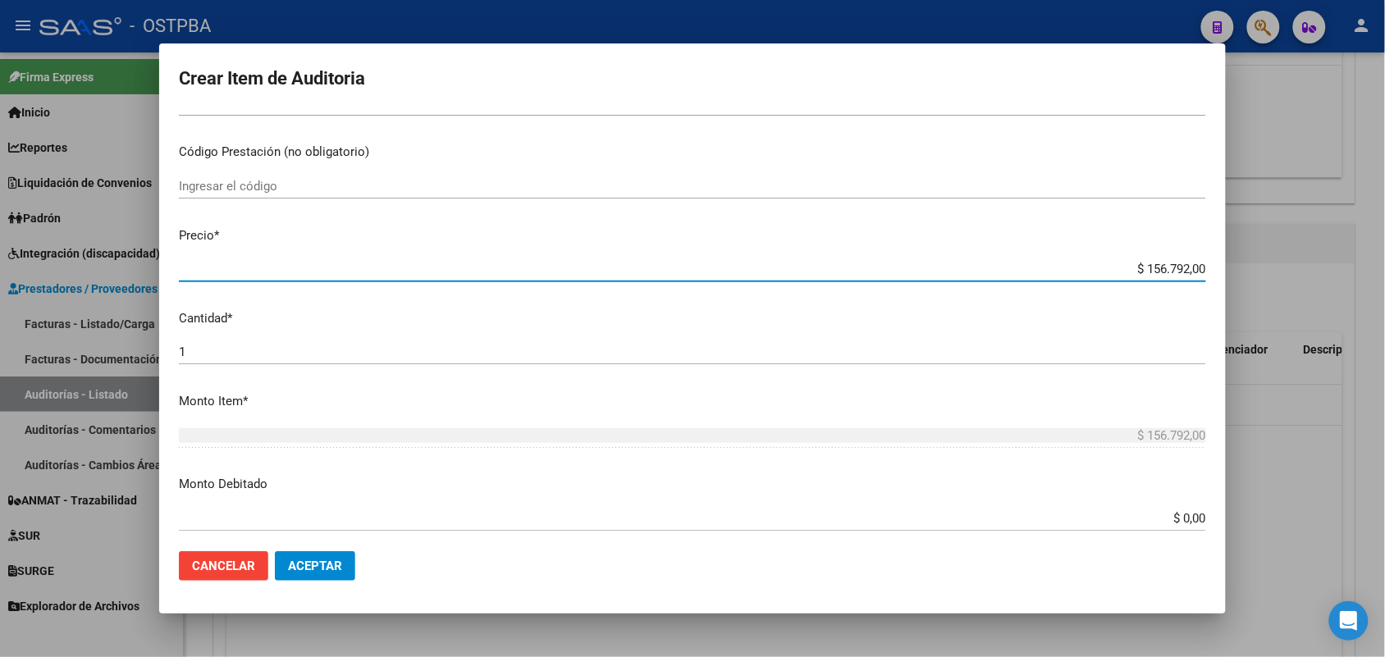
drag, startPoint x: 1113, startPoint y: 268, endPoint x: 1228, endPoint y: 269, distance: 114.9
click at [1227, 269] on div "Crear Item de Auditoria 43398881 Nro Documento 27433988812 CUIL Afiliado Activo…" at bounding box center [692, 328] width 1385 height 657
type input "$ 0,01"
type input "$ 0,11"
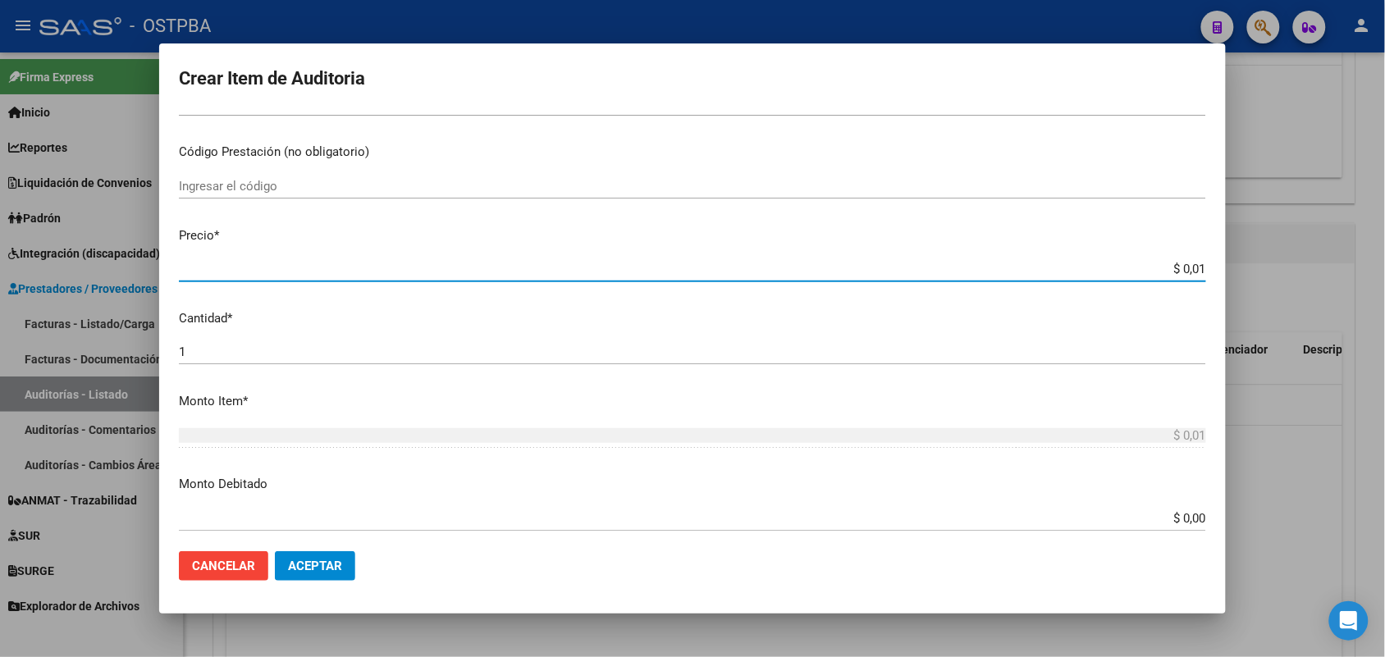
type input "$ 0,11"
type input "$ 1,13"
type input "$ 11,32"
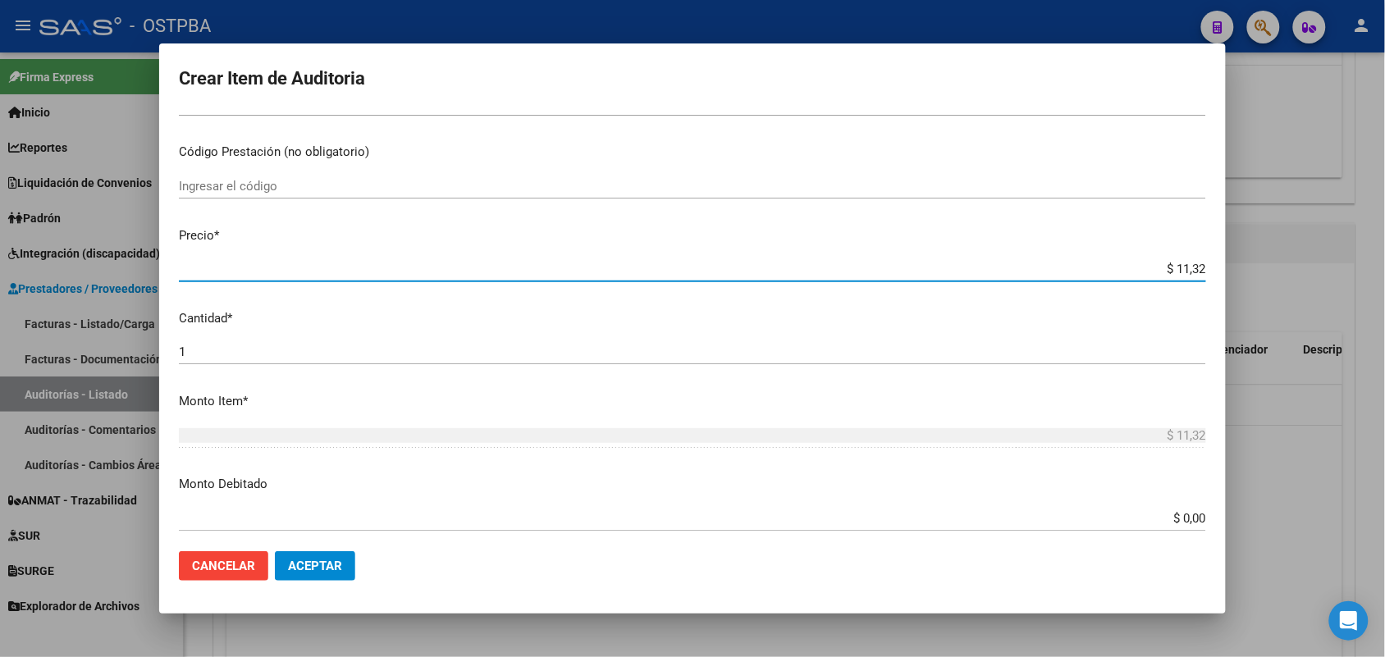
type input "$ 113,27"
type input "$ 1.132,70"
type input "$ 11.327,00"
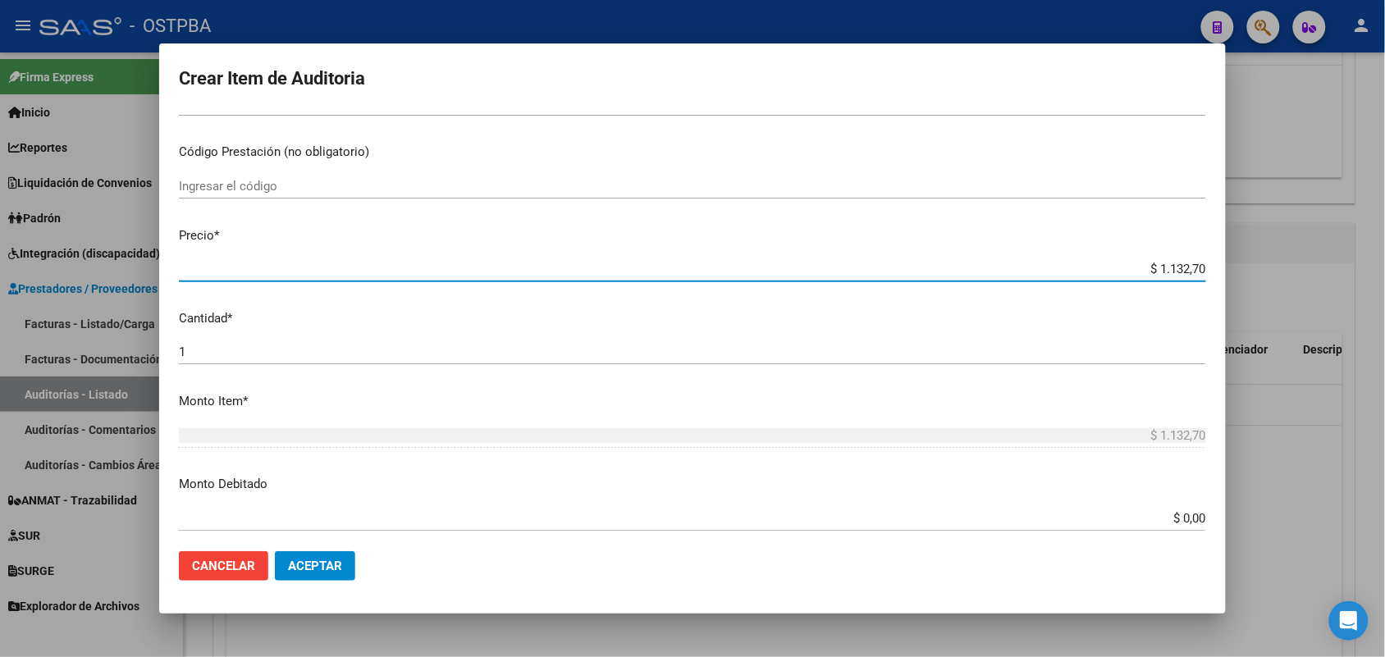
type input "$ 11.327,00"
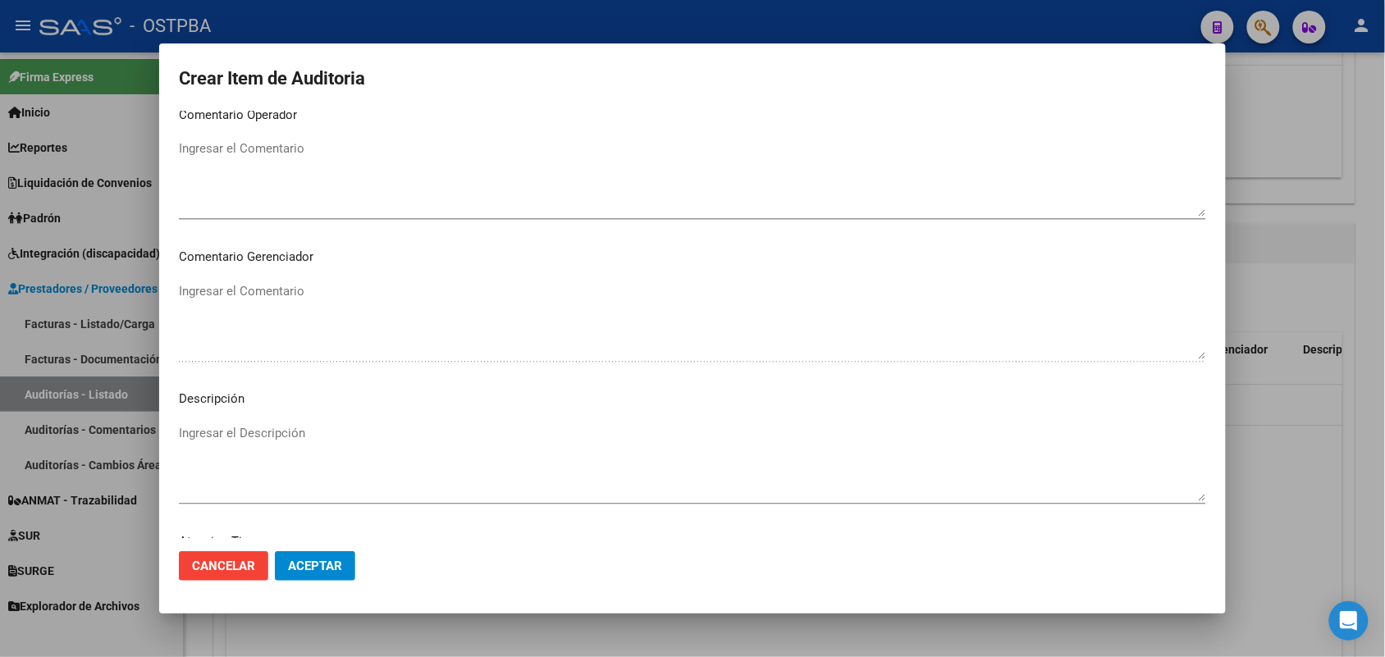
scroll to position [1049, 0]
click at [220, 419] on div "Seleccionar tipo Seleccionar tipo" at bounding box center [693, 429] width 1028 height 25
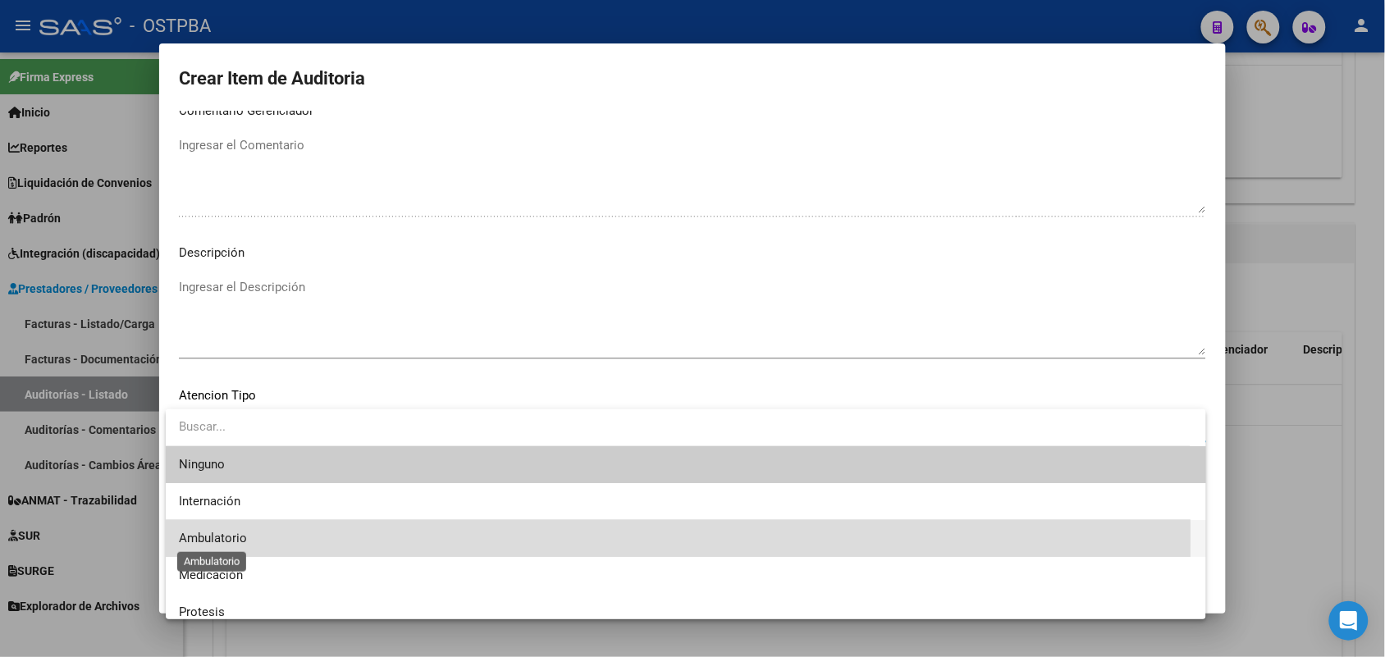
click at [236, 534] on span "Ambulatorio" at bounding box center [213, 538] width 68 height 15
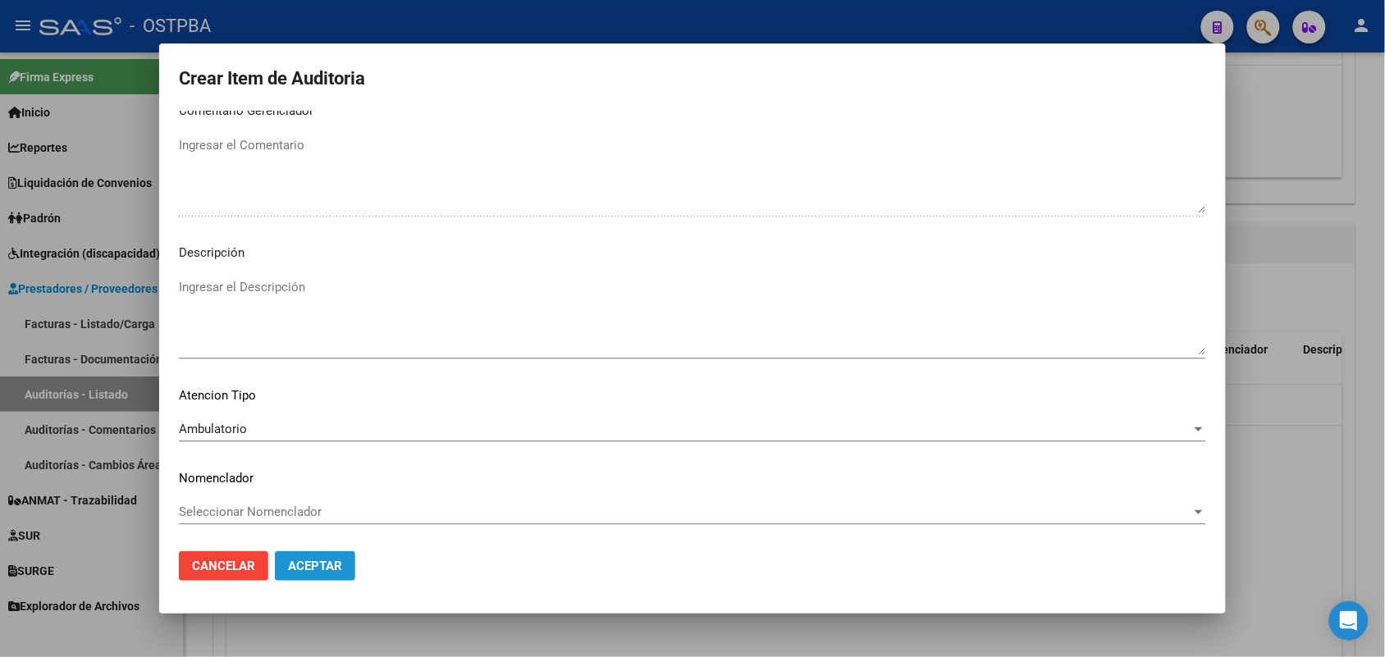
click at [300, 567] on span "Aceptar" at bounding box center [315, 566] width 54 height 15
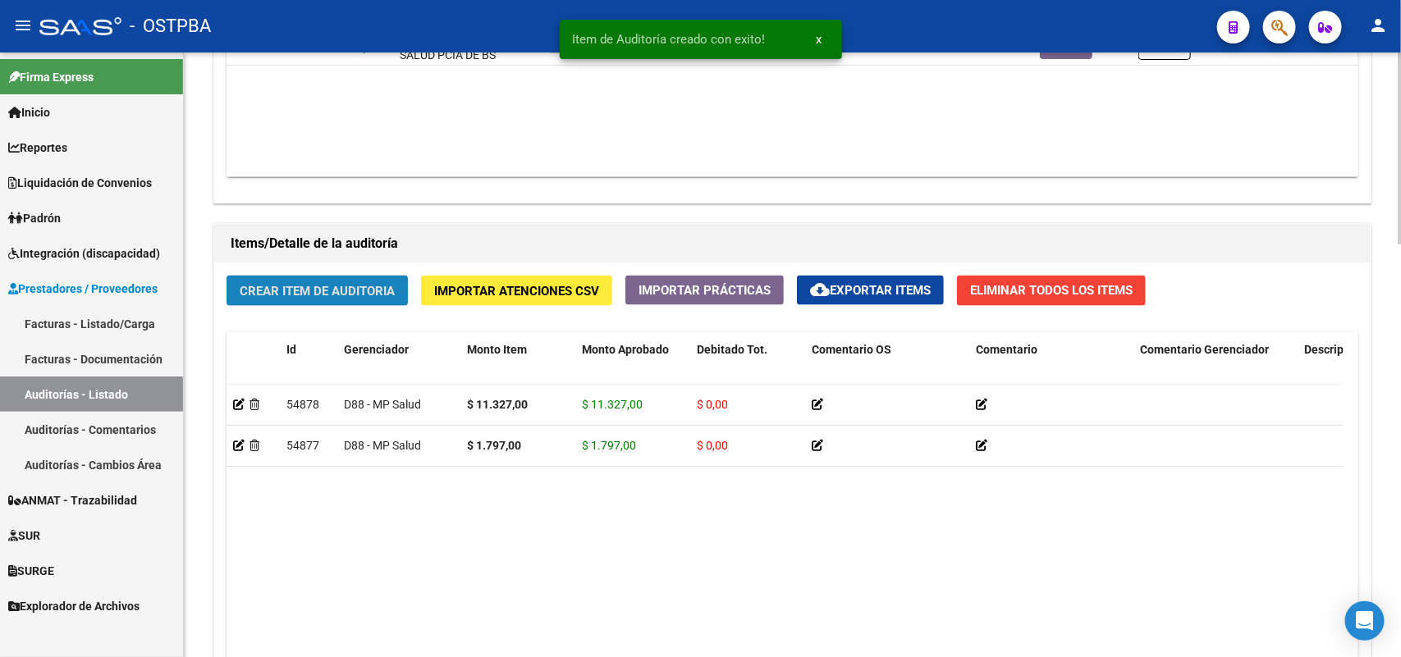
click at [363, 293] on span "Crear Item de Auditoria" at bounding box center [317, 291] width 155 height 15
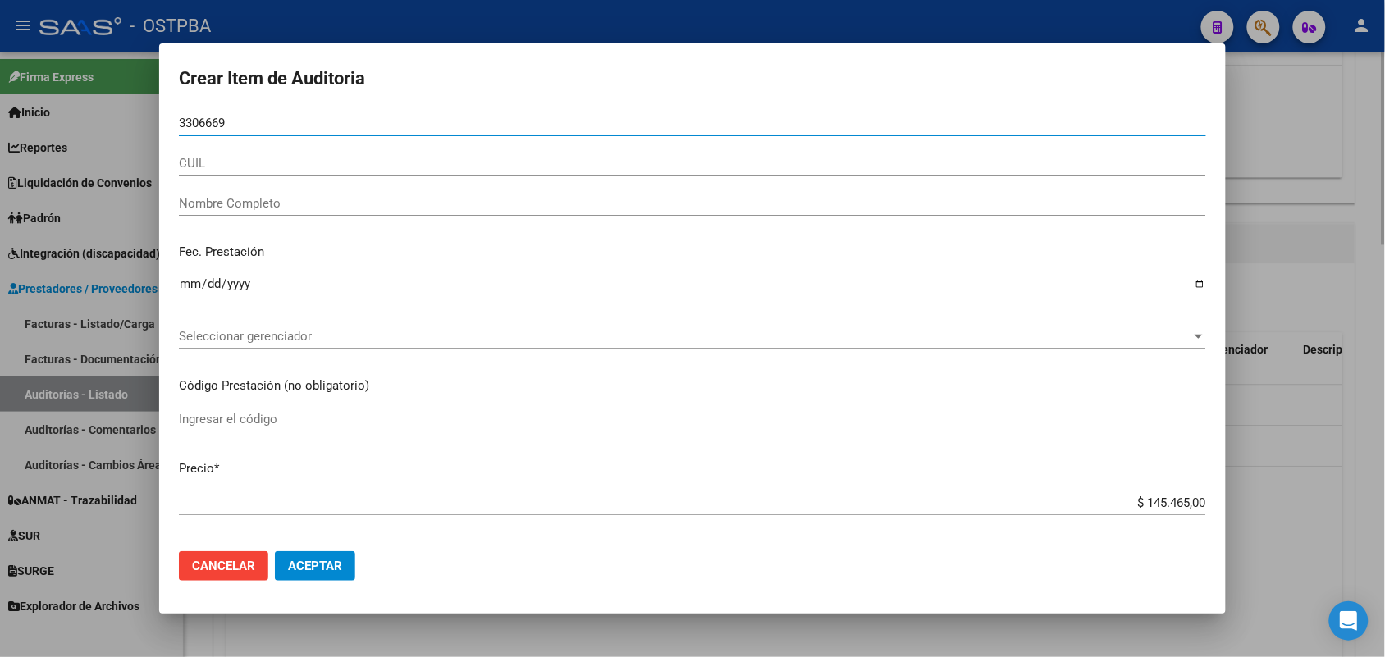
type input "33066694"
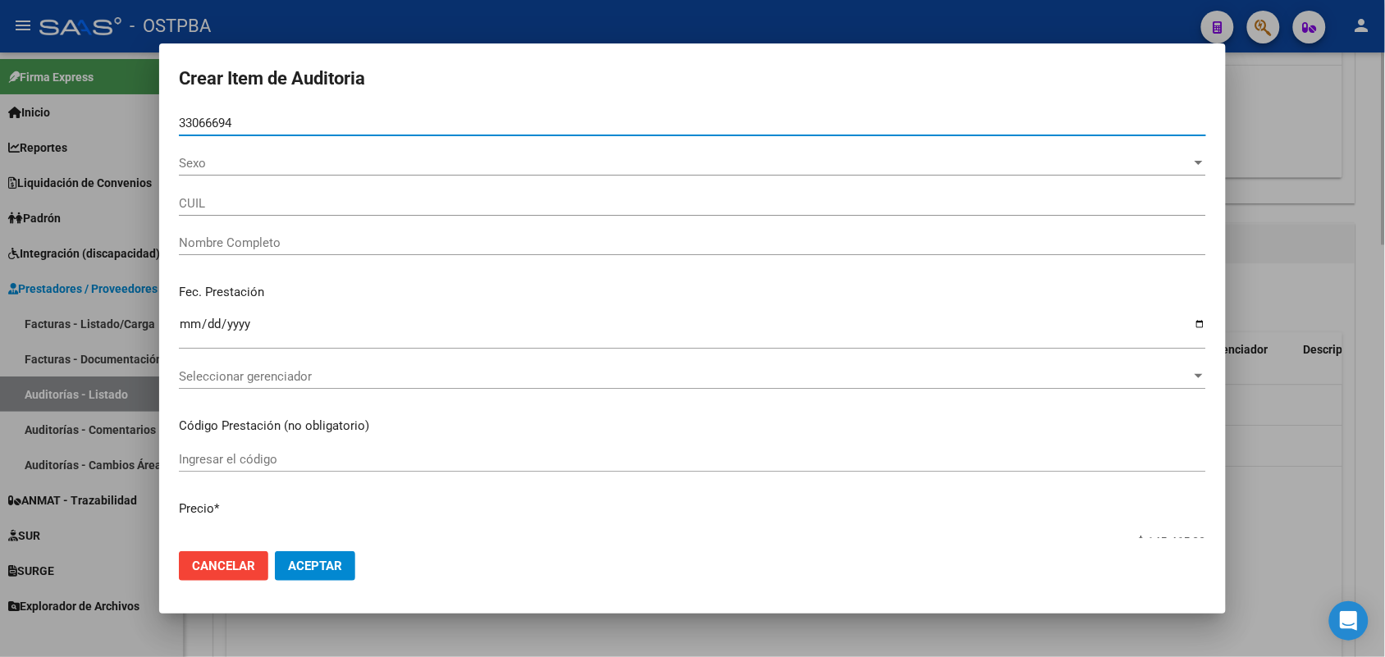
type input "27330666949"
type input "DIAZ SILVANA SOLEDAD"
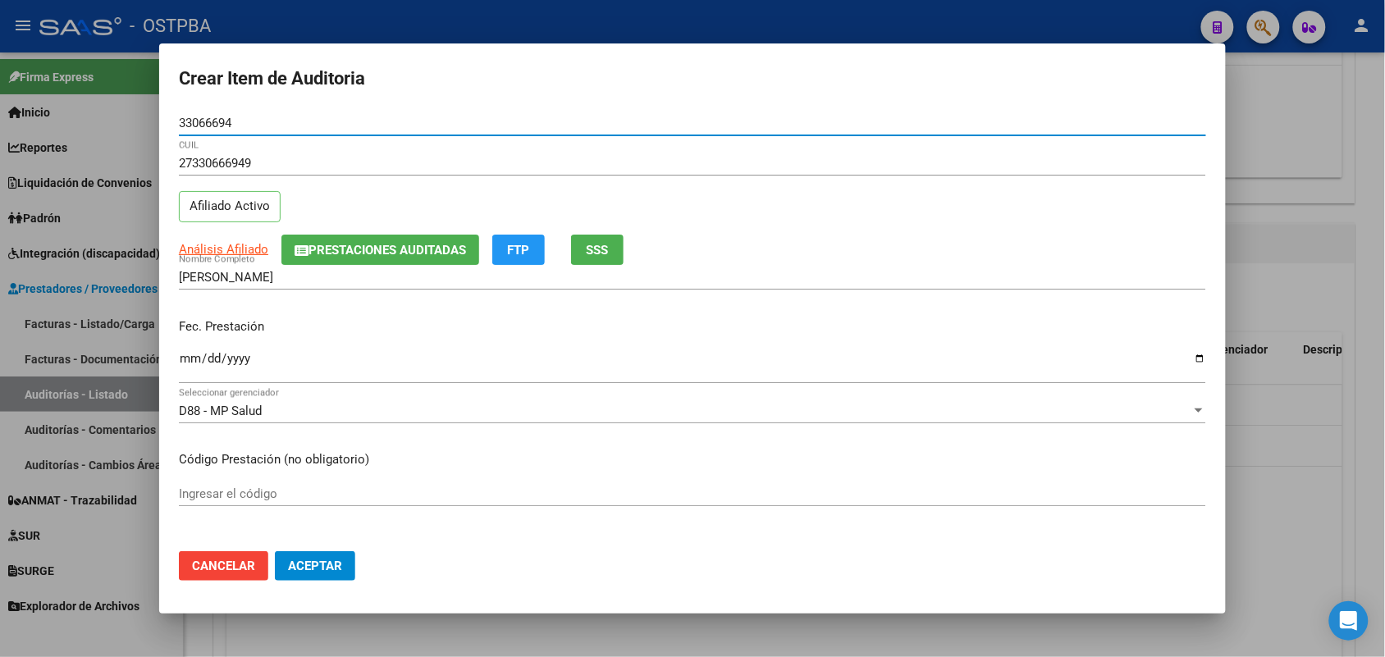
type input "33066694"
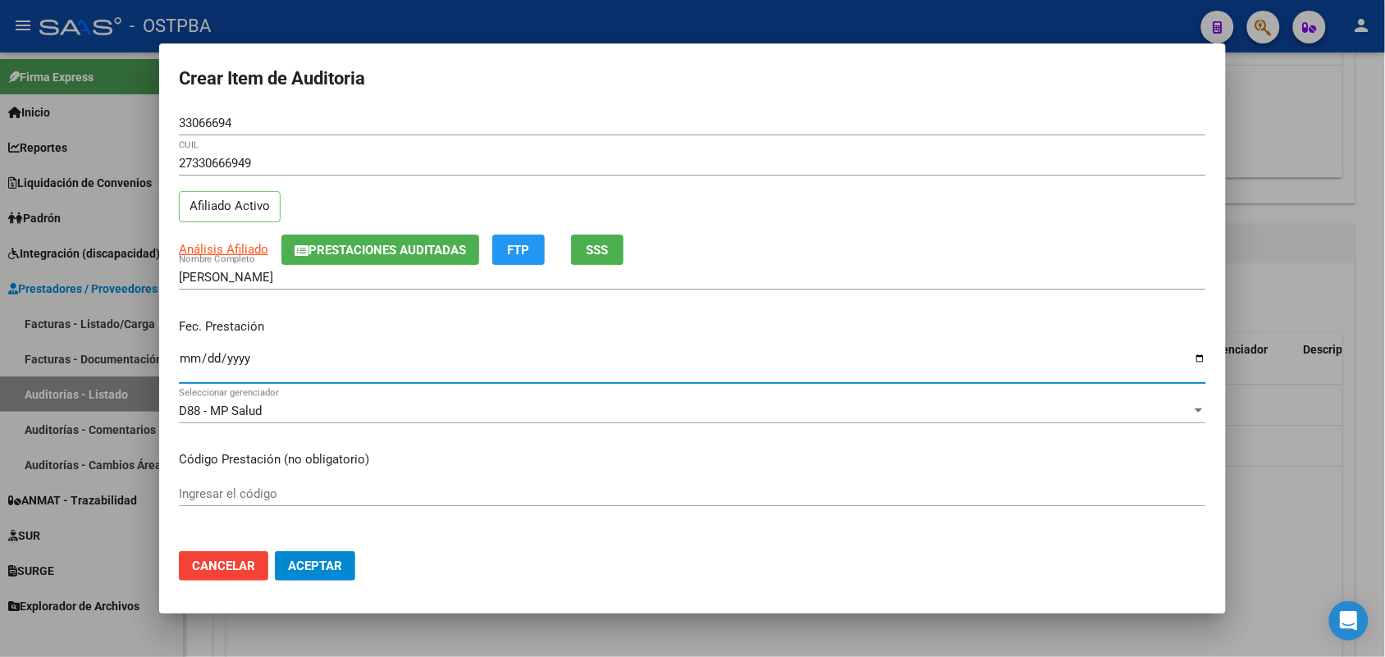
click at [197, 364] on input "Ingresar la fecha" at bounding box center [693, 365] width 1028 height 26
type input "2025-04-09"
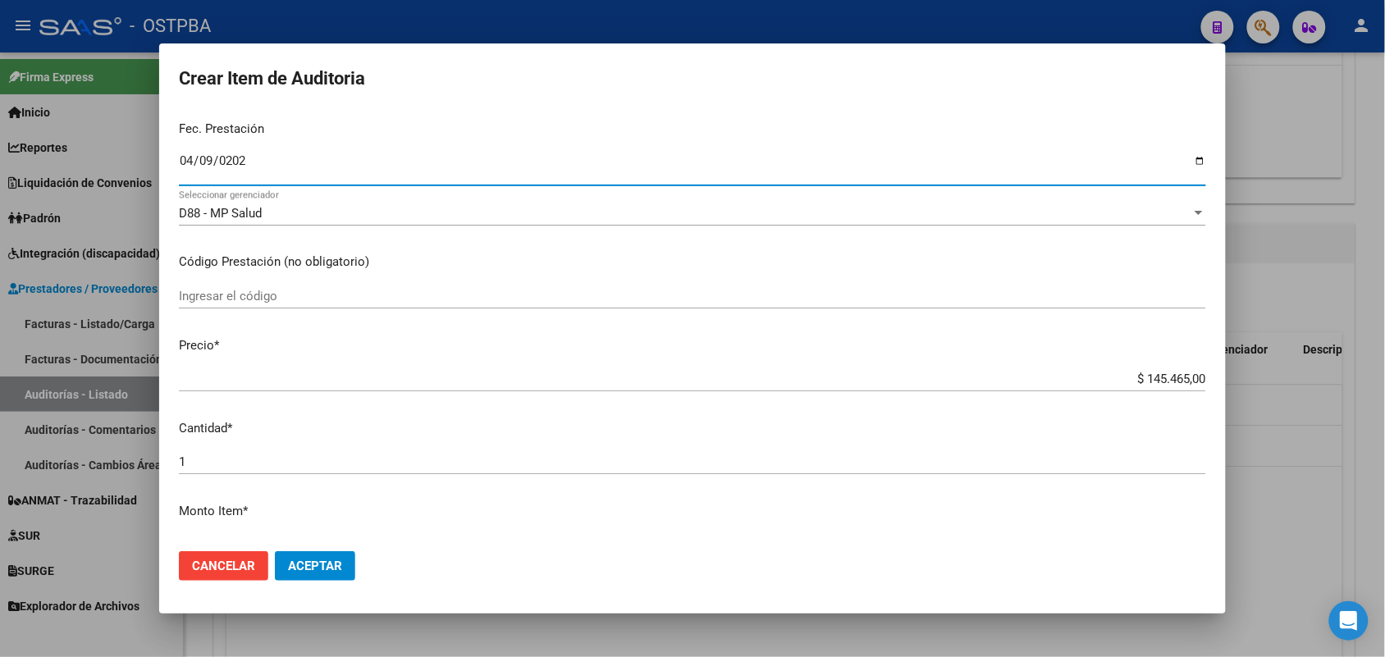
scroll to position [308, 0]
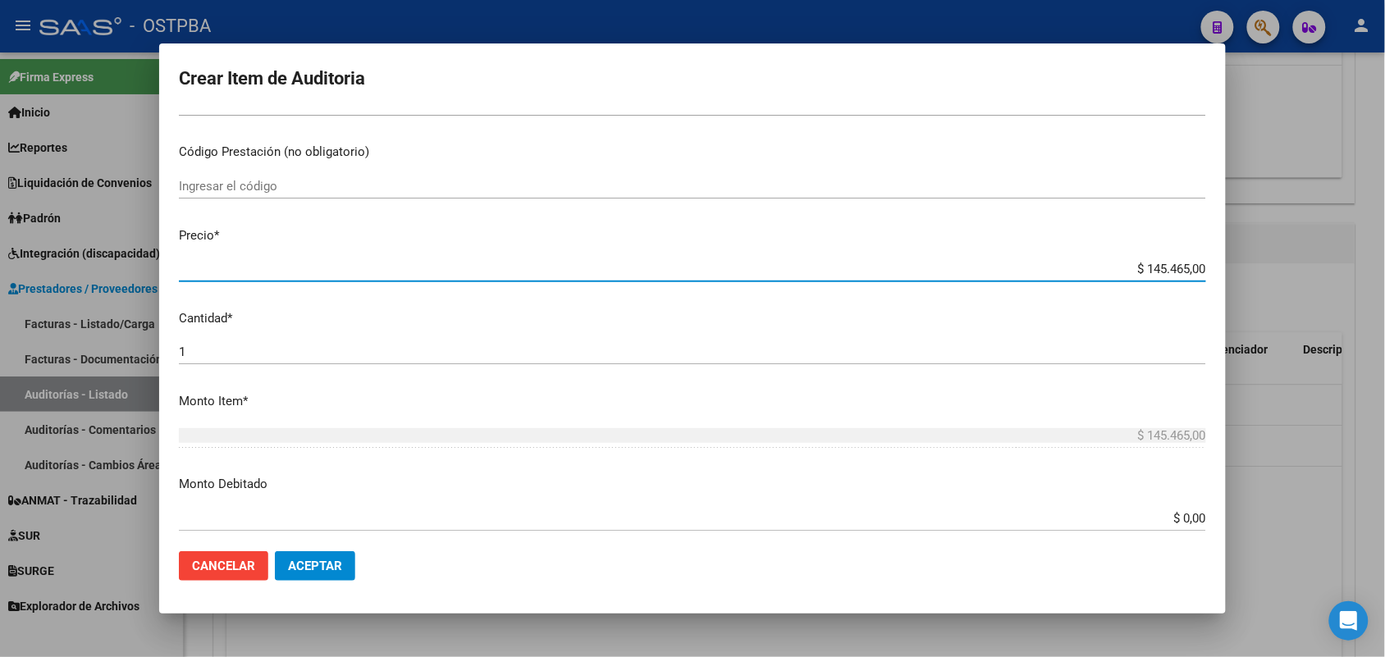
drag, startPoint x: 1117, startPoint y: 271, endPoint x: 1242, endPoint y: 279, distance: 125.0
click at [1242, 279] on div "Crear Item de Auditoria 33066694 Nro Documento 27330666949 CUIL Afiliado Activo…" at bounding box center [692, 328] width 1385 height 657
type input "$ 0,01"
type input "$ 0,17"
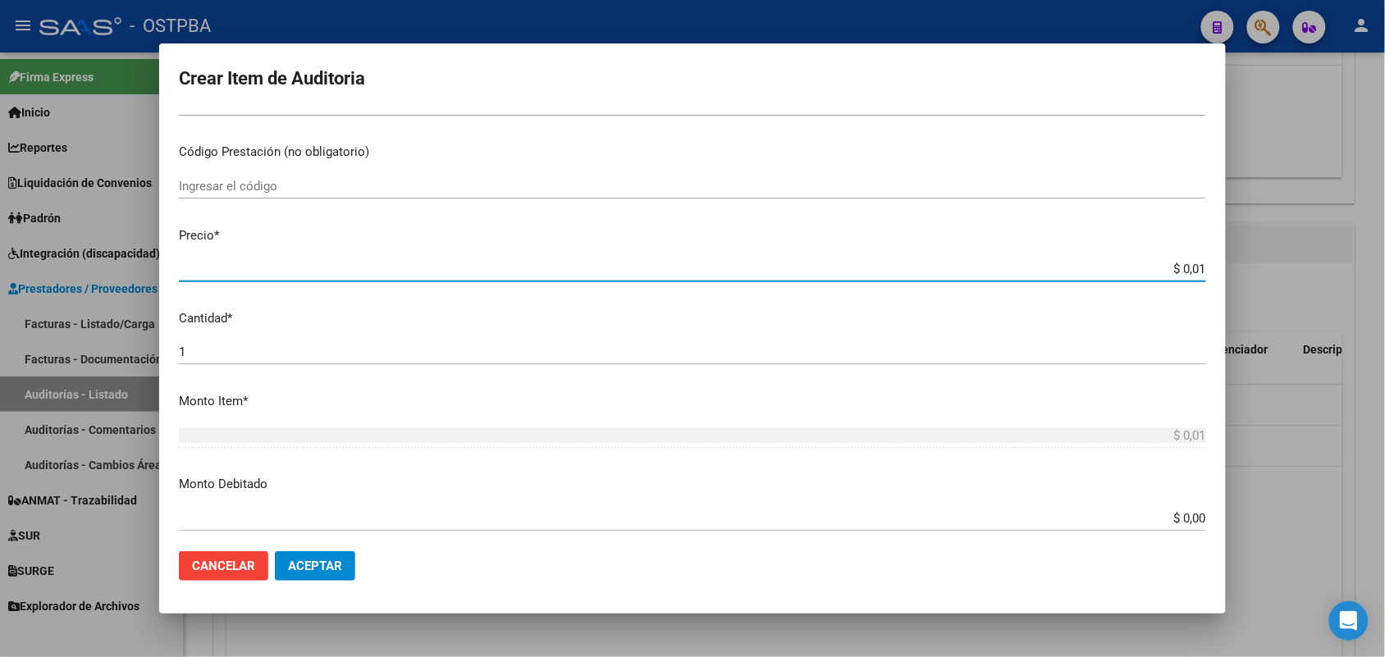
type input "$ 0,17"
type input "$ 1,79"
type input "$ 17,97"
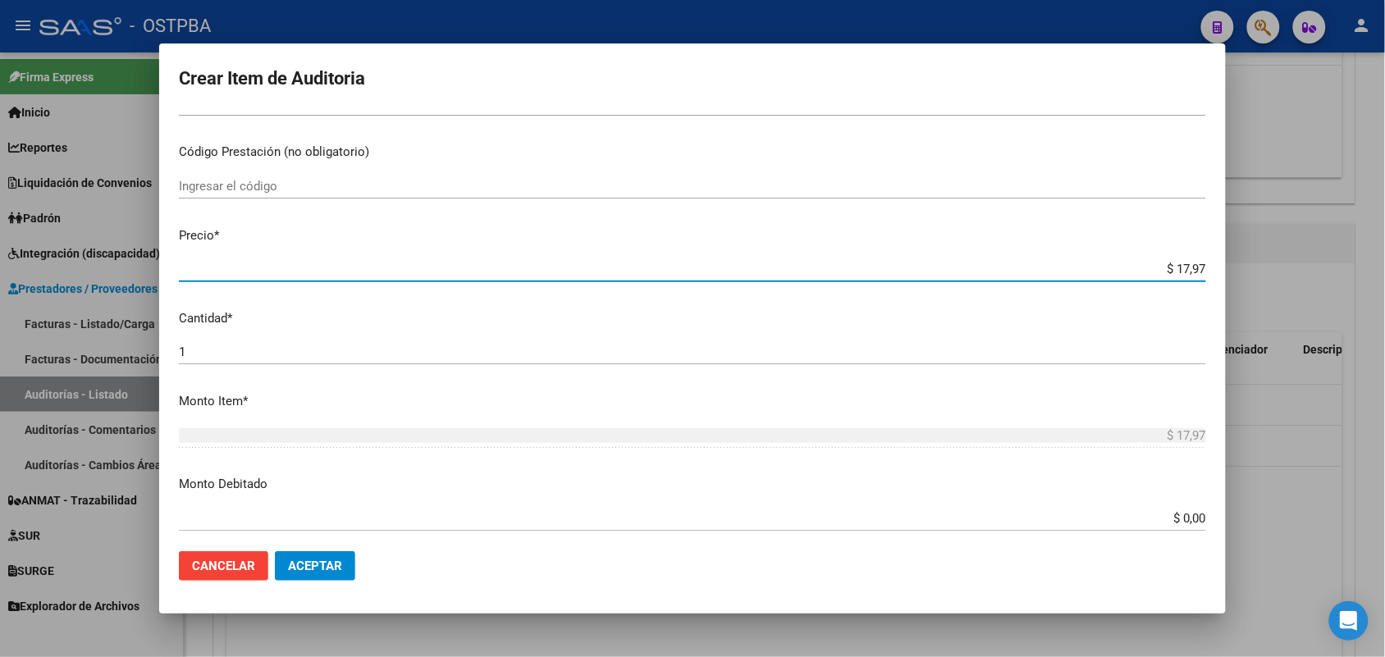
type input "$ 179,70"
type input "$ 1.797,00"
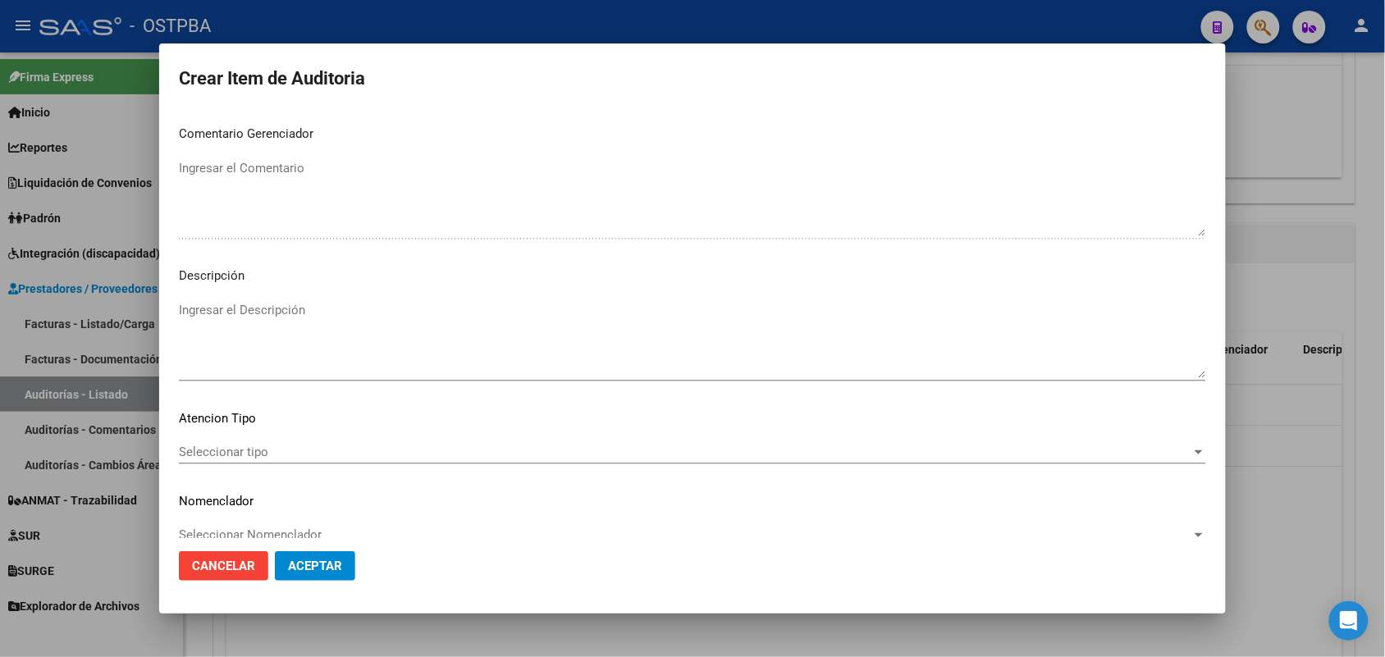
scroll to position [1049, 0]
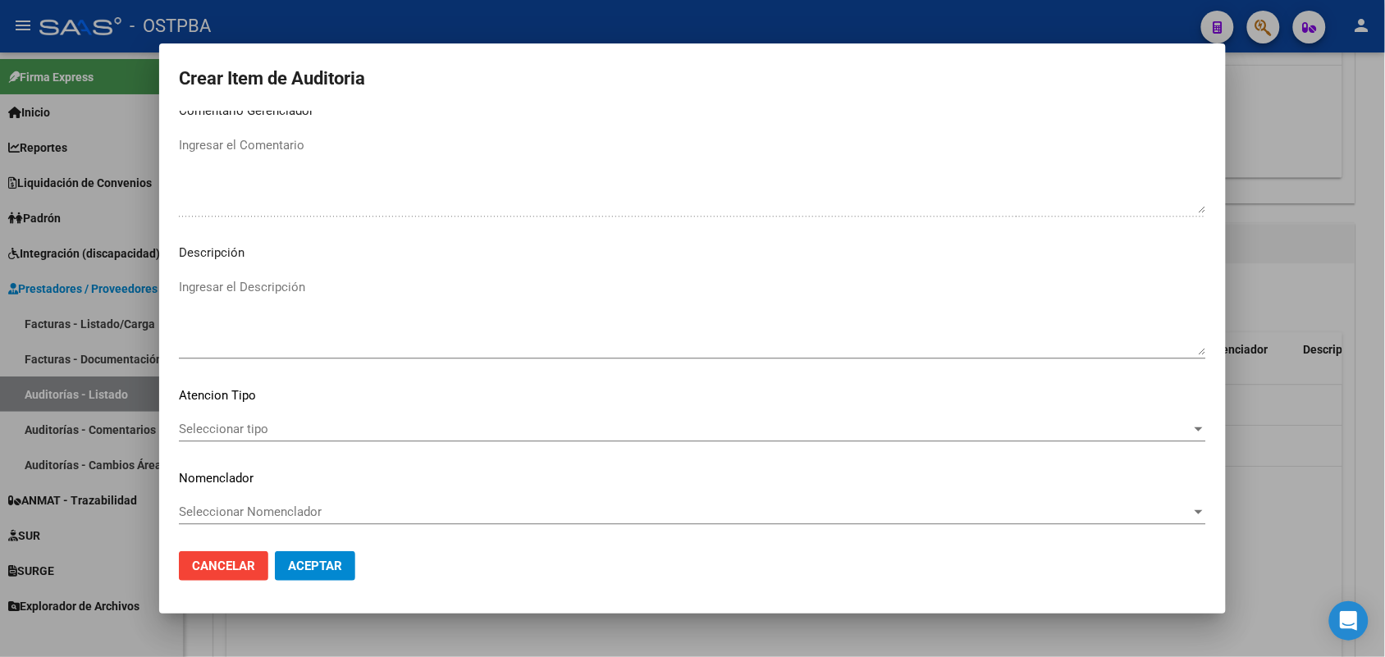
click at [251, 429] on span "Seleccionar tipo" at bounding box center [685, 429] width 1013 height 15
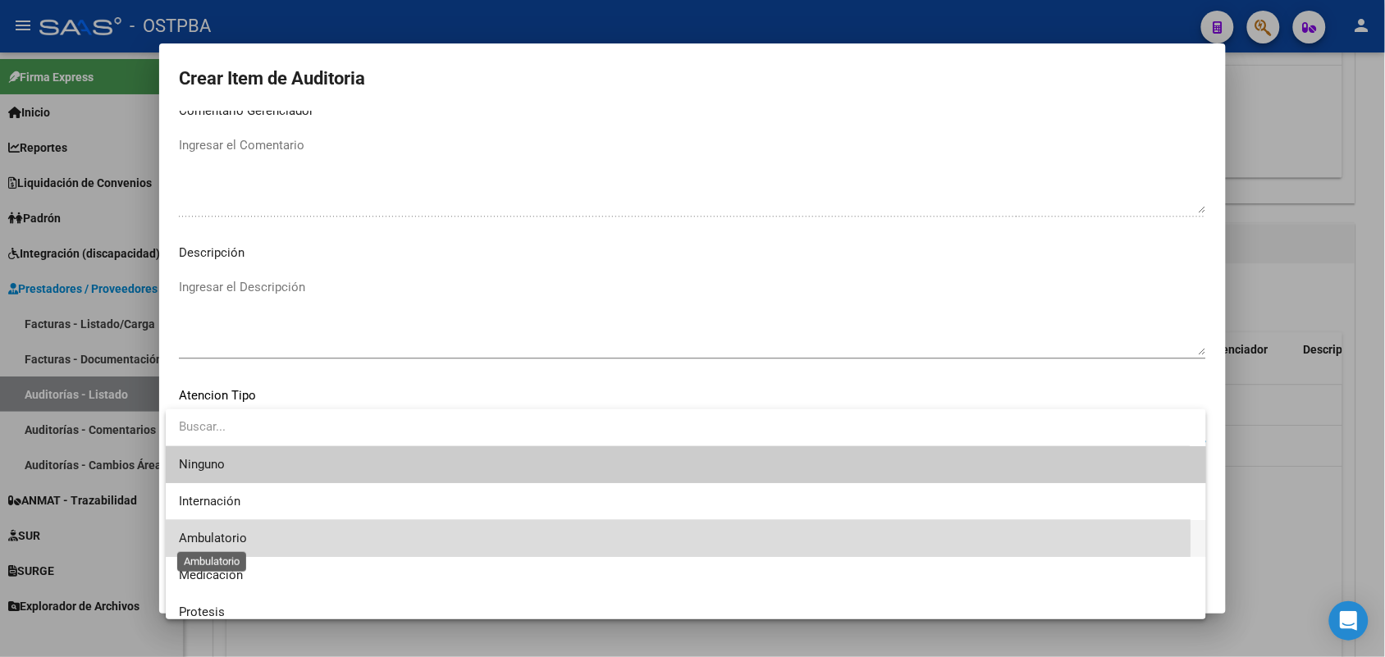
click at [243, 538] on span "Ambulatorio" at bounding box center [213, 538] width 68 height 15
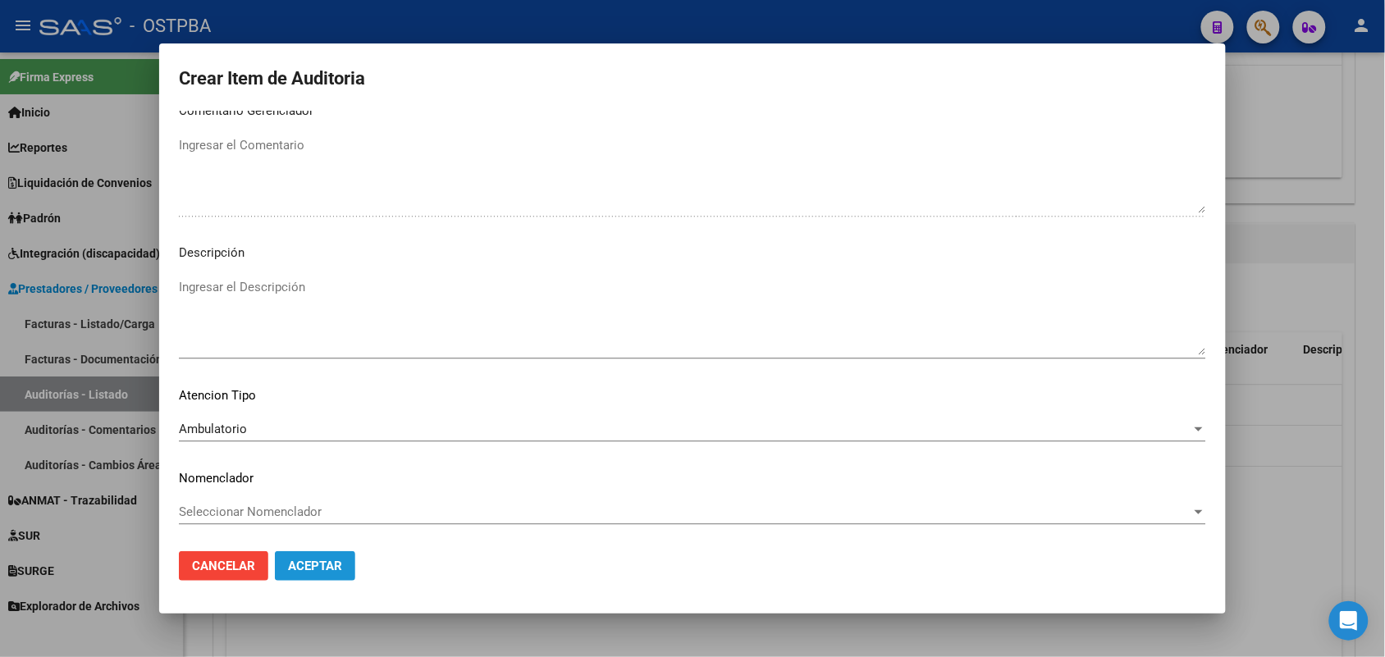
click at [323, 565] on span "Aceptar" at bounding box center [315, 566] width 54 height 15
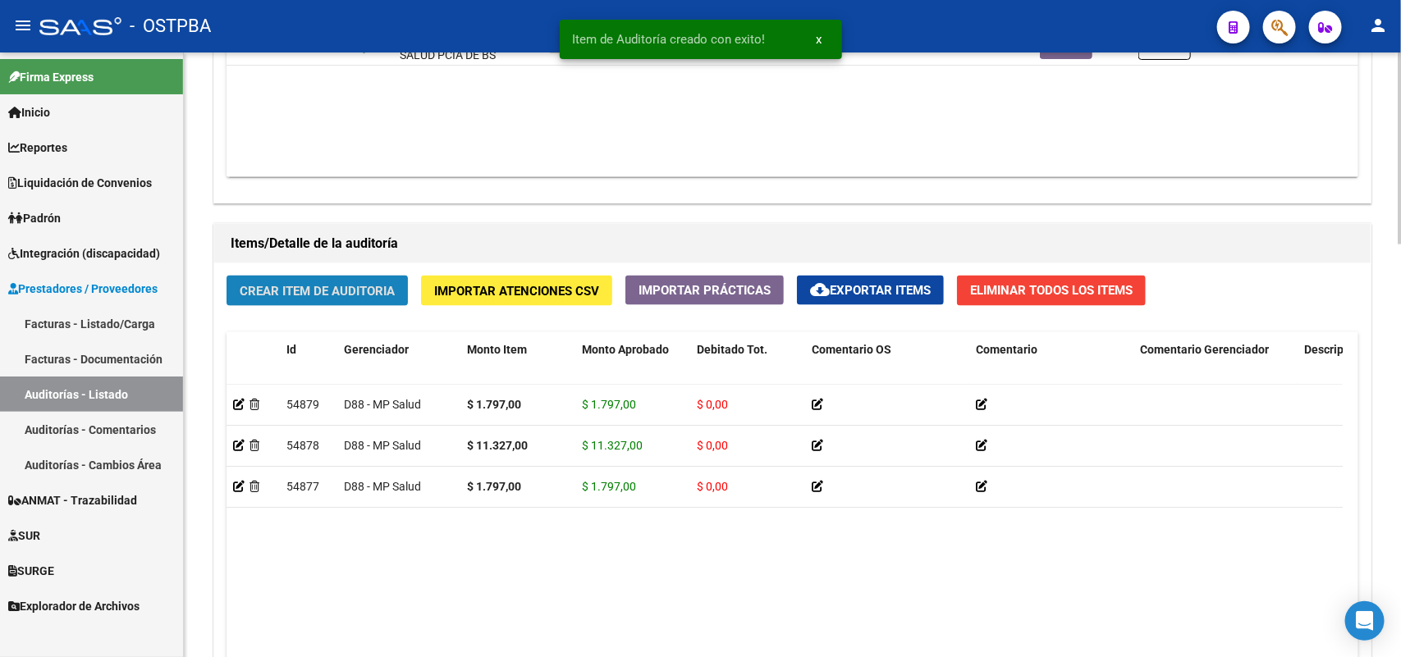
click at [329, 287] on span "Crear Item de Auditoria" at bounding box center [317, 291] width 155 height 15
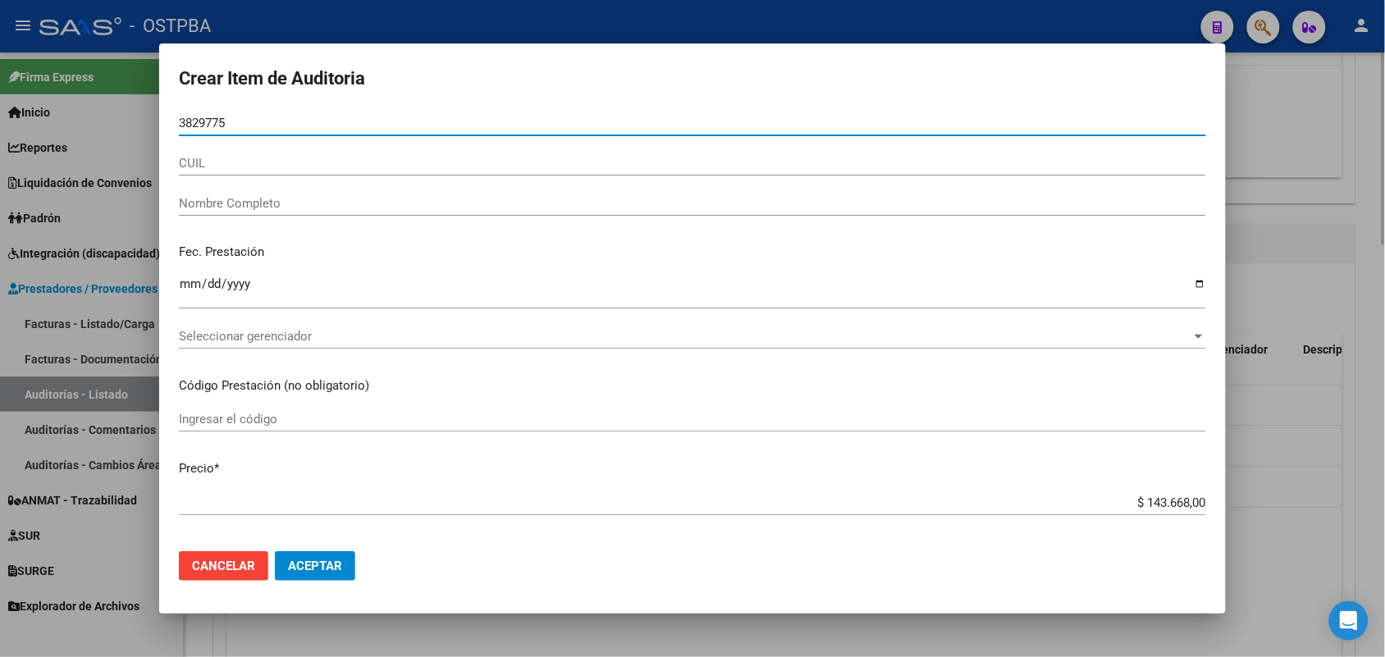
type input "38297750"
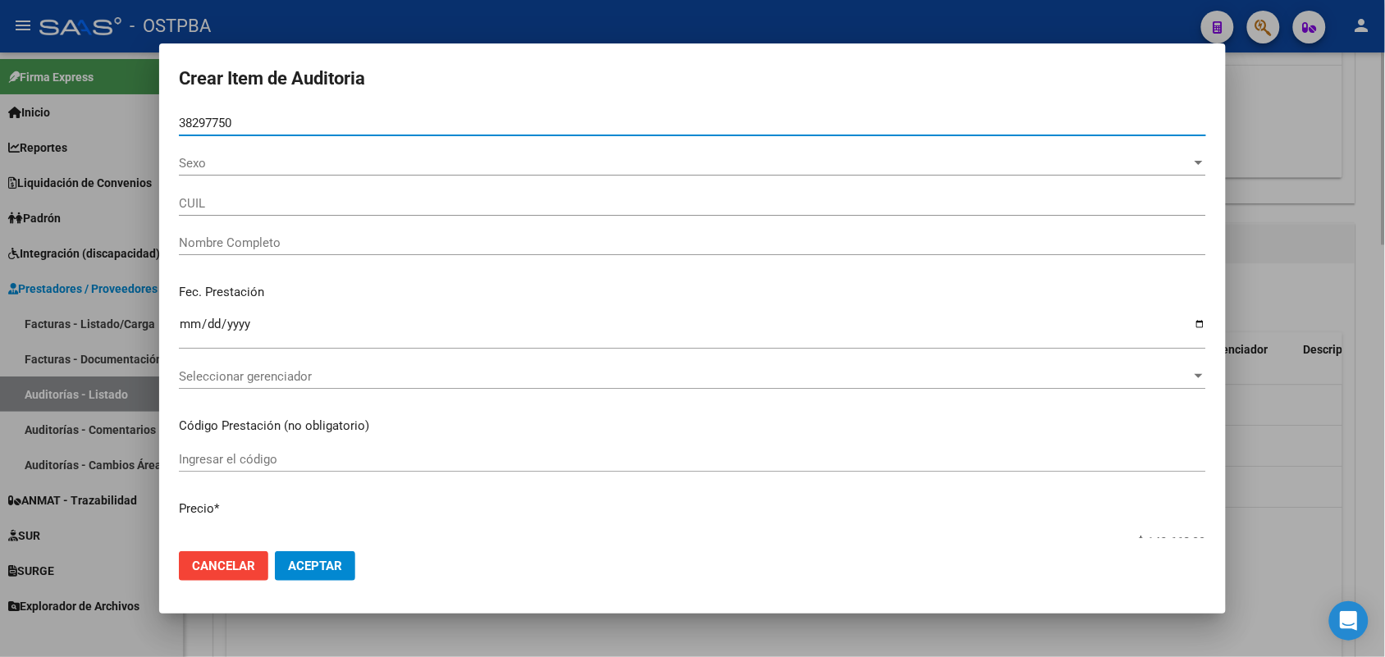
type input "27382977500"
type input "SOSA IVANA SOLEDAD"
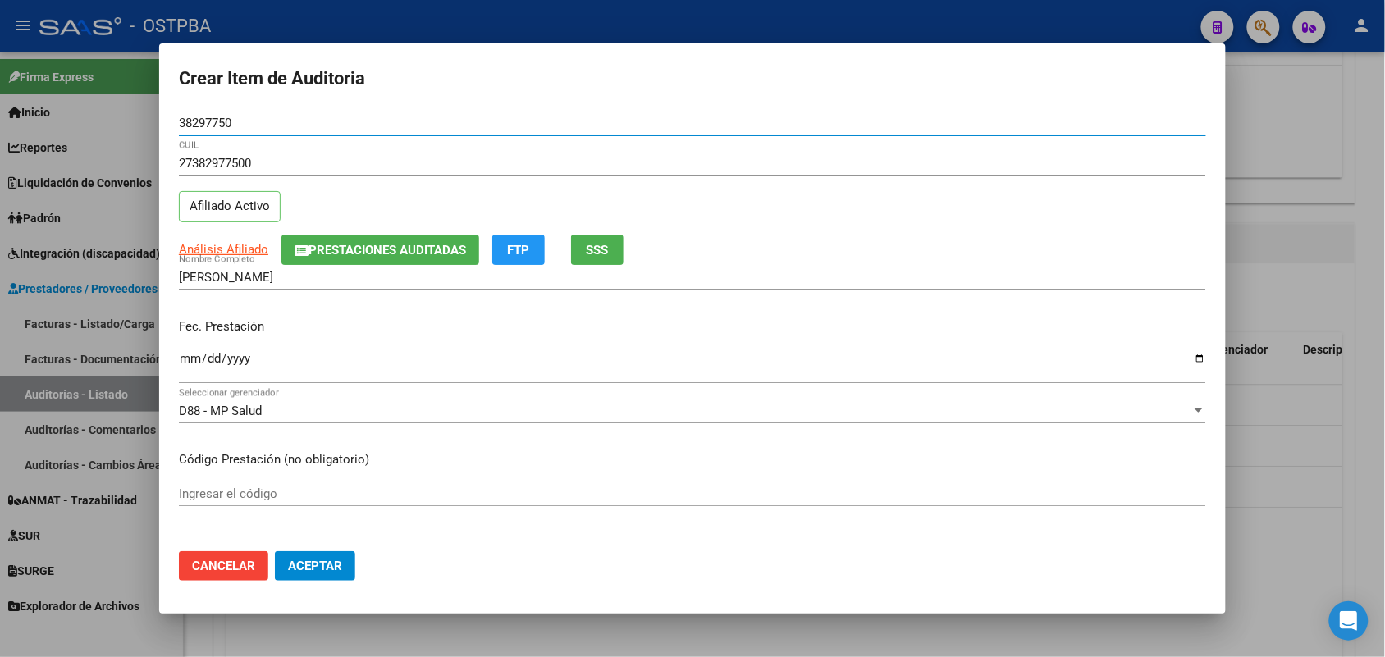
type input "38297750"
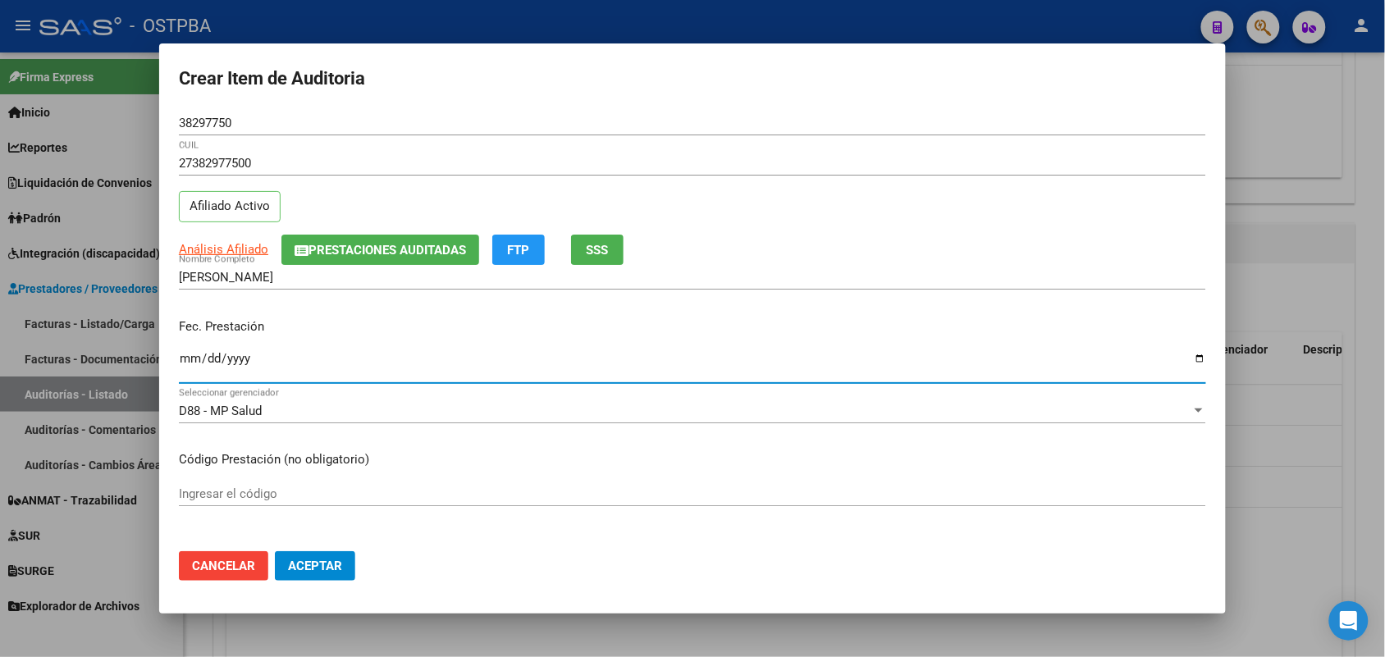
click at [194, 366] on input "Ingresar la fecha" at bounding box center [693, 365] width 1028 height 26
type input "2025-05-06"
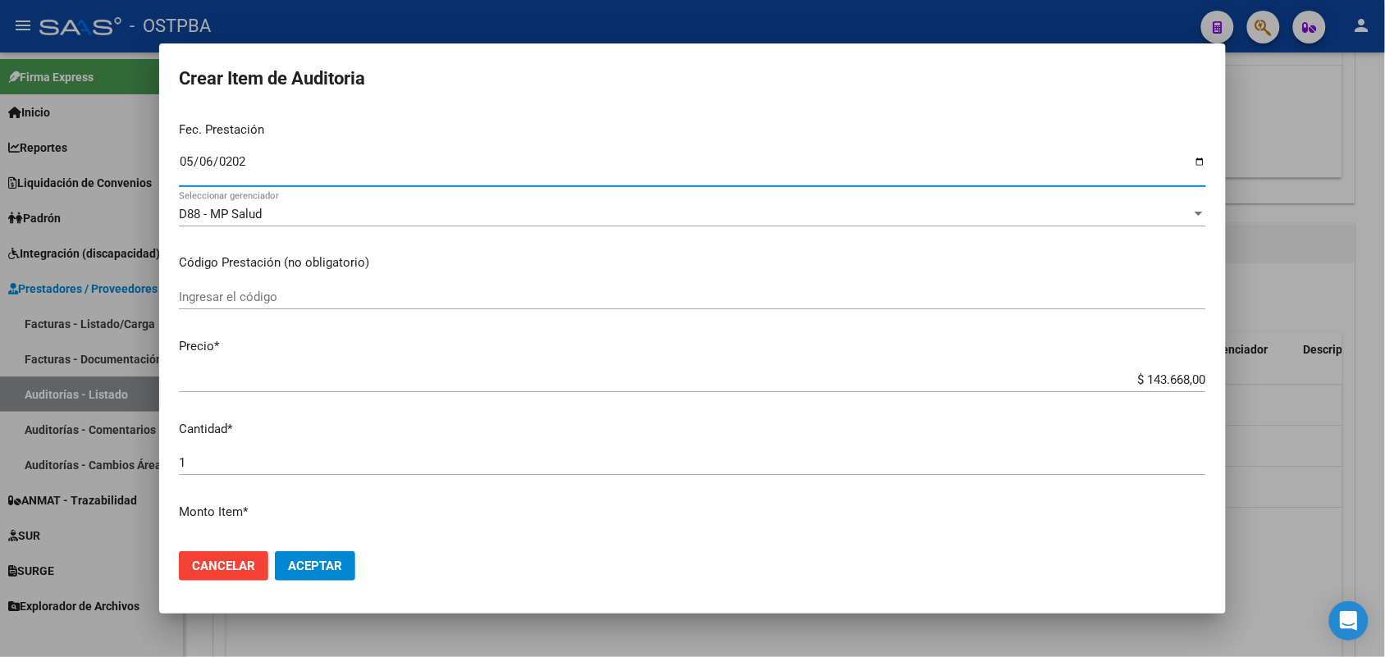
scroll to position [205, 0]
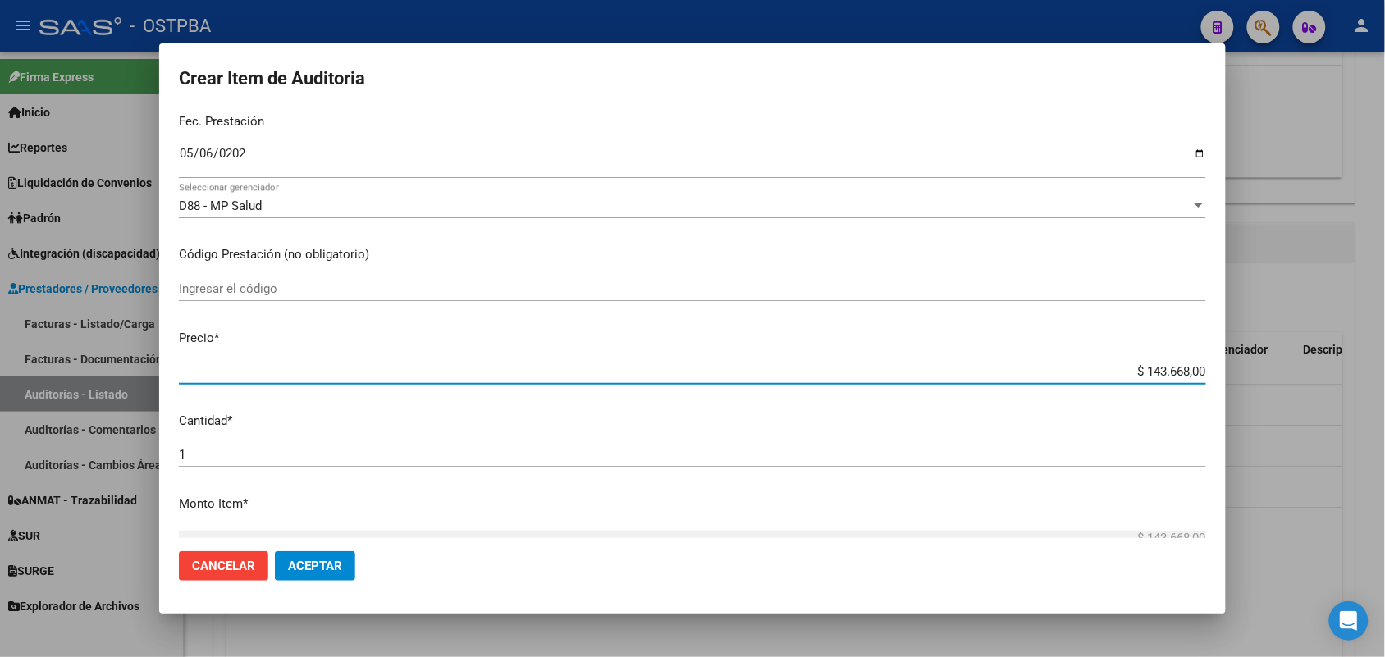
drag, startPoint x: 1109, startPoint y: 370, endPoint x: 1361, endPoint y: 383, distance: 252.3
click at [1361, 383] on div "Crear Item de Auditoria 38297750 Nro Documento 27382977500 CUIL Afiliado Activo…" at bounding box center [692, 328] width 1385 height 657
type input "$ 0,01"
type input "$ 0,11"
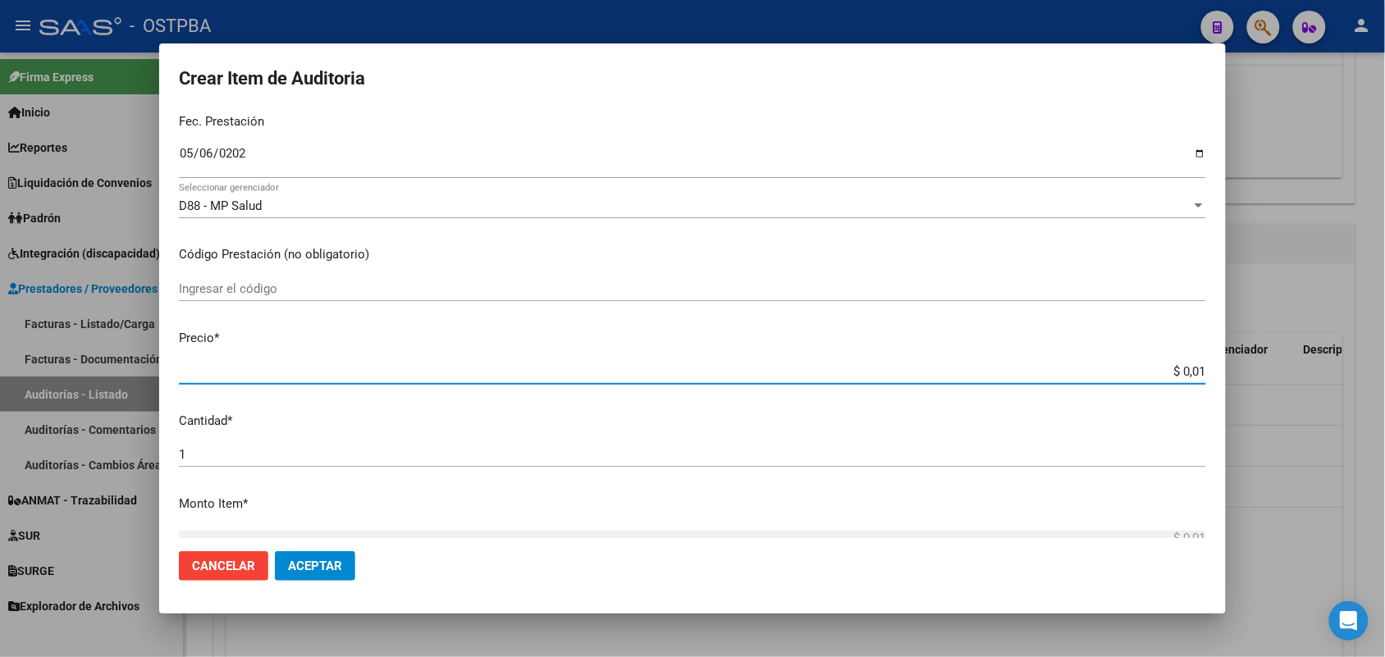
type input "$ 0,11"
type input "$ 1,15"
type input "$ 11,52"
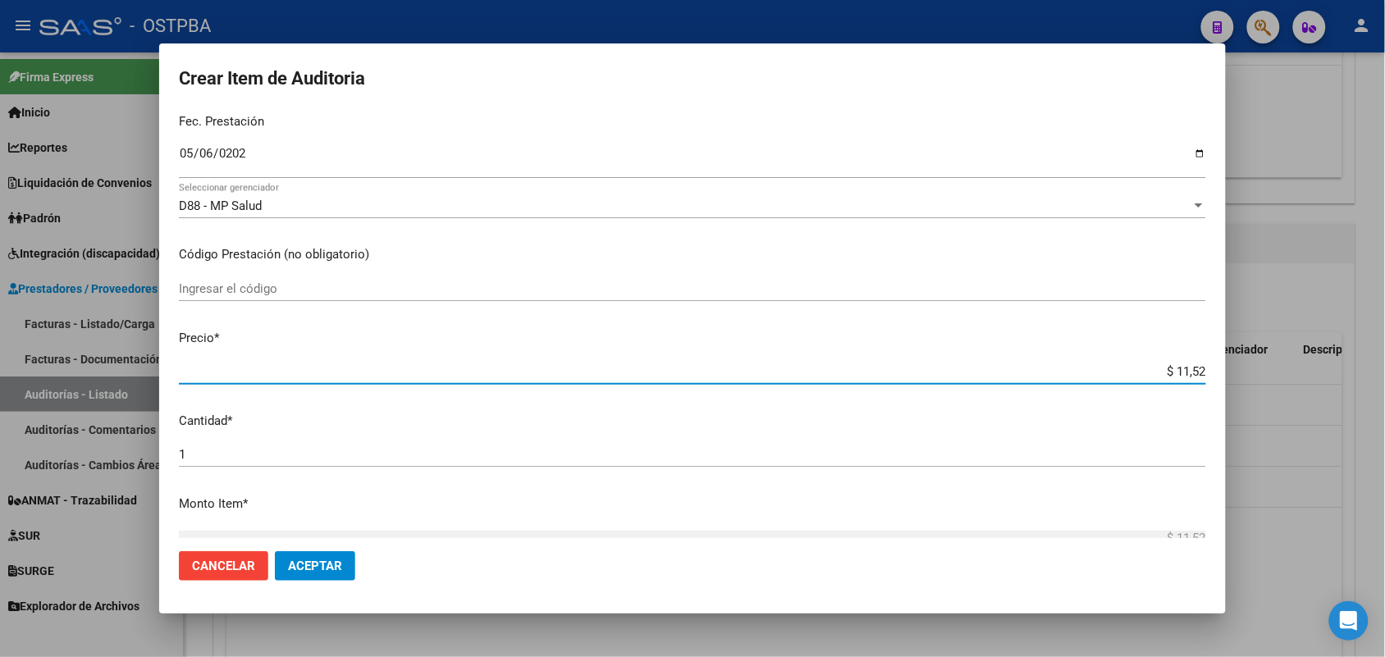
type input "$ 115,26"
type input "$ 1.152,60"
type input "$ 11.526,00"
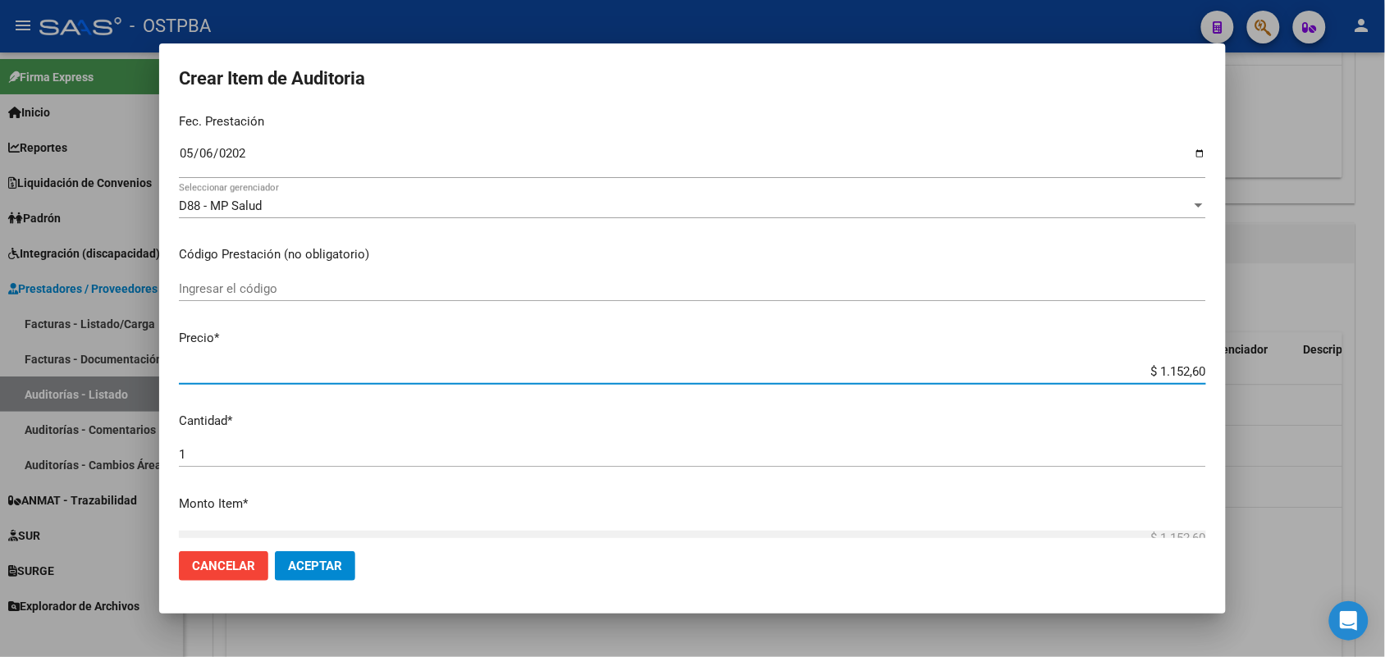
type input "$ 11.526,00"
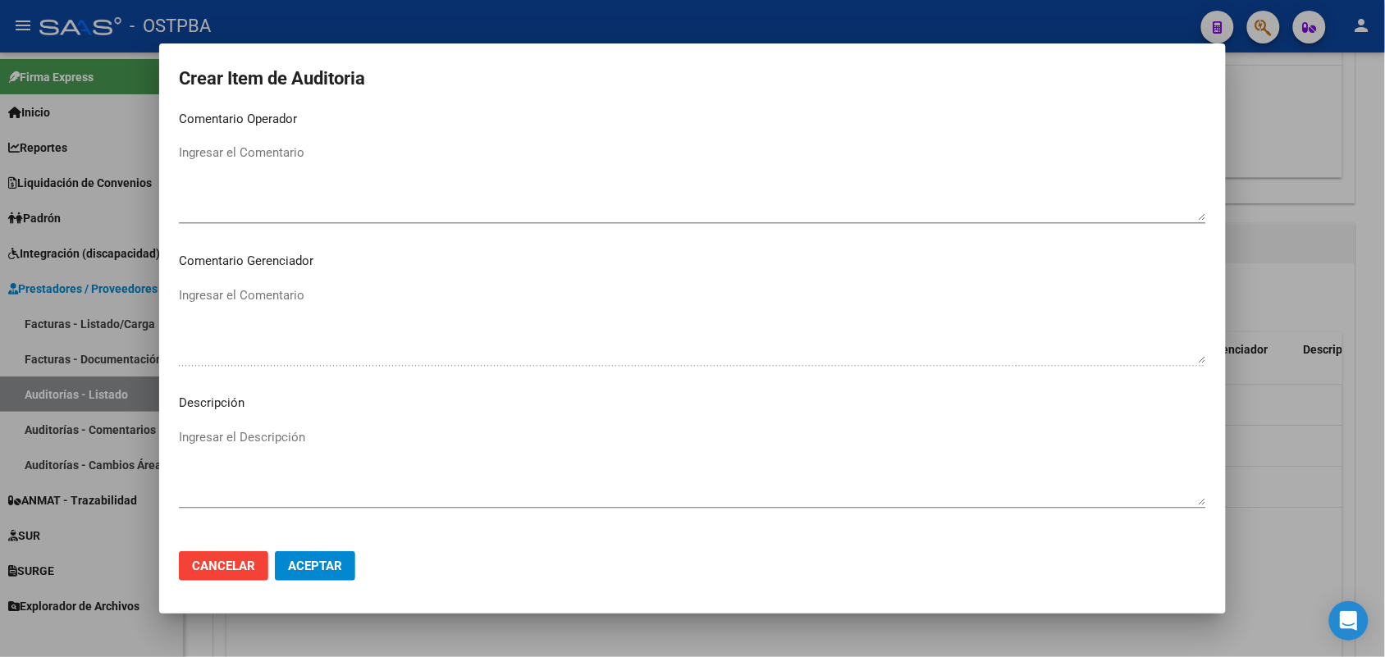
scroll to position [1049, 0]
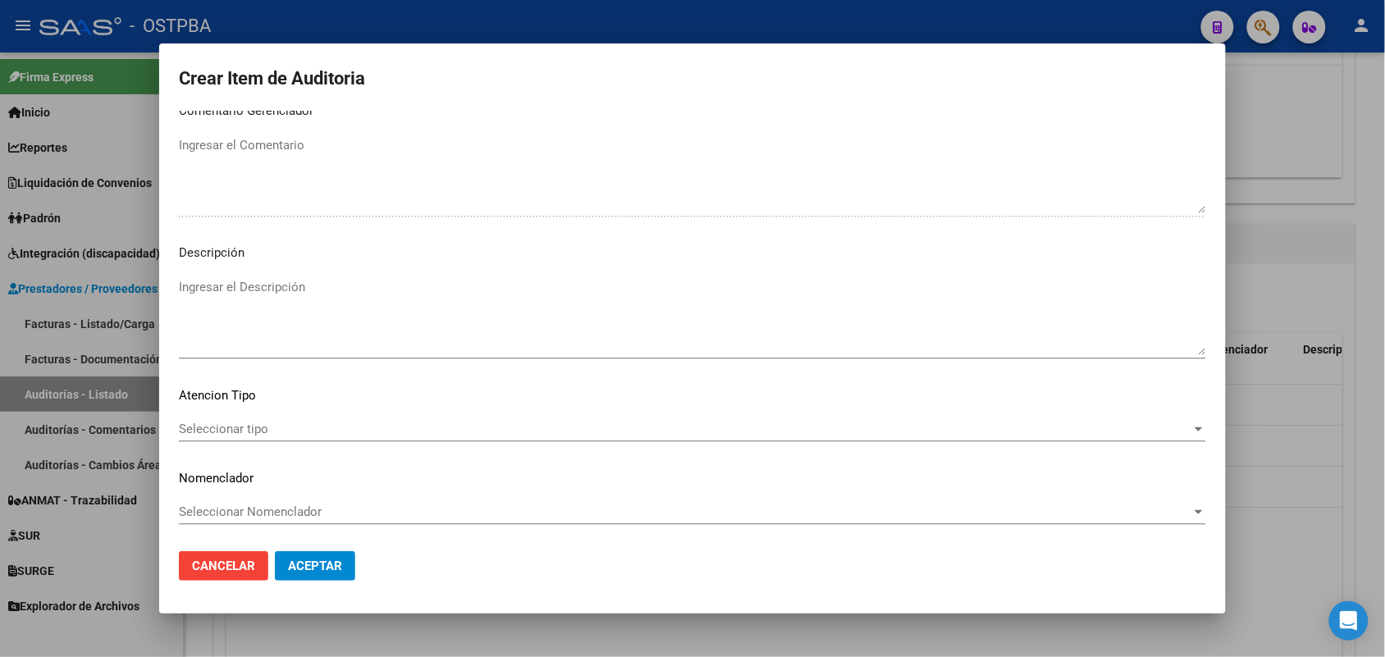
click at [253, 427] on span "Seleccionar tipo" at bounding box center [685, 429] width 1013 height 15
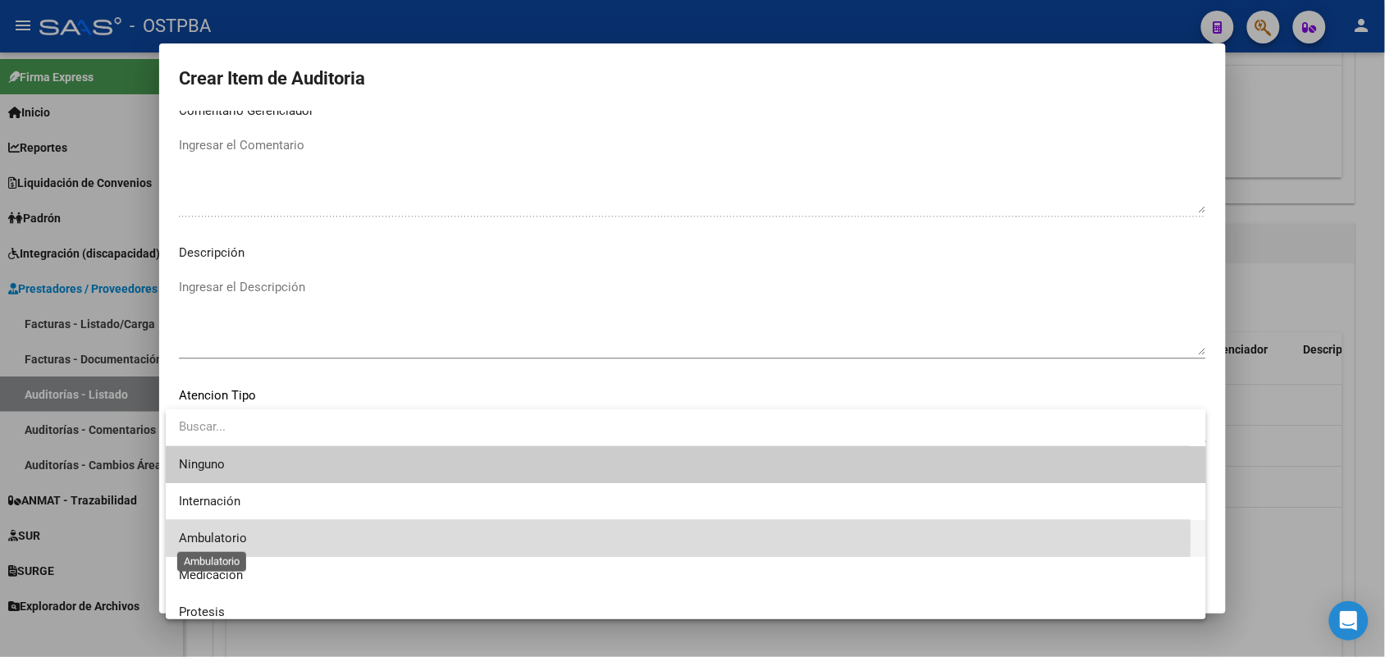
click at [231, 535] on span "Ambulatorio" at bounding box center [213, 538] width 68 height 15
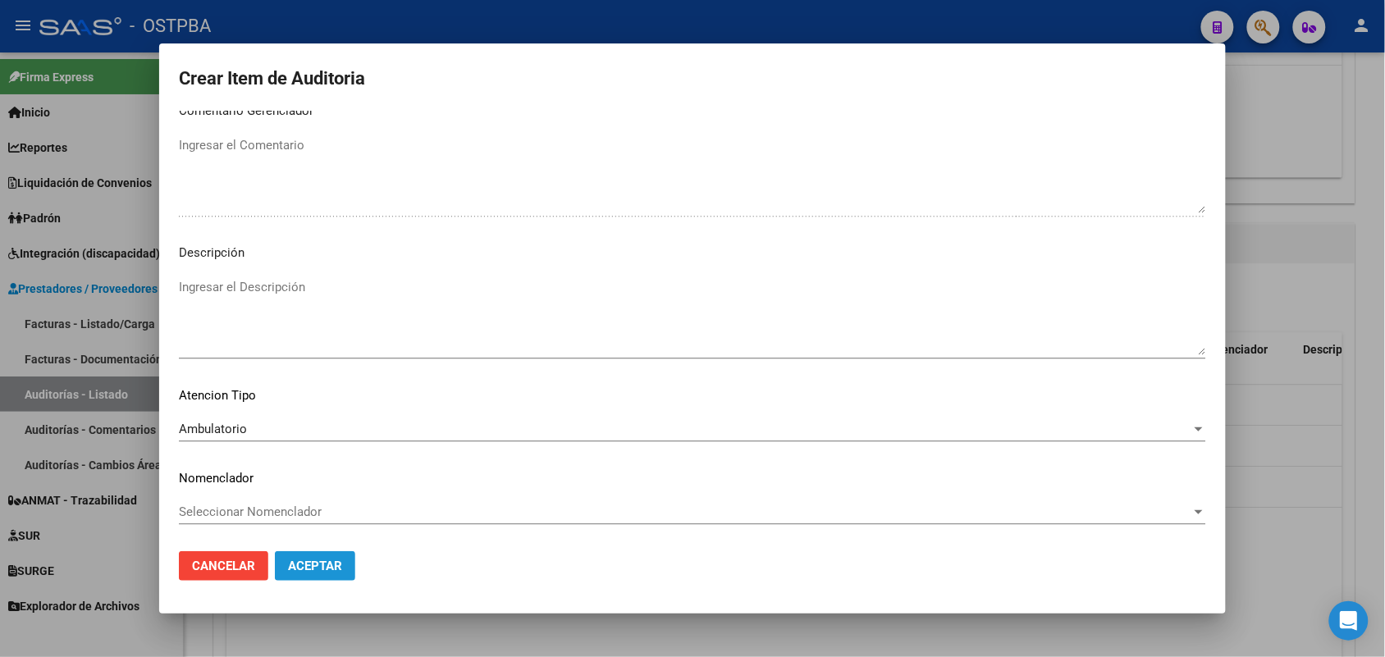
click at [286, 561] on button "Aceptar" at bounding box center [315, 567] width 80 height 30
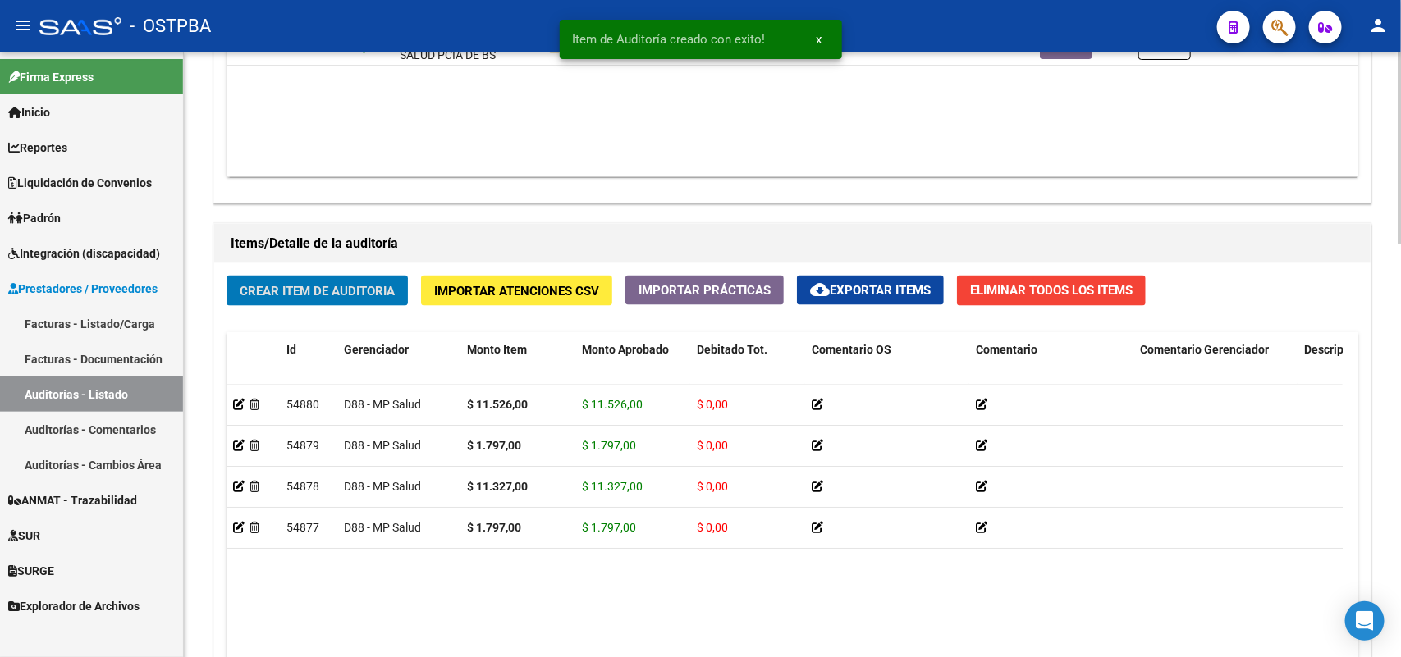
click at [379, 293] on span "Crear Item de Auditoria" at bounding box center [317, 291] width 155 height 15
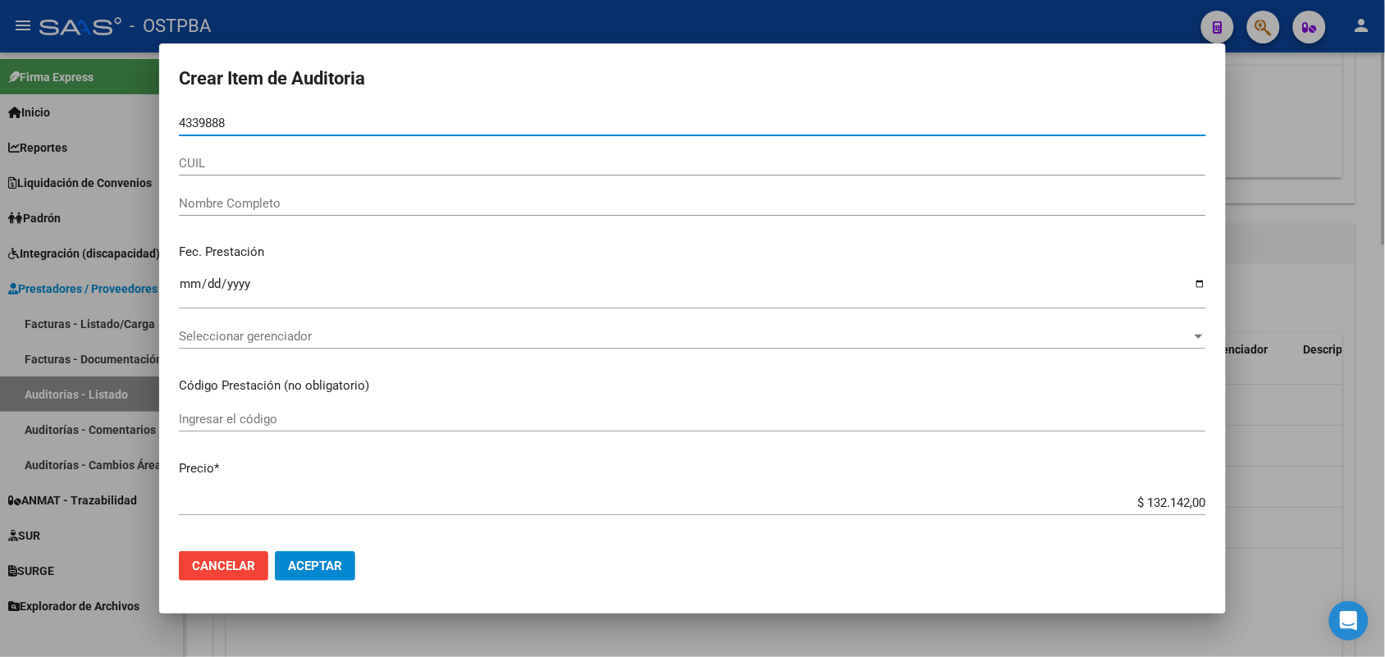
type input "43398881"
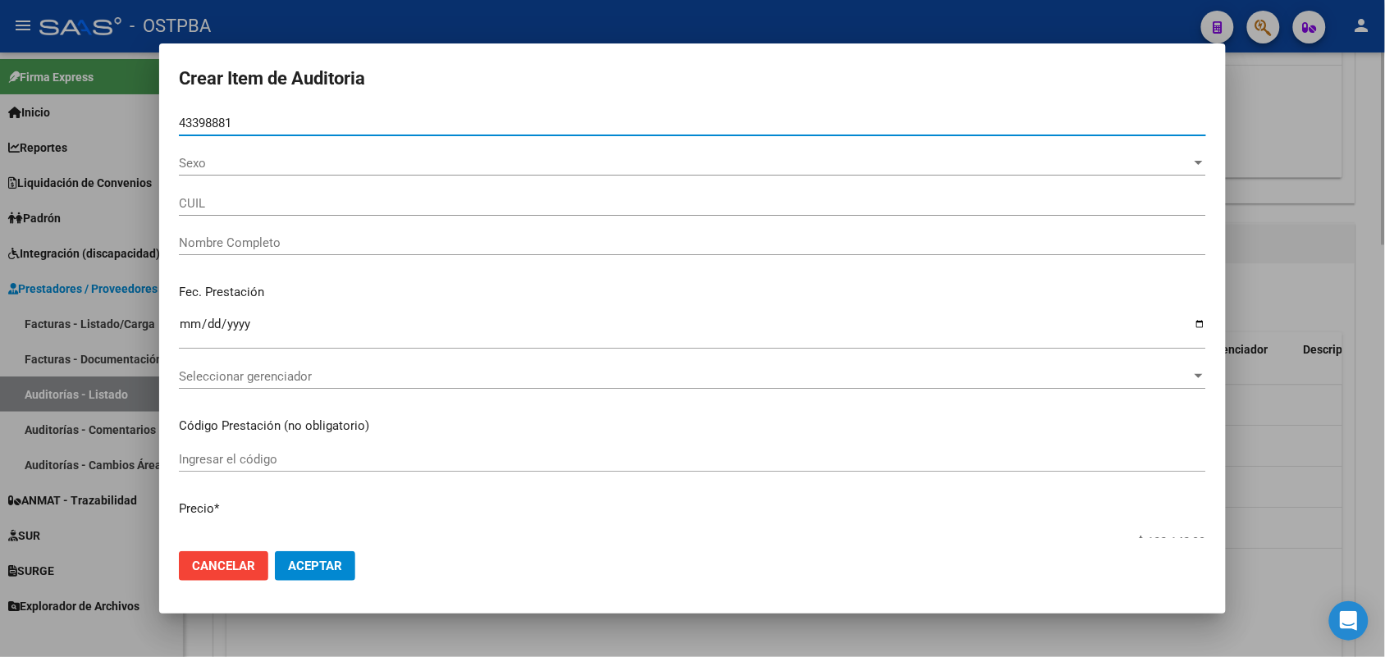
type input "27433988812"
type input "CORONEL AYLEN ORIANA"
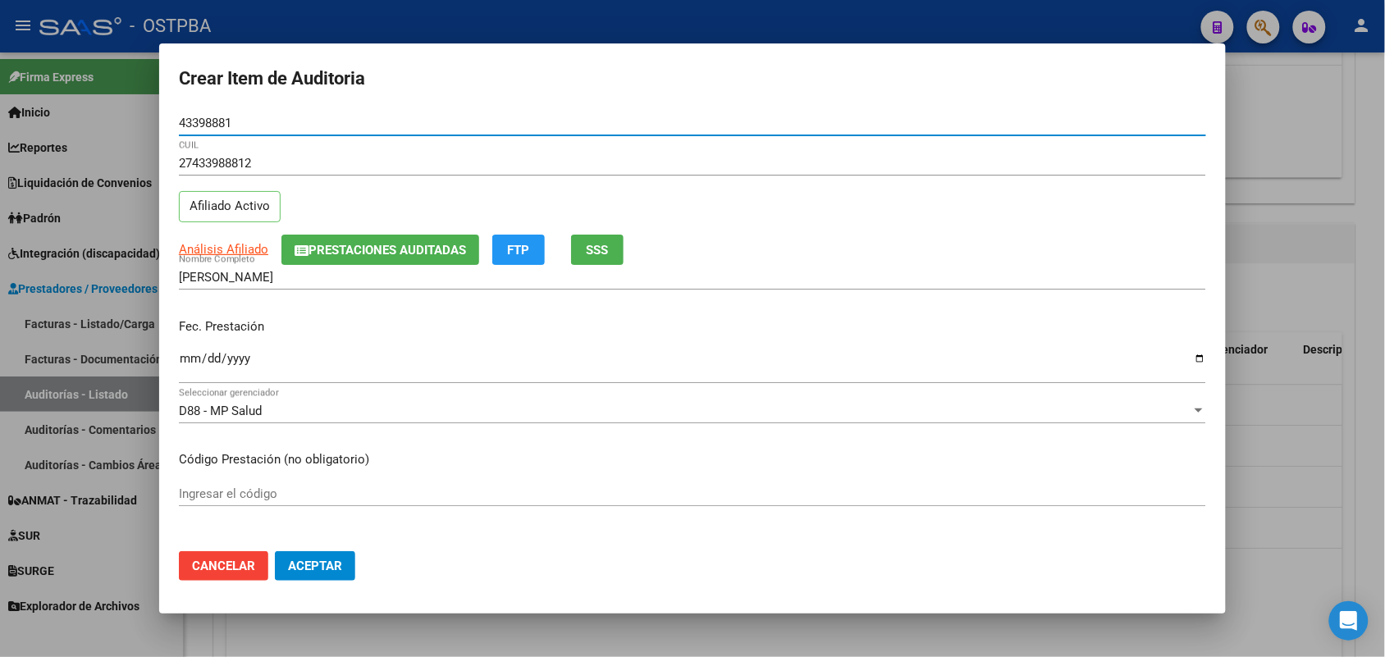
type input "43398881"
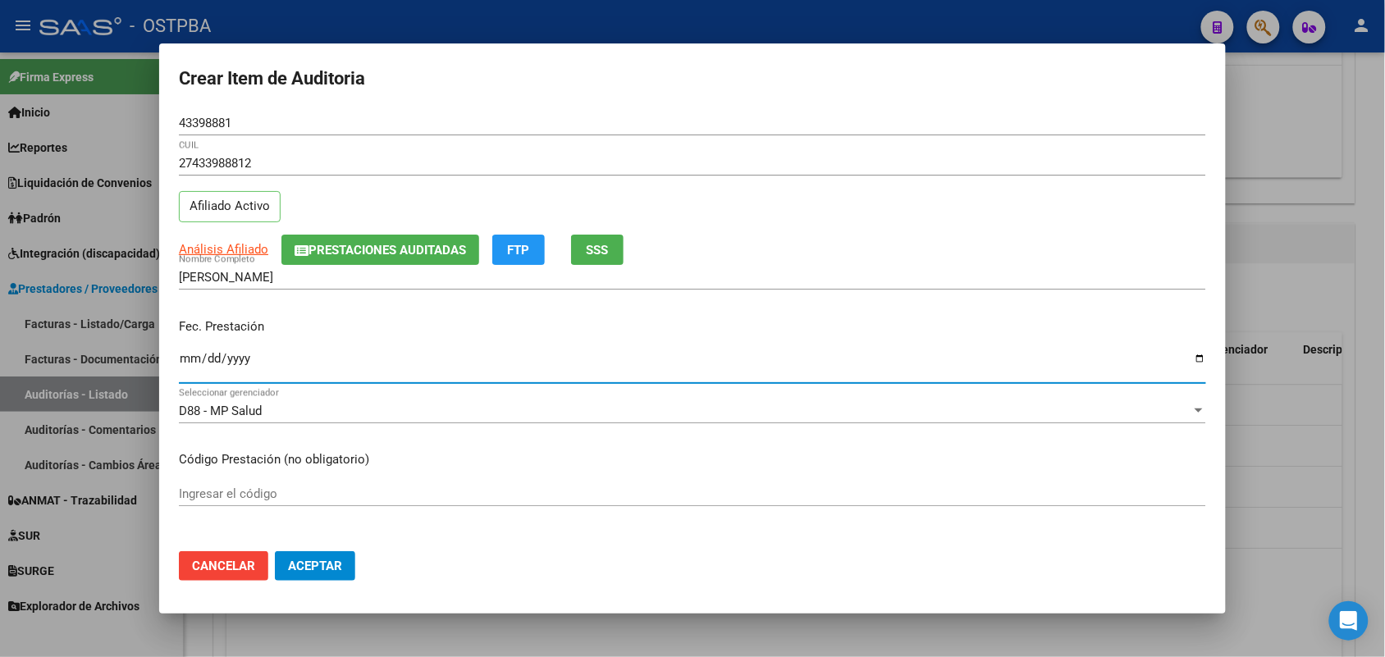
click at [185, 364] on input "Ingresar la fecha" at bounding box center [693, 365] width 1028 height 26
type input "2025-05-17"
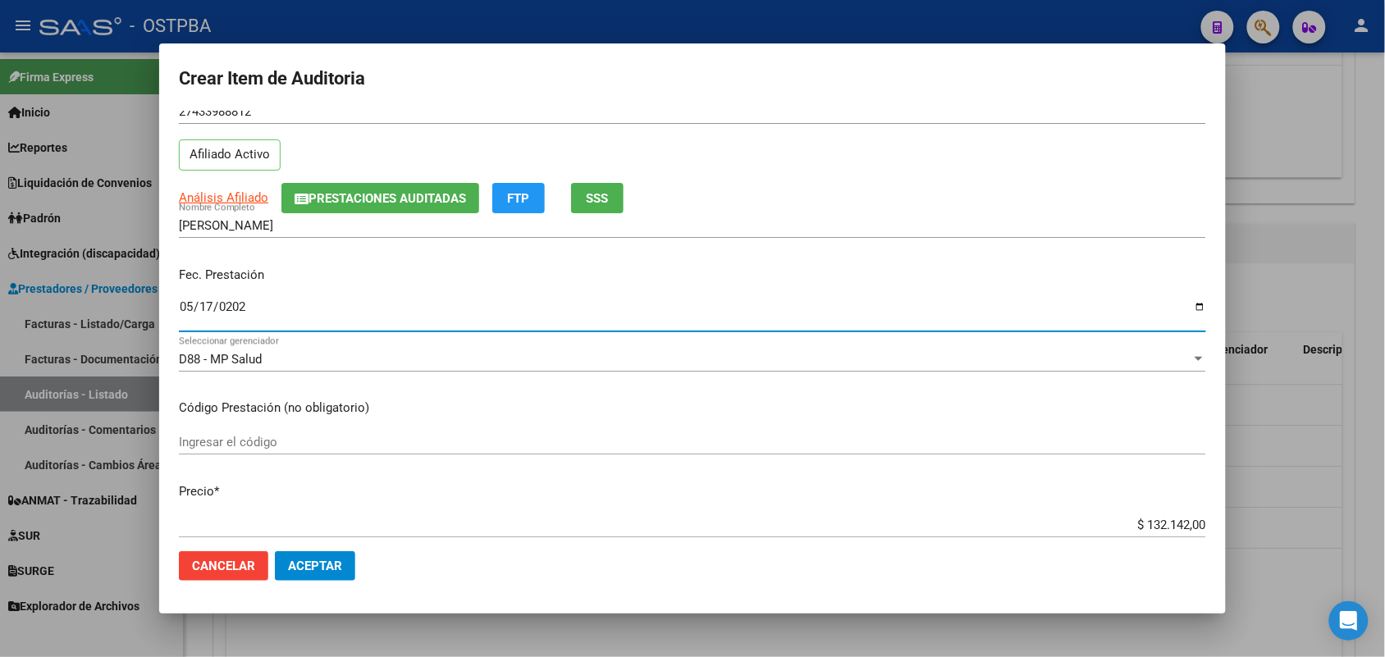
scroll to position [103, 0]
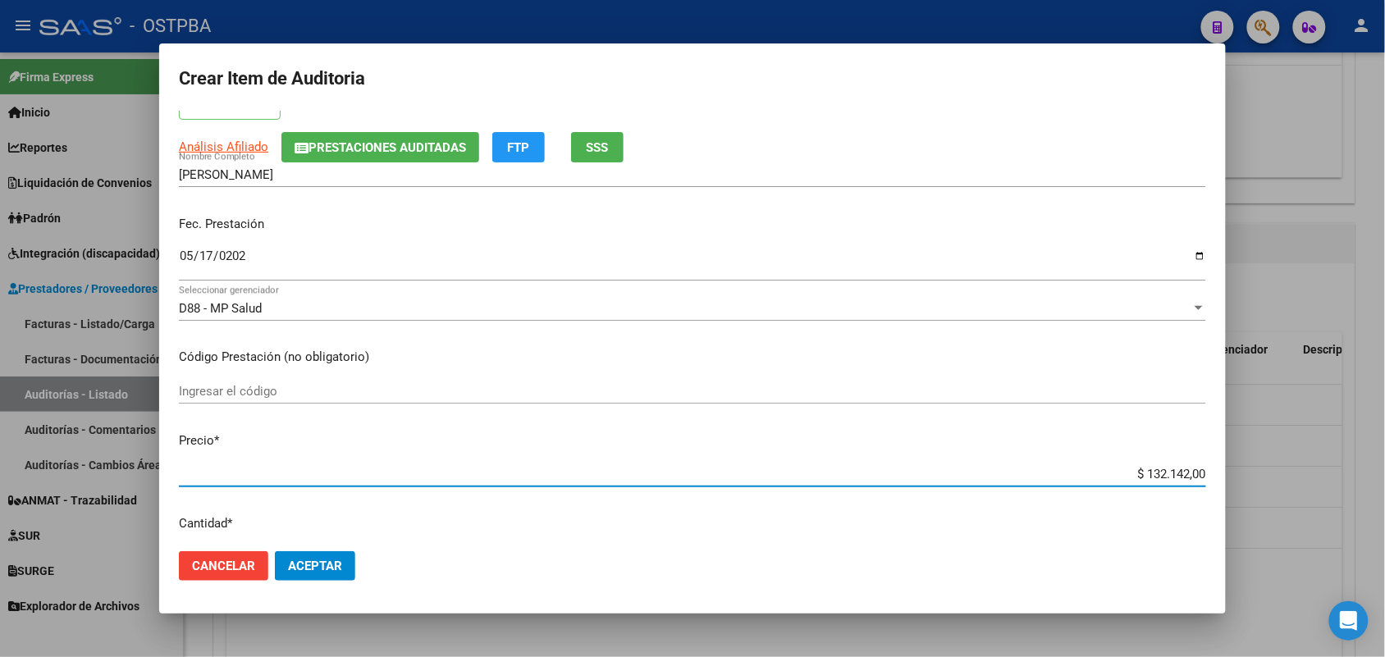
drag, startPoint x: 1115, startPoint y: 474, endPoint x: 1335, endPoint y: 493, distance: 220.8
click at [1335, 493] on div "Crear Item de Auditoria 43398881 Nro Documento 27433988812 CUIL Afiliado Activo…" at bounding box center [692, 328] width 1385 height 657
type input "$ 0,01"
type input "$ 0,11"
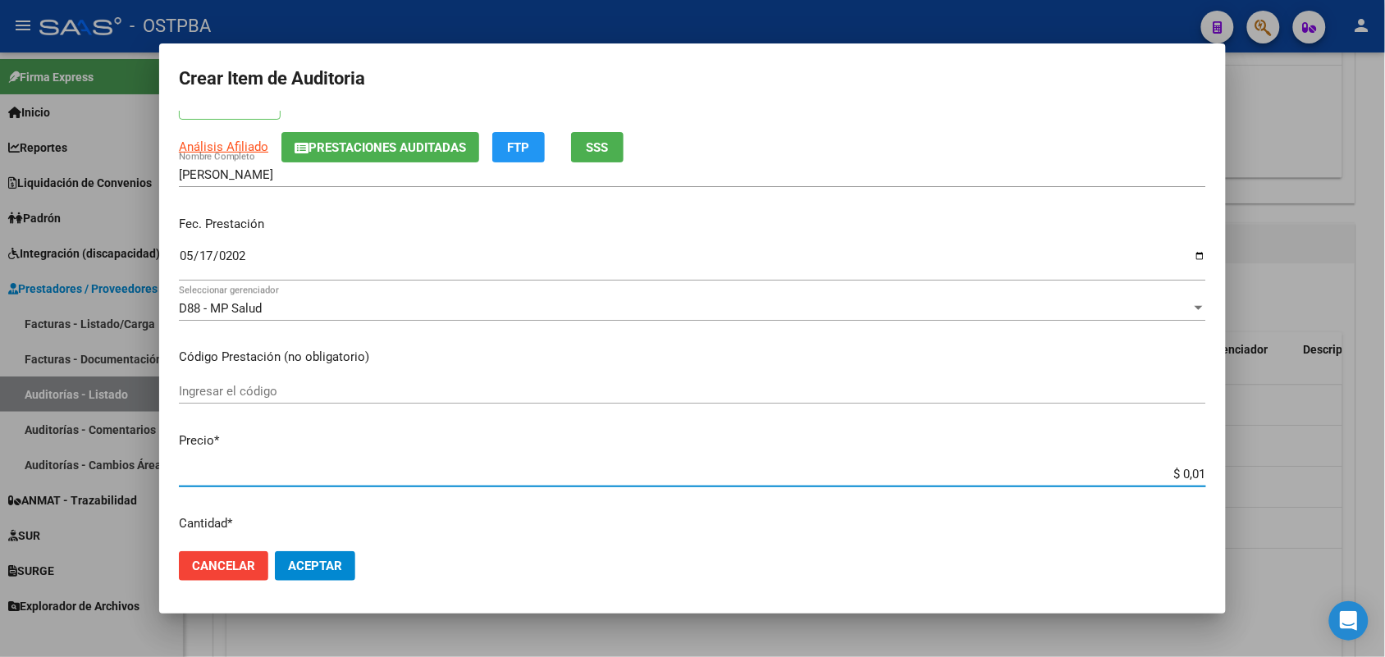
type input "$ 0,11"
type input "$ 1,13"
type input "$ 11,32"
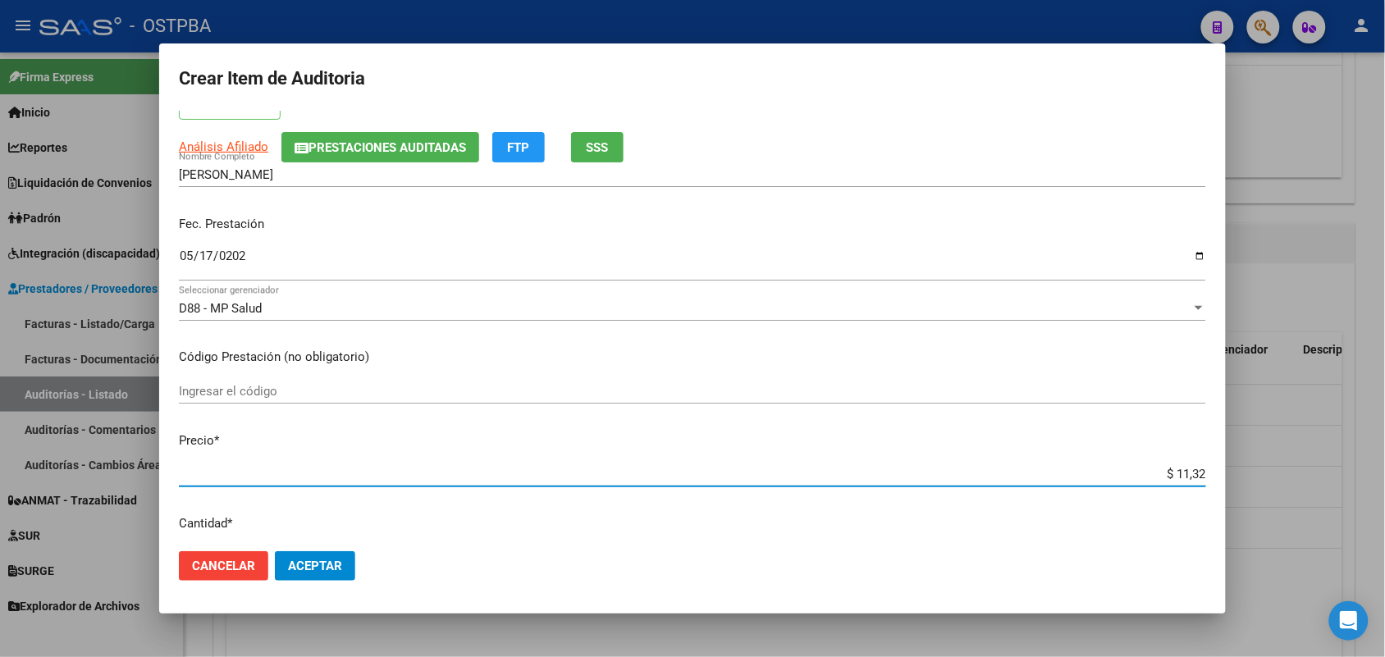
type input "$ 113,27"
type input "$ 1.132,70"
type input "$ 11.327,00"
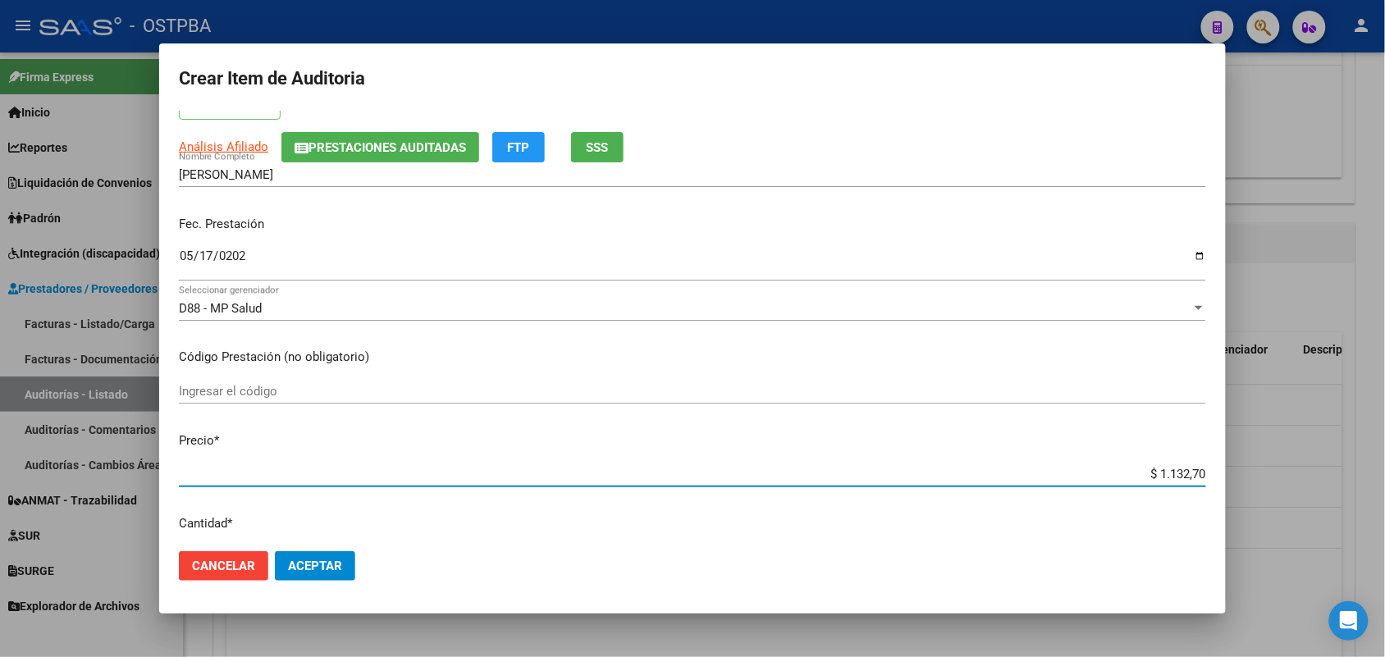
type input "$ 11.327,00"
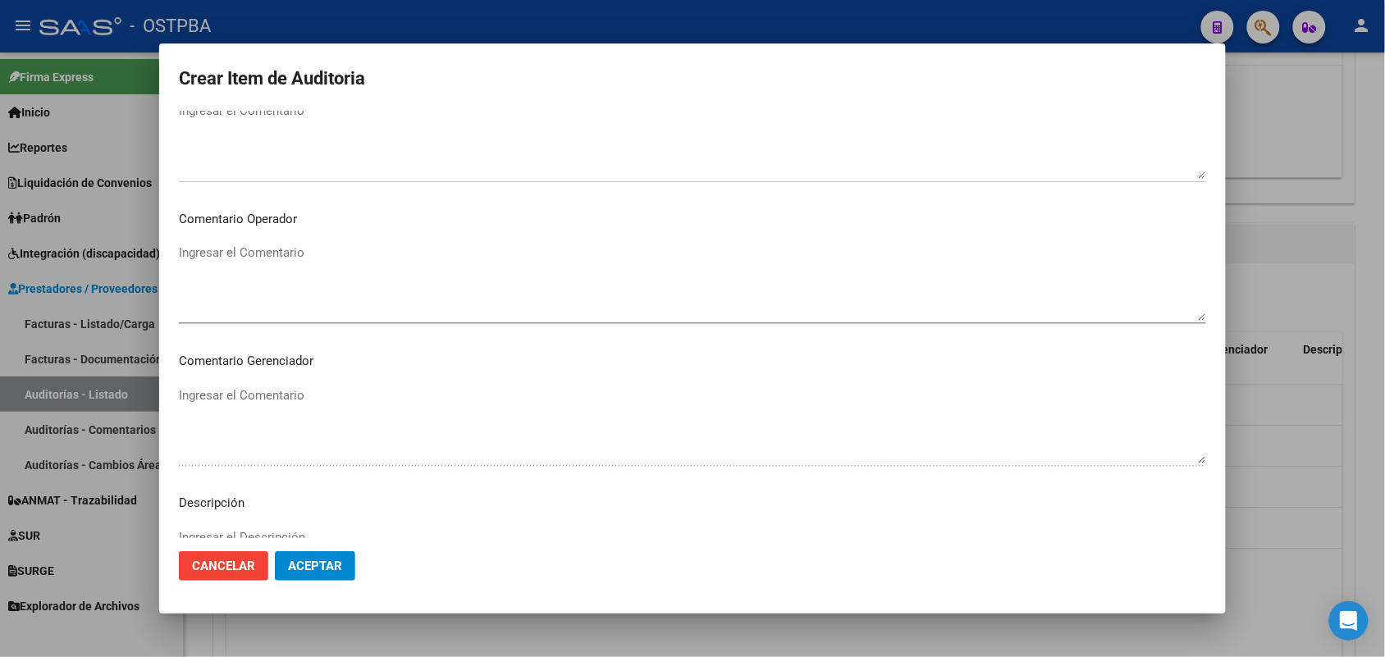
scroll to position [1026, 0]
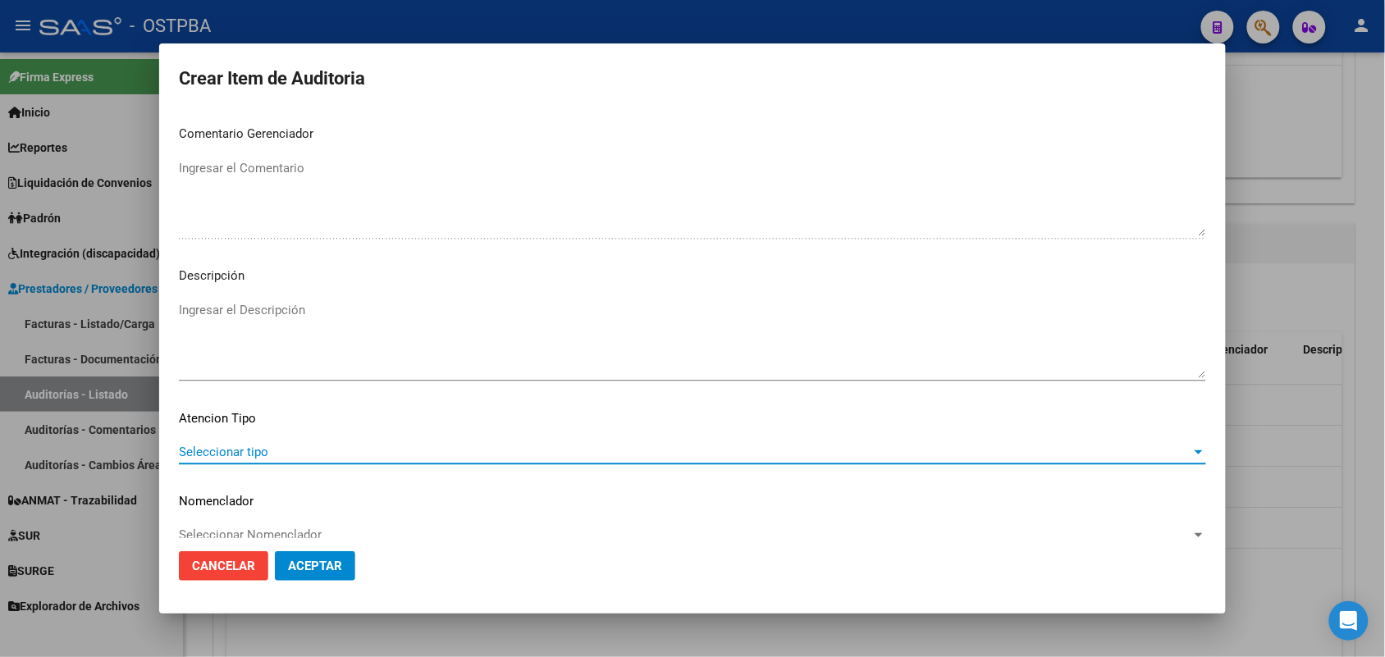
click at [232, 456] on span "Seleccionar tipo" at bounding box center [685, 452] width 1013 height 15
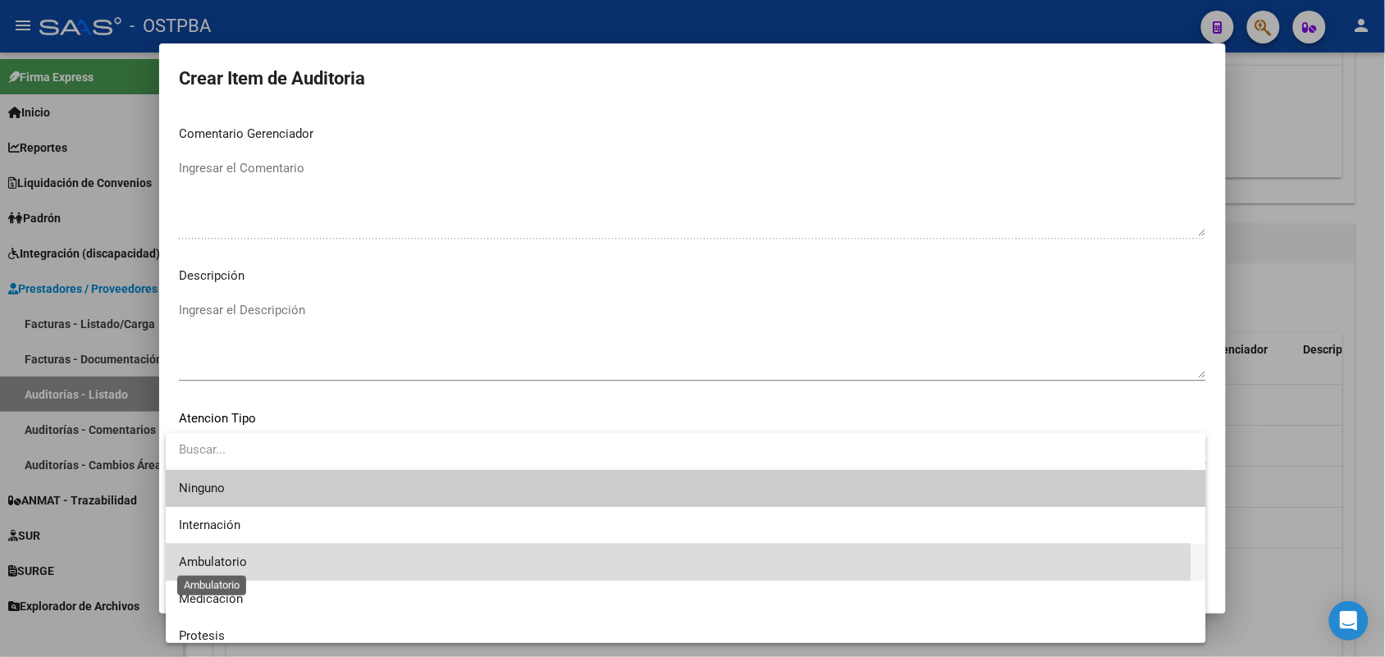
click at [236, 564] on span "Ambulatorio" at bounding box center [213, 562] width 68 height 15
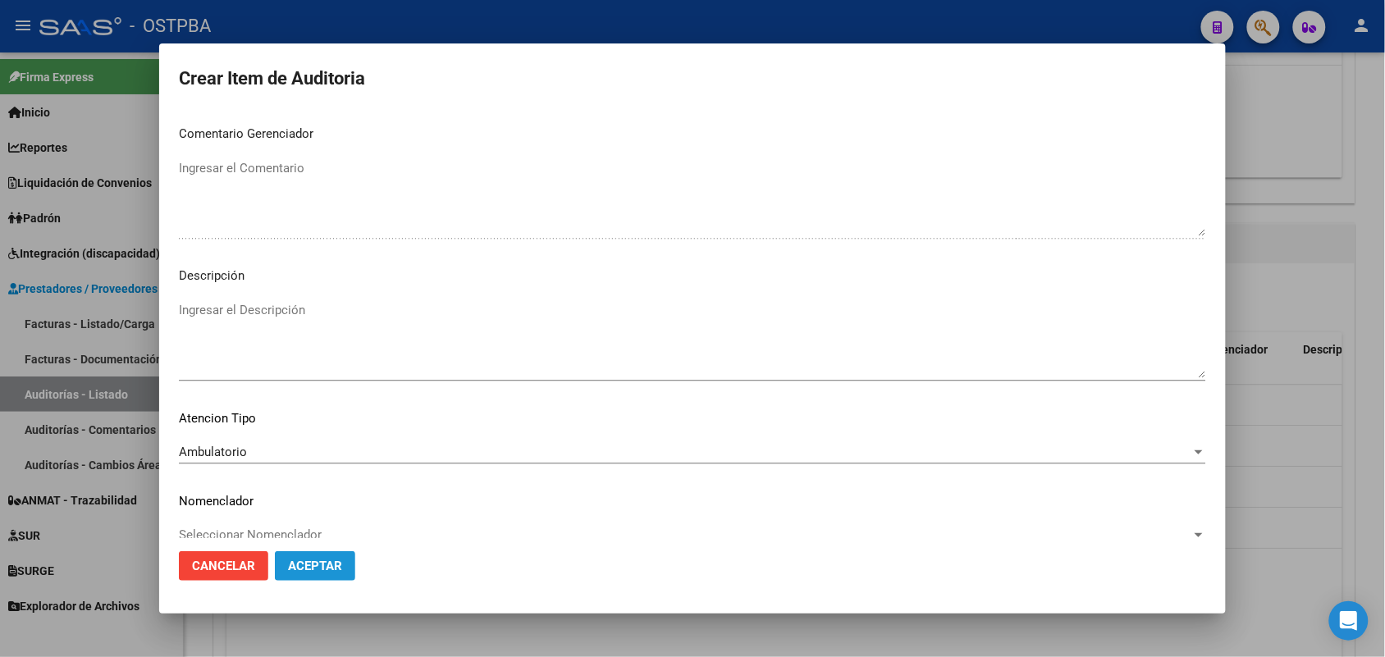
click at [305, 575] on button "Aceptar" at bounding box center [315, 567] width 80 height 30
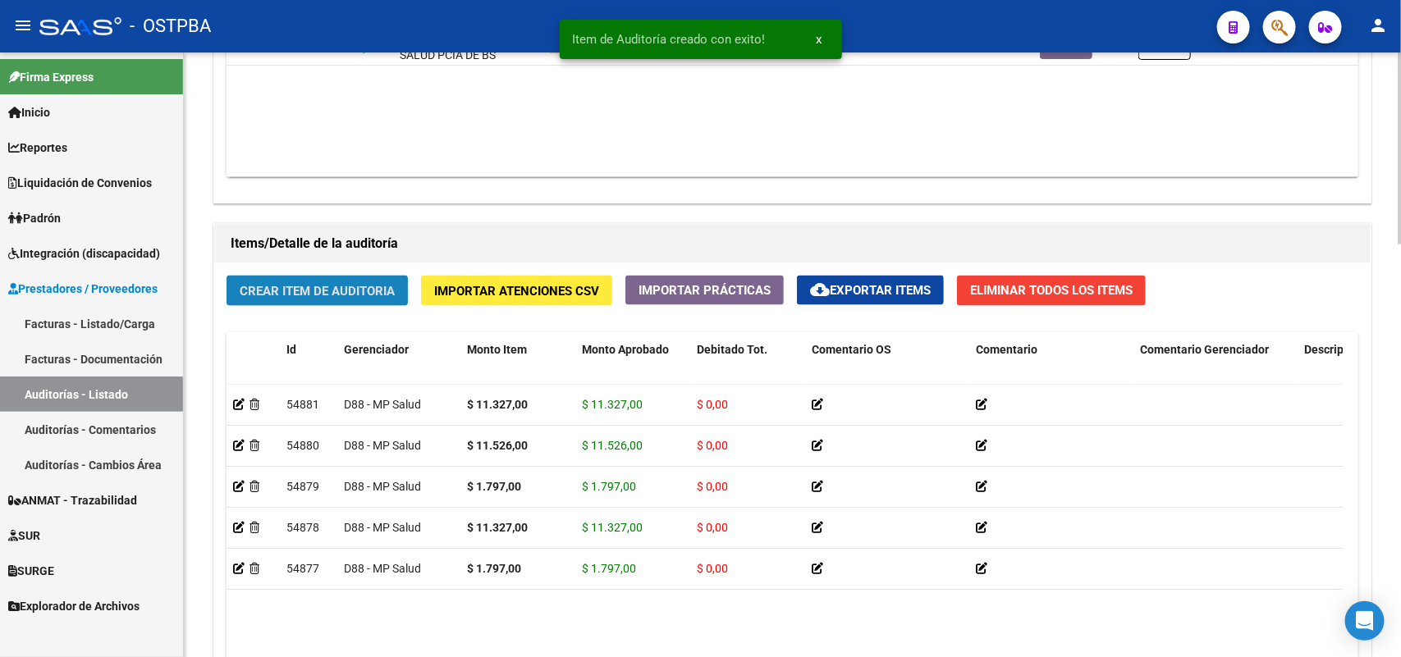
click at [365, 293] on span "Crear Item de Auditoria" at bounding box center [317, 291] width 155 height 15
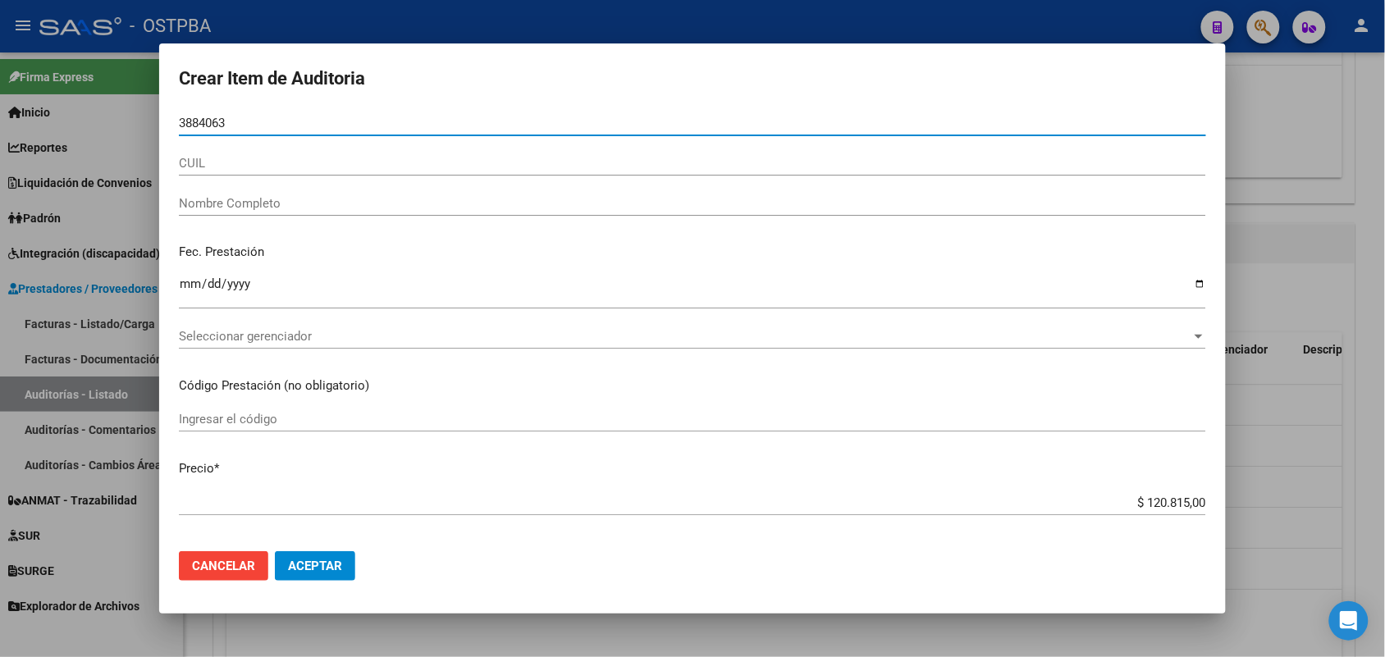
type input "38840630"
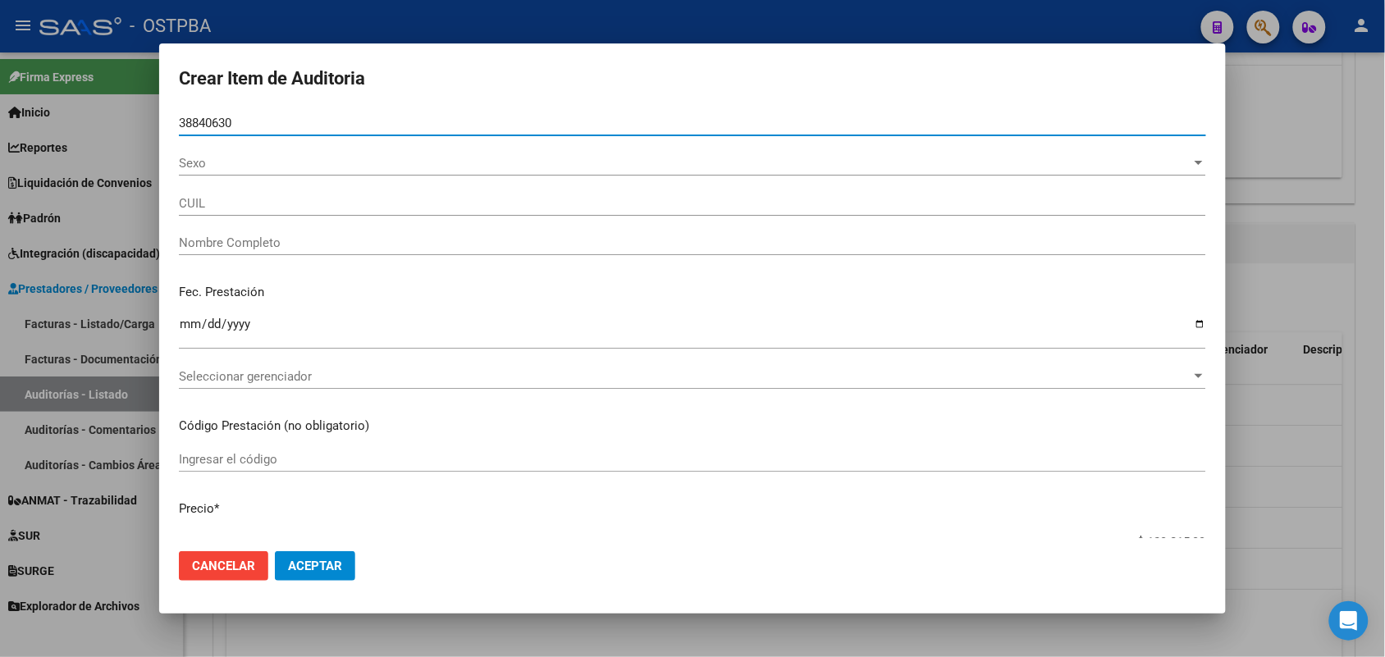
type input "27388406300"
type input "GALEANO MARA LUJAN -"
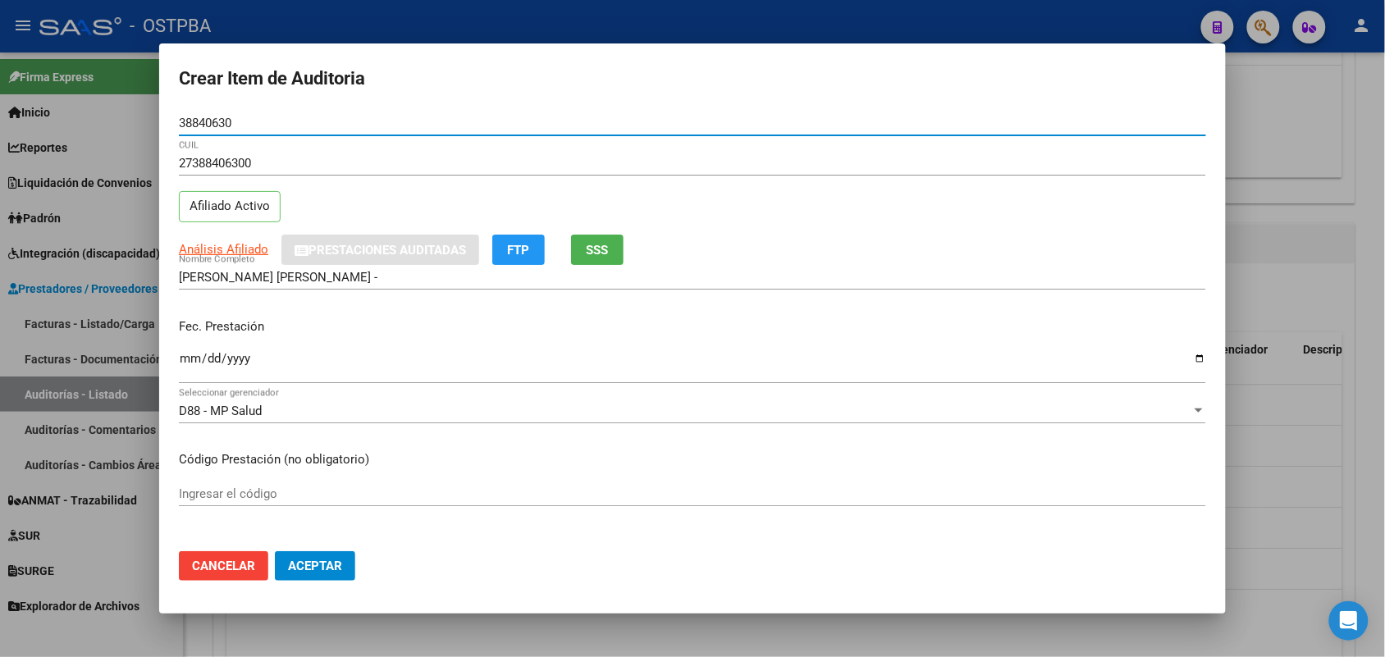
type input "38840630"
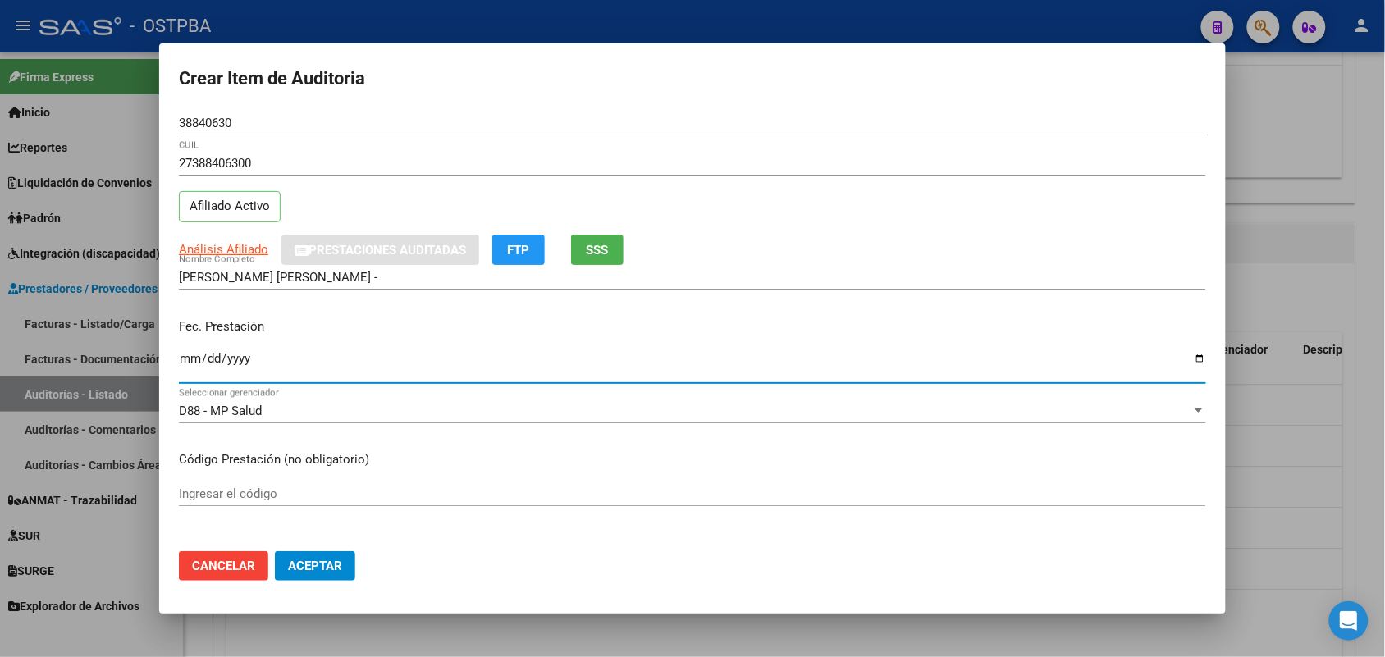
click at [190, 374] on input "Ingresar la fecha" at bounding box center [693, 365] width 1028 height 26
type input "2025-05-25"
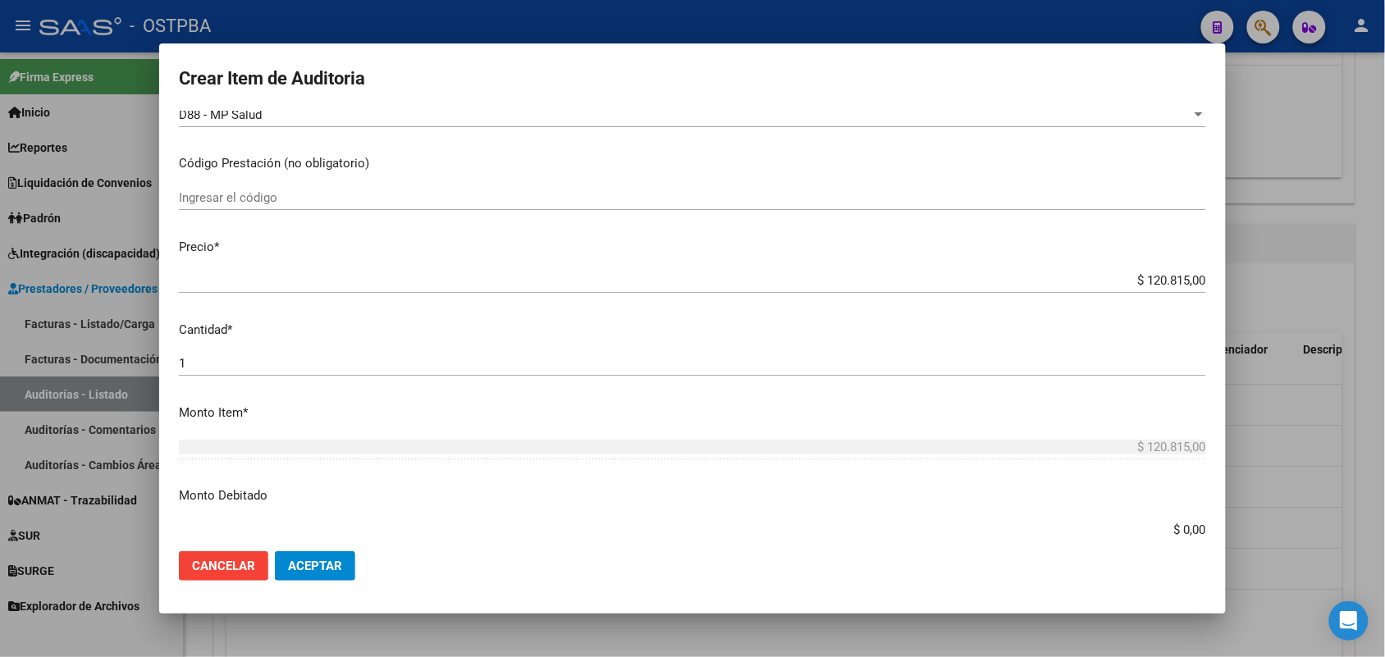
scroll to position [308, 0]
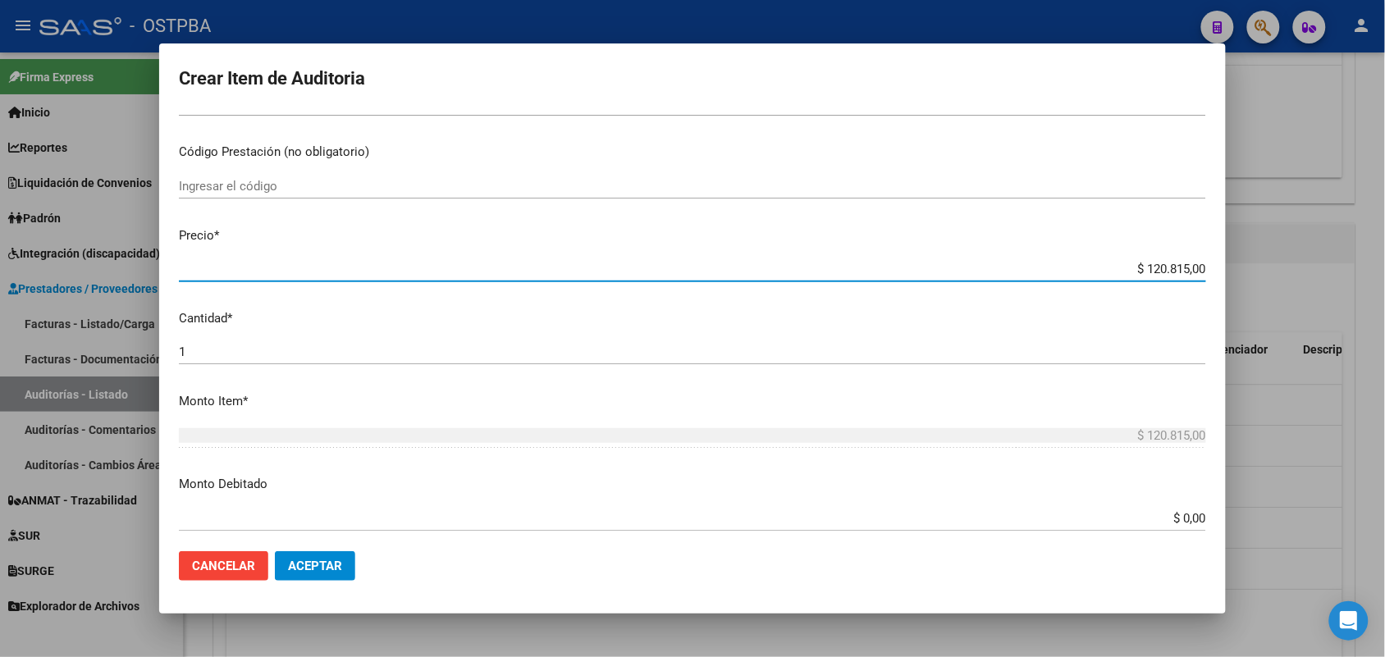
drag, startPoint x: 1115, startPoint y: 267, endPoint x: 1273, endPoint y: 264, distance: 158.4
click at [1273, 264] on div "Crear Item de Auditoria 38840630 Nro Documento 27388406300 CUIL Afiliado Activo…" at bounding box center [692, 328] width 1385 height 657
type input "$ 0,01"
type input "$ 0,11"
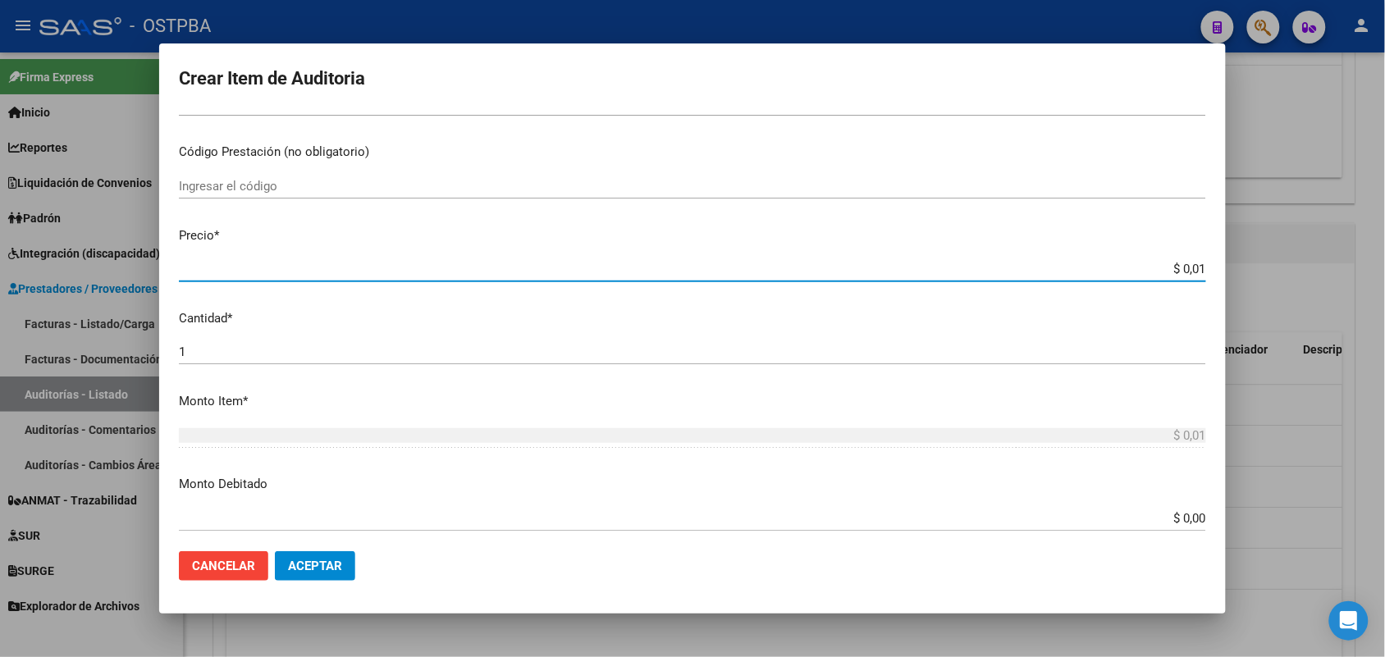
type input "$ 0,11"
type input "$ 1,13"
type input "$ 11,32"
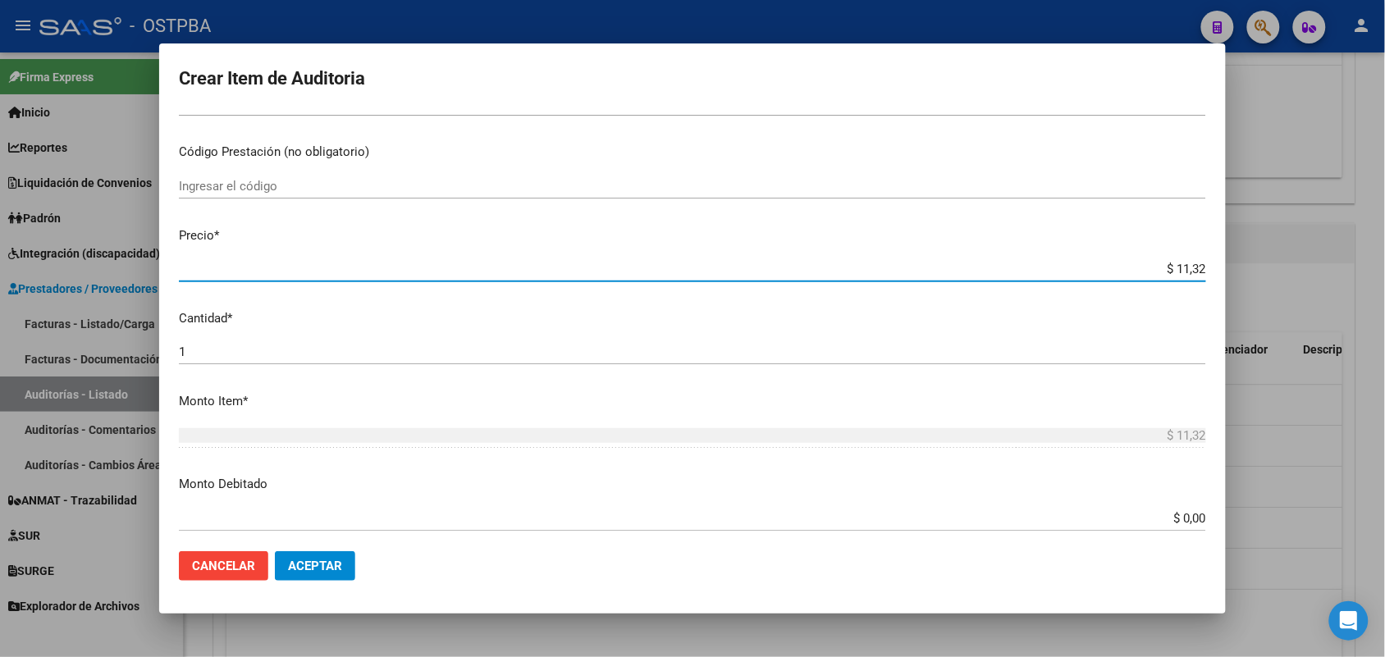
type input "$ 113,27"
type input "$ 1.132,70"
type input "$ 11.327,00"
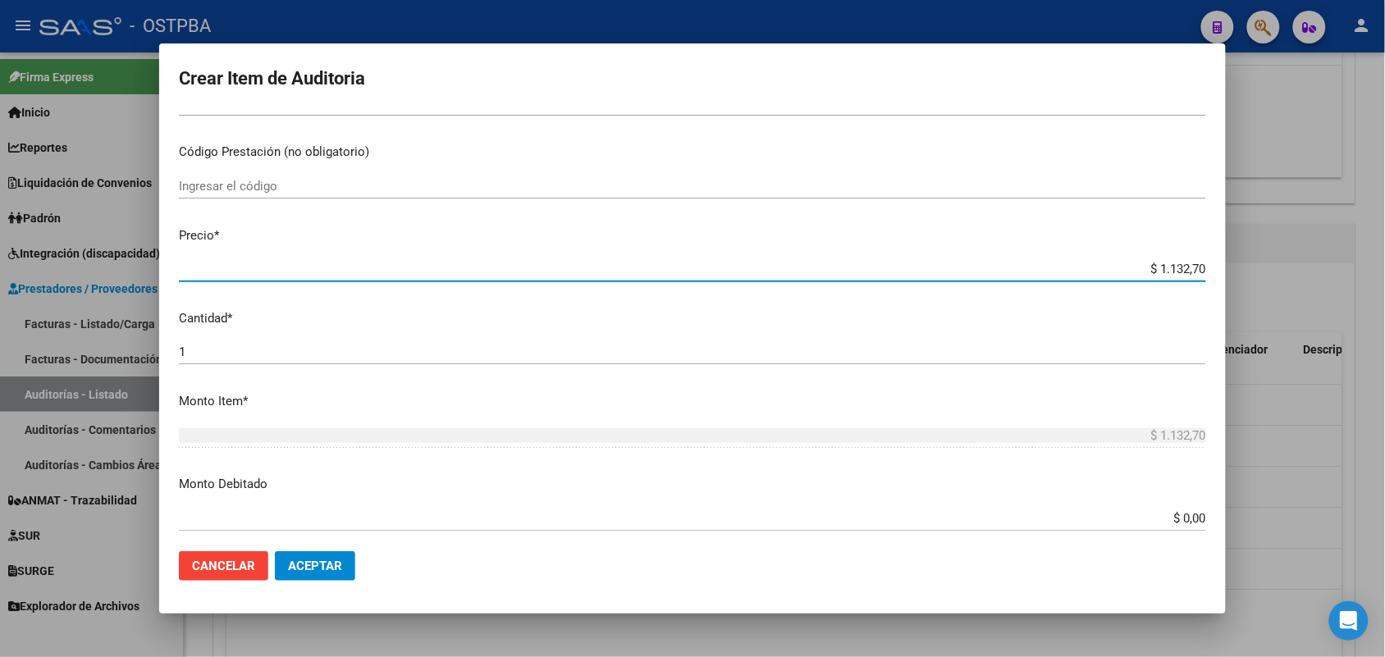
type input "$ 11.327,00"
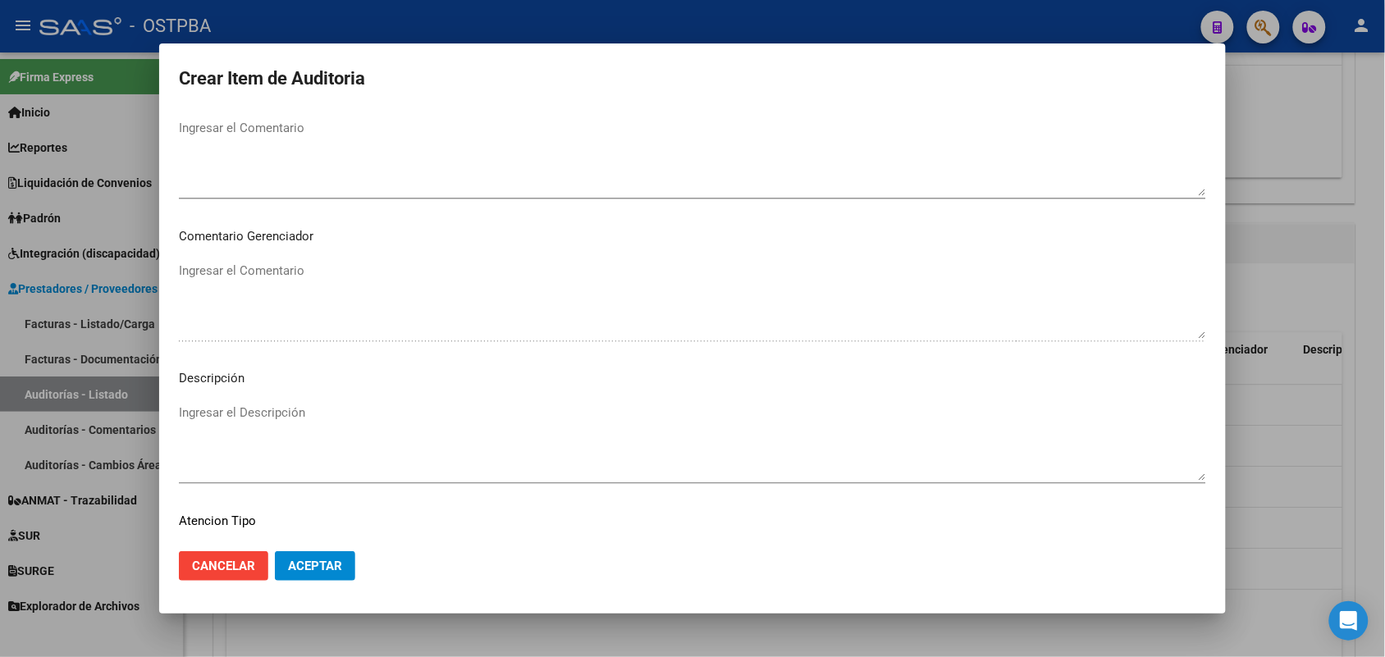
scroll to position [1049, 0]
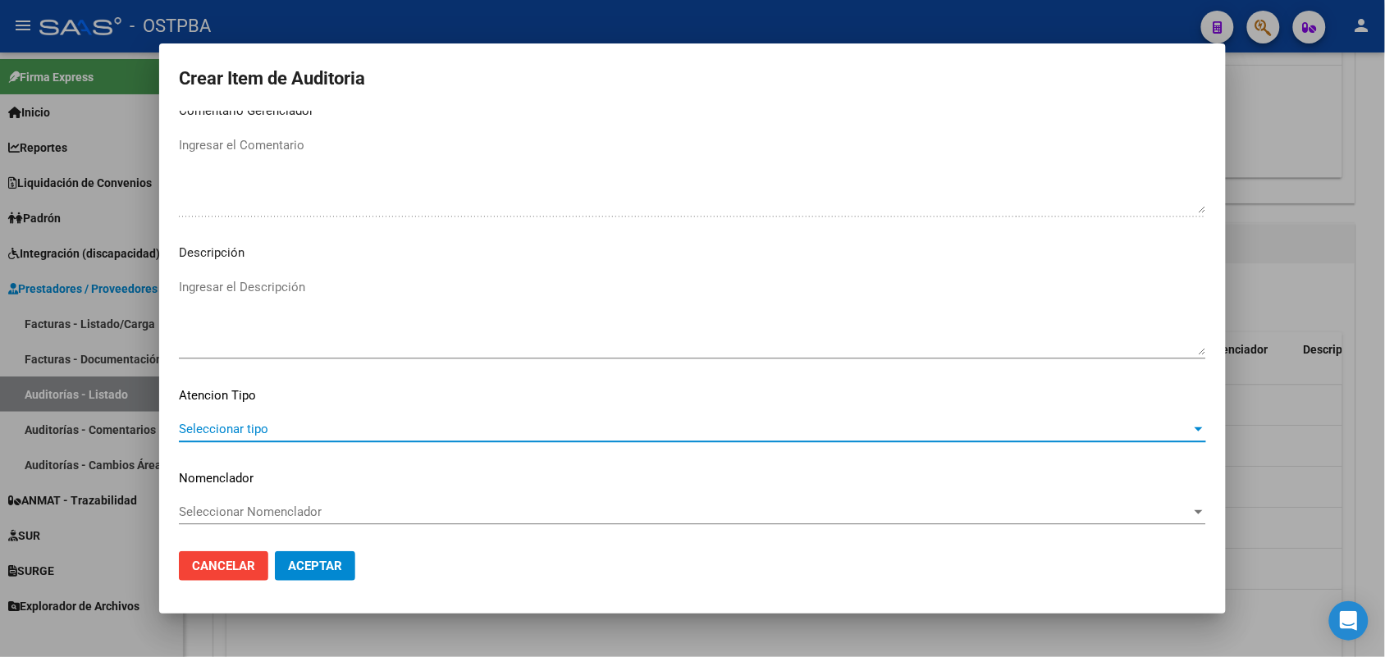
click at [247, 429] on span "Seleccionar tipo" at bounding box center [685, 429] width 1013 height 15
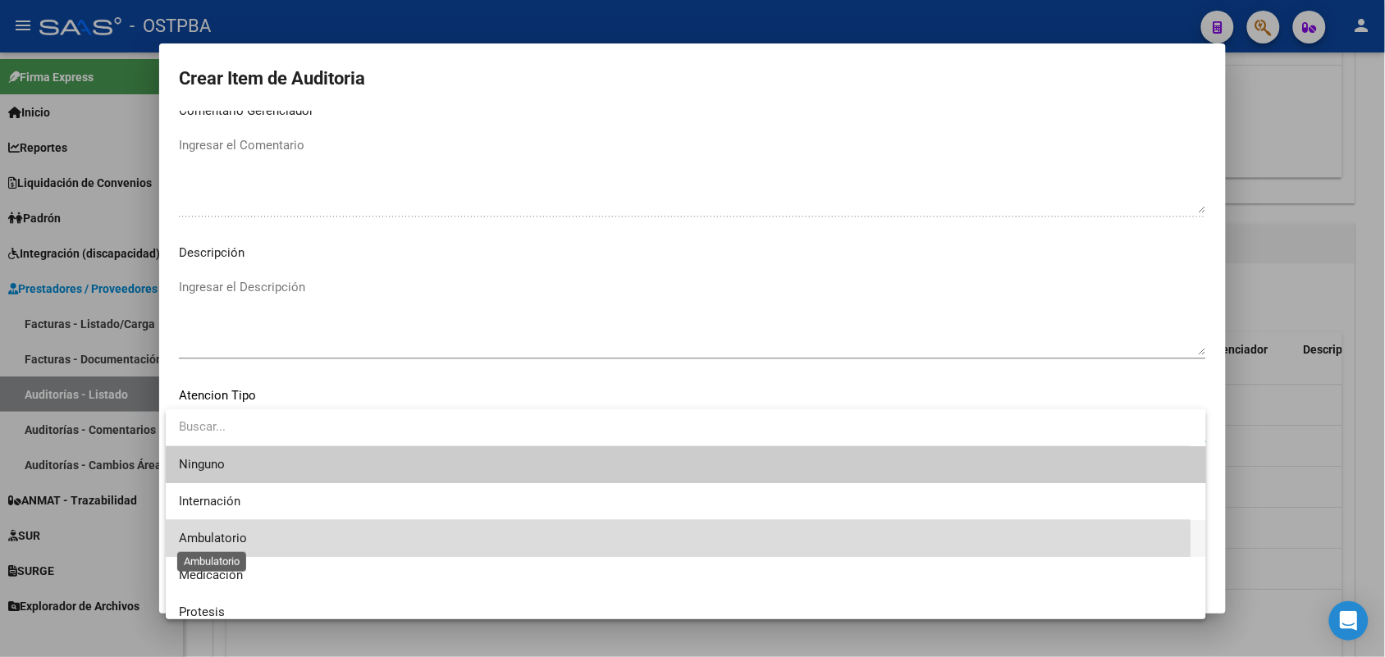
click at [227, 540] on span "Ambulatorio" at bounding box center [213, 538] width 68 height 15
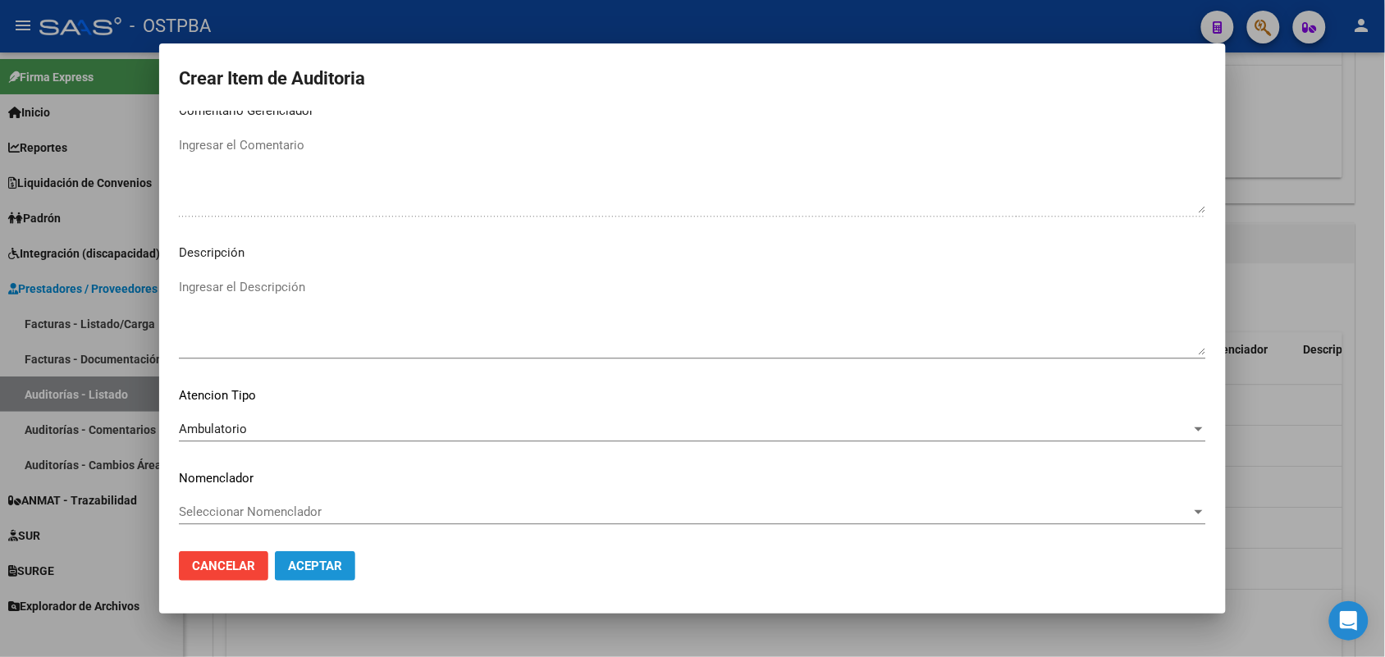
click at [309, 564] on span "Aceptar" at bounding box center [315, 566] width 54 height 15
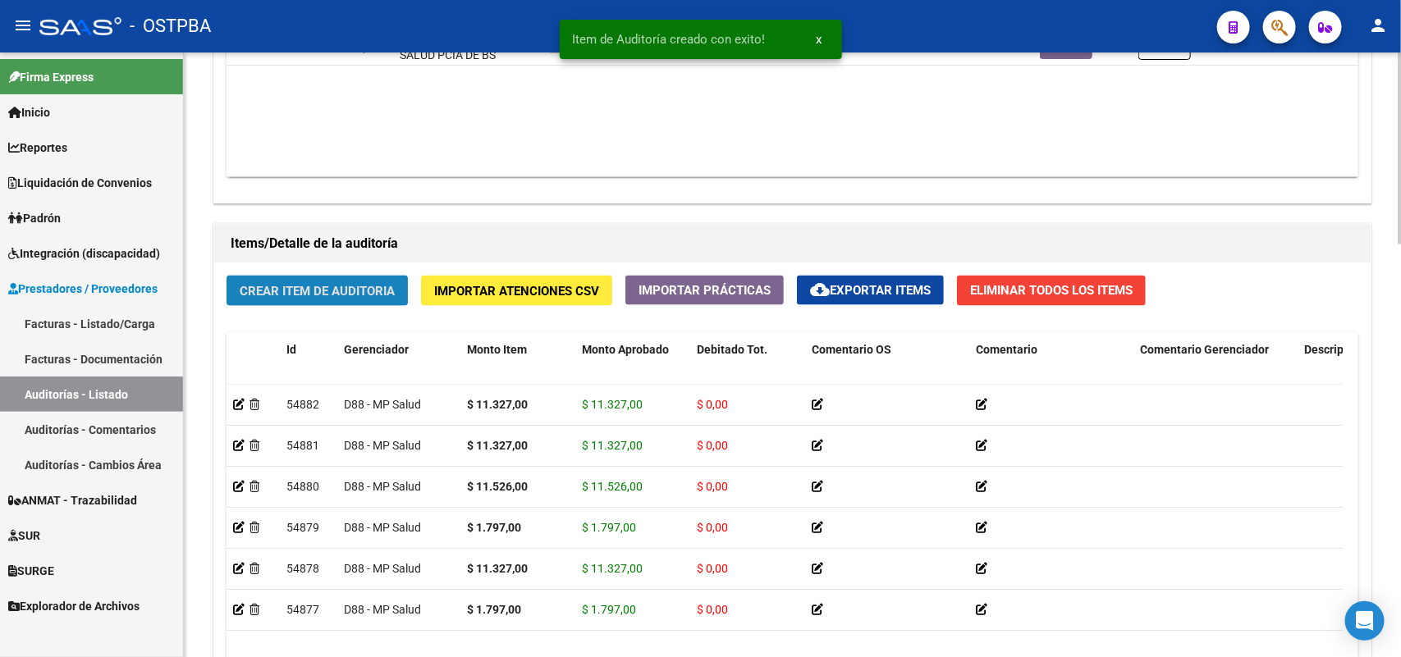
click at [341, 287] on span "Crear Item de Auditoria" at bounding box center [317, 291] width 155 height 15
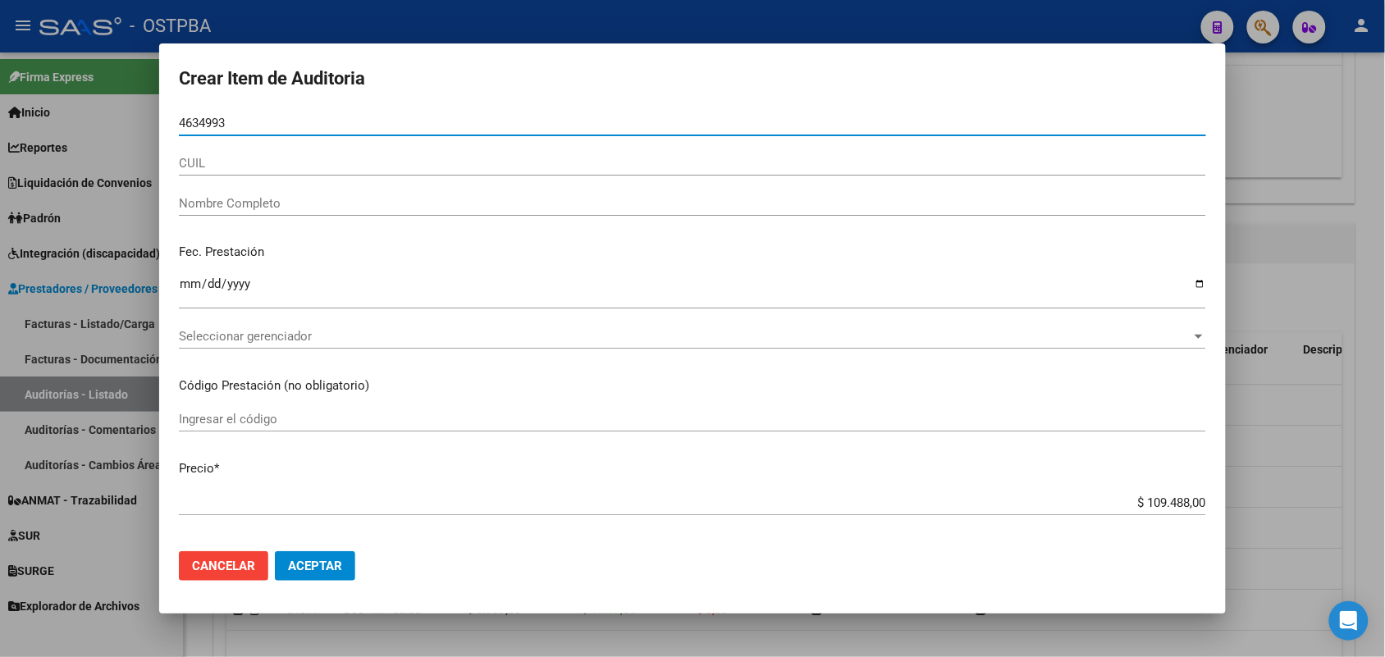
type input "46349934"
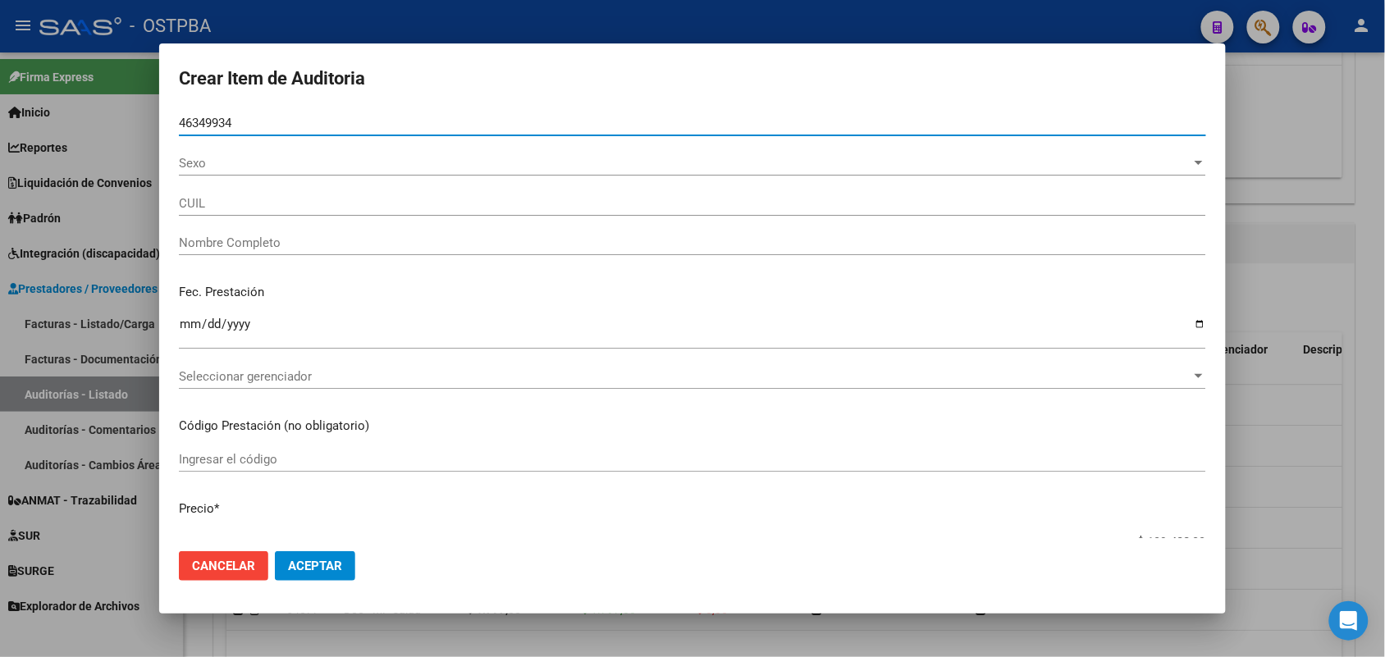
type input "27463499344"
type input "NIEVAS SOFIA CELENE"
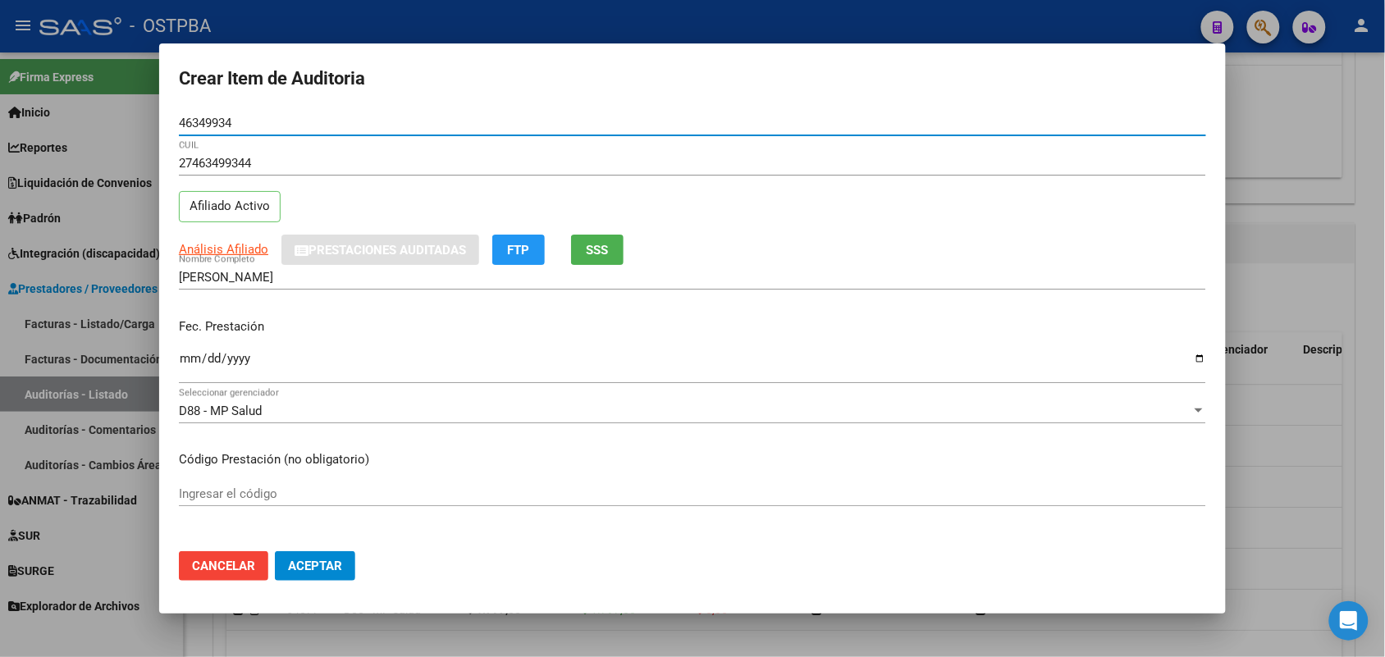
type input "46349934"
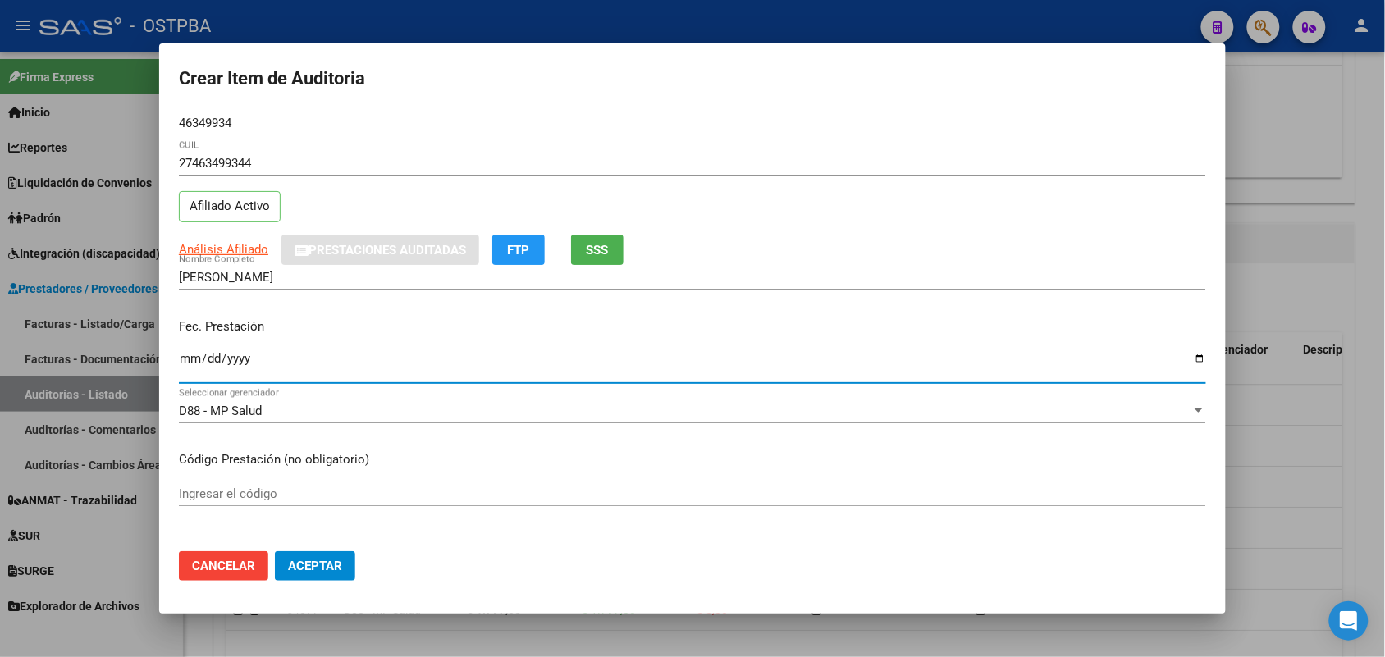
click at [195, 370] on input "Ingresar la fecha" at bounding box center [693, 365] width 1028 height 26
type input "2025-06-02"
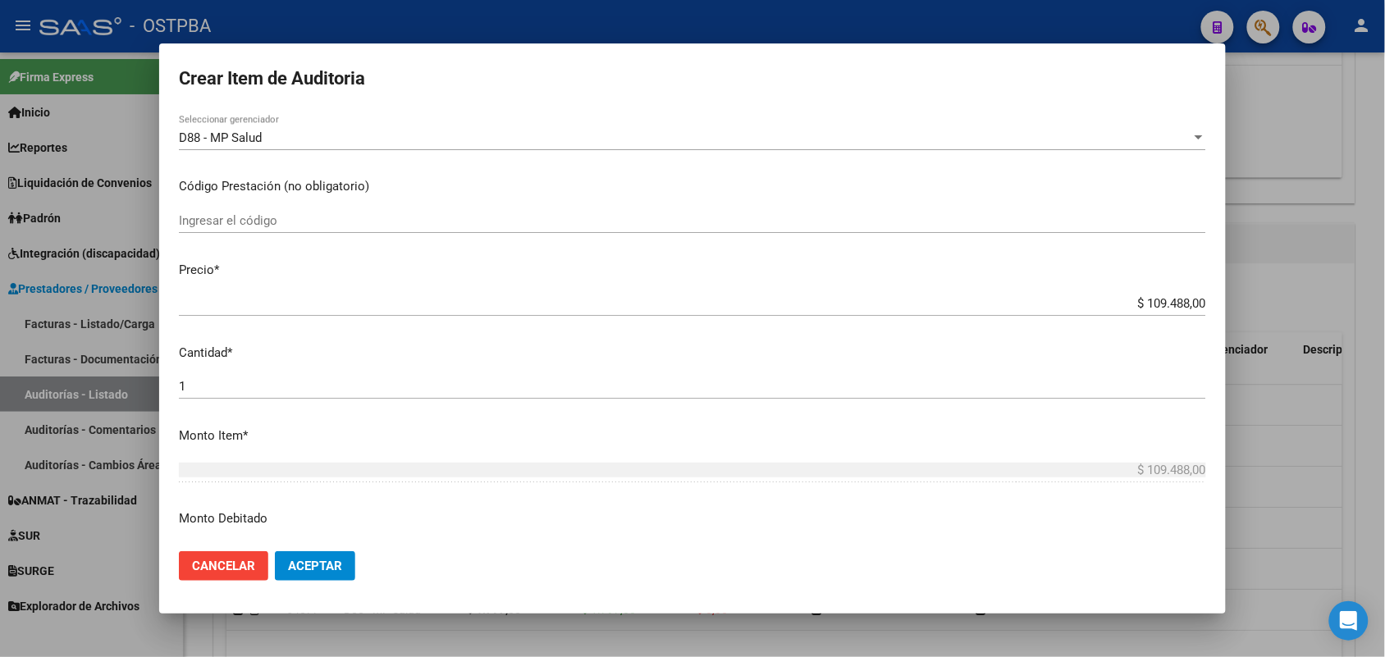
scroll to position [308, 0]
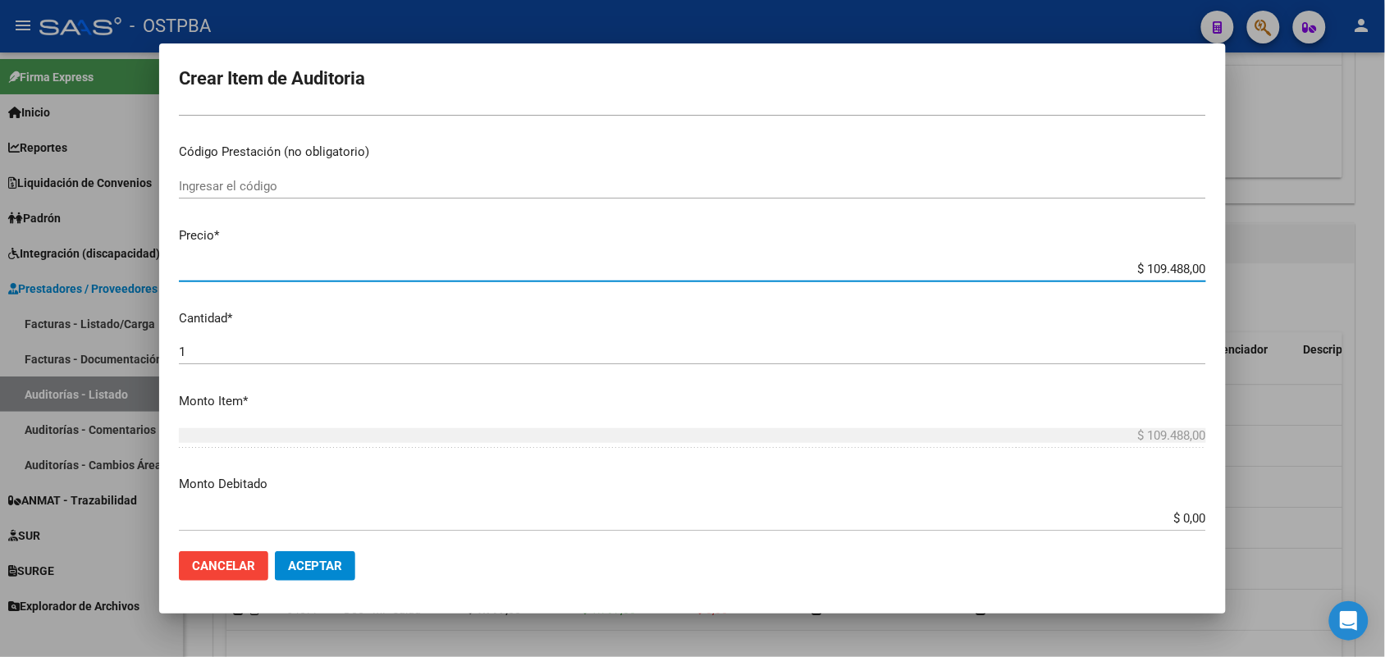
drag, startPoint x: 1116, startPoint y: 264, endPoint x: 1293, endPoint y: 282, distance: 177.3
click at [1293, 282] on div "Crear Item de Auditoria 46349934 Nro Documento 27463499344 CUIL Afiliado Activo…" at bounding box center [692, 328] width 1385 height 657
type input "$ 0,01"
type input "$ 0,11"
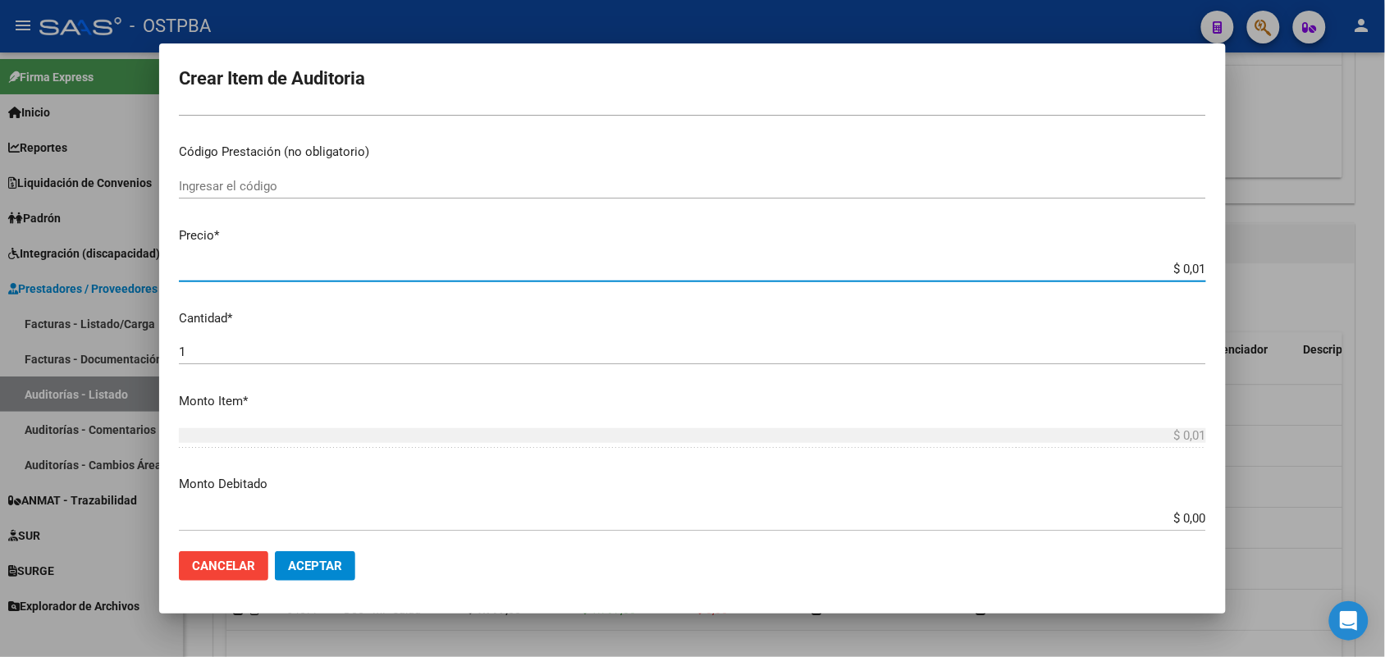
type input "$ 0,11"
type input "$ 1,13"
type input "$ 11,32"
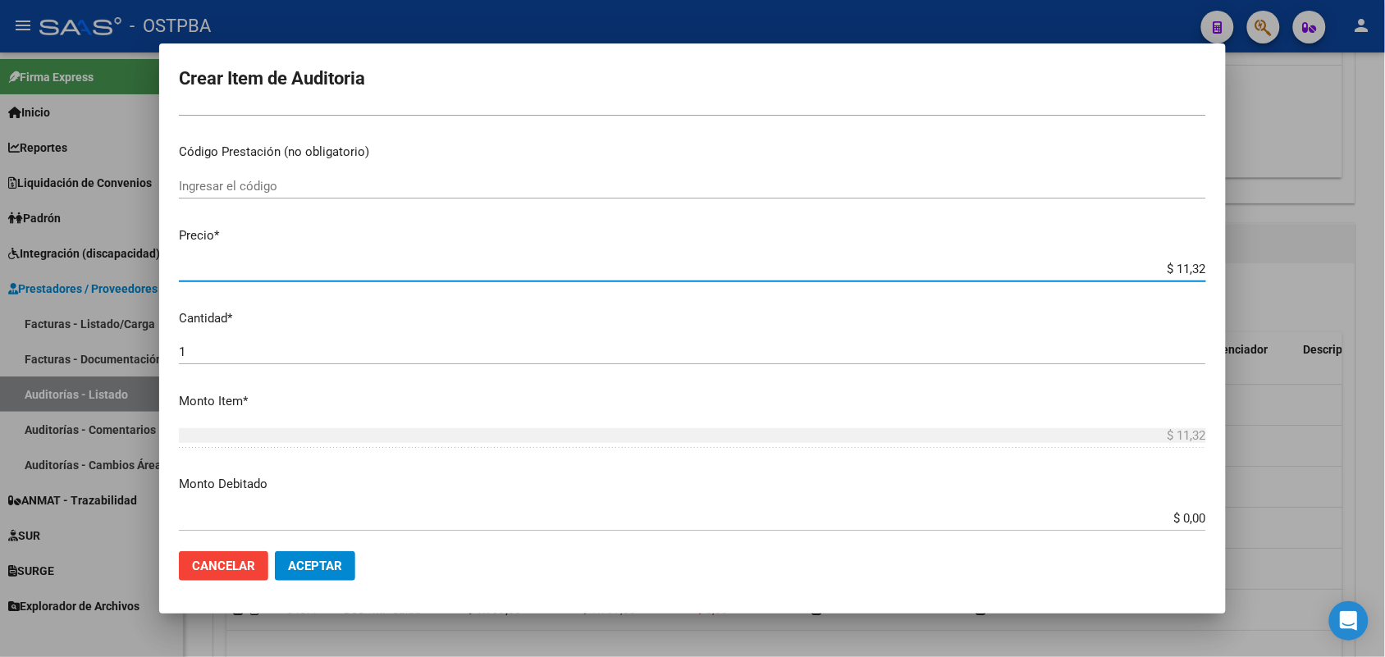
type input "$ 113,27"
type input "$ 1.132,70"
type input "$ 11.327,00"
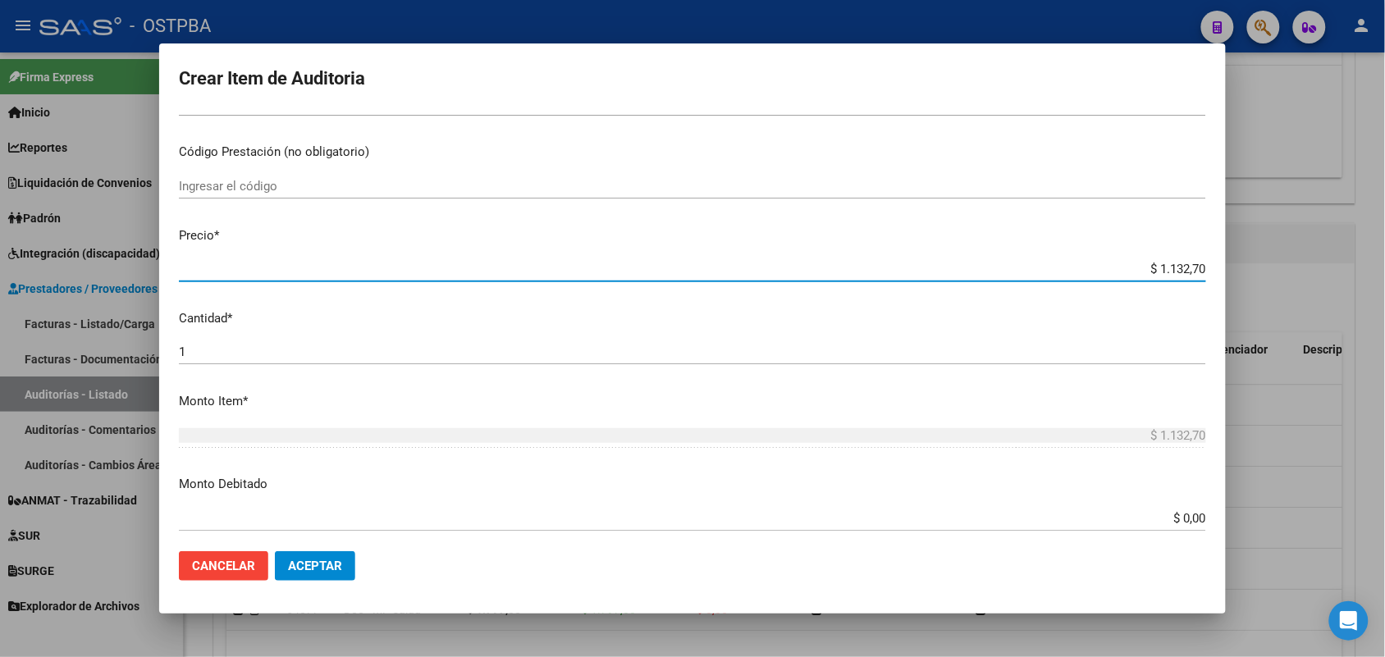
type input "$ 11.327,00"
type input "$ 113.270,00"
type input "$ 11.327,00"
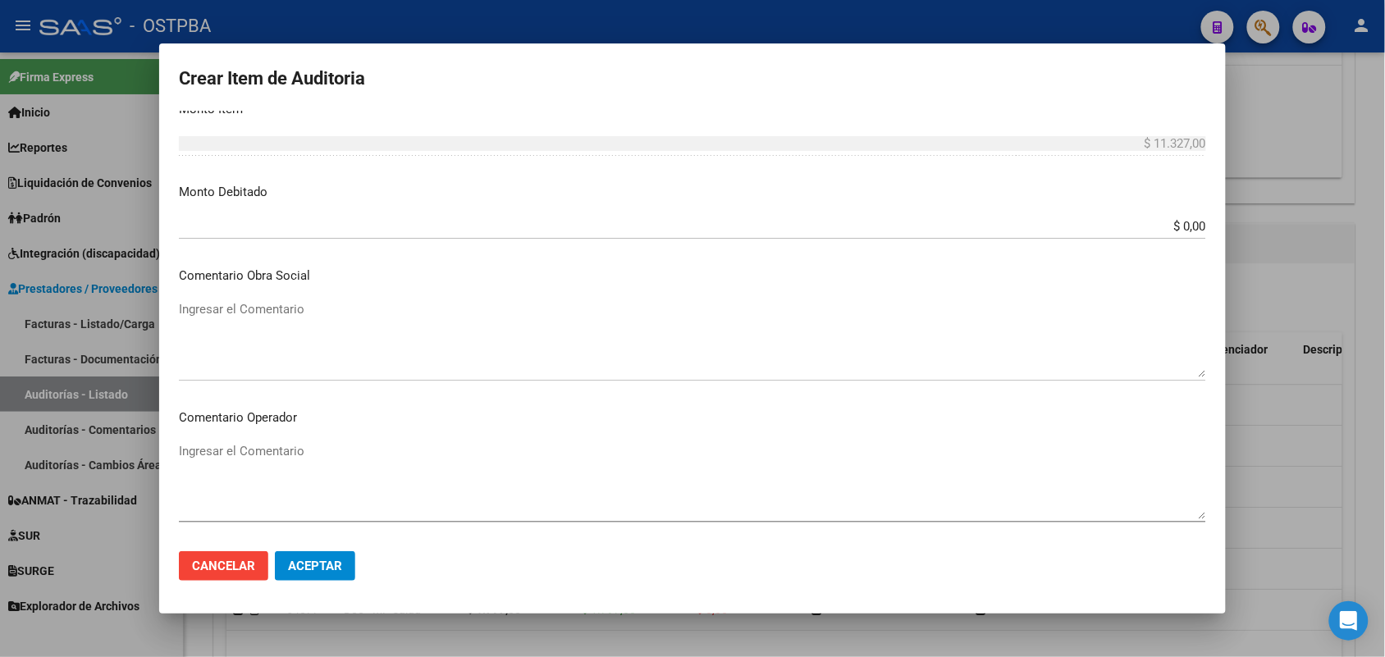
scroll to position [1026, 0]
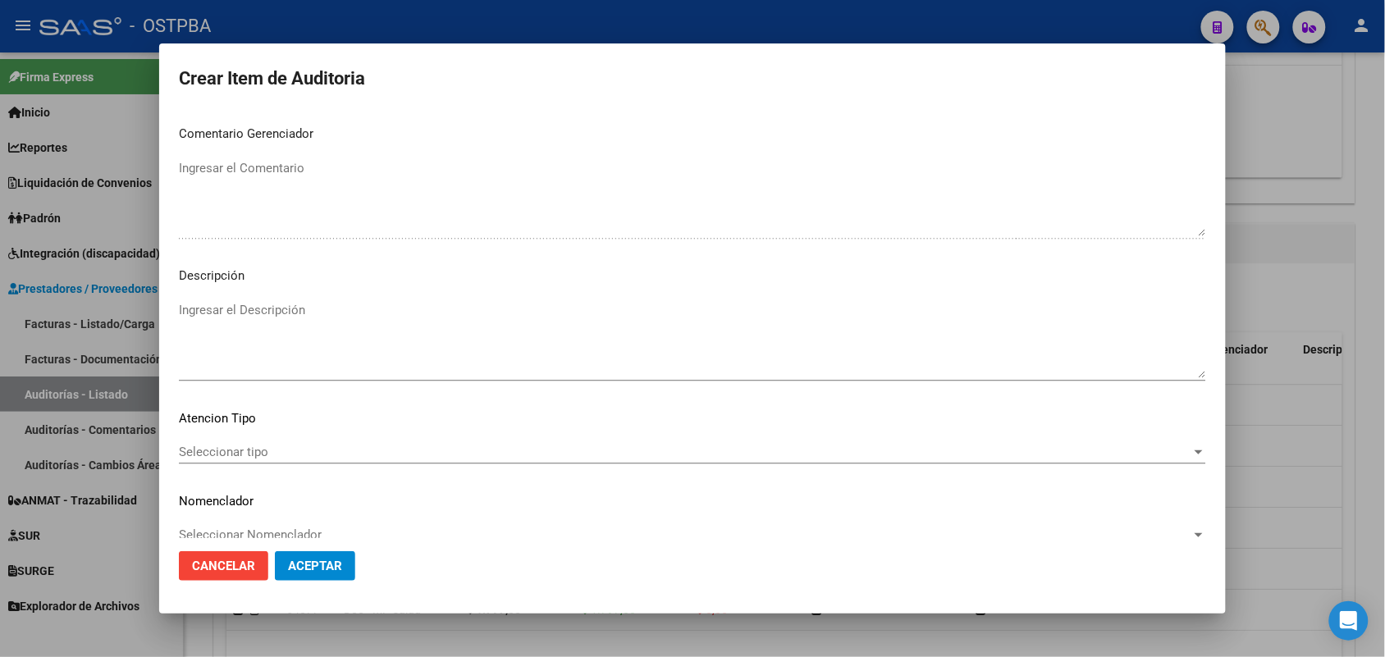
click at [244, 441] on div "Seleccionar tipo Seleccionar tipo" at bounding box center [693, 452] width 1028 height 25
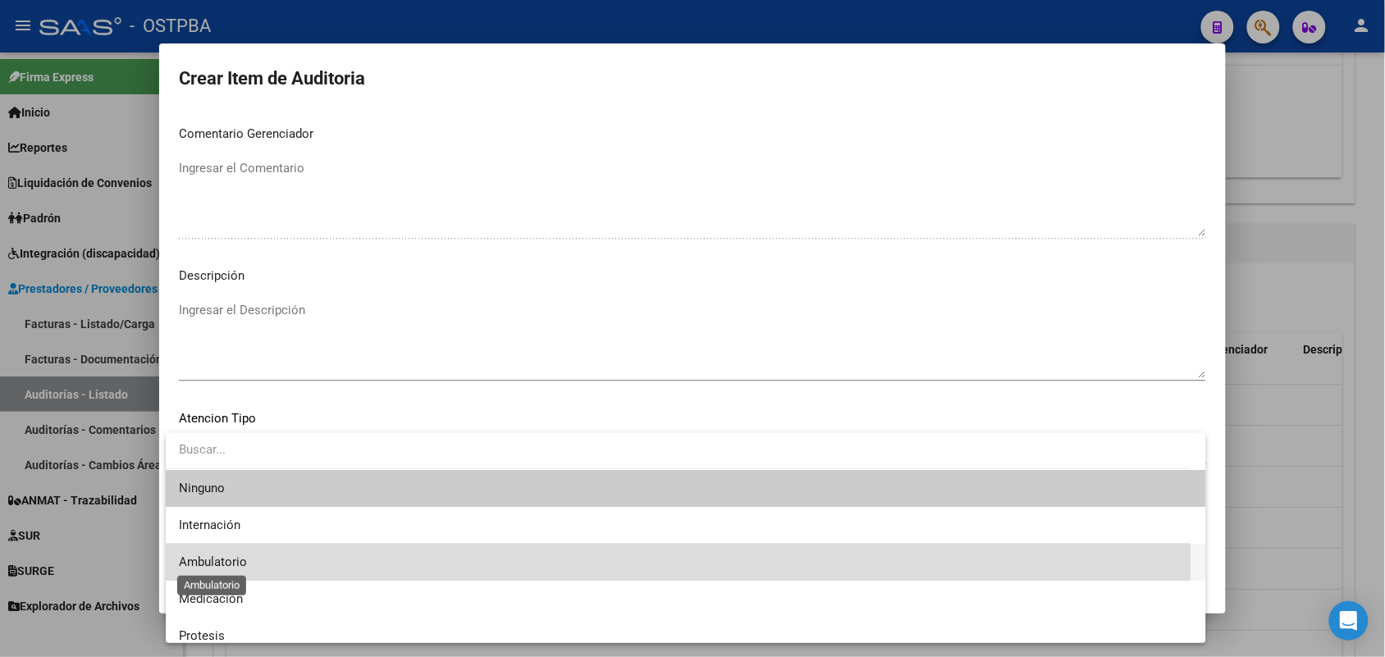
click at [238, 561] on span "Ambulatorio" at bounding box center [213, 562] width 68 height 15
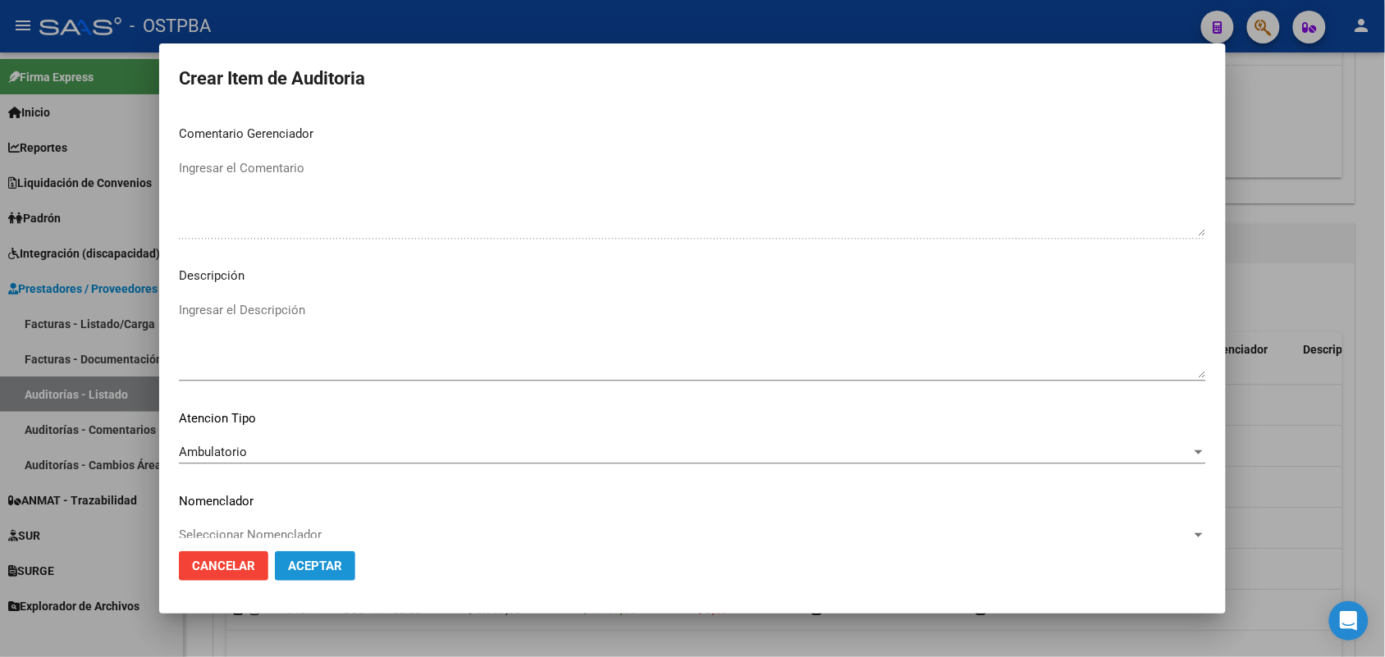
click at [330, 568] on span "Aceptar" at bounding box center [315, 566] width 54 height 15
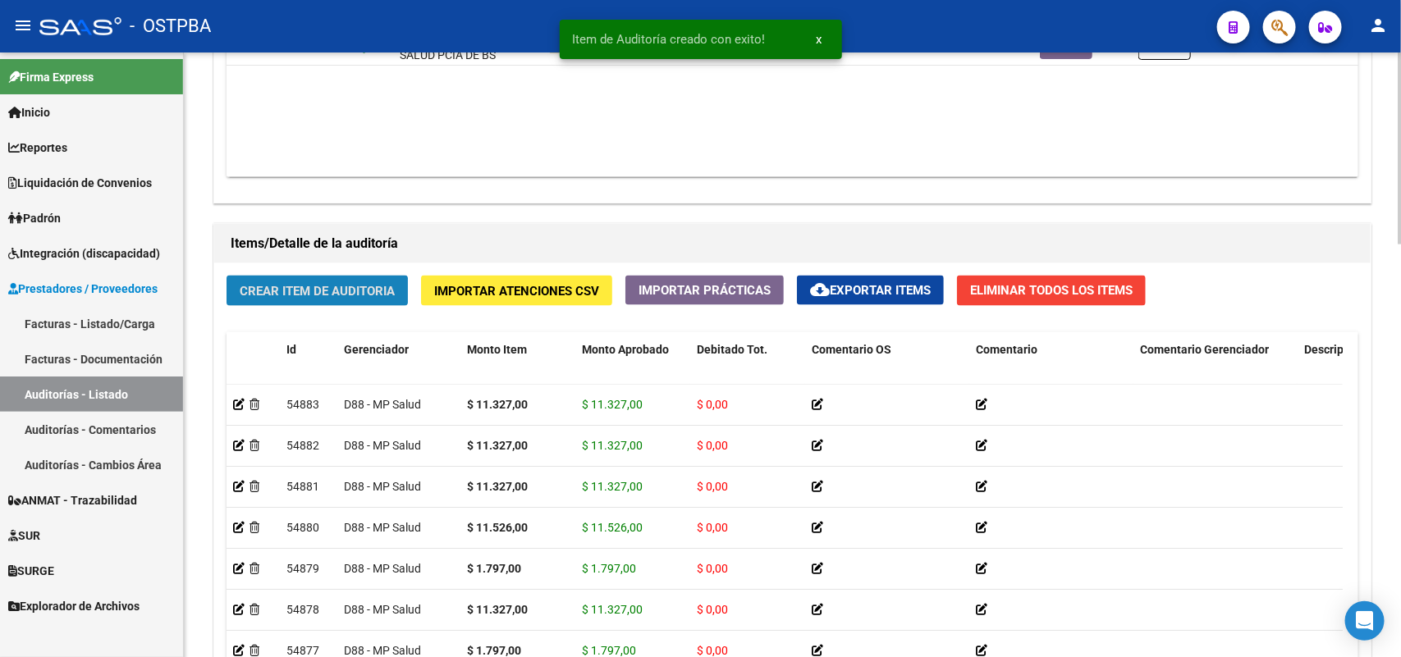
click at [364, 284] on span "Crear Item de Auditoria" at bounding box center [317, 291] width 155 height 15
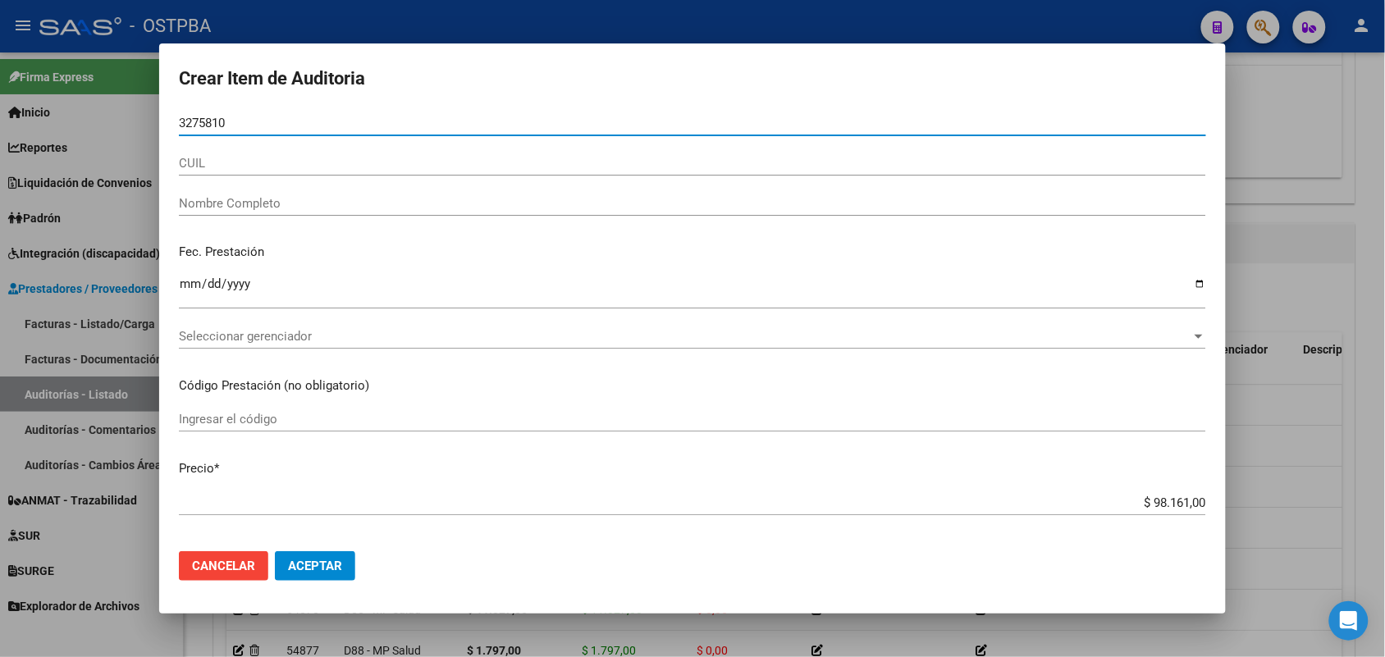
type input "32758109"
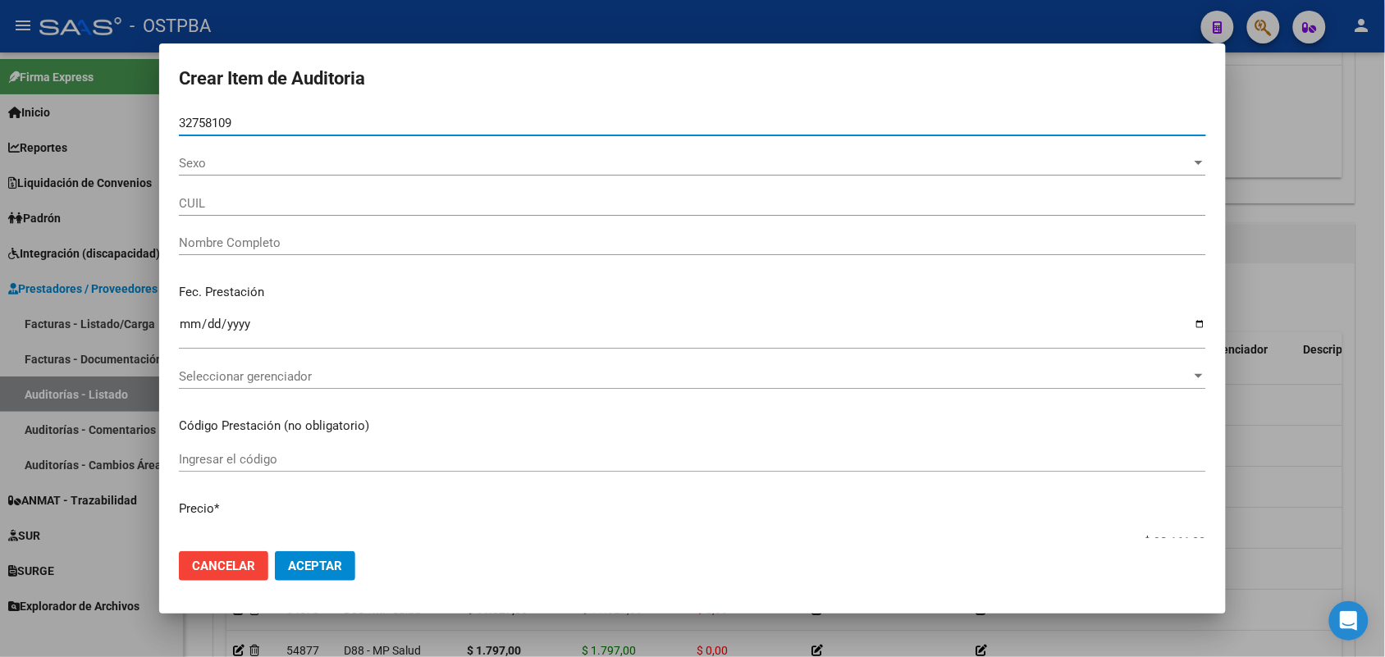
type input "27327581096"
type input "JUAREZ GRISELDA ELIZABETH -"
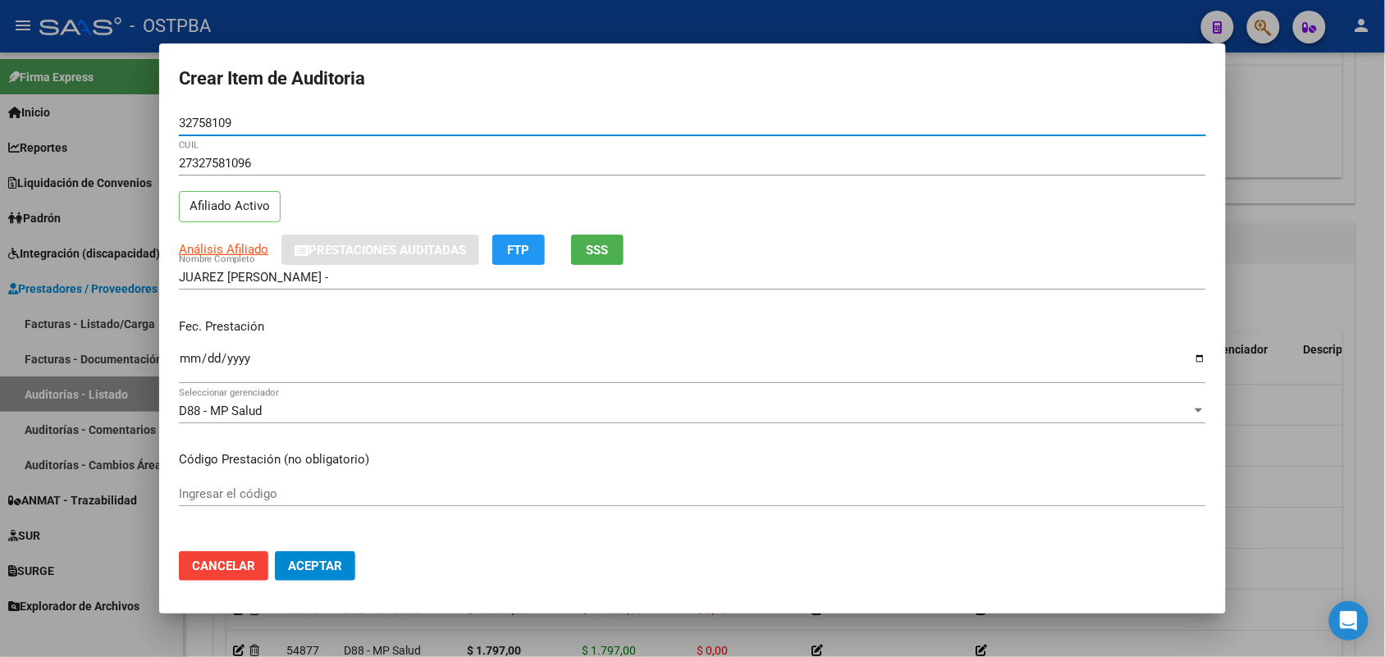
type input "32758109"
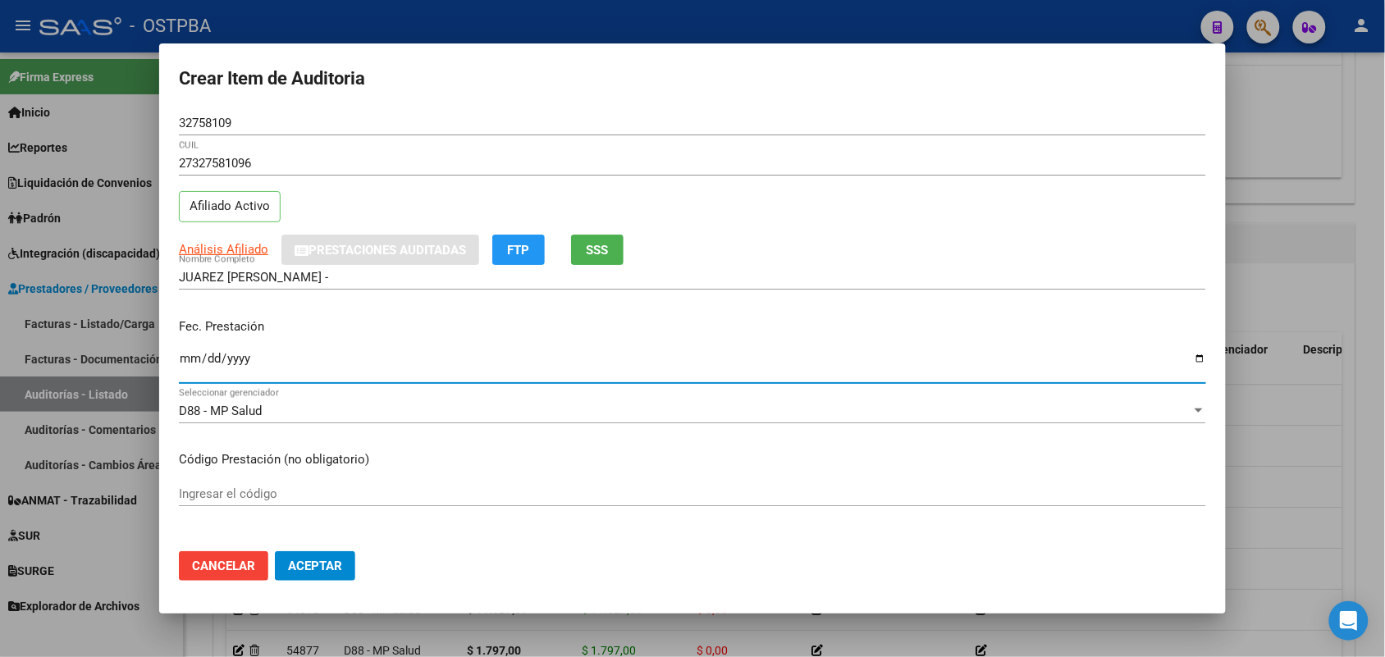
click at [190, 366] on input "Ingresar la fecha" at bounding box center [693, 365] width 1028 height 26
type input "2025-06-04"
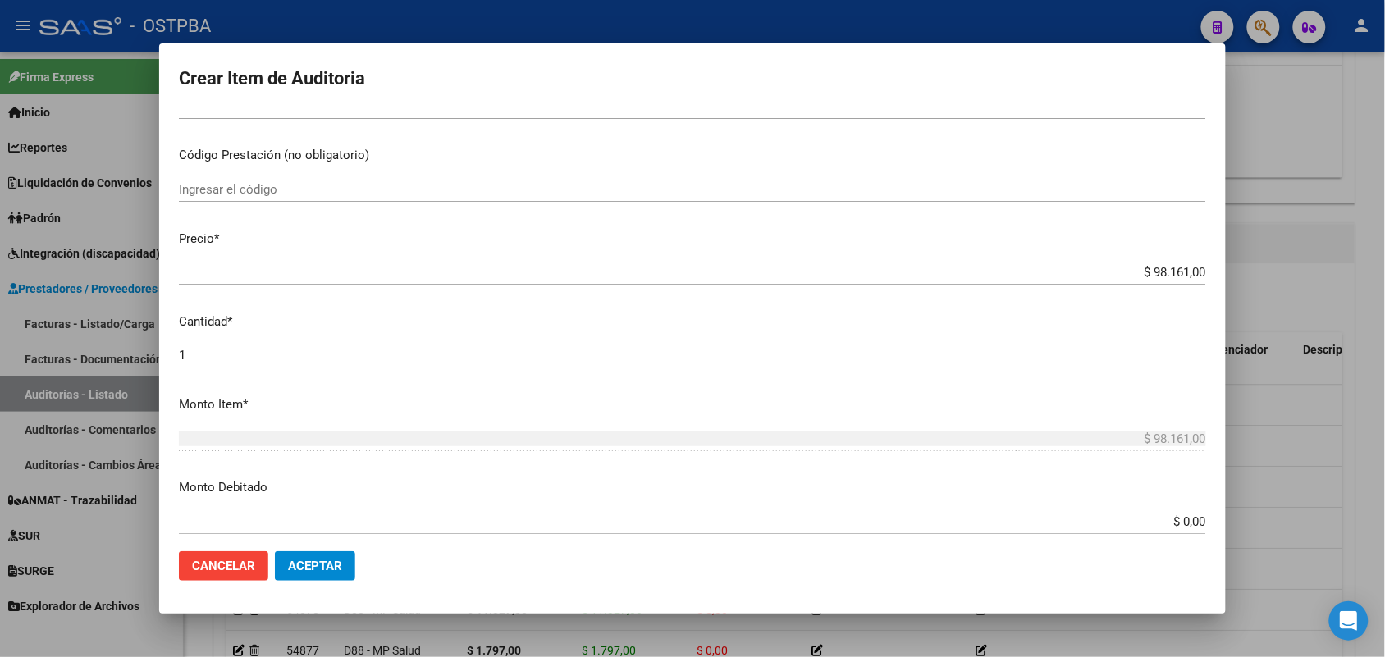
scroll to position [308, 0]
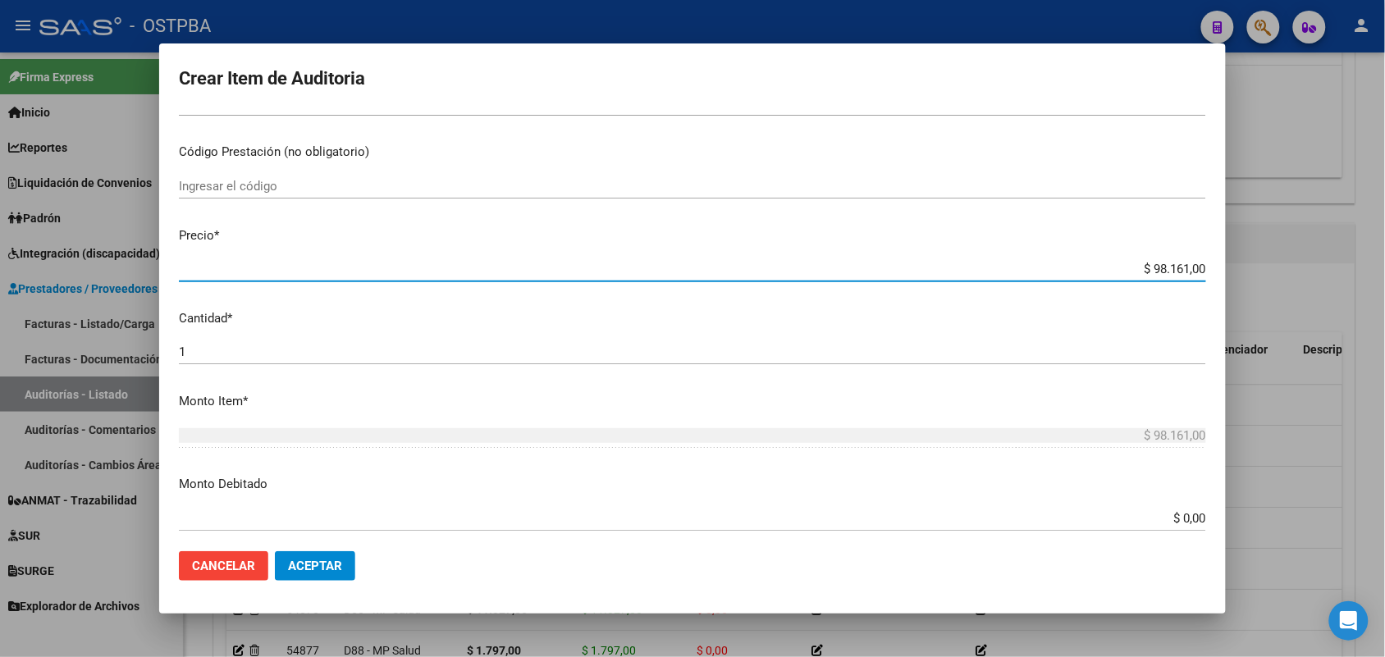
drag, startPoint x: 1126, startPoint y: 264, endPoint x: 1352, endPoint y: 268, distance: 225.8
click at [1352, 268] on div "Crear Item de Auditoria 32758109 Nro Documento 27327581096 CUIL Afiliado Activo…" at bounding box center [692, 328] width 1385 height 657
type input "$ 0,01"
type input "$ 0,11"
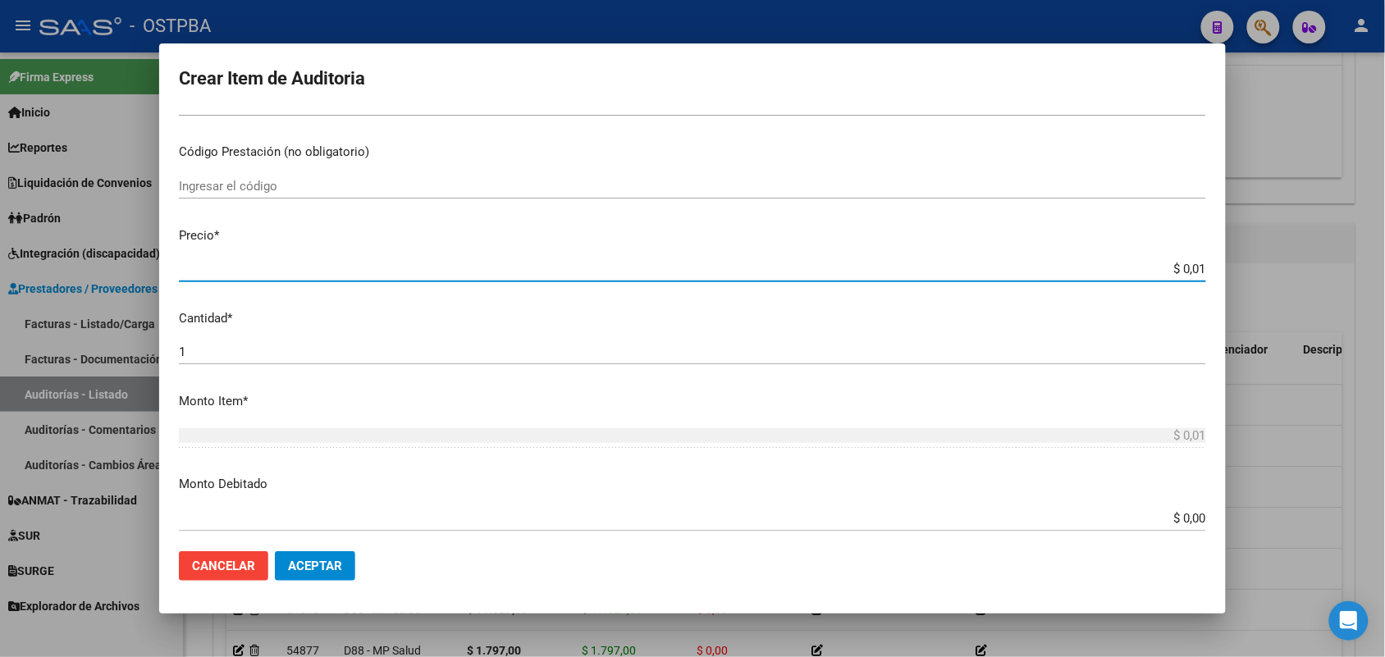
type input "$ 0,11"
type input "$ 1,13"
type input "$ 11,32"
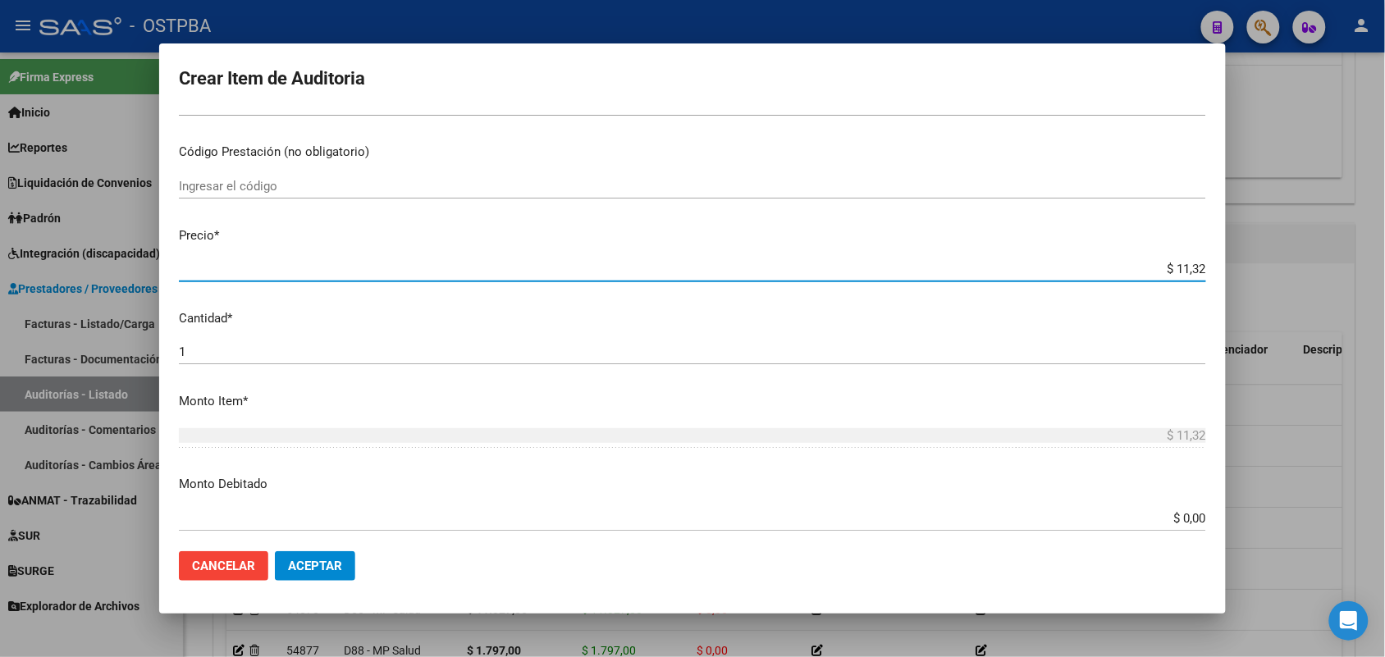
type input "$ 113,27"
type input "$ 1.132,70"
type input "$ 11.327,00"
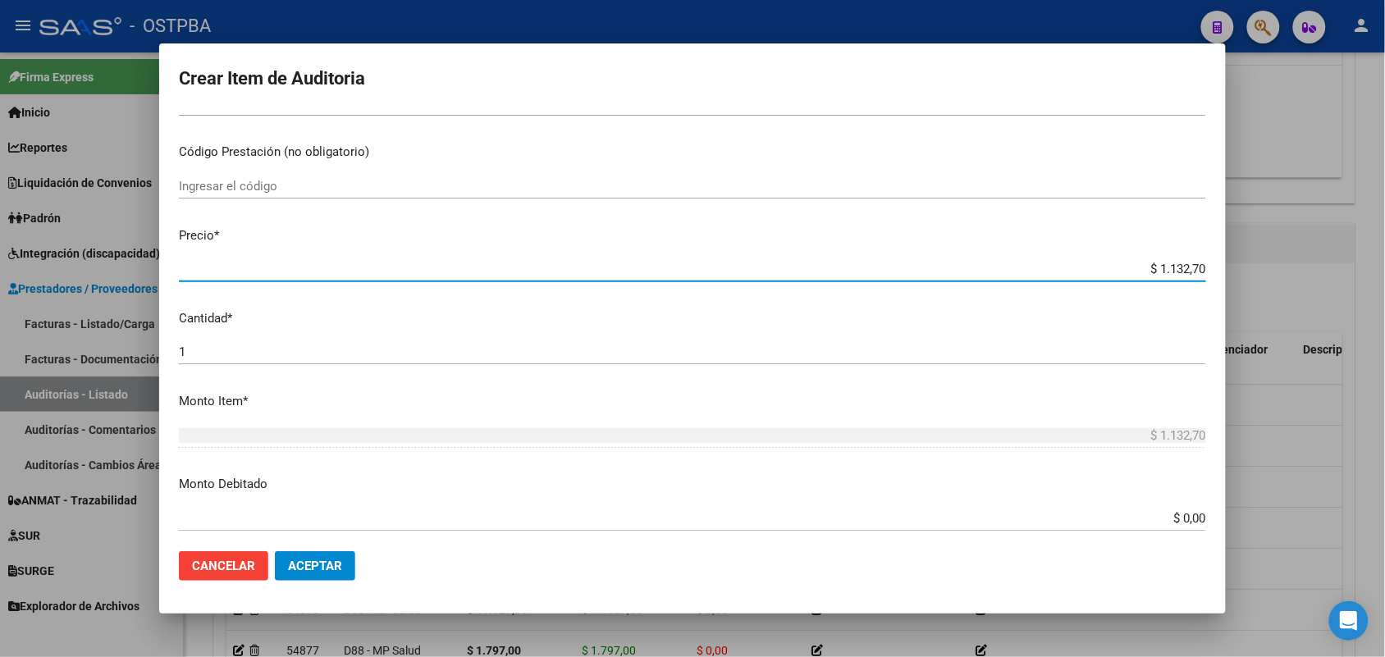
type input "$ 11.327,00"
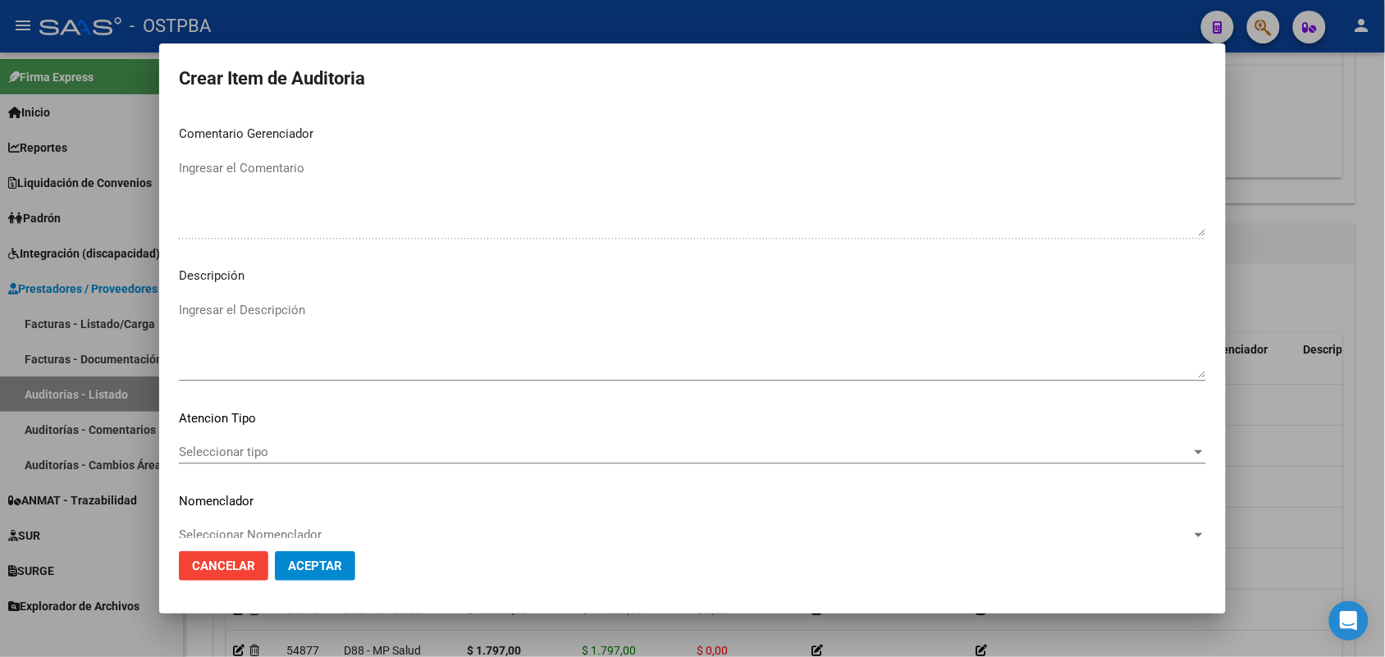
scroll to position [1049, 0]
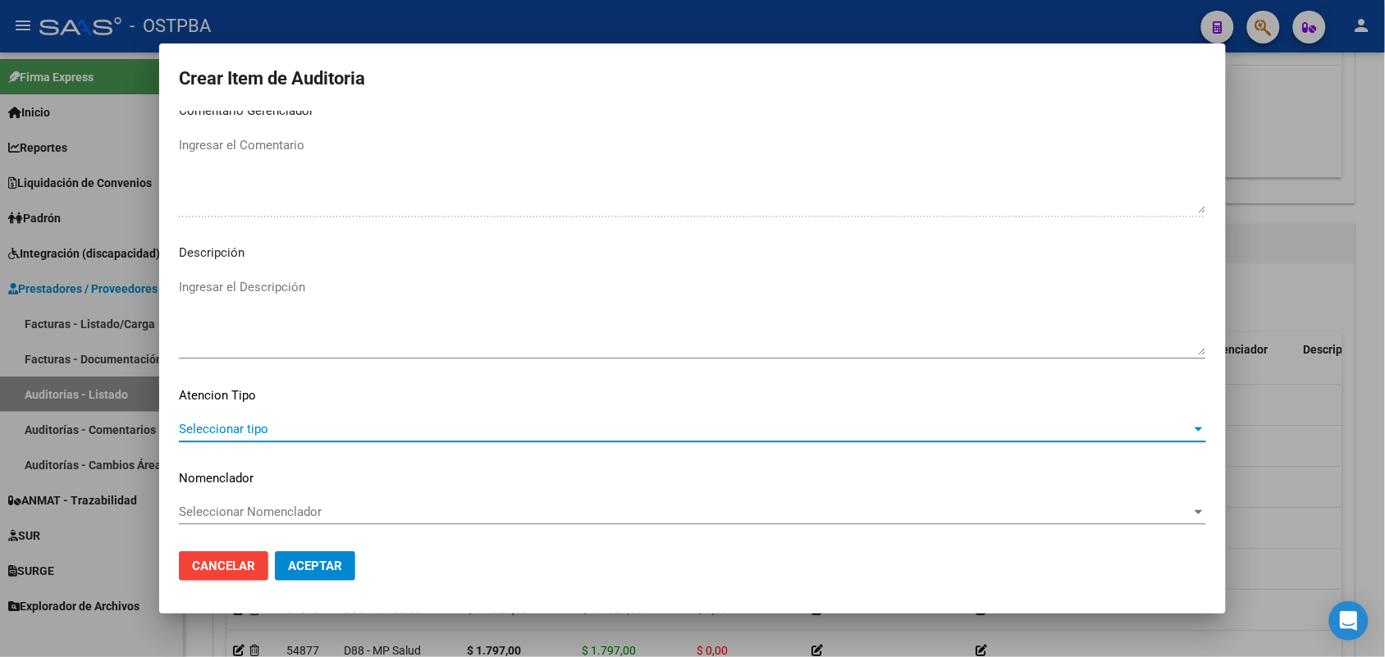
click at [236, 433] on span "Seleccionar tipo" at bounding box center [685, 429] width 1013 height 15
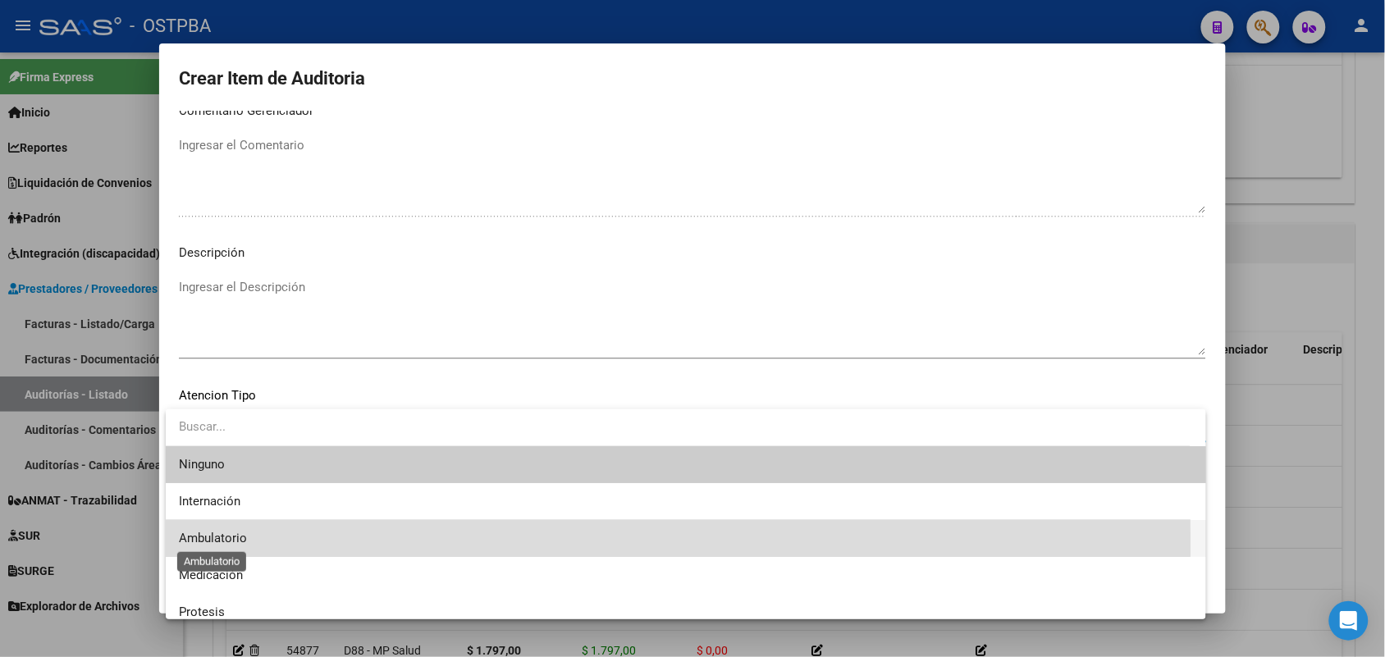
click at [231, 544] on span "Ambulatorio" at bounding box center [213, 538] width 68 height 15
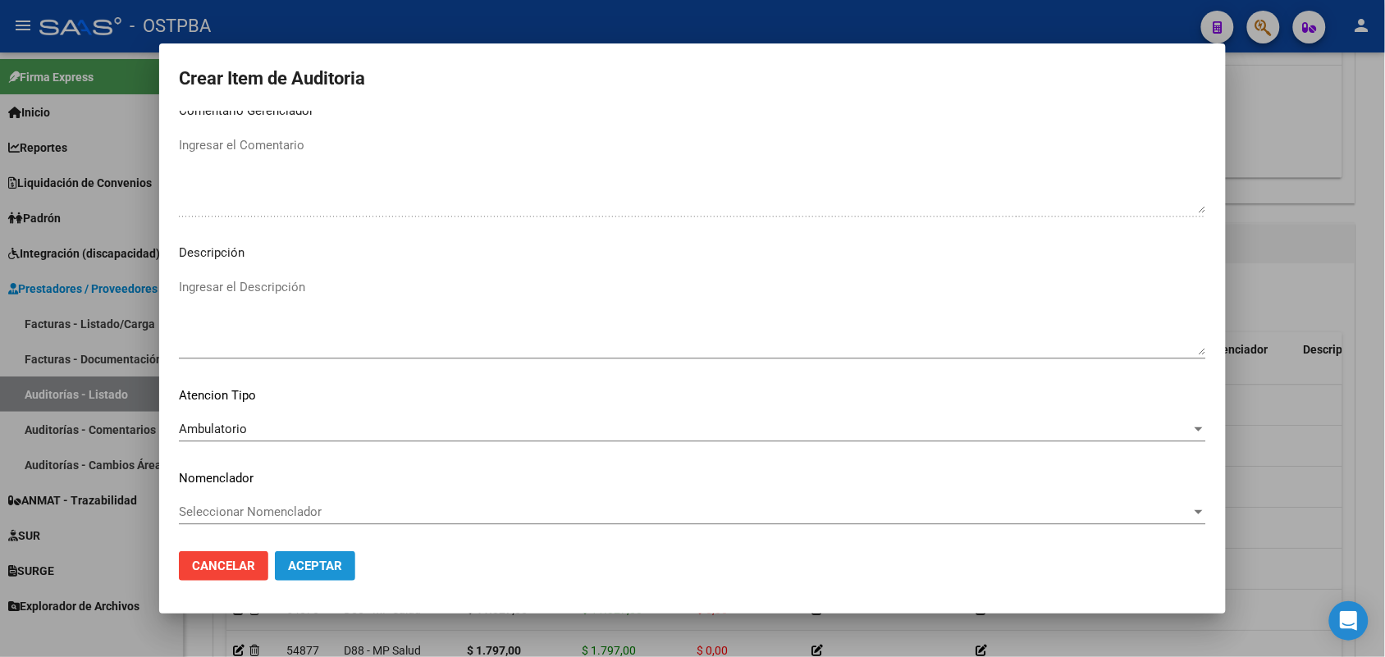
click at [318, 575] on button "Aceptar" at bounding box center [315, 567] width 80 height 30
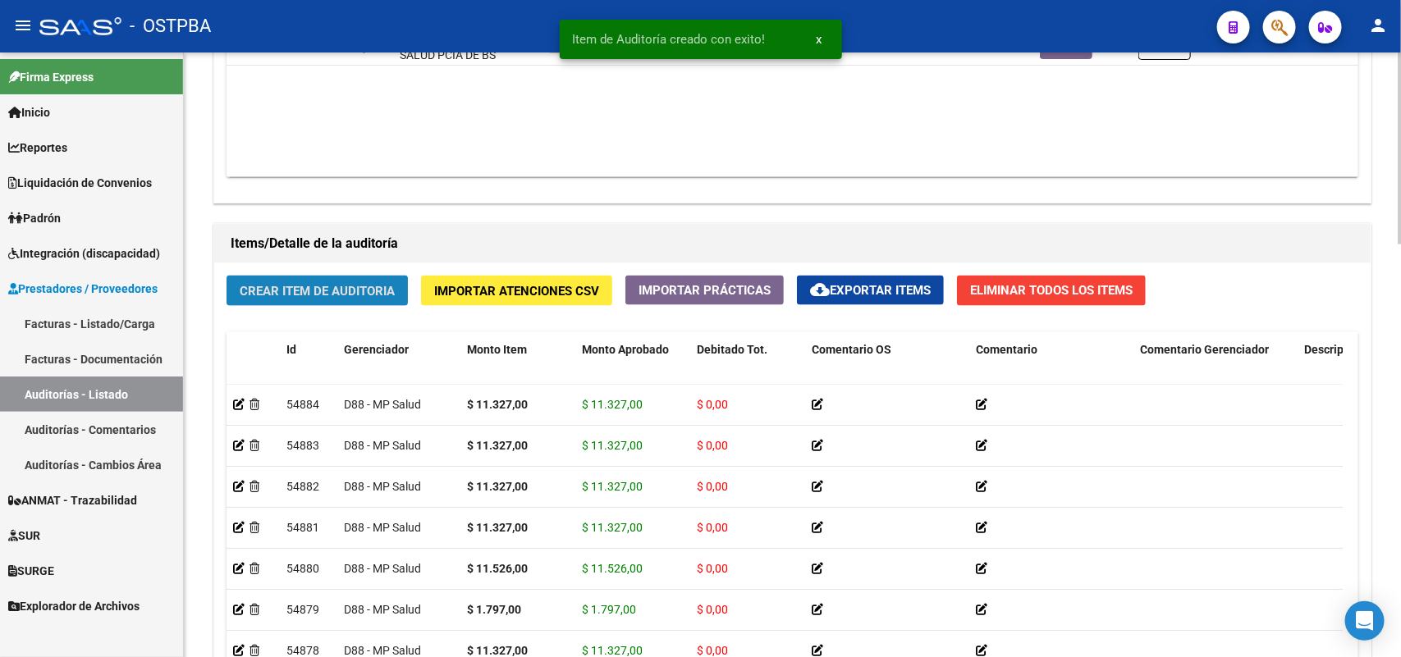
click at [339, 291] on span "Crear Item de Auditoria" at bounding box center [317, 291] width 155 height 15
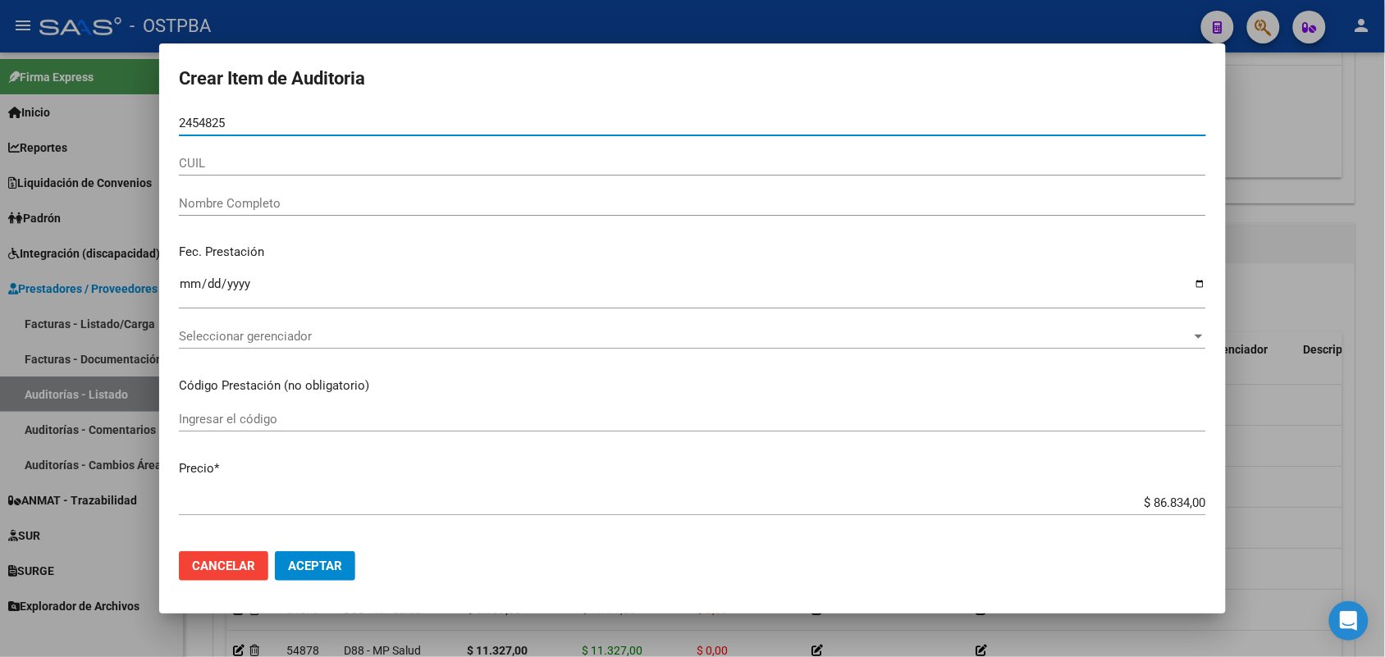
type input "24548251"
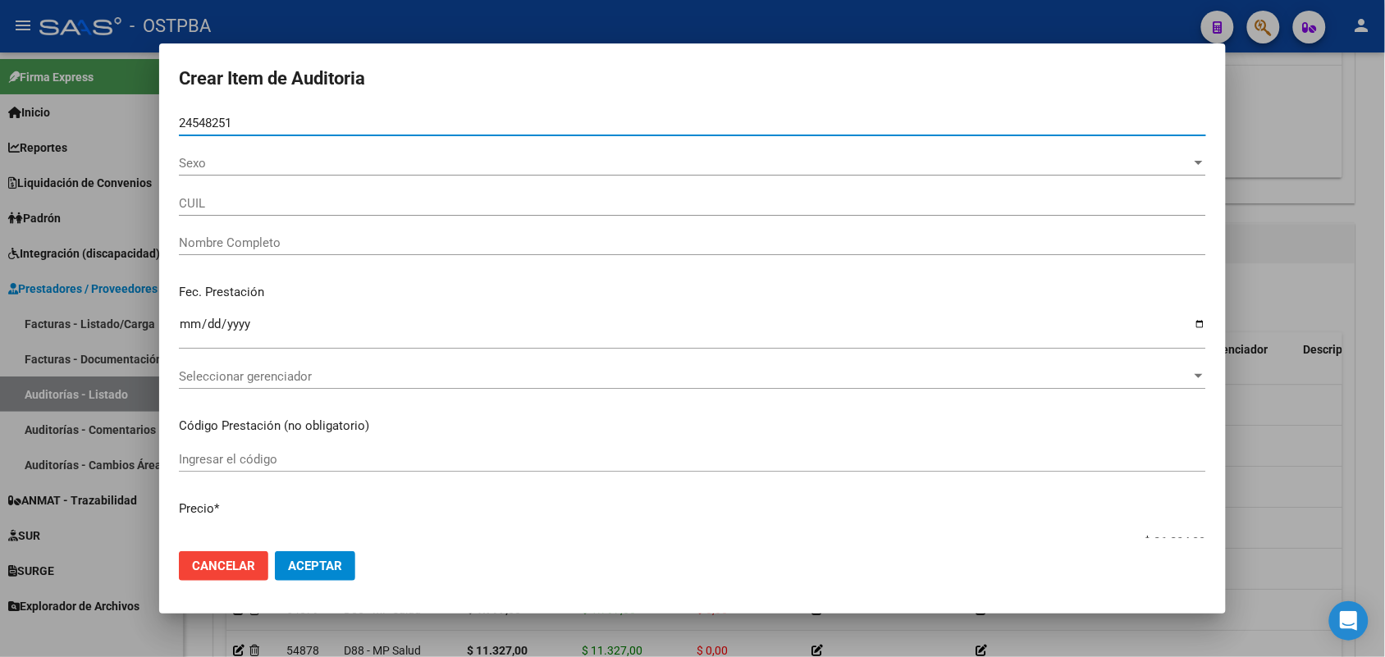
type input "20245482516"
type input "CARDOZO JORGE LUIS"
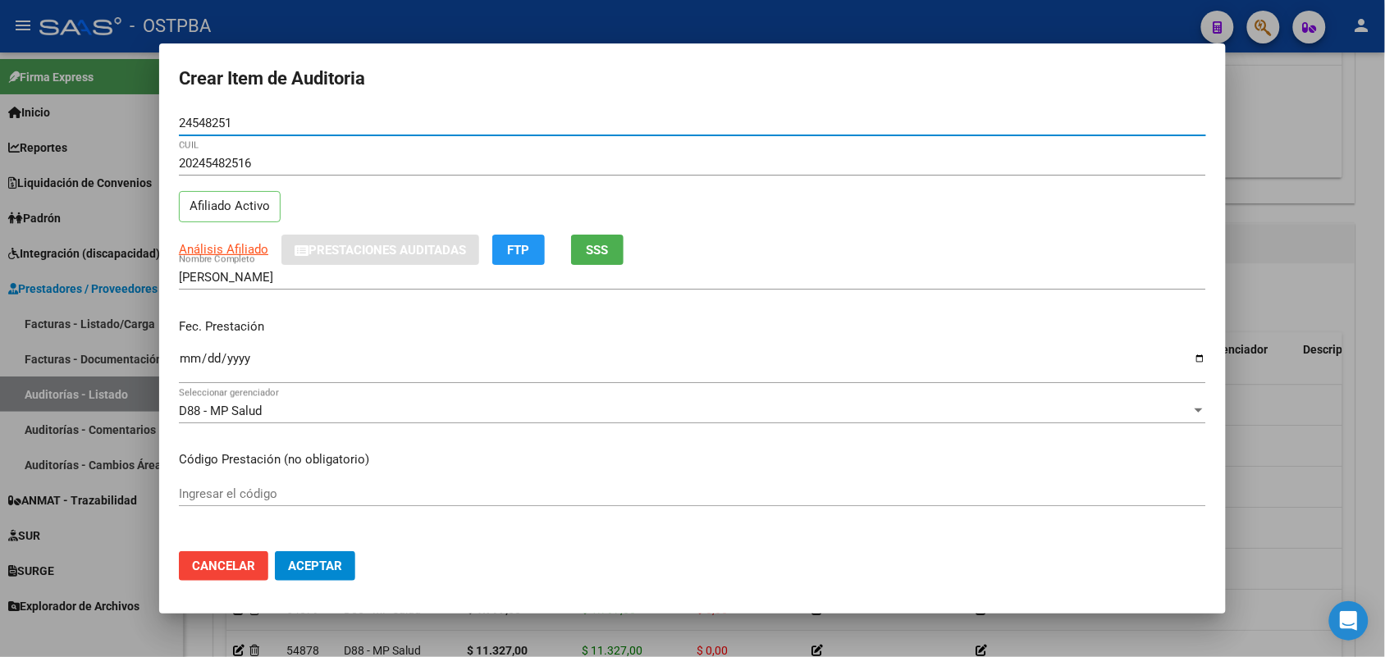
type input "24548251"
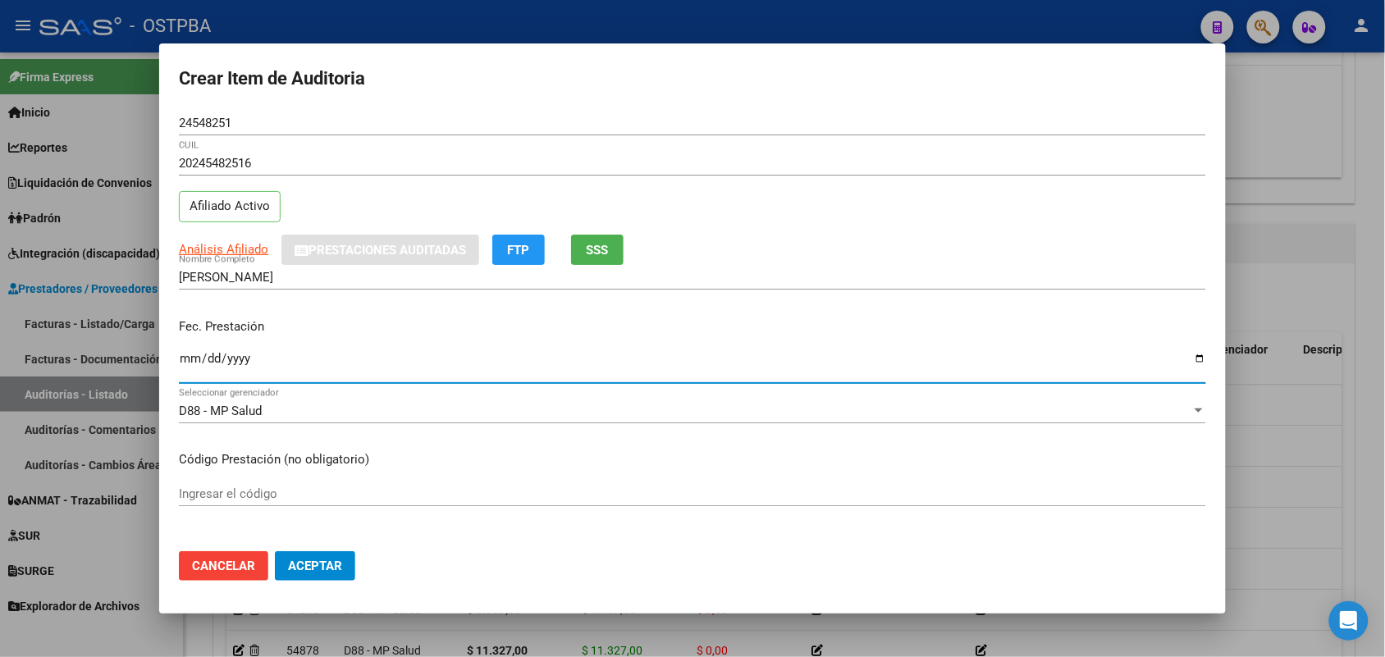
click at [190, 367] on input "Ingresar la fecha" at bounding box center [693, 365] width 1028 height 26
type input "2025-06-06"
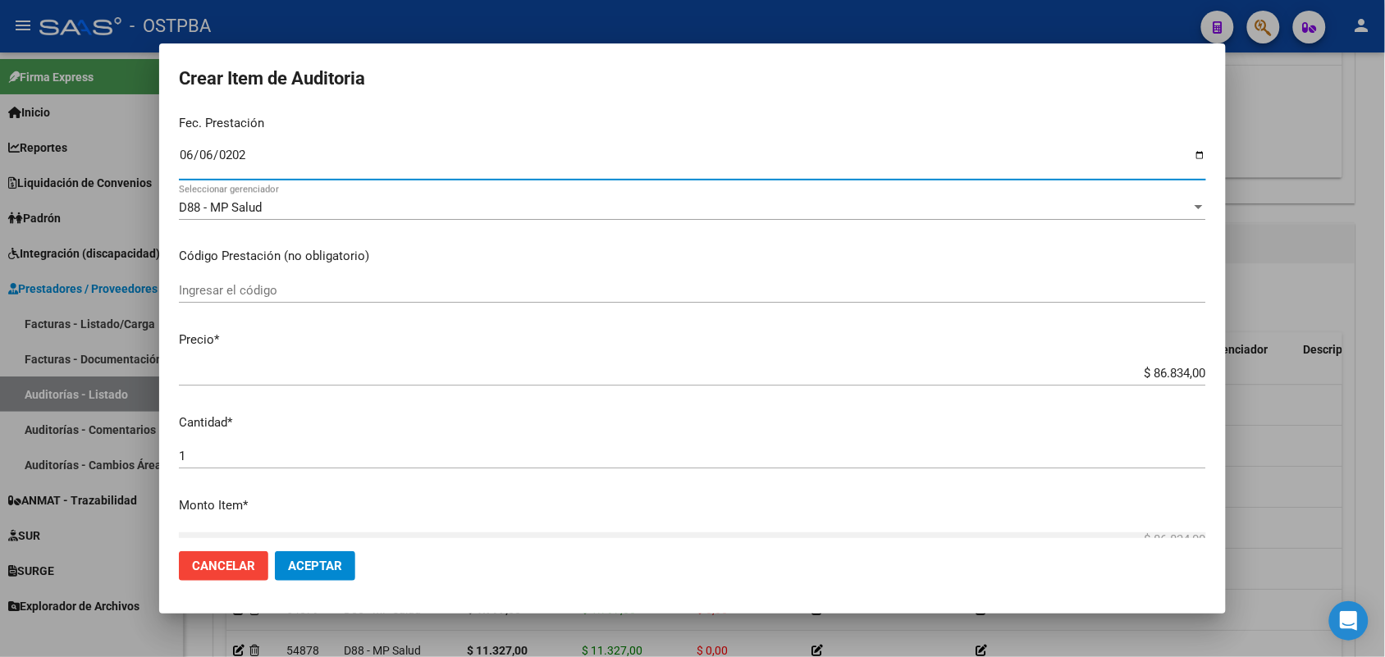
scroll to position [205, 0]
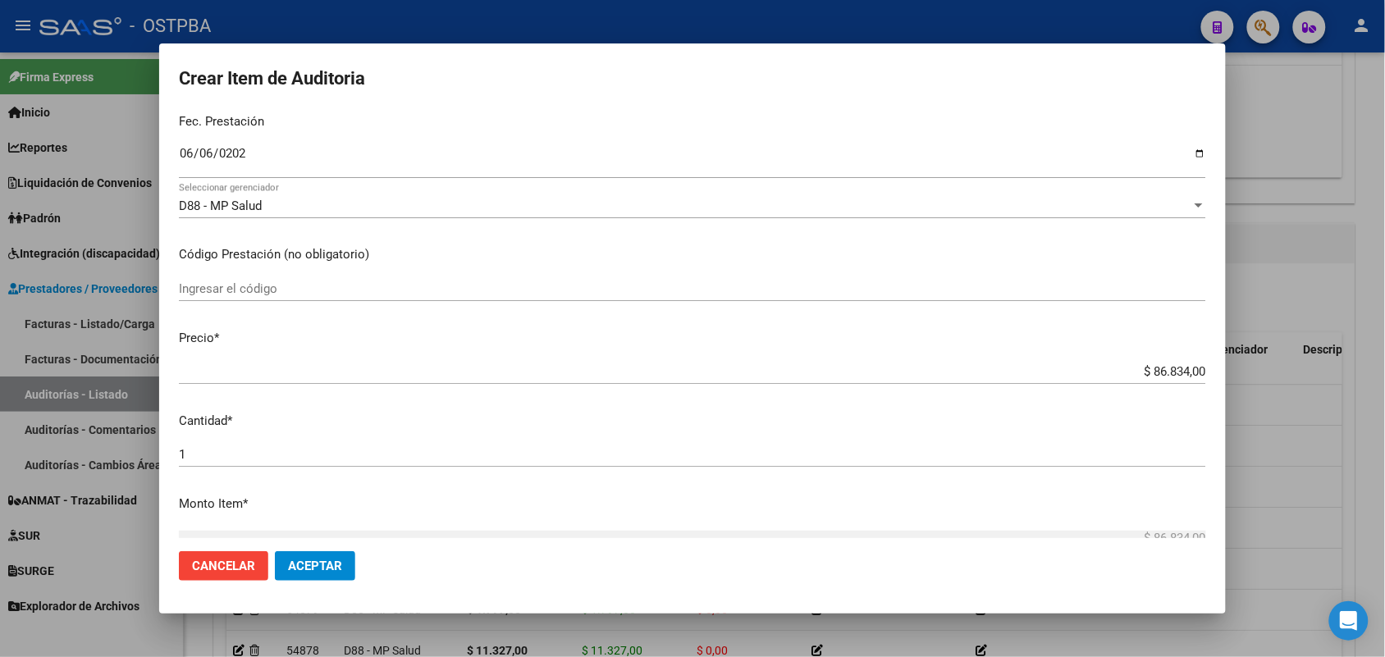
drag, startPoint x: 1116, startPoint y: 360, endPoint x: 1244, endPoint y: 355, distance: 128.1
click at [1244, 355] on div "Crear Item de Auditoria 24548251 Nro Documento 20245482516 CUIL Afiliado Activo…" at bounding box center [692, 328] width 1385 height 657
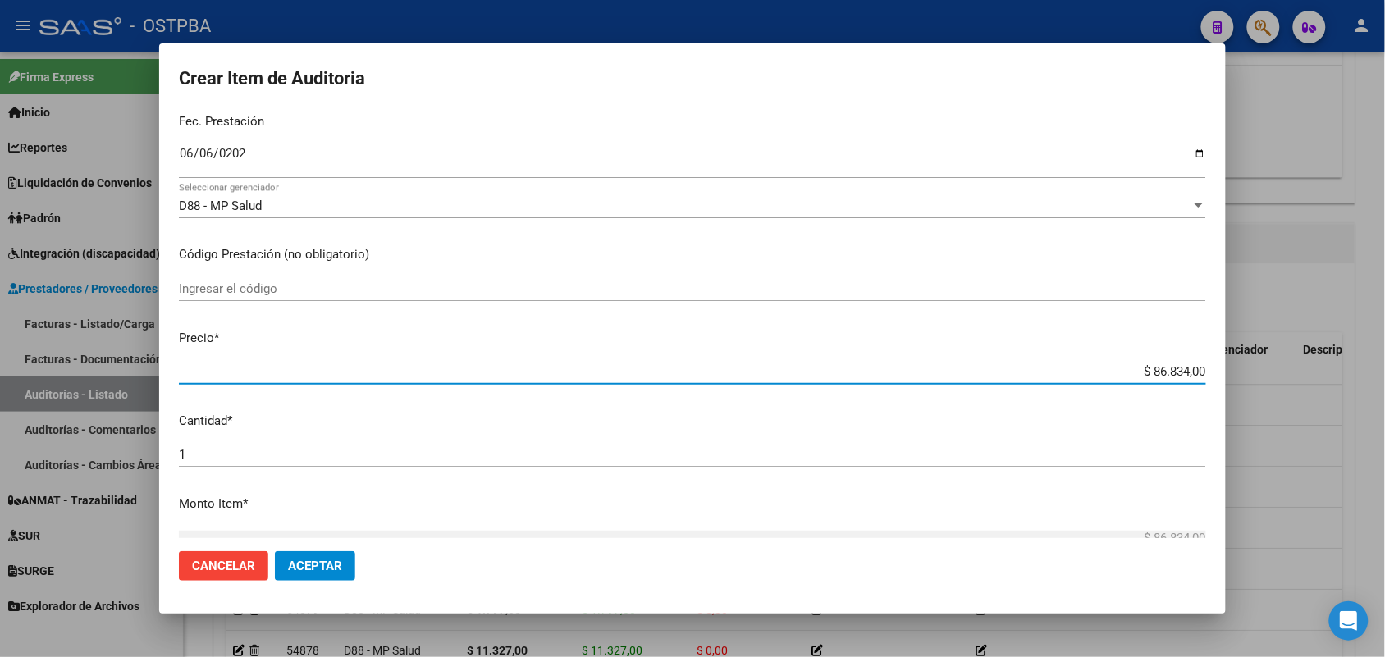
drag, startPoint x: 1097, startPoint y: 369, endPoint x: 1242, endPoint y: 376, distance: 144.6
click at [1231, 372] on div "Crear Item de Auditoria 24548251 Nro Documento 20245482516 CUIL Afiliado Activo…" at bounding box center [692, 328] width 1385 height 657
type input "$ 0,01"
type input "$ 0,11"
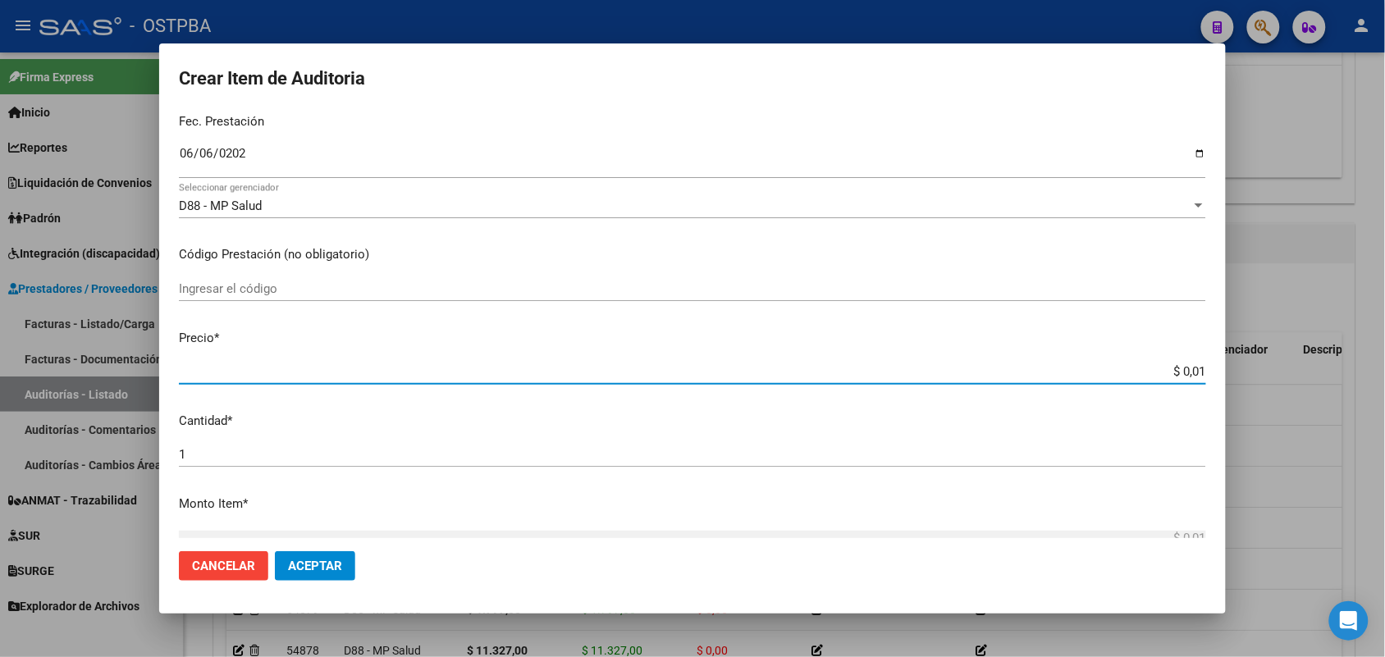
type input "$ 0,11"
type input "$ 1,15"
type input "$ 11,52"
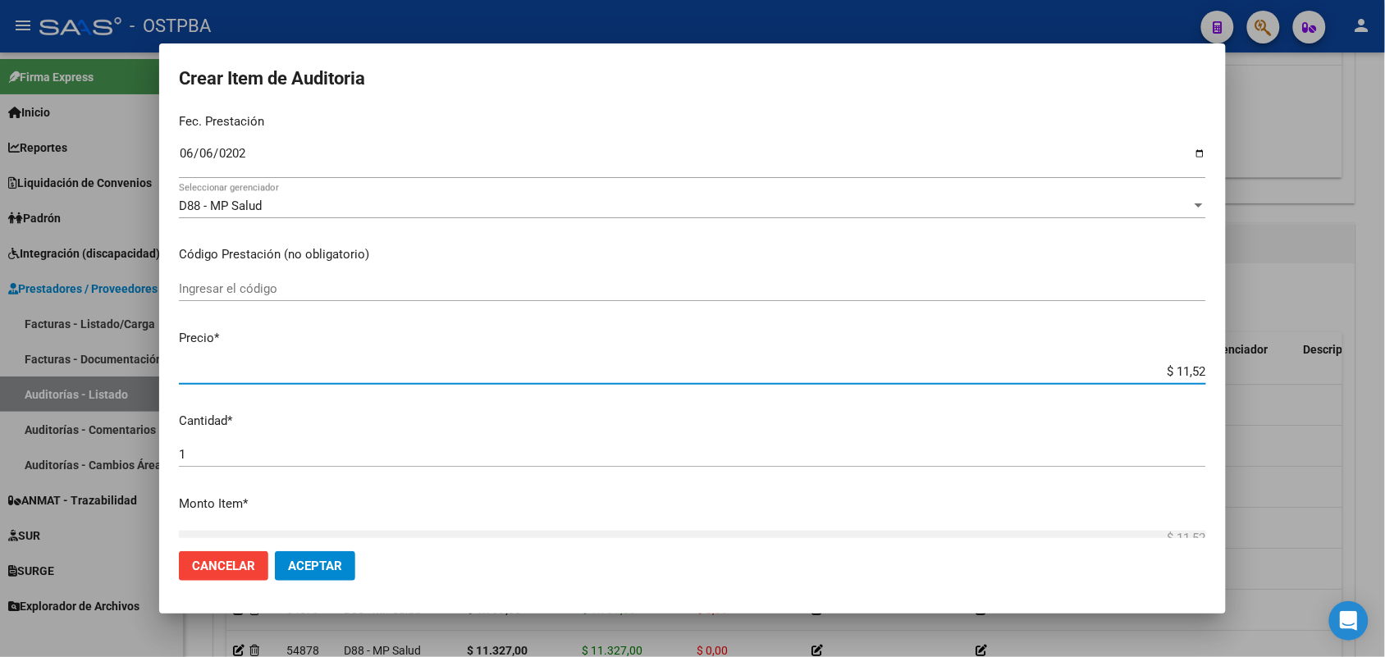
type input "$ 115,26"
type input "$ 1.152,60"
type input "$ 11.526,00"
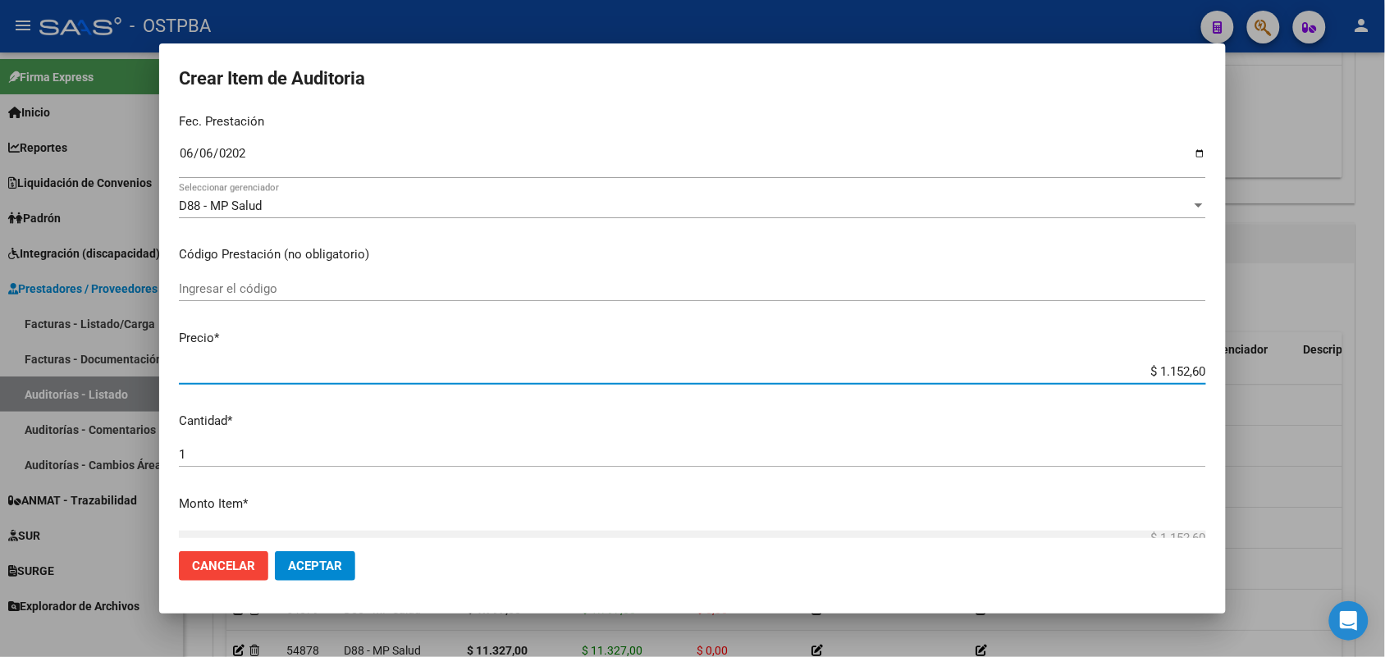
type input "$ 11.526,00"
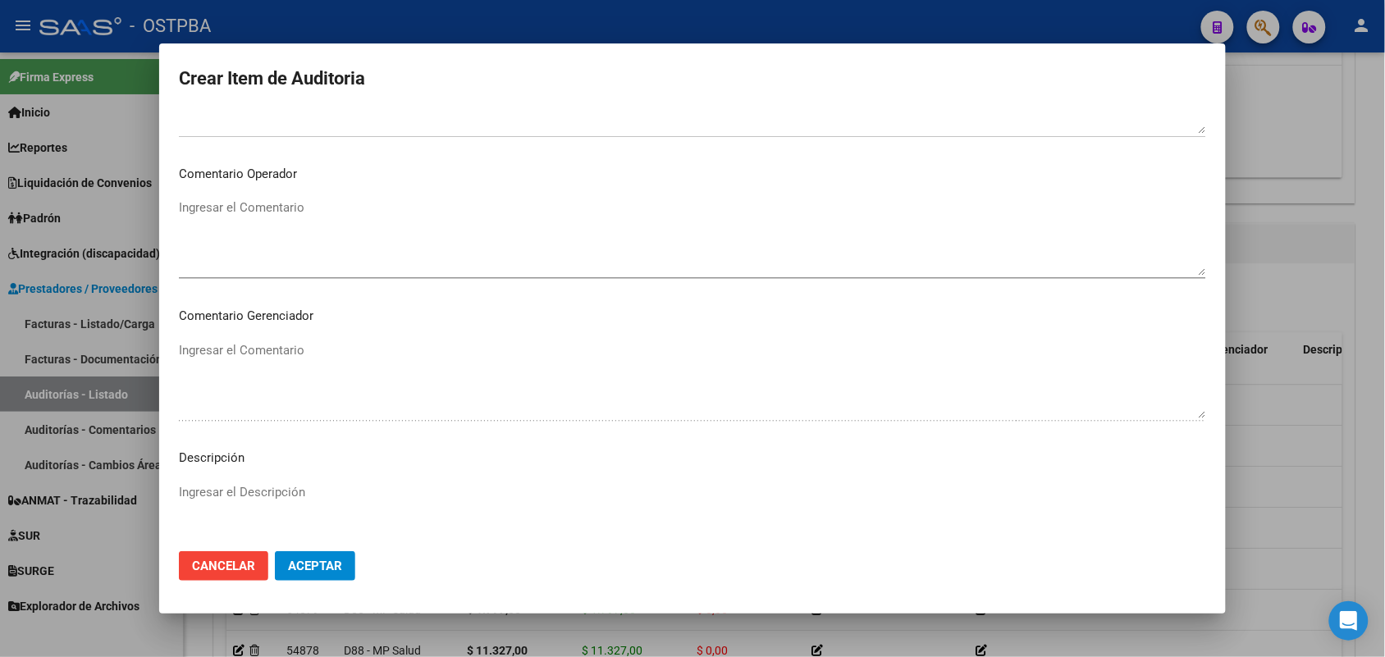
scroll to position [1049, 0]
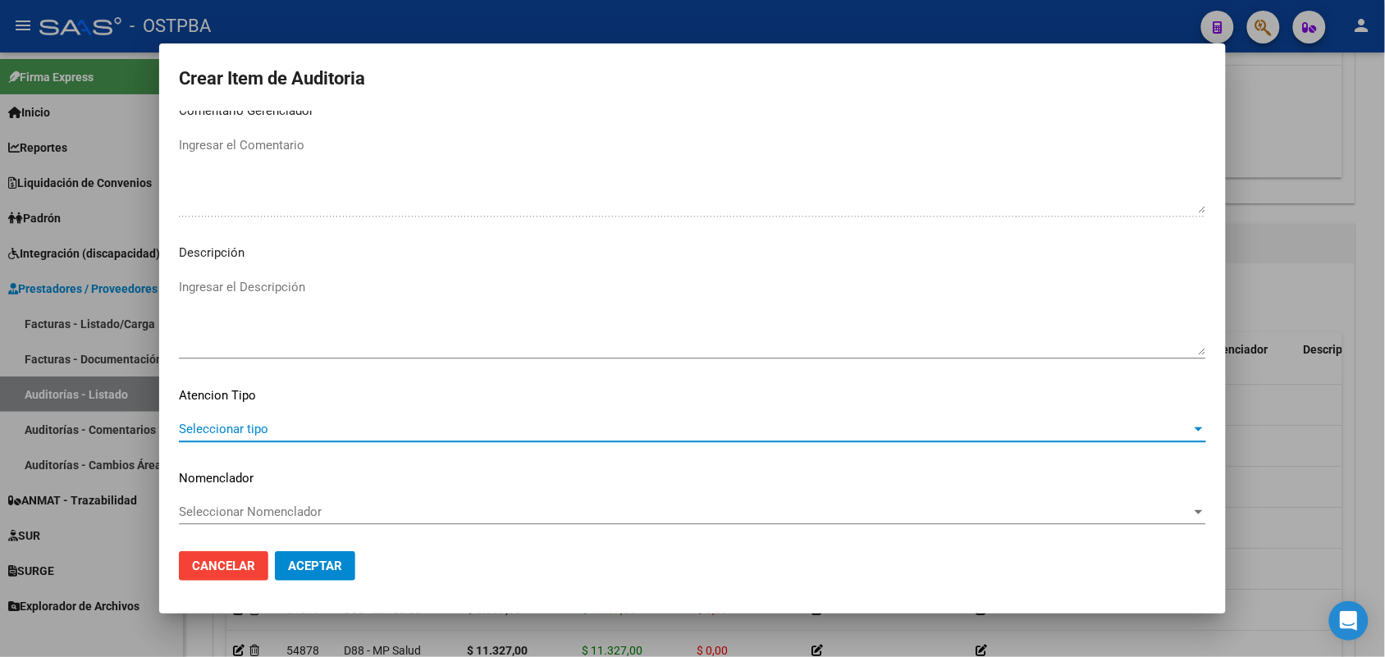
click at [240, 432] on span "Seleccionar tipo" at bounding box center [685, 429] width 1013 height 15
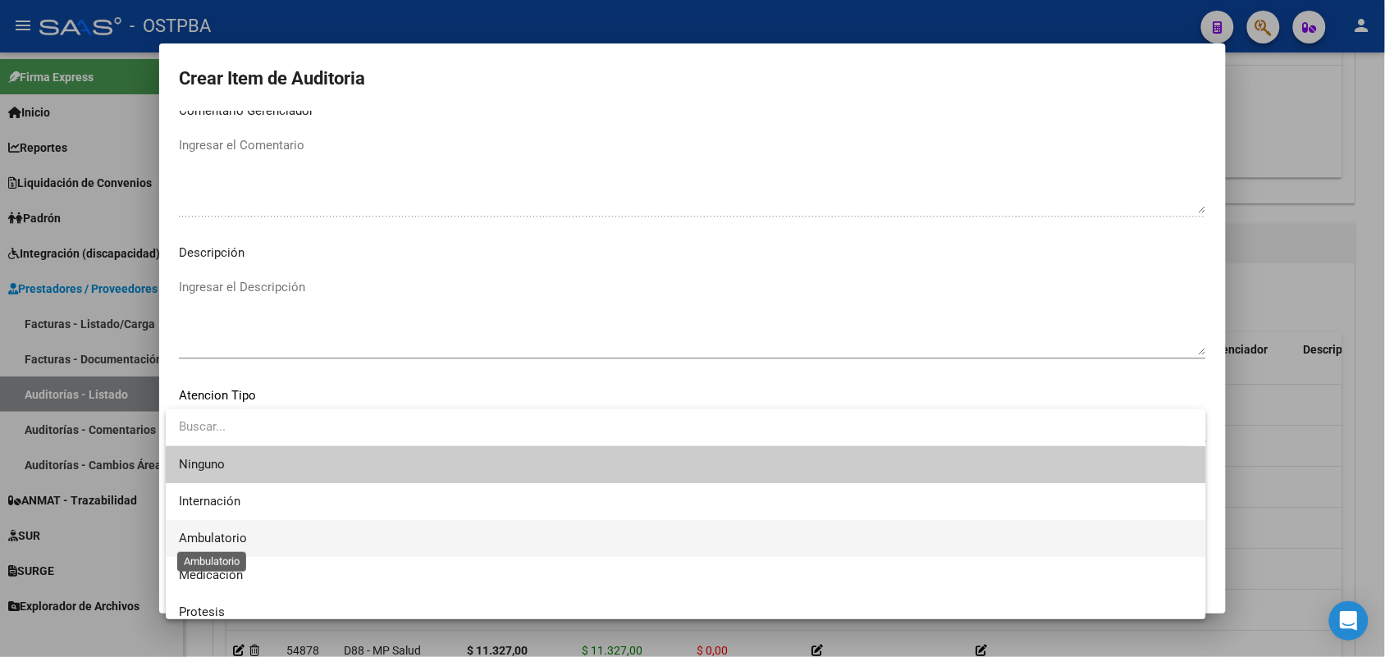
click at [244, 538] on span "Ambulatorio" at bounding box center [213, 538] width 68 height 15
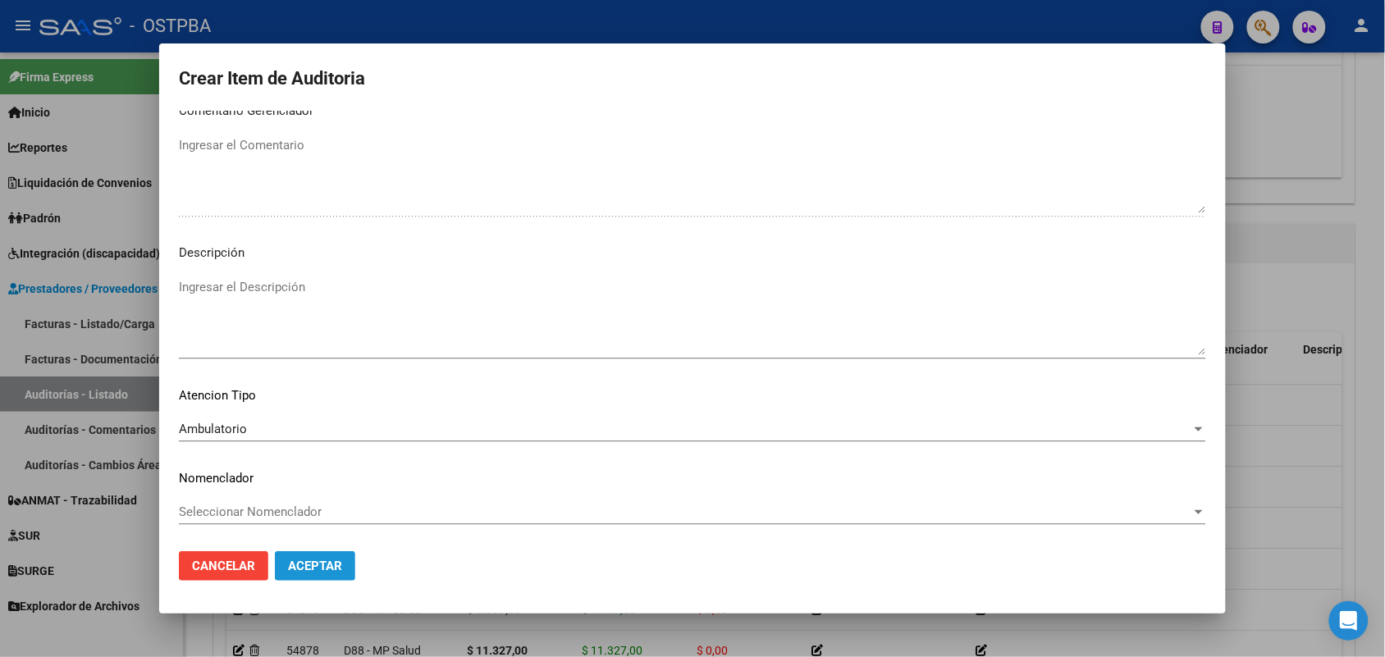
click at [310, 568] on span "Aceptar" at bounding box center [315, 566] width 54 height 15
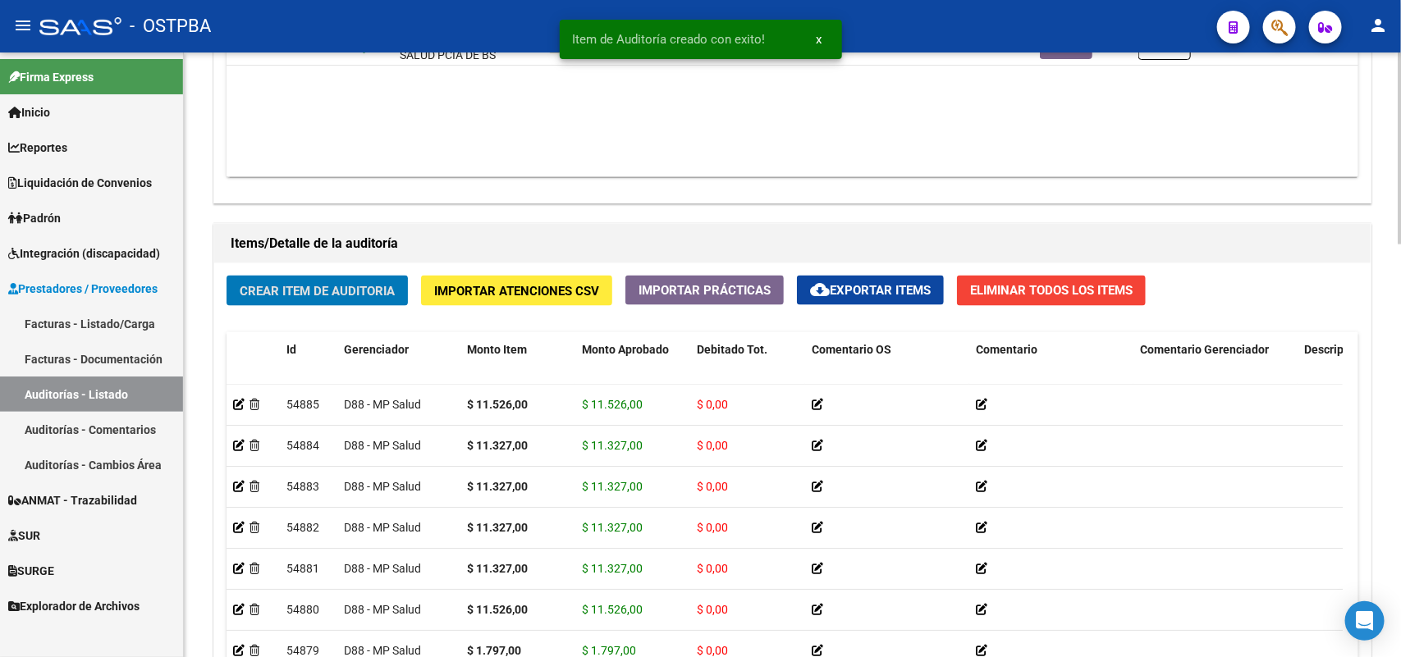
click at [354, 286] on span "Crear Item de Auditoria" at bounding box center [317, 291] width 155 height 15
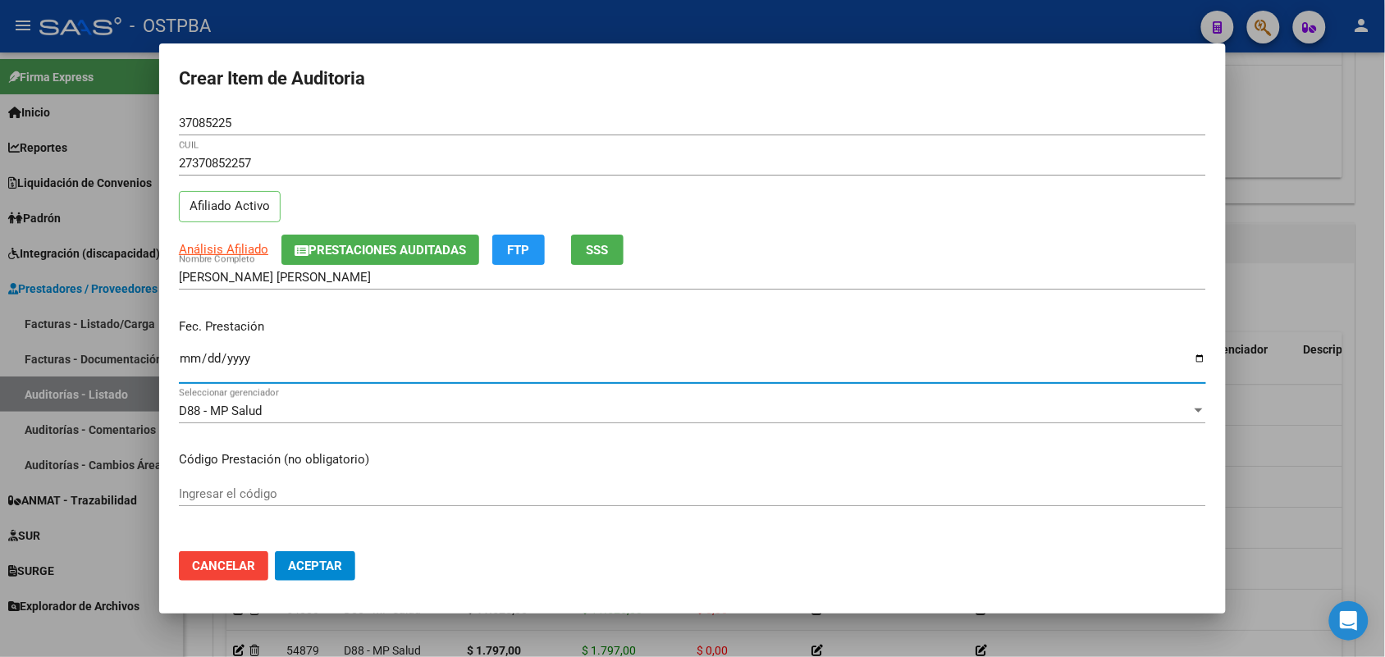
click at [183, 361] on input "Ingresar la fecha" at bounding box center [693, 365] width 1028 height 26
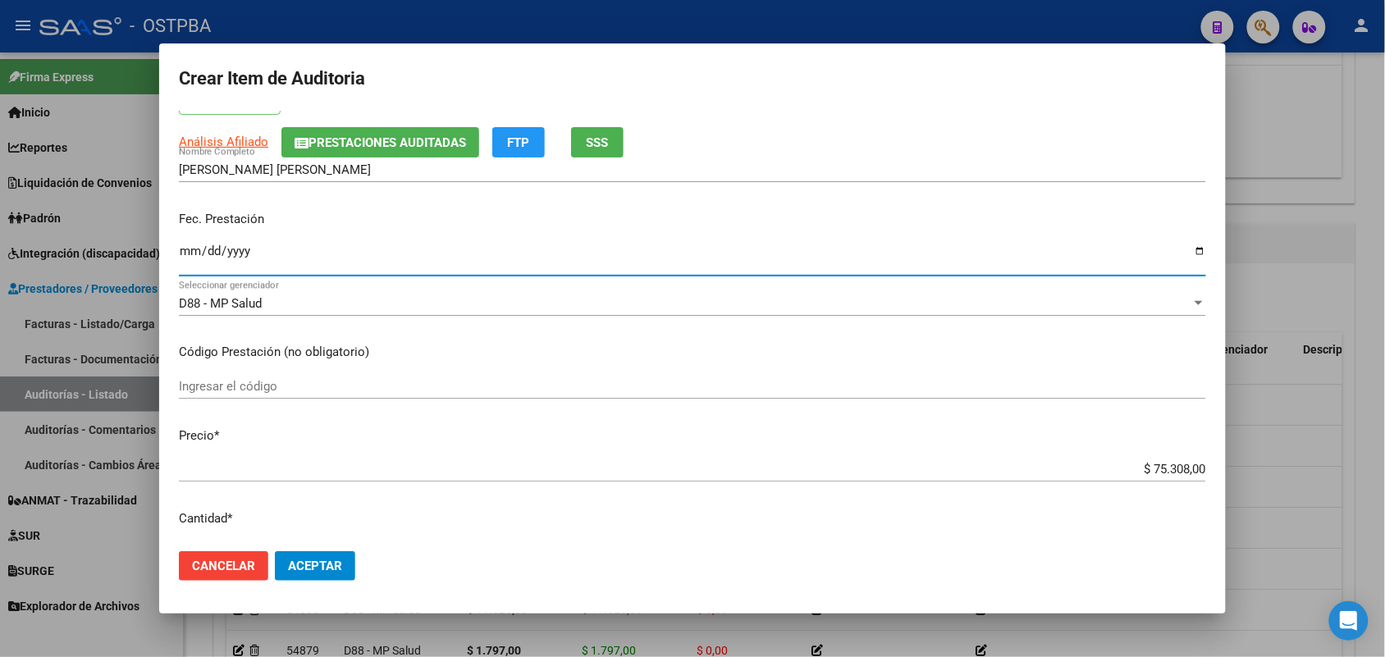
scroll to position [205, 0]
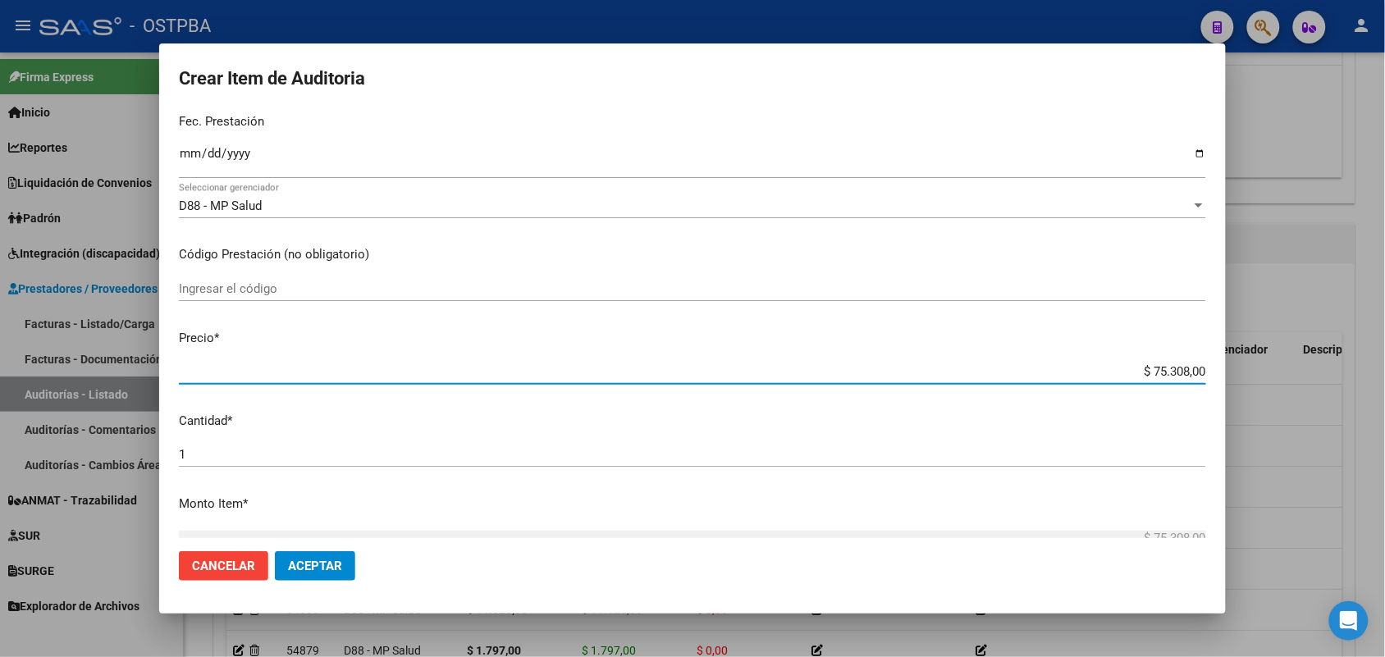
drag, startPoint x: 1120, startPoint y: 378, endPoint x: 1266, endPoint y: 387, distance: 146.3
click at [1266, 387] on div "Crear Item de Auditoria 37085225 Nro Documento 27370852257 CUIL Afiliado Activo…" at bounding box center [692, 328] width 1385 height 657
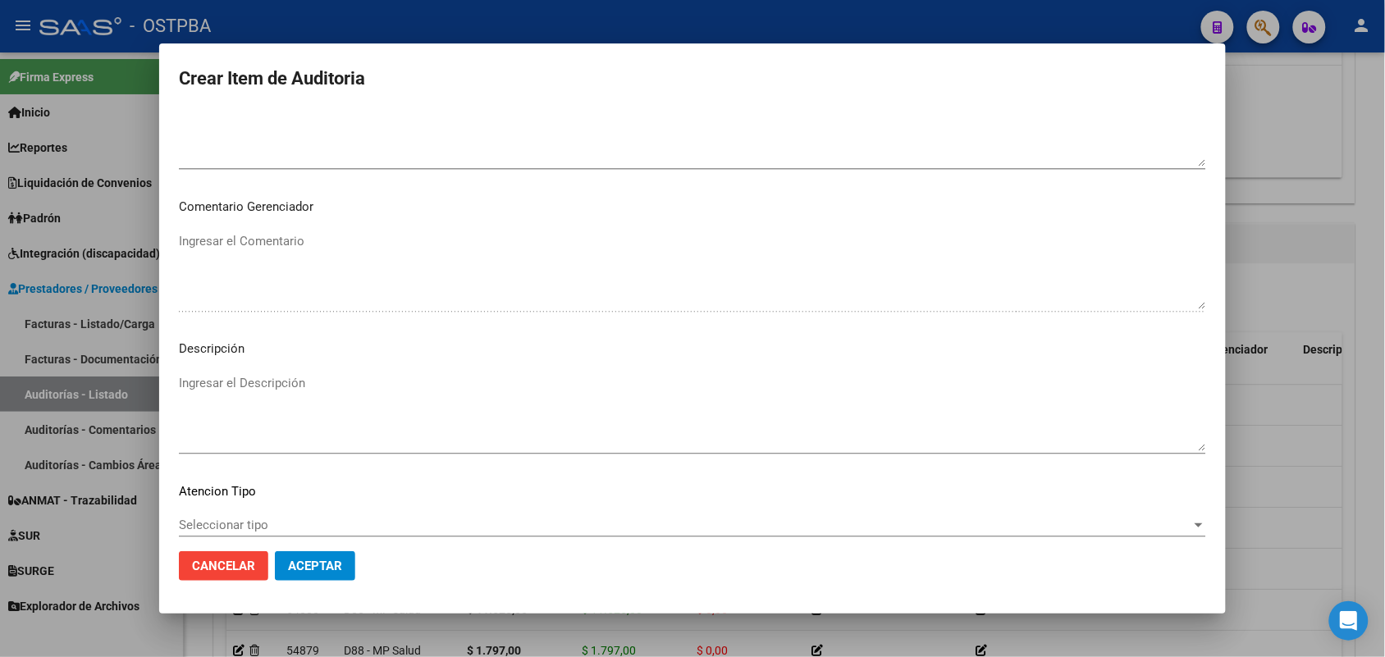
scroll to position [1049, 0]
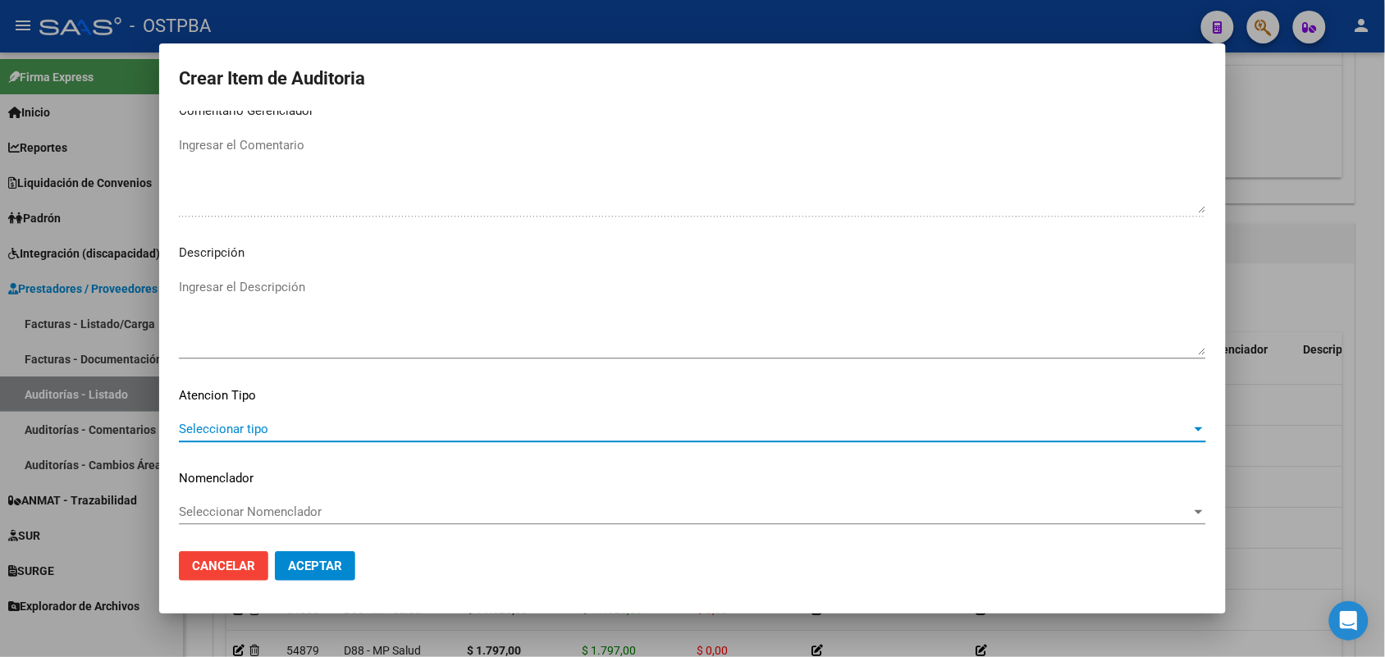
click at [246, 432] on span "Seleccionar tipo" at bounding box center [685, 429] width 1013 height 15
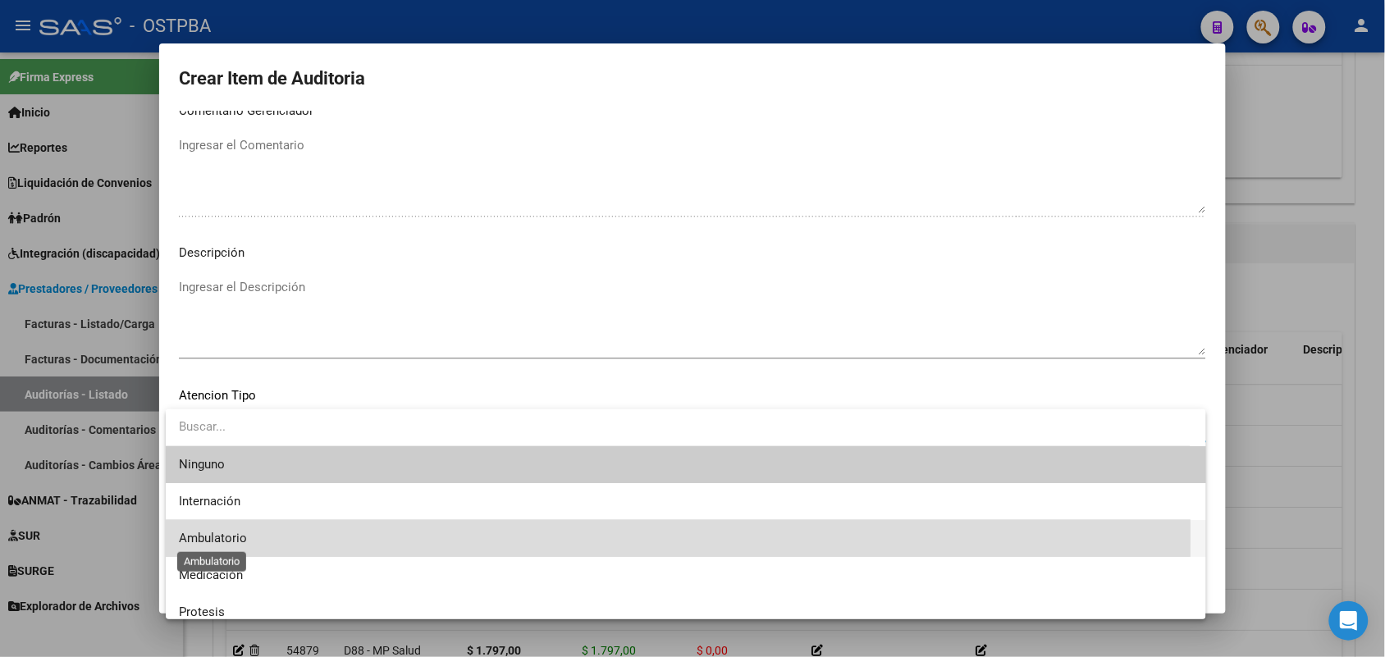
click at [230, 534] on span "Ambulatorio" at bounding box center [213, 538] width 68 height 15
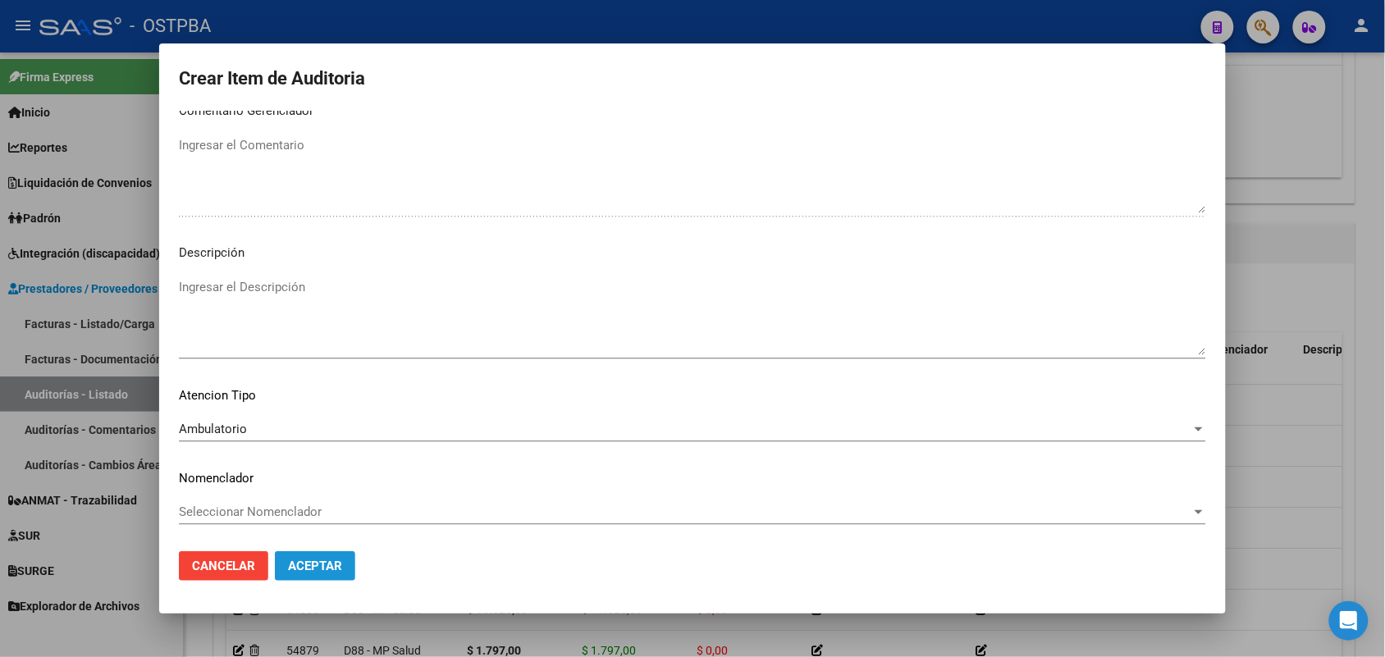
click at [333, 565] on span "Aceptar" at bounding box center [315, 566] width 54 height 15
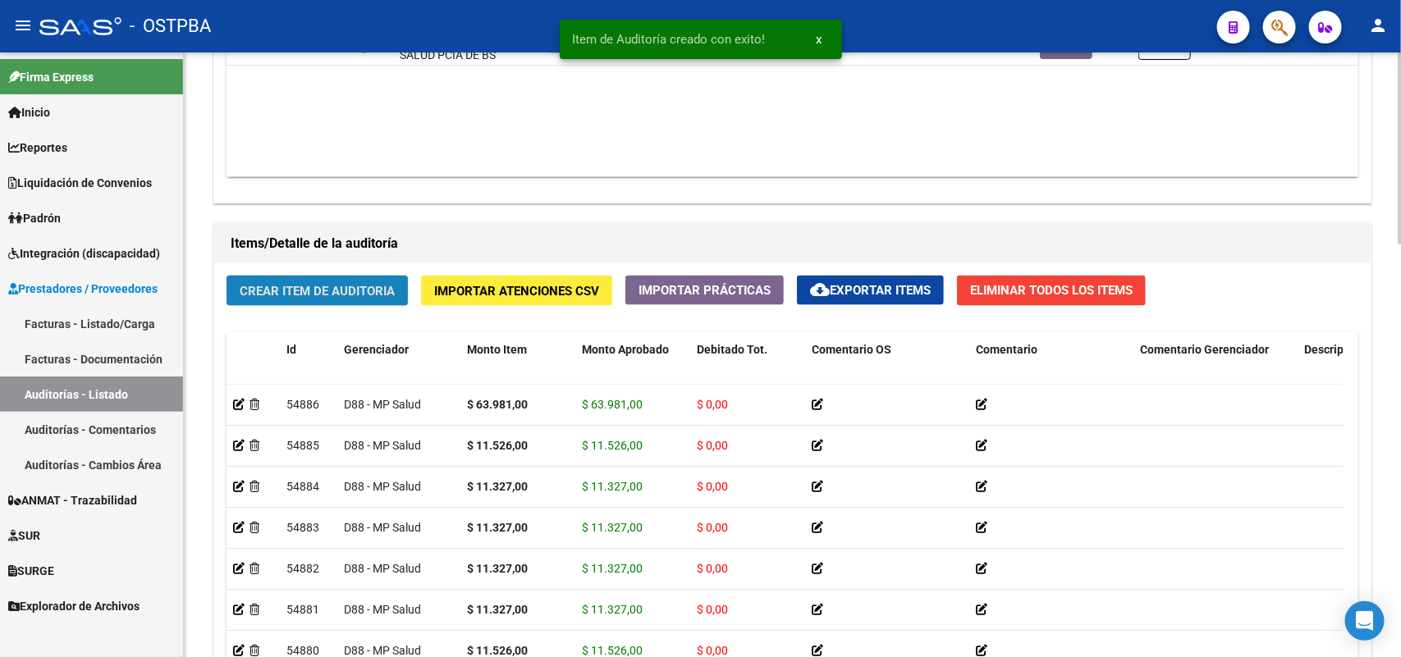
click at [370, 285] on span "Crear Item de Auditoria" at bounding box center [317, 291] width 155 height 15
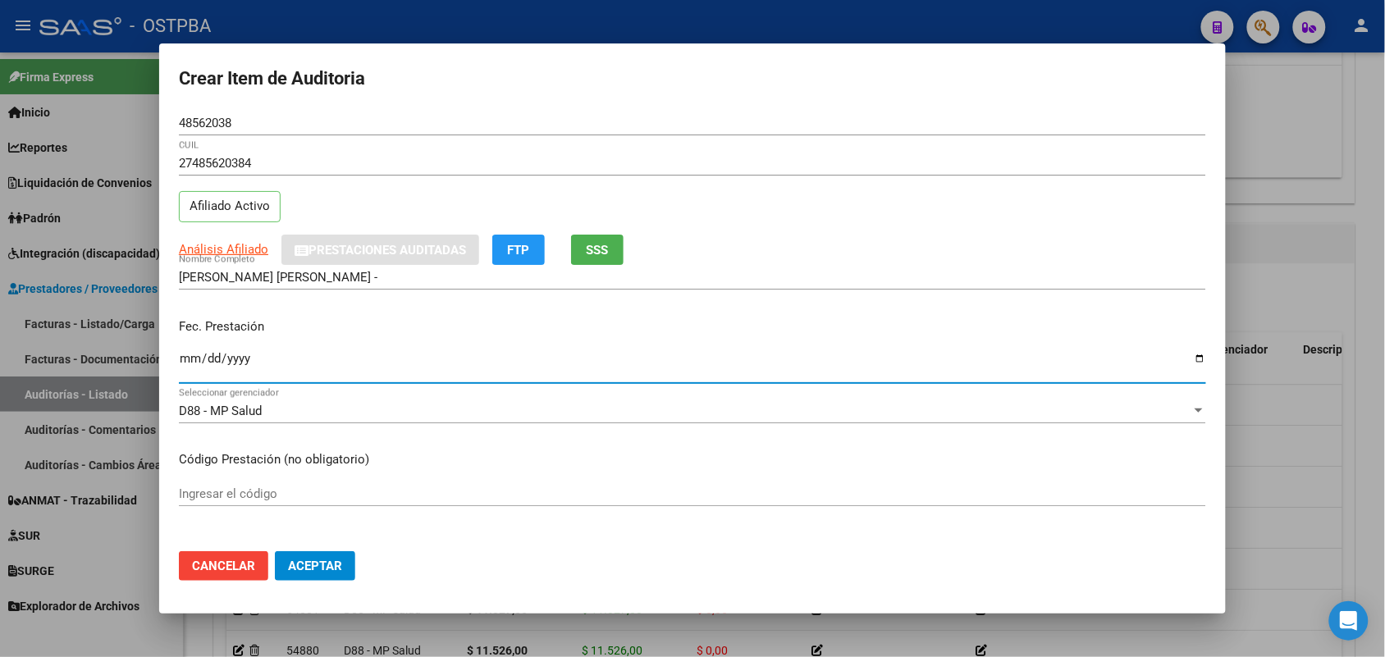
click at [190, 365] on input "Ingresar la fecha" at bounding box center [693, 365] width 1028 height 26
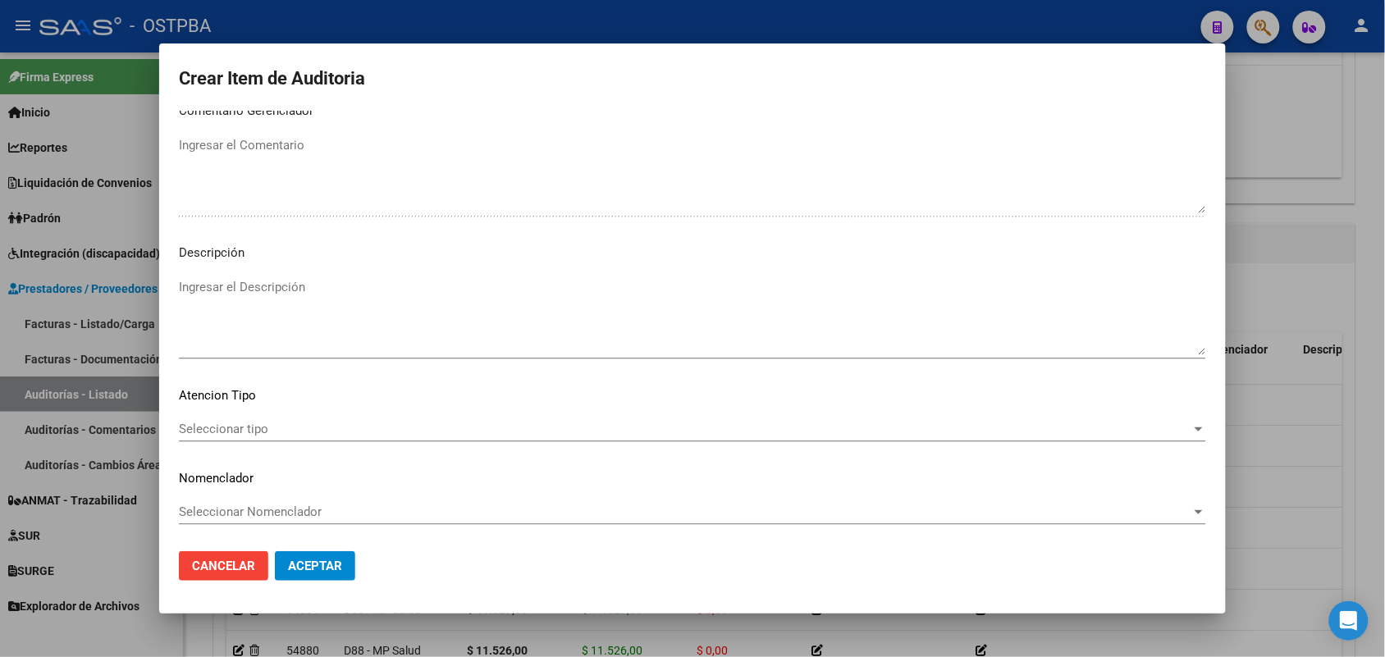
click at [257, 428] on span "Seleccionar tipo" at bounding box center [685, 429] width 1013 height 15
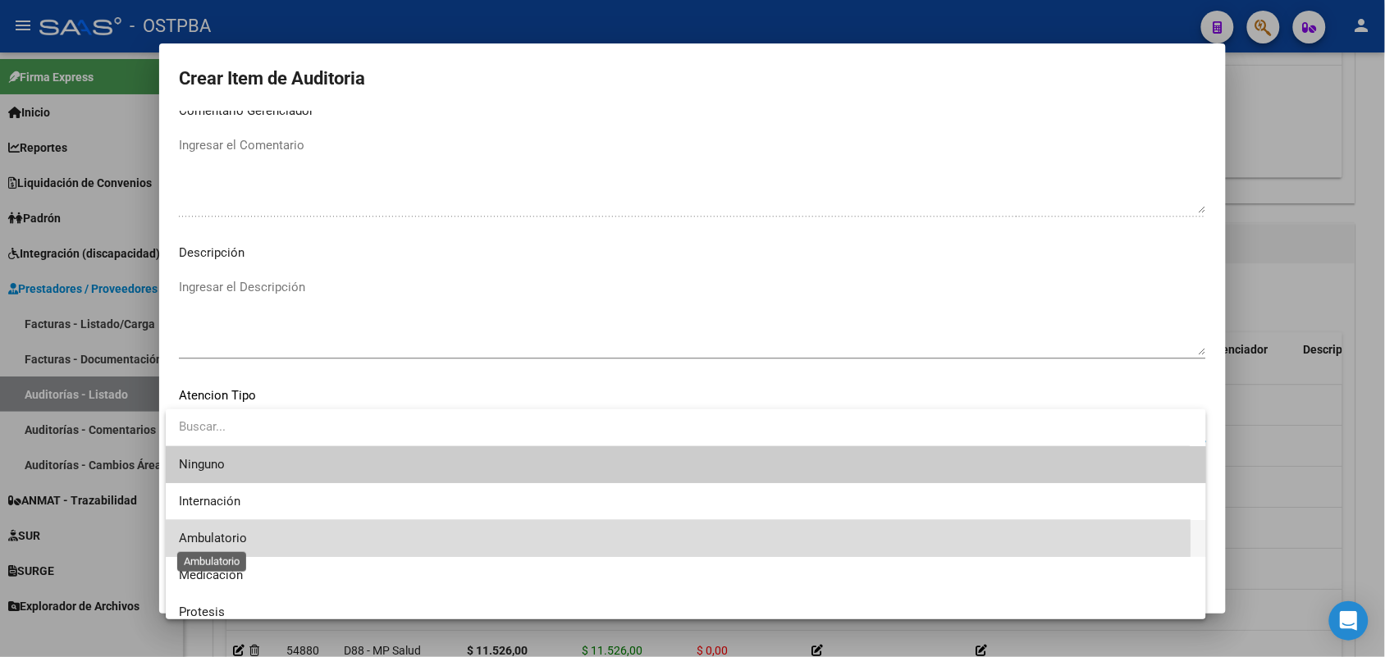
click at [239, 539] on span "Ambulatorio" at bounding box center [213, 538] width 68 height 15
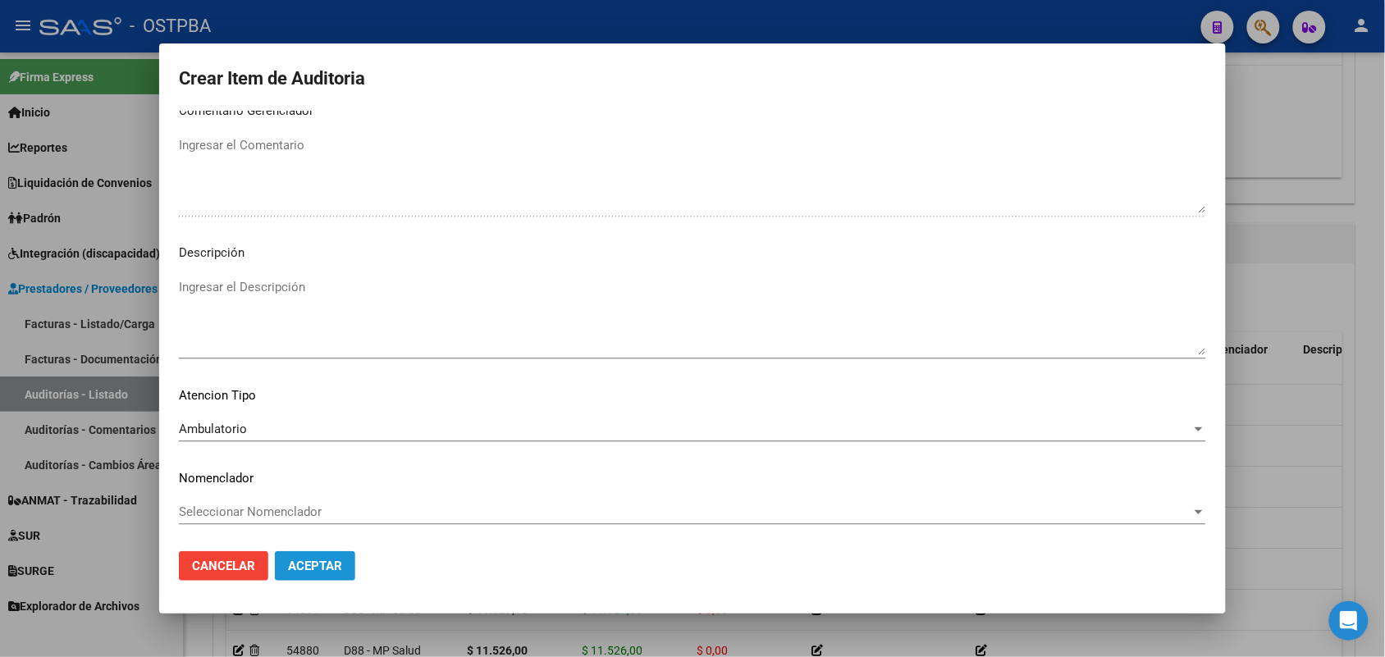
click at [318, 568] on span "Aceptar" at bounding box center [315, 566] width 54 height 15
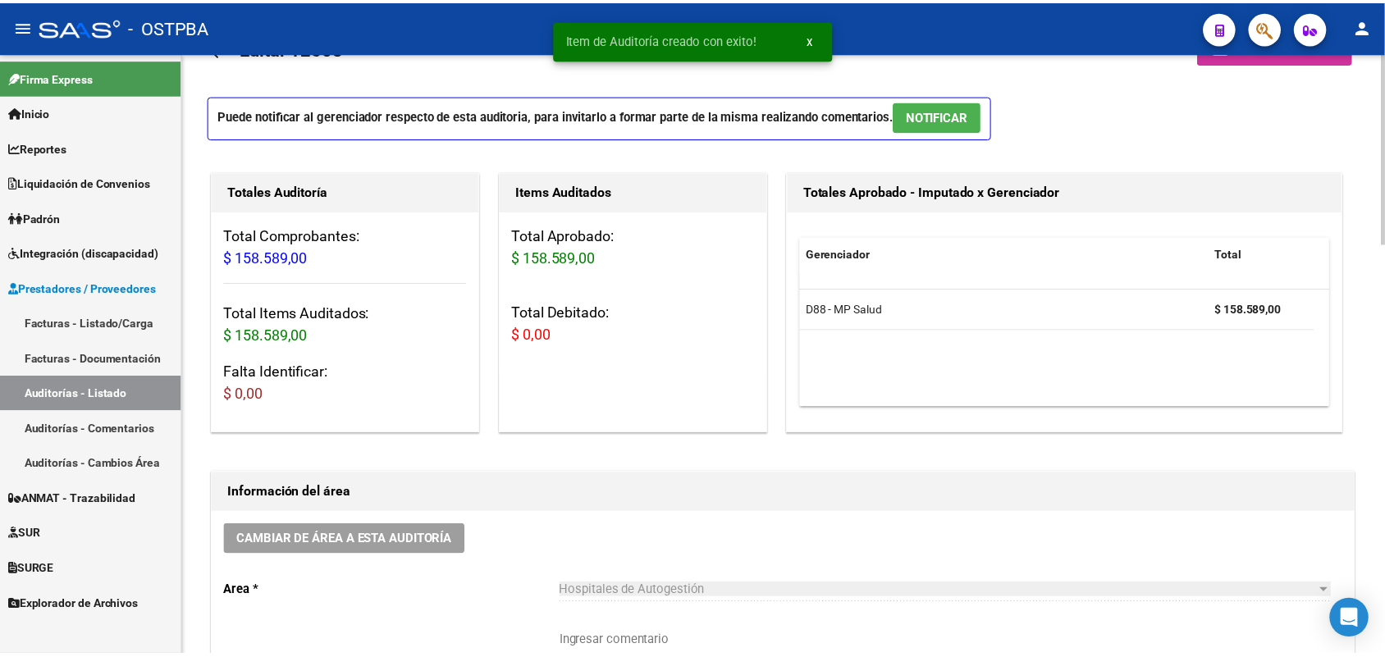
scroll to position [0, 0]
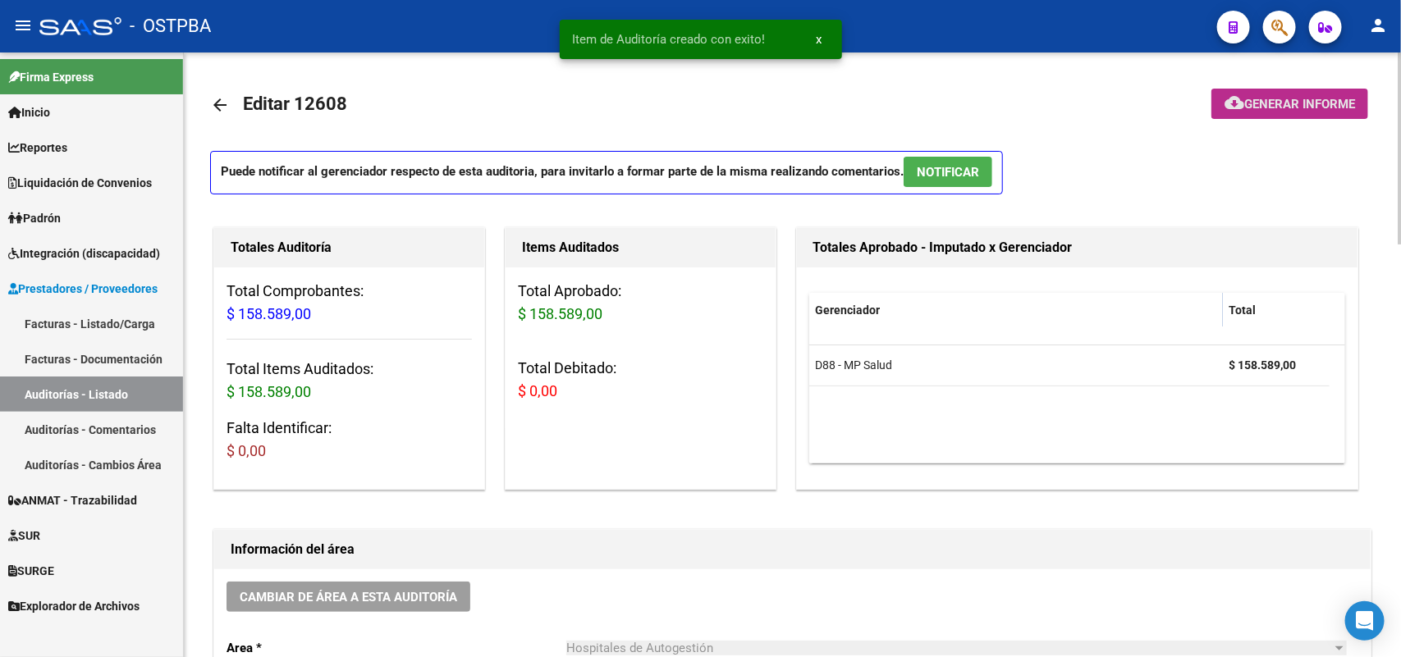
click at [1293, 101] on span "Generar informe" at bounding box center [1299, 104] width 111 height 15
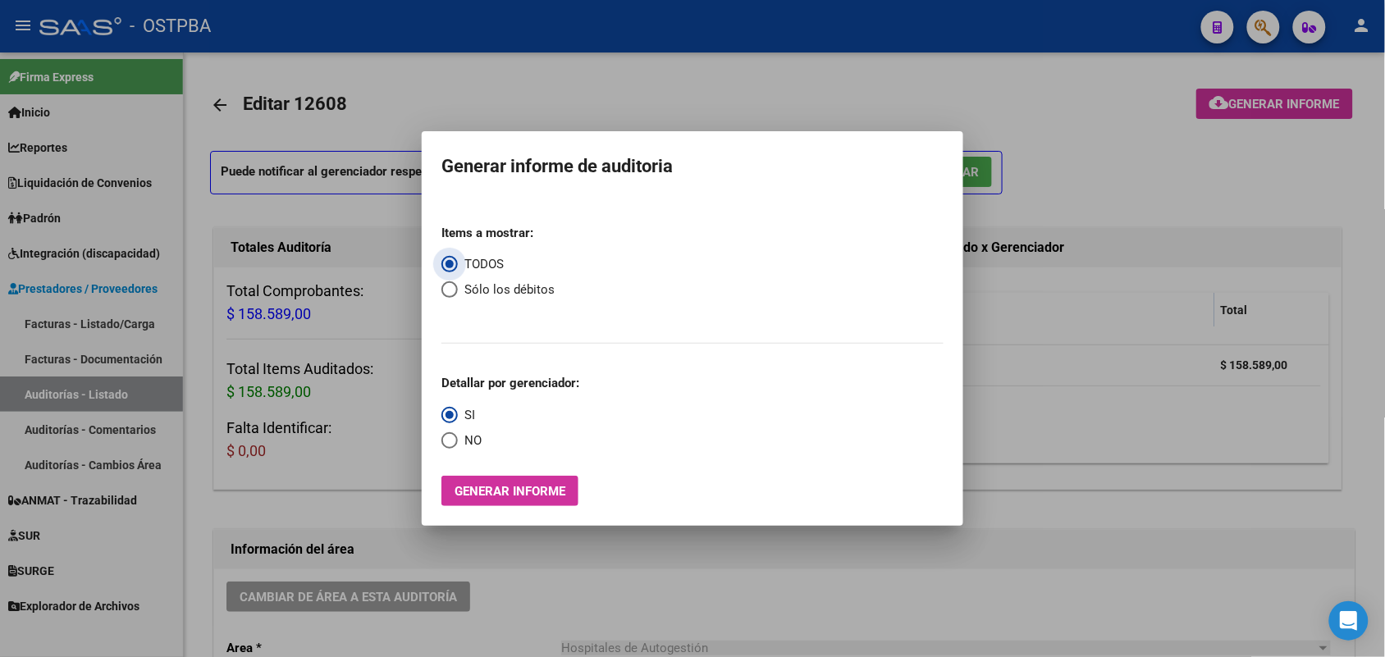
click at [523, 493] on span "Generar informe" at bounding box center [510, 491] width 111 height 15
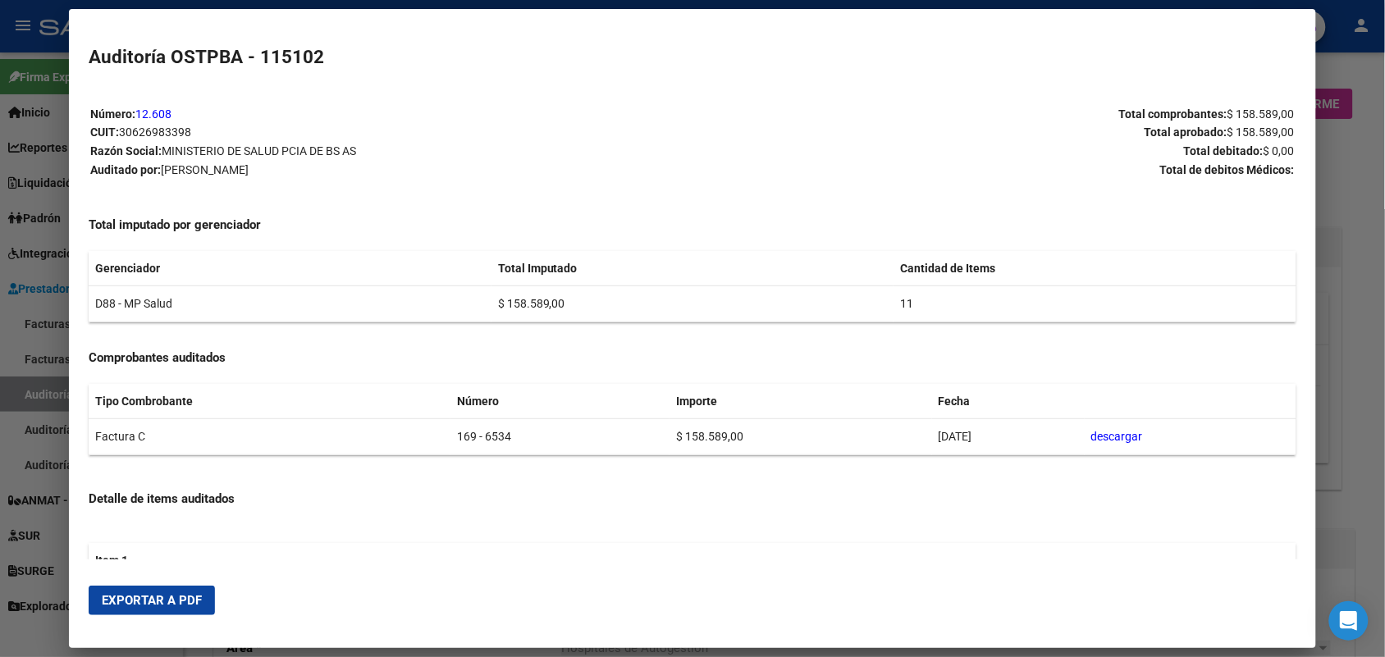
click at [137, 607] on span "Exportar a PDF" at bounding box center [152, 600] width 100 height 15
drag, startPoint x: 1364, startPoint y: 218, endPoint x: 1344, endPoint y: 170, distance: 51.5
click at [1364, 216] on div at bounding box center [692, 328] width 1385 height 657
